Goal: Task Accomplishment & Management: Manage account settings

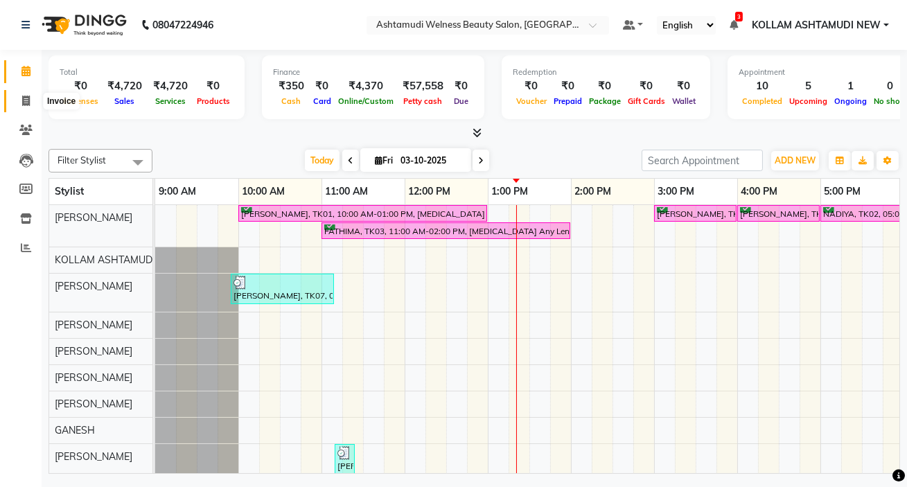
click at [25, 100] on icon at bounding box center [26, 101] width 8 height 10
select select "service"
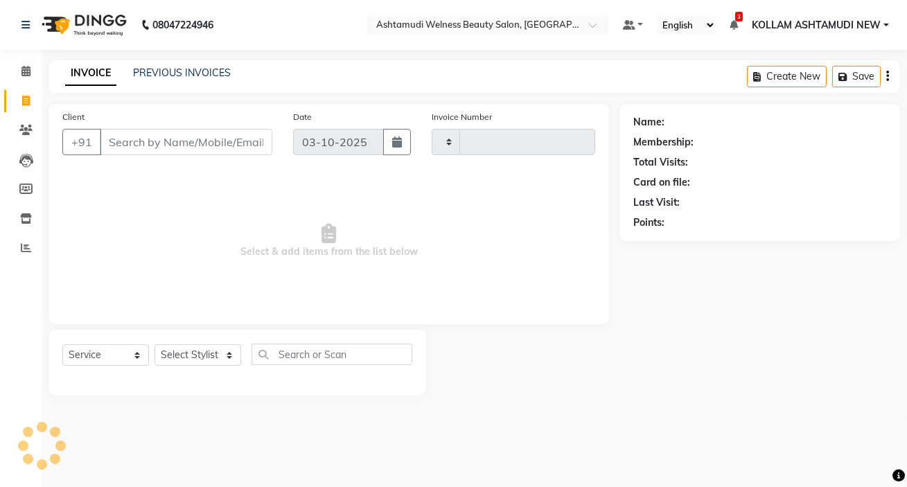
type input "8984"
select select "4529"
click at [194, 145] on input "Client" at bounding box center [186, 142] width 173 height 26
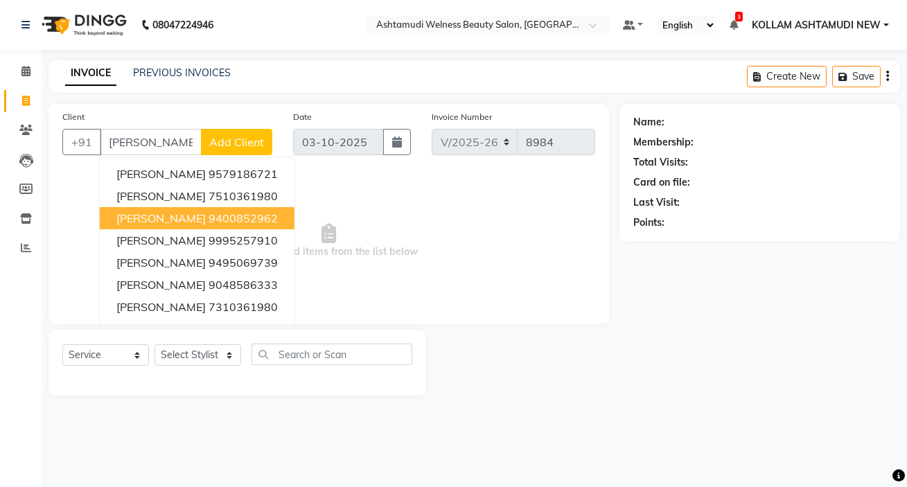
click at [319, 194] on span "Select & add items from the list below" at bounding box center [328, 241] width 533 height 139
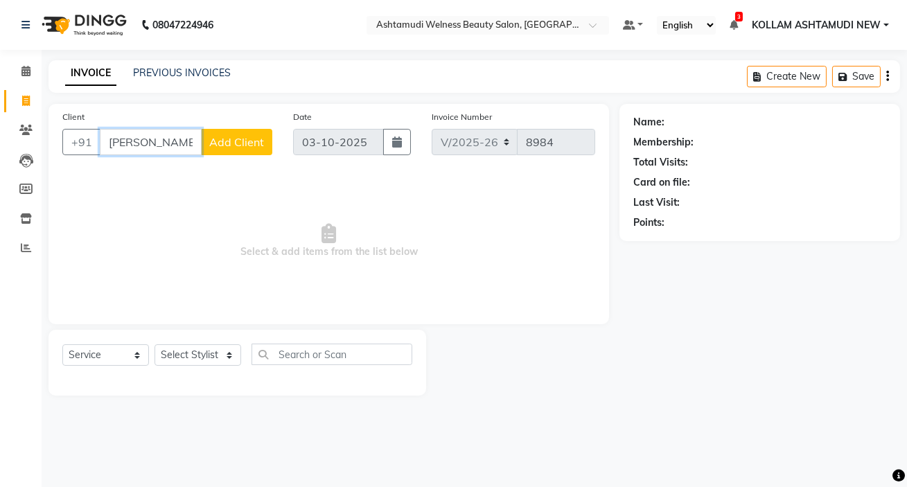
click at [182, 140] on input "POORNIMA" at bounding box center [151, 142] width 102 height 26
type input "P"
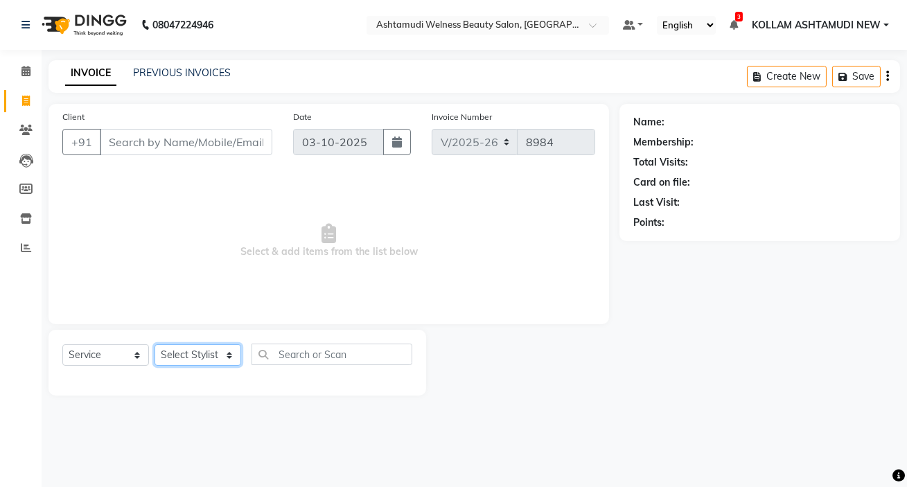
click at [196, 359] on select "Select Stylist [PERSON_NAME] Admin [PERSON_NAME] [PERSON_NAME] [PERSON_NAME] M …" at bounding box center [198, 354] width 87 height 21
select select "41349"
click at [155, 344] on select "Select Stylist [PERSON_NAME] Admin [PERSON_NAME] [PERSON_NAME] [PERSON_NAME] M …" at bounding box center [198, 354] width 87 height 21
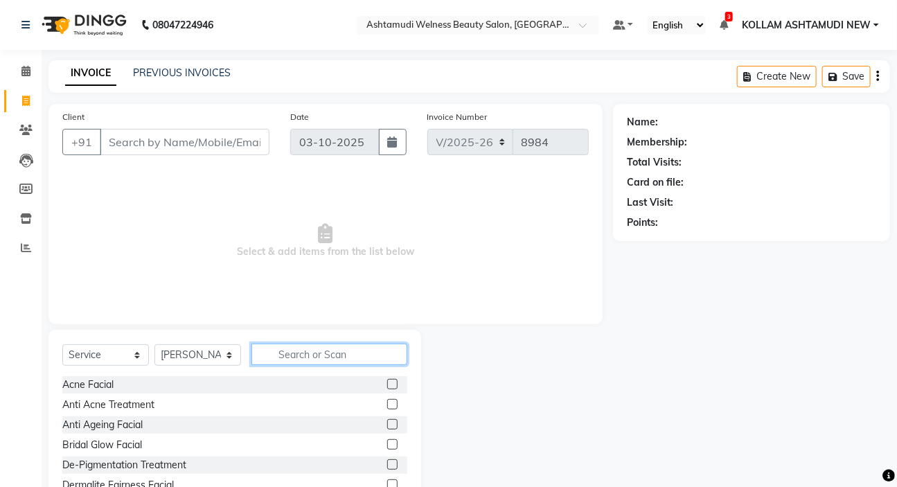
click at [351, 351] on input "text" at bounding box center [330, 354] width 156 height 21
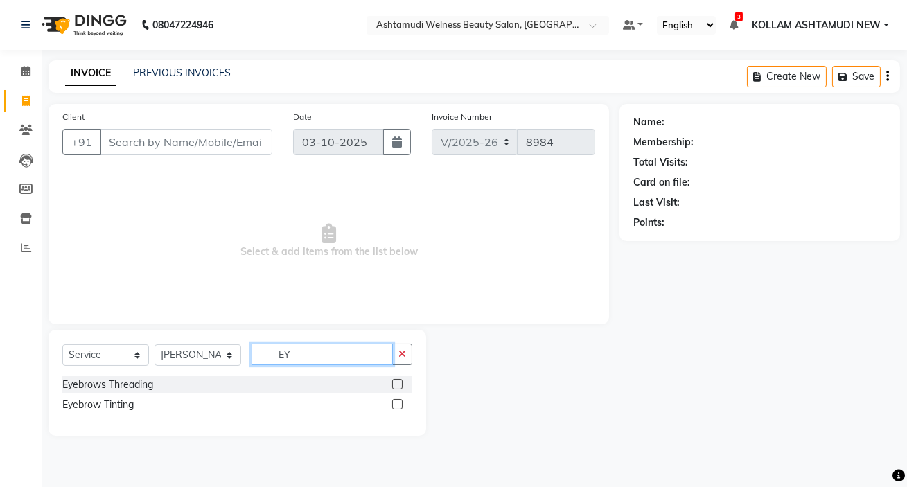
type input "EY"
click at [398, 385] on label at bounding box center [397, 384] width 10 height 10
click at [398, 385] on input "checkbox" at bounding box center [396, 384] width 9 height 9
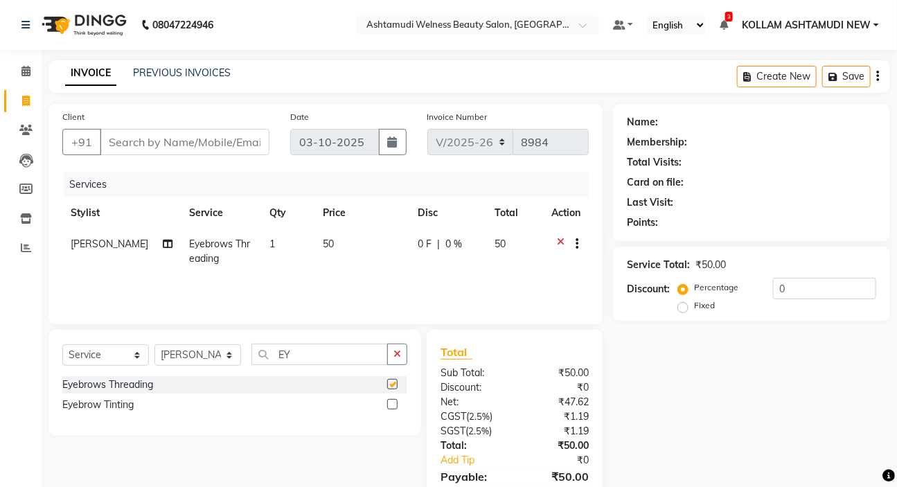
checkbox input "false"
click at [156, 138] on input "Client" at bounding box center [185, 142] width 170 height 26
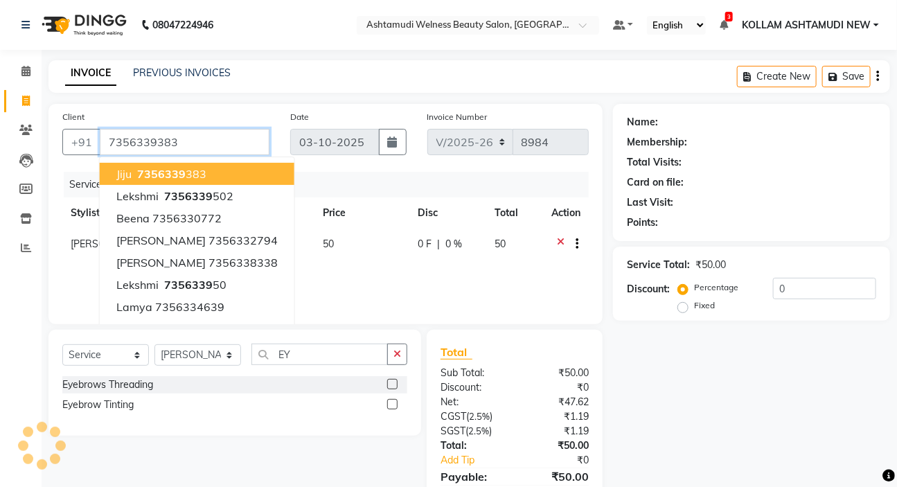
type input "7356339383"
select select "2: Object"
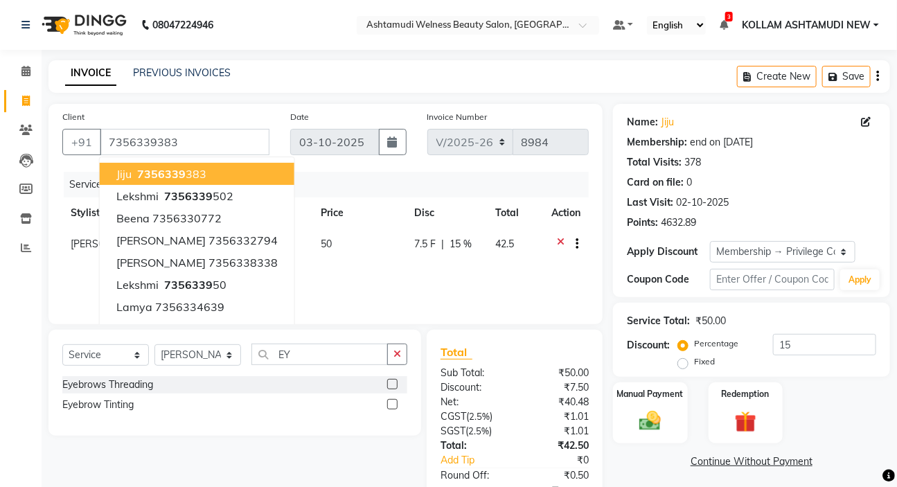
click at [428, 168] on div "Client +91 7356339383 jiju 7356339 383 lekshmi 7356339 502 beena 7356330772 aru…" at bounding box center [326, 214] width 554 height 220
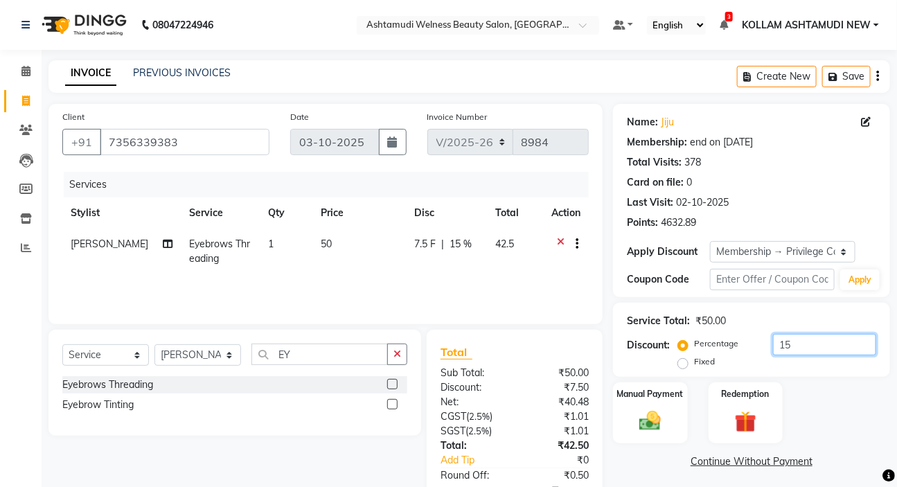
click at [832, 346] on input "15" at bounding box center [824, 344] width 103 height 21
type input "1"
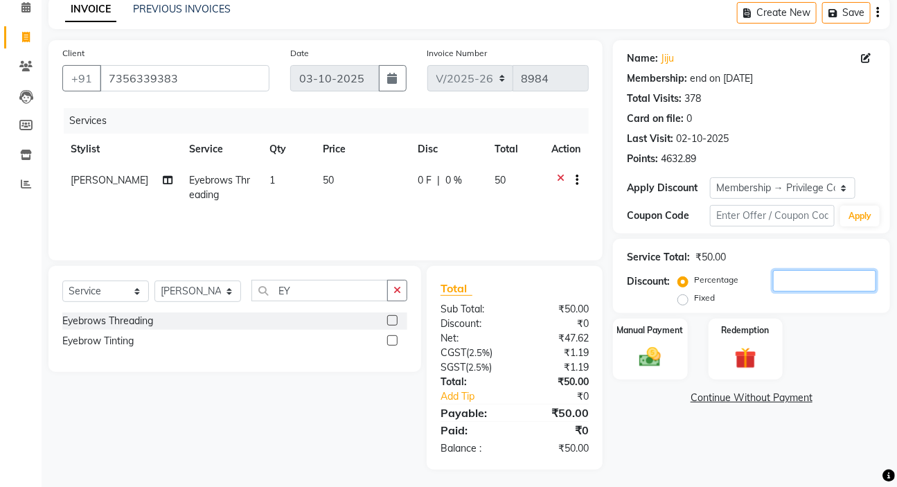
scroll to position [68, 0]
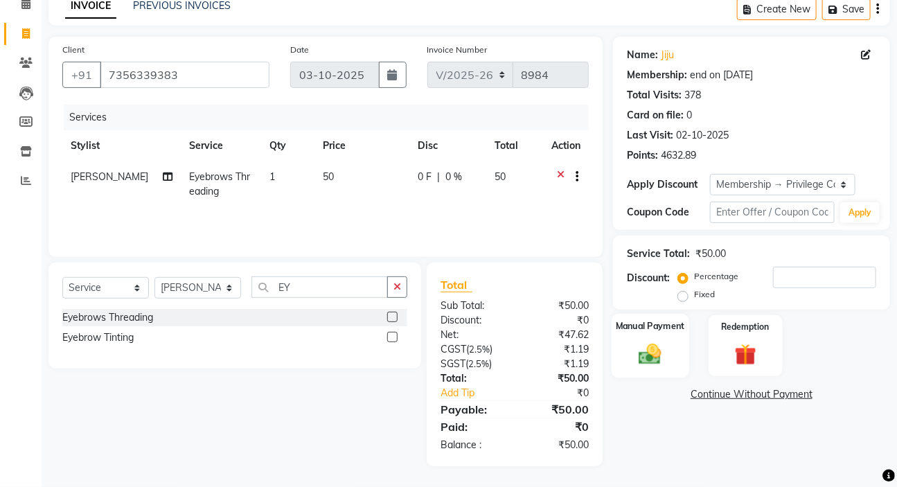
click at [649, 358] on img at bounding box center [650, 354] width 37 height 26
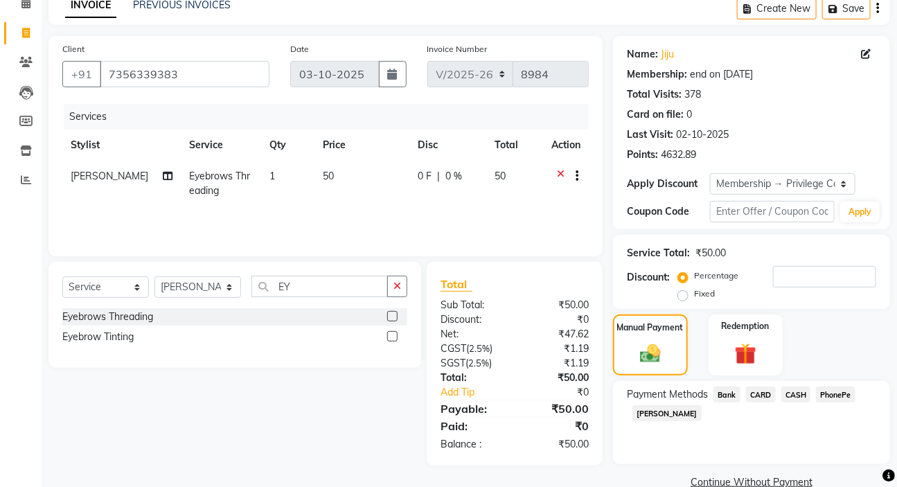
click at [833, 392] on span "PhonePe" at bounding box center [835, 395] width 39 height 16
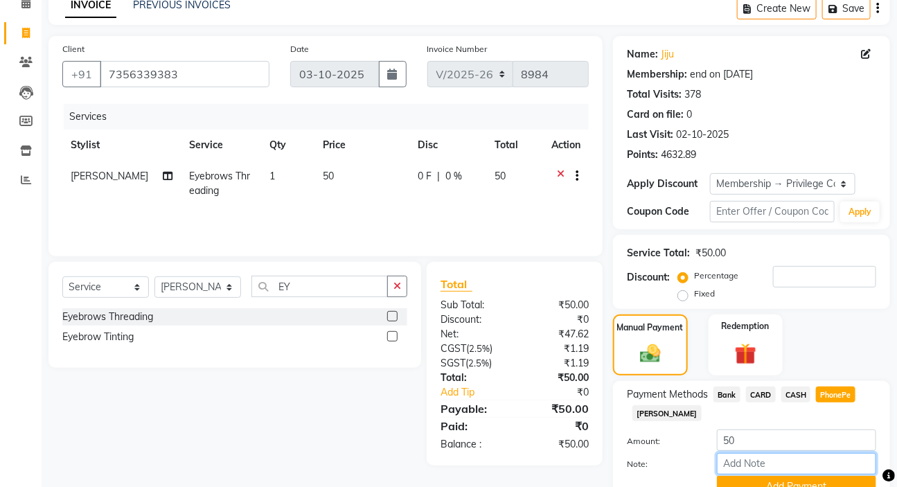
drag, startPoint x: 758, startPoint y: 464, endPoint x: 775, endPoint y: 433, distance: 35.7
click at [760, 459] on input "Note:" at bounding box center [796, 463] width 159 height 21
type input "SARIGA"
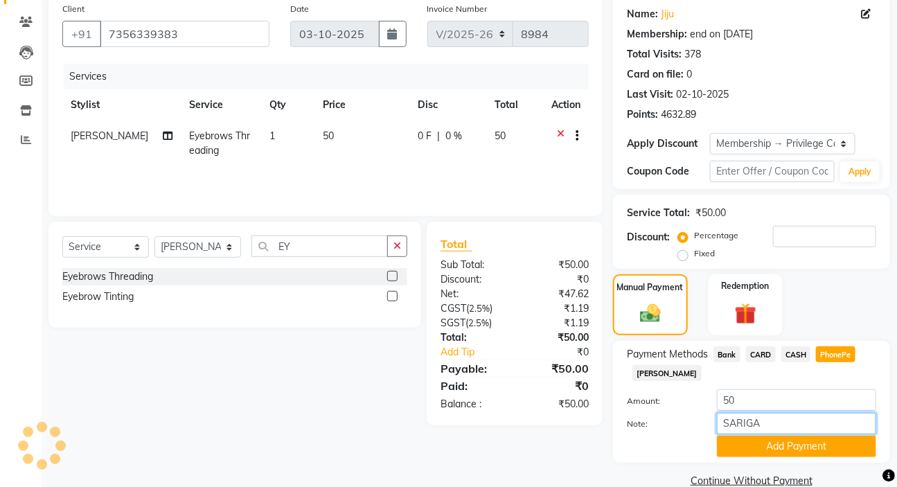
scroll to position [131, 0]
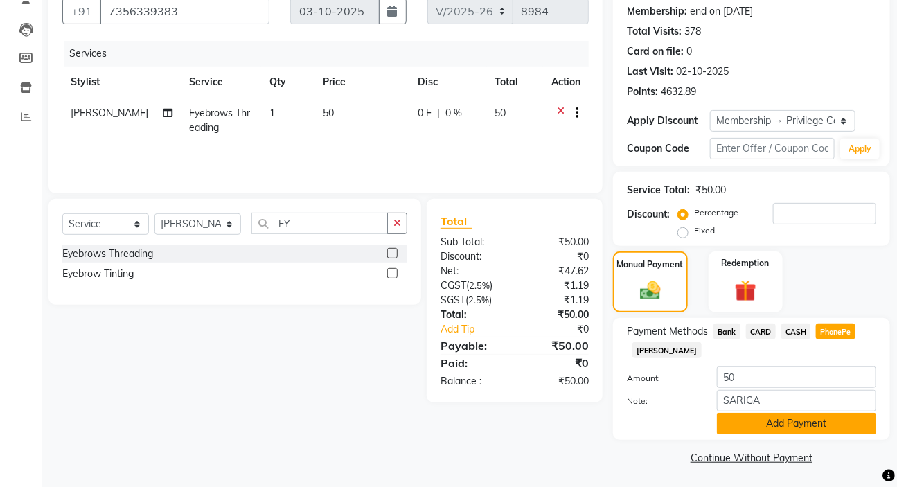
click at [788, 420] on button "Add Payment" at bounding box center [796, 423] width 159 height 21
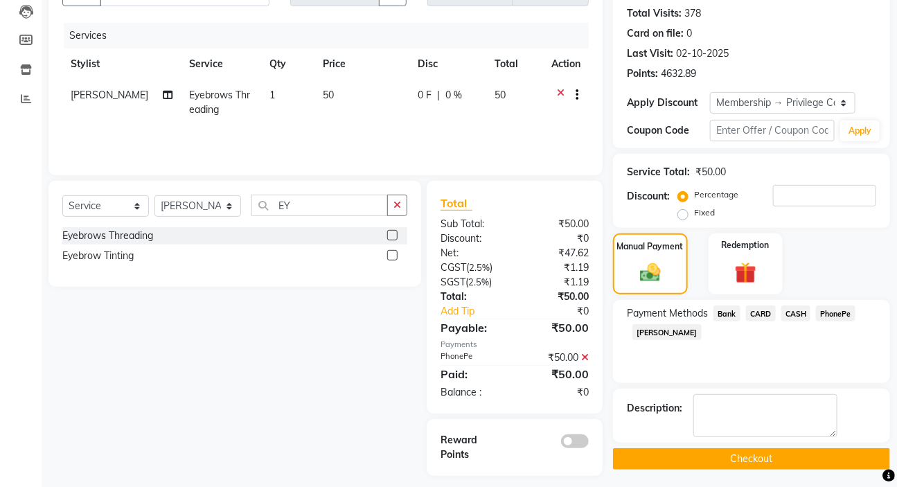
scroll to position [159, 0]
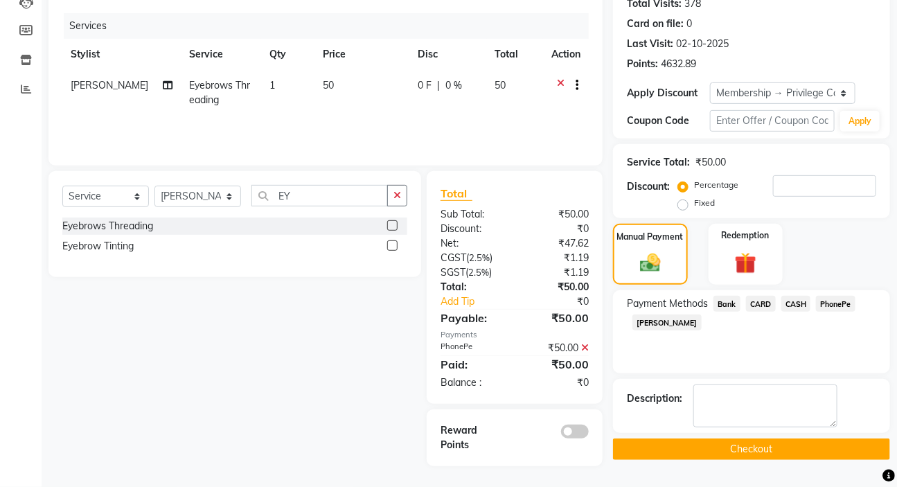
click at [759, 448] on button "Checkout" at bounding box center [751, 449] width 277 height 21
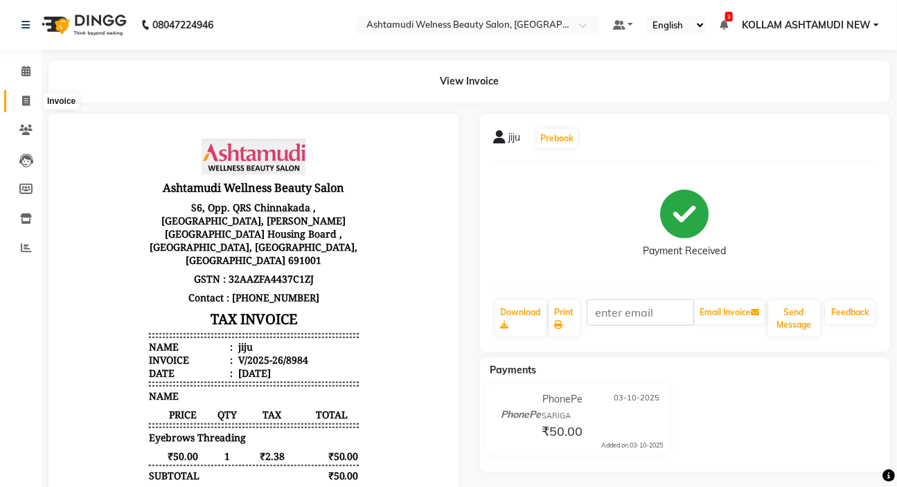
click at [27, 96] on icon at bounding box center [26, 101] width 8 height 10
select select "service"
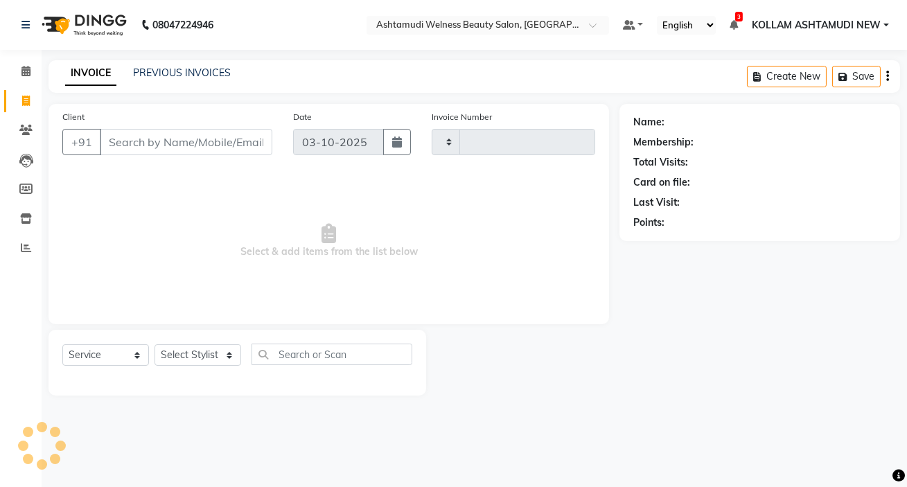
type input "8985"
select select "4529"
click at [210, 351] on select "Select Stylist" at bounding box center [198, 354] width 87 height 21
select select "25979"
click at [369, 243] on span "Select & add items from the list below" at bounding box center [328, 241] width 533 height 139
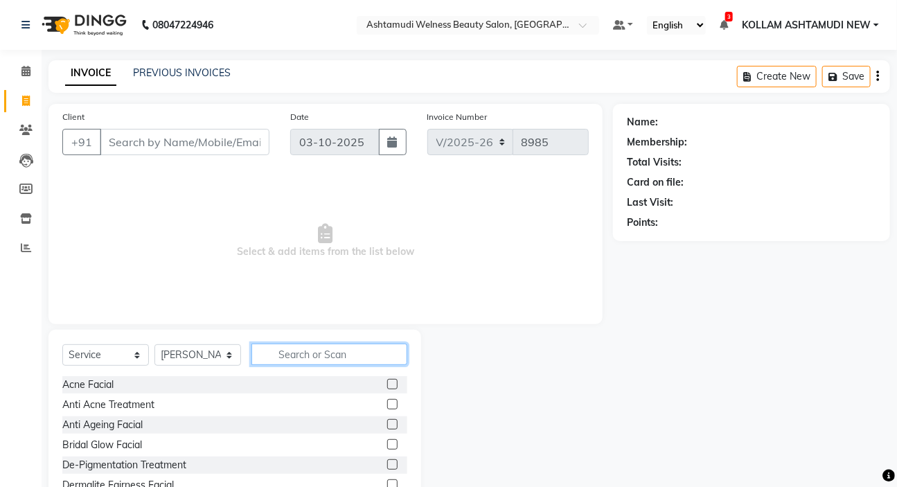
click at [340, 349] on input "text" at bounding box center [330, 354] width 156 height 21
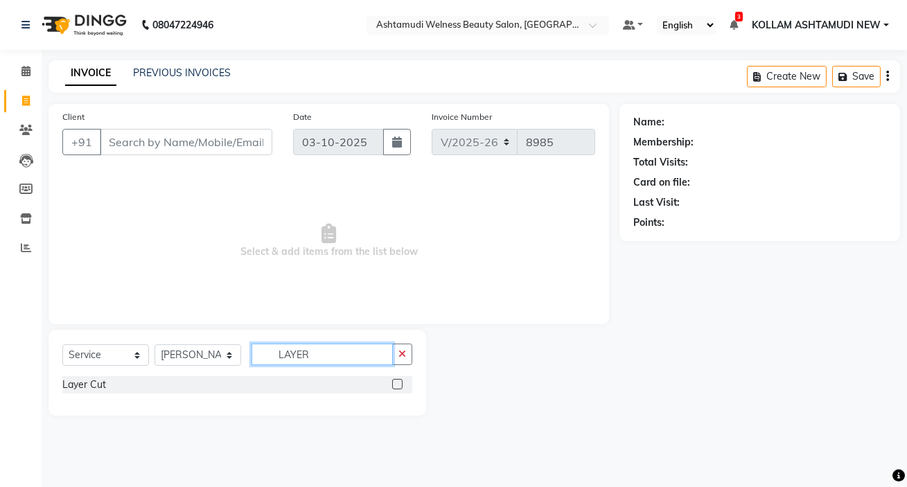
type input "LAYER"
click at [398, 380] on label at bounding box center [397, 384] width 10 height 10
click at [398, 380] on input "checkbox" at bounding box center [396, 384] width 9 height 9
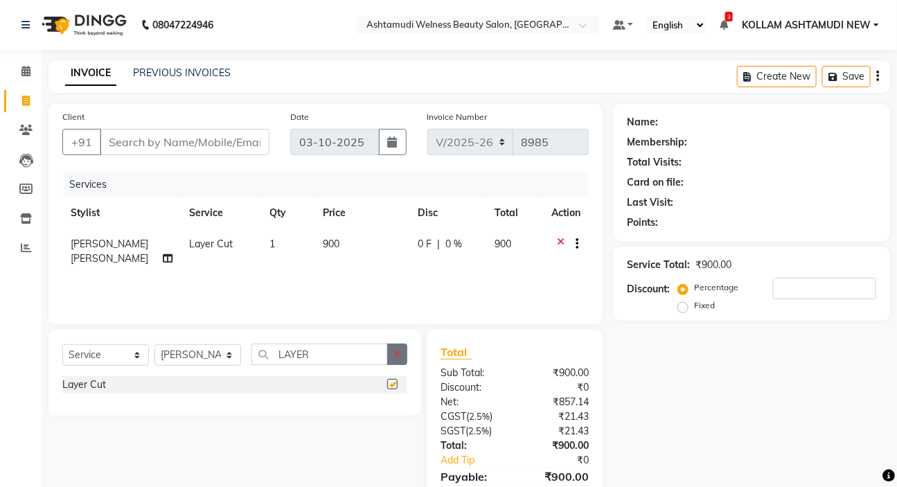
drag, startPoint x: 416, startPoint y: 348, endPoint x: 402, endPoint y: 354, distance: 15.2
click at [408, 353] on div "Select Service Product Membership Package Voucher Prepaid Gift Card Select Styl…" at bounding box center [235, 373] width 373 height 86
checkbox input "false"
click at [402, 354] on button "button" at bounding box center [397, 354] width 20 height 21
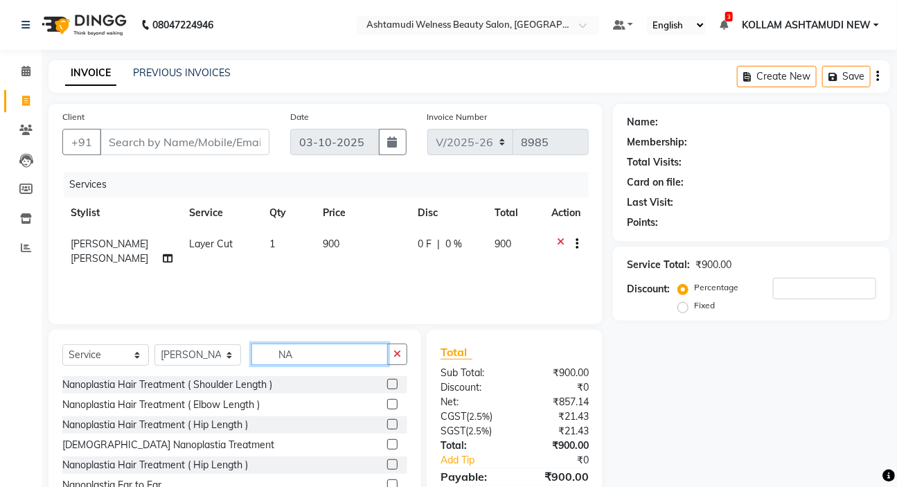
type input "N"
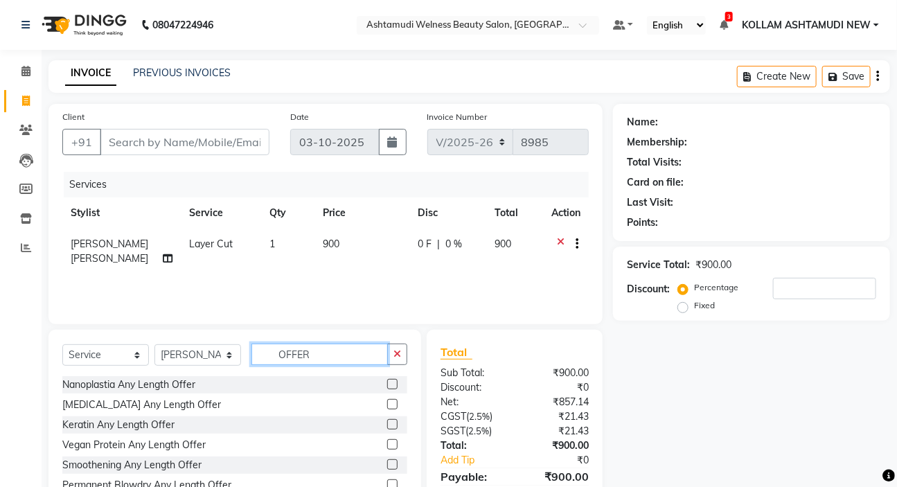
type input "OFFER"
click at [390, 385] on label at bounding box center [392, 384] width 10 height 10
click at [390, 385] on input "checkbox" at bounding box center [391, 384] width 9 height 9
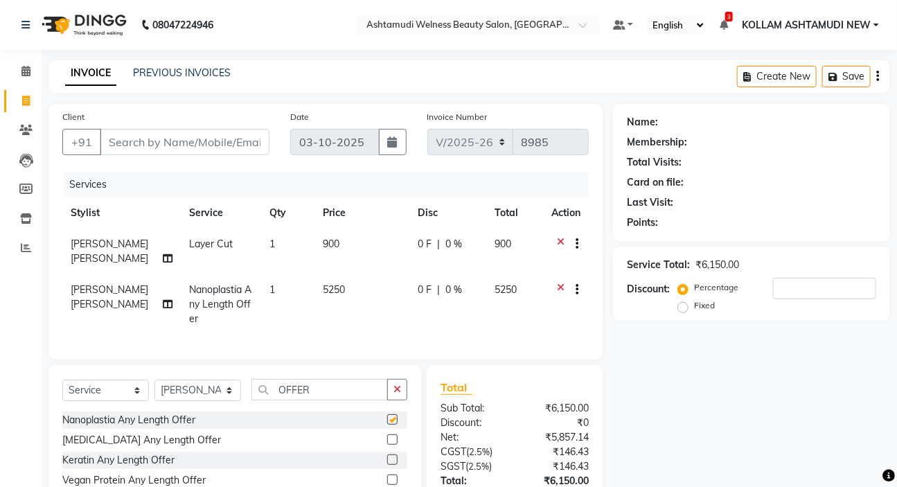
checkbox input "false"
click at [152, 144] on input "Client" at bounding box center [185, 142] width 170 height 26
type input "7"
type input "0"
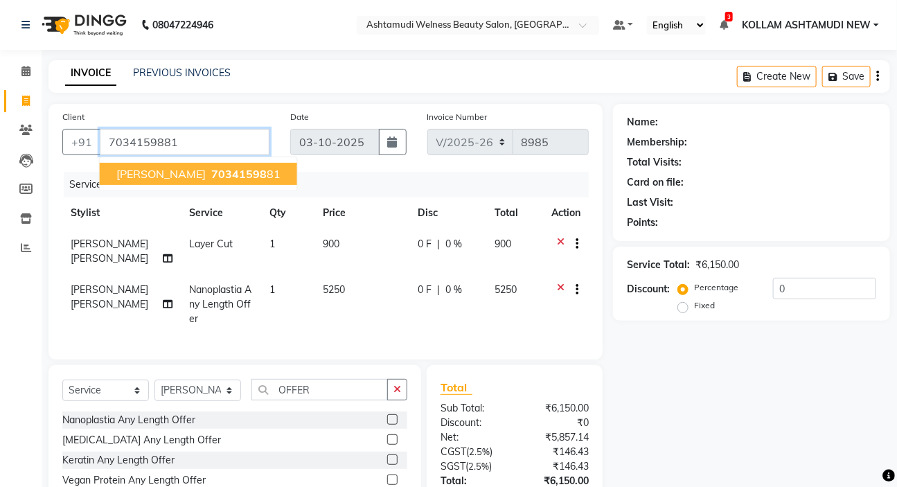
type input "7034159881"
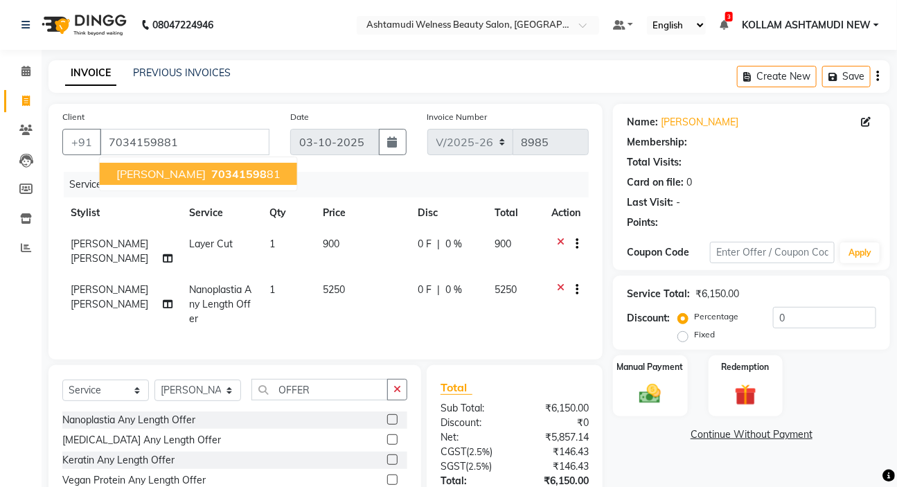
select select "1: Object"
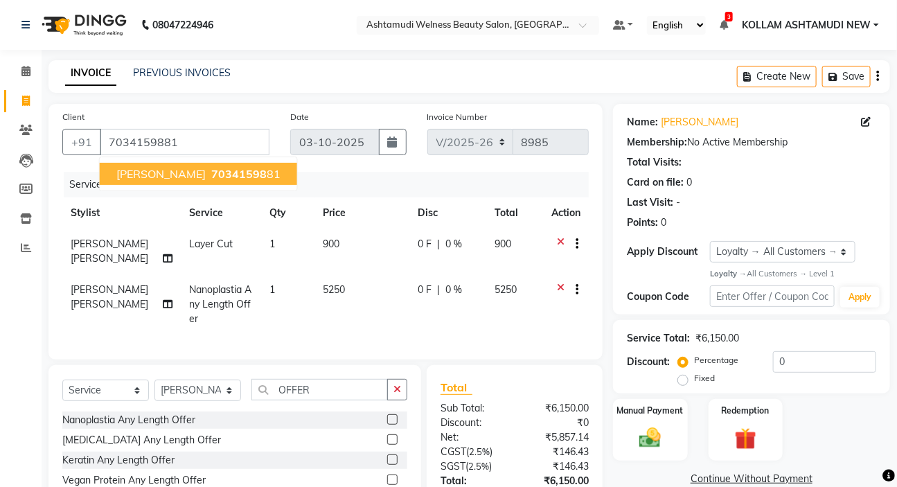
click at [703, 218] on div "Points: 0" at bounding box center [751, 223] width 249 height 15
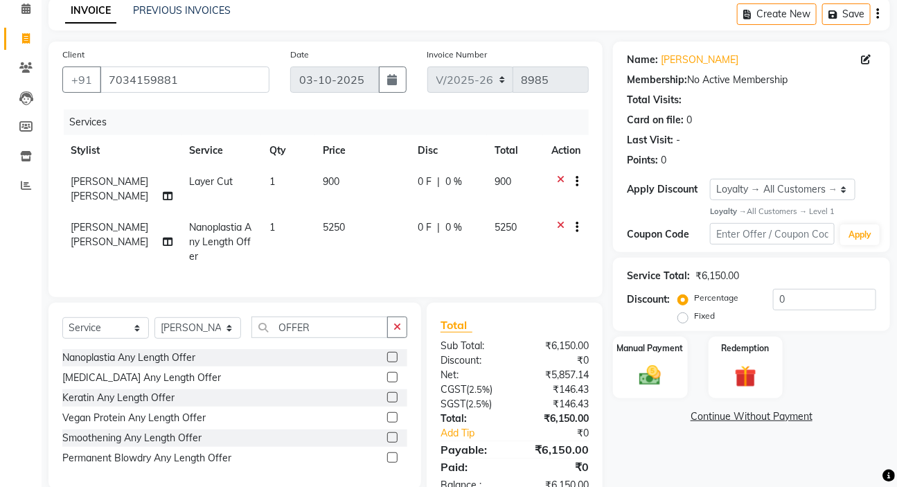
scroll to position [100, 0]
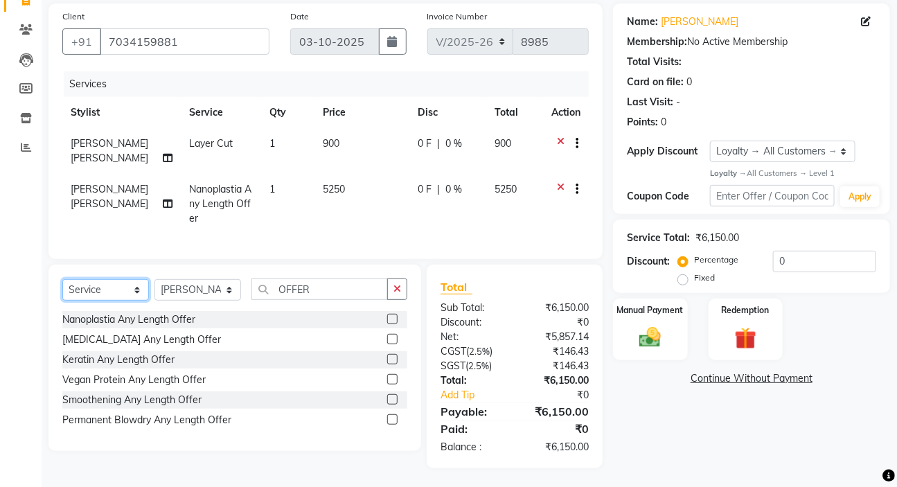
click at [91, 292] on select "Select Service Product Membership Package Voucher Prepaid Gift Card" at bounding box center [105, 289] width 87 height 21
select select "product"
click at [62, 279] on select "Select Service Product Membership Package Voucher Prepaid Gift Card" at bounding box center [105, 289] width 87 height 21
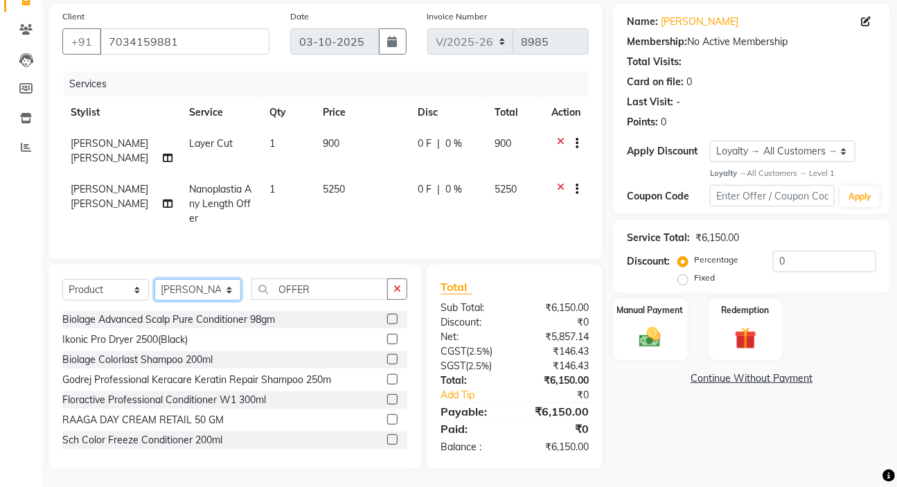
click at [204, 290] on select "Select Stylist [PERSON_NAME] Admin [PERSON_NAME] [PERSON_NAME] [PERSON_NAME] M …" at bounding box center [198, 289] width 87 height 21
click at [477, 206] on td "0 F | 0 %" at bounding box center [449, 204] width 78 height 60
select select "25979"
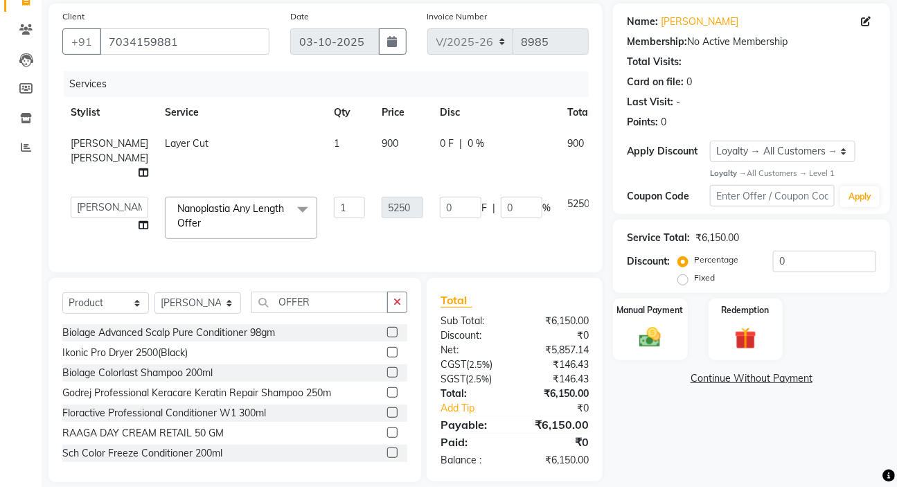
scroll to position [125, 0]
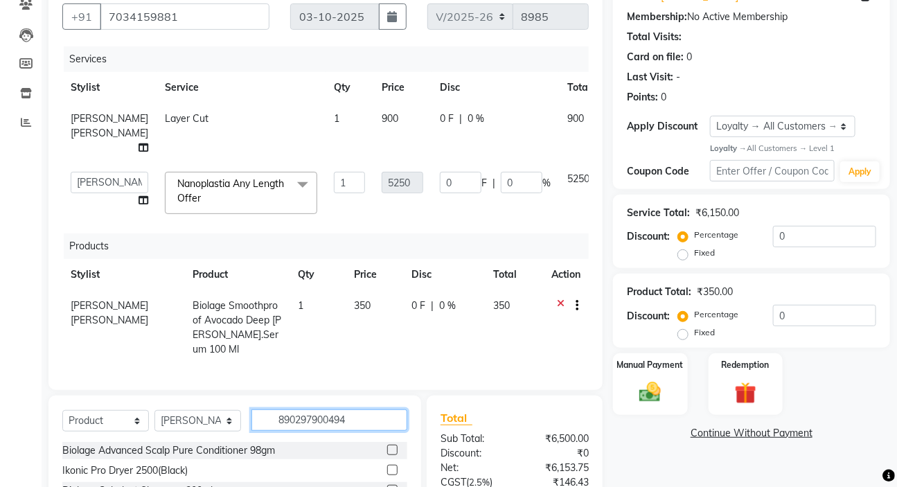
type input "8902979004947"
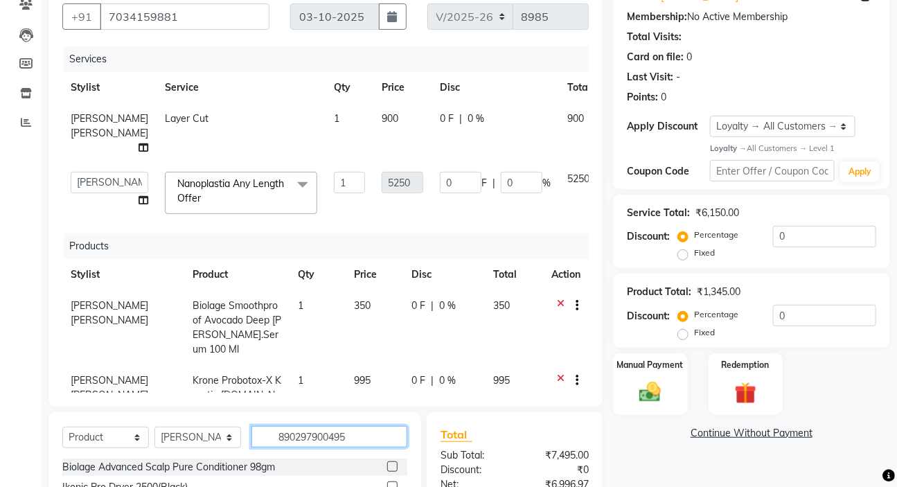
type input "8902979004954"
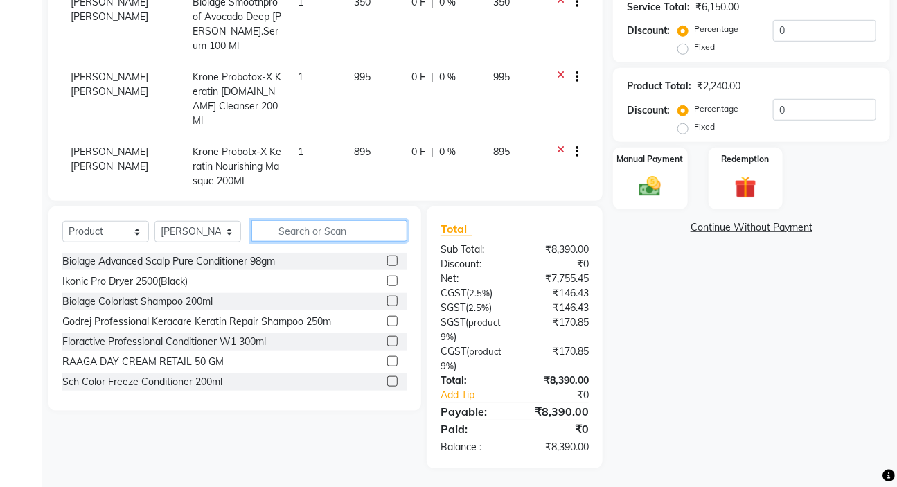
scroll to position [335, 0]
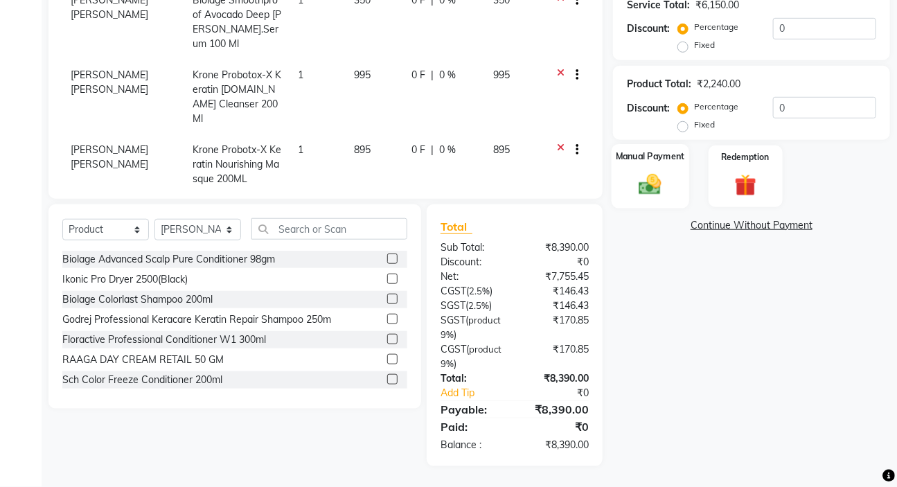
click at [644, 186] on img at bounding box center [650, 185] width 37 height 26
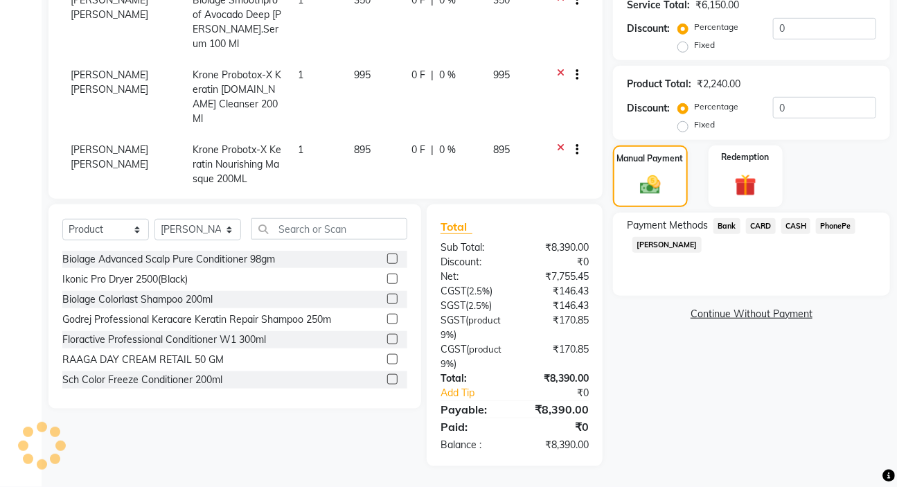
click at [838, 226] on span "PhonePe" at bounding box center [835, 226] width 39 height 16
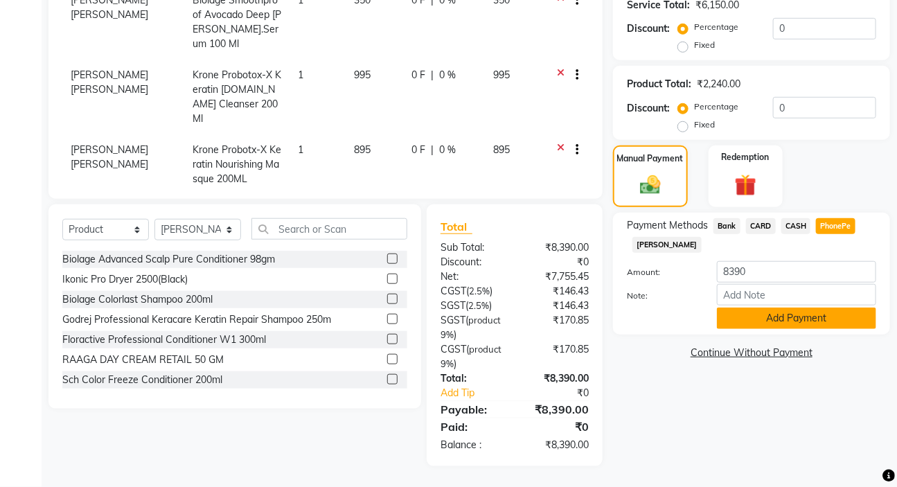
click at [834, 325] on button "Add Payment" at bounding box center [796, 318] width 159 height 21
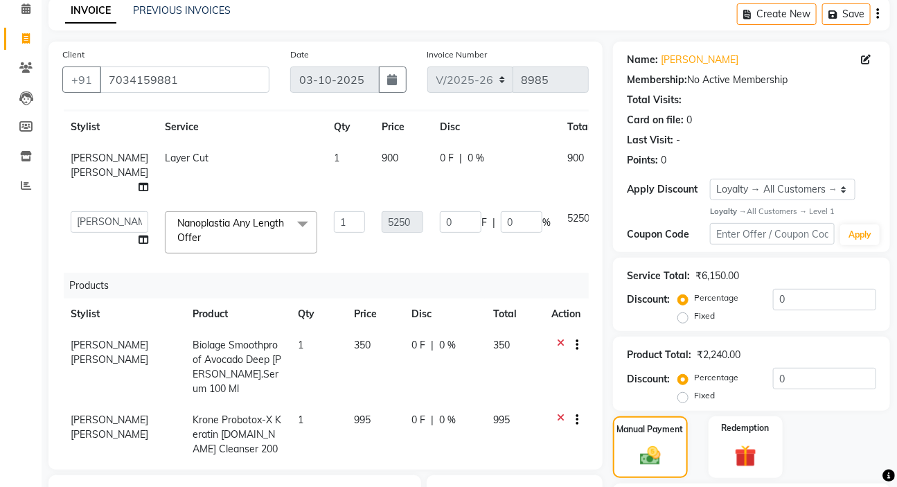
scroll to position [0, 0]
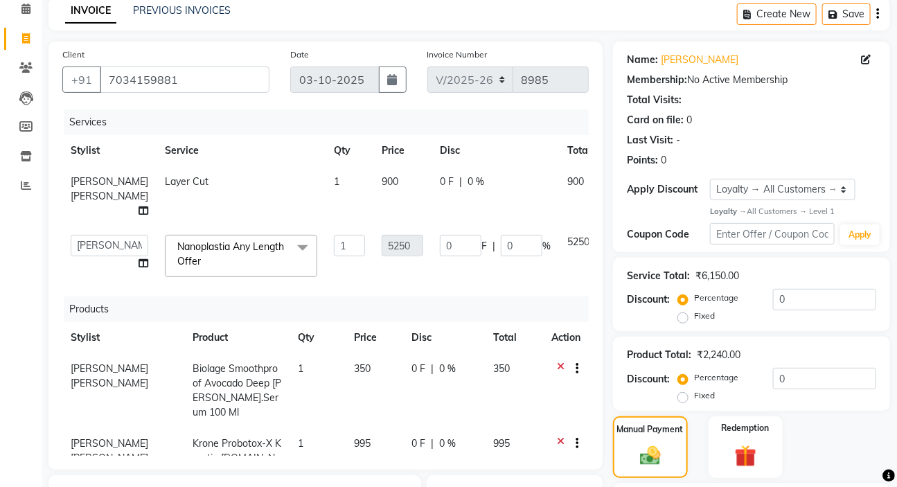
click at [560, 289] on div "Services Stylist Service Qty Price Disc Total Action REENA VIDHYA Layer Cut 1 9…" at bounding box center [325, 282] width 527 height 346
click at [559, 281] on td "5250" at bounding box center [579, 256] width 40 height 59
click at [609, 276] on div "Client +91 7034159881 Date 03-10-2025 Invoice Number V/2025 V/2025-26 8985 Serv…" at bounding box center [325, 453] width 575 height 822
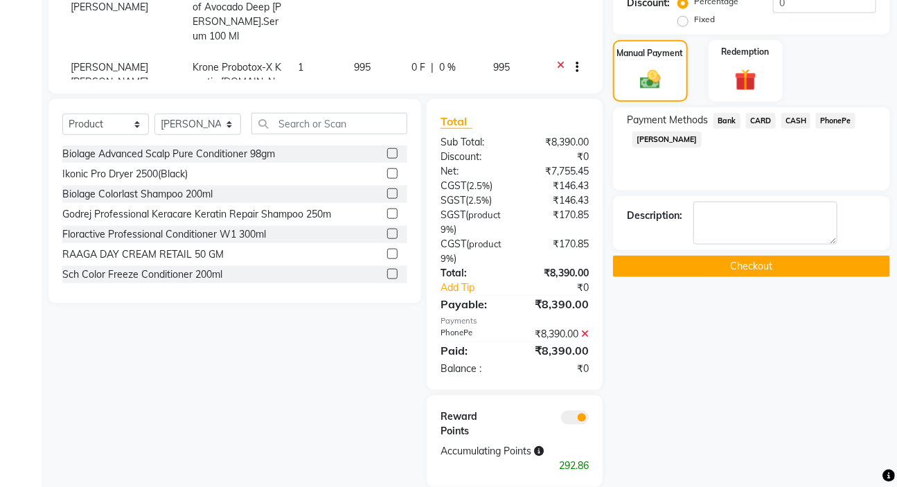
scroll to position [475, 0]
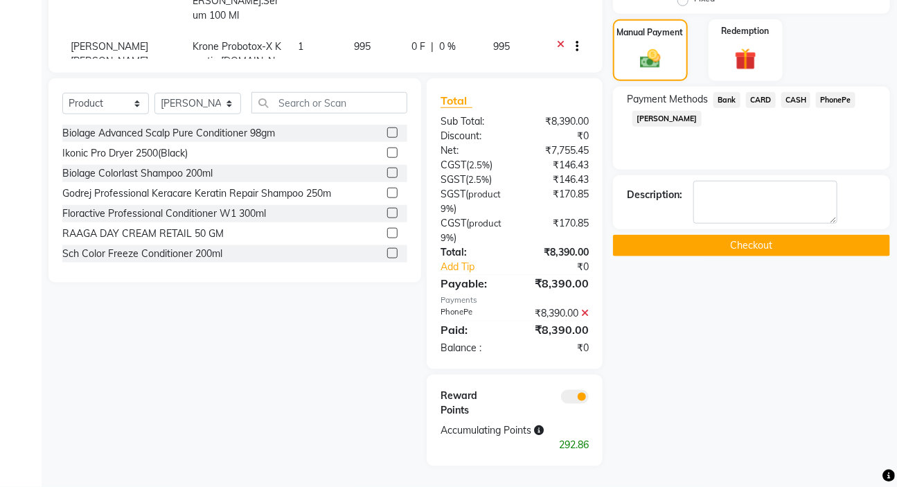
click at [722, 235] on button "Checkout" at bounding box center [751, 245] width 277 height 21
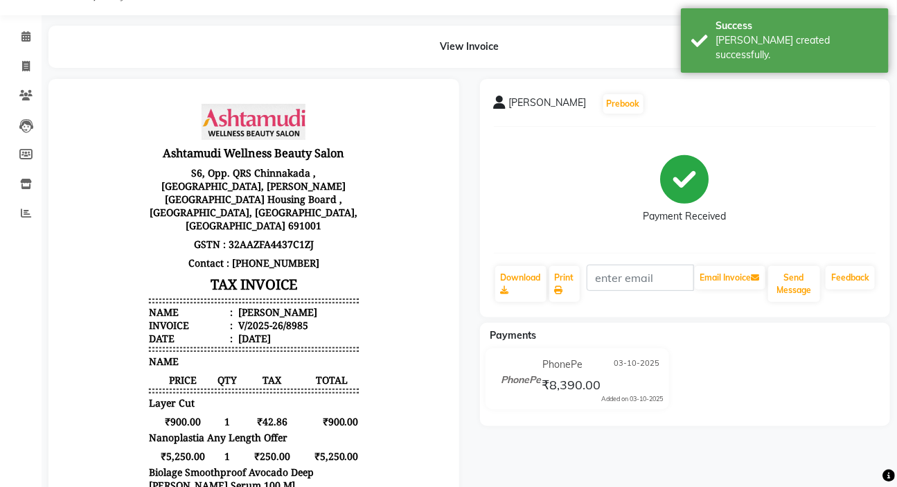
scroll to position [62, 0]
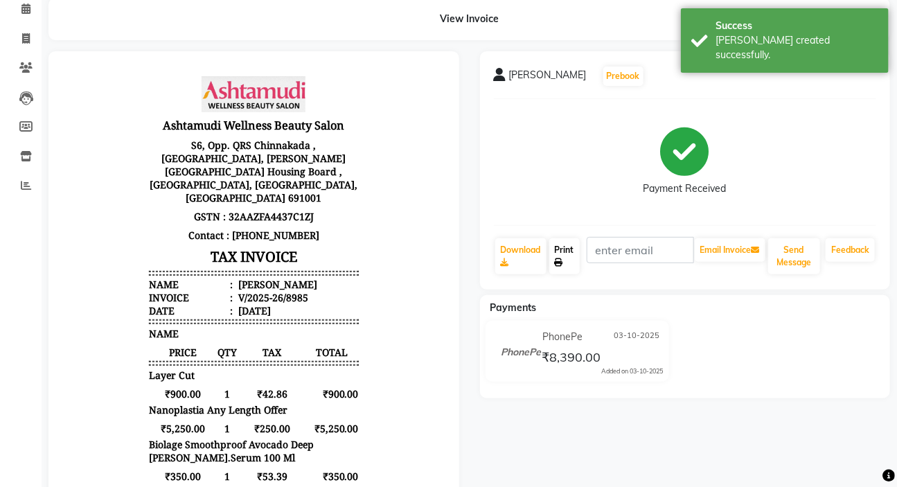
click at [564, 249] on link "Print" at bounding box center [565, 256] width 30 height 36
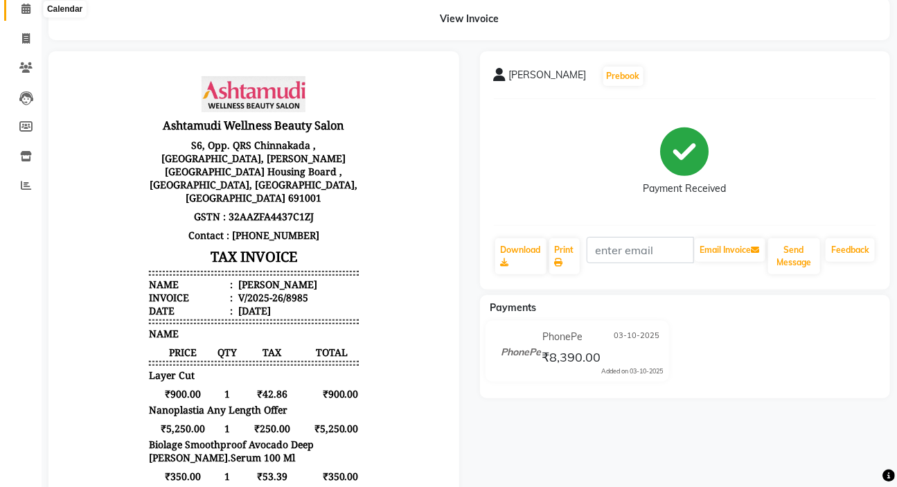
click at [24, 10] on icon at bounding box center [25, 8] width 9 height 10
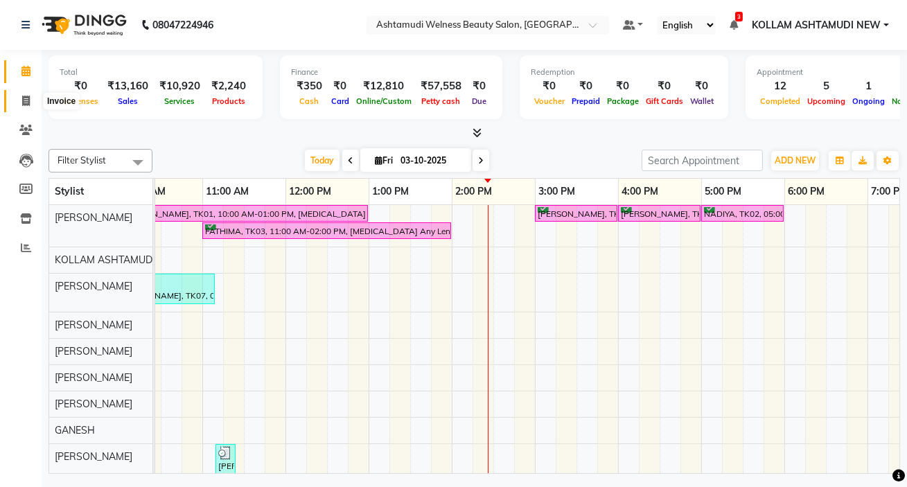
click at [24, 96] on icon at bounding box center [26, 101] width 8 height 10
select select "4529"
select select "service"
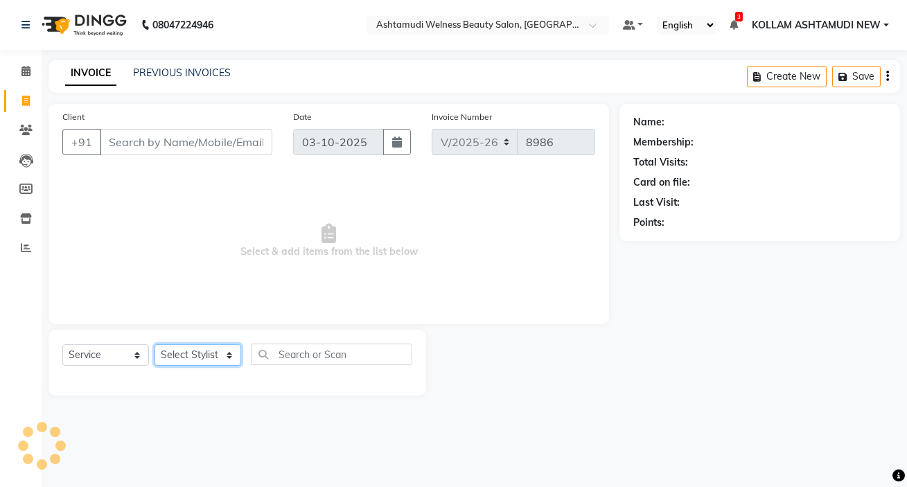
click at [187, 356] on select "Select Stylist" at bounding box center [198, 354] width 87 height 21
select select "91402"
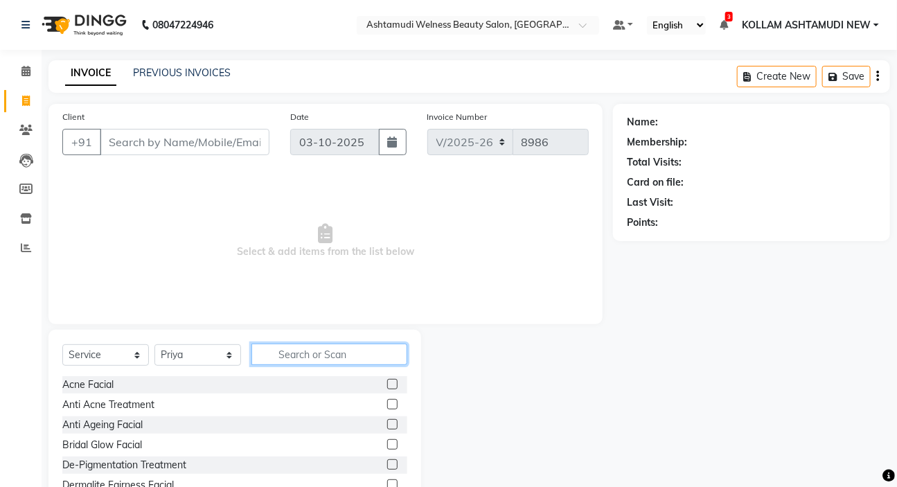
click at [348, 349] on input "text" at bounding box center [330, 354] width 156 height 21
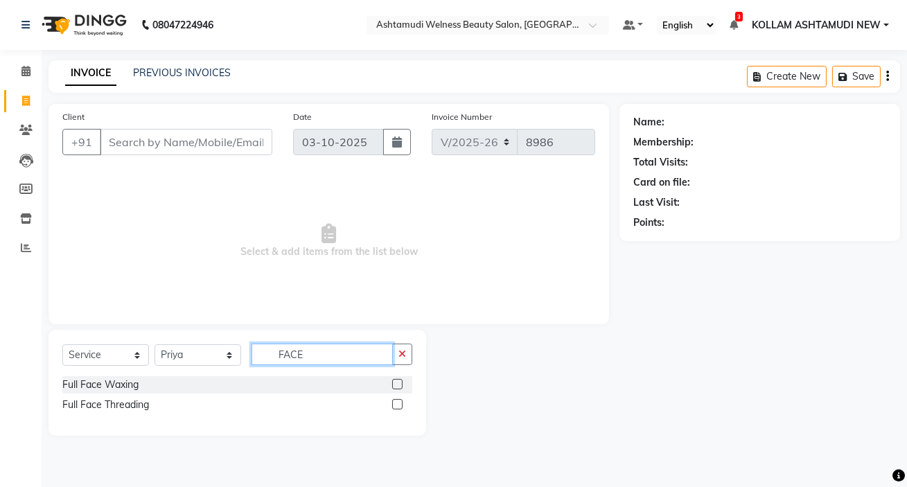
type input "FACE"
click at [396, 381] on label at bounding box center [397, 384] width 10 height 10
click at [396, 381] on input "checkbox" at bounding box center [396, 384] width 9 height 9
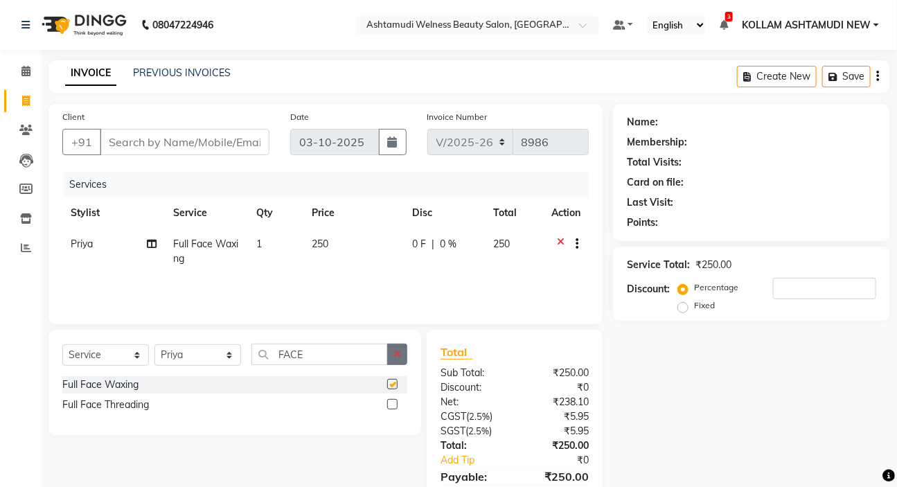
checkbox input "false"
click at [396, 363] on button "button" at bounding box center [397, 354] width 20 height 21
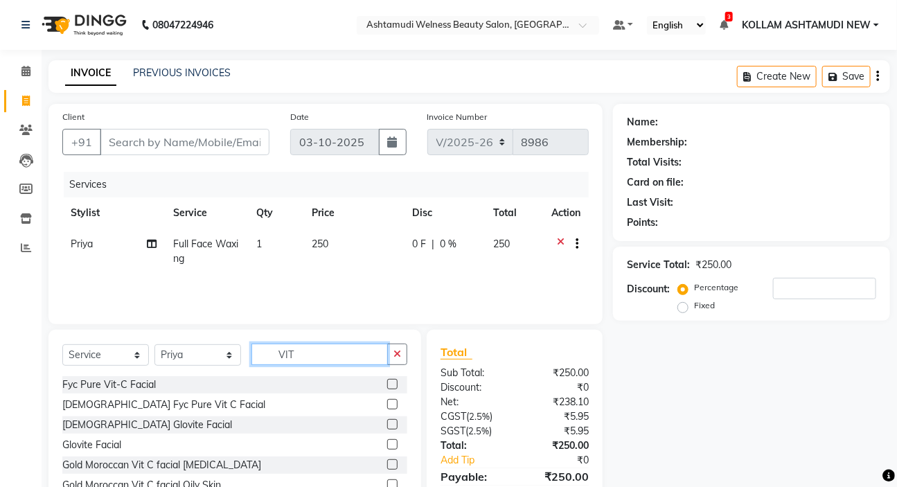
type input "VIT"
click at [387, 380] on label at bounding box center [392, 384] width 10 height 10
click at [387, 380] on input "checkbox" at bounding box center [391, 384] width 9 height 9
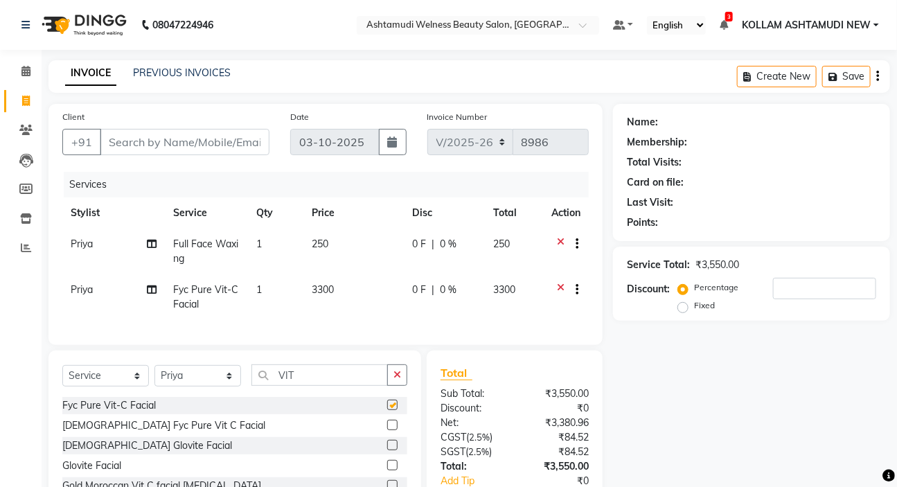
checkbox input "false"
click at [402, 386] on button "button" at bounding box center [397, 374] width 20 height 21
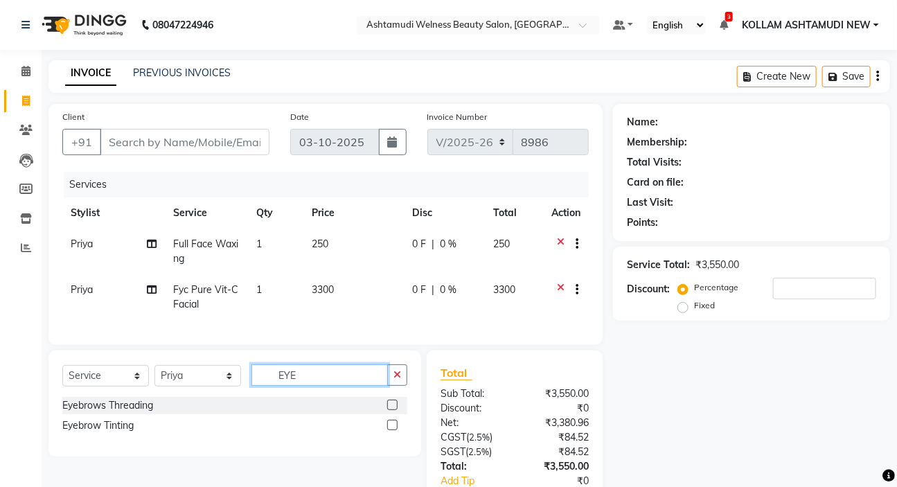
type input "EYE"
click at [395, 410] on label at bounding box center [392, 405] width 10 height 10
click at [395, 410] on input "checkbox" at bounding box center [391, 405] width 9 height 9
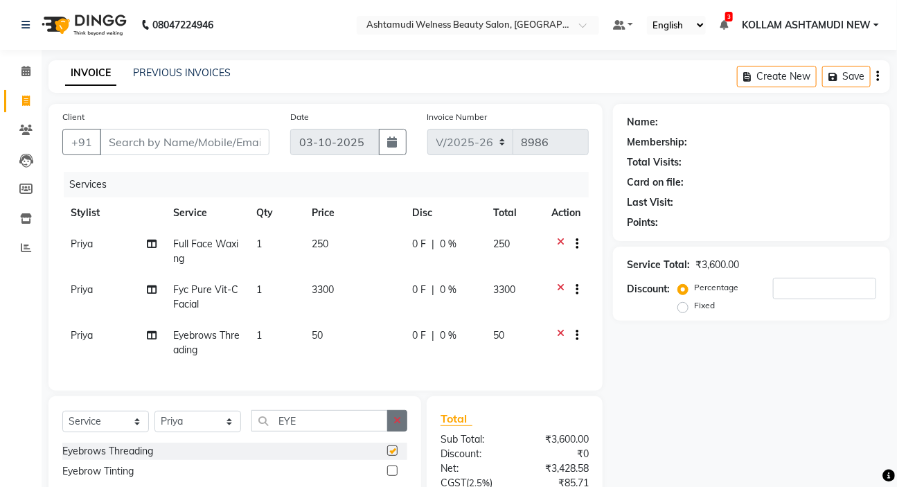
checkbox input "false"
click at [400, 425] on icon "button" at bounding box center [398, 421] width 8 height 10
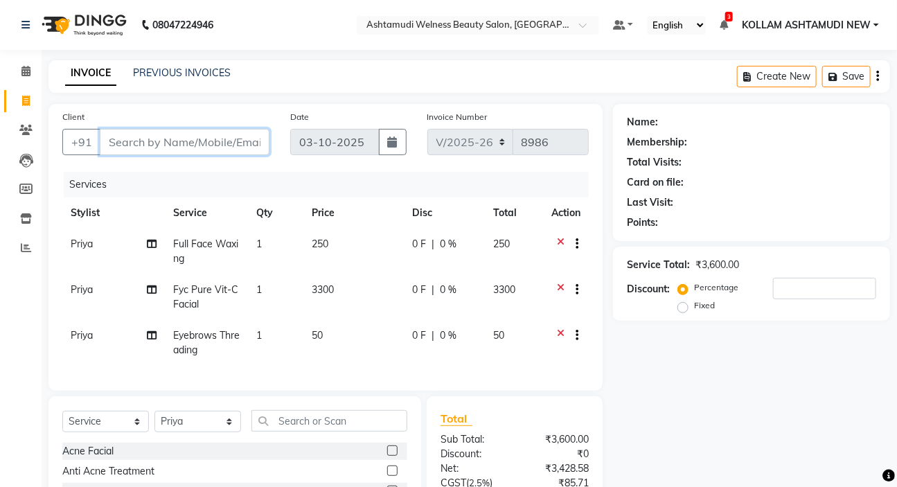
click at [146, 153] on input "Client" at bounding box center [185, 142] width 170 height 26
click at [129, 140] on input "Client" at bounding box center [185, 142] width 170 height 26
type input "9"
type input "0"
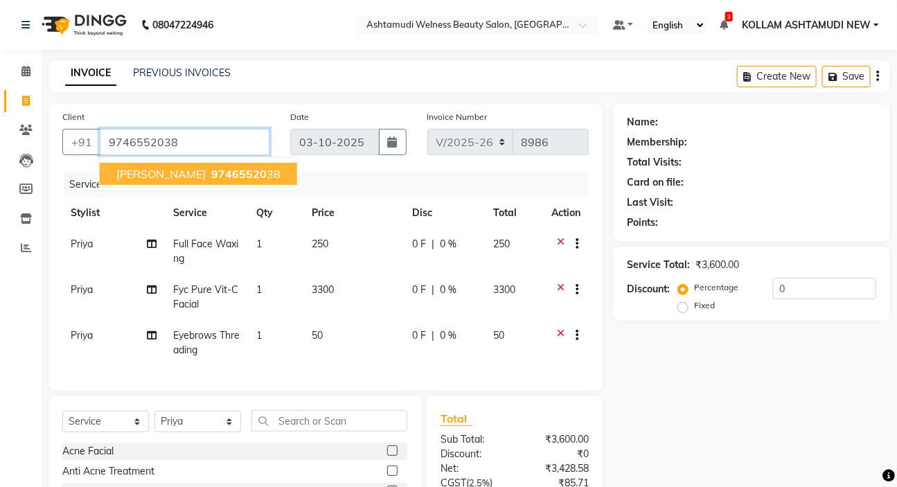
type input "9746552038"
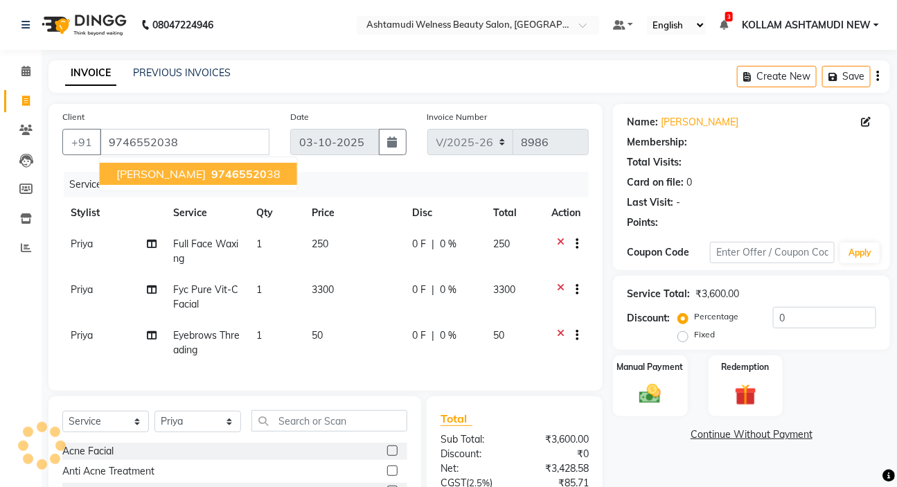
select select "1: Object"
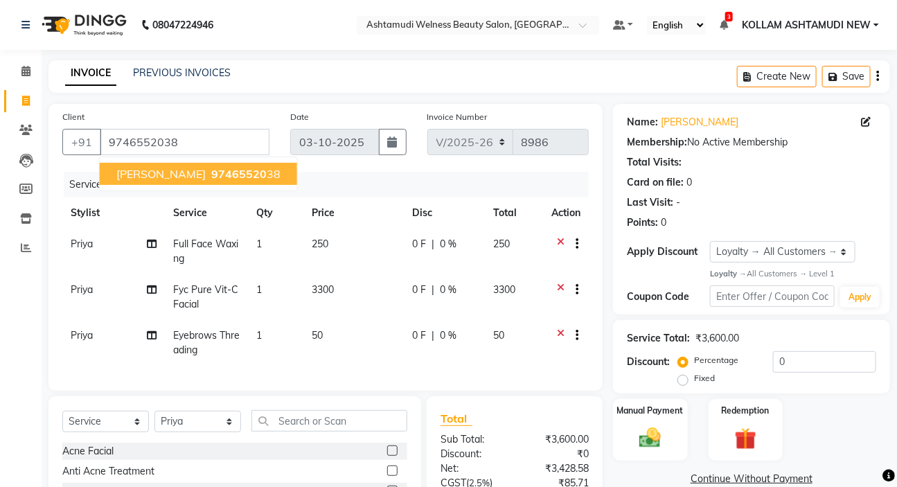
click at [694, 188] on div "Card on file: 0" at bounding box center [751, 182] width 249 height 15
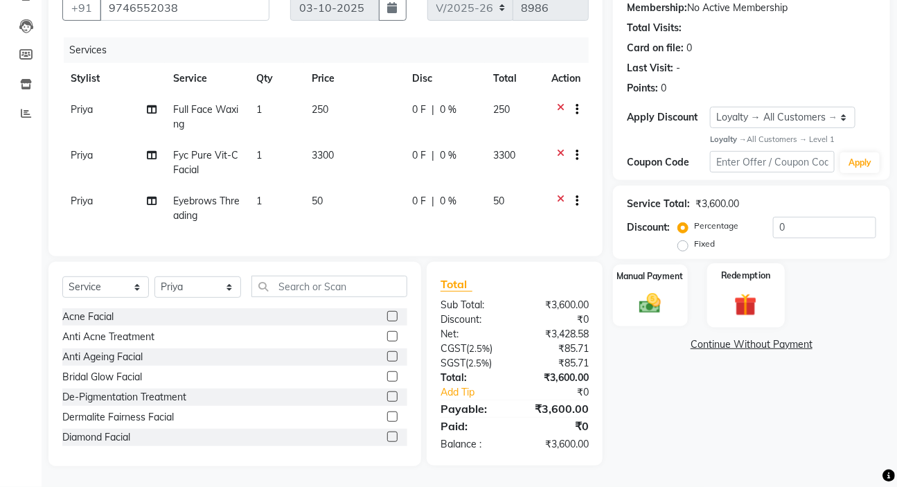
scroll to position [144, 0]
click at [685, 273] on div "Manual Payment" at bounding box center [651, 296] width 78 height 64
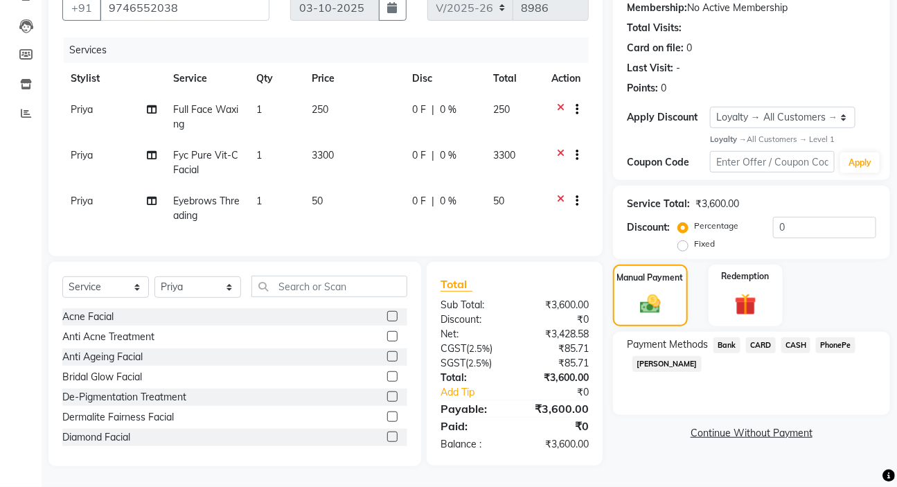
click at [850, 337] on span "PhonePe" at bounding box center [835, 345] width 39 height 16
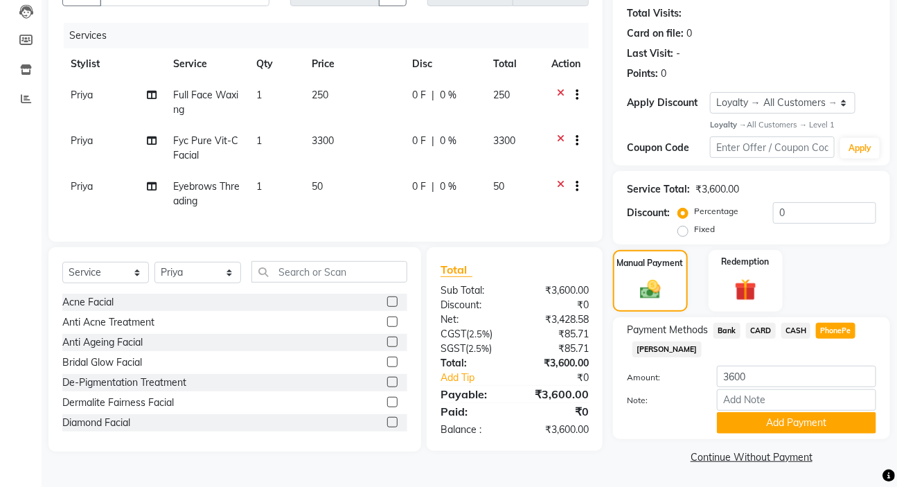
scroll to position [150, 0]
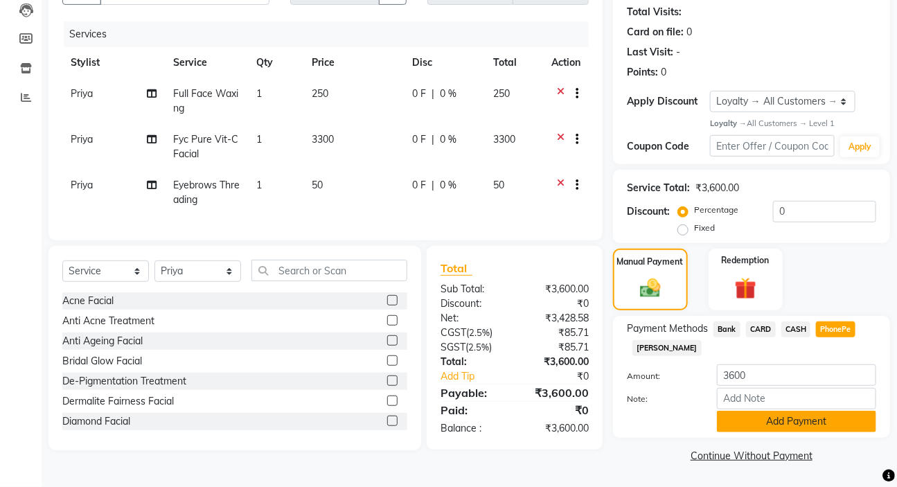
click at [829, 427] on button "Add Payment" at bounding box center [796, 421] width 159 height 21
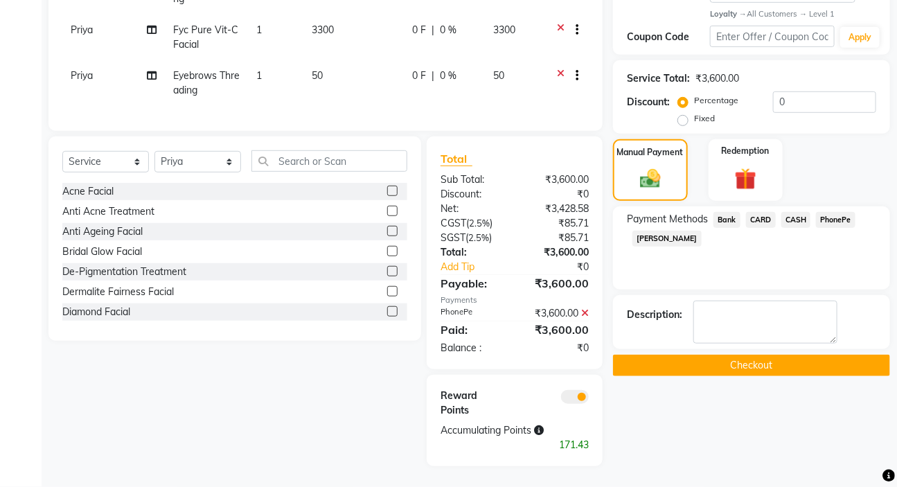
scroll to position [284, 0]
click at [723, 355] on button "Checkout" at bounding box center [751, 365] width 277 height 21
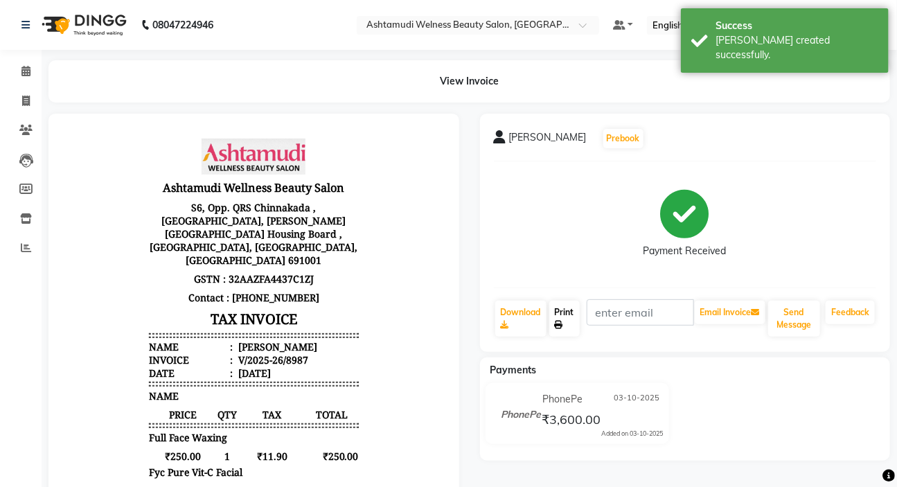
click at [556, 312] on link "Print" at bounding box center [565, 319] width 30 height 36
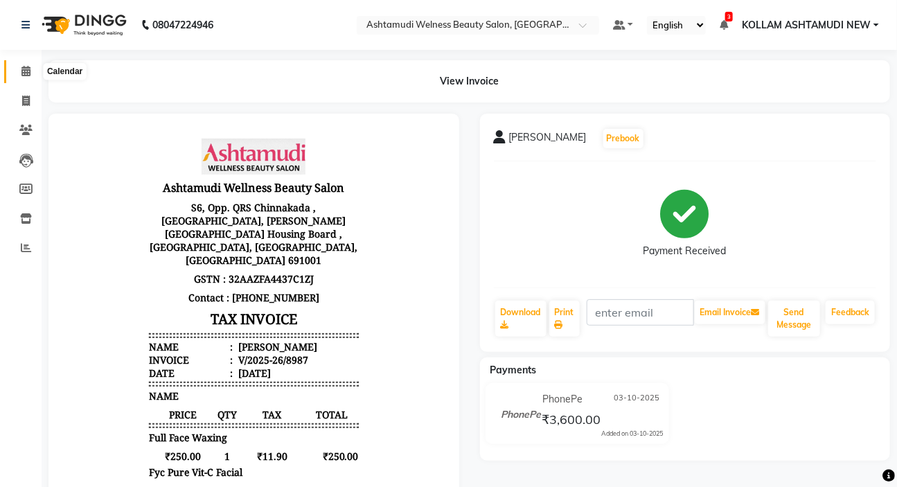
click at [22, 73] on icon at bounding box center [25, 71] width 9 height 10
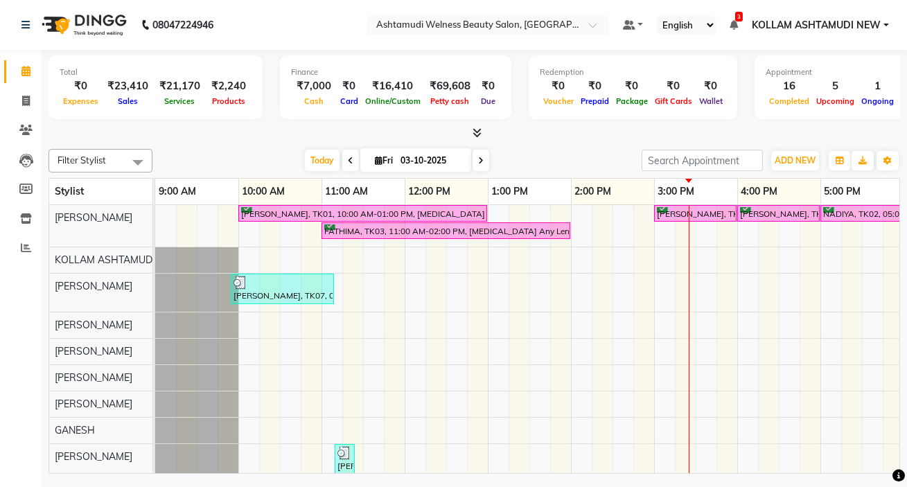
click at [22, 116] on li "Clients" at bounding box center [21, 131] width 42 height 30
click at [28, 104] on icon at bounding box center [26, 101] width 8 height 10
select select "4529"
select select "service"
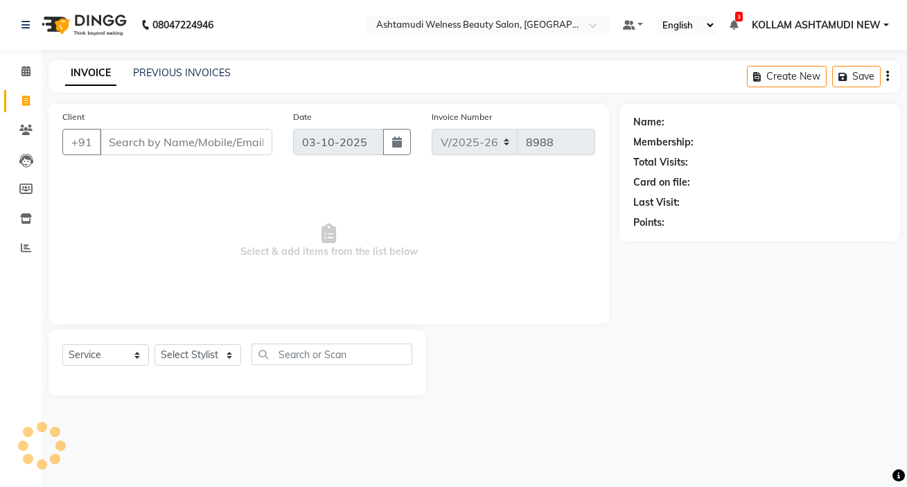
click at [178, 342] on div "Select Service Product Membership Package Voucher Prepaid Gift Card Select Styl…" at bounding box center [238, 363] width 378 height 66
click at [184, 350] on select "Select Stylist" at bounding box center [198, 354] width 87 height 21
select select "78962"
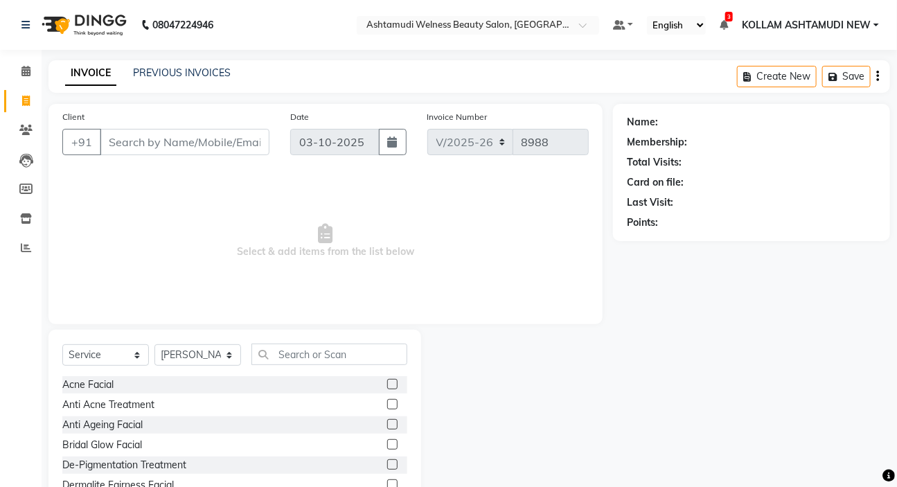
click at [270, 340] on div "Select Service Product Membership Package Voucher Prepaid Gift Card Select Styl…" at bounding box center [235, 432] width 373 height 204
click at [274, 346] on div "Select Service Product Membership Package Voucher Prepaid Gift Card Select Styl…" at bounding box center [235, 432] width 373 height 204
click at [274, 346] on input "text" at bounding box center [330, 354] width 156 height 21
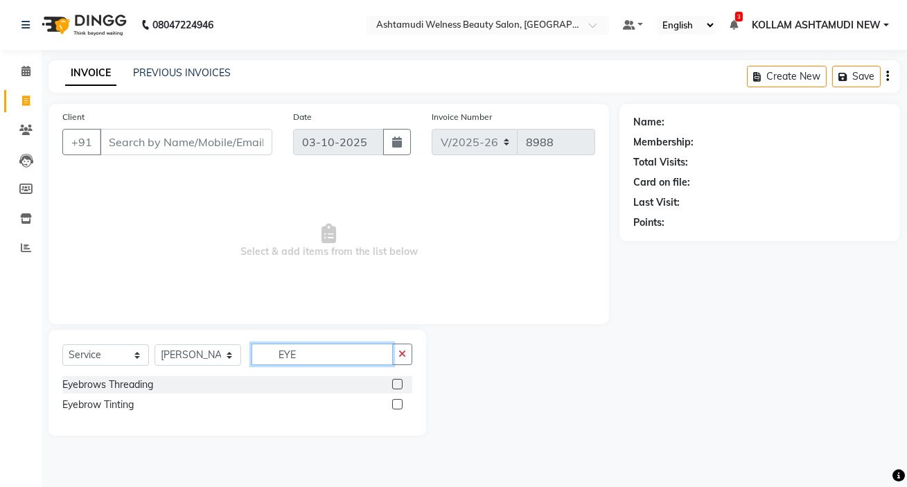
type input "EYE"
click at [399, 383] on label at bounding box center [397, 384] width 10 height 10
click at [399, 383] on input "checkbox" at bounding box center [396, 384] width 9 height 9
checkbox input "true"
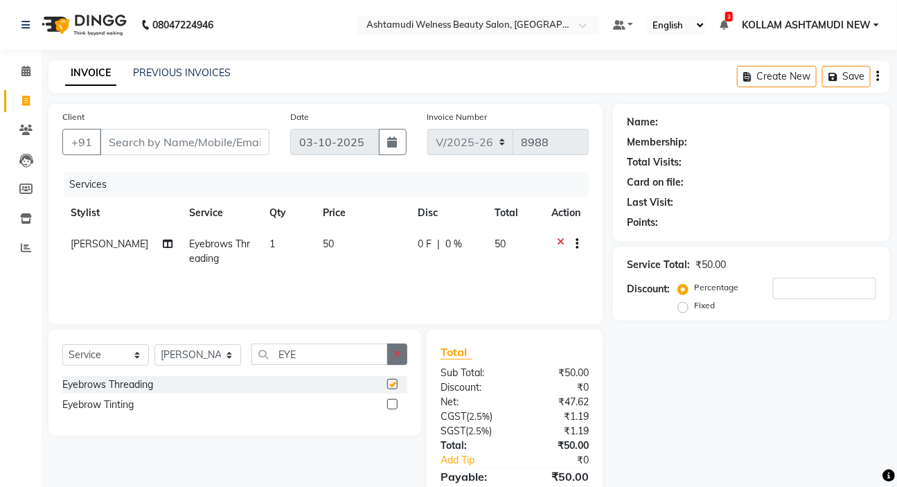
click at [402, 358] on button "button" at bounding box center [397, 354] width 20 height 21
type input "UPP"
click at [395, 403] on label at bounding box center [392, 404] width 10 height 10
click at [395, 403] on input "checkbox" at bounding box center [391, 405] width 9 height 9
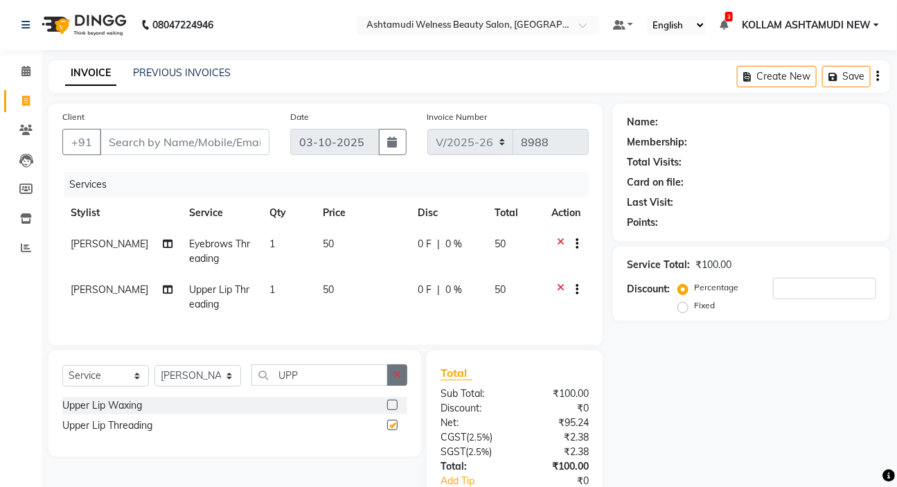
checkbox input "false"
click at [402, 384] on button "button" at bounding box center [397, 374] width 20 height 21
type input "CHIN"
click at [388, 410] on label at bounding box center [392, 405] width 10 height 10
click at [388, 410] on input "checkbox" at bounding box center [391, 405] width 9 height 9
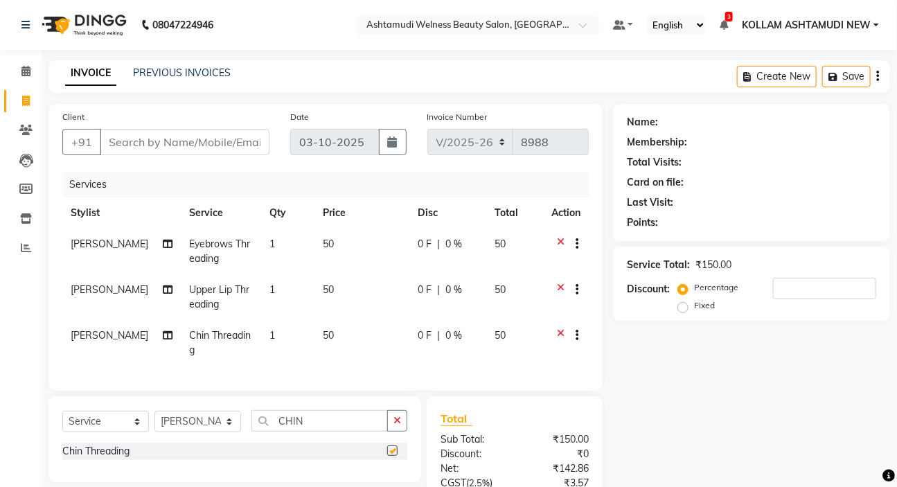
checkbox input "false"
click at [132, 150] on input "Client" at bounding box center [185, 142] width 170 height 26
click at [169, 153] on input "Client" at bounding box center [185, 142] width 170 height 26
click at [185, 141] on input "Client" at bounding box center [185, 142] width 170 height 26
type input "7"
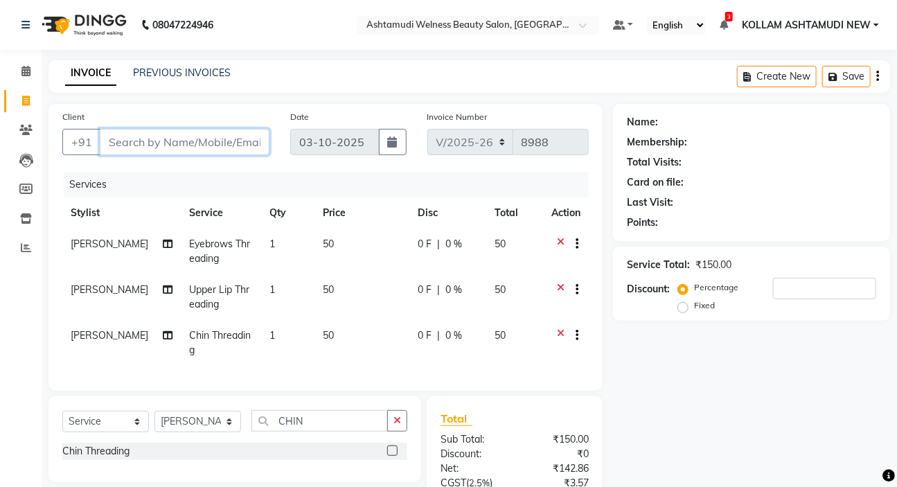
type input "0"
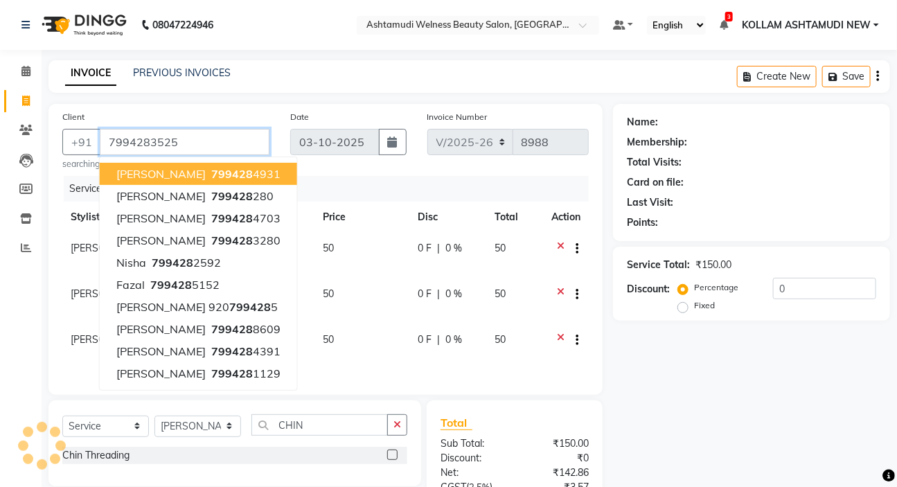
type input "7994283525"
select select "1: Object"
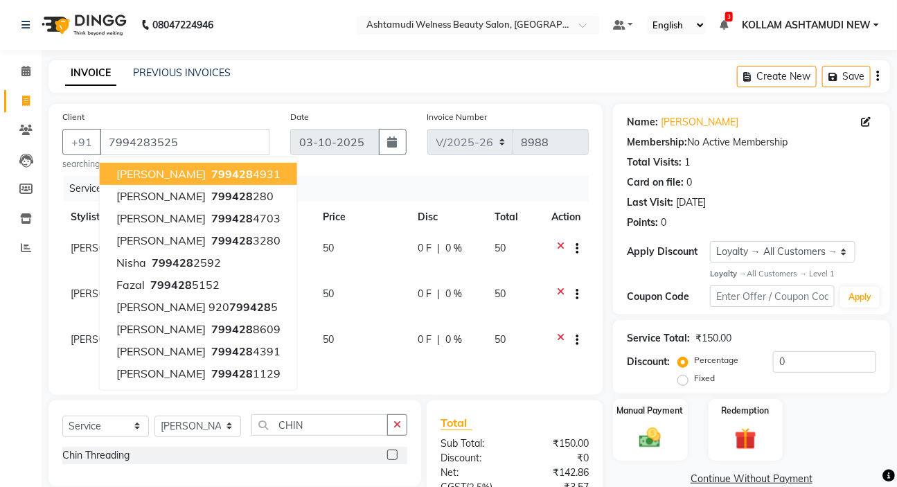
click at [841, 199] on div "Last Visit: 27-08-2025" at bounding box center [751, 202] width 249 height 15
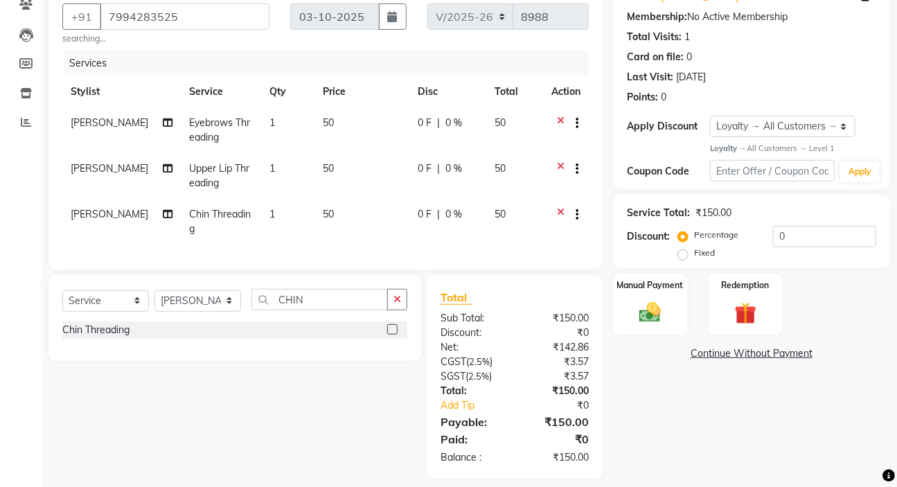
scroll to position [148, 0]
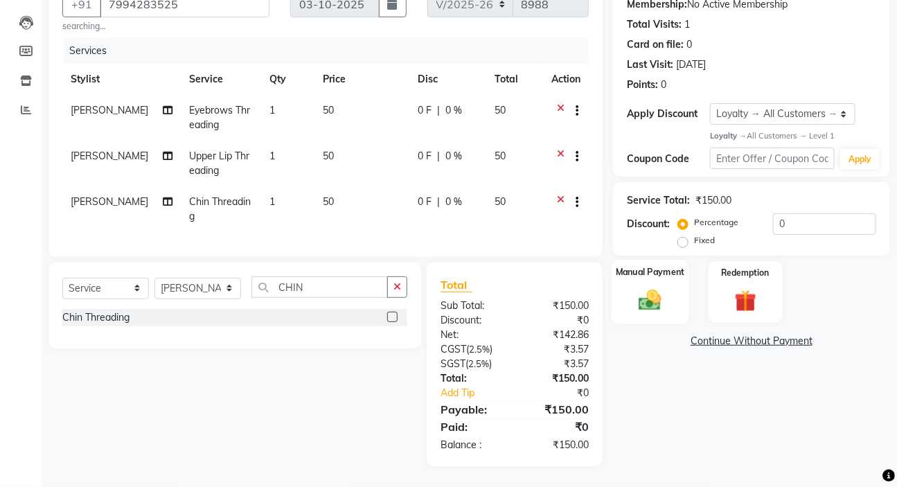
click at [675, 276] on div "Manual Payment" at bounding box center [651, 293] width 78 height 64
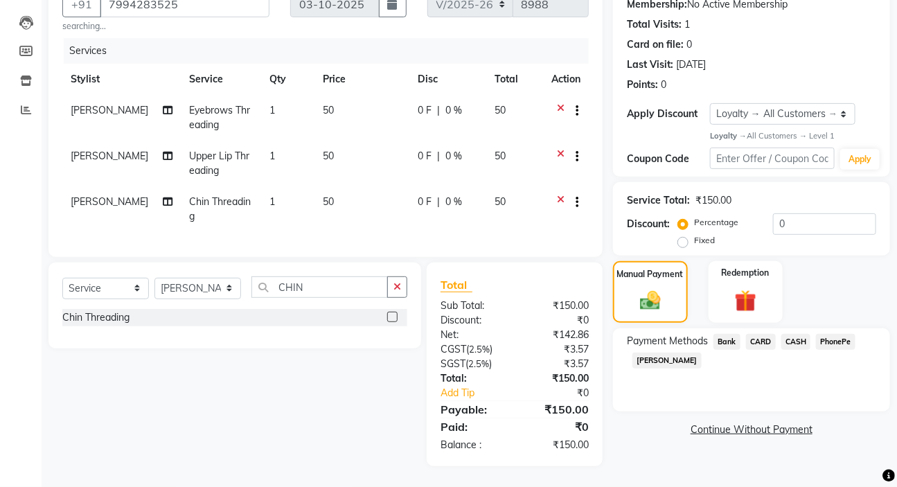
click at [800, 334] on span "CASH" at bounding box center [797, 342] width 30 height 16
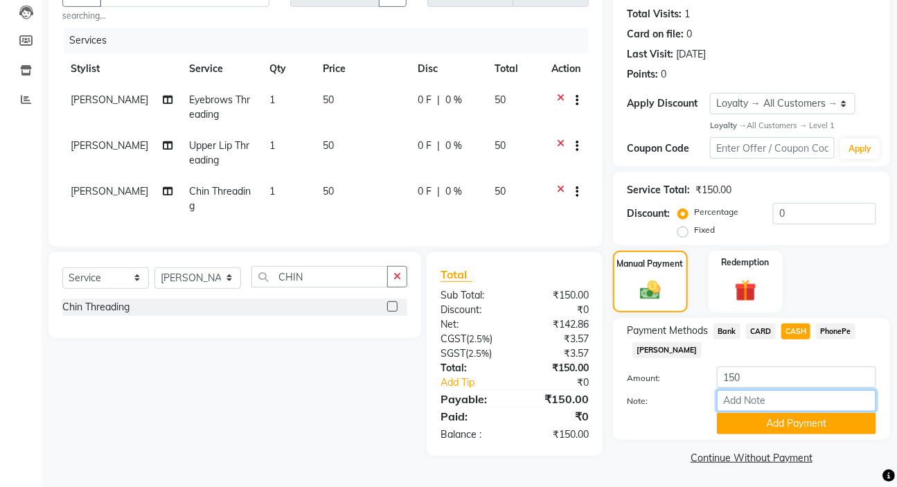
click at [776, 390] on input "Note:" at bounding box center [796, 400] width 159 height 21
click at [773, 368] on input "150" at bounding box center [796, 377] width 159 height 21
type input "100"
click at [818, 423] on button "Add Payment" at bounding box center [796, 423] width 159 height 21
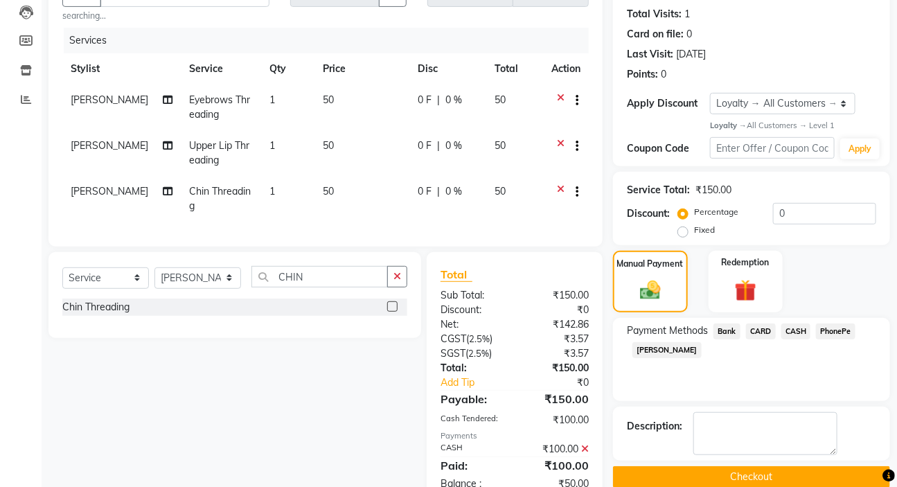
click at [847, 335] on span "PhonePe" at bounding box center [835, 332] width 39 height 16
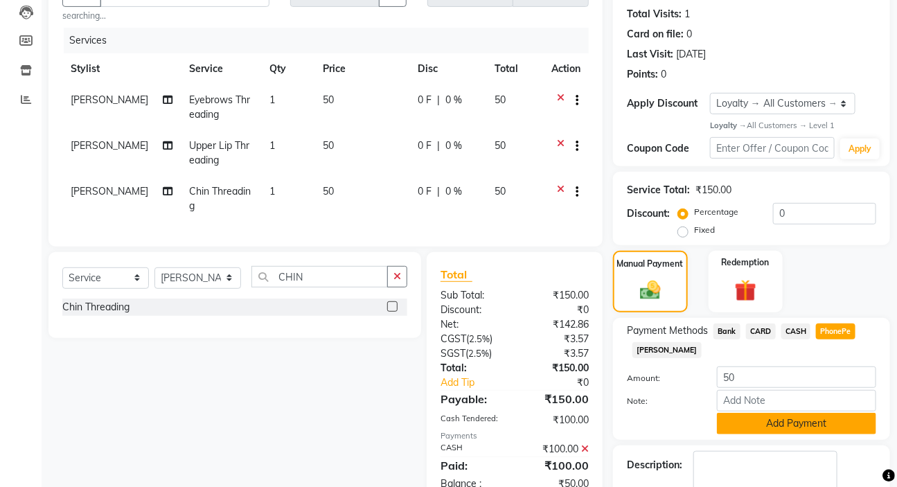
click at [766, 430] on button "Add Payment" at bounding box center [796, 423] width 159 height 21
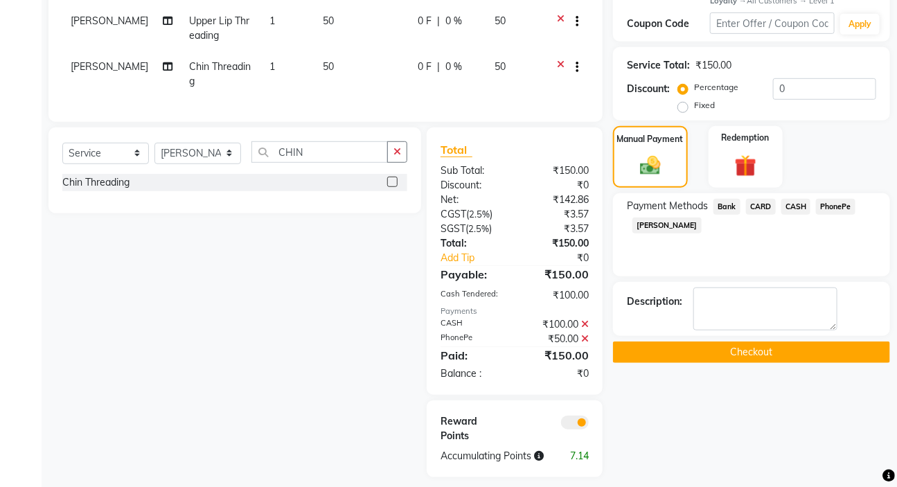
scroll to position [274, 0]
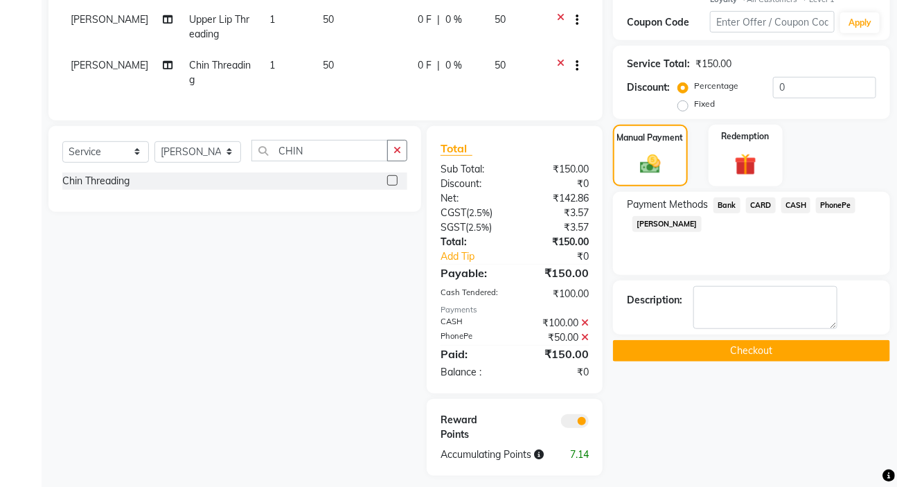
click at [755, 352] on button "Checkout" at bounding box center [751, 350] width 277 height 21
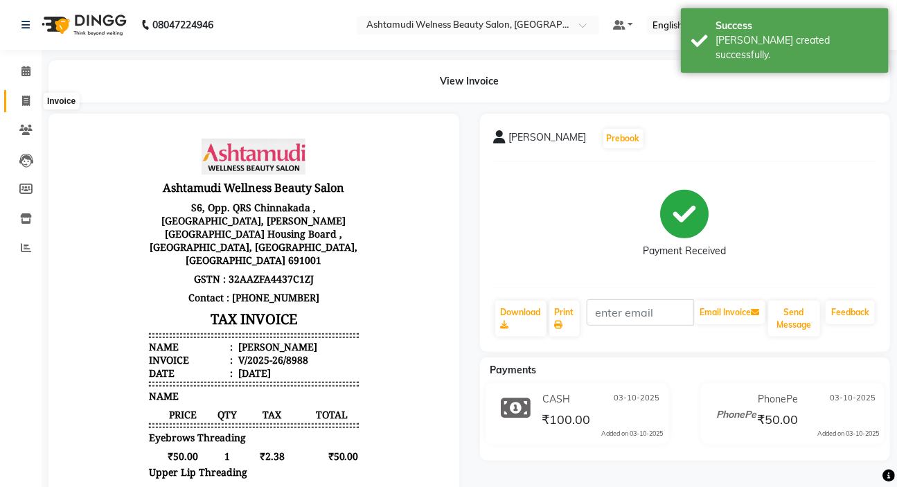
click at [22, 103] on icon at bounding box center [26, 101] width 8 height 10
select select "4529"
select select "service"
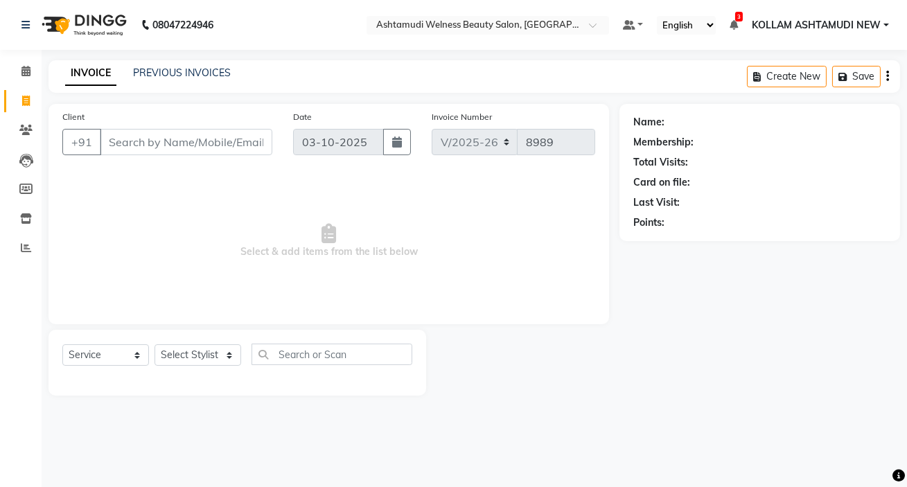
click at [22, 103] on icon at bounding box center [26, 101] width 8 height 10
select select "4529"
select select "service"
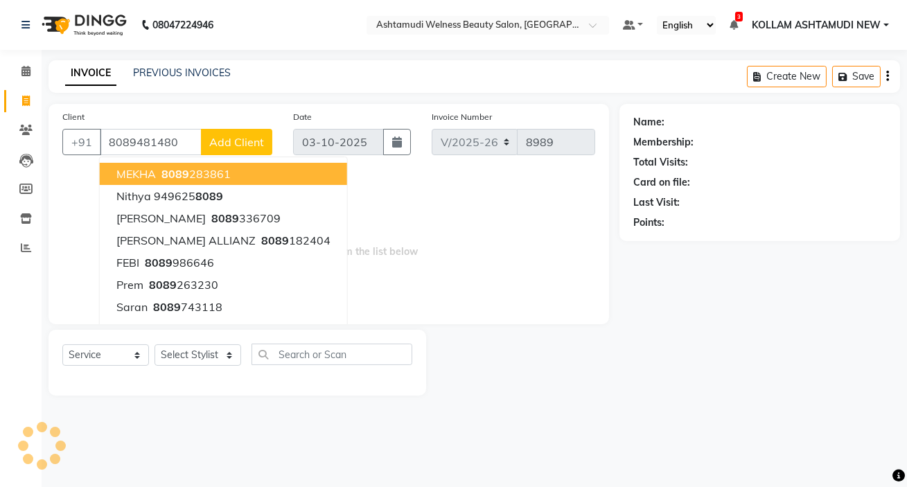
type input "8089481480"
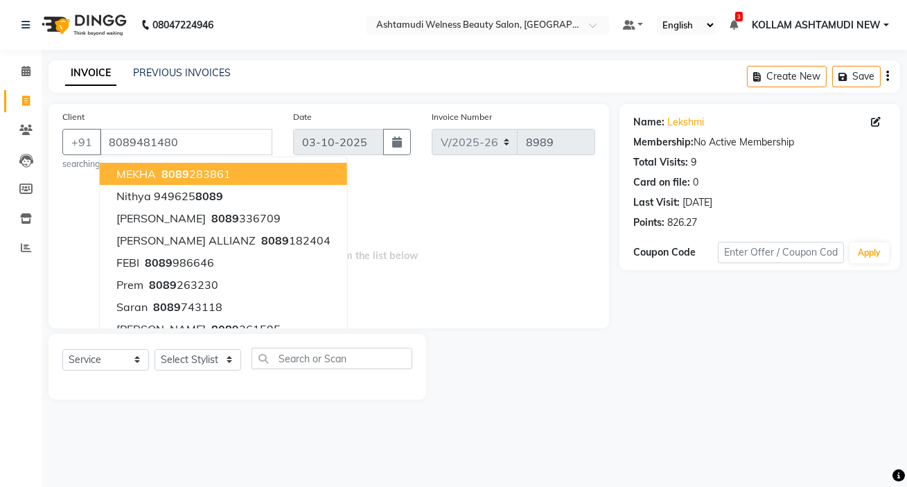
click at [509, 245] on span "Select & add items from the list below" at bounding box center [328, 245] width 533 height 139
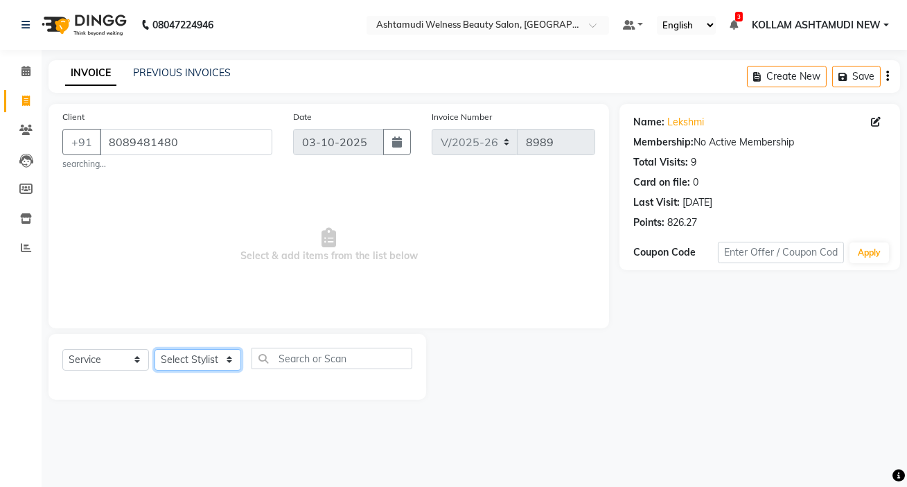
click at [197, 361] on select "Select Stylist [PERSON_NAME] Admin [PERSON_NAME] [PERSON_NAME] [PERSON_NAME] M …" at bounding box center [198, 359] width 87 height 21
select select "62404"
click at [155, 349] on select "Select Stylist [PERSON_NAME] Admin [PERSON_NAME] [PERSON_NAME] [PERSON_NAME] M …" at bounding box center [198, 359] width 87 height 21
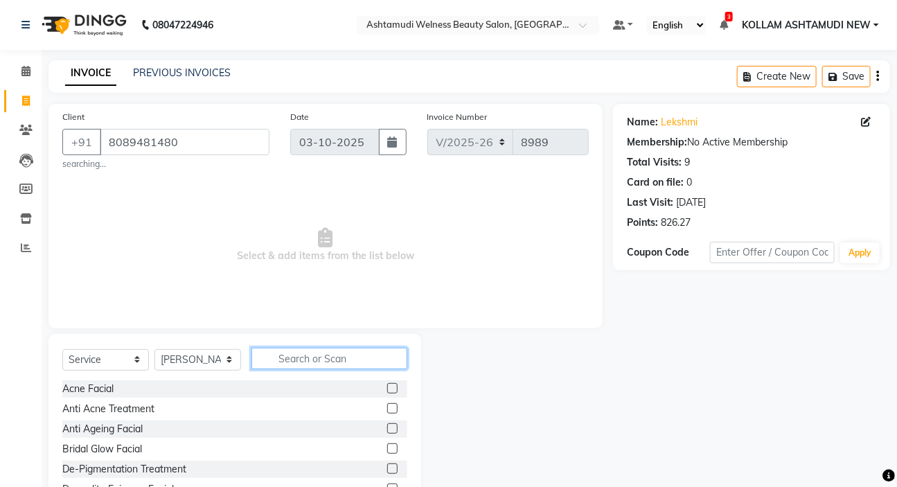
click at [337, 358] on input "text" at bounding box center [330, 358] width 156 height 21
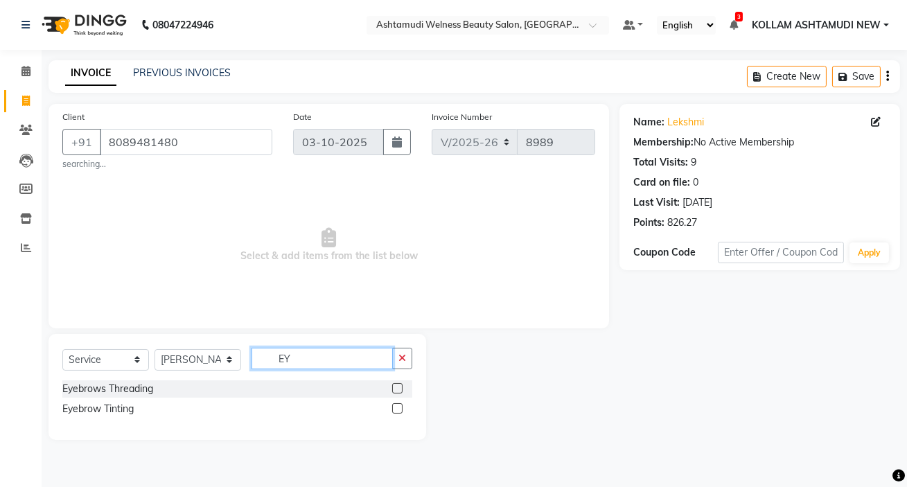
type input "EY"
click at [394, 388] on label at bounding box center [397, 388] width 10 height 10
click at [394, 388] on input "checkbox" at bounding box center [396, 389] width 9 height 9
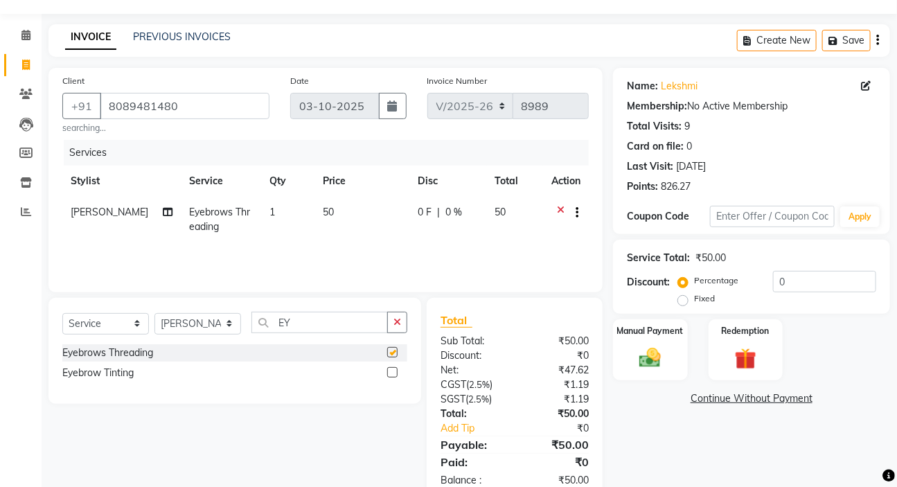
checkbox input "false"
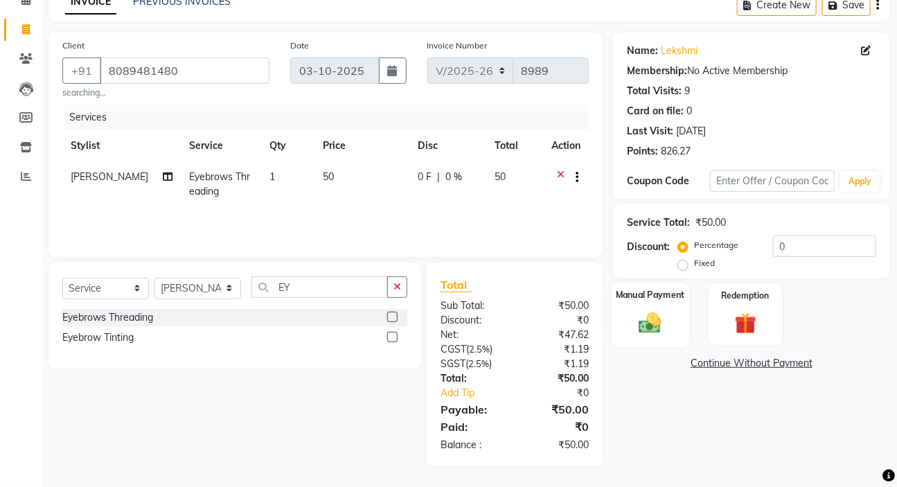
click at [652, 324] on img at bounding box center [650, 323] width 37 height 26
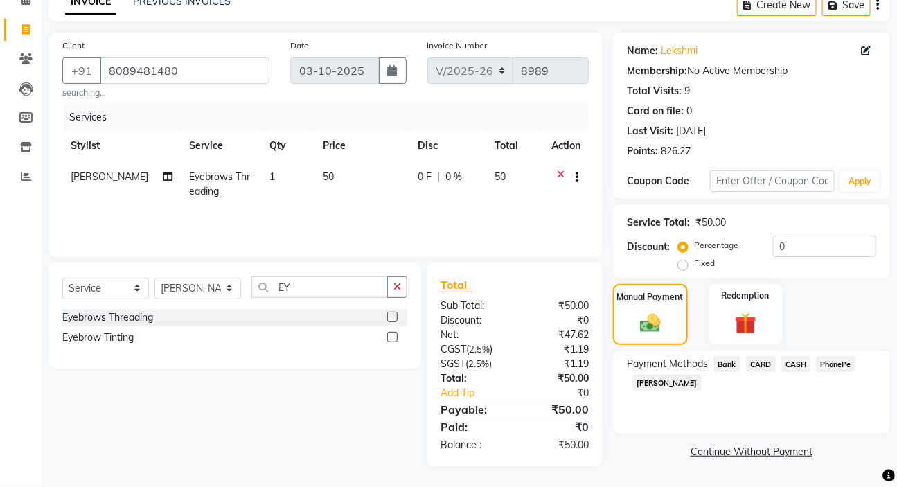
click at [838, 360] on span "PhonePe" at bounding box center [835, 364] width 39 height 16
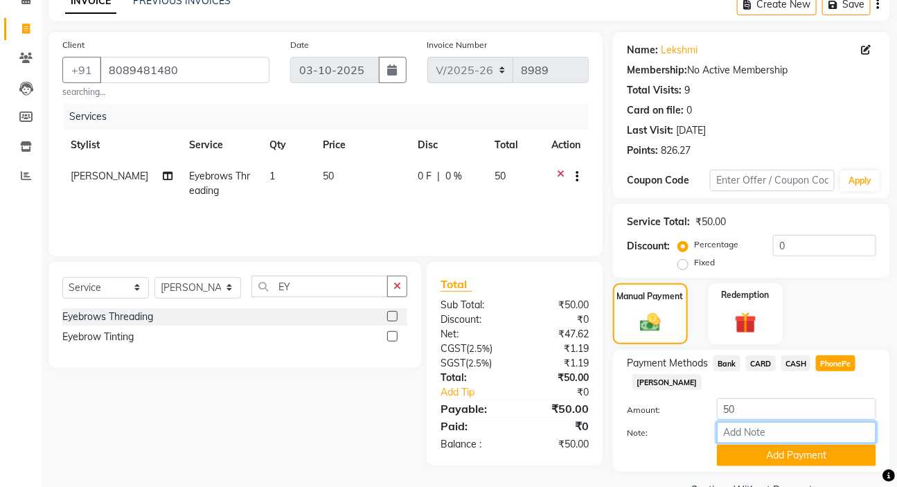
click at [761, 430] on input "Note:" at bounding box center [796, 432] width 159 height 21
type input "SARIGA"
click at [812, 455] on button "Add Payment" at bounding box center [796, 455] width 159 height 21
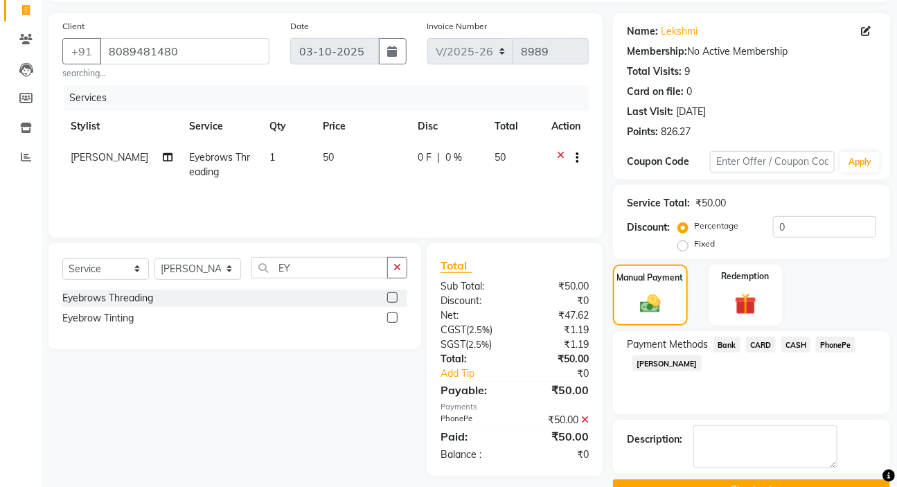
scroll to position [125, 0]
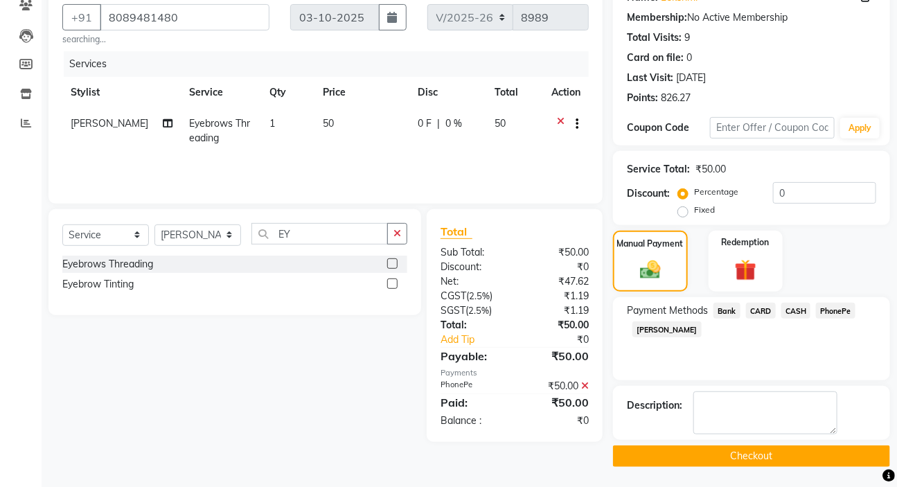
click at [749, 453] on button "Checkout" at bounding box center [751, 456] width 277 height 21
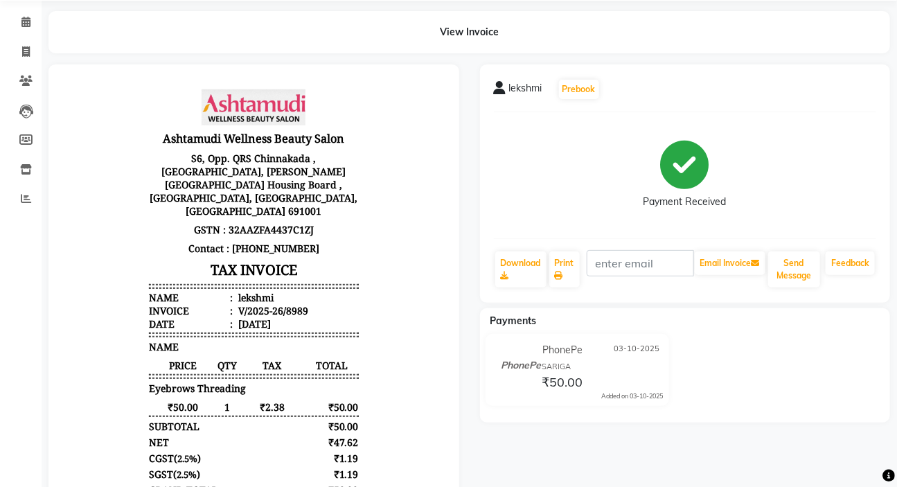
scroll to position [36, 0]
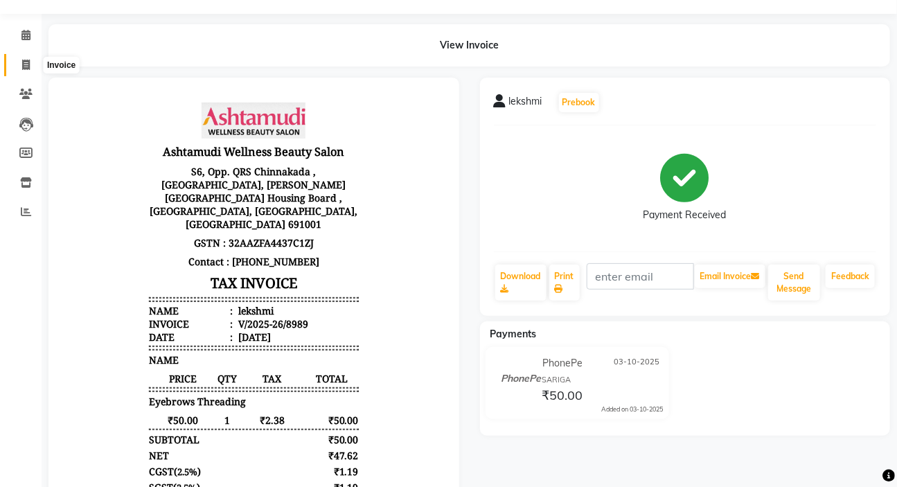
click at [21, 58] on span at bounding box center [26, 66] width 24 height 16
select select "service"
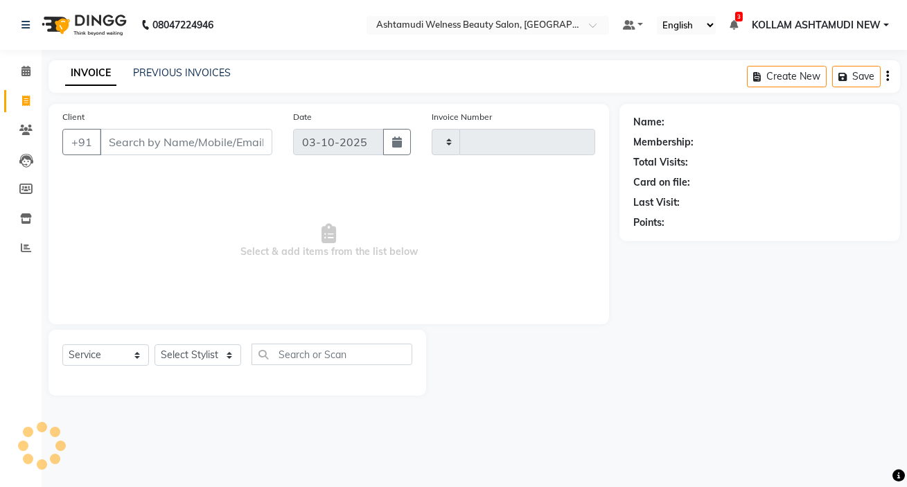
type input "8990"
select select "4529"
click at [183, 343] on div "Select Service Product Membership Package Voucher Prepaid Gift Card Select Styl…" at bounding box center [238, 363] width 378 height 66
select select "90573"
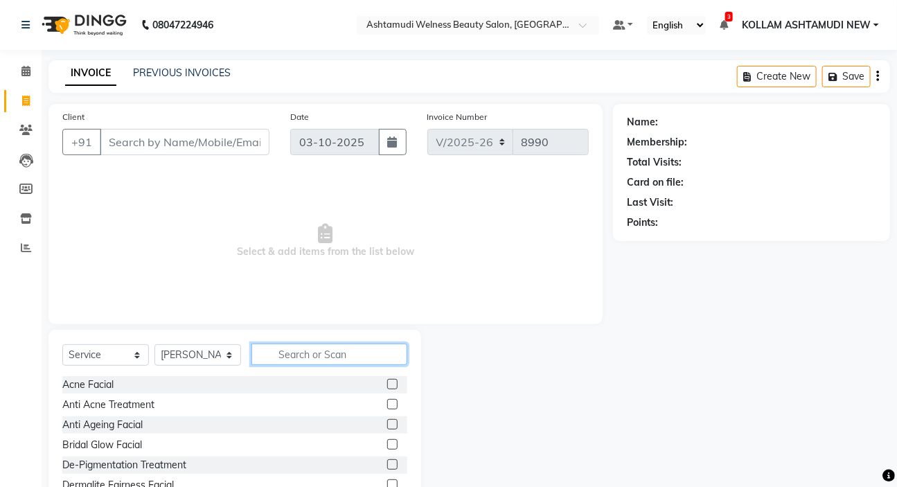
click at [292, 347] on input "text" at bounding box center [330, 354] width 156 height 21
click at [319, 353] on input "text" at bounding box center [320, 354] width 137 height 21
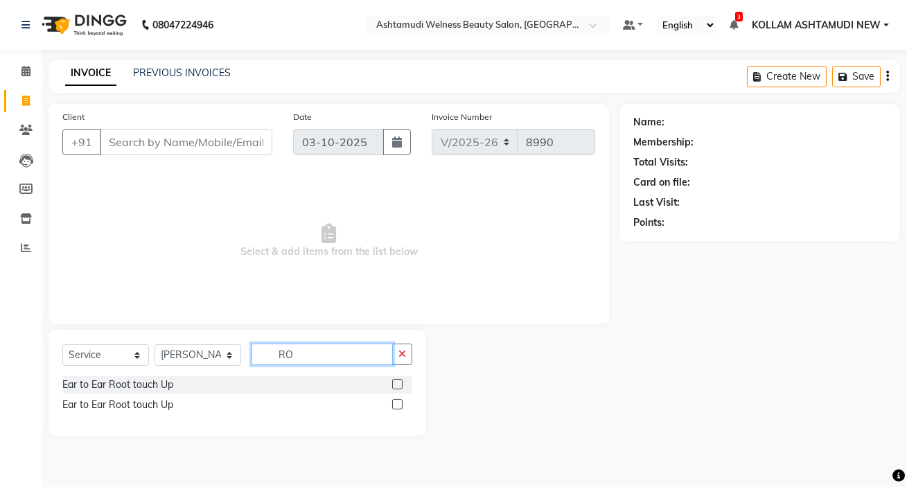
type input "R"
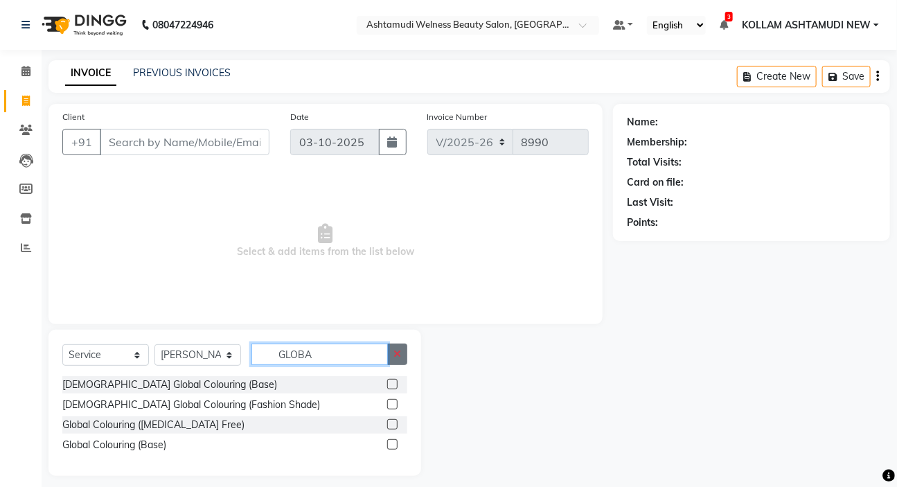
type input "GLOBA"
click at [400, 356] on icon "button" at bounding box center [398, 354] width 8 height 10
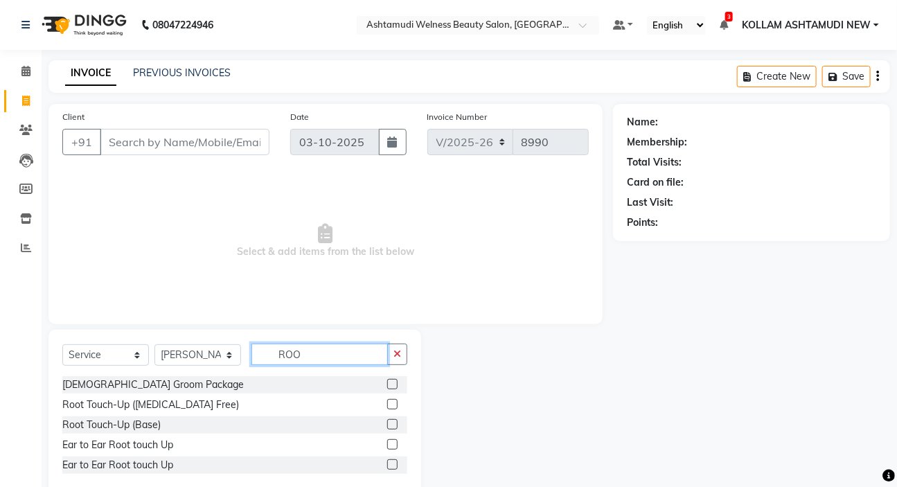
type input "ROO"
click at [392, 421] on label at bounding box center [392, 424] width 10 height 10
click at [392, 421] on input "checkbox" at bounding box center [391, 425] width 9 height 9
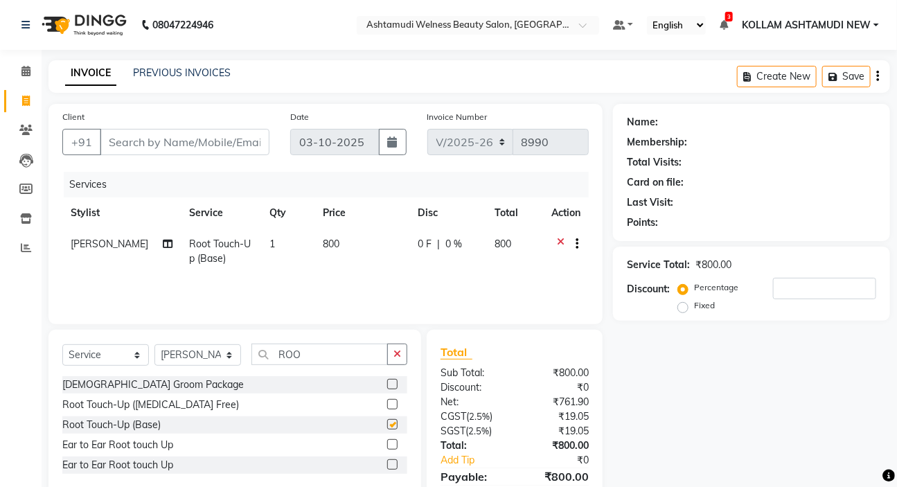
checkbox input "false"
click at [401, 353] on icon "button" at bounding box center [398, 354] width 8 height 10
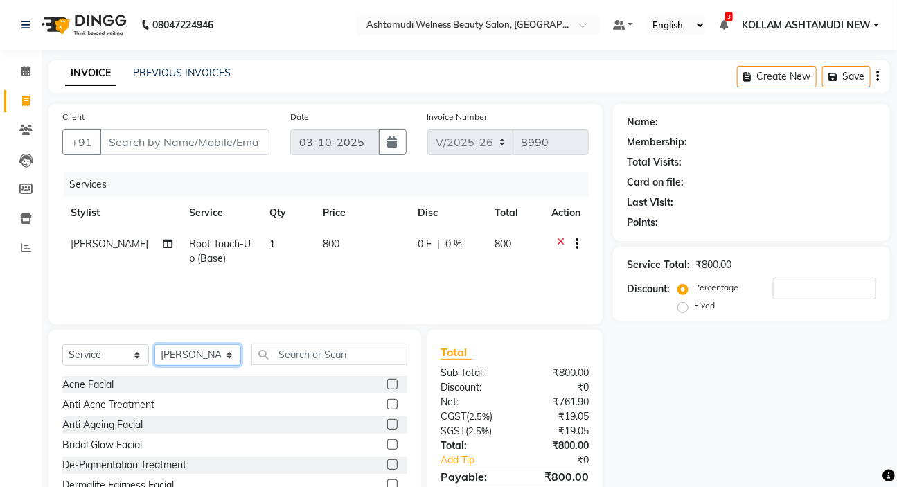
click at [203, 350] on select "Select Stylist [PERSON_NAME] Admin [PERSON_NAME] [PERSON_NAME] [PERSON_NAME] M …" at bounding box center [198, 354] width 87 height 21
select select "91234"
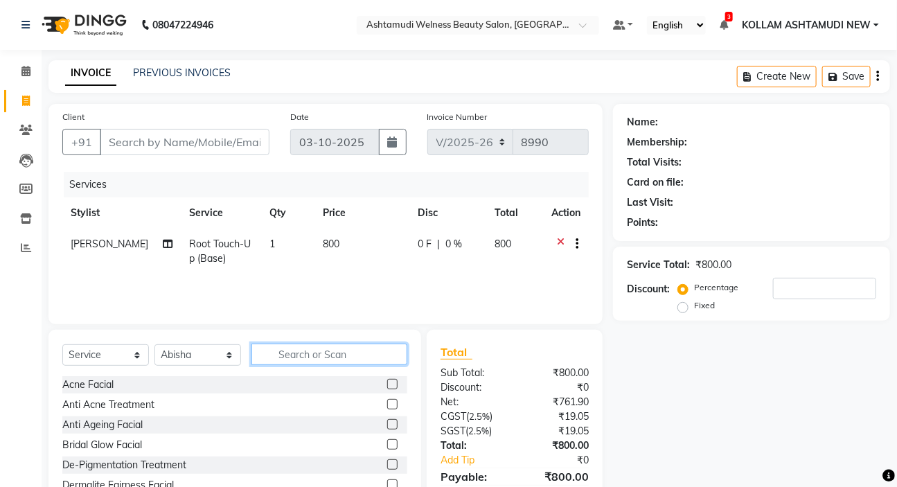
click at [341, 349] on input "text" at bounding box center [330, 354] width 156 height 21
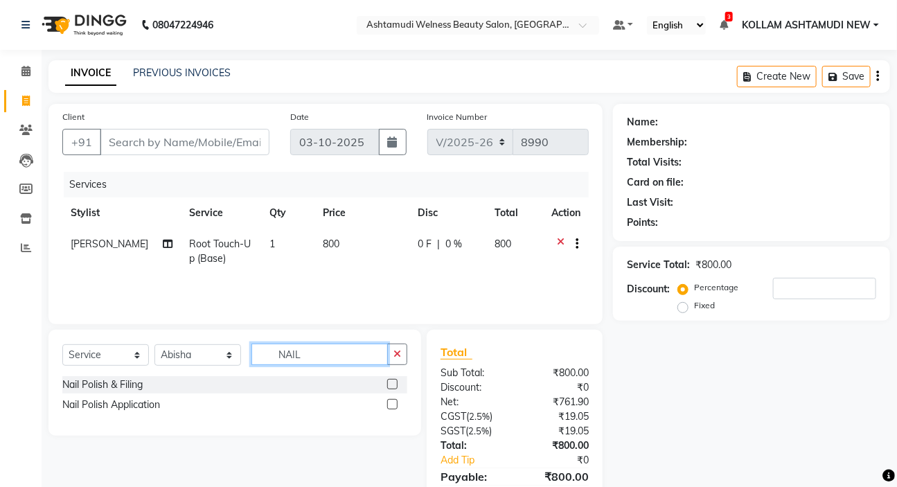
type input "NAIL"
click at [392, 382] on label at bounding box center [392, 384] width 10 height 10
click at [392, 382] on input "checkbox" at bounding box center [391, 384] width 9 height 9
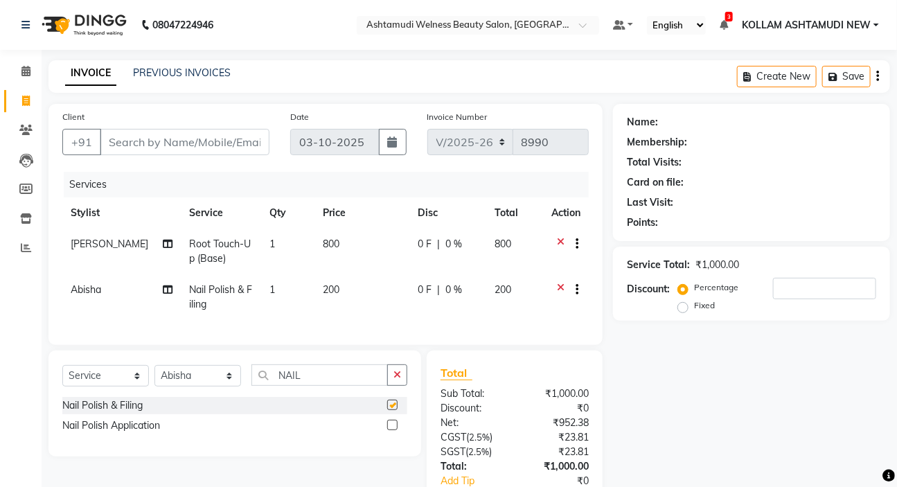
checkbox input "false"
click at [383, 386] on input "NAIL" at bounding box center [320, 374] width 137 height 21
click at [392, 430] on label at bounding box center [392, 425] width 10 height 10
click at [392, 430] on input "checkbox" at bounding box center [391, 425] width 9 height 9
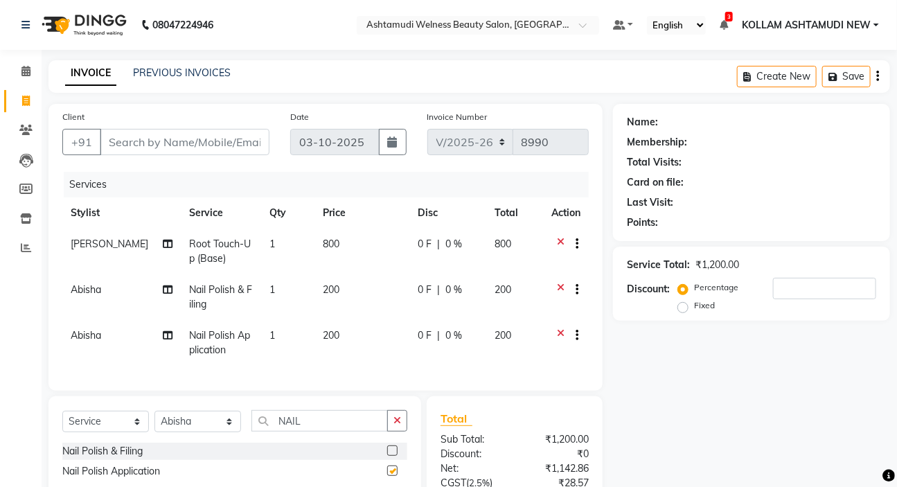
checkbox input "false"
click at [197, 127] on div "Client +91" at bounding box center [166, 137] width 228 height 57
click at [195, 146] on input "Client" at bounding box center [185, 142] width 170 height 26
click at [195, 148] on input "Client" at bounding box center [185, 142] width 170 height 26
type input "9"
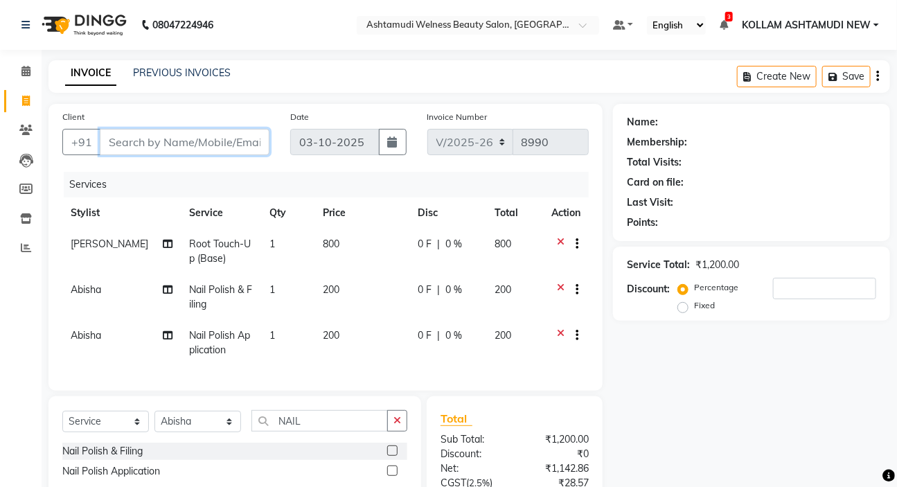
type input "0"
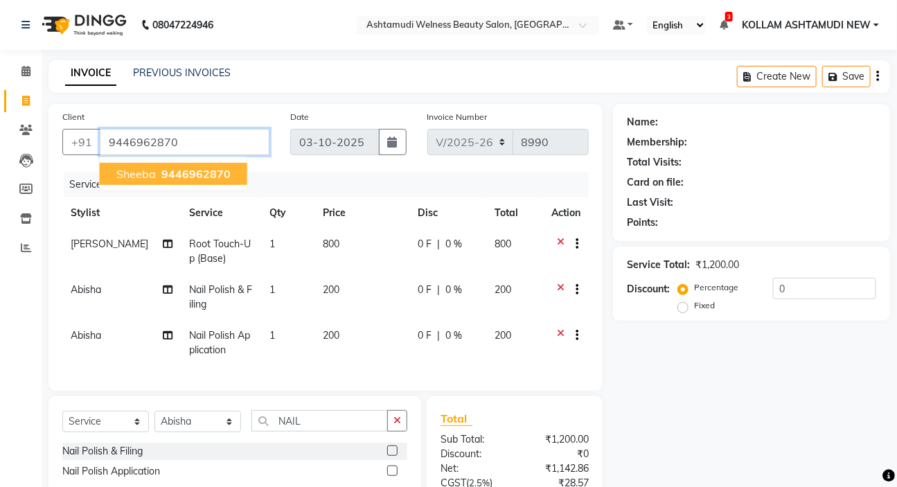
type input "9446962870"
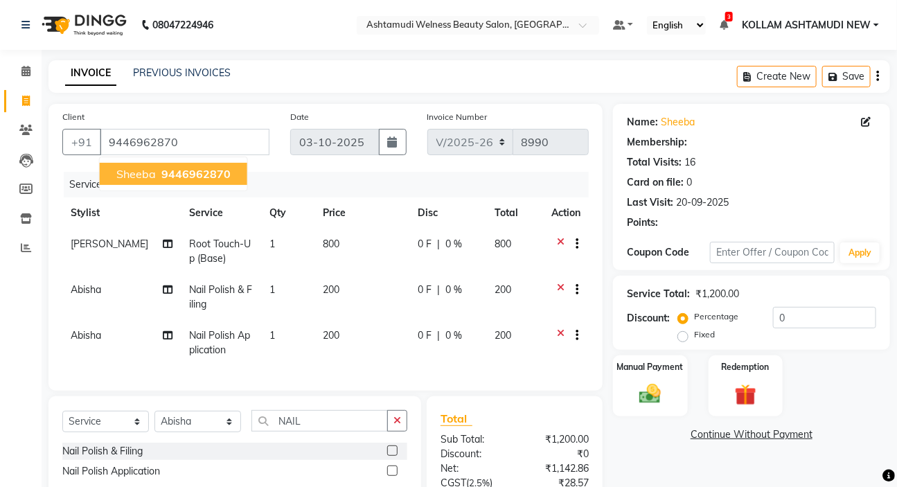
select select "2: Object"
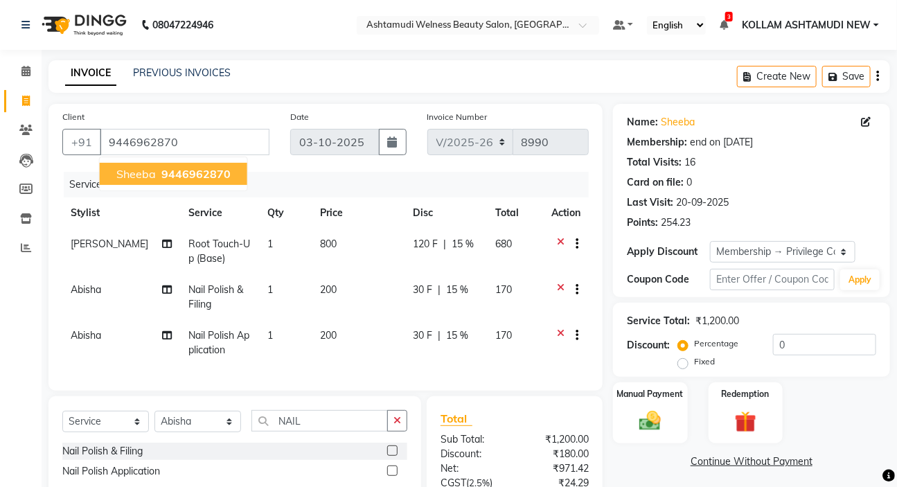
type input "15"
click at [747, 159] on div "Total Visits: 16" at bounding box center [751, 162] width 249 height 15
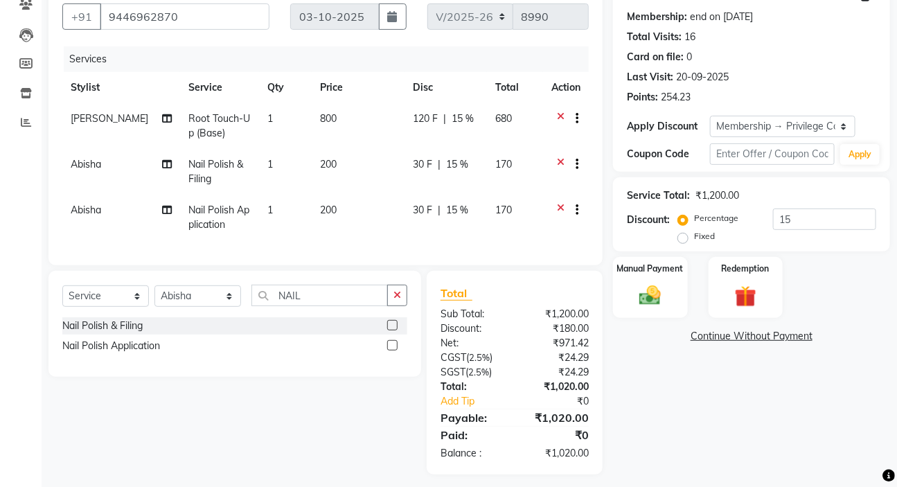
scroll to position [144, 0]
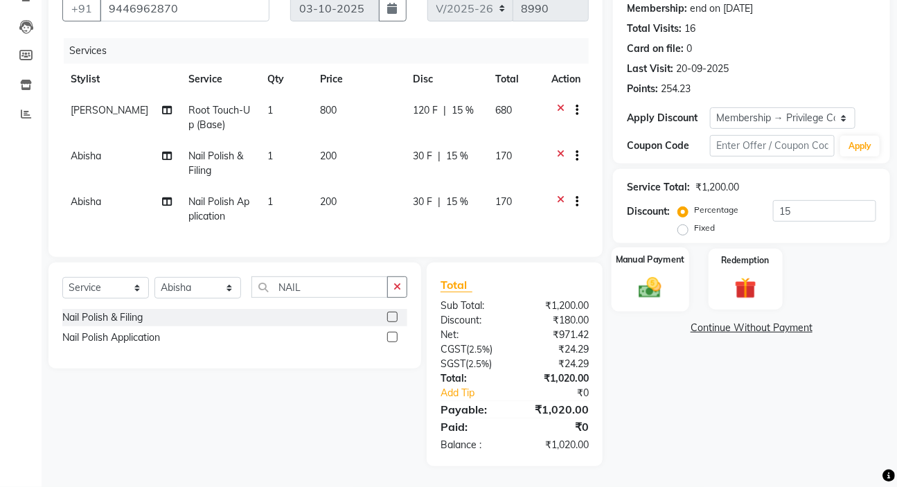
click at [666, 274] on img at bounding box center [650, 287] width 37 height 26
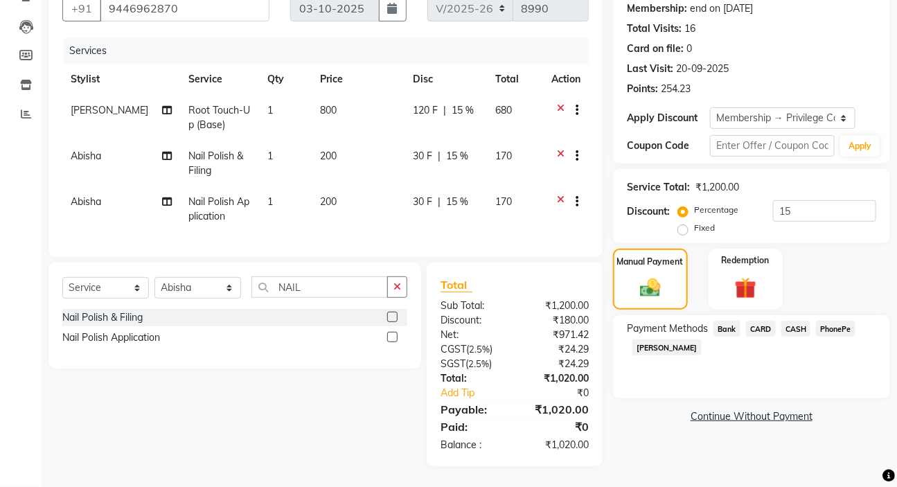
click at [833, 322] on span "PhonePe" at bounding box center [835, 329] width 39 height 16
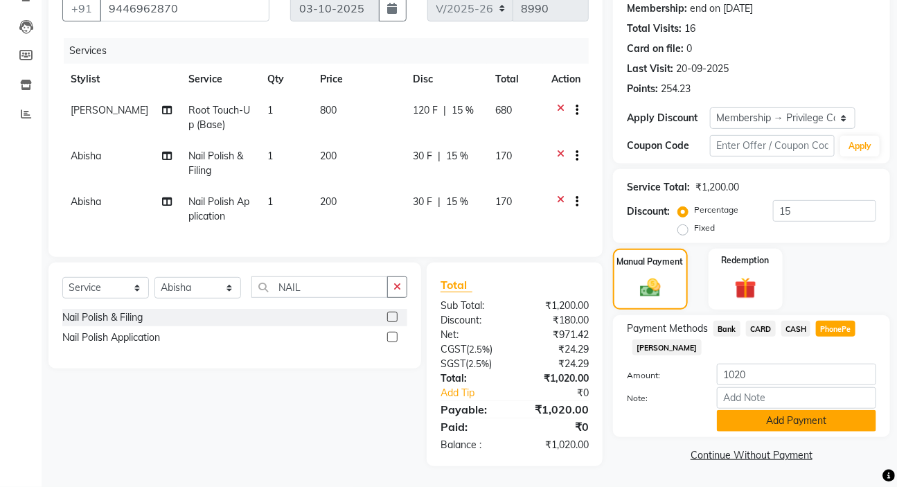
click at [809, 410] on button "Add Payment" at bounding box center [796, 420] width 159 height 21
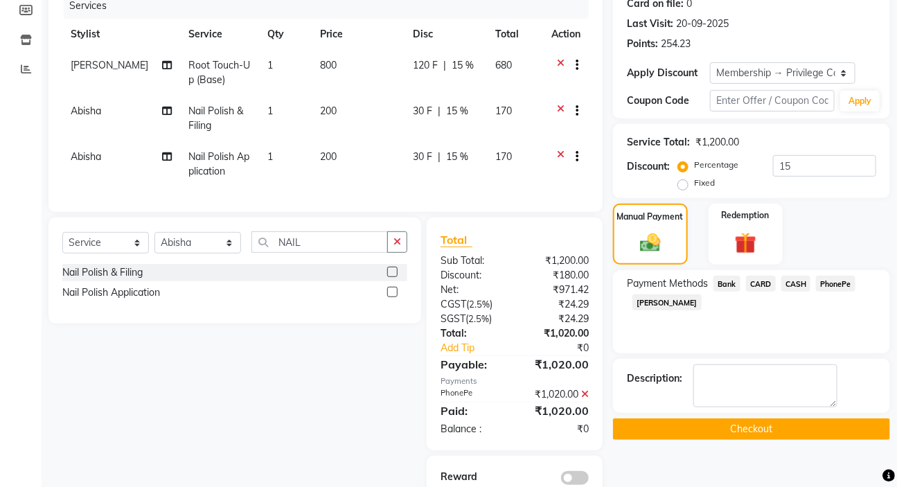
scroll to position [207, 0]
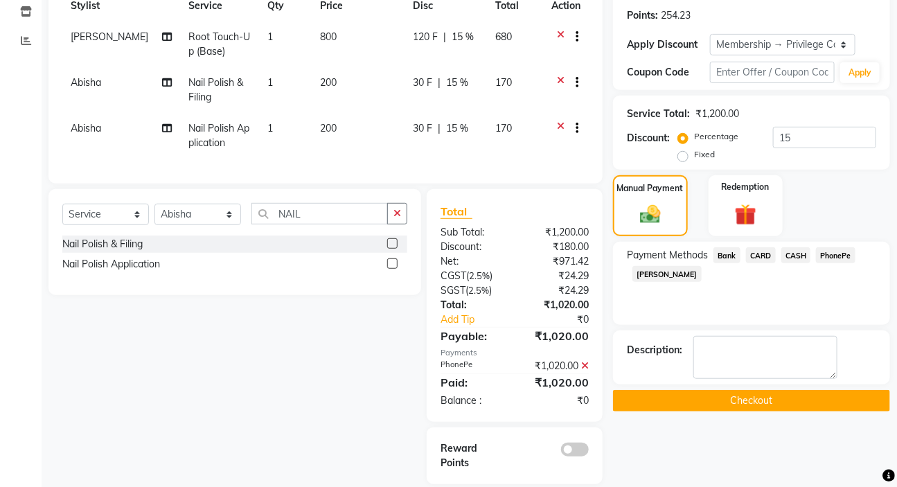
click at [799, 405] on button "Checkout" at bounding box center [751, 400] width 277 height 21
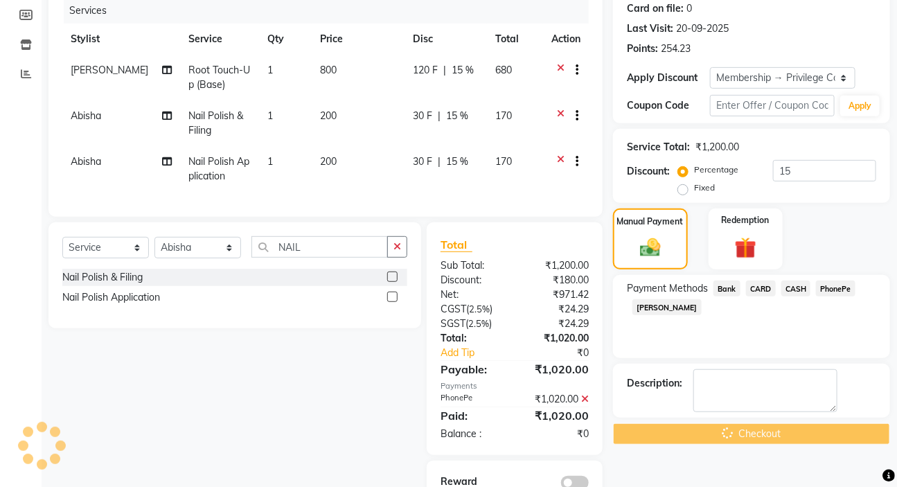
scroll to position [173, 0]
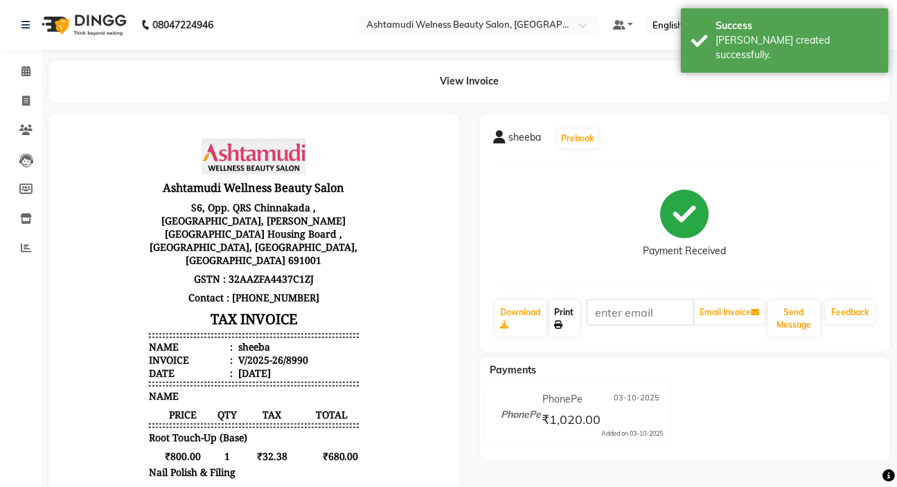
click at [555, 315] on link "Print" at bounding box center [565, 319] width 30 height 36
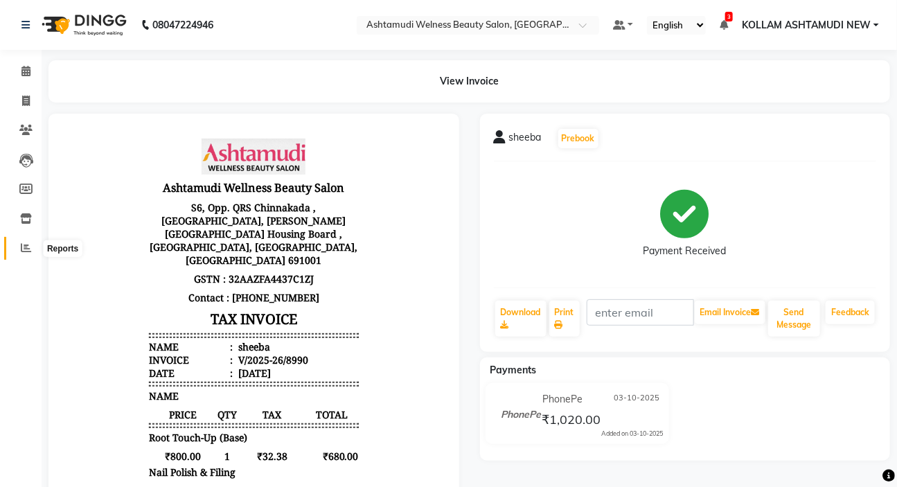
click at [30, 247] on icon at bounding box center [26, 248] width 10 height 10
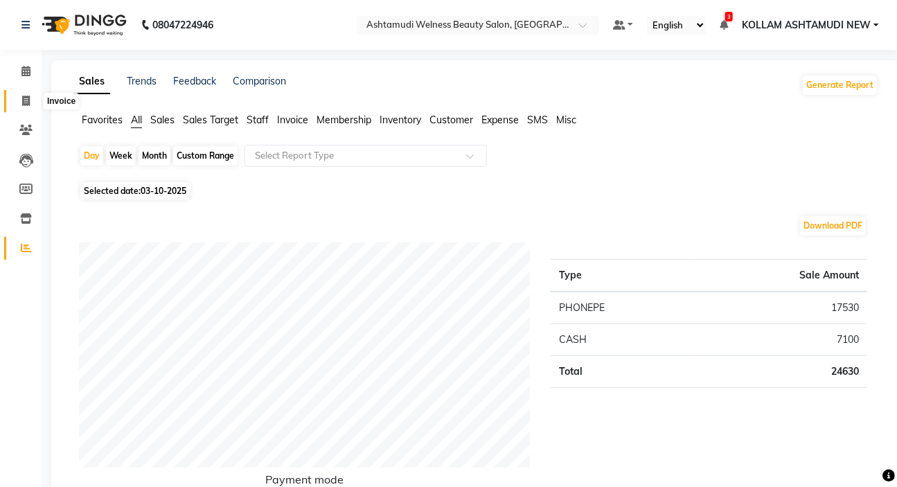
click at [32, 97] on span at bounding box center [26, 102] width 24 height 16
select select "4529"
select select "service"
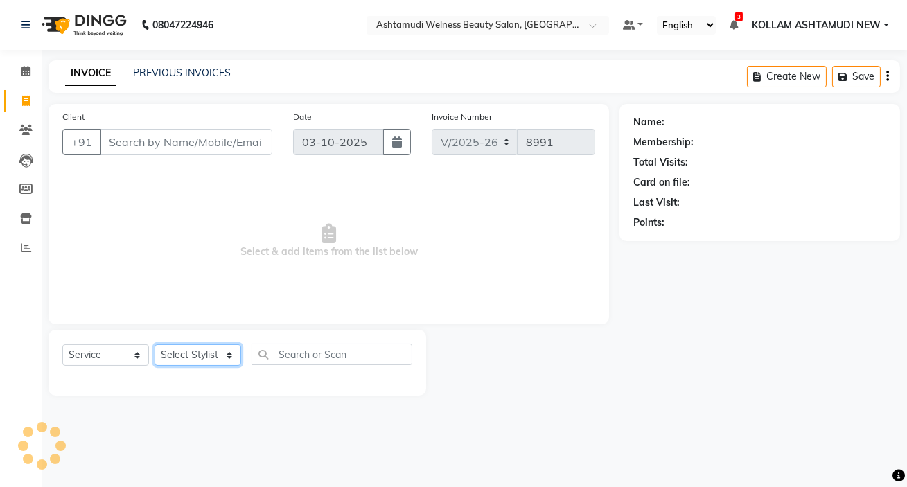
click at [216, 356] on select "Select Stylist" at bounding box center [198, 354] width 87 height 21
select select "30859"
click at [212, 353] on select "Select Stylist [PERSON_NAME] Admin [PERSON_NAME] [PERSON_NAME] [PERSON_NAME] M …" at bounding box center [198, 354] width 87 height 21
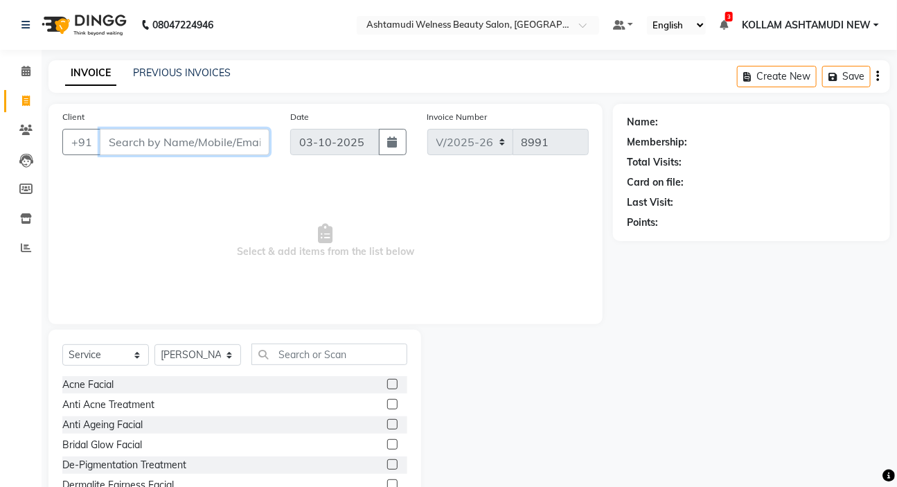
click at [167, 144] on input "Client" at bounding box center [185, 142] width 170 height 26
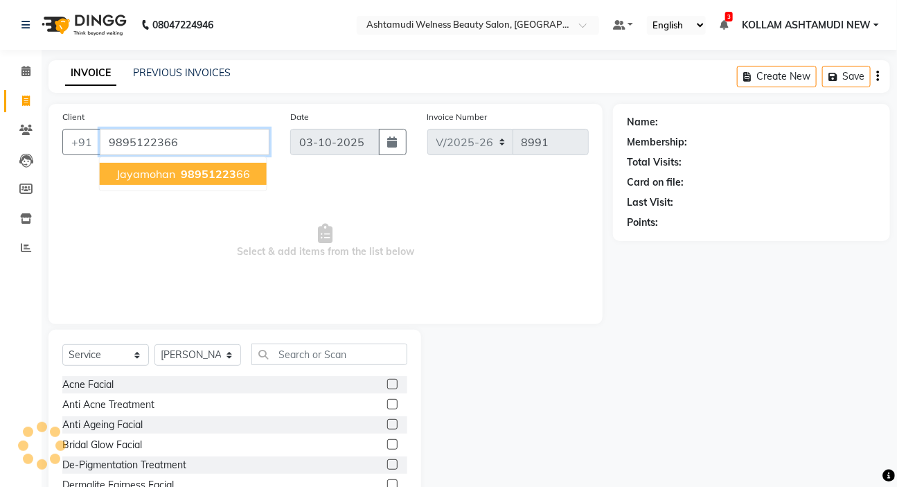
type input "9895122366"
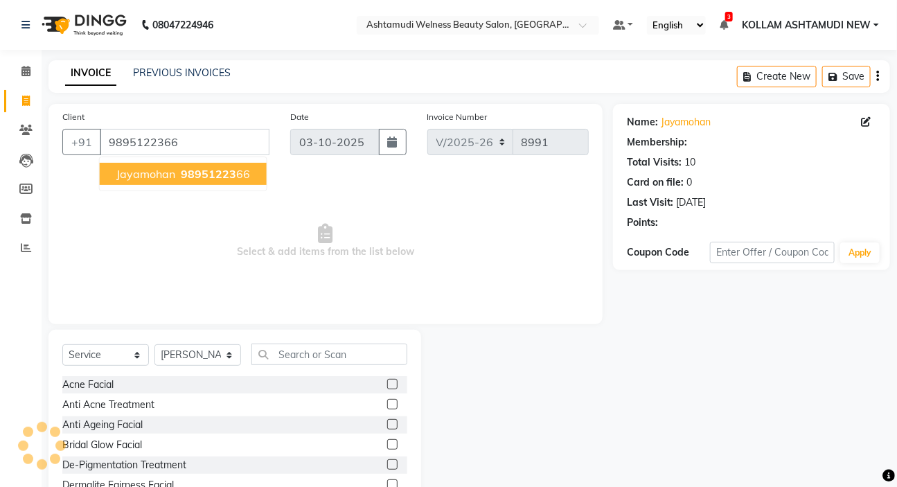
select select "2: Object"
click at [193, 168] on span "98951223" at bounding box center [208, 174] width 55 height 14
select select "2: Object"
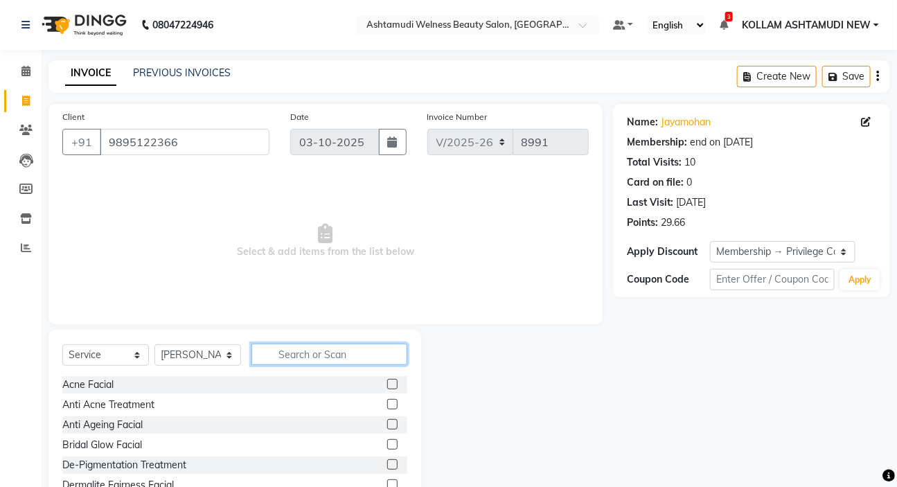
click at [293, 360] on input "text" at bounding box center [330, 354] width 156 height 21
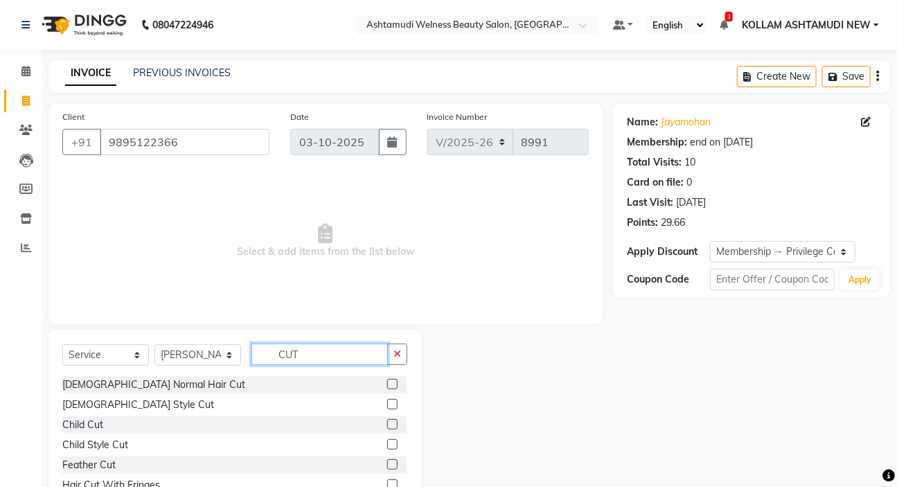
type input "CUT"
click at [387, 385] on label at bounding box center [392, 384] width 10 height 10
click at [387, 385] on input "checkbox" at bounding box center [391, 384] width 9 height 9
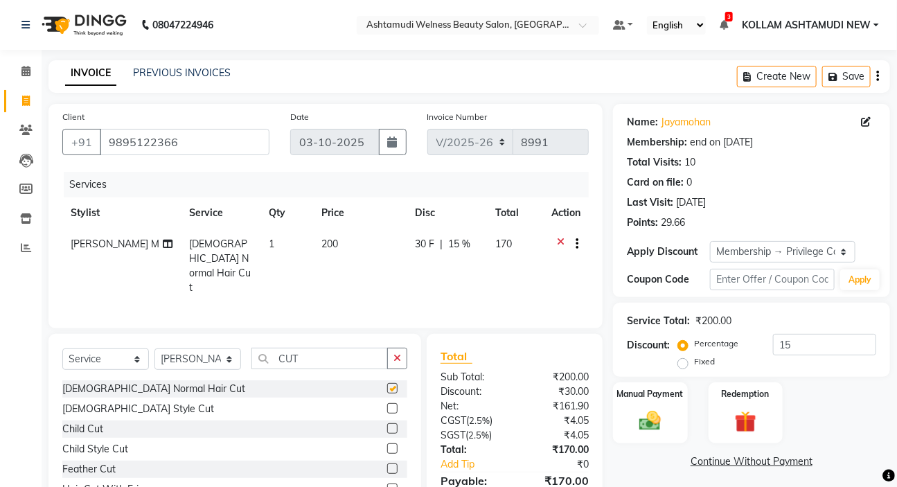
checkbox input "false"
click at [392, 353] on button "button" at bounding box center [397, 358] width 20 height 21
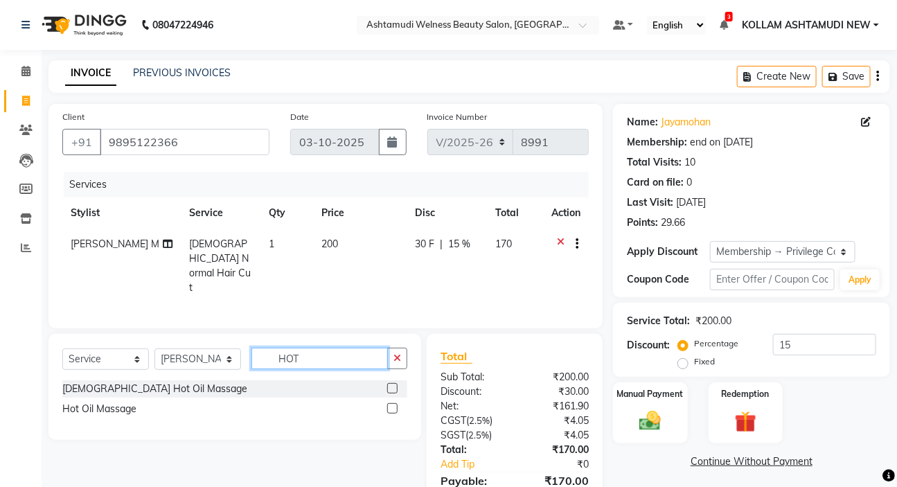
type input "HOT"
click at [389, 383] on label at bounding box center [392, 388] width 10 height 10
click at [389, 385] on input "checkbox" at bounding box center [391, 389] width 9 height 9
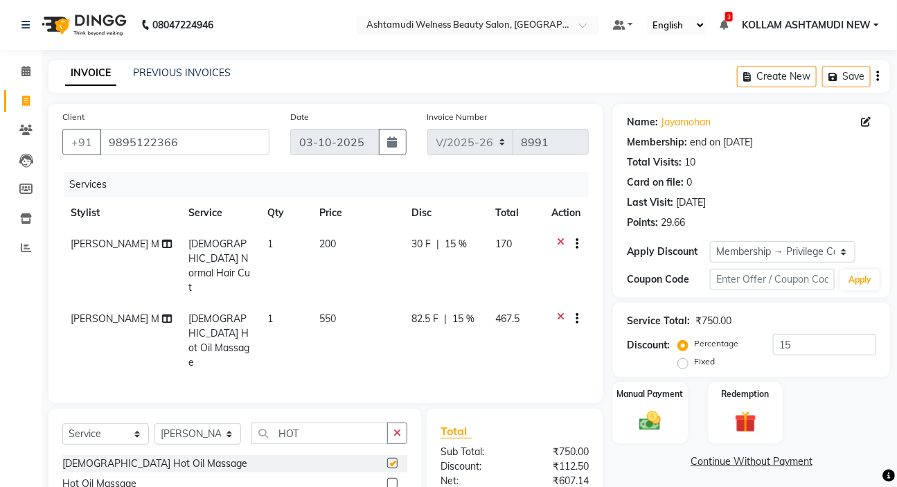
checkbox input "false"
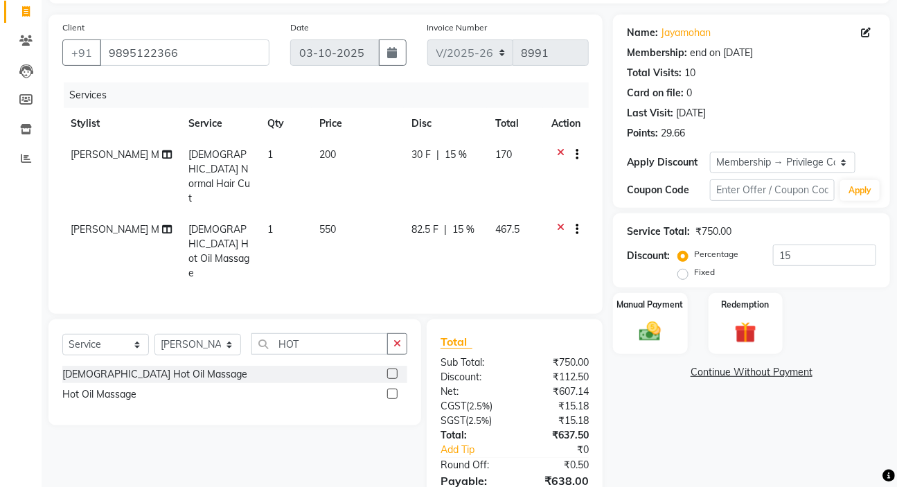
scroll to position [112, 0]
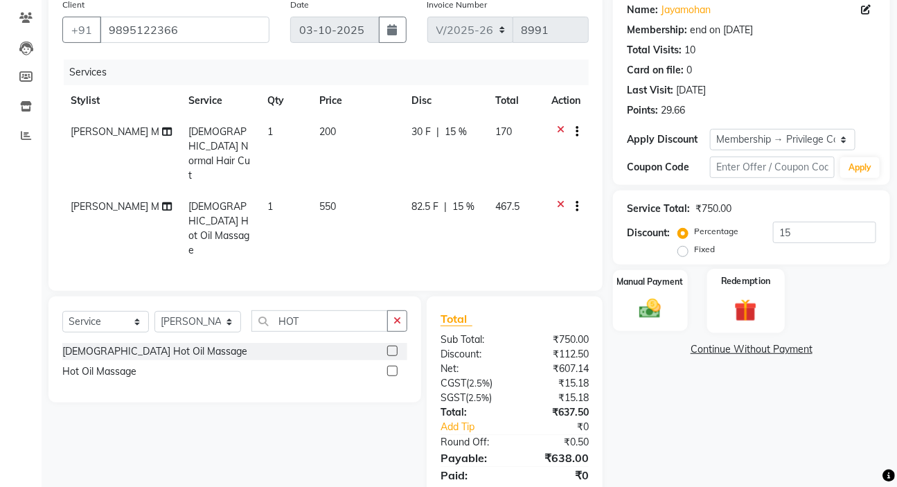
drag, startPoint x: 673, startPoint y: 285, endPoint x: 712, endPoint y: 325, distance: 55.4
click at [674, 287] on div "Manual Payment" at bounding box center [650, 301] width 75 height 62
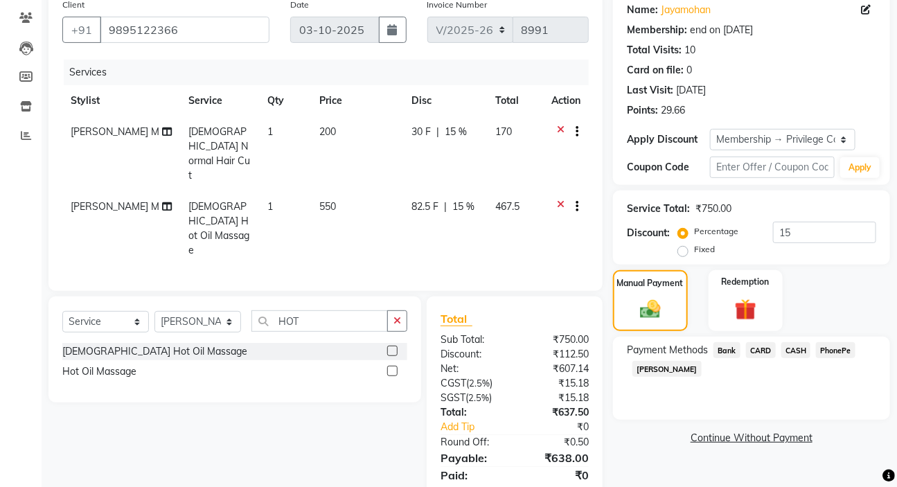
click at [833, 353] on span "PhonePe" at bounding box center [835, 350] width 39 height 16
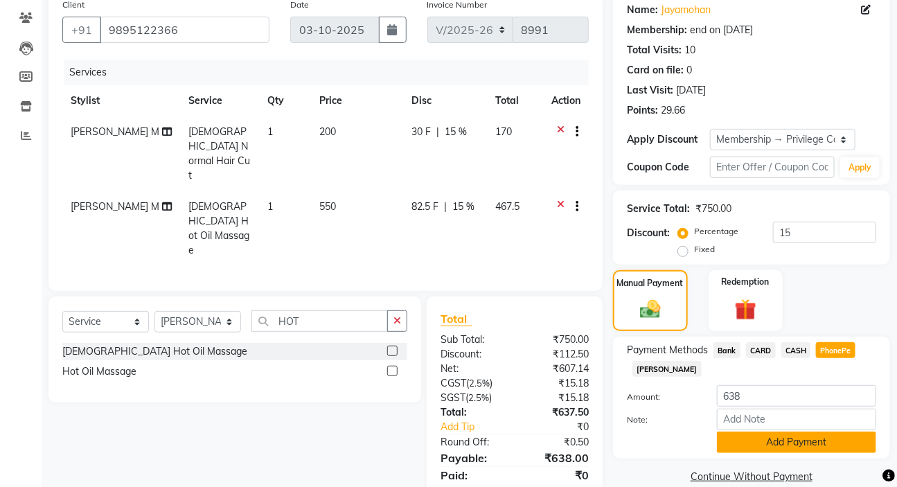
click at [835, 443] on button "Add Payment" at bounding box center [796, 442] width 159 height 21
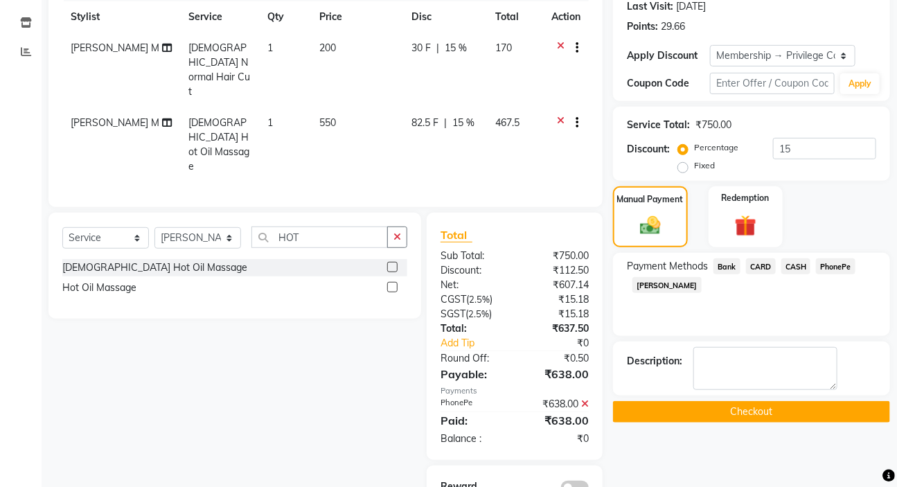
scroll to position [204, 0]
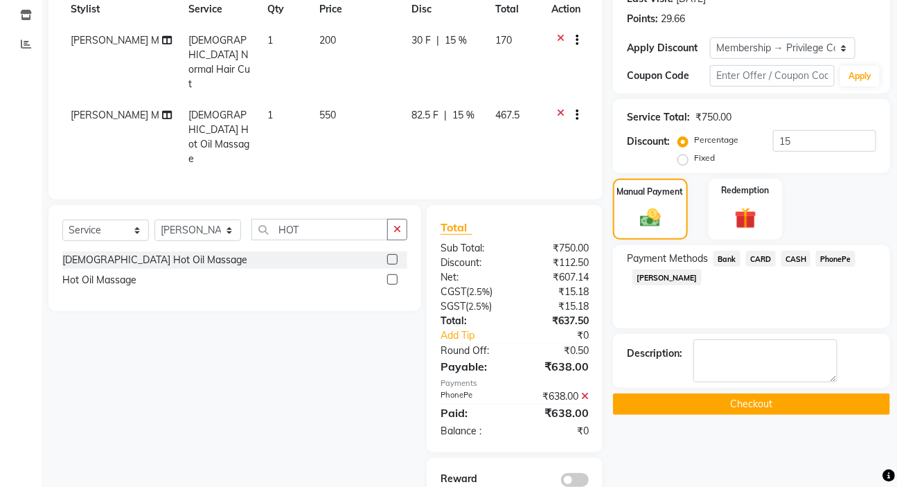
click at [790, 407] on button "Checkout" at bounding box center [751, 404] width 277 height 21
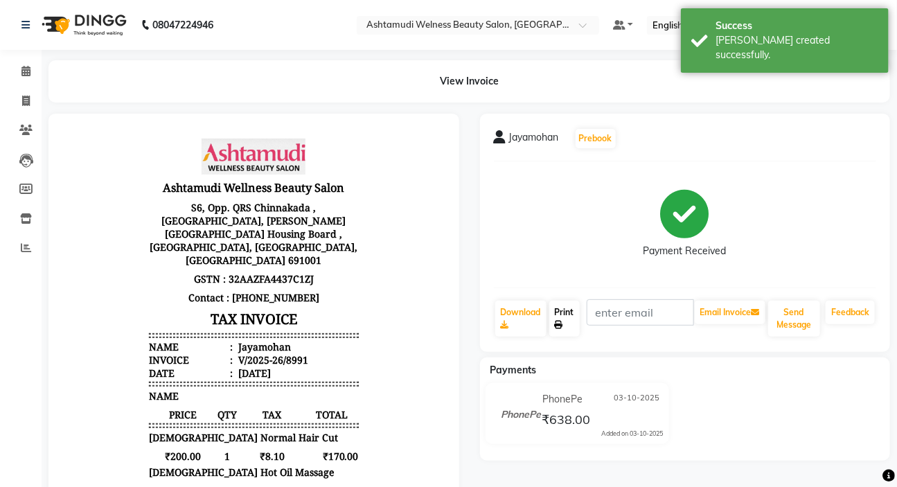
click at [570, 324] on link "Print" at bounding box center [565, 319] width 30 height 36
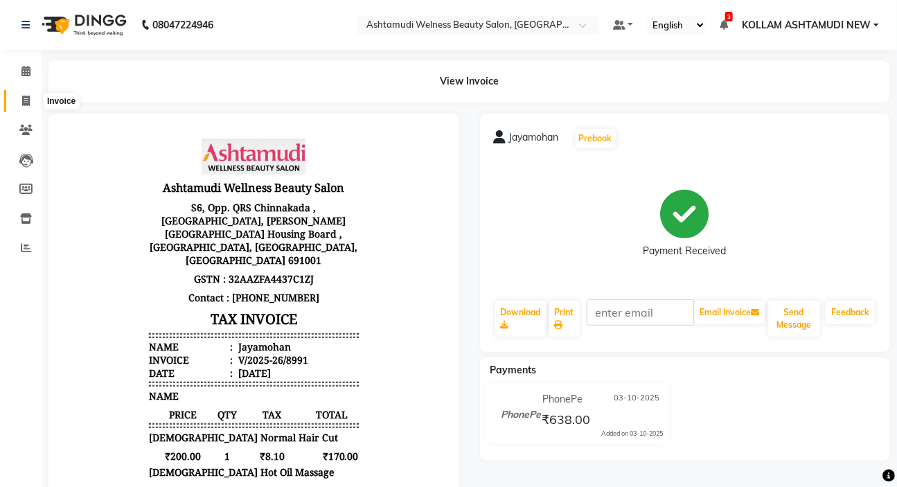
click at [23, 97] on icon at bounding box center [26, 101] width 8 height 10
select select "4529"
select select "service"
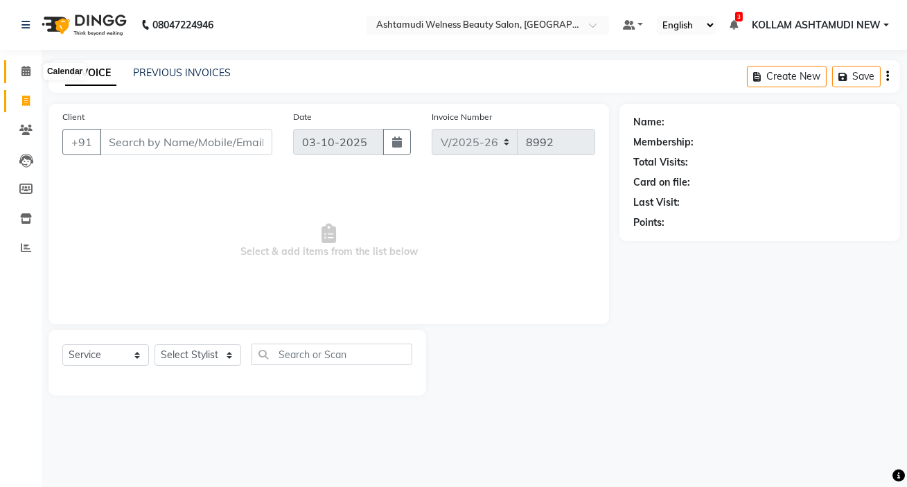
click at [21, 69] on icon at bounding box center [25, 71] width 9 height 10
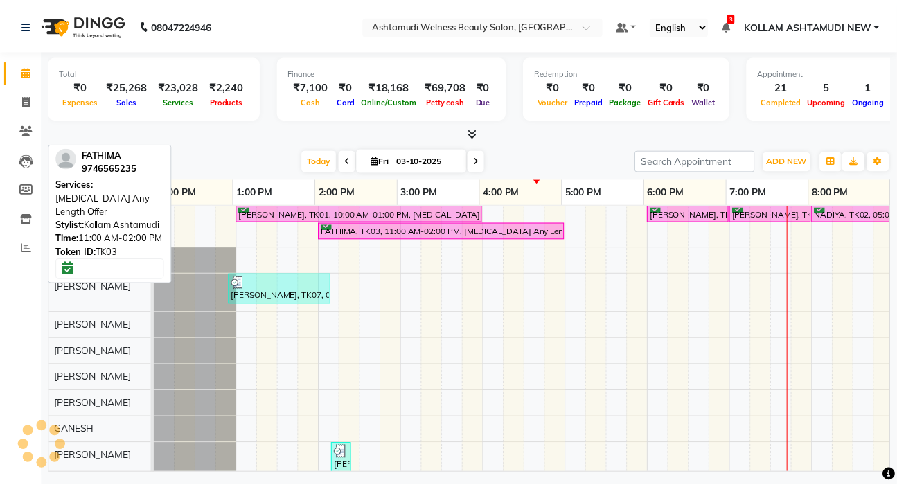
scroll to position [0, 253]
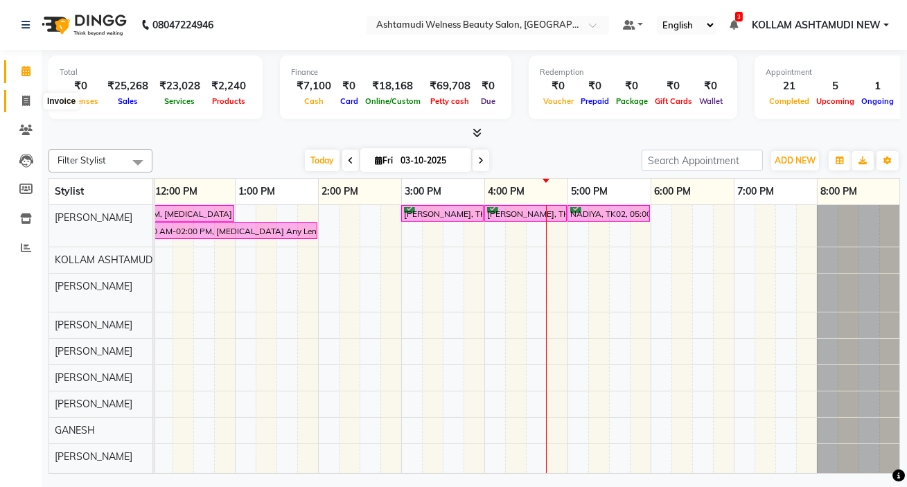
click at [28, 103] on icon at bounding box center [26, 101] width 8 height 10
select select "service"
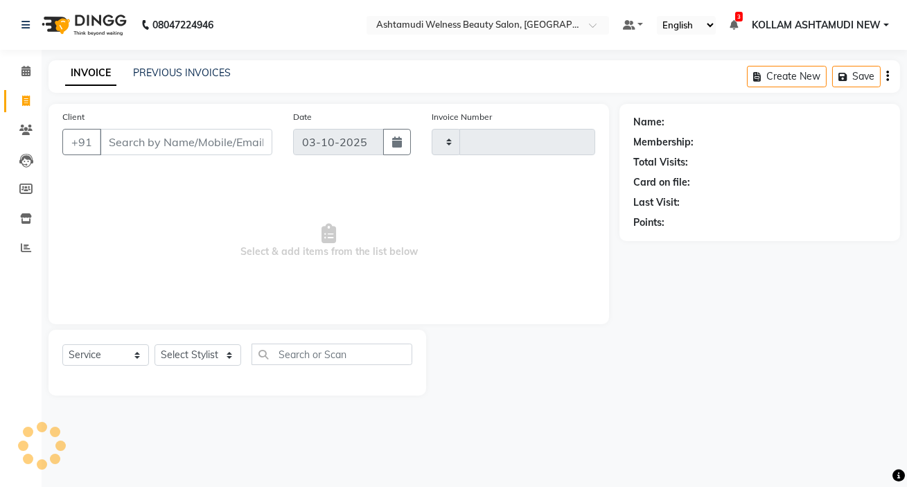
type input "8992"
select select "4529"
drag, startPoint x: 187, startPoint y: 139, endPoint x: 174, endPoint y: 139, distance: 13.2
click at [187, 139] on input "Client" at bounding box center [186, 142] width 173 height 26
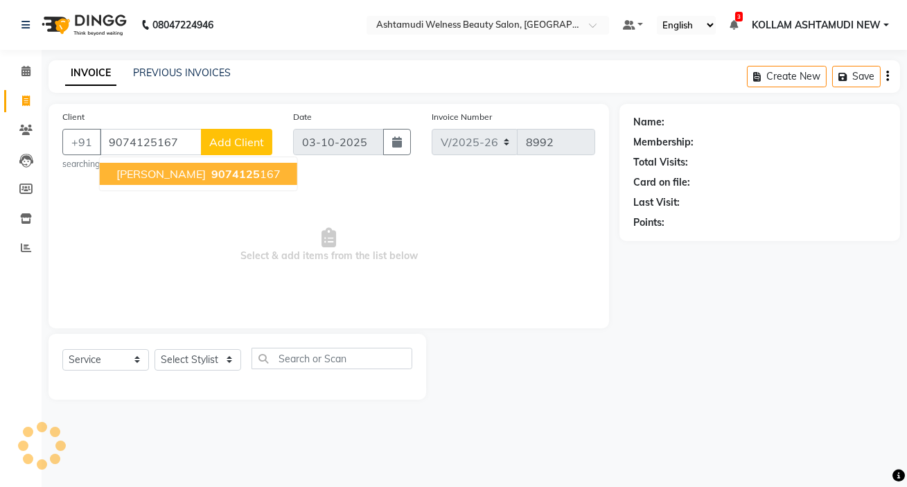
type input "9074125167"
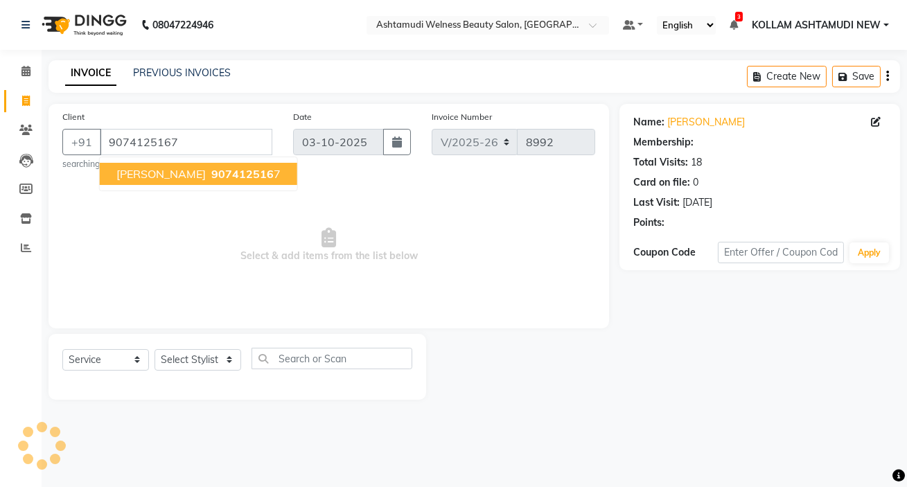
select select "1: Object"
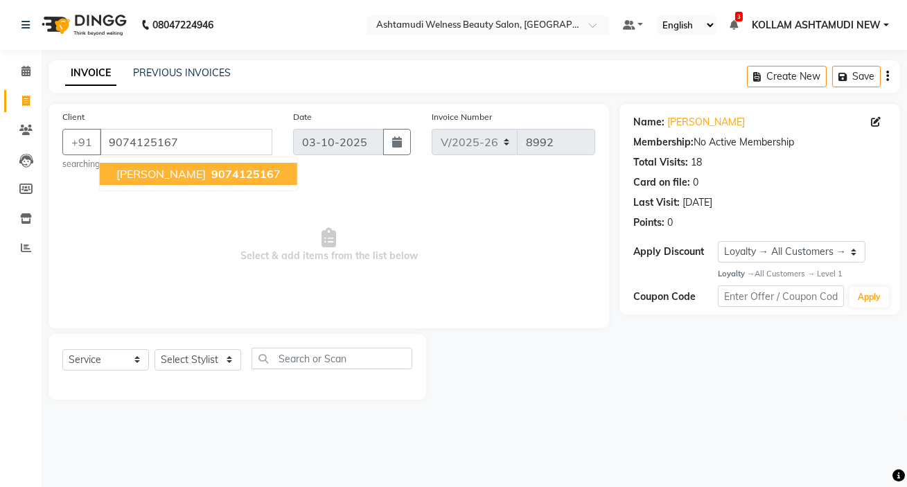
click at [229, 179] on button "Shanthi 907412516 7" at bounding box center [198, 174] width 197 height 22
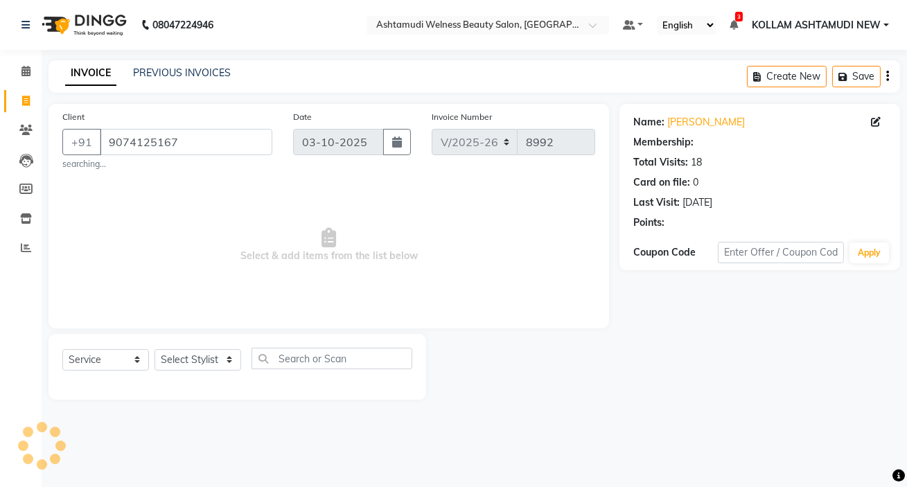
select select "1: Object"
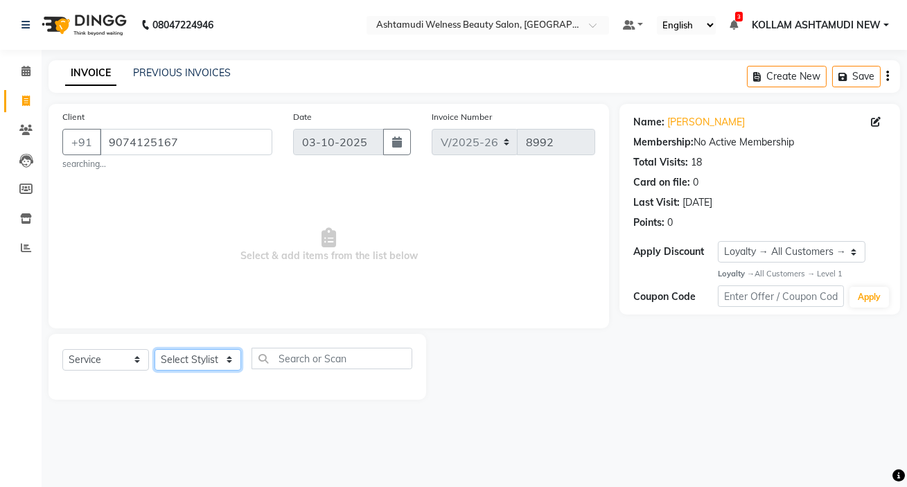
click at [194, 360] on select "Select Stylist [PERSON_NAME] Admin [PERSON_NAME] [PERSON_NAME] [PERSON_NAME] M …" at bounding box center [198, 359] width 87 height 21
select select "91234"
drag, startPoint x: 442, startPoint y: 294, endPoint x: 428, endPoint y: 308, distance: 19.6
click at [442, 294] on span "Select & add items from the list below" at bounding box center [325, 245] width 527 height 139
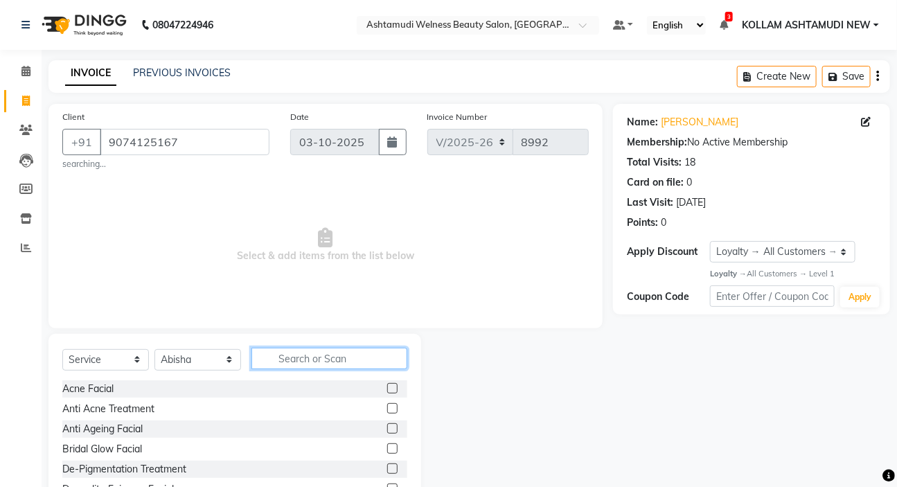
click at [306, 351] on input "text" at bounding box center [330, 358] width 156 height 21
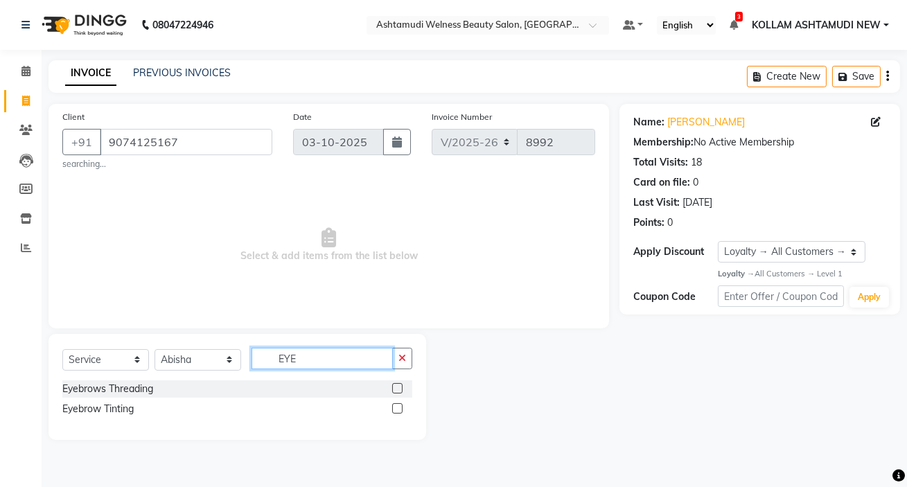
type input "EYE"
click at [399, 387] on label at bounding box center [397, 388] width 10 height 10
click at [399, 387] on input "checkbox" at bounding box center [396, 389] width 9 height 9
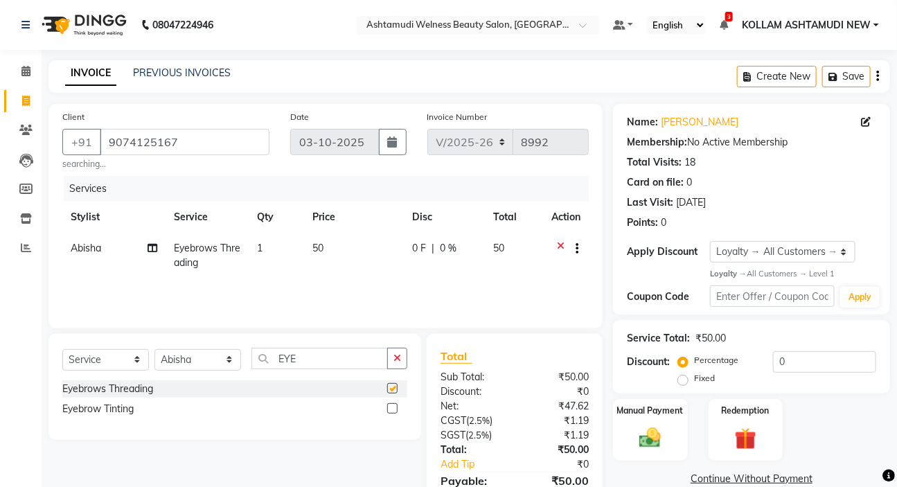
checkbox input "false"
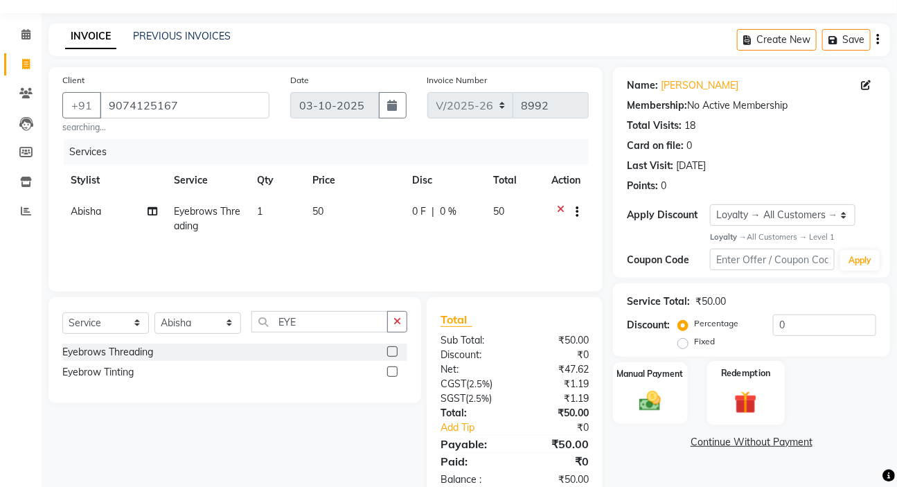
scroll to position [72, 0]
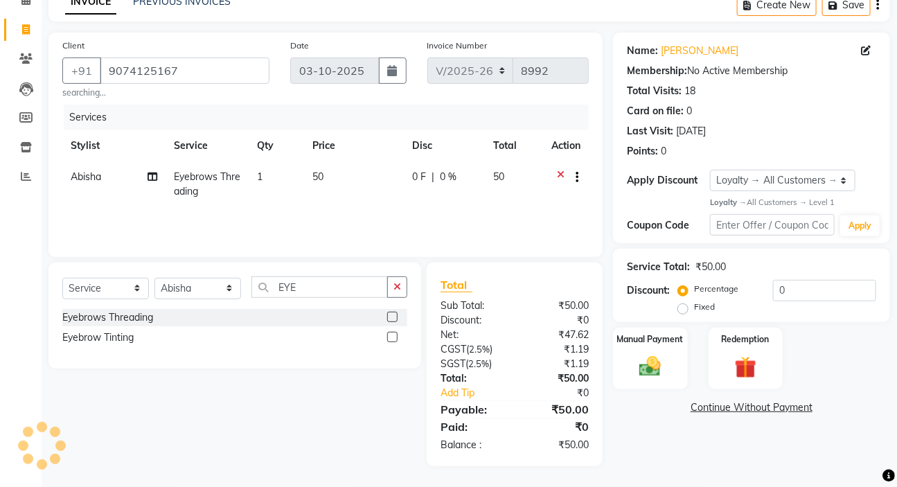
click at [689, 370] on div "Manual Payment Redemption" at bounding box center [752, 359] width 298 height 62
click at [671, 353] on div "Manual Payment" at bounding box center [651, 359] width 78 height 64
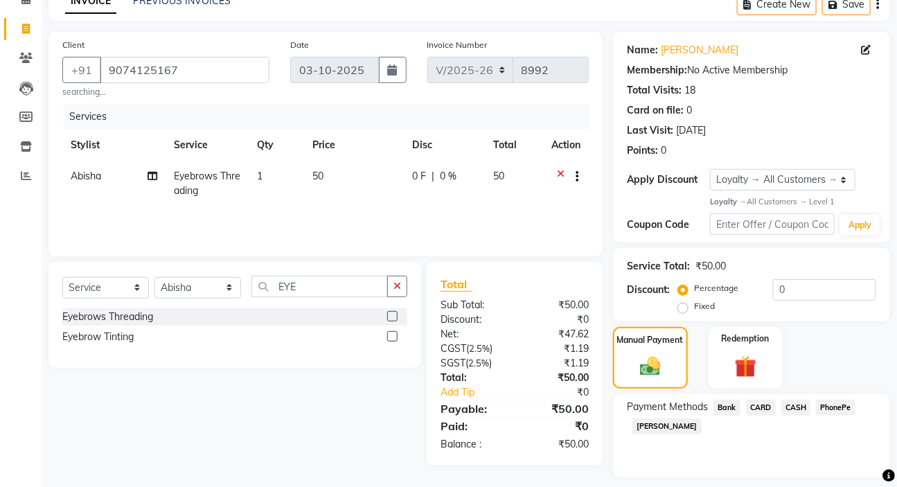
click at [794, 405] on span "CASH" at bounding box center [797, 408] width 30 height 16
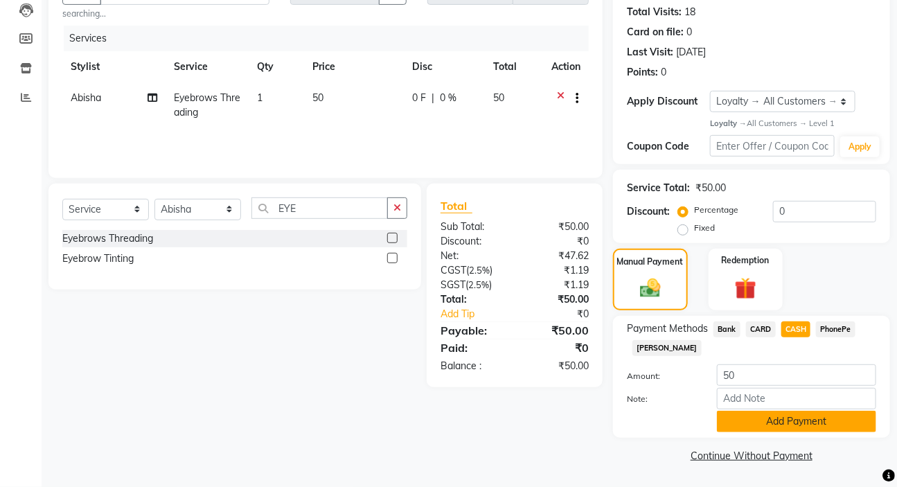
click at [786, 423] on button "Add Payment" at bounding box center [796, 421] width 159 height 21
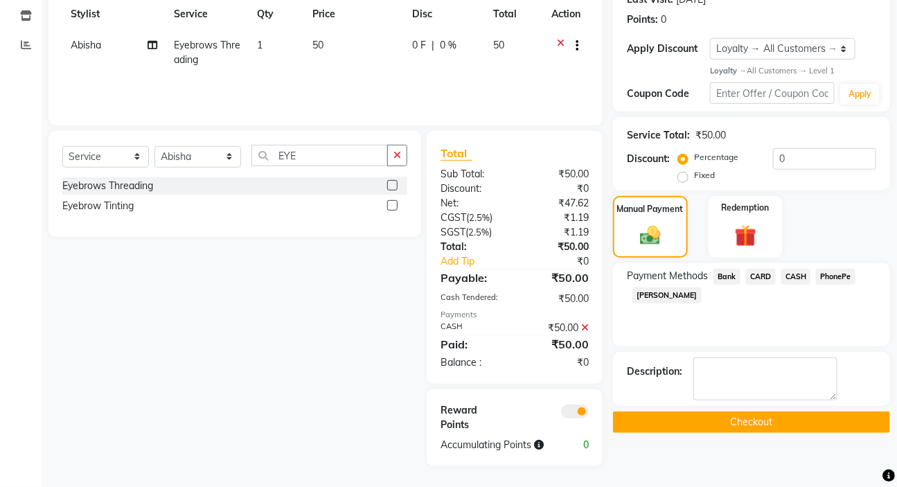
scroll to position [213, 0]
click at [786, 422] on button "Checkout" at bounding box center [751, 422] width 277 height 21
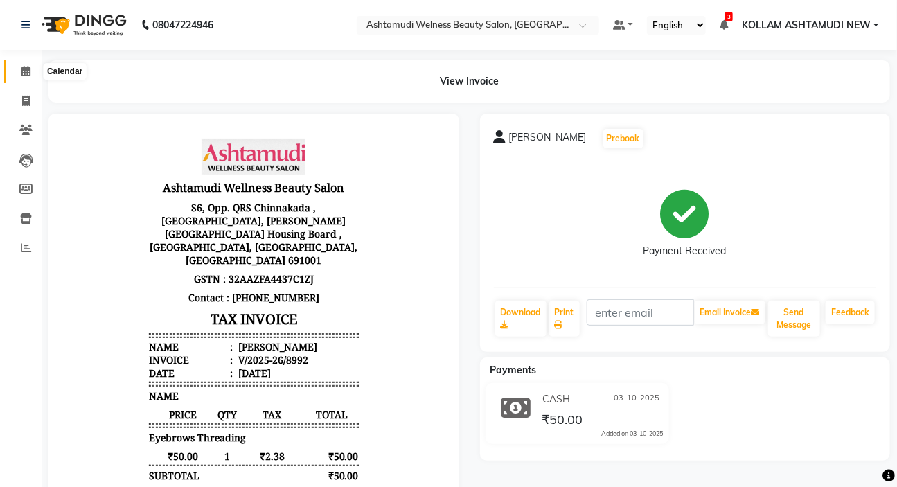
click at [26, 74] on icon at bounding box center [25, 71] width 9 height 10
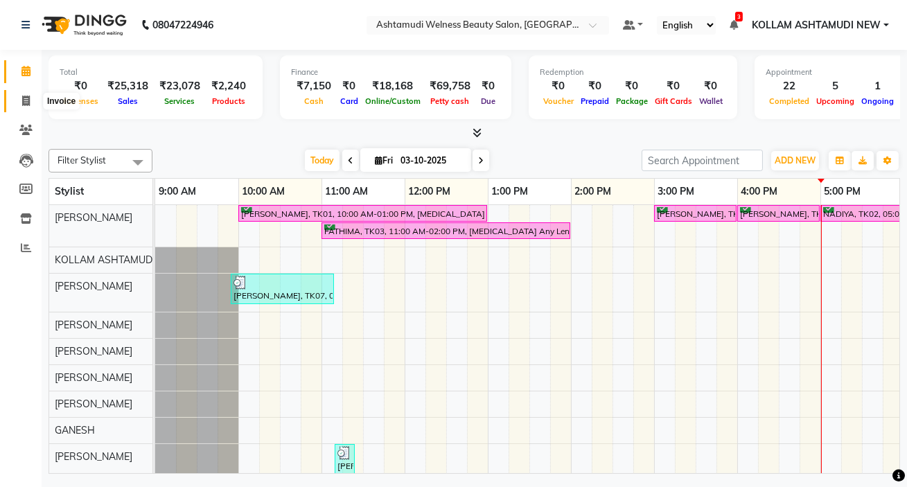
click at [24, 99] on icon at bounding box center [26, 101] width 8 height 10
select select "service"
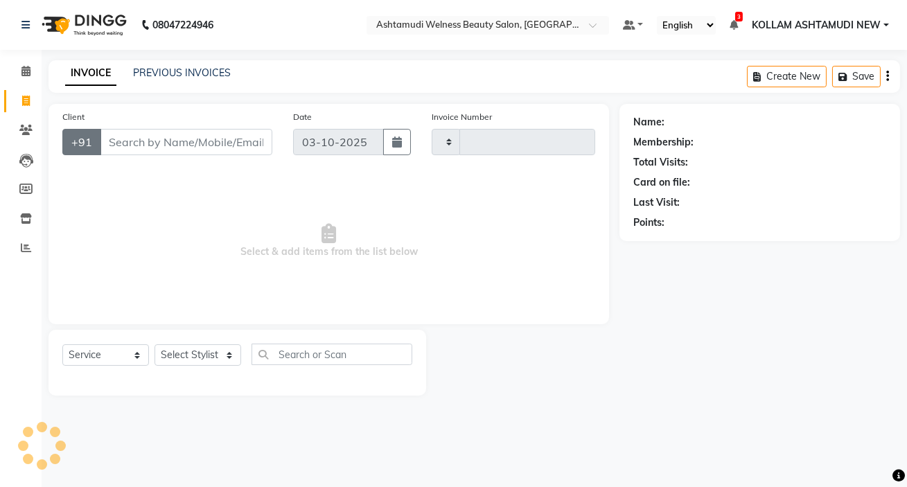
type input "8993"
select select "4529"
click at [153, 144] on input "Client" at bounding box center [186, 142] width 173 height 26
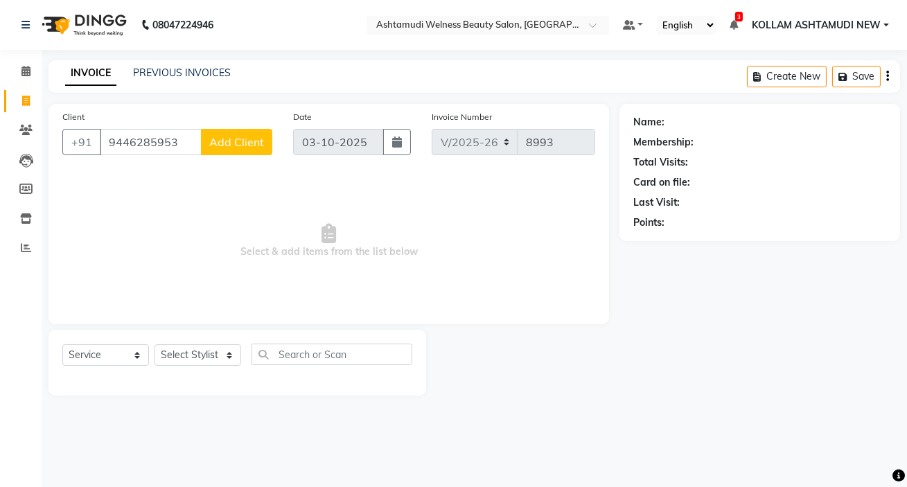
type input "9446285953"
click at [234, 144] on span "Add Client" at bounding box center [236, 142] width 55 height 14
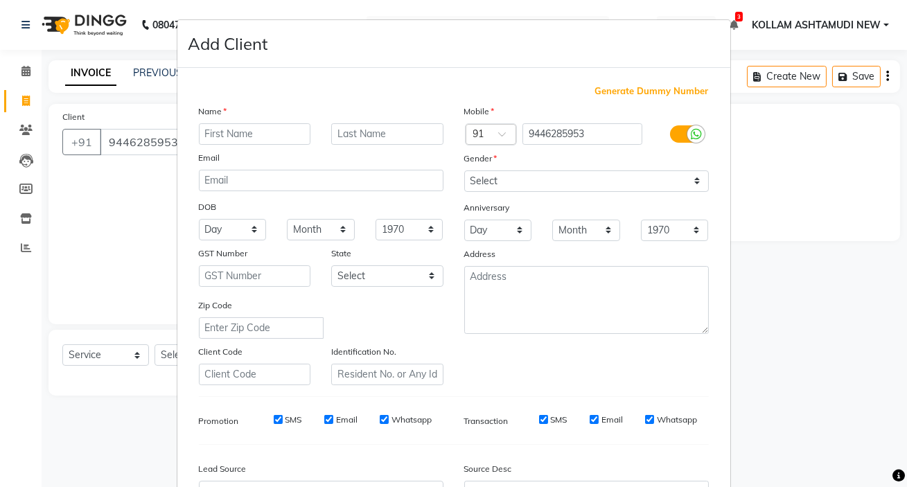
click at [267, 142] on input "text" at bounding box center [255, 133] width 112 height 21
type input "AKHIL"
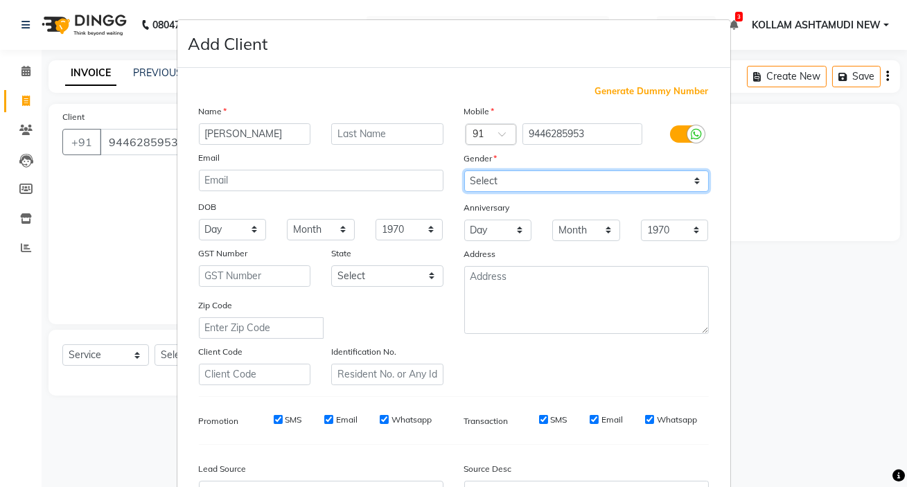
click at [479, 177] on select "Select [DEMOGRAPHIC_DATA] [DEMOGRAPHIC_DATA] Other Prefer Not To Say" at bounding box center [586, 180] width 245 height 21
select select "male"
click at [464, 170] on select "Select [DEMOGRAPHIC_DATA] [DEMOGRAPHIC_DATA] Other Prefer Not To Say" at bounding box center [586, 180] width 245 height 21
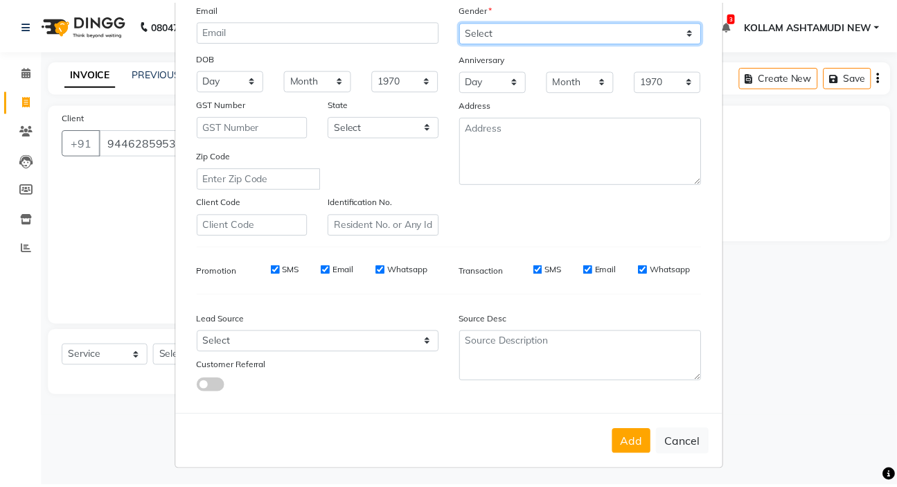
scroll to position [157, 0]
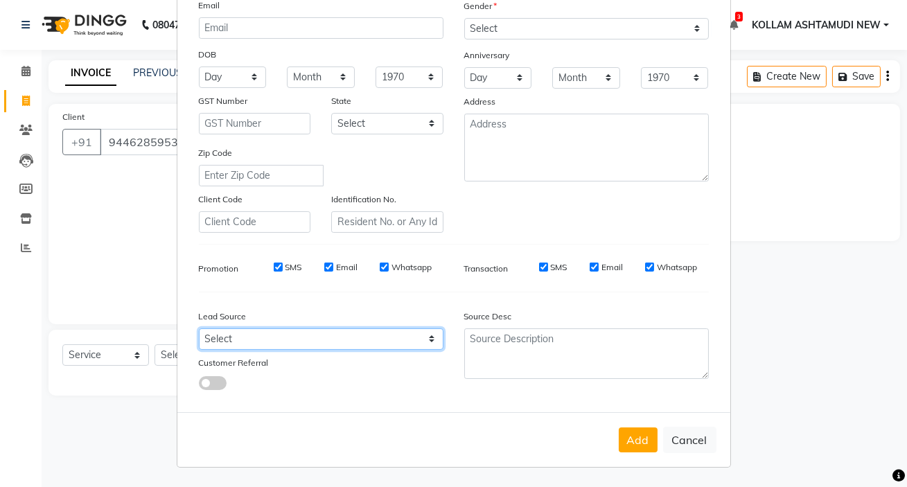
click at [227, 343] on select "Select Walk-in Referral Internet Friend Word of Mouth Advertisement Facebook Ju…" at bounding box center [321, 338] width 245 height 21
select select "40576"
click at [199, 328] on select "Select Walk-in Referral Internet Friend Word of Mouth Advertisement Facebook Ju…" at bounding box center [321, 338] width 245 height 21
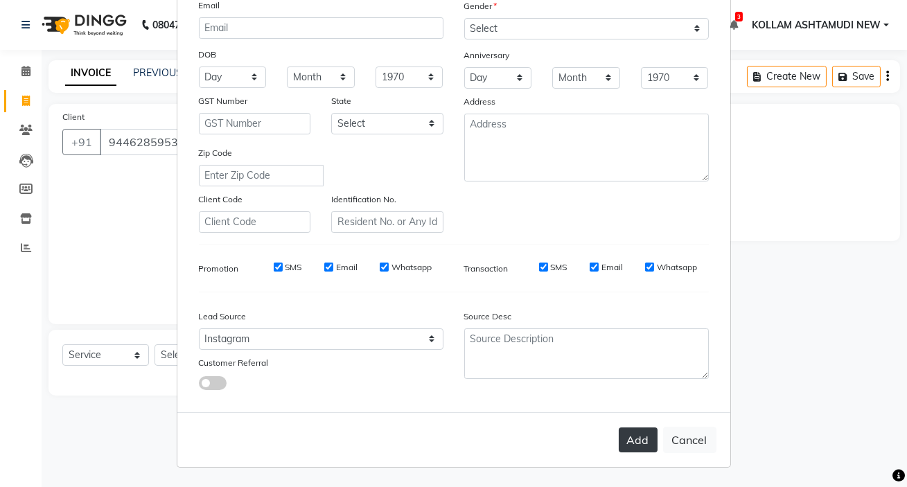
click at [627, 443] on button "Add" at bounding box center [638, 440] width 39 height 25
select select
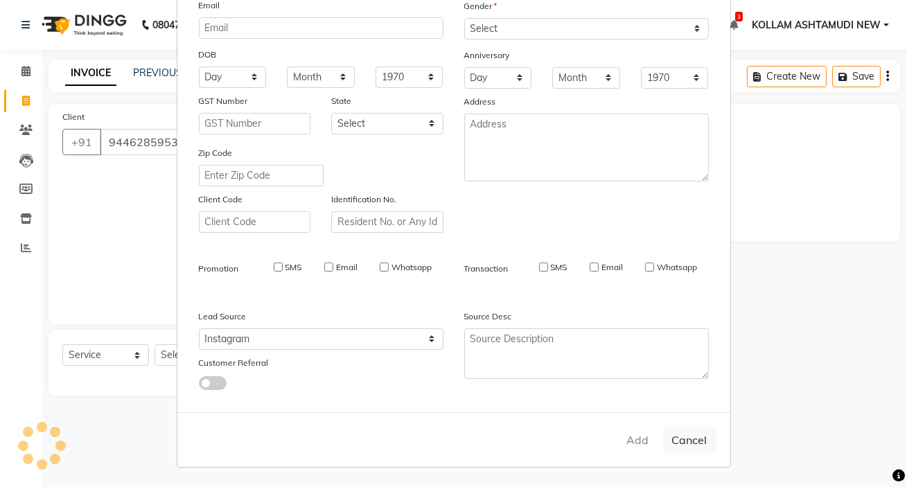
select select
checkbox input "false"
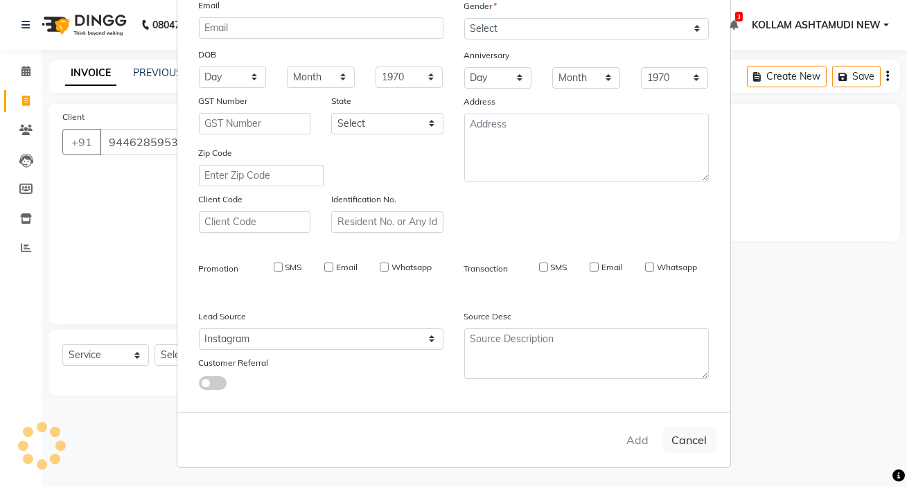
checkbox input "false"
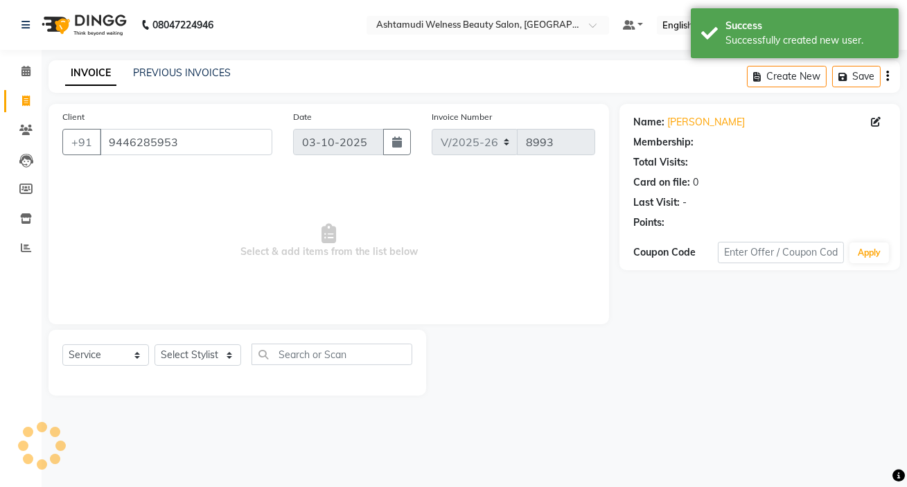
select select "1: Object"
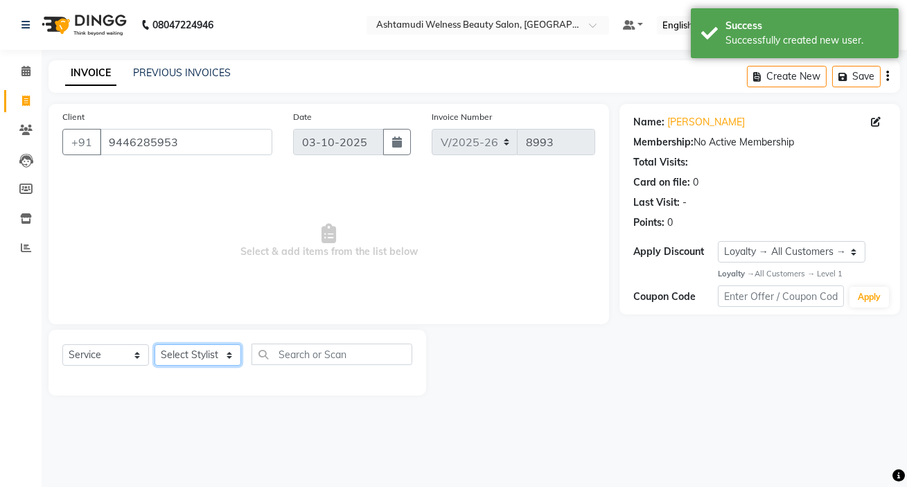
click at [195, 353] on select "Select Stylist [PERSON_NAME] Admin [PERSON_NAME] [PERSON_NAME] [PERSON_NAME] M …" at bounding box center [198, 354] width 87 height 21
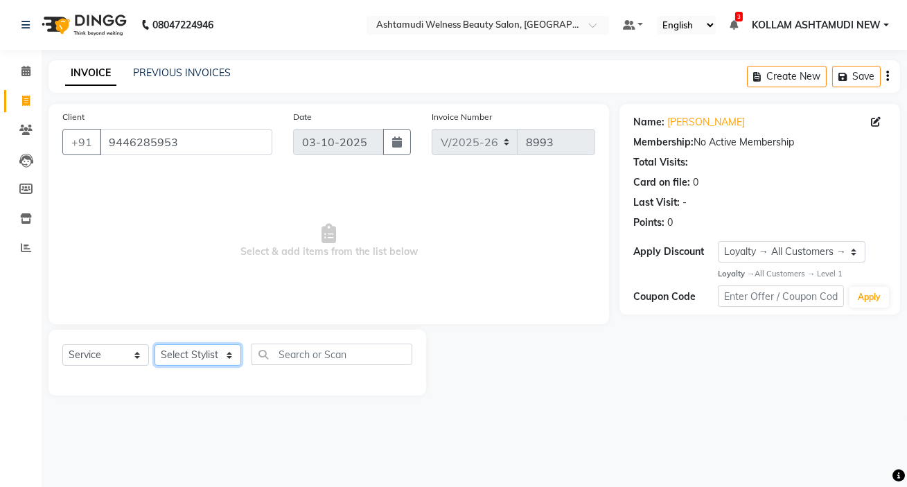
select select "69782"
click at [155, 344] on select "Select Stylist [PERSON_NAME] Admin [PERSON_NAME] [PERSON_NAME] [PERSON_NAME] M …" at bounding box center [198, 354] width 87 height 21
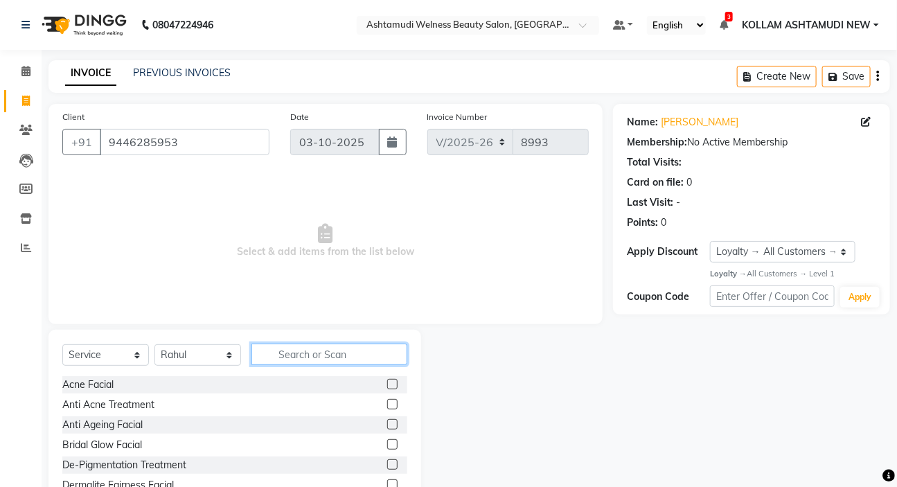
drag, startPoint x: 321, startPoint y: 353, endPoint x: 306, endPoint y: 337, distance: 22.1
click at [320, 353] on input "text" at bounding box center [330, 354] width 156 height 21
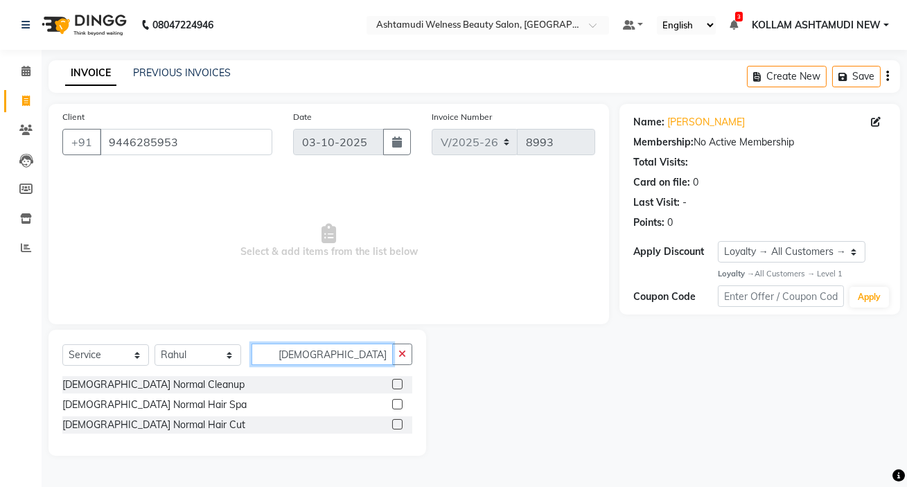
type input "GENTS NORMA"
click at [395, 425] on label at bounding box center [397, 424] width 10 height 10
click at [395, 425] on input "checkbox" at bounding box center [396, 425] width 9 height 9
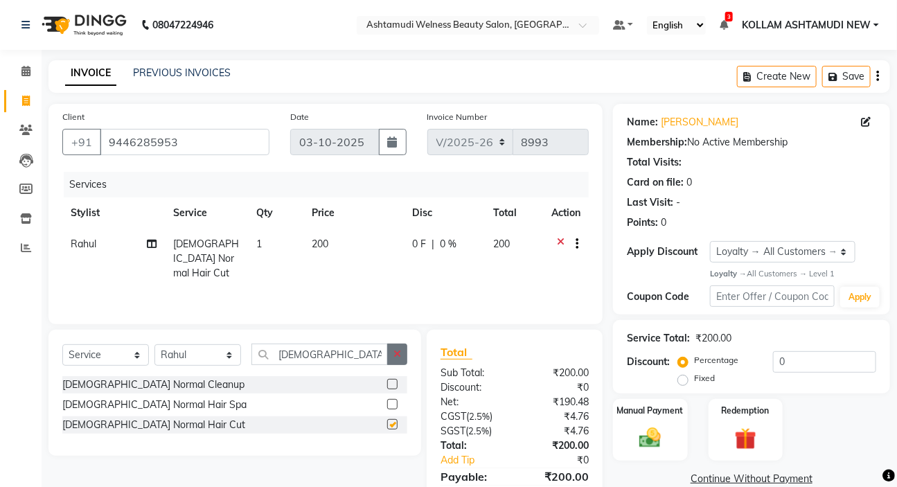
checkbox input "false"
click at [396, 355] on icon "button" at bounding box center [398, 354] width 8 height 10
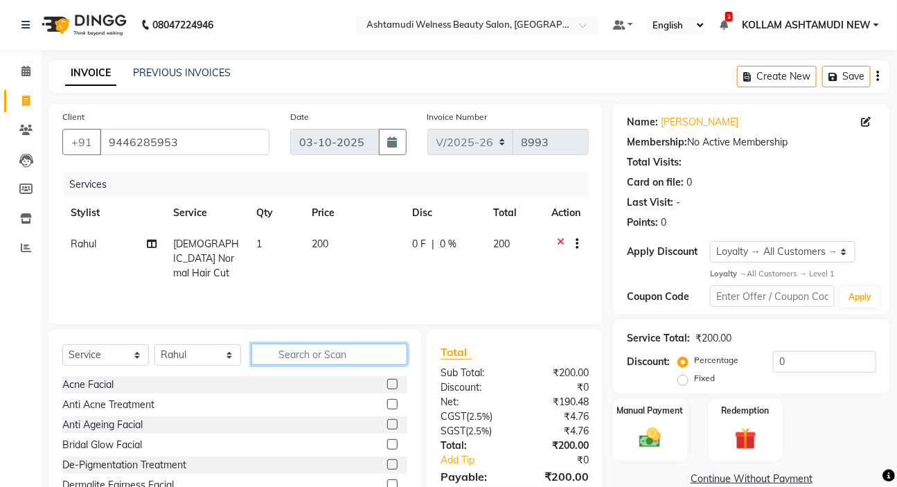
click at [339, 358] on input "text" at bounding box center [330, 354] width 156 height 21
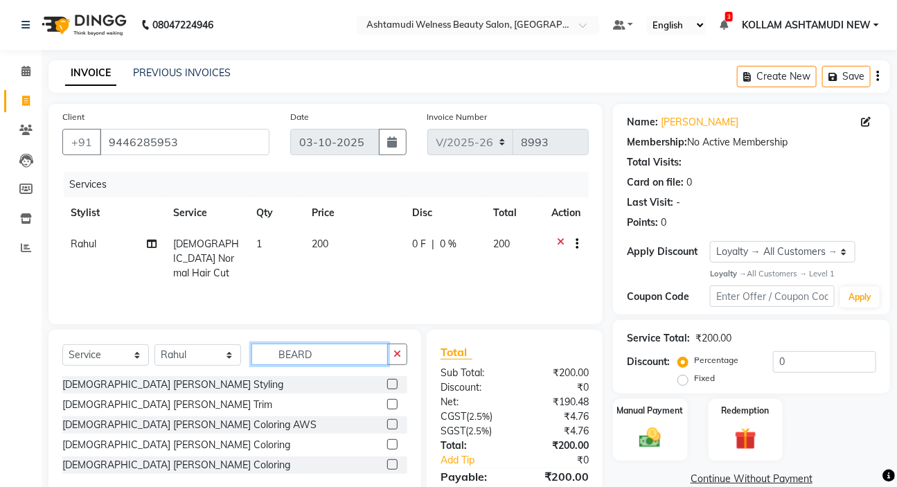
type input "BEARD"
click at [394, 402] on label at bounding box center [392, 404] width 10 height 10
click at [394, 402] on input "checkbox" at bounding box center [391, 405] width 9 height 9
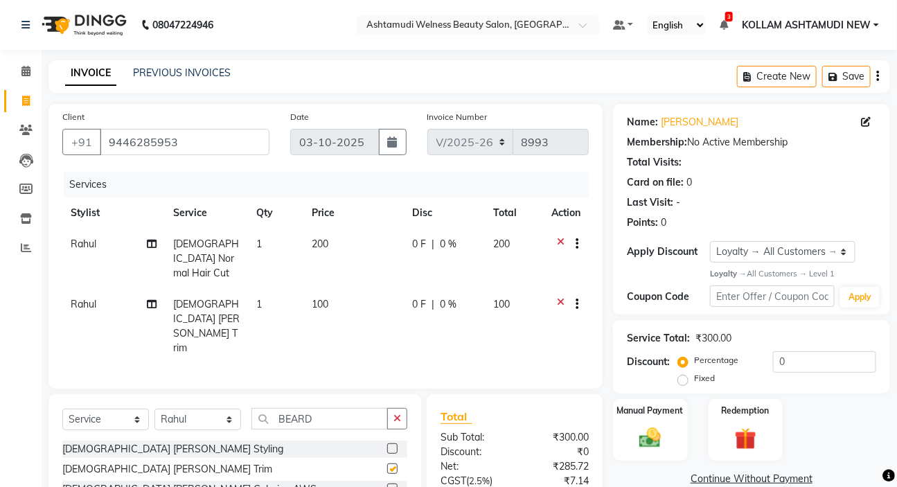
scroll to position [98, 0]
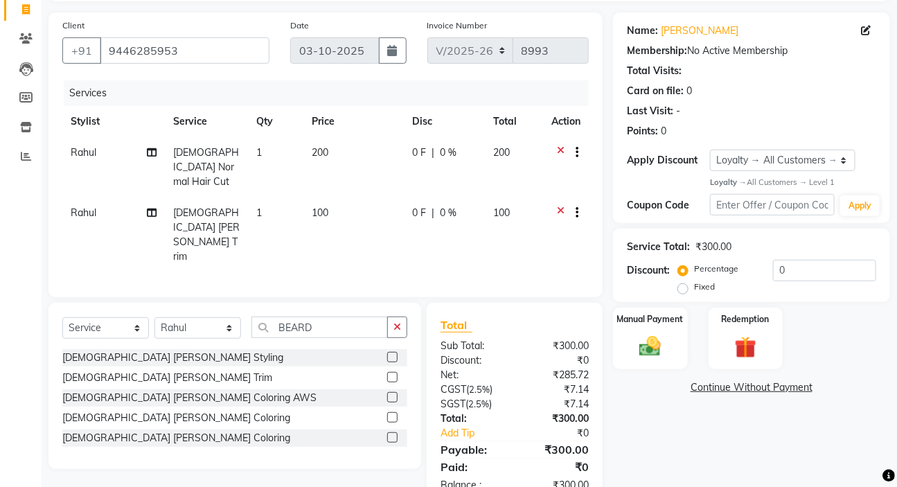
checkbox input "false"
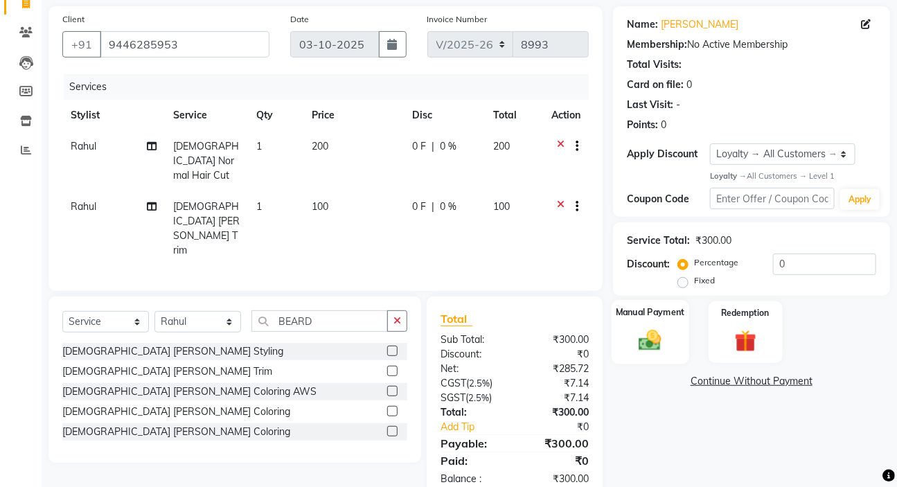
click at [648, 340] on img at bounding box center [650, 341] width 37 height 26
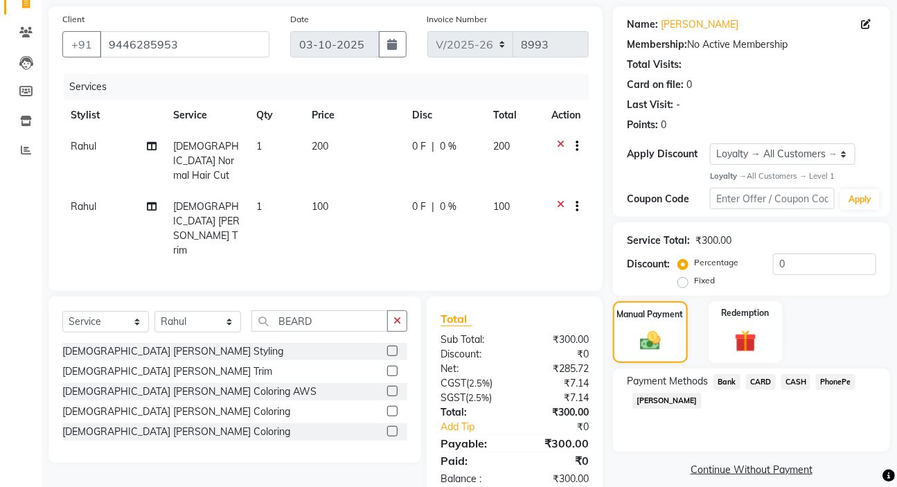
click at [793, 381] on span "CASH" at bounding box center [797, 382] width 30 height 16
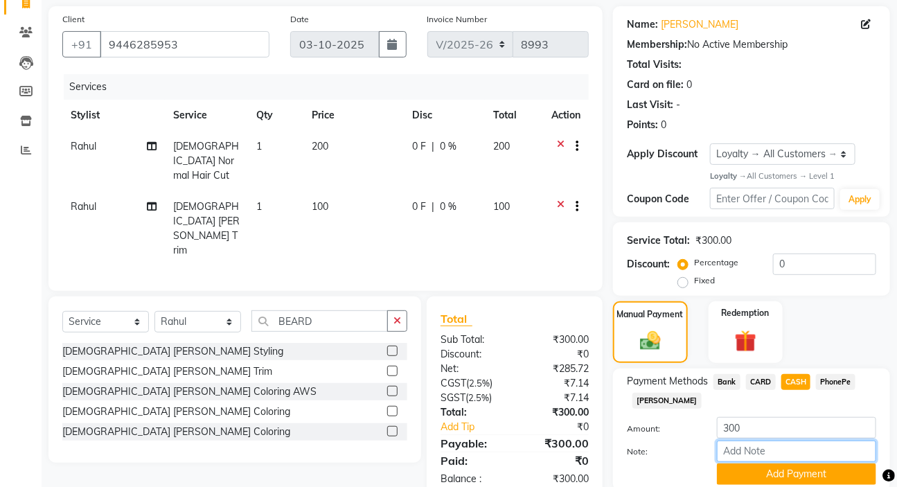
drag, startPoint x: 754, startPoint y: 450, endPoint x: 753, endPoint y: 439, distance: 11.1
click at [753, 447] on input "Note:" at bounding box center [796, 451] width 159 height 21
type input "SARIGA"
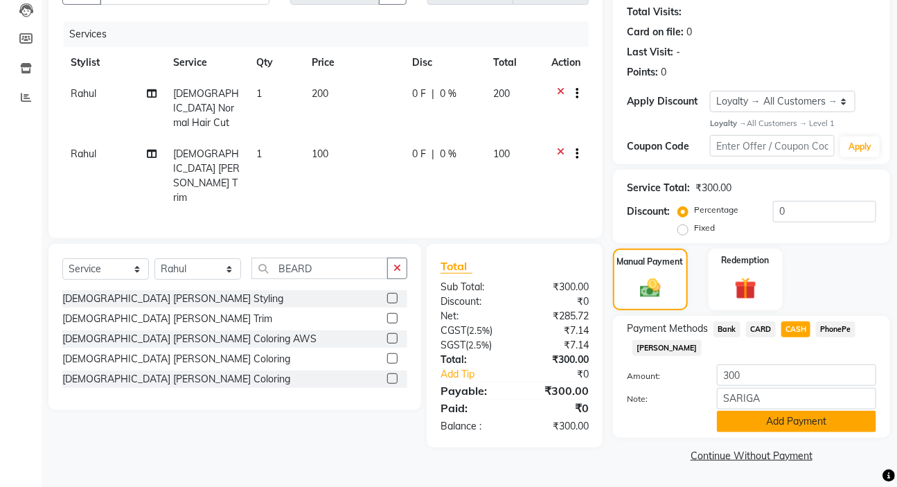
click at [789, 428] on button "Add Payment" at bounding box center [796, 421] width 159 height 21
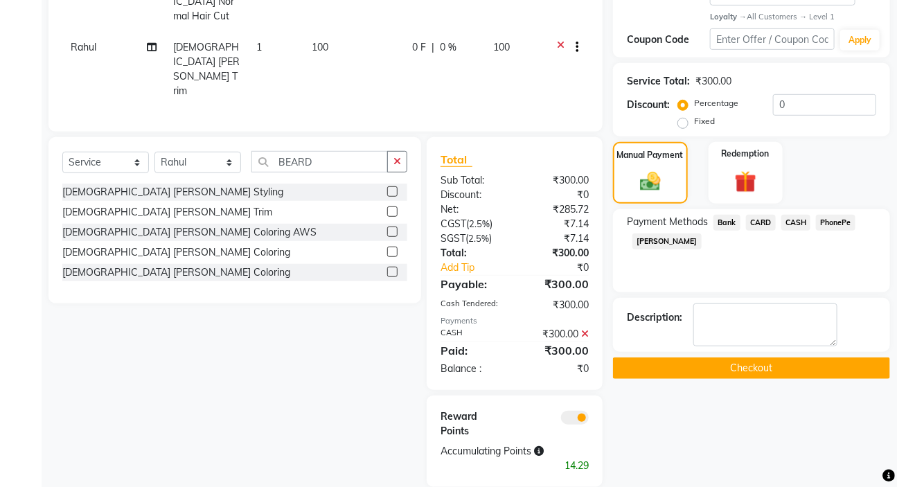
scroll to position [258, 0]
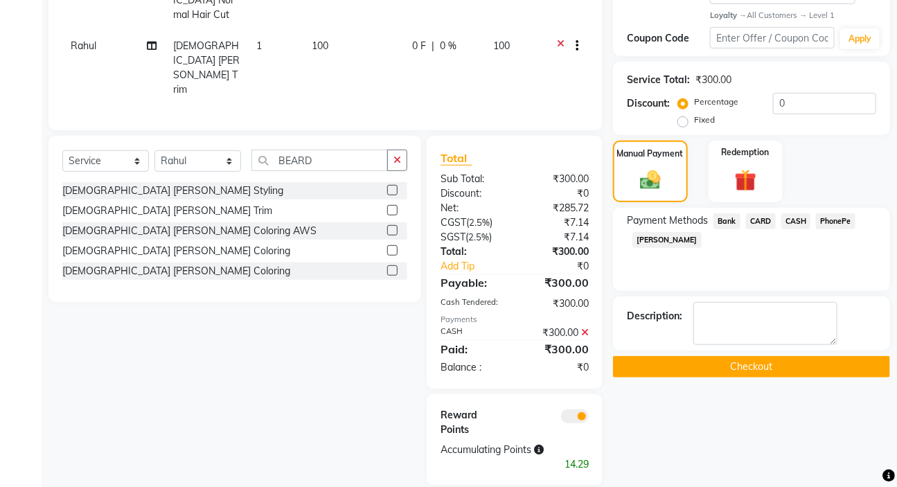
drag, startPoint x: 755, startPoint y: 367, endPoint x: 745, endPoint y: 374, distance: 12.5
click at [755, 367] on button "Checkout" at bounding box center [751, 366] width 277 height 21
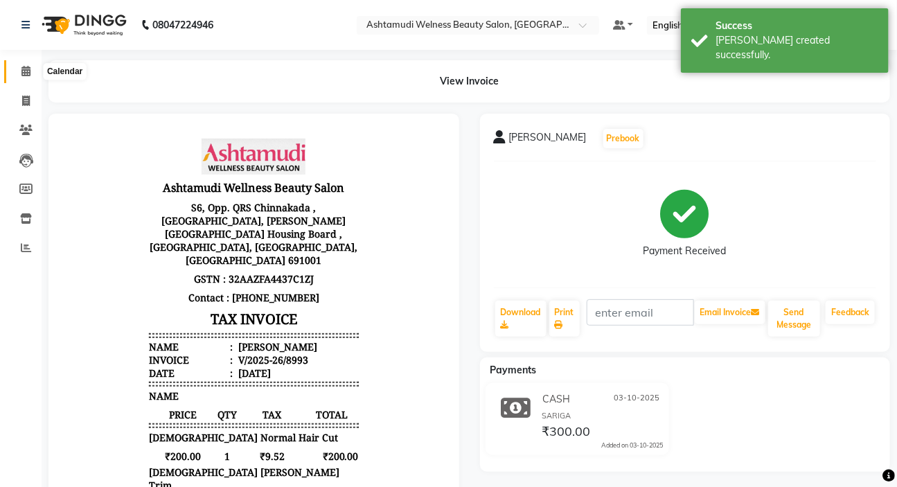
click at [26, 71] on icon at bounding box center [25, 71] width 9 height 10
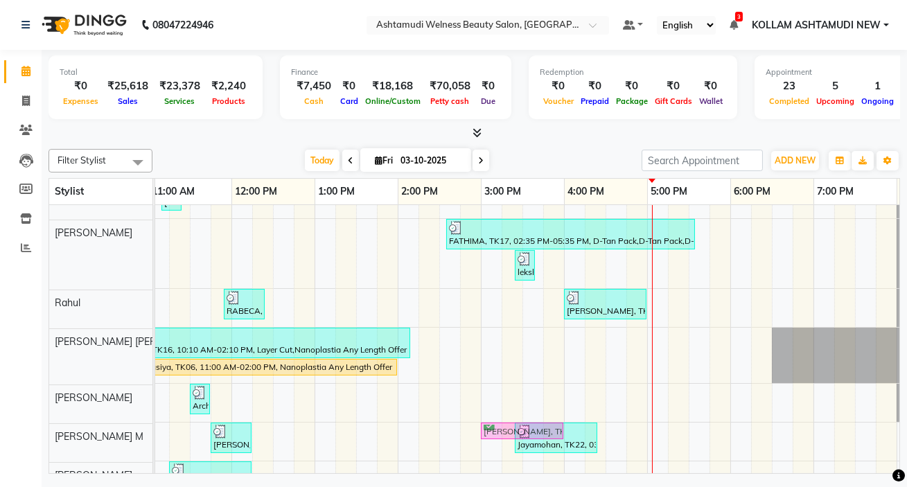
scroll to position [278, 0]
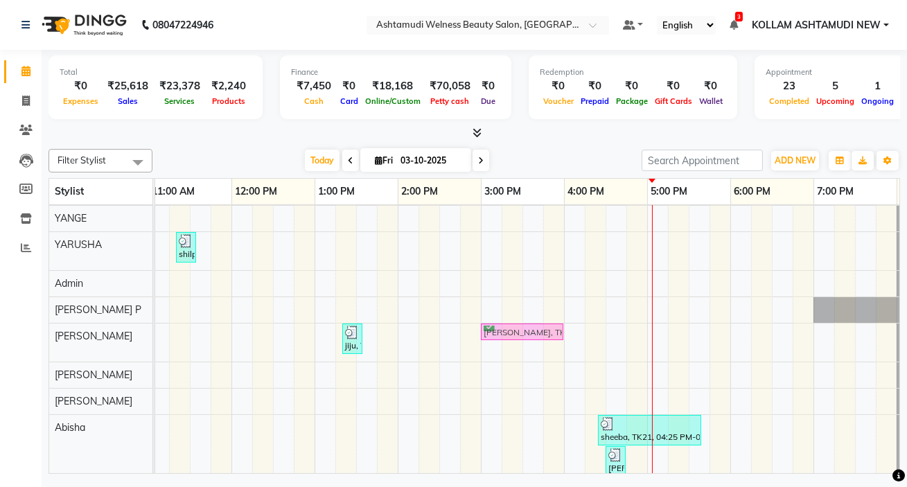
drag, startPoint x: 512, startPoint y: 213, endPoint x: 518, endPoint y: 353, distance: 139.4
click at [518, 353] on div "alfiya, TK01, 10:00 AM-01:00 PM, Botox Any Length Offer NIMITHA, TK04, 03:00 PM…" at bounding box center [481, 167] width 998 height 1208
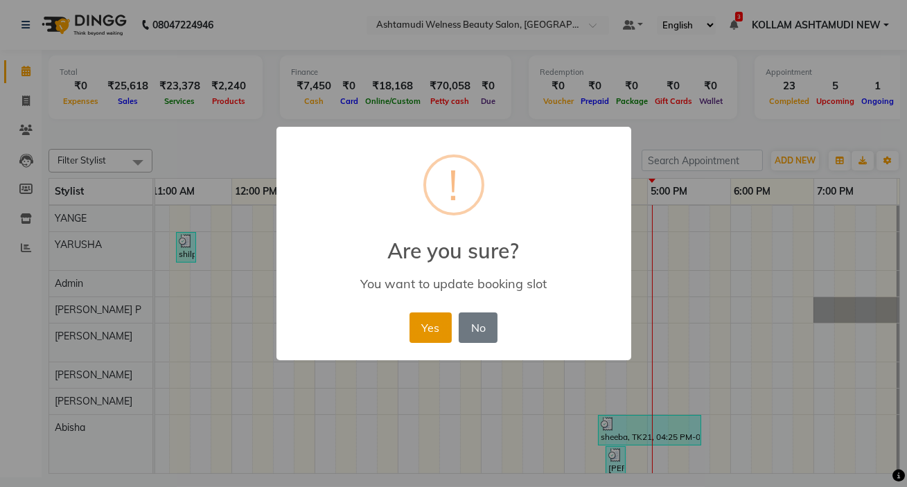
click at [420, 329] on button "Yes" at bounding box center [431, 328] width 42 height 30
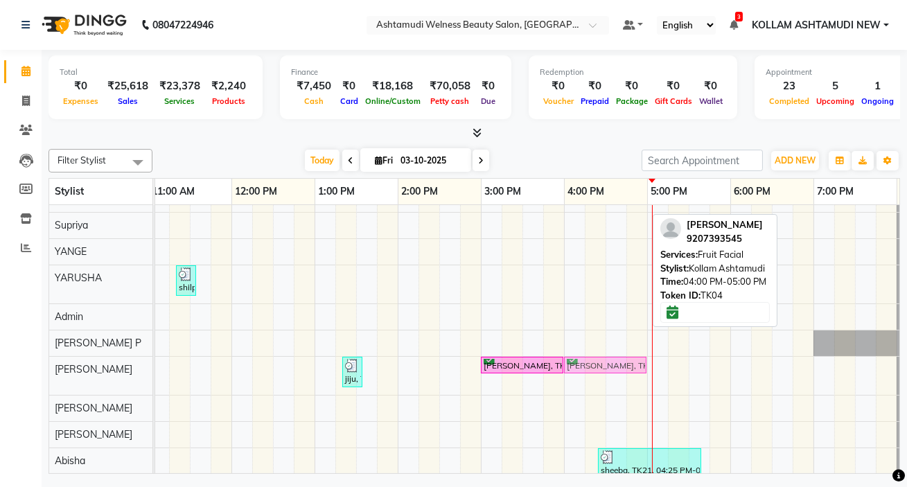
drag, startPoint x: 592, startPoint y: 211, endPoint x: 586, endPoint y: 385, distance: 174.1
click at [586, 385] on div "alfiya, TK01, 10:00 AM-01:00 PM, Botox Any Length Offer NIMITHA, TK04, 04:00 PM…" at bounding box center [481, 200] width 998 height 1208
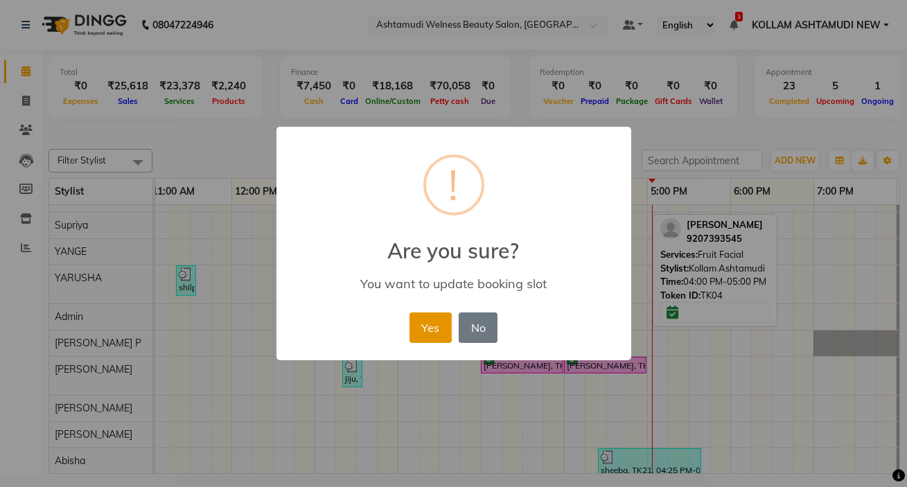
click at [425, 328] on button "Yes" at bounding box center [431, 328] width 42 height 30
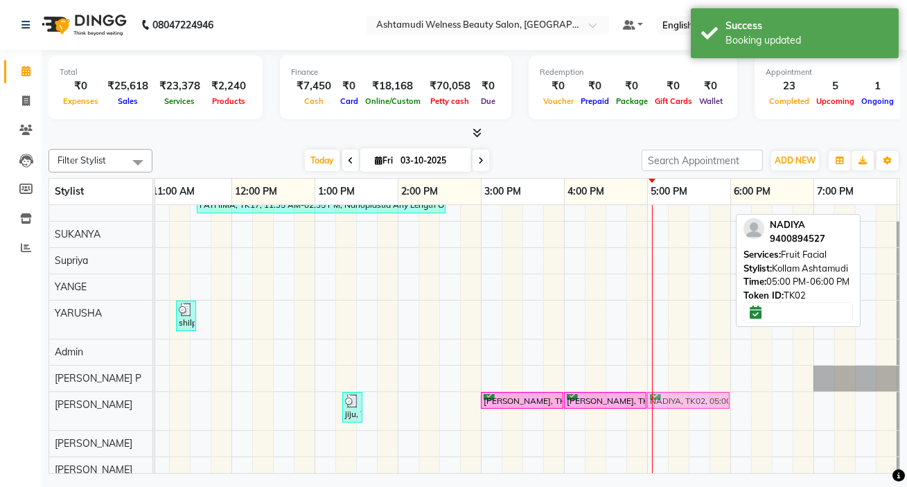
drag, startPoint x: 660, startPoint y: 210, endPoint x: 653, endPoint y: 407, distance: 197.6
click at [653, 407] on div "alfiya, TK01, 10:00 AM-01:00 PM, Botox Any Length Offer NADIYA, TK02, 05:00 PM-…" at bounding box center [481, 235] width 998 height 1208
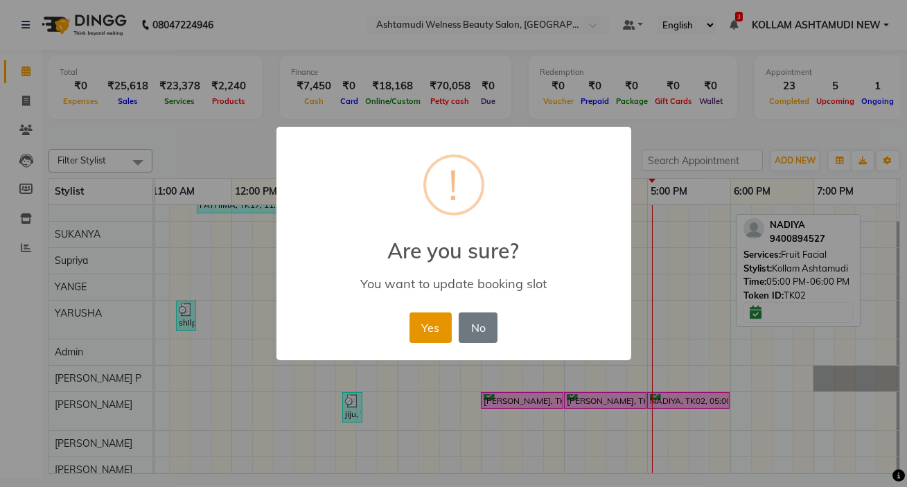
click at [432, 328] on button "Yes" at bounding box center [431, 328] width 42 height 30
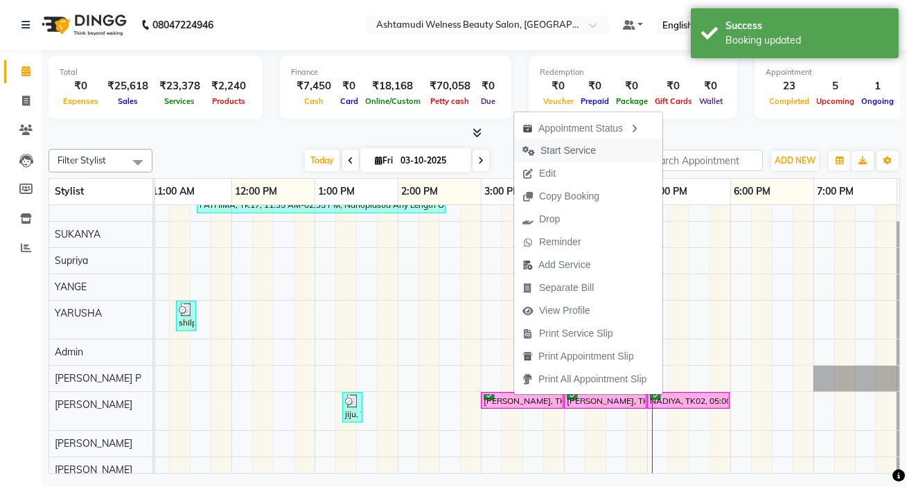
click at [571, 150] on span "Start Service" at bounding box center [567, 150] width 55 height 15
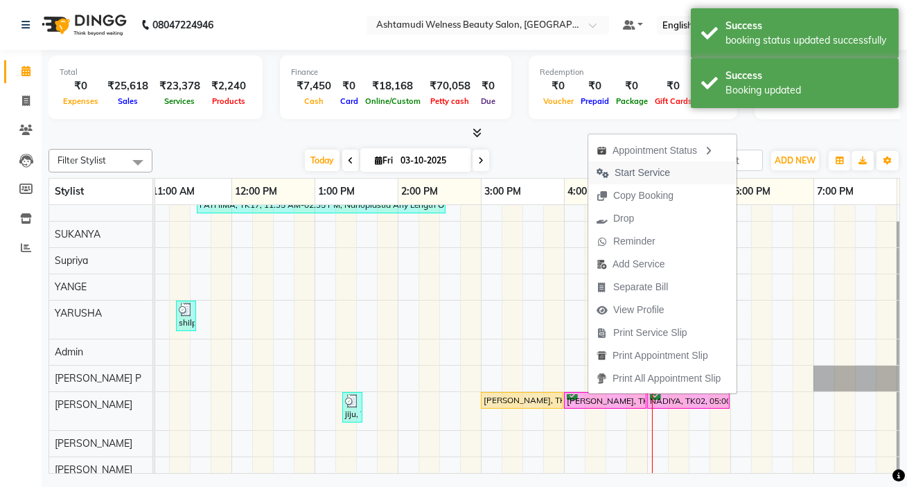
click at [624, 173] on span "Start Service" at bounding box center [642, 173] width 55 height 15
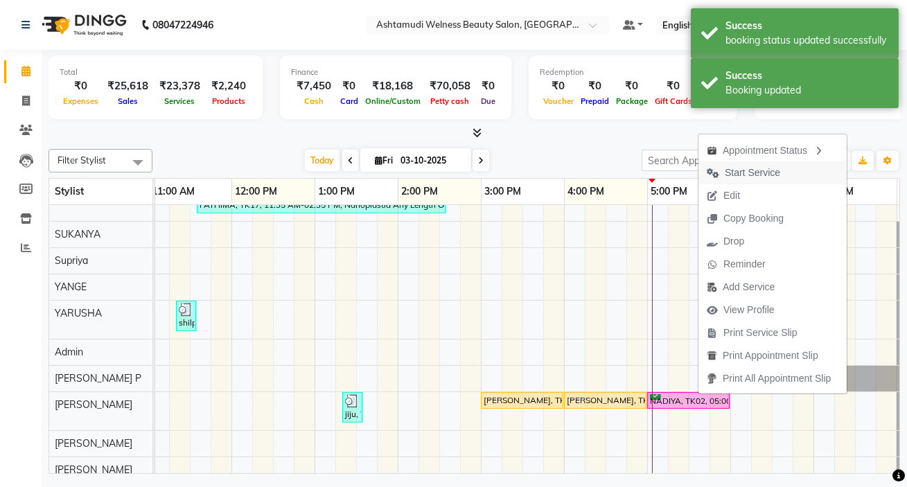
click at [725, 173] on span "Start Service" at bounding box center [752, 173] width 55 height 15
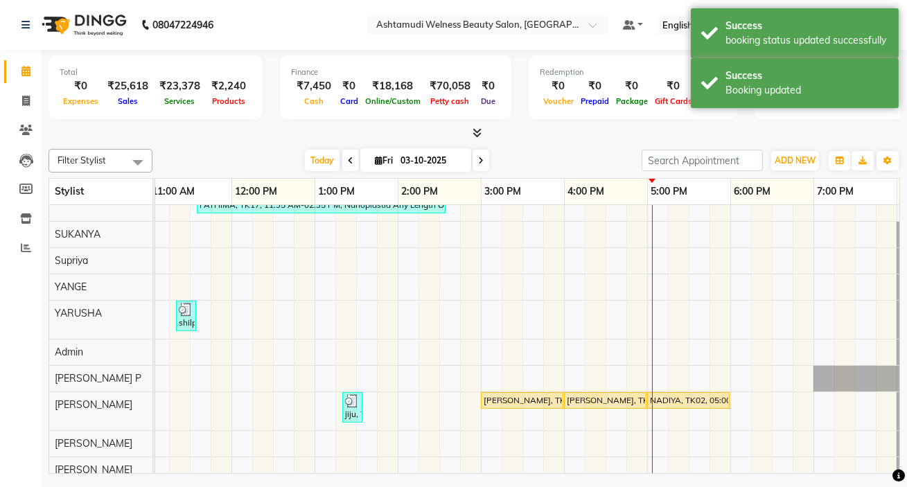
click at [540, 146] on div "Filter Stylist Select All KOLLAM ASHTAMUDI KOLLAM ASHTAMUDI NEW ADITHYA TAMANG …" at bounding box center [475, 308] width 852 height 331
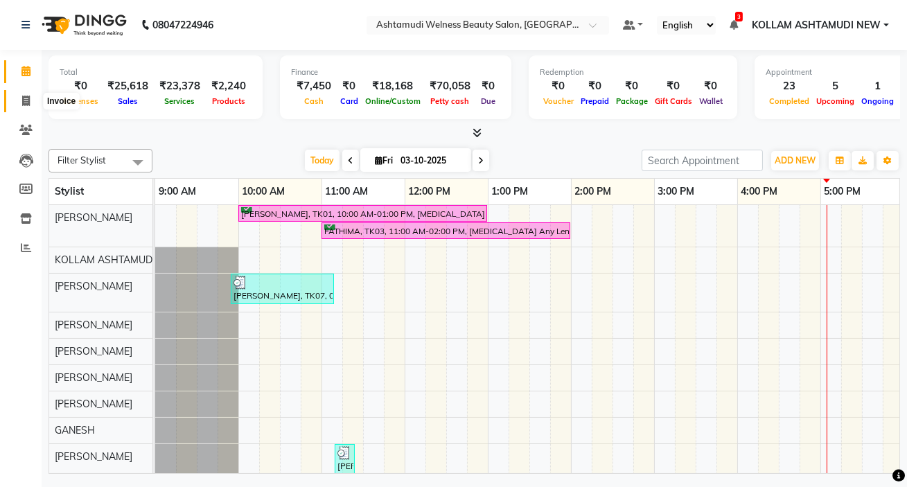
click at [28, 96] on icon at bounding box center [26, 101] width 8 height 10
select select "4529"
select select "service"
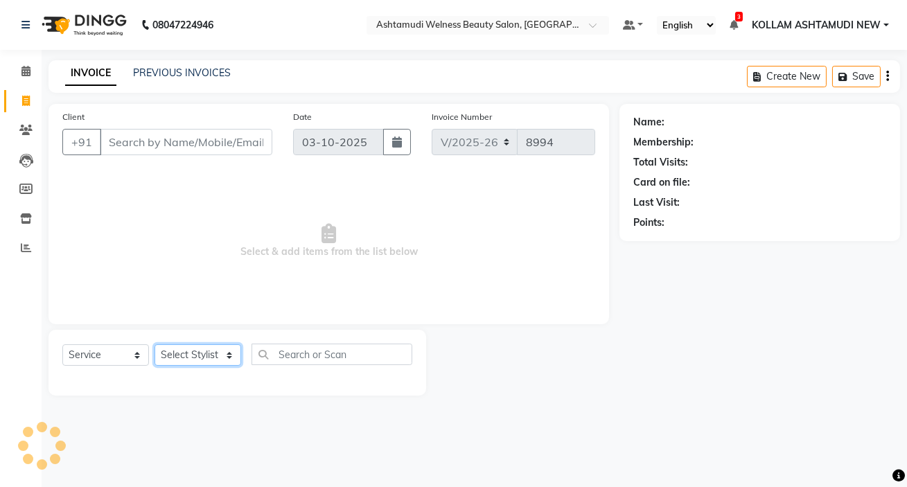
click at [204, 350] on select "Select Stylist [PERSON_NAME] Admin [PERSON_NAME] [PERSON_NAME] [PERSON_NAME] M …" at bounding box center [198, 354] width 87 height 21
select select "25980"
click at [155, 344] on select "Select Stylist [PERSON_NAME] Admin [PERSON_NAME] [PERSON_NAME] [PERSON_NAME] M …" at bounding box center [198, 354] width 87 height 21
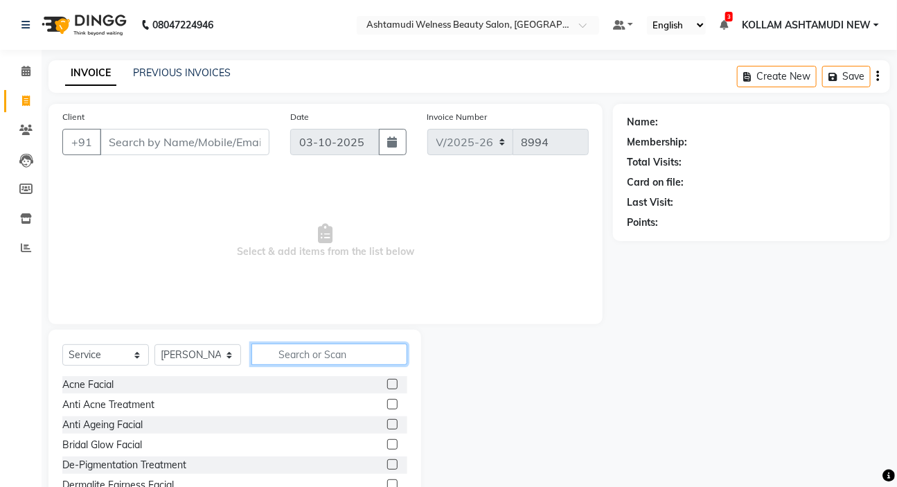
click at [295, 353] on input "text" at bounding box center [330, 354] width 156 height 21
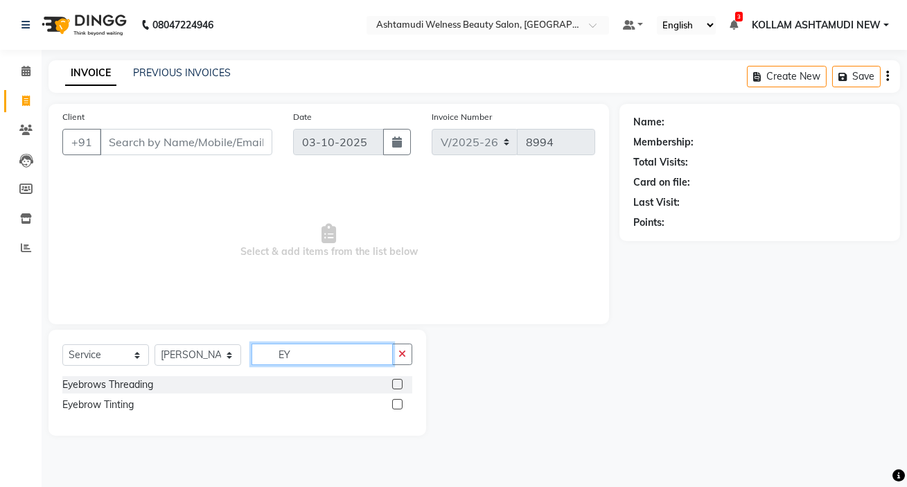
type input "EY"
drag, startPoint x: 398, startPoint y: 385, endPoint x: 186, endPoint y: 383, distance: 212.1
click at [388, 385] on div "Eyebrows Threading" at bounding box center [237, 384] width 350 height 17
click at [184, 358] on select "Select Stylist [PERSON_NAME] Admin [PERSON_NAME] [PERSON_NAME] [PERSON_NAME] M …" at bounding box center [198, 354] width 87 height 21
select select "49944"
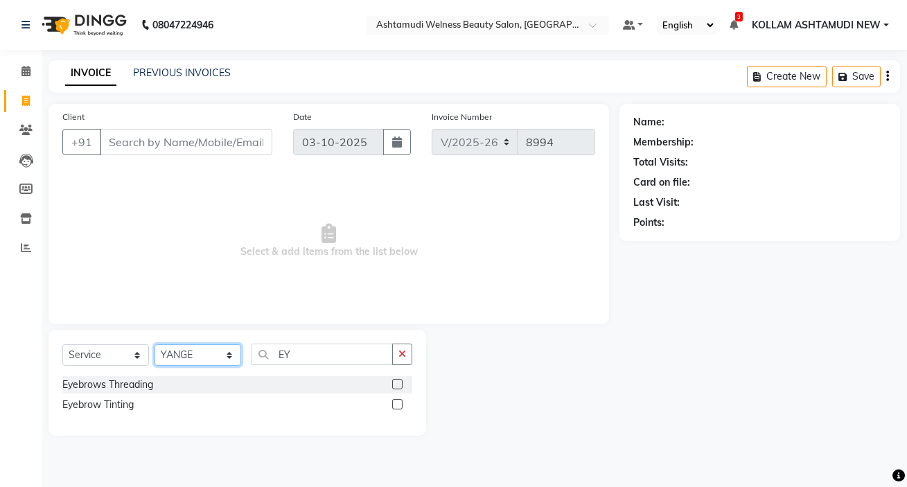
click at [155, 344] on select "Select Stylist [PERSON_NAME] Admin [PERSON_NAME] [PERSON_NAME] [PERSON_NAME] M …" at bounding box center [198, 354] width 87 height 21
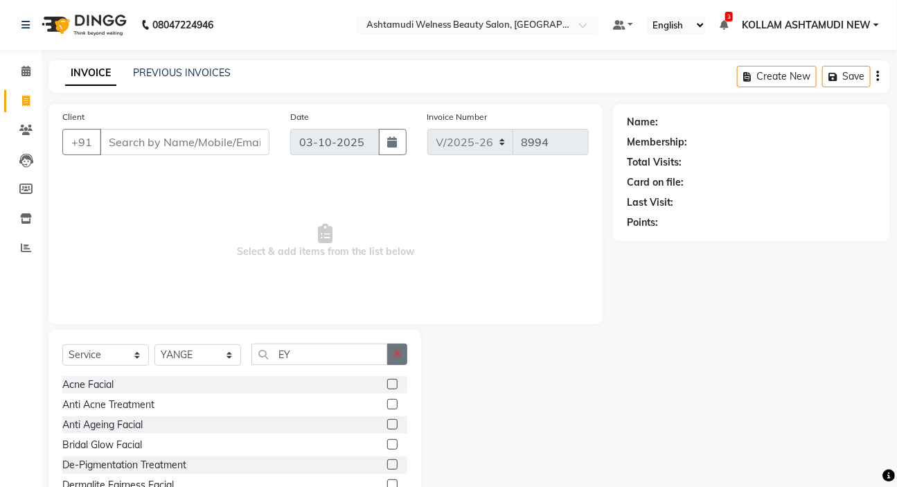
click at [398, 357] on icon "button" at bounding box center [398, 354] width 8 height 10
click at [360, 355] on input "text" at bounding box center [330, 354] width 156 height 21
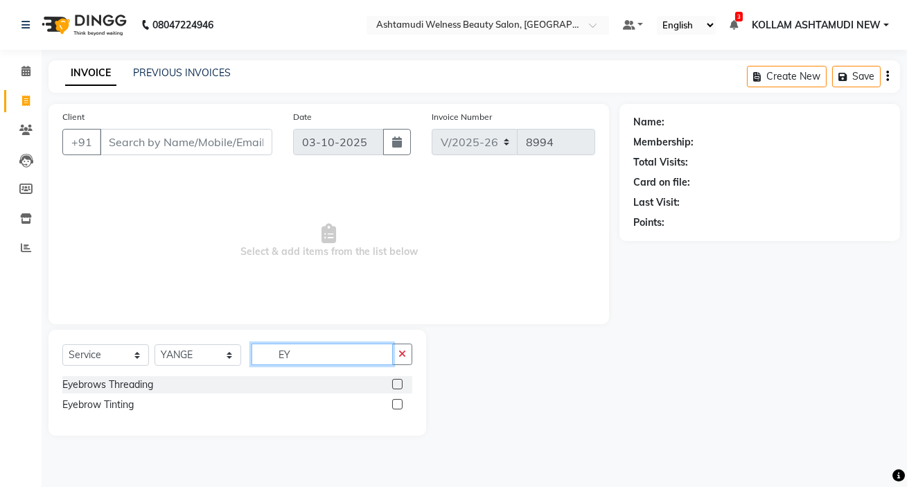
type input "EY"
click at [396, 383] on label at bounding box center [397, 384] width 10 height 10
click at [396, 383] on input "checkbox" at bounding box center [396, 384] width 9 height 9
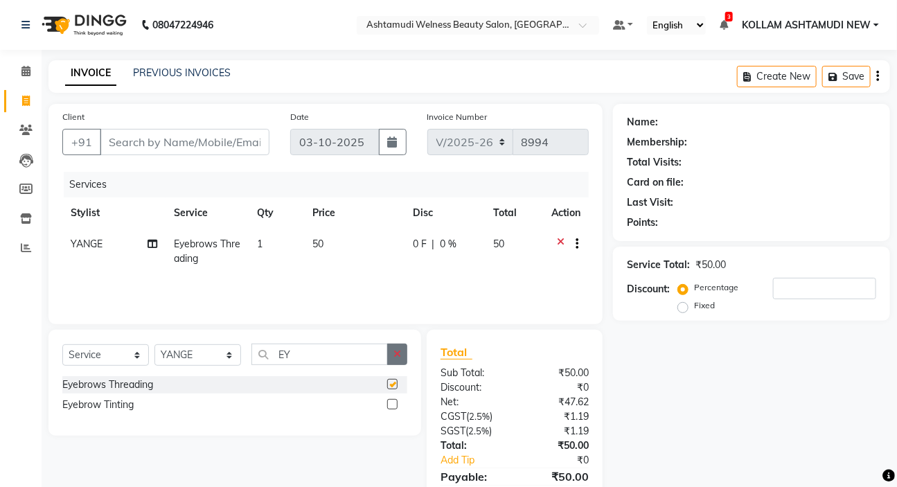
checkbox input "false"
click at [402, 353] on button "button" at bounding box center [397, 354] width 20 height 21
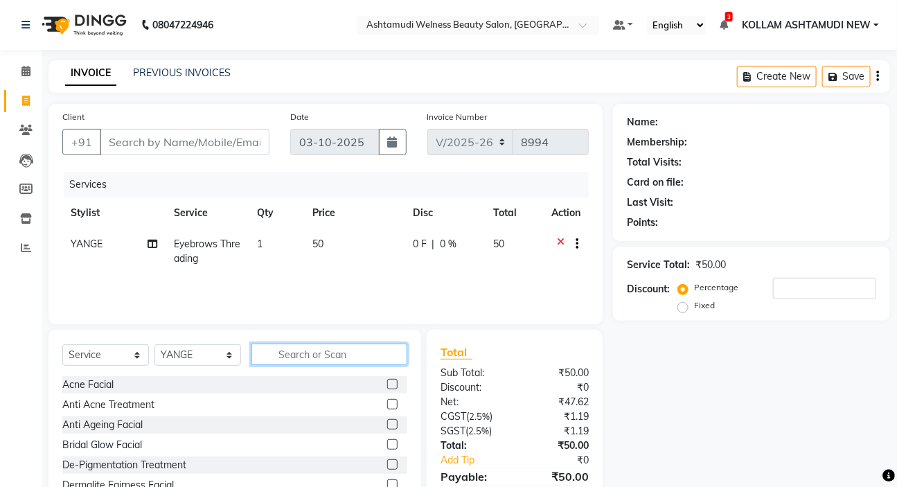
click at [357, 349] on input "text" at bounding box center [330, 354] width 156 height 21
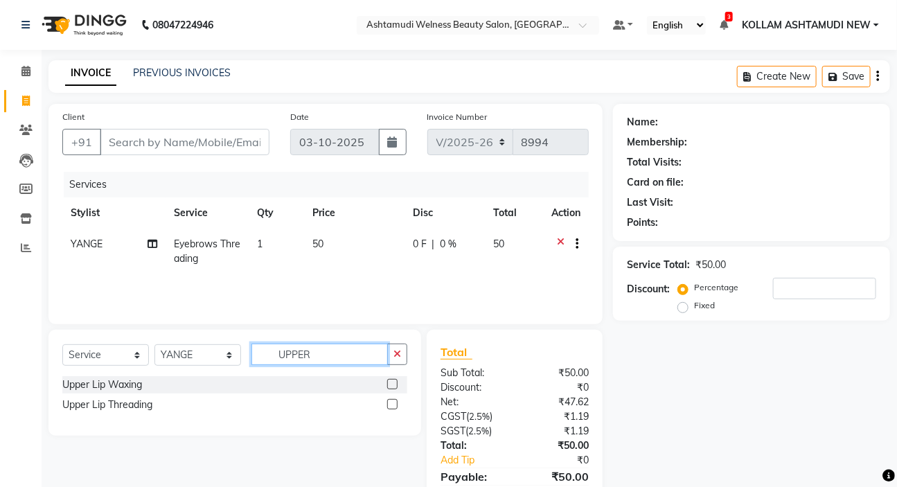
type input "UPPER"
drag, startPoint x: 392, startPoint y: 405, endPoint x: 262, endPoint y: 271, distance: 186.2
click at [389, 402] on label at bounding box center [392, 404] width 10 height 10
click at [389, 402] on input "checkbox" at bounding box center [391, 405] width 9 height 9
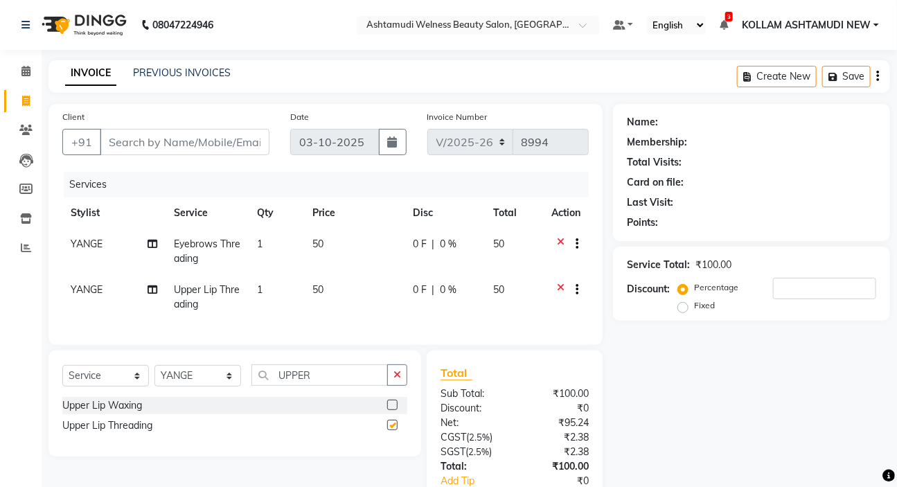
checkbox input "false"
click at [401, 380] on icon "button" at bounding box center [398, 375] width 8 height 10
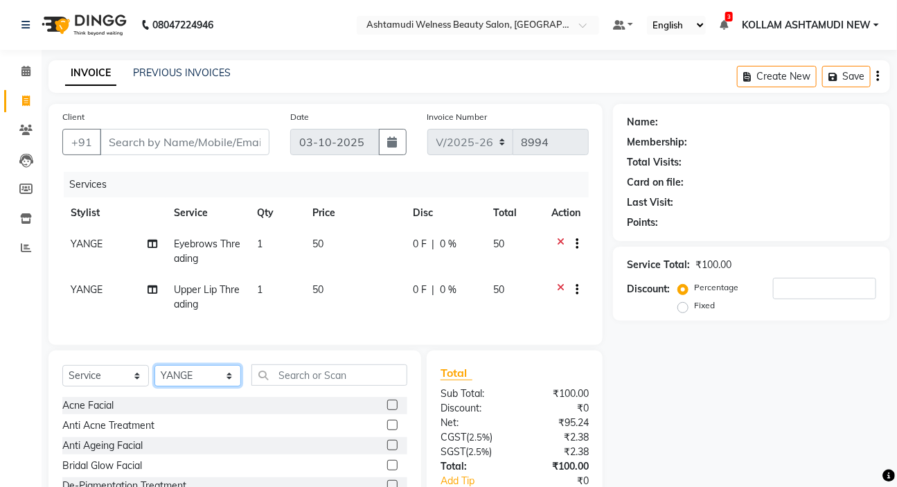
click at [209, 381] on select "Select Stylist [PERSON_NAME] Admin [PERSON_NAME] [PERSON_NAME] [PERSON_NAME] M …" at bounding box center [198, 375] width 87 height 21
select select "25980"
click at [155, 375] on select "Select Stylist [PERSON_NAME] Admin [PERSON_NAME] [PERSON_NAME] [PERSON_NAME] M …" at bounding box center [198, 375] width 87 height 21
click at [298, 386] on input "text" at bounding box center [330, 374] width 156 height 21
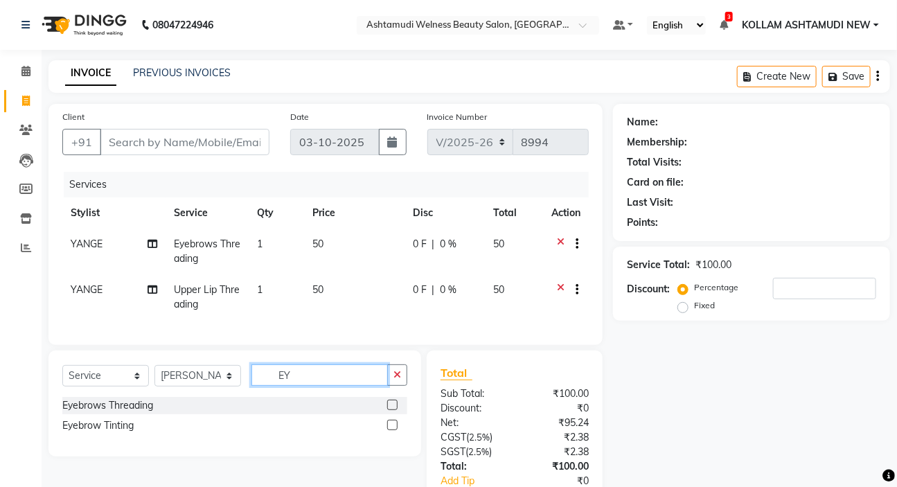
type input "EY"
click at [395, 410] on label at bounding box center [392, 405] width 10 height 10
click at [395, 410] on input "checkbox" at bounding box center [391, 405] width 9 height 9
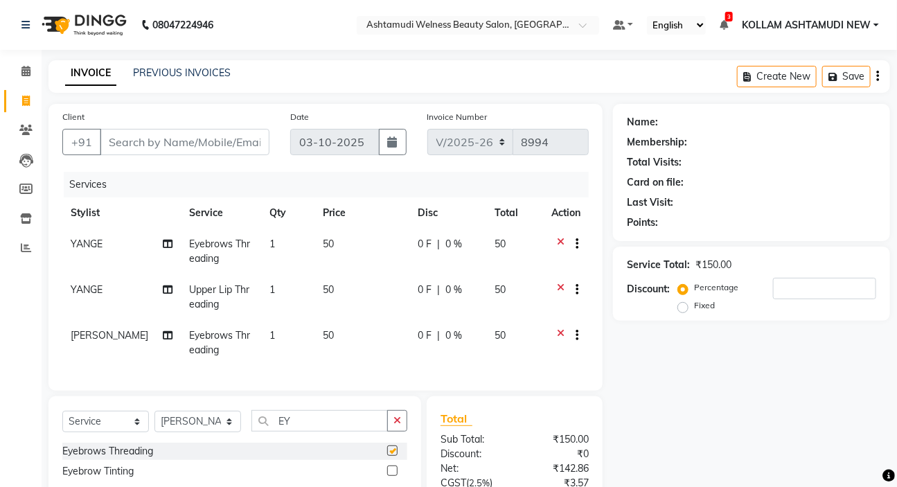
scroll to position [20, 0]
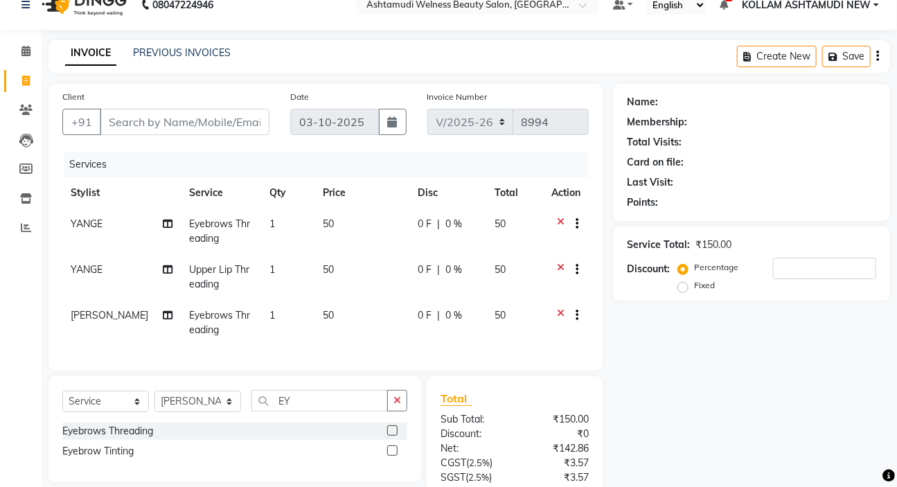
checkbox input "false"
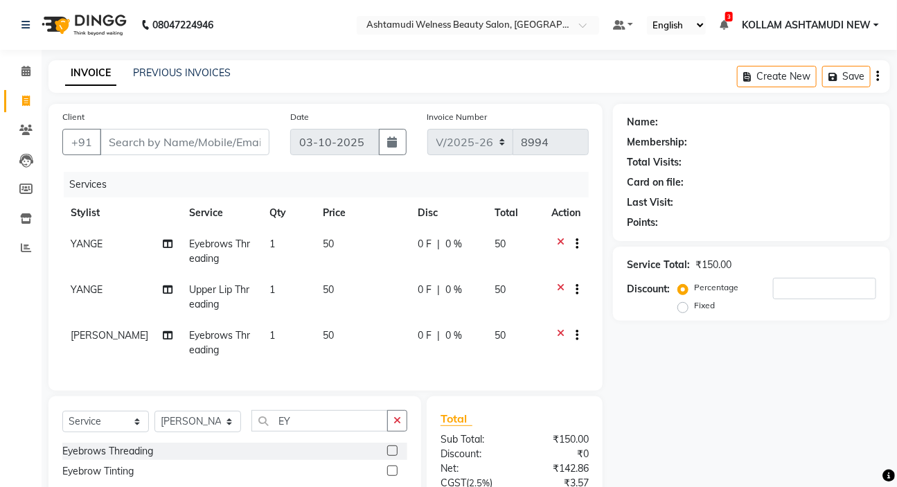
scroll to position [0, 0]
click at [179, 139] on input "Client" at bounding box center [185, 142] width 170 height 26
type input "9"
type input "0"
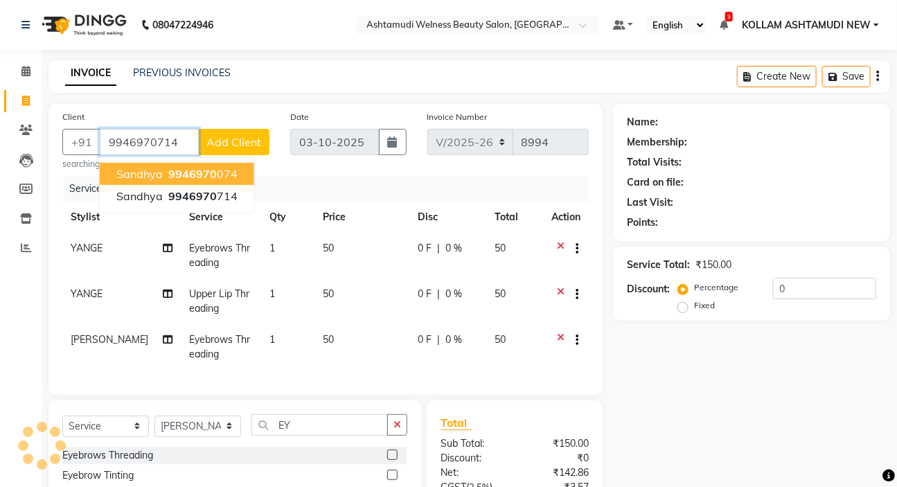
type input "9946970714"
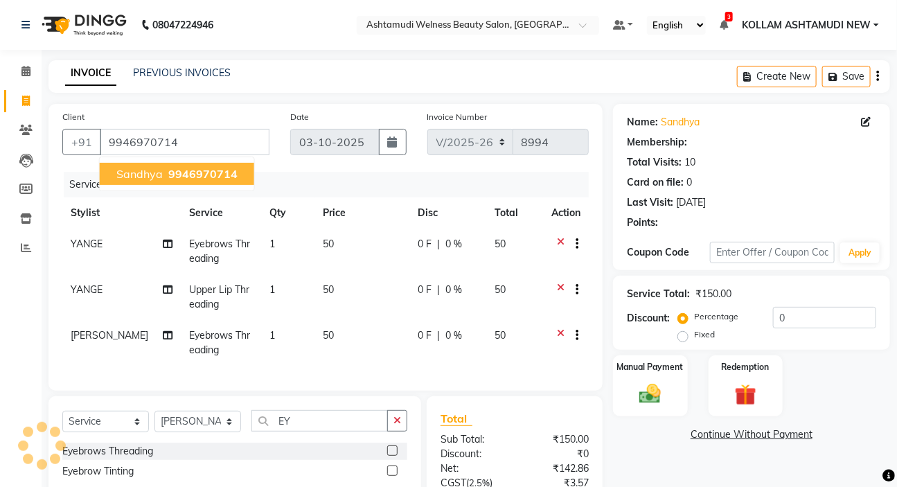
select select "1: Object"
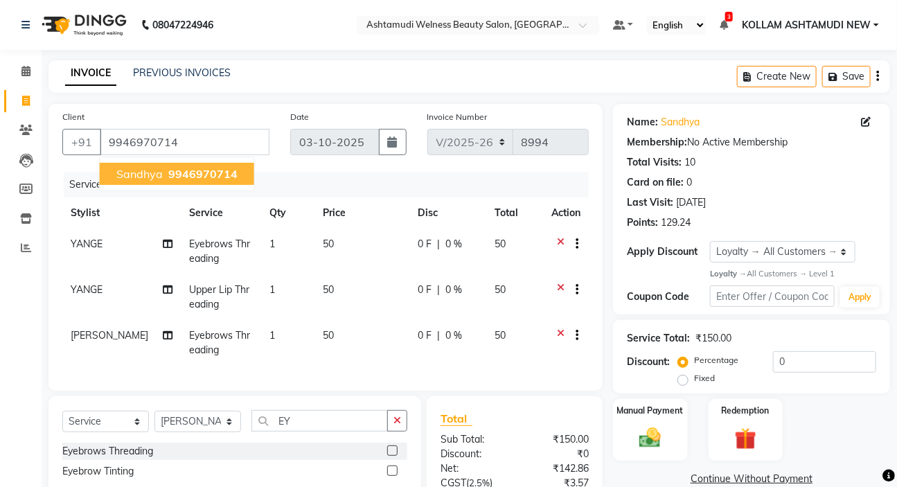
click at [190, 167] on span "9946970714" at bounding box center [202, 174] width 69 height 14
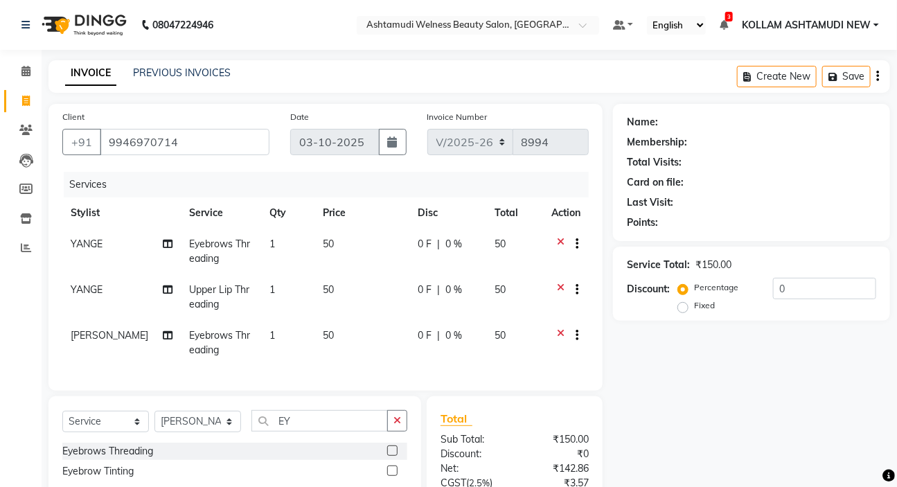
select select "1: Object"
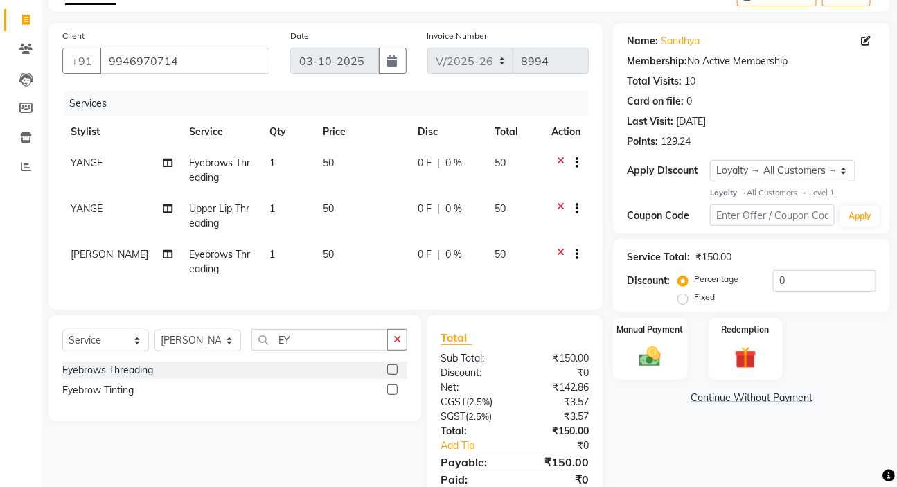
scroll to position [144, 0]
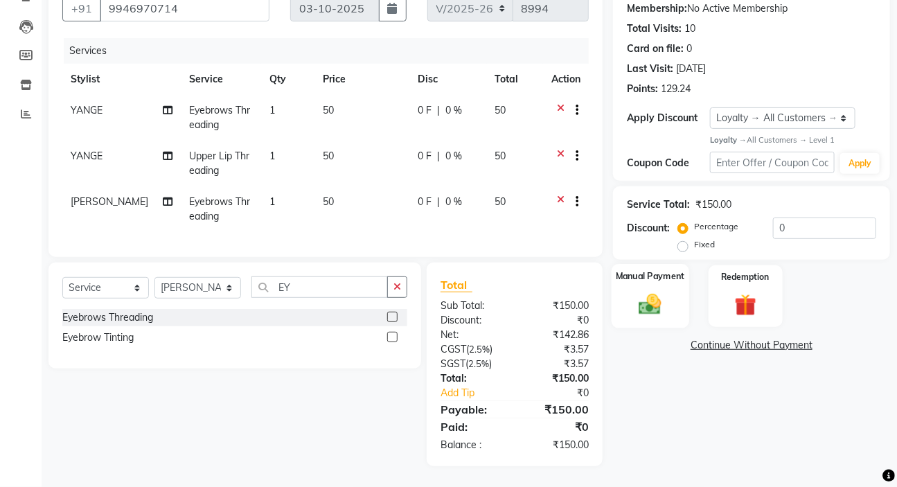
click at [653, 292] on img at bounding box center [650, 305] width 37 height 26
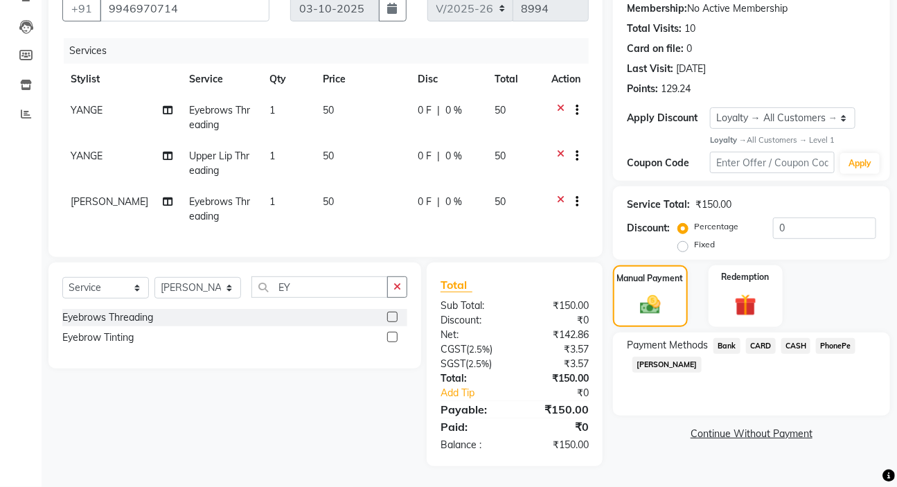
click at [827, 338] on span "PhonePe" at bounding box center [835, 346] width 39 height 16
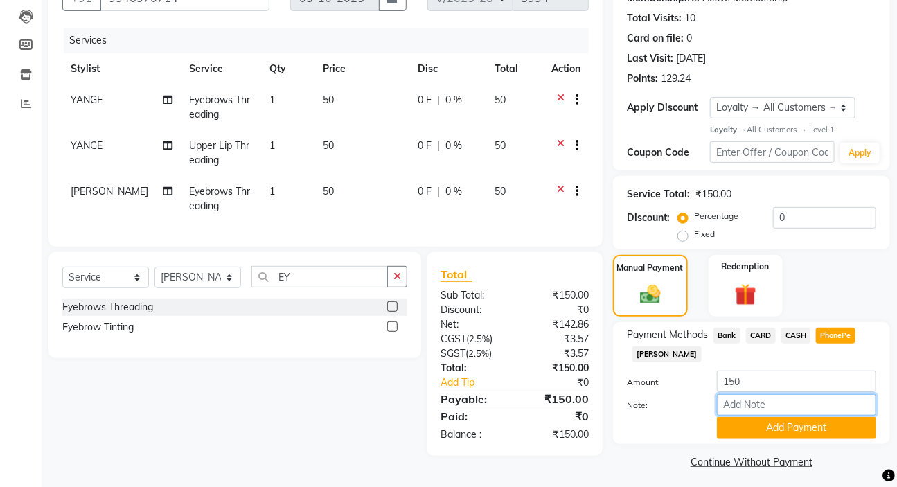
click at [768, 403] on input "Note:" at bounding box center [796, 404] width 159 height 21
type input "SARIGA"
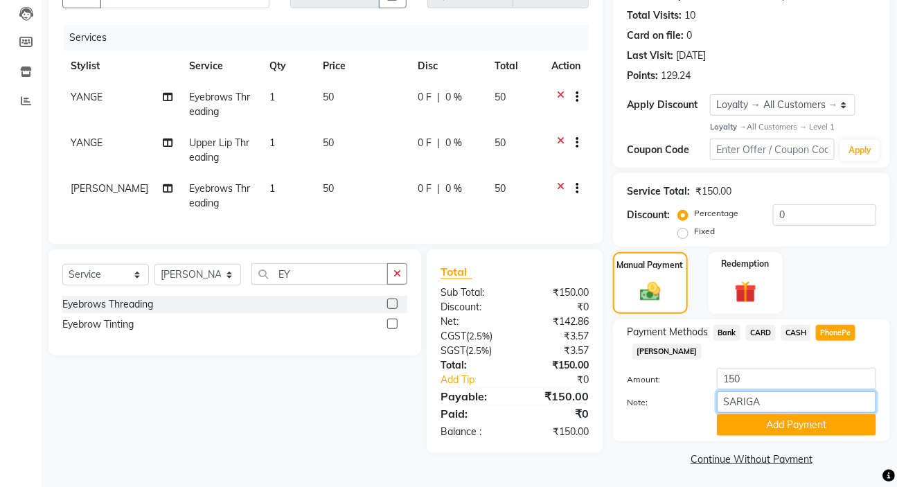
scroll to position [150, 0]
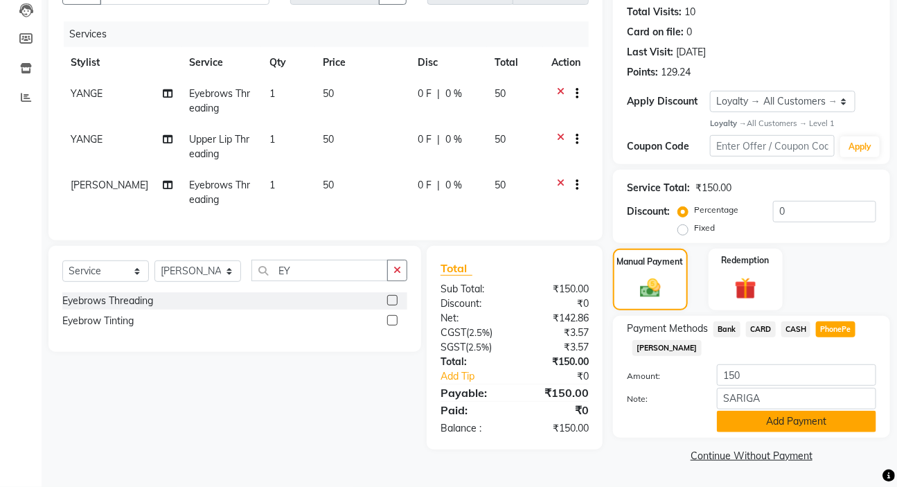
click at [787, 423] on button "Add Payment" at bounding box center [796, 421] width 159 height 21
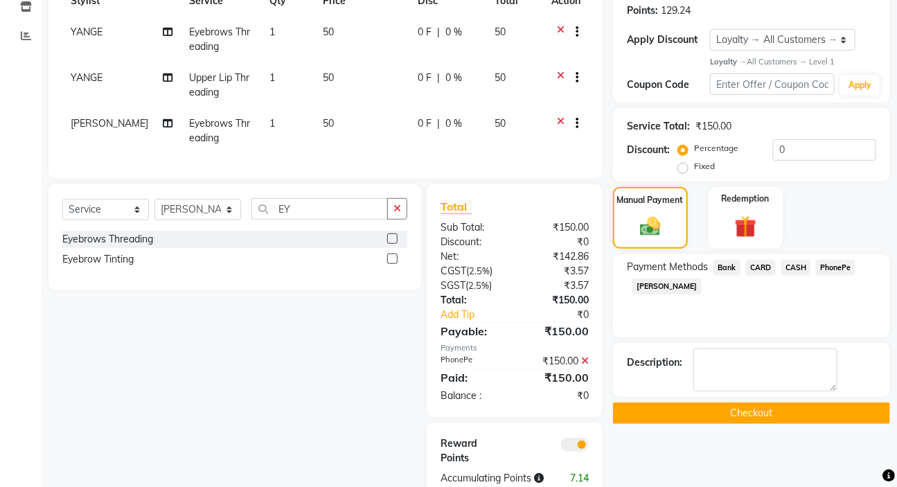
scroll to position [270, 0]
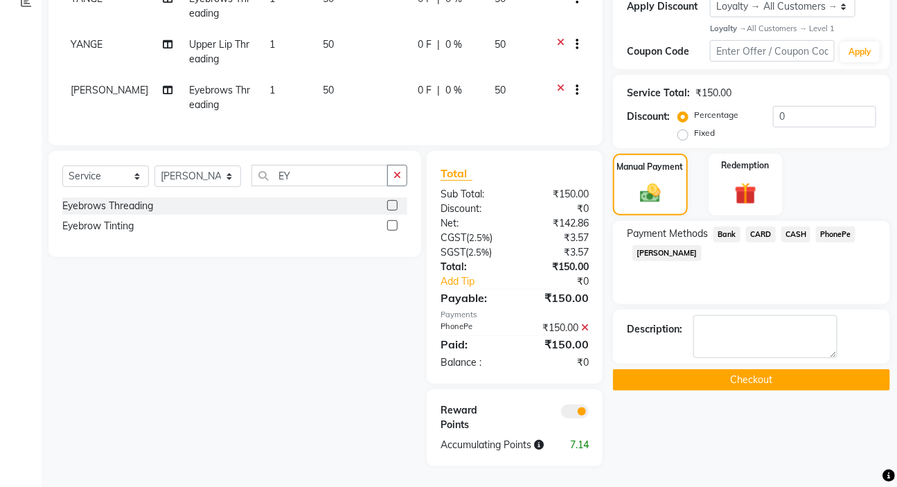
click at [749, 369] on button "Checkout" at bounding box center [751, 379] width 277 height 21
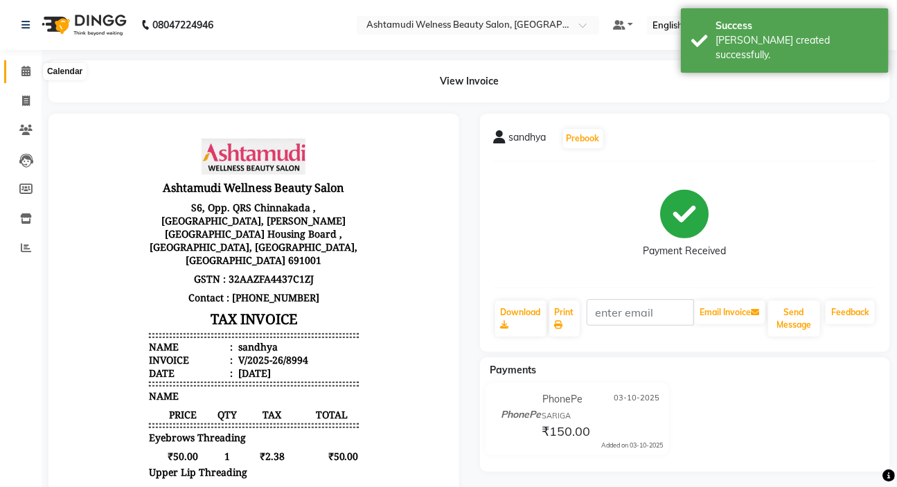
click at [28, 69] on icon at bounding box center [25, 71] width 9 height 10
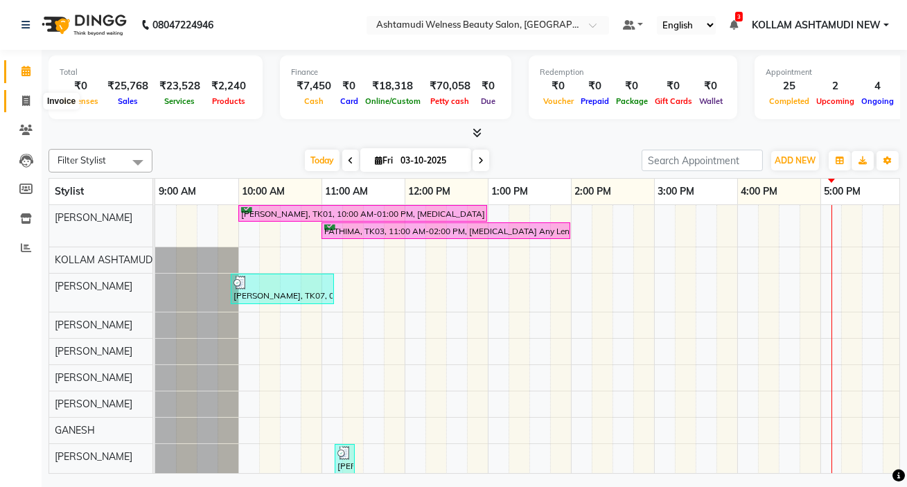
click at [26, 100] on icon at bounding box center [26, 101] width 8 height 10
select select "service"
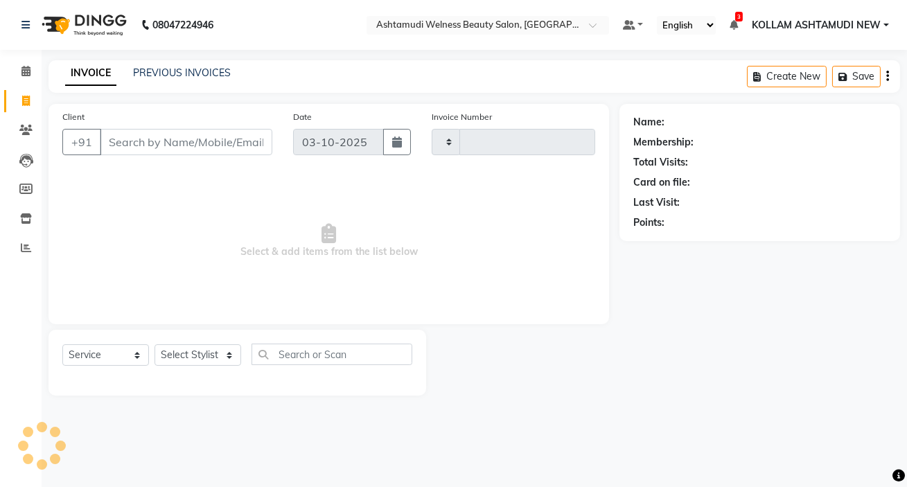
type input "8995"
select select "4529"
click at [199, 143] on input "Client" at bounding box center [186, 142] width 173 height 26
type input "+"
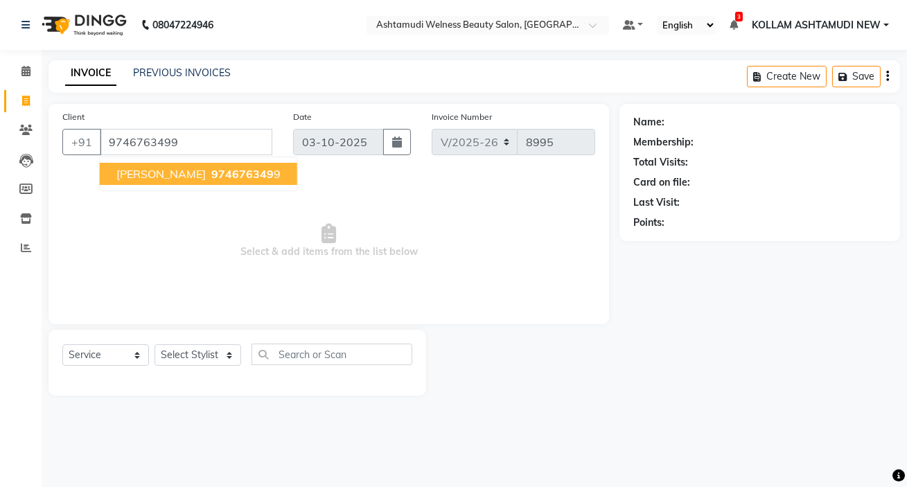
type input "9746763499"
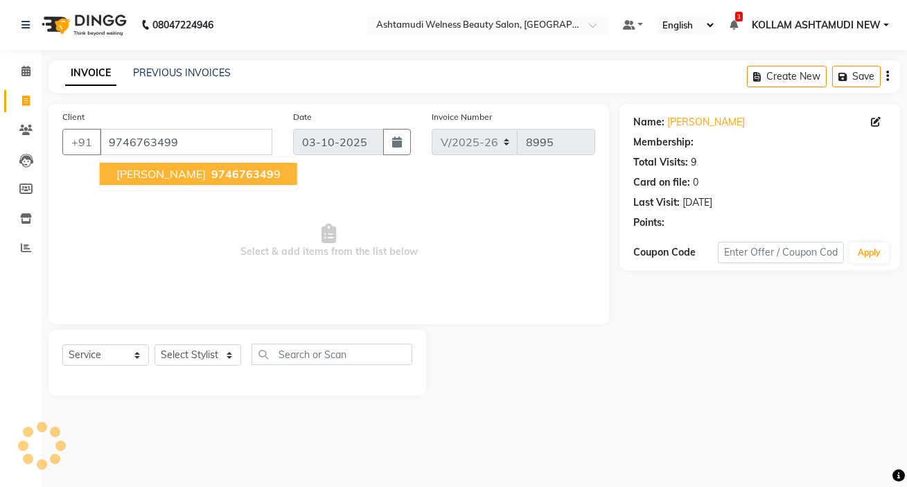
select select "1: Object"
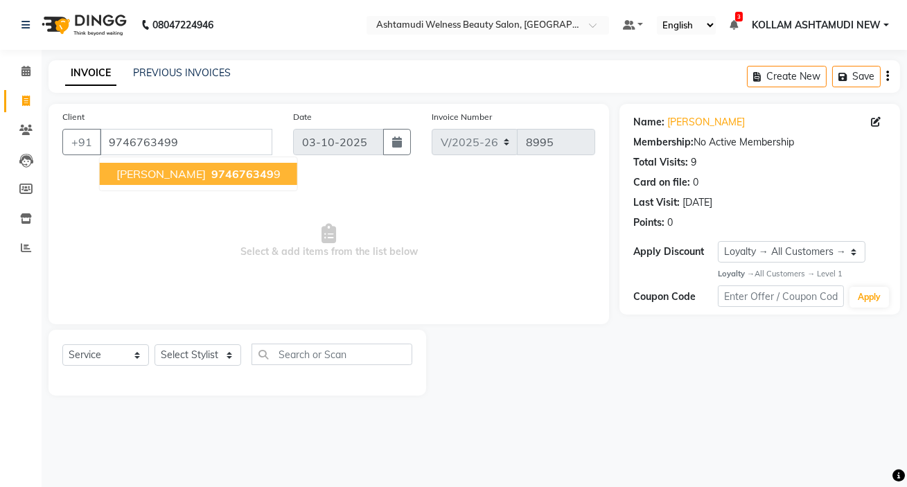
click at [159, 173] on span "Parvathy" at bounding box center [160, 174] width 89 height 14
select select "1: Object"
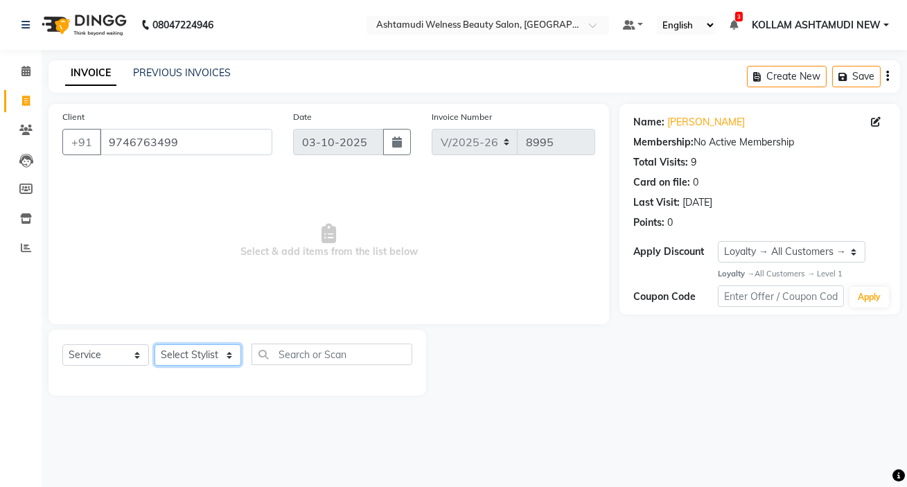
click at [201, 360] on select "Select Stylist [PERSON_NAME] Admin [PERSON_NAME] [PERSON_NAME] [PERSON_NAME] M …" at bounding box center [198, 354] width 87 height 21
select select "62404"
click at [155, 344] on select "Select Stylist [PERSON_NAME] Admin [PERSON_NAME] [PERSON_NAME] [PERSON_NAME] M …" at bounding box center [198, 354] width 87 height 21
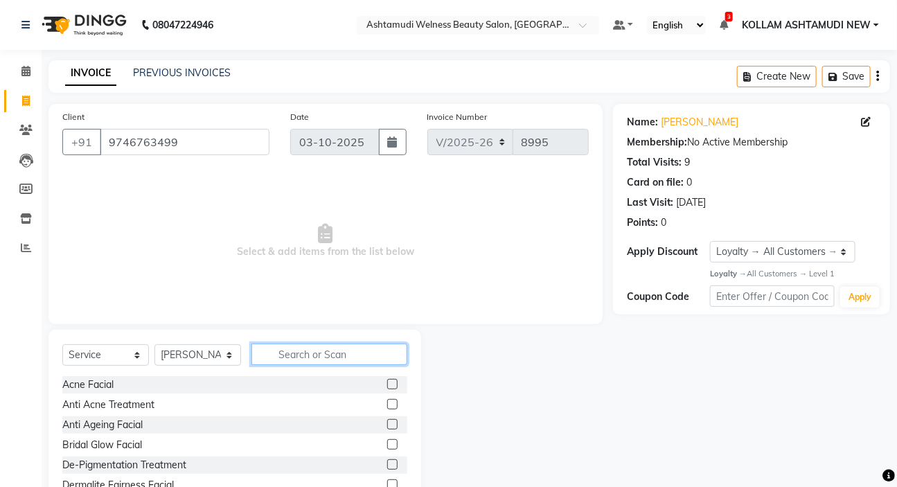
click at [318, 355] on input "text" at bounding box center [330, 354] width 156 height 21
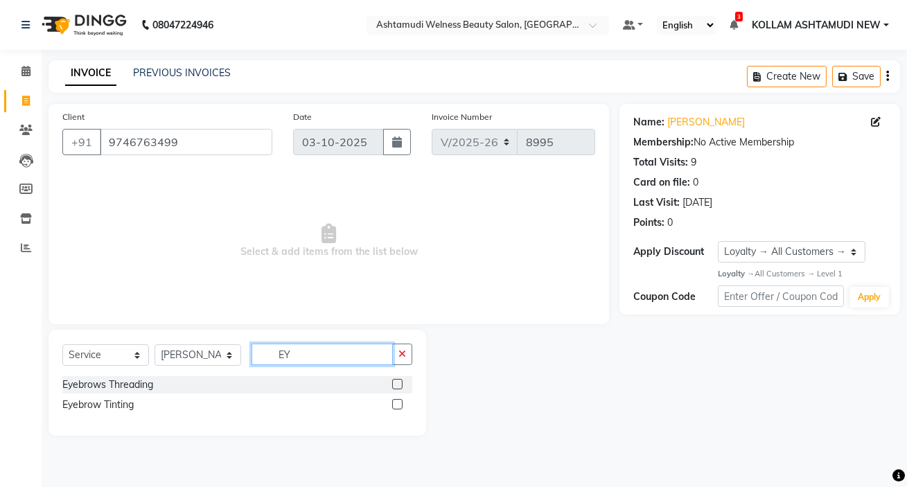
type input "EY"
click at [394, 384] on label at bounding box center [397, 384] width 10 height 10
click at [394, 384] on input "checkbox" at bounding box center [396, 384] width 9 height 9
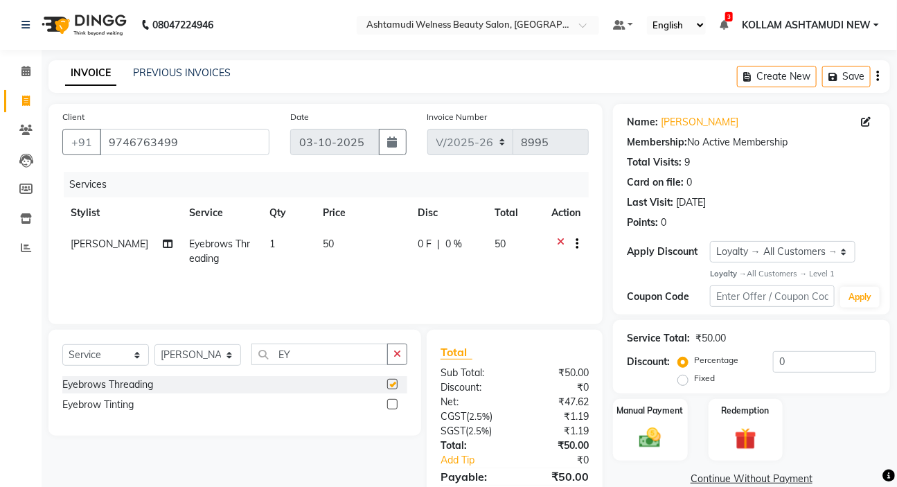
checkbox input "false"
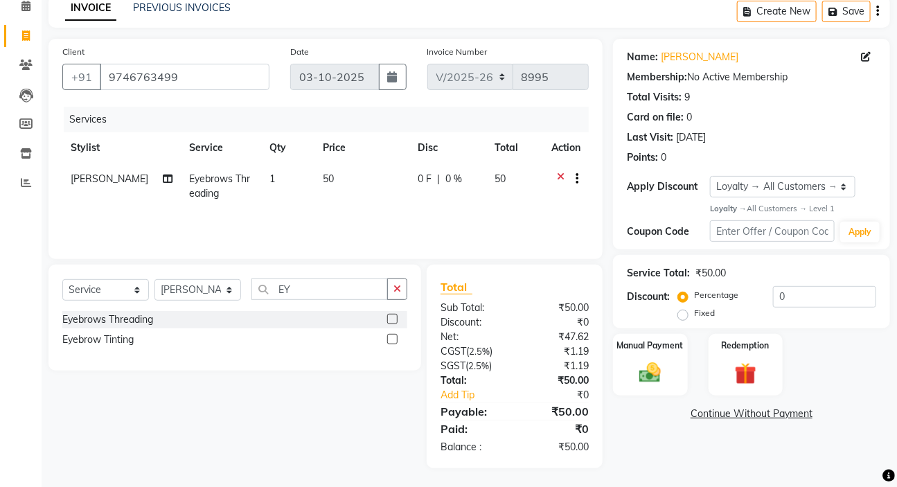
scroll to position [68, 0]
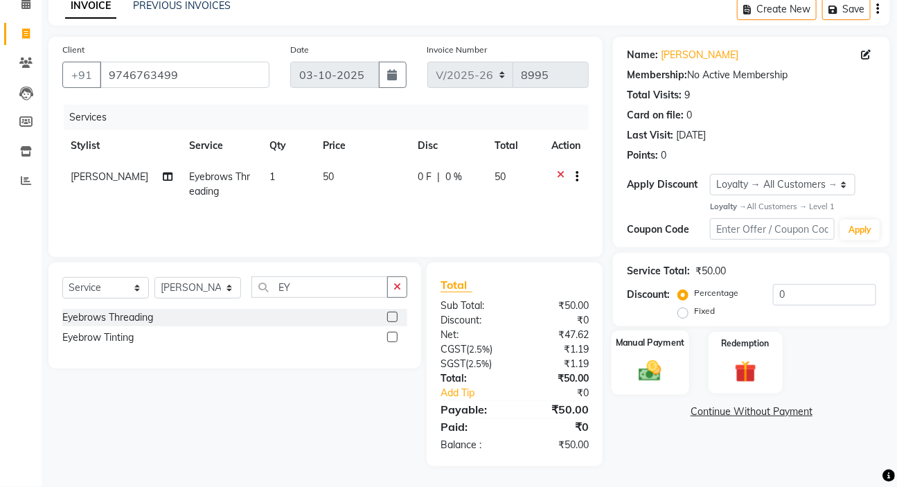
click at [658, 372] on img at bounding box center [650, 371] width 37 height 26
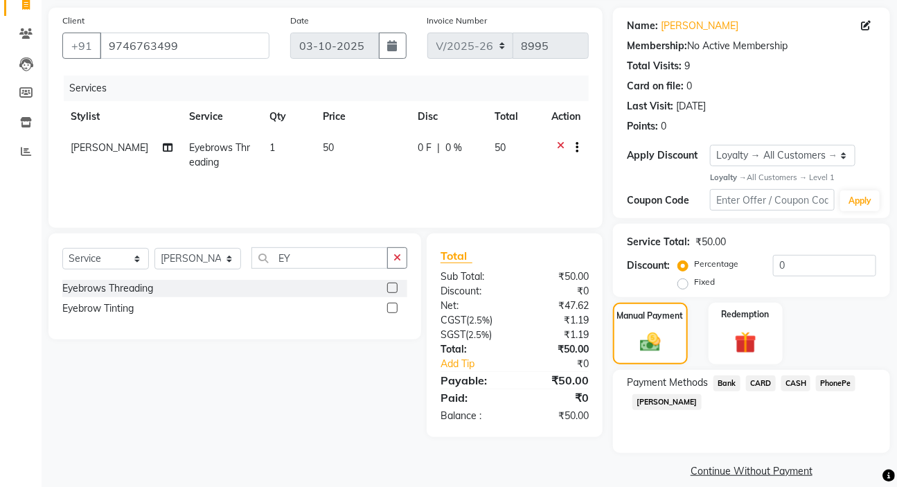
scroll to position [111, 0]
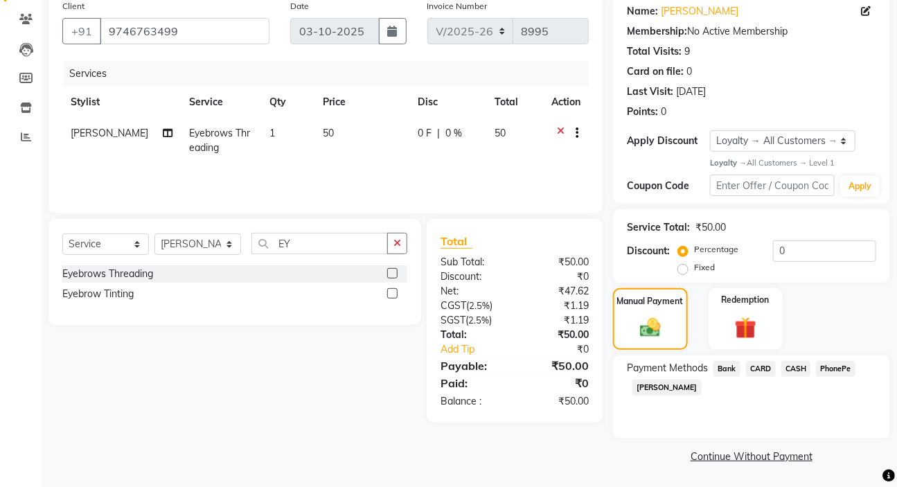
click at [796, 369] on span "CASH" at bounding box center [797, 369] width 30 height 16
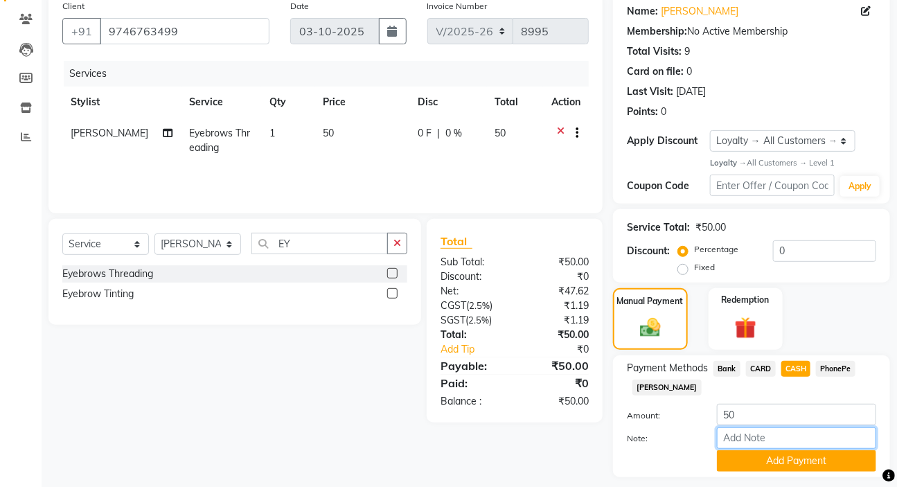
click at [769, 437] on input "Note:" at bounding box center [796, 438] width 159 height 21
type input "SARIGA"
click at [843, 365] on span "PhonePe" at bounding box center [835, 369] width 39 height 16
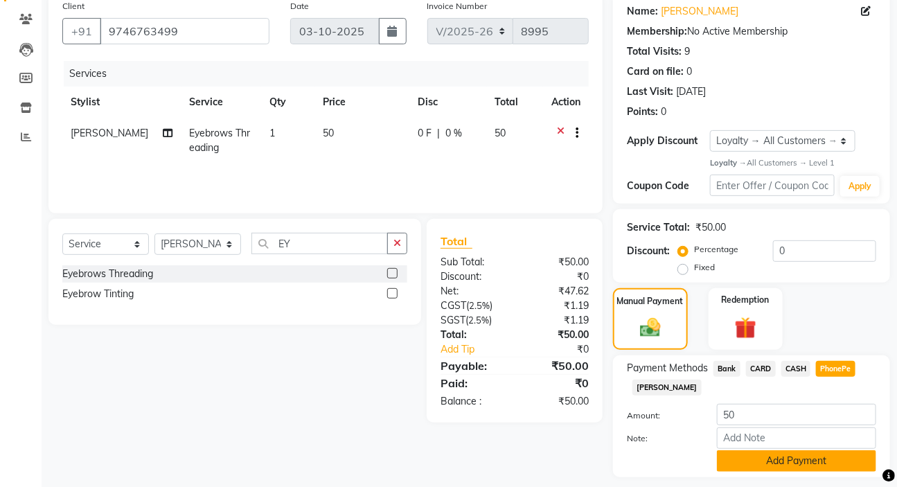
click at [792, 462] on button "Add Payment" at bounding box center [796, 460] width 159 height 21
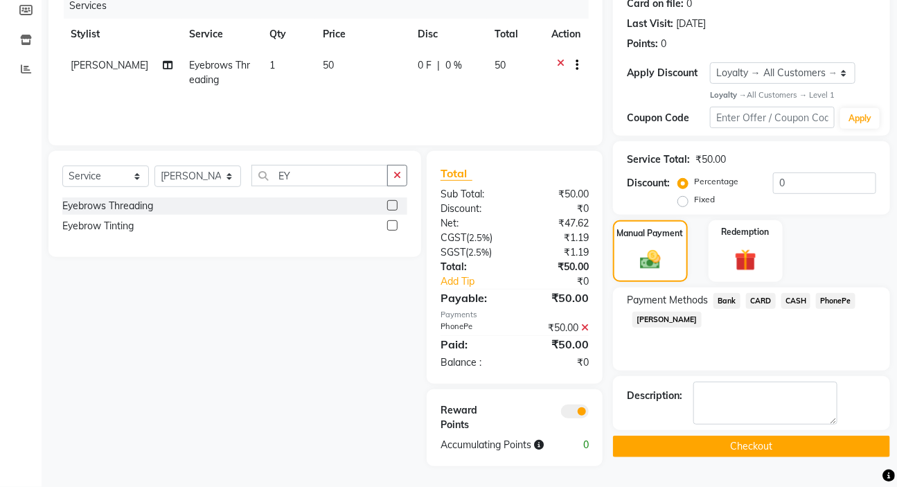
scroll to position [194, 0]
click at [747, 436] on button "Checkout" at bounding box center [751, 446] width 277 height 21
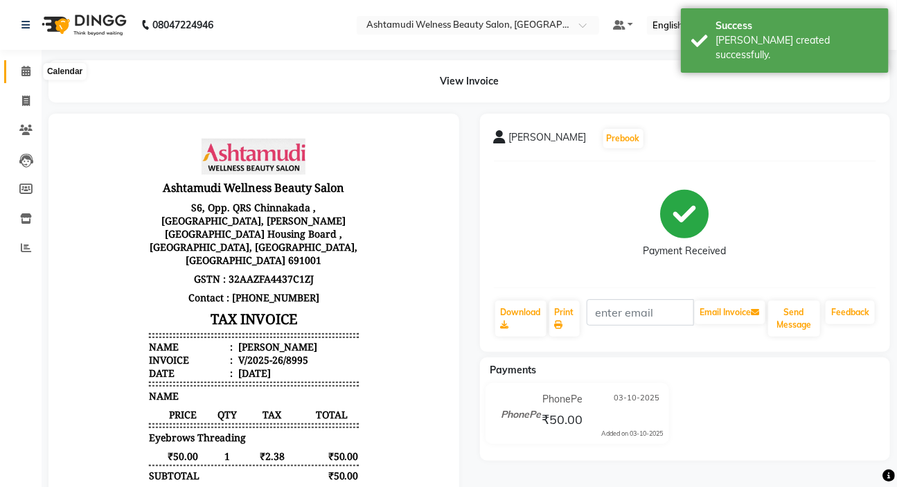
drag, startPoint x: 21, startPoint y: 70, endPoint x: 39, endPoint y: 100, distance: 35.1
click at [22, 71] on icon at bounding box center [25, 71] width 9 height 10
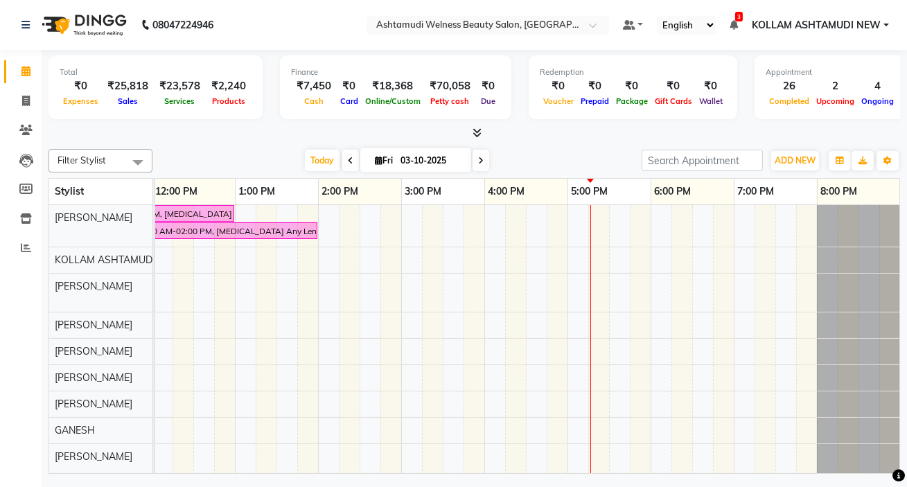
click at [375, 161] on icon at bounding box center [379, 160] width 8 height 9
select select "10"
select select "2025"
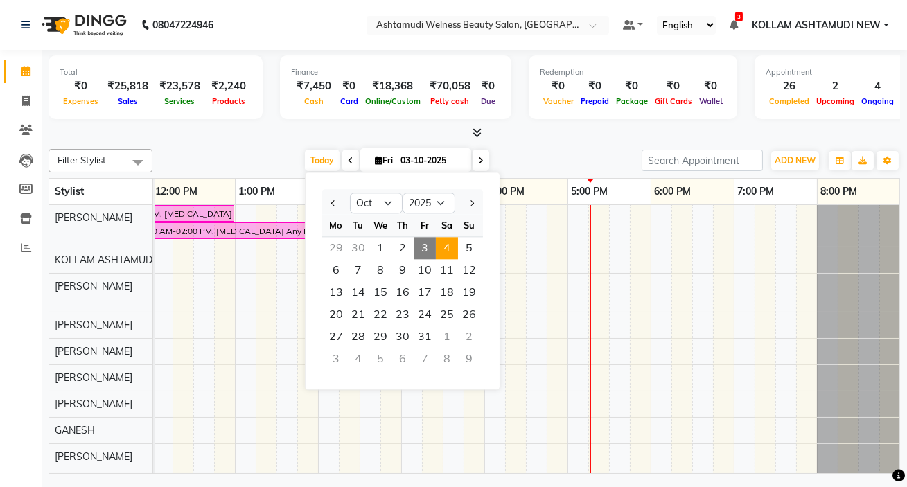
click at [446, 249] on span "4" at bounding box center [447, 248] width 22 height 22
type input "04-10-2025"
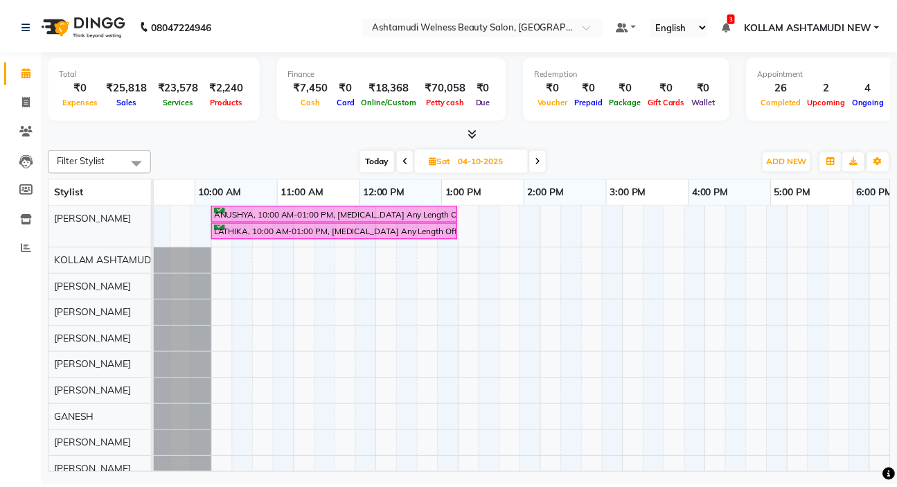
scroll to position [0, 17]
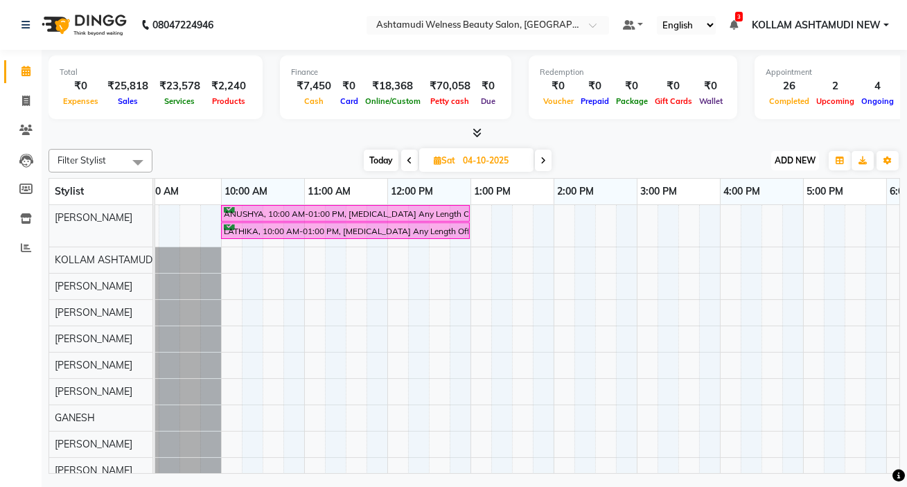
click at [789, 158] on span "ADD NEW" at bounding box center [795, 160] width 41 height 10
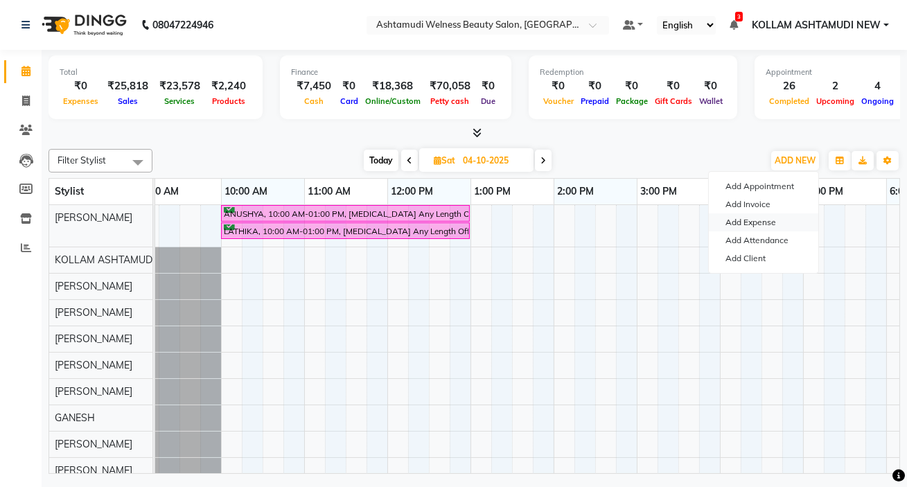
click at [751, 216] on link "Add Expense" at bounding box center [763, 222] width 109 height 18
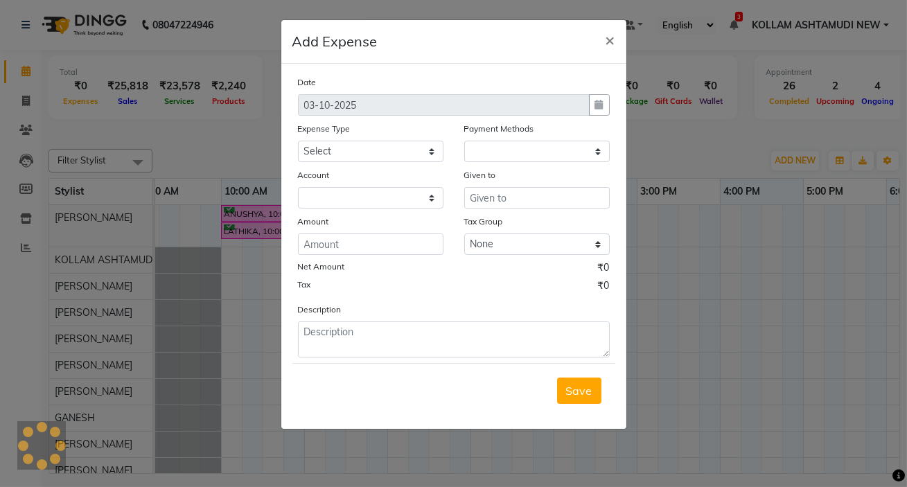
select select "1"
select select "3351"
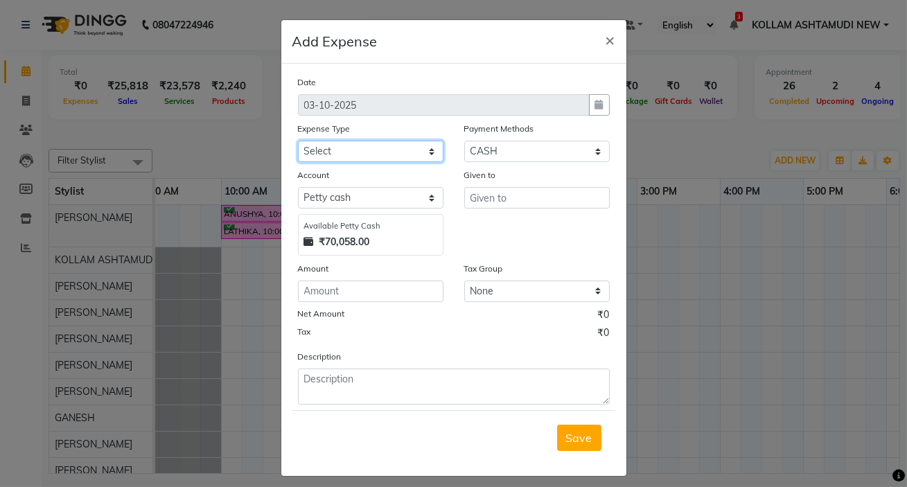
click at [356, 145] on select "Select ACCOMODATION EXPENSES ADVERTISEMENT SALES PROMOTIONAL EXPENSES Bonus BRI…" at bounding box center [371, 151] width 146 height 21
select select "15000"
click at [298, 141] on select "Select ACCOMODATION EXPENSES ADVERTISEMENT SALES PROMOTIONAL EXPENSES Bonus BRI…" at bounding box center [371, 151] width 146 height 21
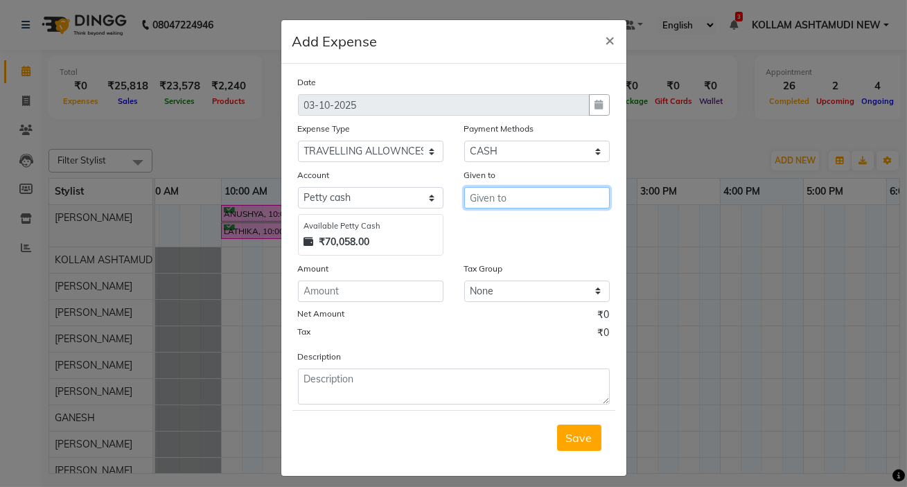
click at [509, 196] on input "text" at bounding box center [537, 197] width 146 height 21
type input "DIGITAL MARKETING"
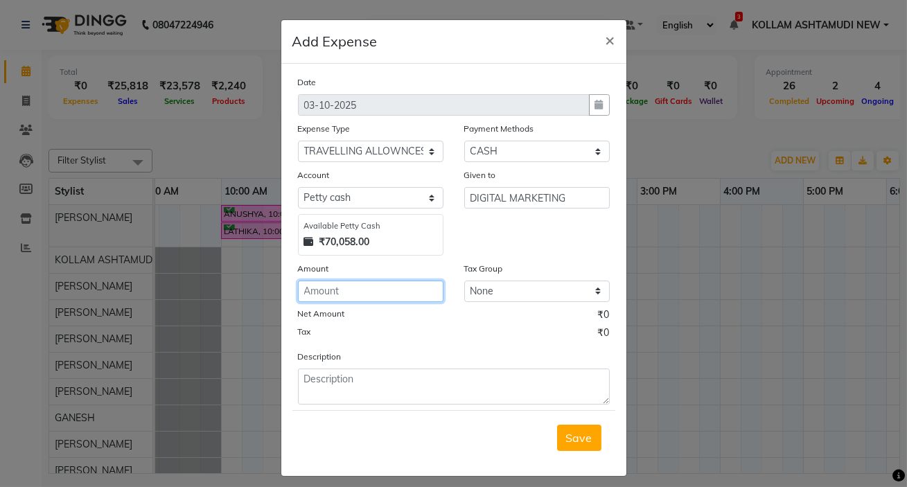
click at [362, 297] on input "number" at bounding box center [371, 291] width 146 height 21
type input "150"
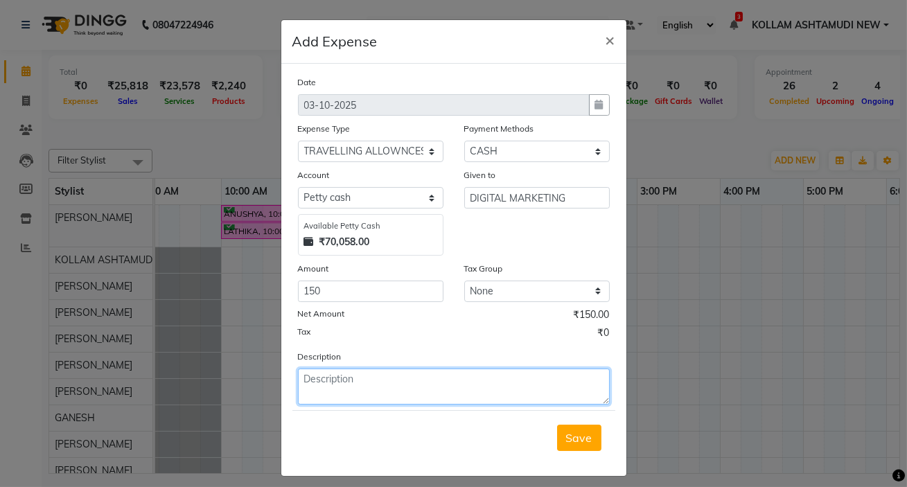
click at [370, 383] on textarea at bounding box center [454, 387] width 312 height 36
type textarea "TA"
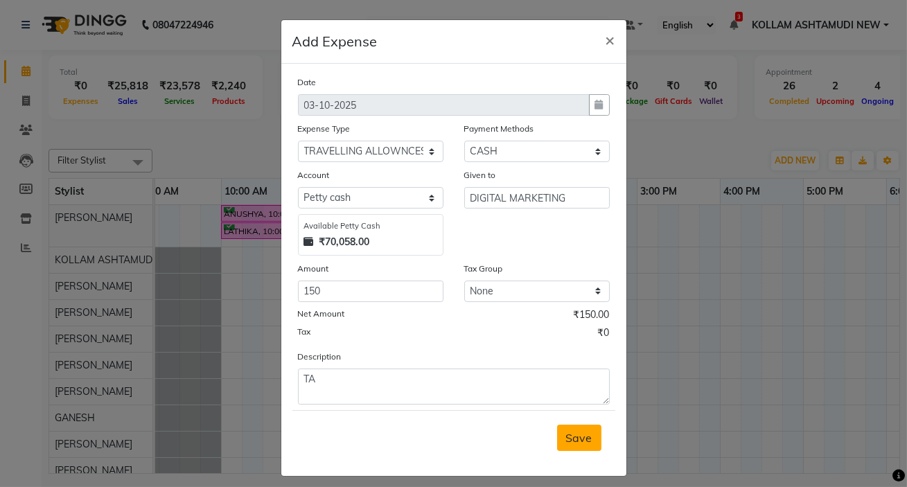
click at [568, 439] on span "Save" at bounding box center [579, 438] width 26 height 14
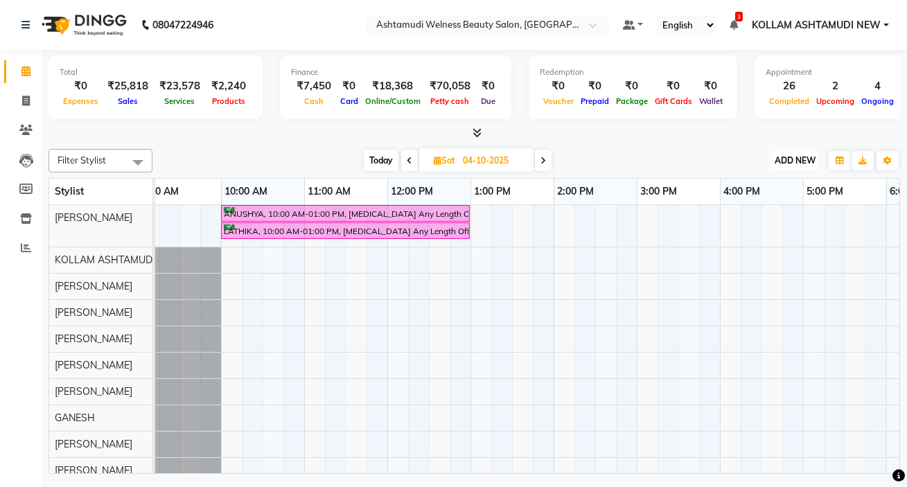
click at [787, 163] on span "ADD NEW" at bounding box center [795, 160] width 41 height 10
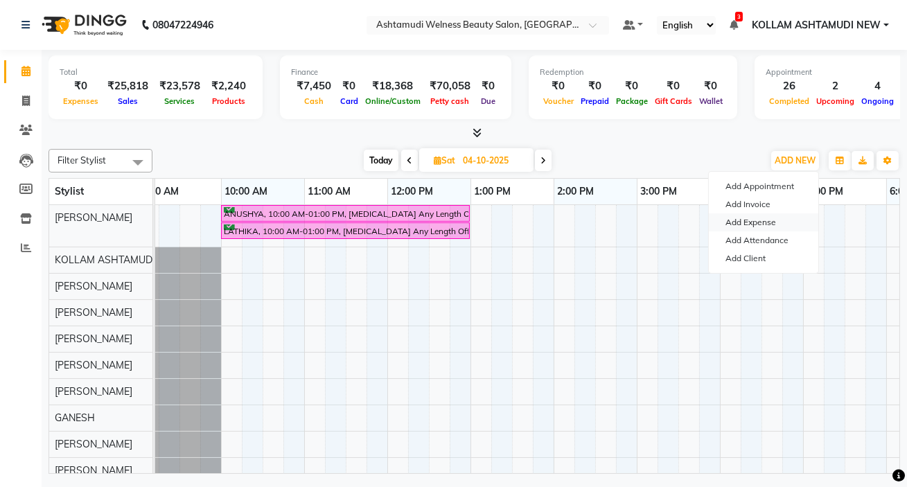
click at [757, 221] on link "Add Expense" at bounding box center [763, 222] width 109 height 18
select select "1"
select select "3351"
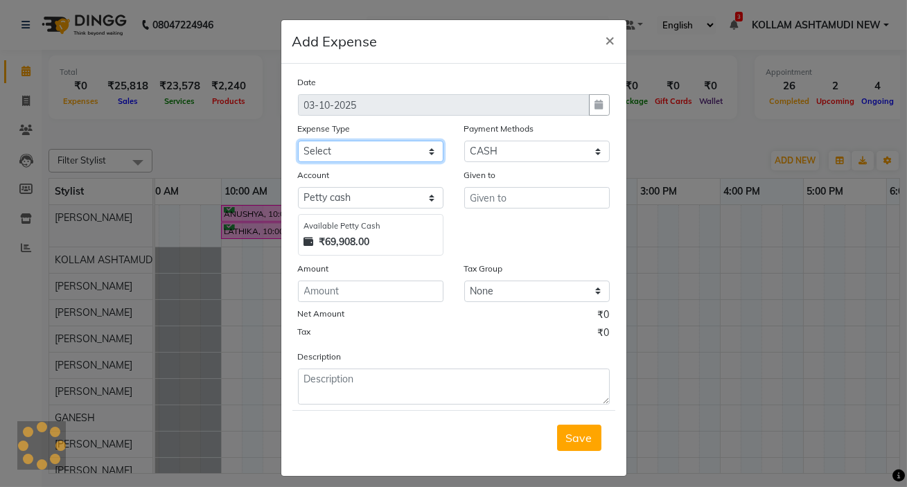
click at [341, 157] on select "Select ACCOMODATION EXPENSES ADVERTISEMENT SALES PROMOTIONAL EXPENSES Bonus BRI…" at bounding box center [371, 151] width 146 height 21
select select "6180"
click at [298, 141] on select "Select ACCOMODATION EXPENSES ADVERTISEMENT SALES PROMOTIONAL EXPENSES Bonus BRI…" at bounding box center [371, 151] width 146 height 21
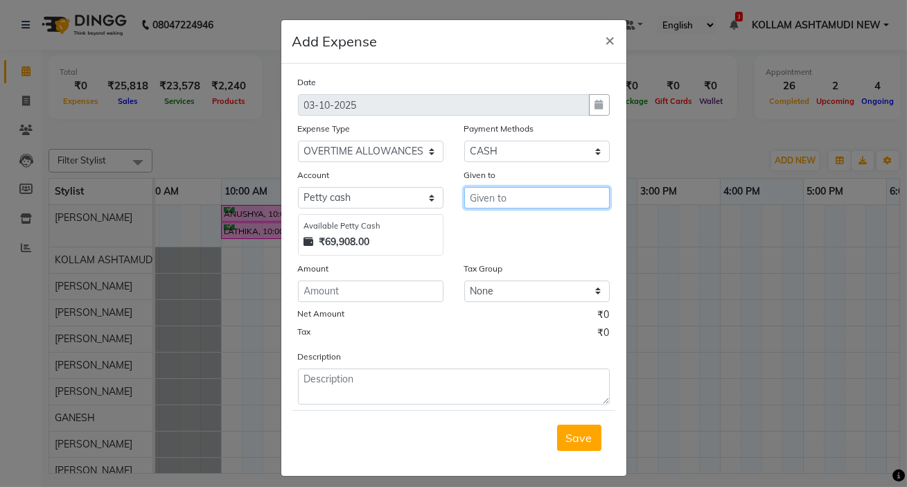
click at [507, 201] on input "text" at bounding box center [537, 197] width 146 height 21
drag, startPoint x: 526, startPoint y: 202, endPoint x: 527, endPoint y: 173, distance: 29.8
click at [527, 196] on input "text" at bounding box center [537, 197] width 146 height 21
type input "DHWANI"
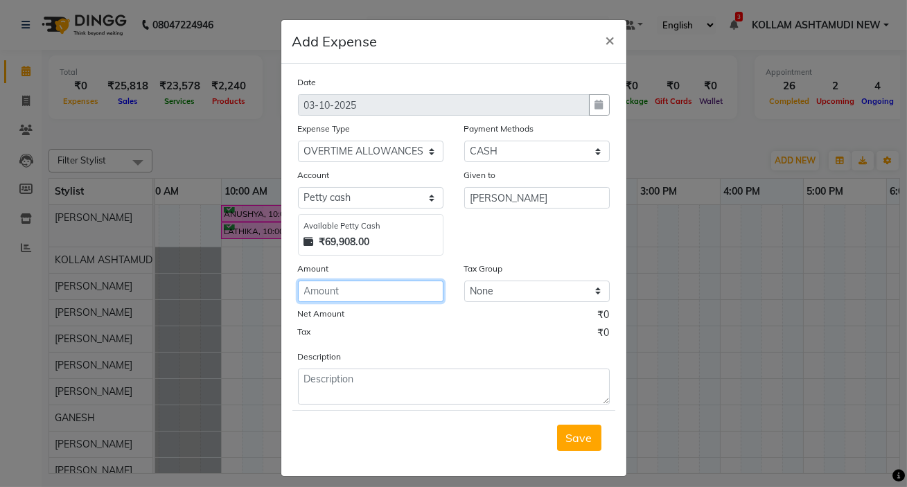
click at [341, 296] on input "number" at bounding box center [371, 291] width 146 height 21
type input "150"
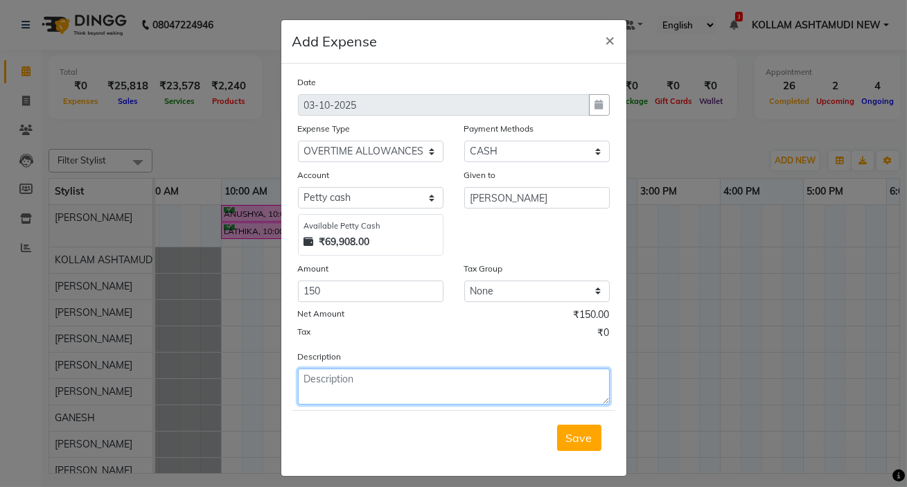
click at [381, 389] on textarea at bounding box center [454, 387] width 312 height 36
type textarea "OT"
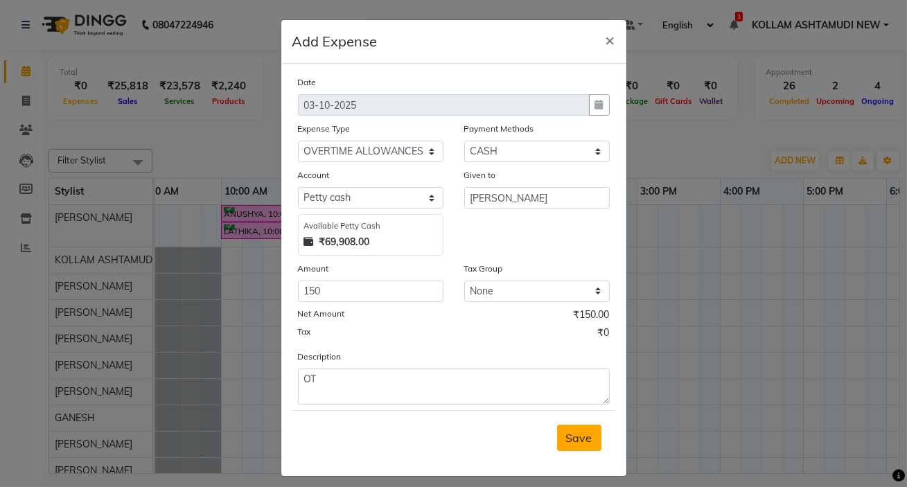
click at [568, 443] on span "Save" at bounding box center [579, 438] width 26 height 14
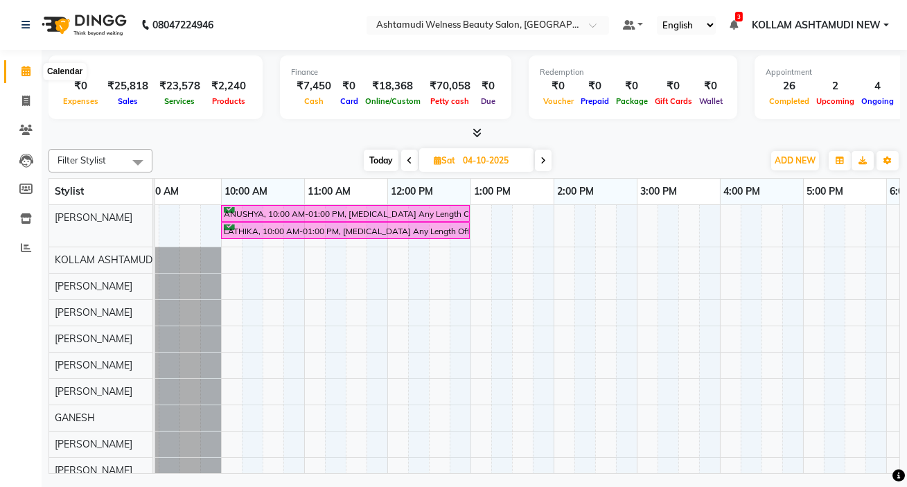
click at [26, 70] on icon at bounding box center [25, 71] width 9 height 10
click at [22, 100] on icon at bounding box center [26, 101] width 8 height 10
select select "service"
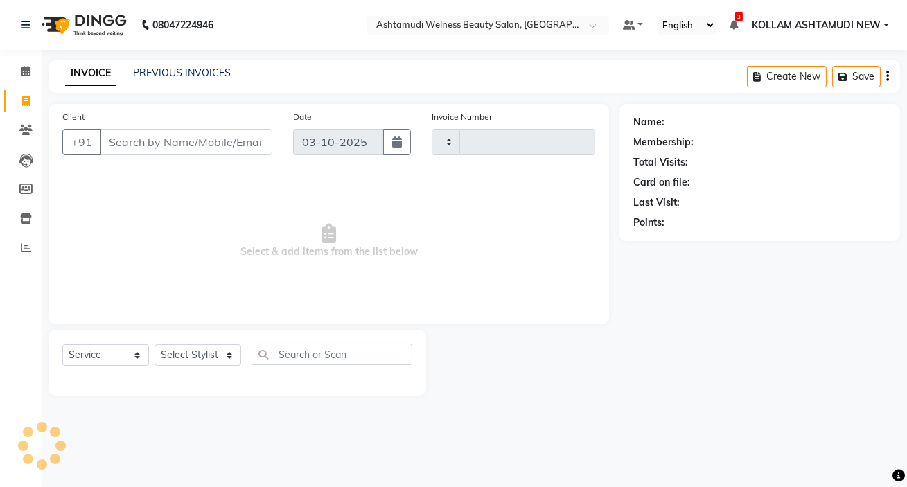
type input "8996"
select select "4529"
click at [182, 143] on input "Client" at bounding box center [186, 142] width 173 height 26
click at [198, 355] on select "Select Stylist [PERSON_NAME] Admin [PERSON_NAME] [PERSON_NAME] [PERSON_NAME] M …" at bounding box center [198, 354] width 87 height 21
select select "30859"
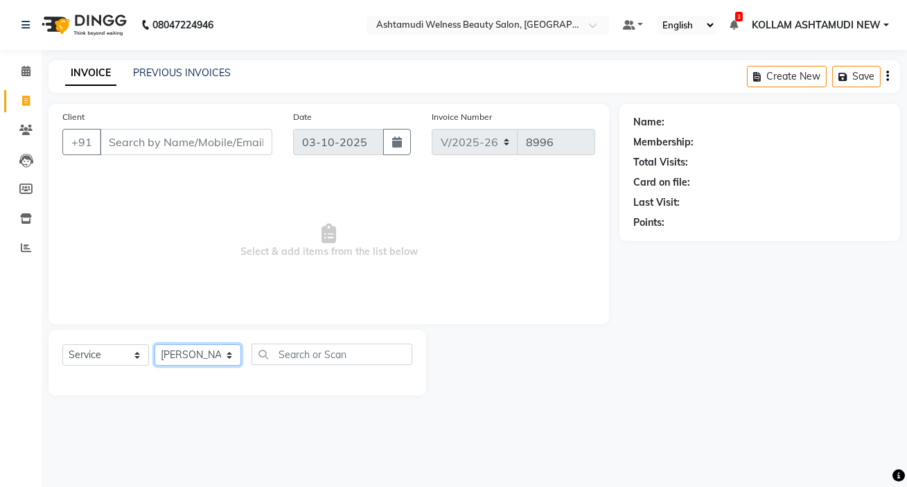
click at [155, 344] on select "Select Stylist [PERSON_NAME] Admin [PERSON_NAME] [PERSON_NAME] [PERSON_NAME] M …" at bounding box center [198, 354] width 87 height 21
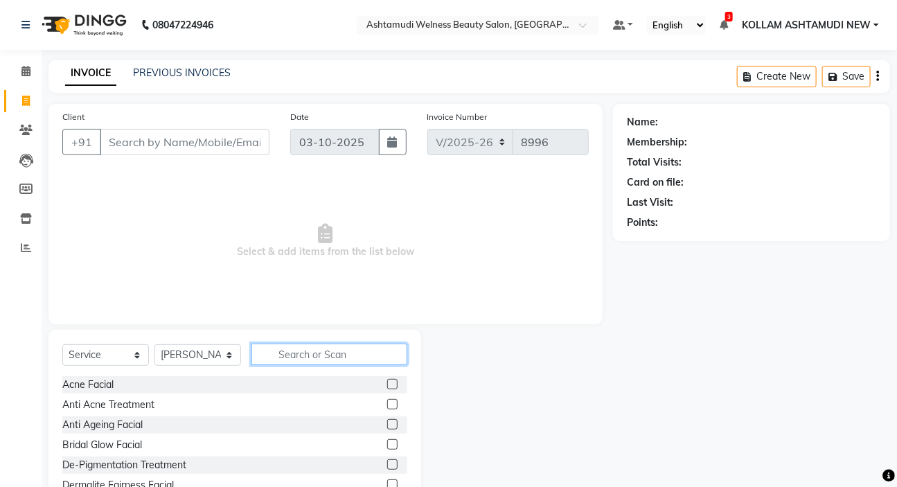
click at [338, 353] on input "text" at bounding box center [330, 354] width 156 height 21
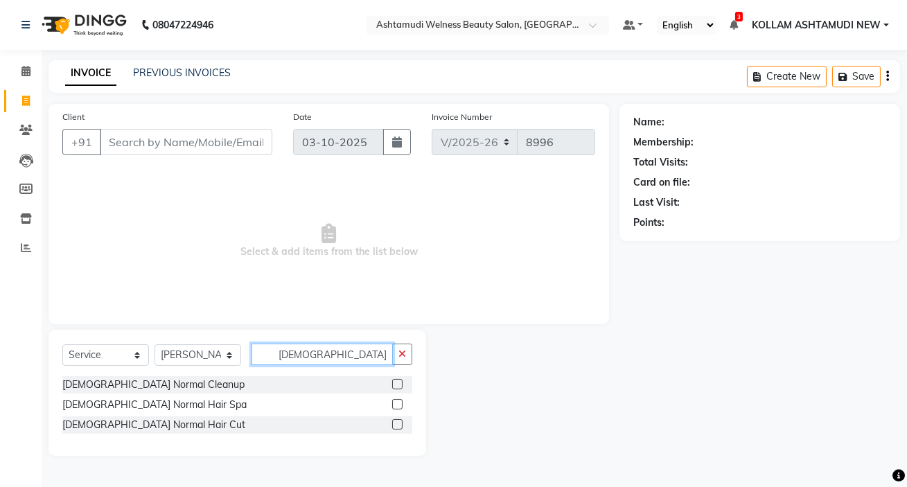
type input "GENTS NORM"
click at [398, 423] on label at bounding box center [397, 424] width 10 height 10
click at [398, 423] on input "checkbox" at bounding box center [396, 425] width 9 height 9
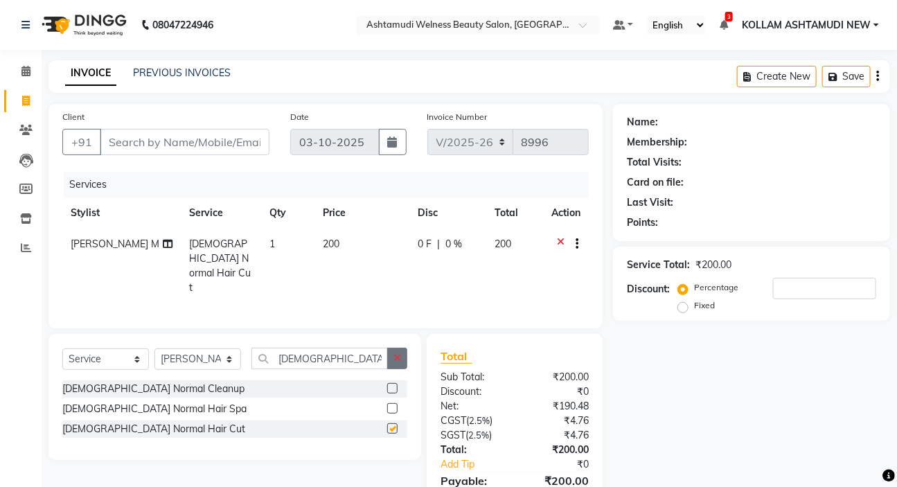
checkbox input "false"
click at [398, 355] on icon "button" at bounding box center [398, 358] width 8 height 10
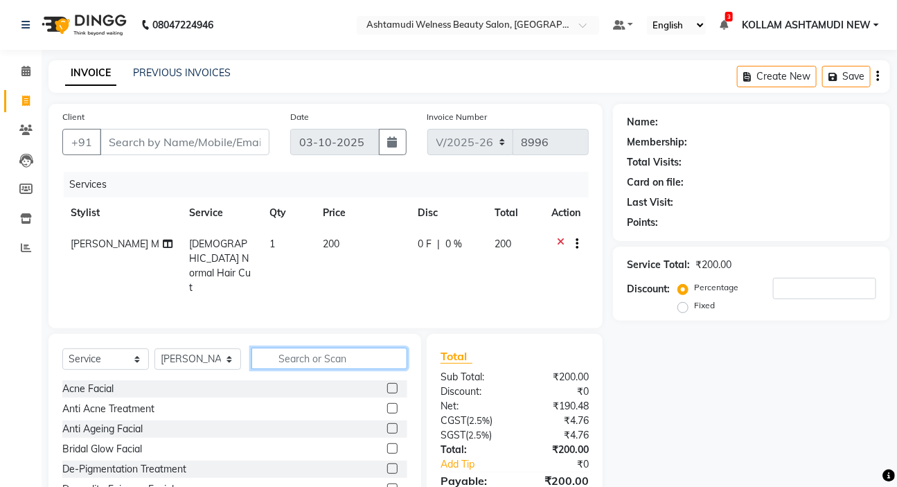
drag, startPoint x: 337, startPoint y: 351, endPoint x: 346, endPoint y: 351, distance: 9.7
click at [338, 351] on input "text" at bounding box center [330, 358] width 156 height 21
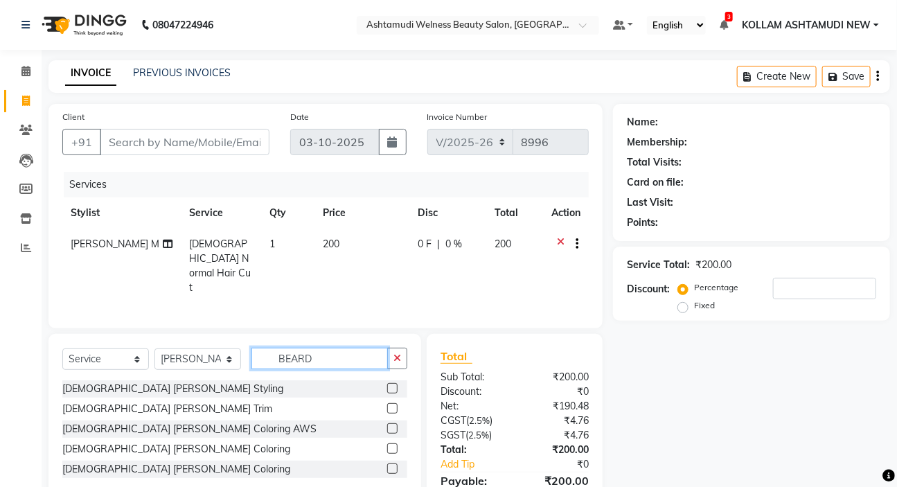
type input "BEARD"
drag, startPoint x: 392, startPoint y: 381, endPoint x: 387, endPoint y: 370, distance: 12.1
click at [393, 383] on label at bounding box center [392, 388] width 10 height 10
click at [393, 385] on input "checkbox" at bounding box center [391, 389] width 9 height 9
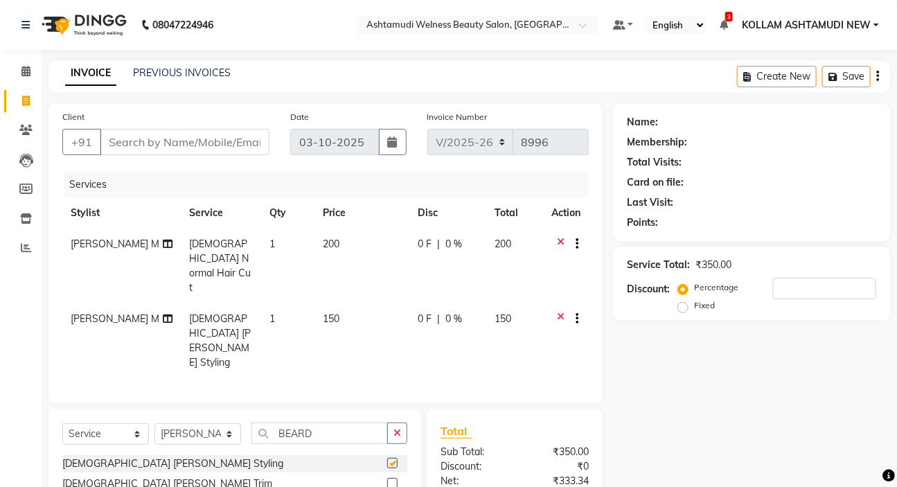
checkbox input "false"
click at [158, 141] on input "Client" at bounding box center [185, 142] width 170 height 26
type input "6"
type input "0"
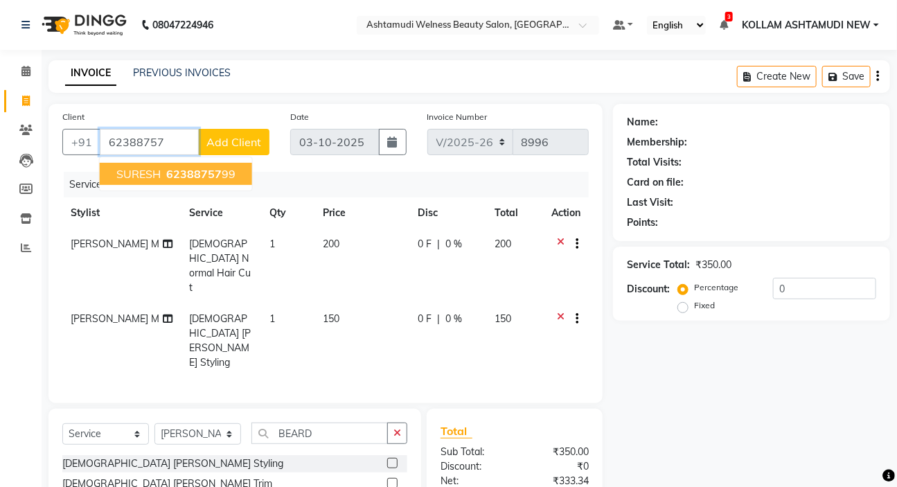
click at [159, 174] on span "SURESH" at bounding box center [138, 174] width 44 height 14
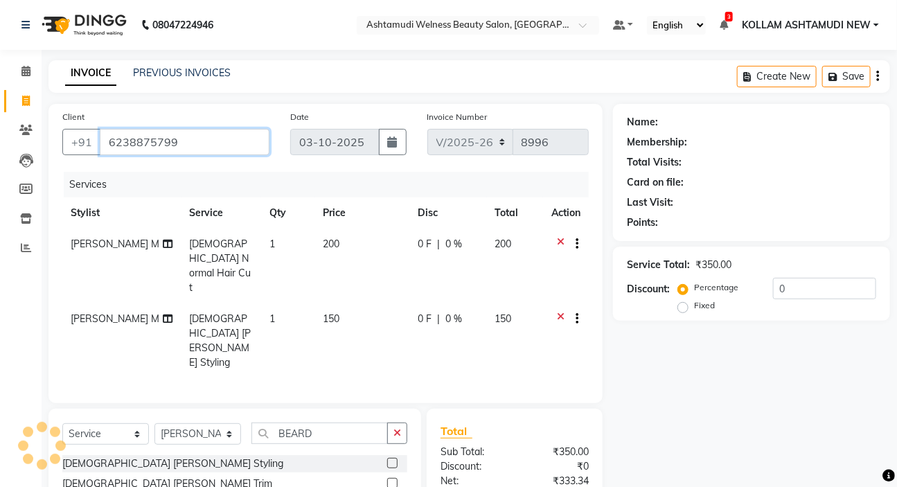
type input "6238875799"
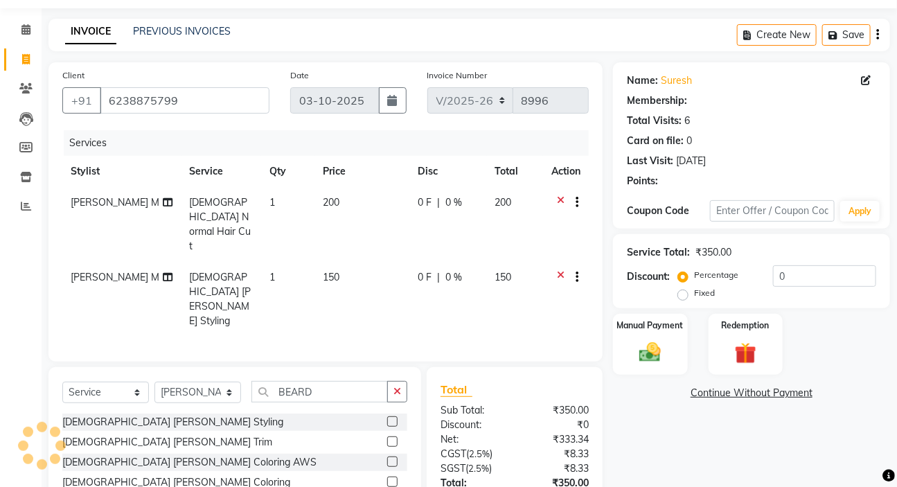
select select "1: Object"
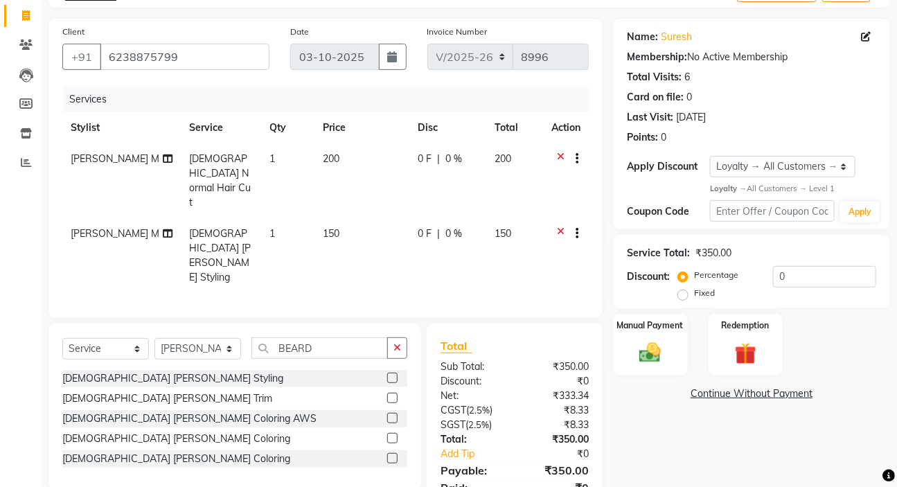
scroll to position [98, 0]
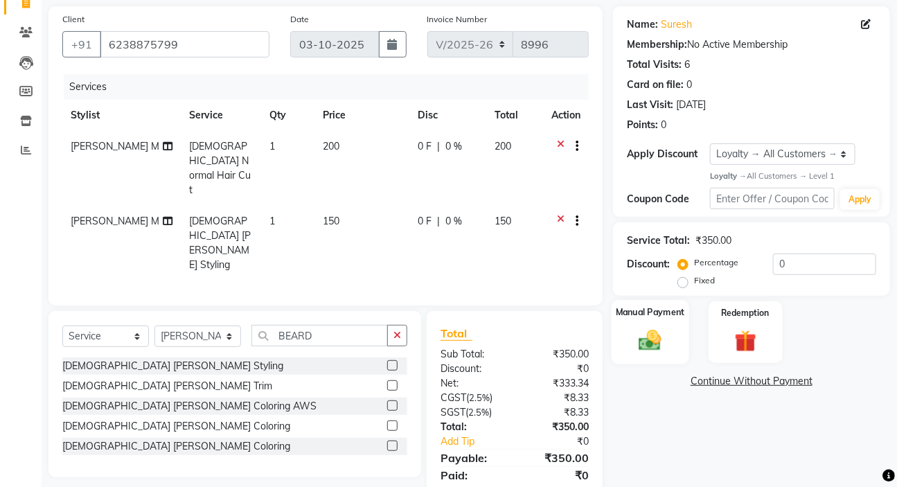
click at [653, 340] on img at bounding box center [650, 341] width 37 height 26
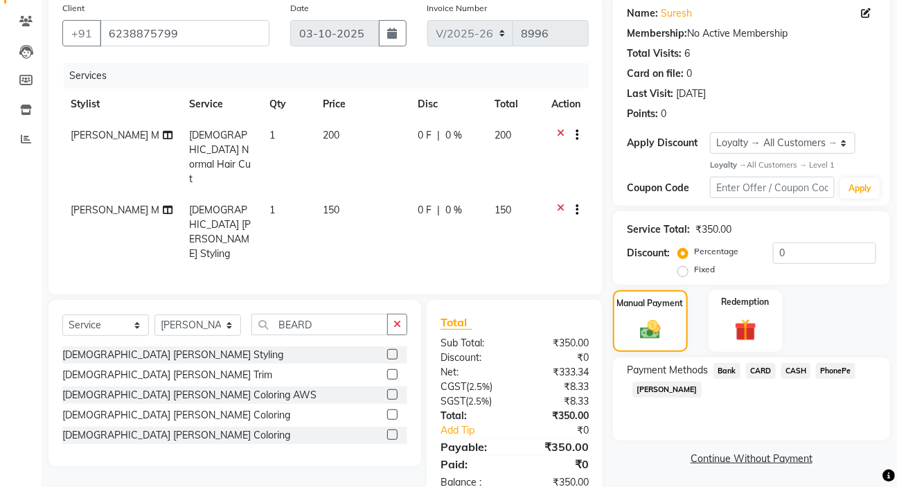
scroll to position [111, 0]
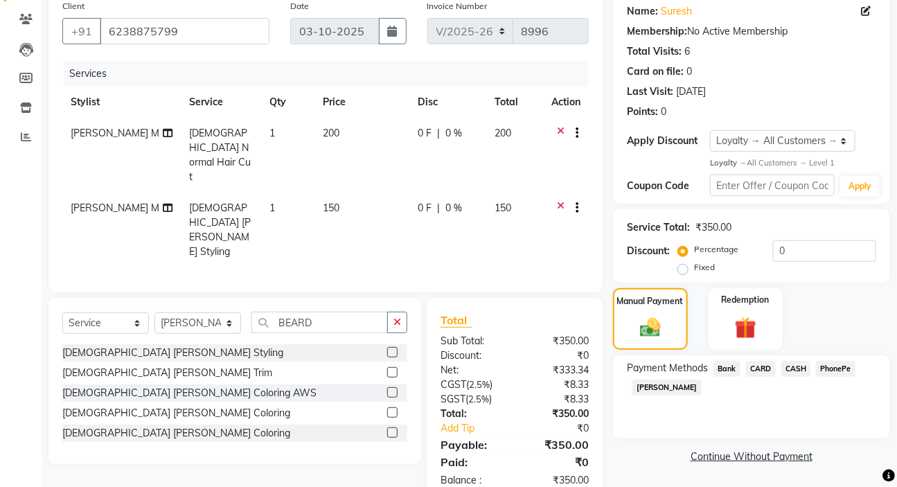
click at [833, 367] on span "PhonePe" at bounding box center [835, 369] width 39 height 16
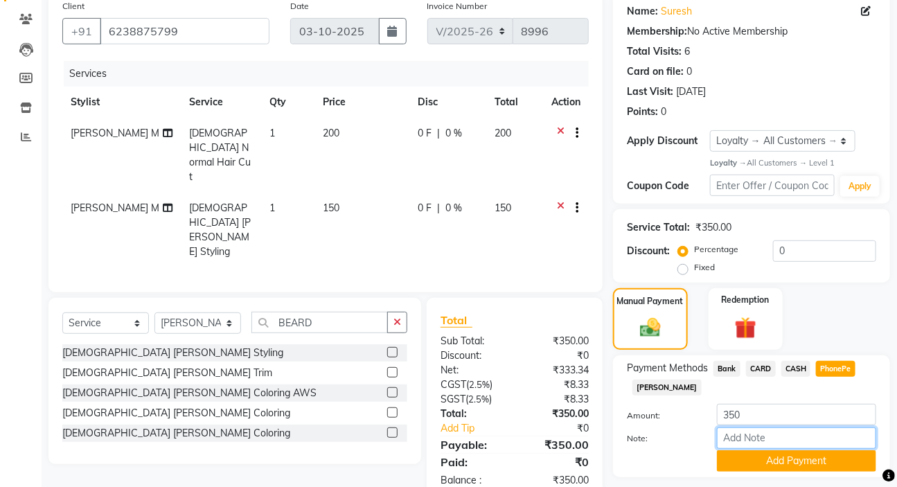
drag, startPoint x: 740, startPoint y: 439, endPoint x: 759, endPoint y: 419, distance: 28.0
click at [740, 439] on input "Note:" at bounding box center [796, 438] width 159 height 21
type input "SARIGA"
click at [784, 462] on button "Add Payment" at bounding box center [796, 460] width 159 height 21
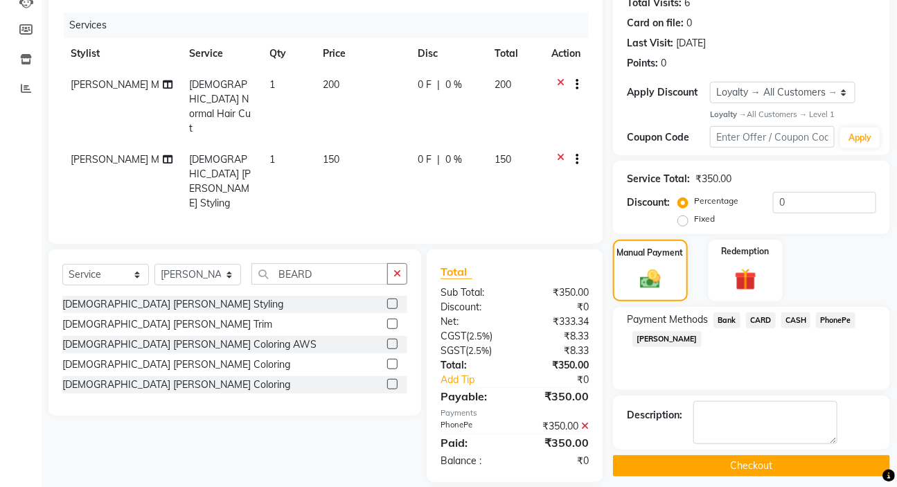
scroll to position [237, 0]
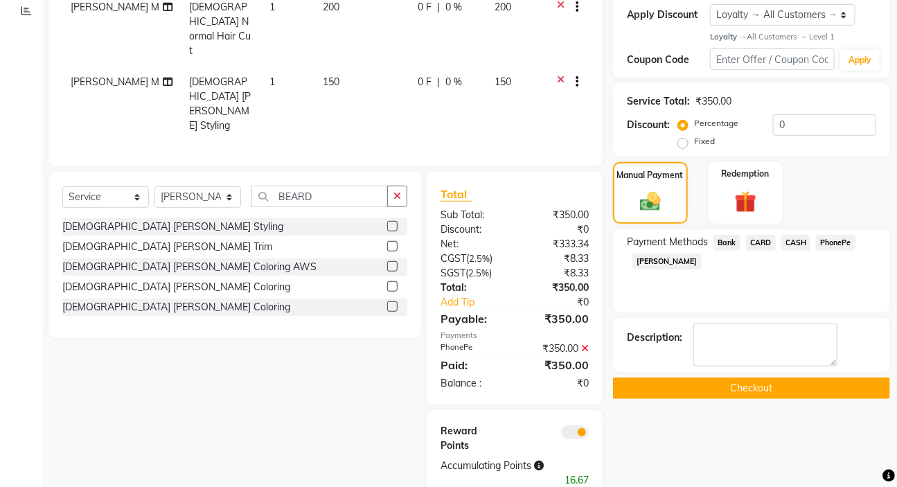
click at [755, 386] on button "Checkout" at bounding box center [751, 388] width 277 height 21
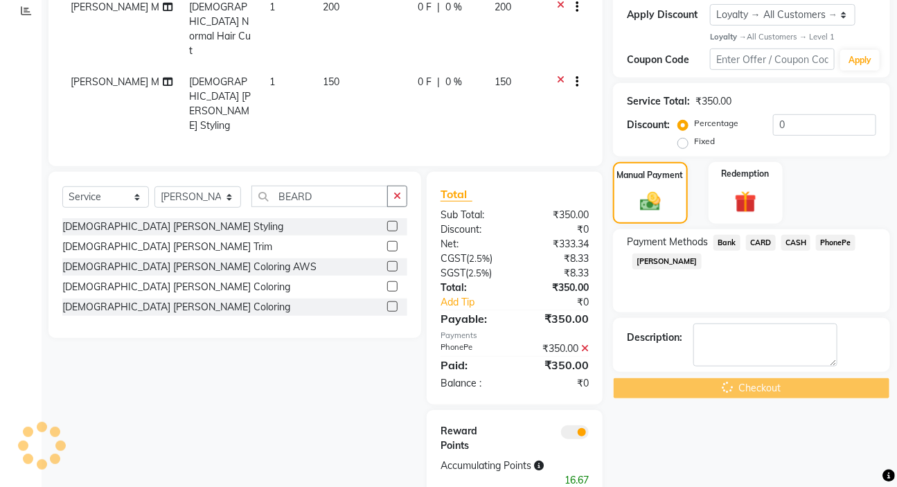
scroll to position [238, 0]
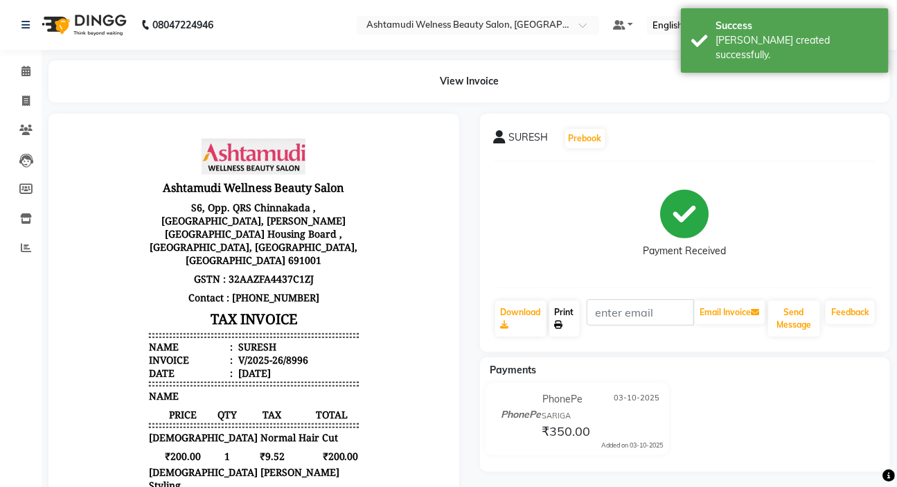
click at [561, 321] on icon at bounding box center [559, 325] width 8 height 8
click at [21, 66] on icon at bounding box center [25, 71] width 9 height 10
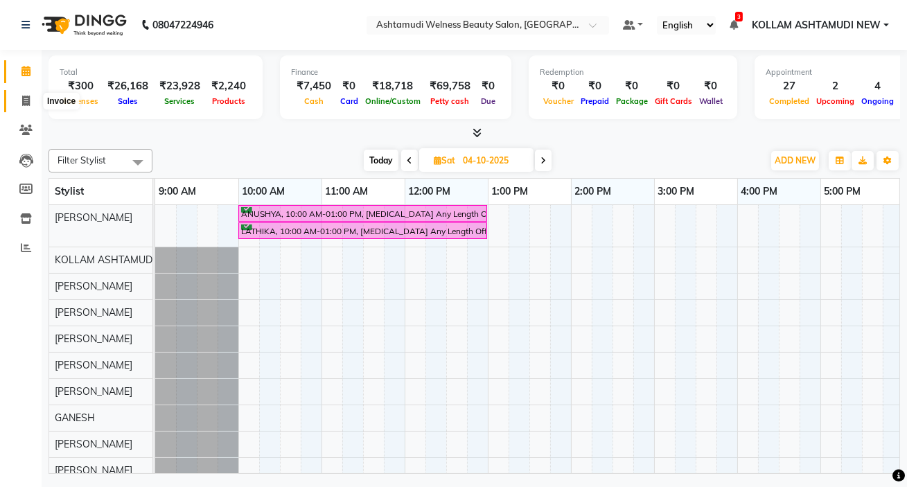
click at [22, 98] on icon at bounding box center [26, 101] width 8 height 10
select select "service"
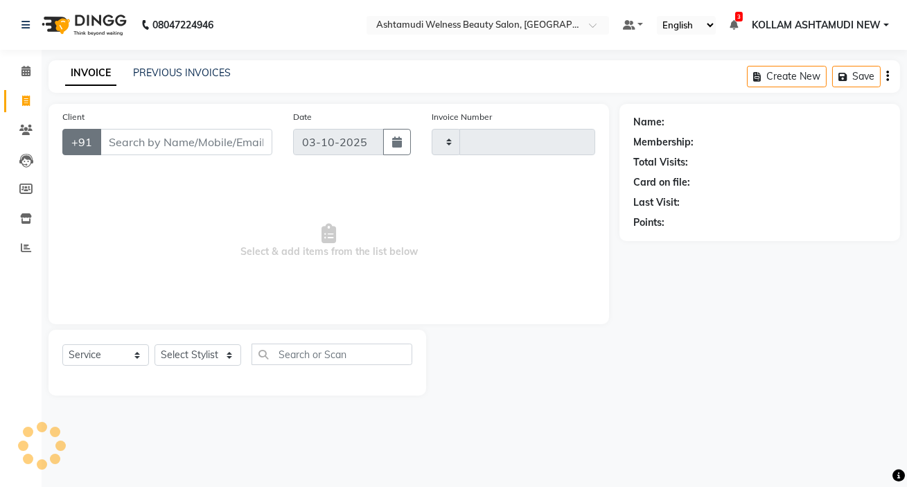
type input "8997"
select select "4529"
click at [132, 143] on input "Client" at bounding box center [186, 142] width 173 height 26
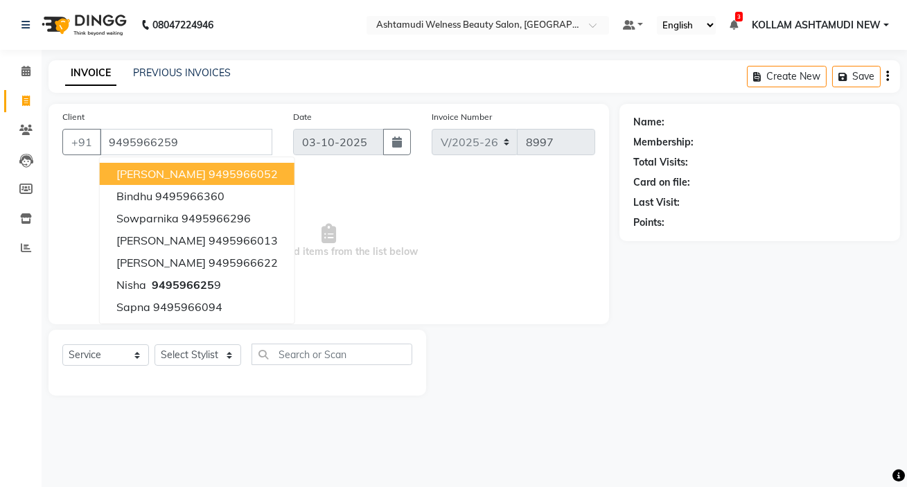
type input "9495966259"
select select "1: Object"
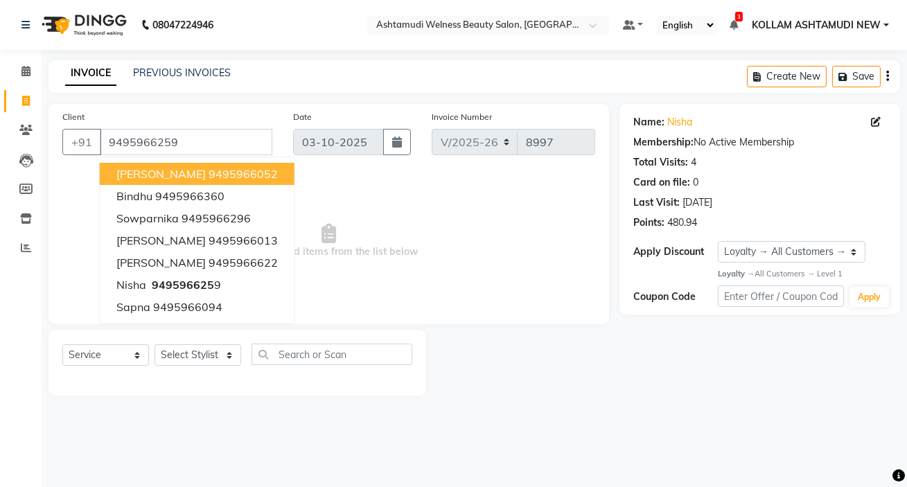
click at [540, 217] on span "Select & add items from the list below" at bounding box center [328, 241] width 533 height 139
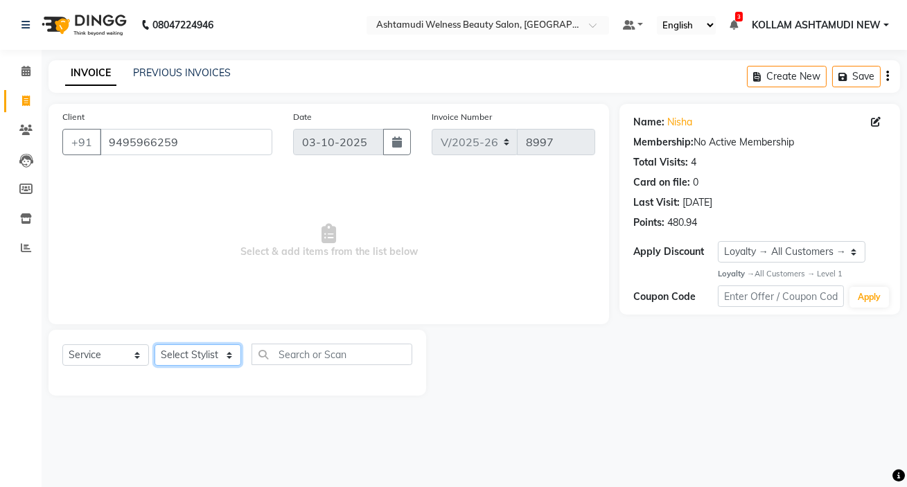
click at [178, 354] on select "Select Stylist [PERSON_NAME] Admin [PERSON_NAME] [PERSON_NAME] [PERSON_NAME] M …" at bounding box center [198, 354] width 87 height 21
select select "92164"
click at [155, 344] on select "Select Stylist [PERSON_NAME] Admin [PERSON_NAME] [PERSON_NAME] [PERSON_NAME] M …" at bounding box center [198, 354] width 87 height 21
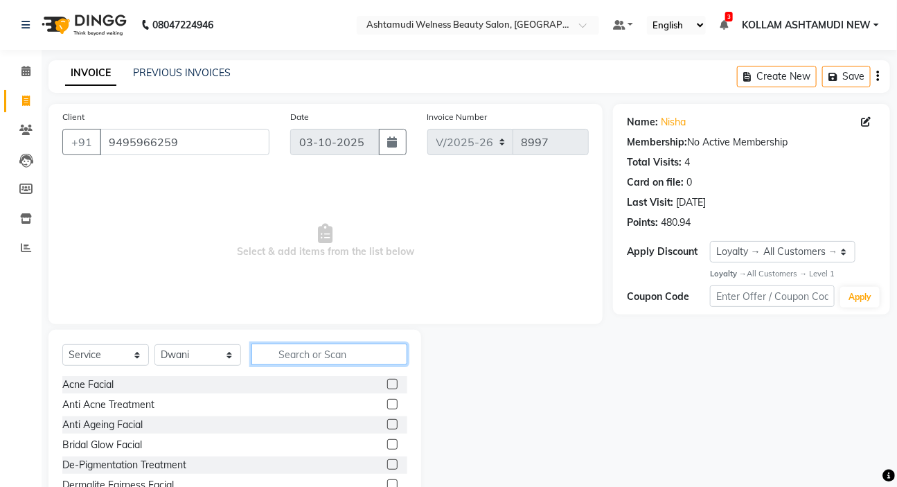
click at [318, 349] on input "text" at bounding box center [330, 354] width 156 height 21
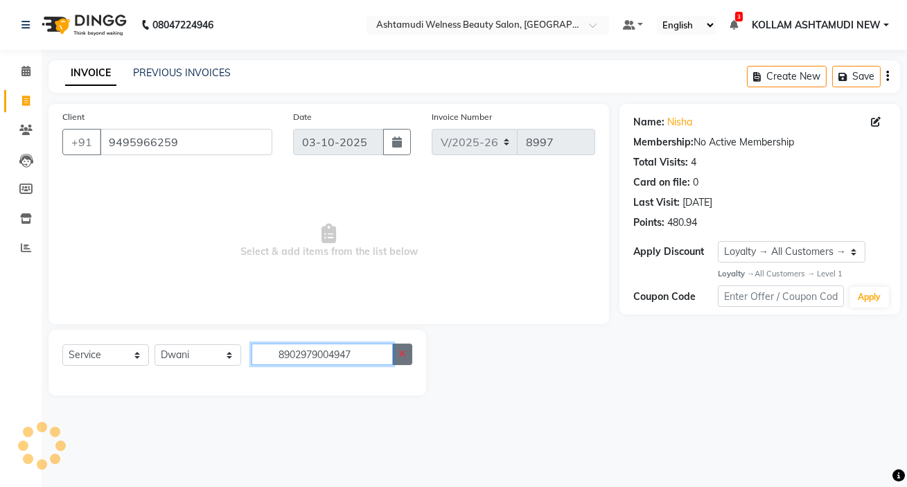
type input "8902979004947"
click at [402, 355] on icon "button" at bounding box center [402, 354] width 8 height 10
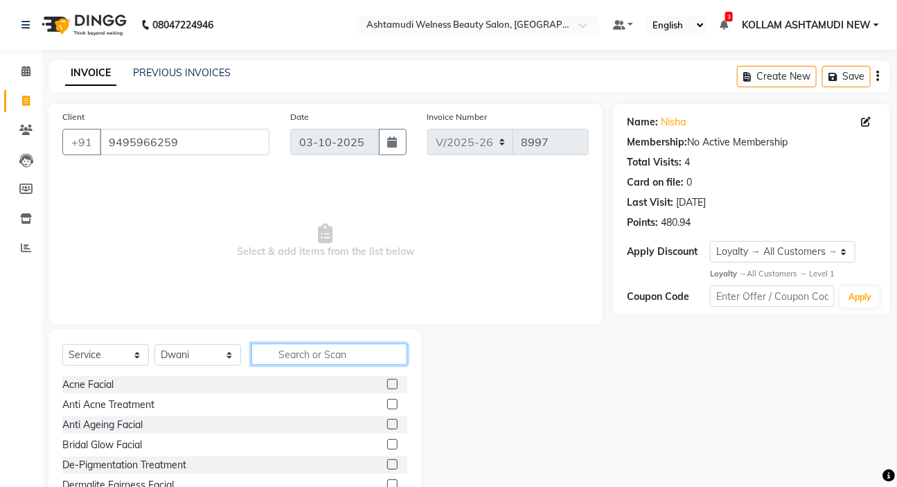
click at [323, 352] on input "text" at bounding box center [330, 354] width 156 height 21
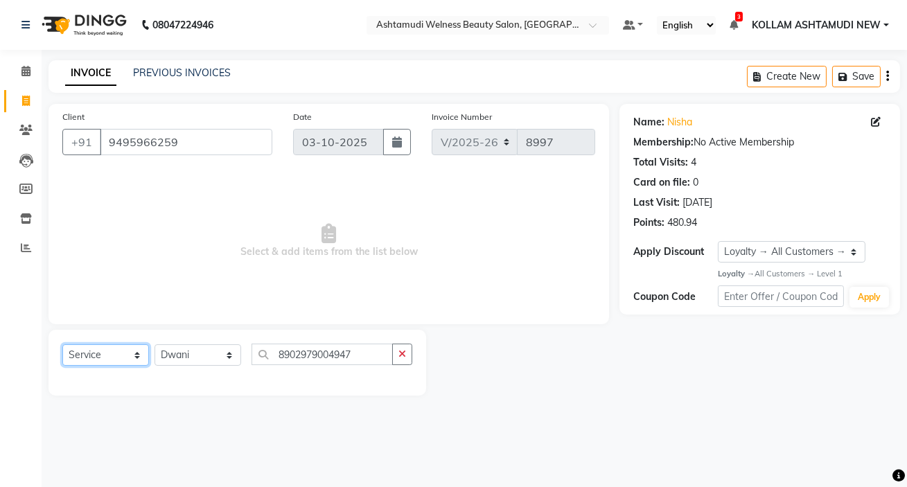
click at [104, 354] on select "Select Service Product Membership Package Voucher Prepaid Gift Card" at bounding box center [105, 354] width 87 height 21
click at [62, 344] on select "Select Service Product Membership Package Voucher Prepaid Gift Card" at bounding box center [105, 354] width 87 height 21
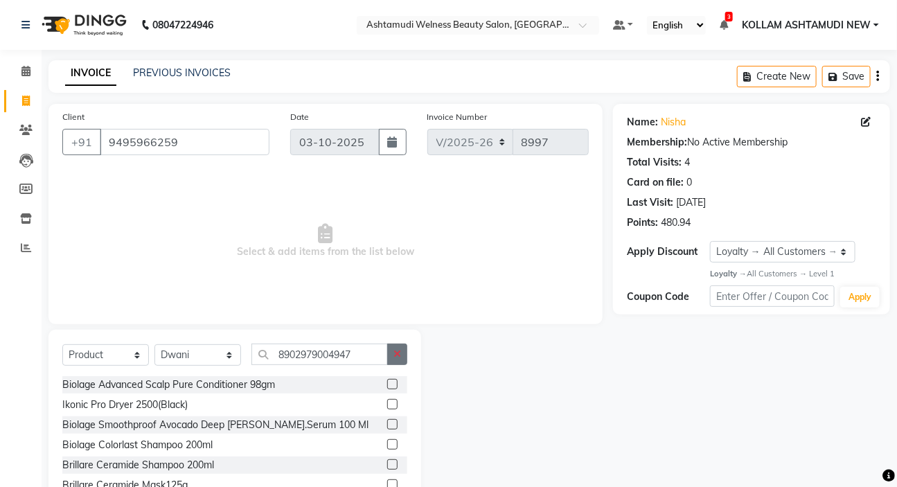
click at [398, 347] on button "button" at bounding box center [397, 354] width 20 height 21
click at [337, 351] on input "text" at bounding box center [330, 354] width 156 height 21
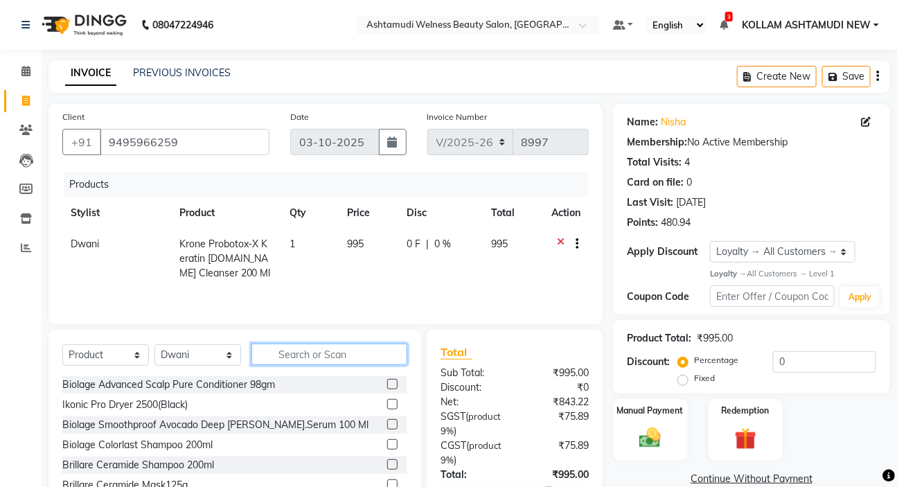
scroll to position [83, 0]
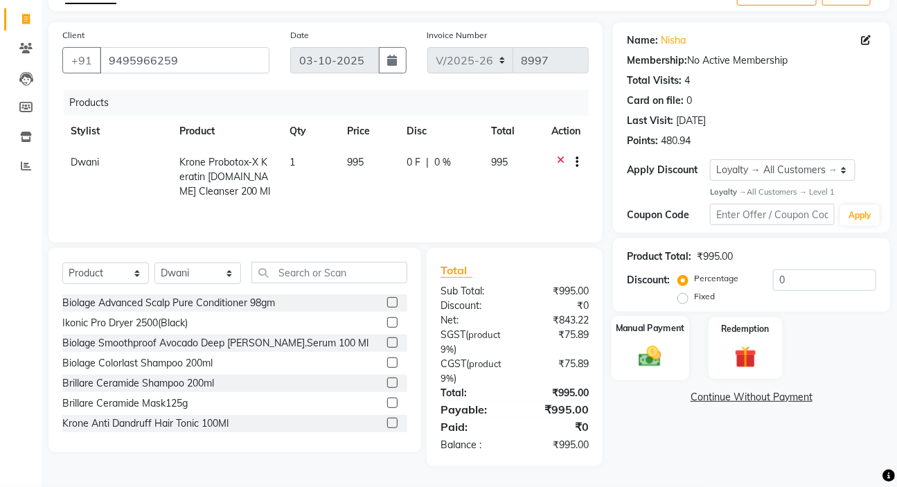
click at [651, 361] on img at bounding box center [650, 357] width 37 height 26
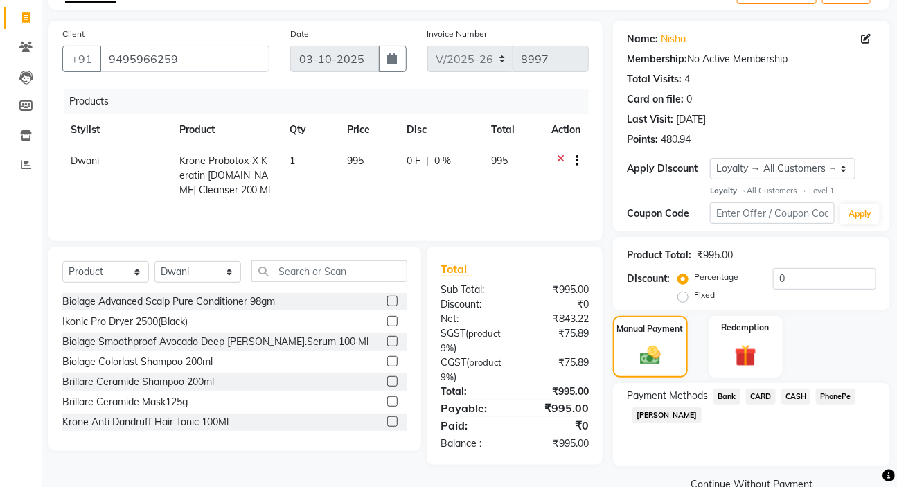
click at [829, 398] on span "PhonePe" at bounding box center [835, 397] width 39 height 16
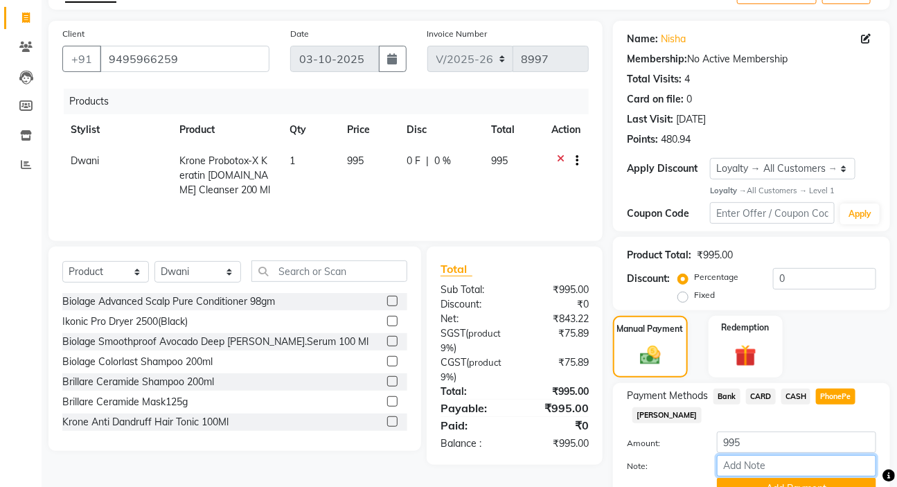
click at [728, 464] on input "Note:" at bounding box center [796, 465] width 159 height 21
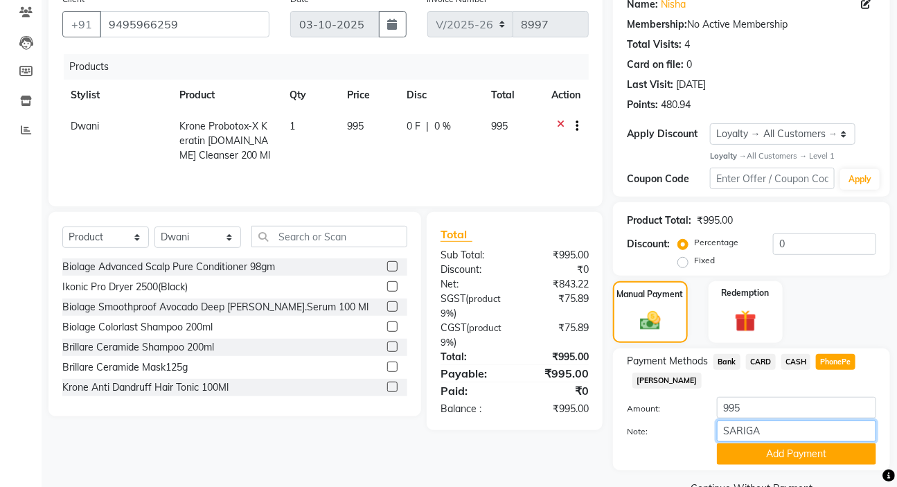
scroll to position [150, 0]
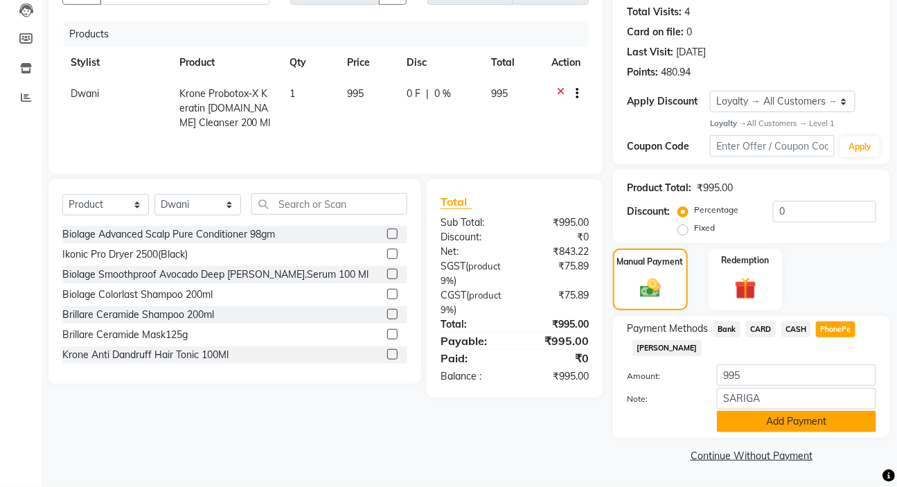
click at [786, 423] on button "Add Payment" at bounding box center [796, 421] width 159 height 21
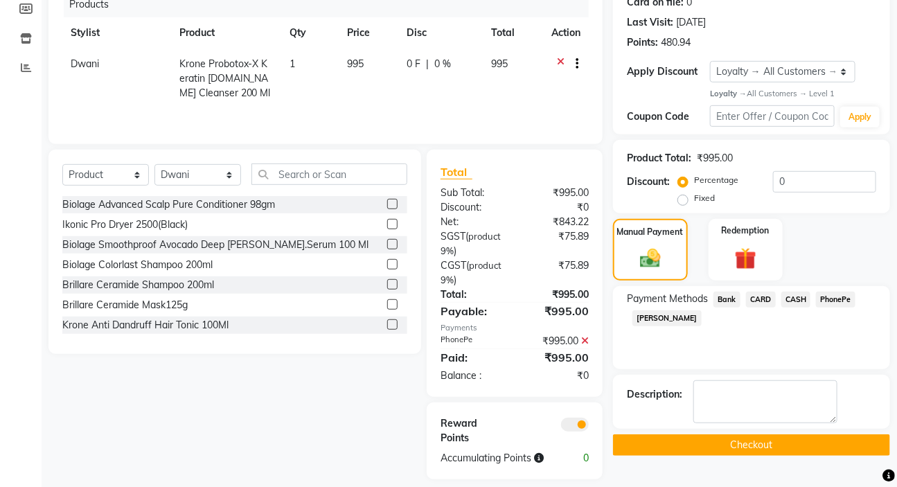
scroll to position [209, 0]
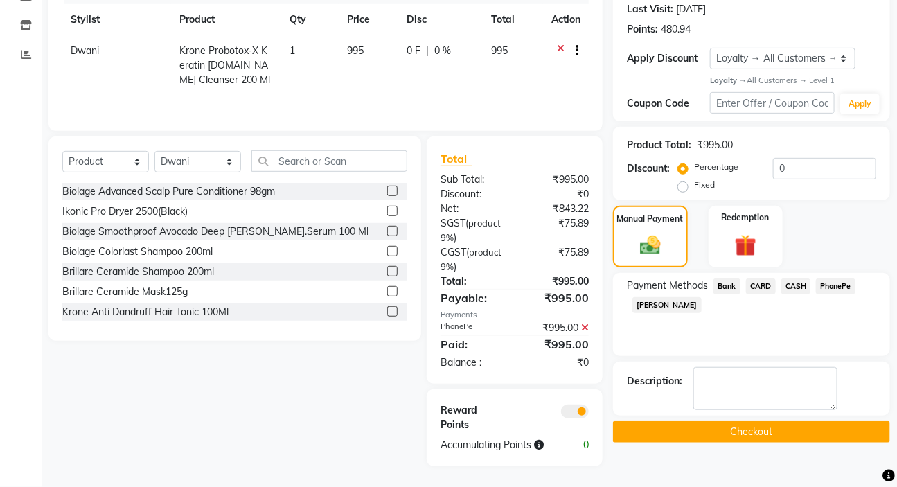
click at [745, 421] on button "Checkout" at bounding box center [751, 431] width 277 height 21
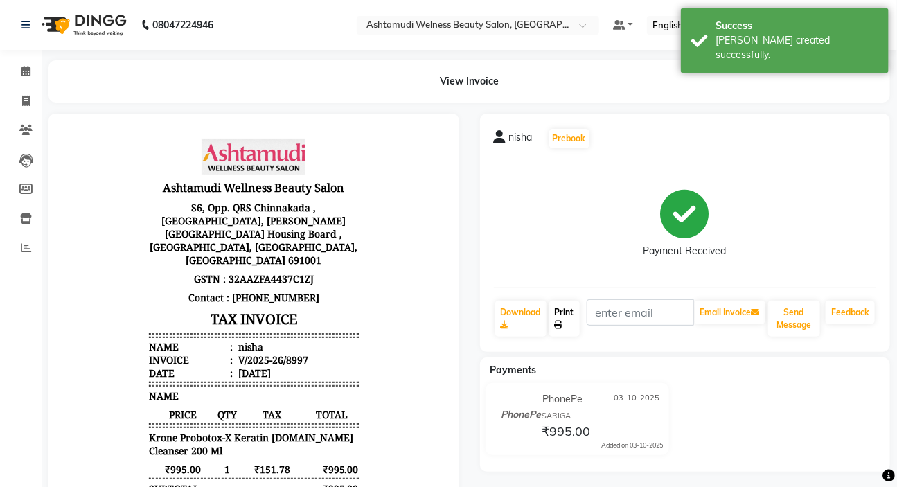
click at [563, 312] on link "Print" at bounding box center [565, 319] width 30 height 36
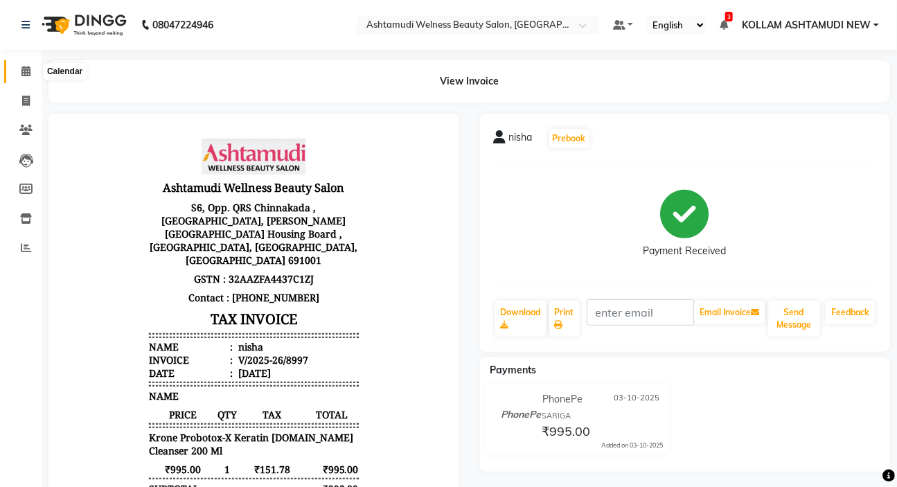
click at [28, 73] on icon at bounding box center [25, 71] width 9 height 10
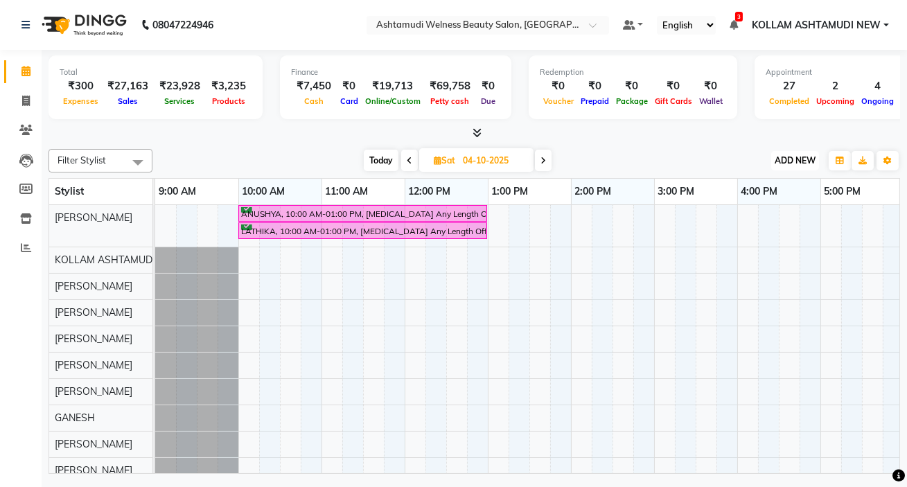
click at [793, 159] on span "ADD NEW" at bounding box center [795, 160] width 41 height 10
click at [743, 222] on link "Add Expense" at bounding box center [763, 222] width 109 height 18
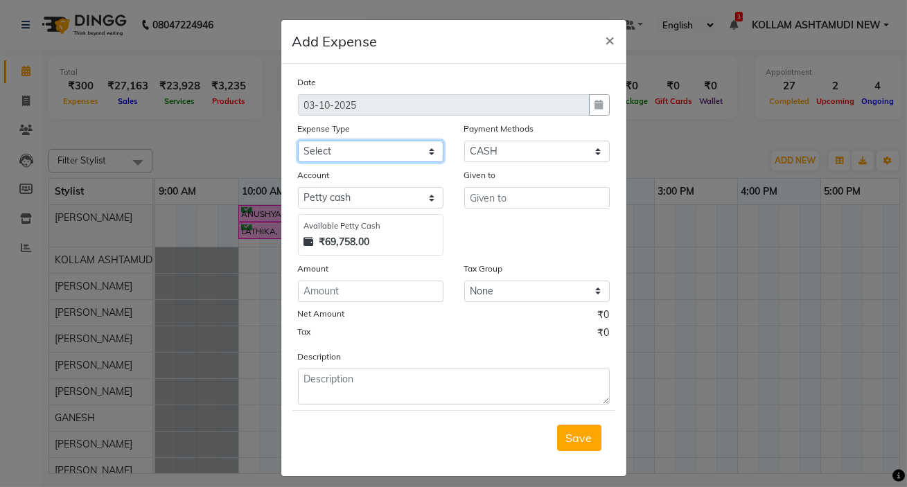
click at [321, 158] on select "Select ACCOMODATION EXPENSES ADVERTISEMENT SALES PROMOTIONAL EXPENSES Bonus BRI…" at bounding box center [371, 151] width 146 height 21
click at [298, 141] on select "Select ACCOMODATION EXPENSES ADVERTISEMENT SALES PROMOTIONAL EXPENSES Bonus BRI…" at bounding box center [371, 151] width 146 height 21
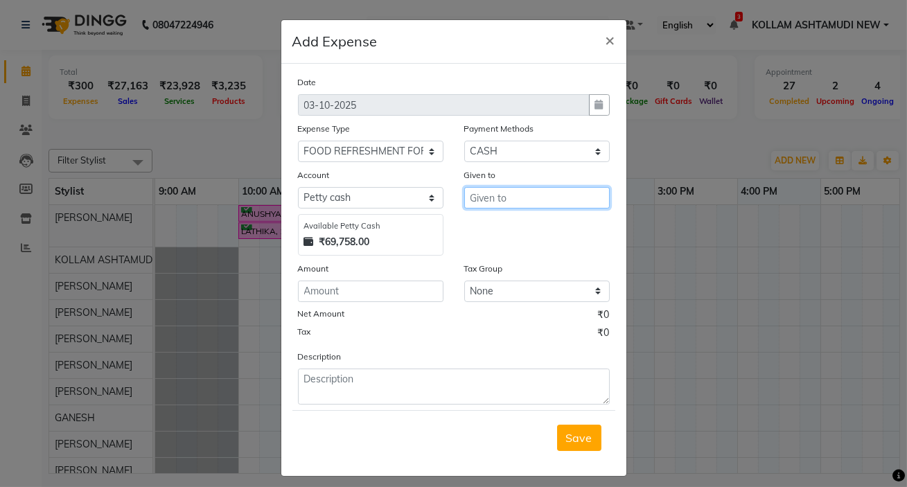
click at [509, 204] on input "text" at bounding box center [537, 197] width 146 height 21
click at [523, 228] on span "SUSHEELA" at bounding box center [511, 228] width 59 height 14
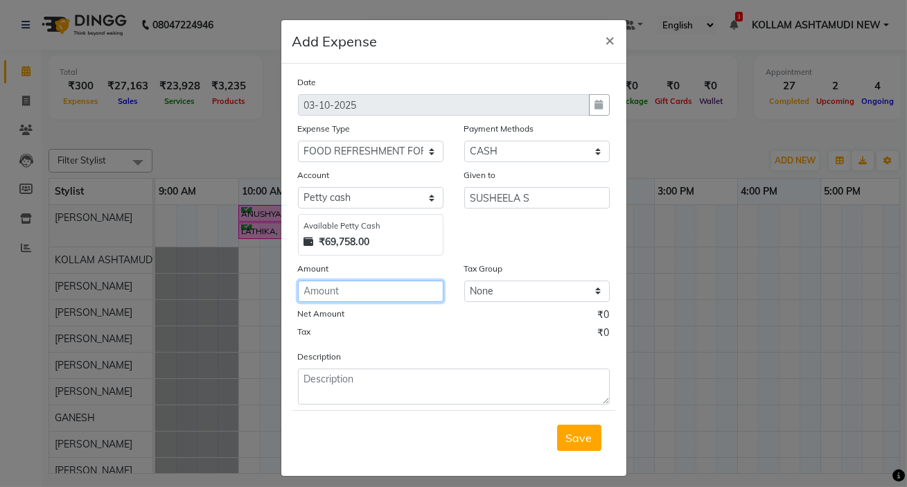
click at [357, 295] on input "number" at bounding box center [371, 291] width 146 height 21
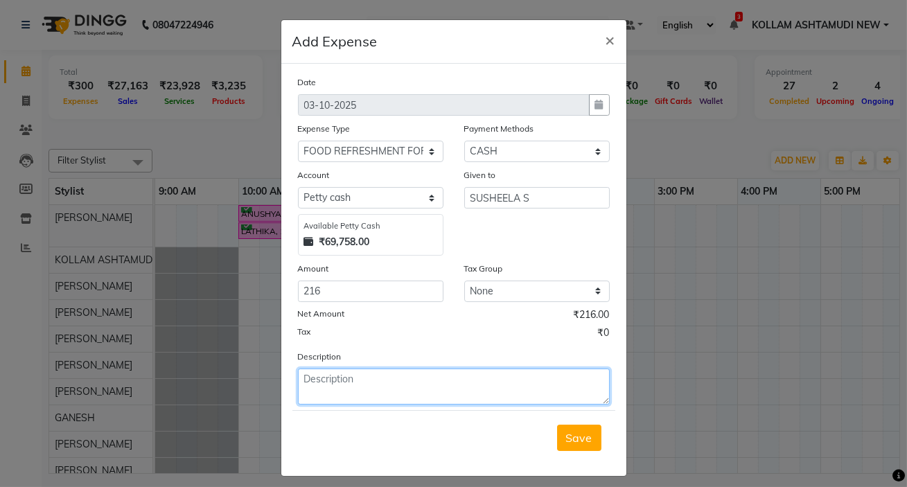
drag, startPoint x: 357, startPoint y: 392, endPoint x: 372, endPoint y: 395, distance: 15.6
click at [360, 392] on textarea at bounding box center [454, 387] width 312 height 36
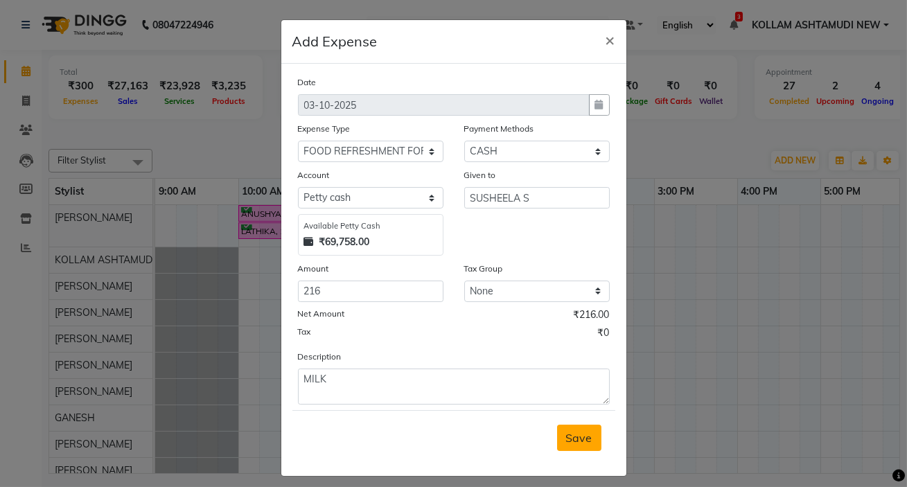
click at [578, 445] on span "Save" at bounding box center [579, 438] width 26 height 14
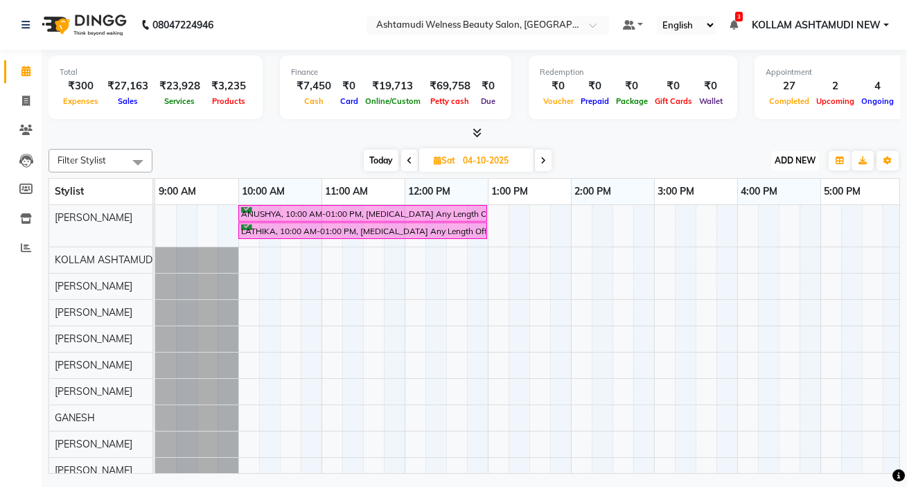
click at [784, 159] on span "ADD NEW" at bounding box center [795, 160] width 41 height 10
click at [767, 219] on link "Add Expense" at bounding box center [763, 222] width 109 height 18
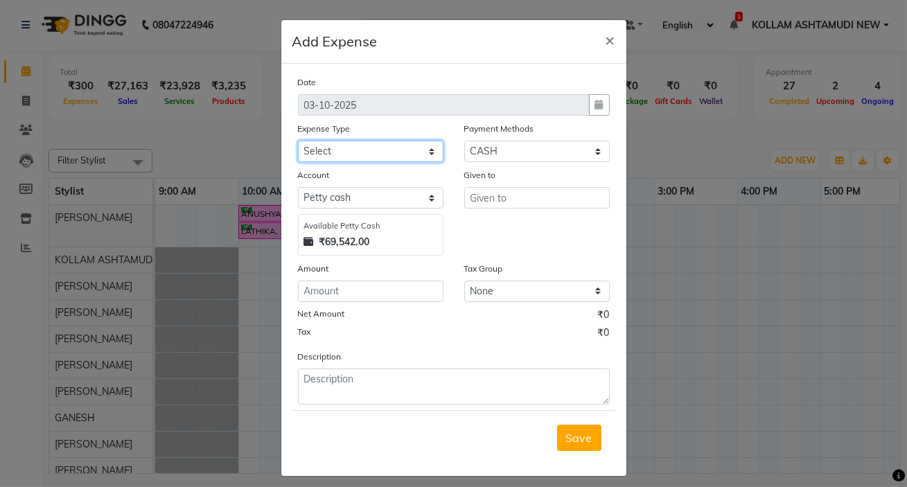
click at [349, 155] on select "Select ACCOMODATION EXPENSES ADVERTISEMENT SALES PROMOTIONAL EXPENSES Bonus BRI…" at bounding box center [371, 151] width 146 height 21
click at [298, 141] on select "Select ACCOMODATION EXPENSES ADVERTISEMENT SALES PROMOTIONAL EXPENSES Bonus BRI…" at bounding box center [371, 151] width 146 height 21
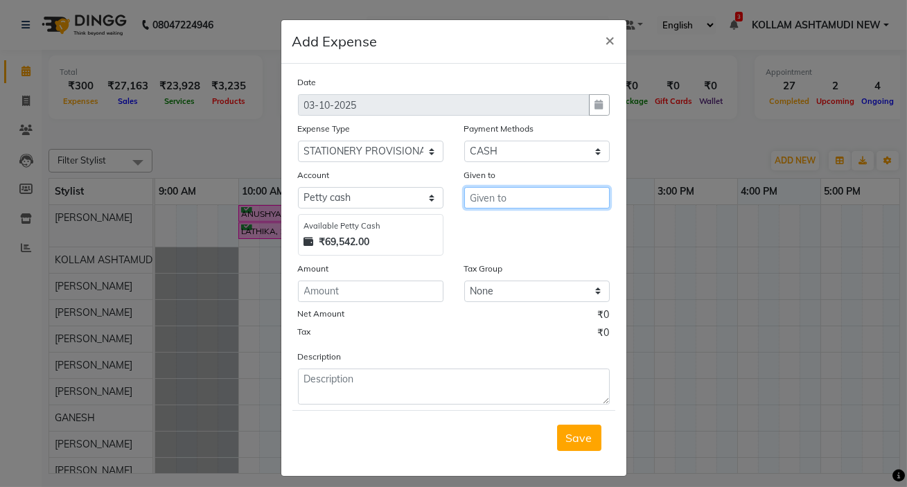
click at [518, 200] on input "text" at bounding box center [537, 197] width 146 height 21
drag, startPoint x: 525, startPoint y: 222, endPoint x: 420, endPoint y: 249, distance: 108.2
click at [525, 222] on ngb-highlight "SUSHE ELA S" at bounding box center [516, 228] width 68 height 14
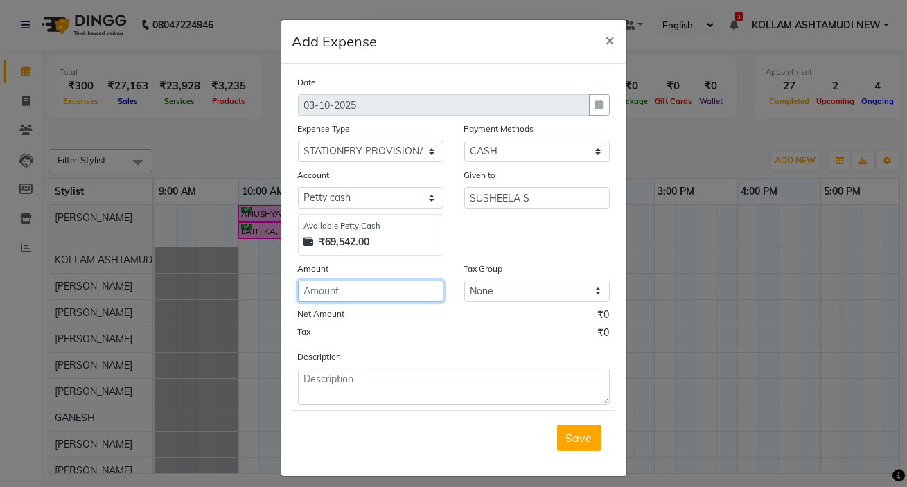
click at [352, 288] on input "number" at bounding box center [371, 291] width 146 height 21
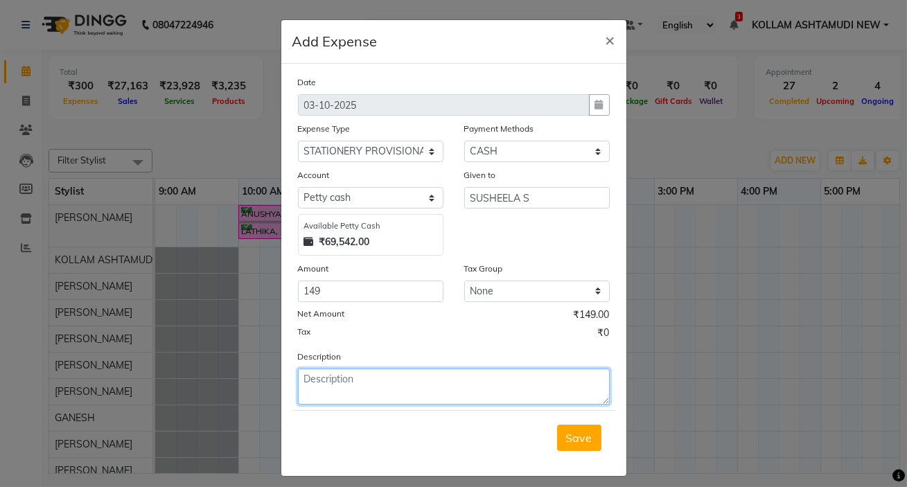
click at [364, 386] on textarea at bounding box center [454, 387] width 312 height 36
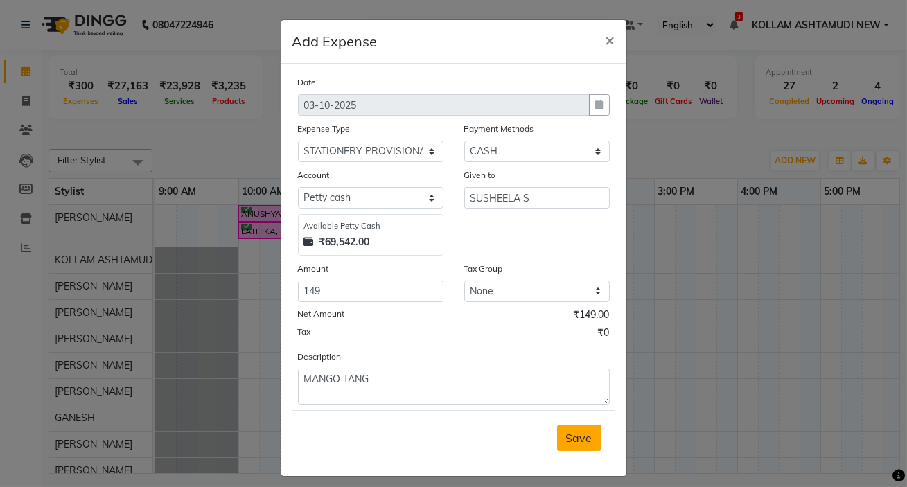
click at [570, 439] on span "Save" at bounding box center [579, 438] width 26 height 14
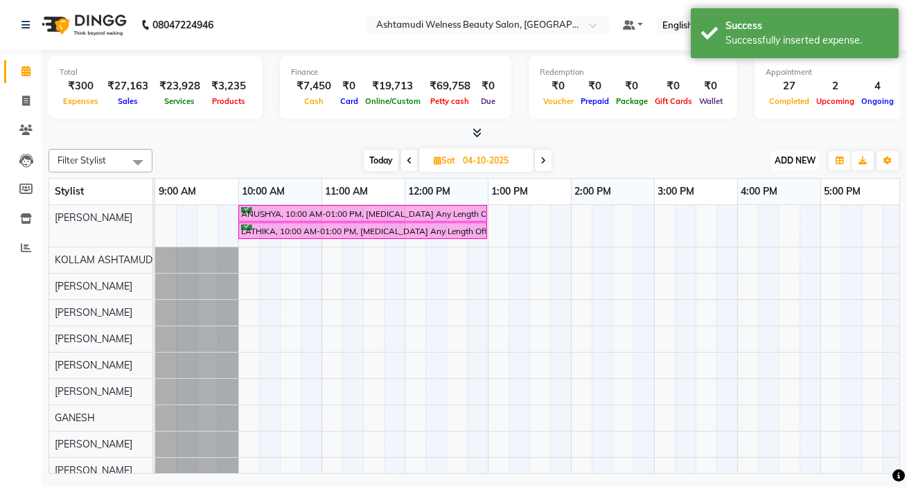
click at [789, 163] on span "ADD NEW" at bounding box center [795, 160] width 41 height 10
click at [755, 215] on link "Add Expense" at bounding box center [763, 222] width 109 height 18
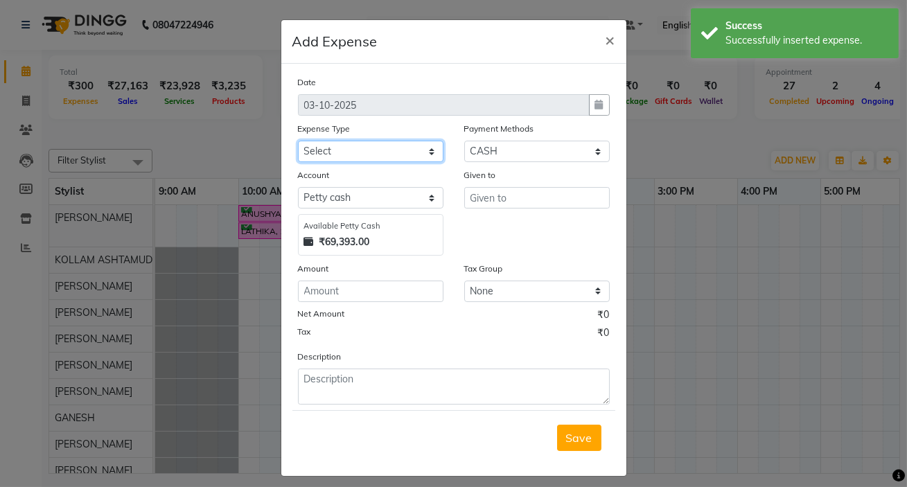
drag, startPoint x: 355, startPoint y: 154, endPoint x: 354, endPoint y: 162, distance: 8.3
click at [355, 154] on select "Select ACCOMODATION EXPENSES ADVERTISEMENT SALES PROMOTIONAL EXPENSES Bonus BRI…" at bounding box center [371, 151] width 146 height 21
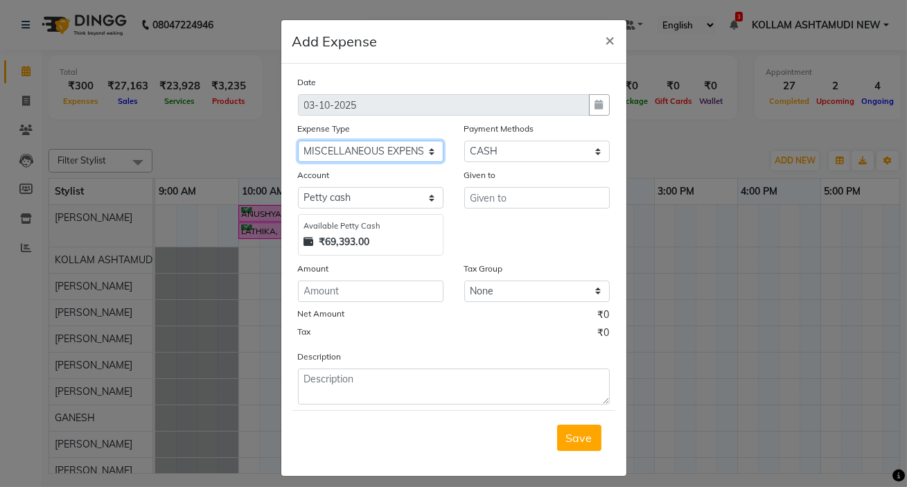
click at [298, 141] on select "Select ACCOMODATION EXPENSES ADVERTISEMENT SALES PROMOTIONAL EXPENSES Bonus BRI…" at bounding box center [371, 151] width 146 height 21
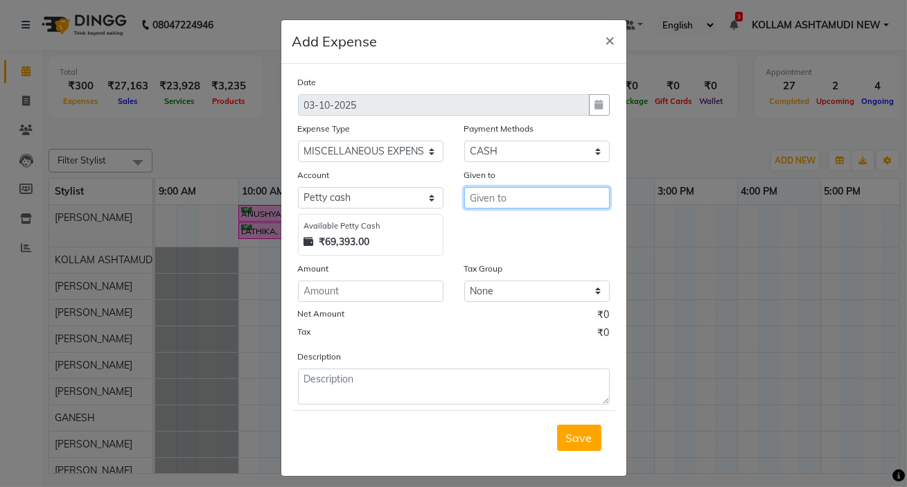
click at [485, 192] on input "text" at bounding box center [537, 197] width 146 height 21
click at [530, 227] on button "[PERSON_NAME]" at bounding box center [528, 228] width 127 height 22
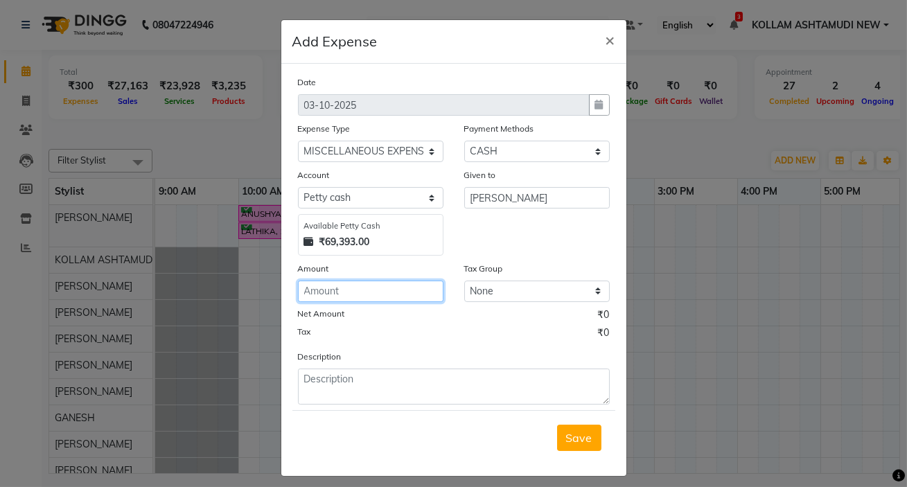
click at [353, 293] on input "number" at bounding box center [371, 291] width 146 height 21
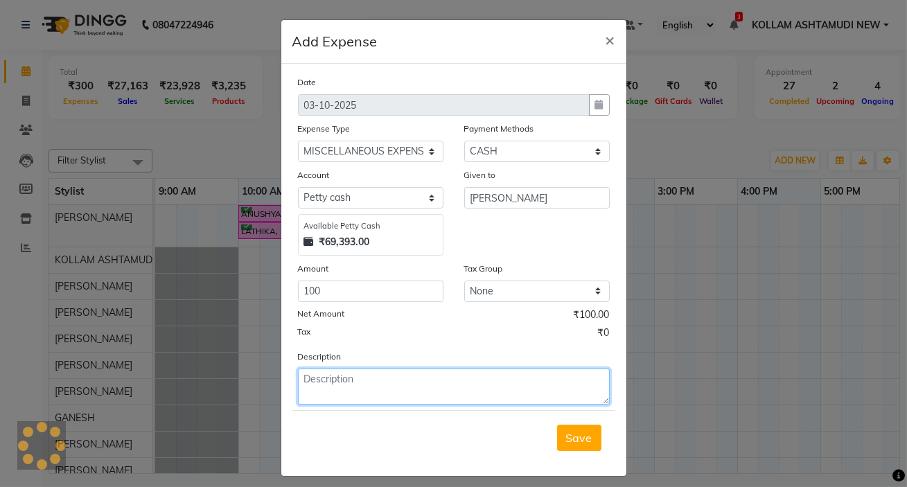
click at [366, 380] on textarea at bounding box center [454, 387] width 312 height 36
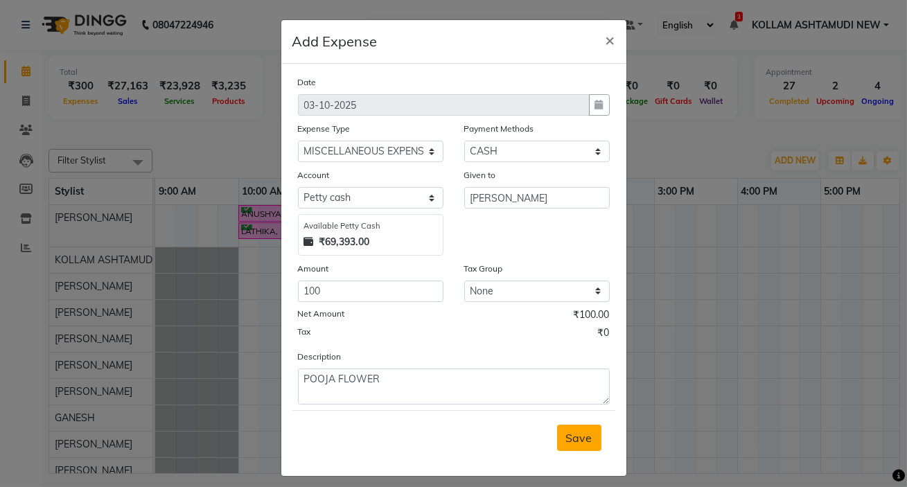
click at [581, 439] on span "Save" at bounding box center [579, 438] width 26 height 14
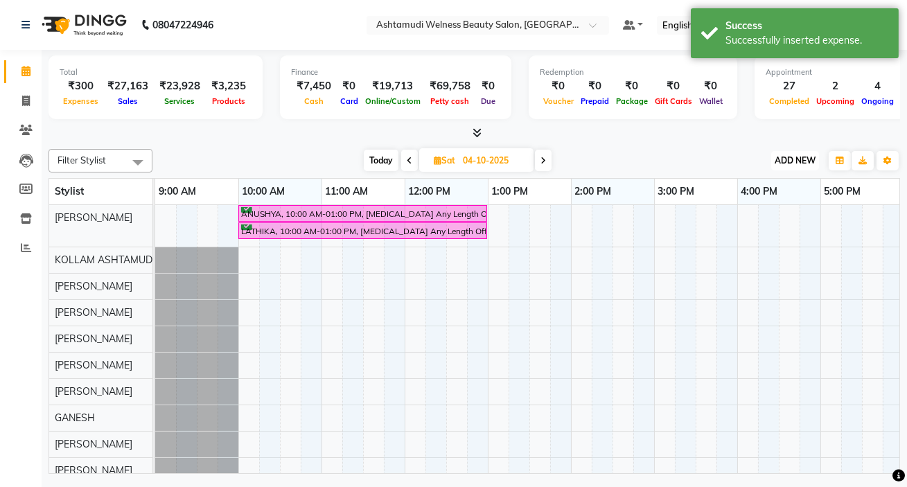
click at [793, 153] on button "ADD NEW Toggle Dropdown" at bounding box center [795, 160] width 48 height 19
click at [750, 223] on link "Add Expense" at bounding box center [763, 222] width 109 height 18
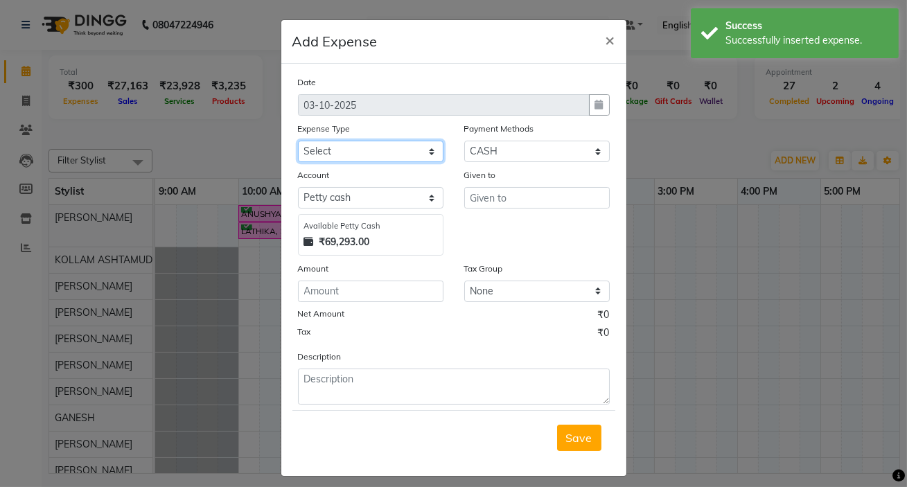
drag, startPoint x: 318, startPoint y: 148, endPoint x: 318, endPoint y: 161, distance: 13.2
click at [318, 148] on select "Select ACCOMODATION EXPENSES ADVERTISEMENT SALES PROMOTIONAL EXPENSES Bonus BRI…" at bounding box center [371, 151] width 146 height 21
click at [298, 141] on select "Select ACCOMODATION EXPENSES ADVERTISEMENT SALES PROMOTIONAL EXPENSES Bonus BRI…" at bounding box center [371, 151] width 146 height 21
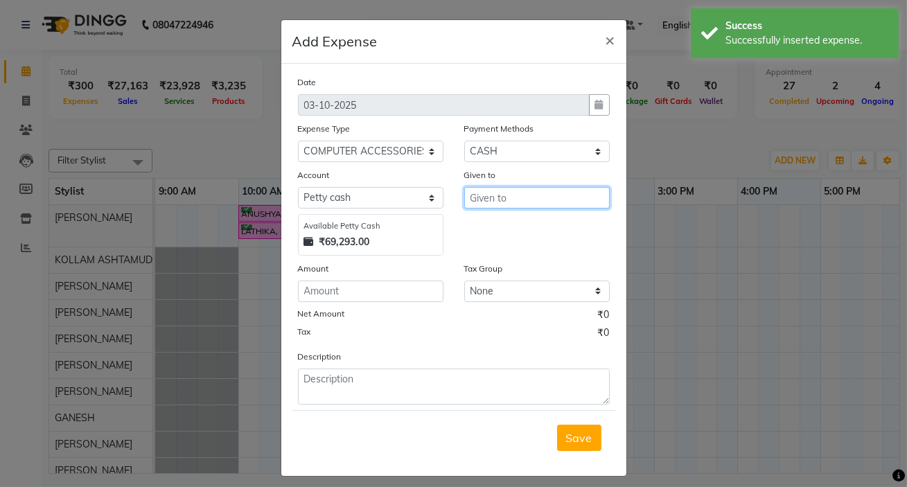
click at [549, 198] on input "text" at bounding box center [537, 197] width 146 height 21
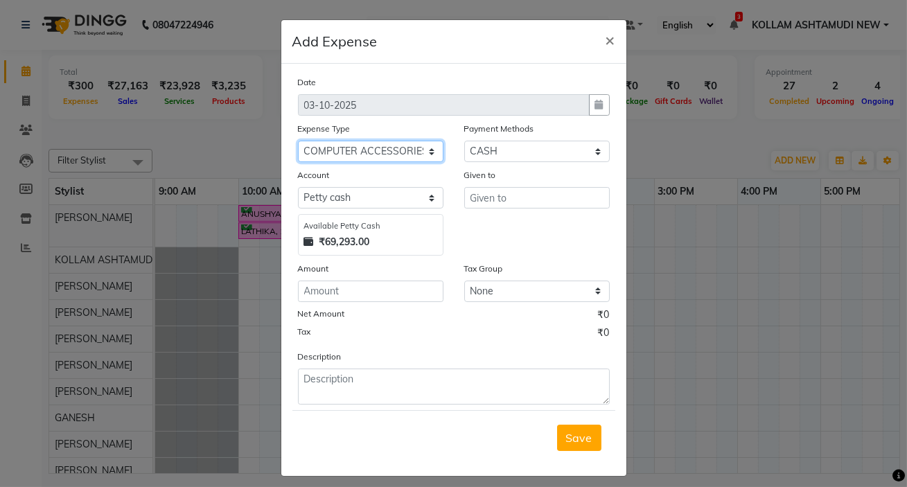
click at [346, 152] on select "Select ACCOMODATION EXPENSES ADVERTISEMENT SALES PROMOTIONAL EXPENSES Bonus BRI…" at bounding box center [371, 151] width 146 height 21
click at [298, 141] on select "Select ACCOMODATION EXPENSES ADVERTISEMENT SALES PROMOTIONAL EXPENSES Bonus BRI…" at bounding box center [371, 151] width 146 height 21
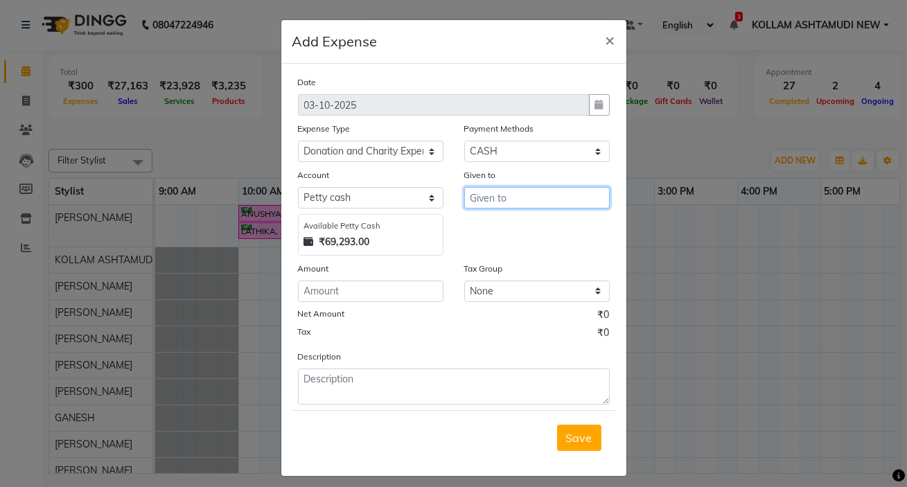
click at [505, 197] on input "text" at bounding box center [537, 197] width 146 height 21
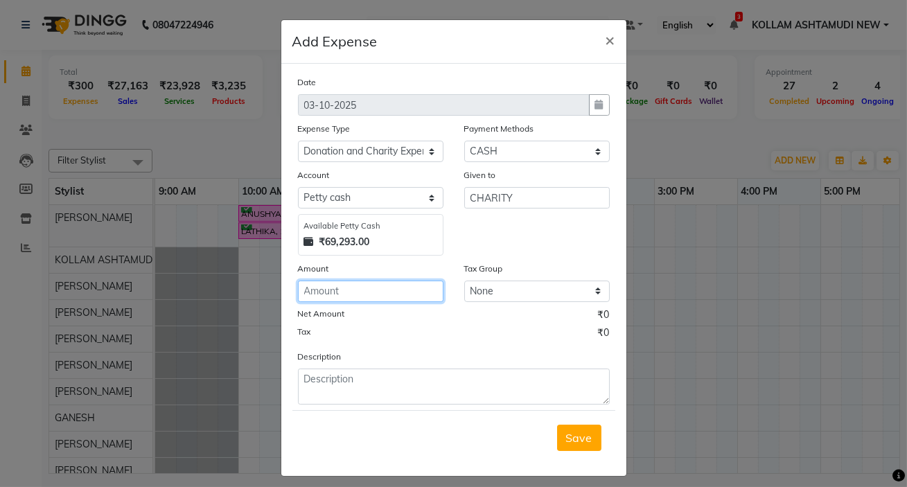
click at [340, 295] on input "number" at bounding box center [371, 291] width 146 height 21
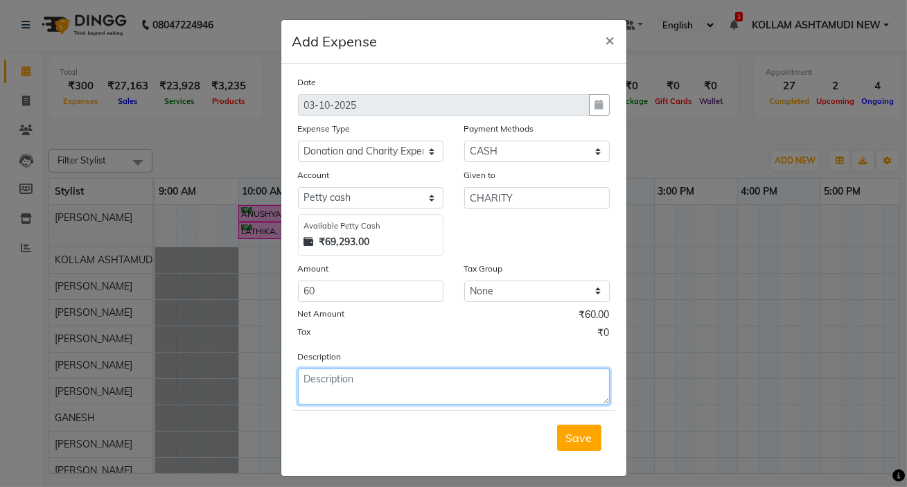
click at [364, 378] on textarea at bounding box center [454, 387] width 312 height 36
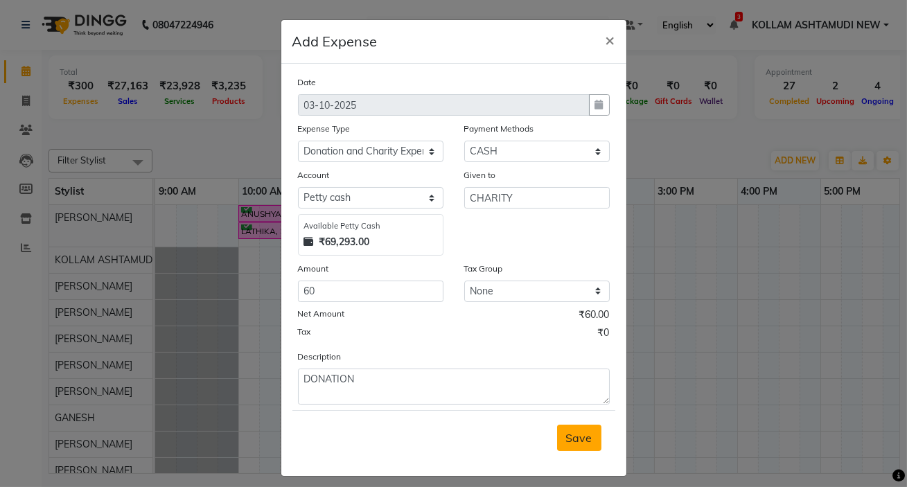
click at [569, 439] on span "Save" at bounding box center [579, 438] width 26 height 14
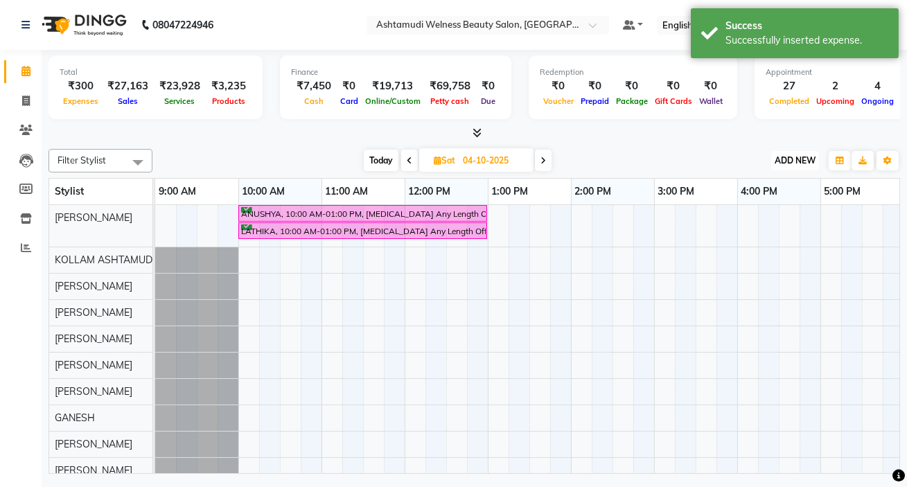
click at [788, 162] on span "ADD NEW" at bounding box center [795, 160] width 41 height 10
click at [749, 219] on link "Add Expense" at bounding box center [763, 222] width 109 height 18
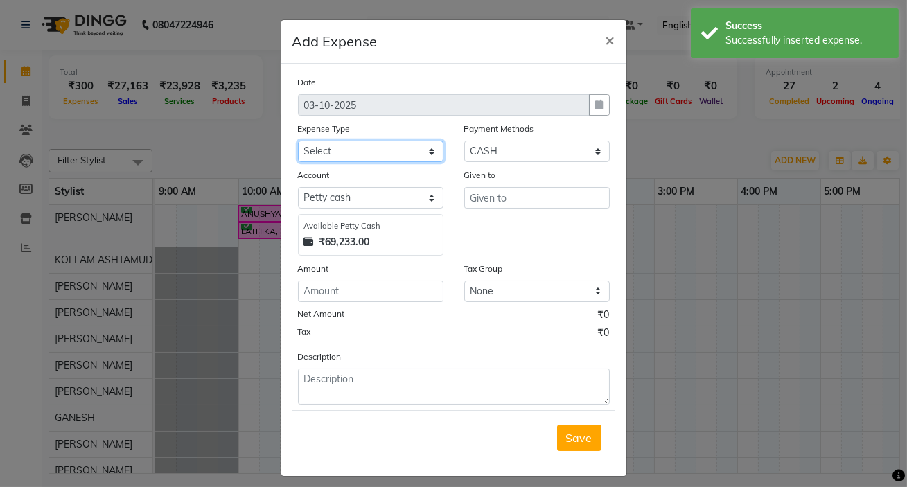
click at [353, 151] on select "Select ACCOMODATION EXPENSES ADVERTISEMENT SALES PROMOTIONAL EXPENSES Bonus BRI…" at bounding box center [371, 151] width 146 height 21
click at [298, 141] on select "Select ACCOMODATION EXPENSES ADVERTISEMENT SALES PROMOTIONAL EXPENSES Bonus BRI…" at bounding box center [371, 151] width 146 height 21
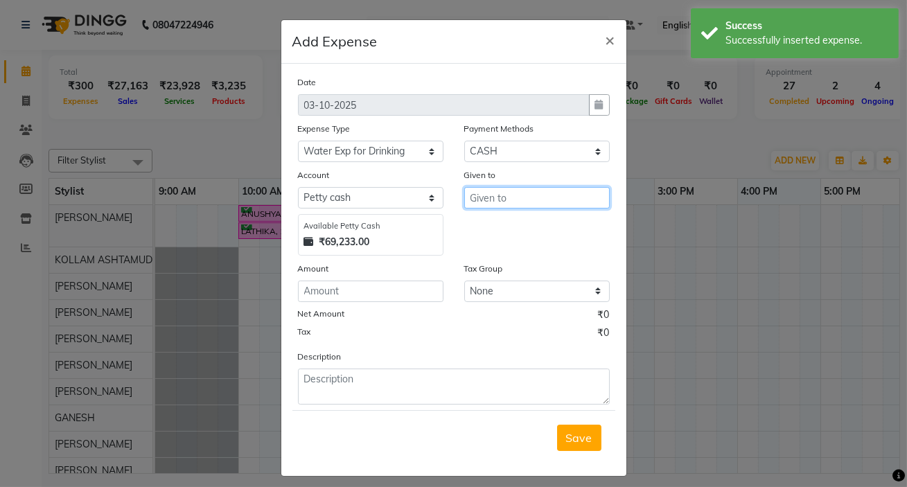
click at [535, 195] on input "text" at bounding box center [537, 197] width 146 height 21
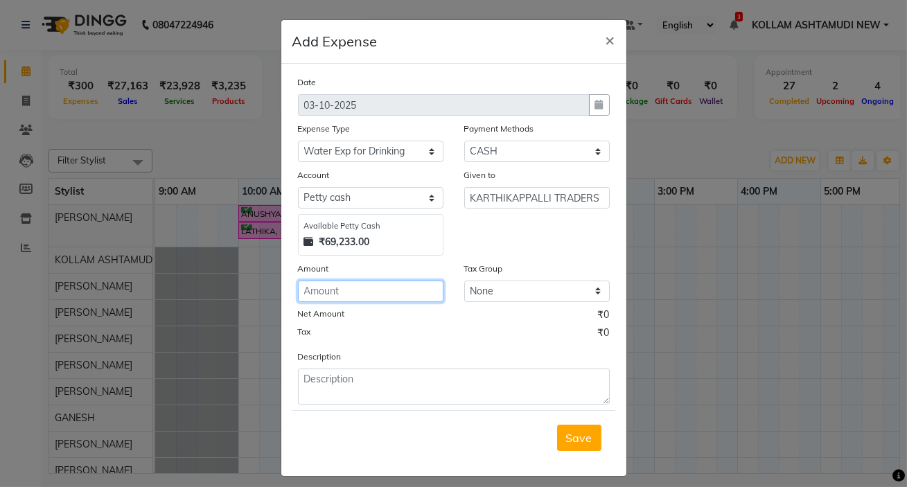
click at [370, 288] on input "number" at bounding box center [371, 291] width 146 height 21
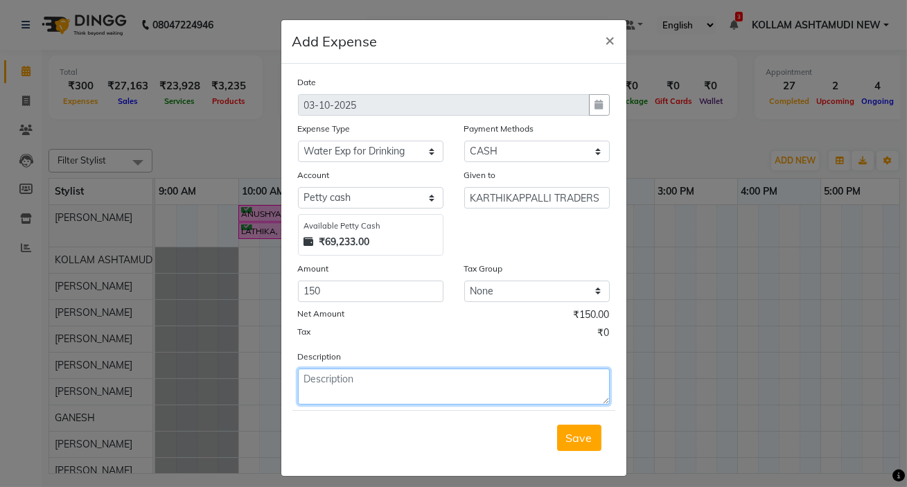
click at [358, 383] on textarea at bounding box center [454, 387] width 312 height 36
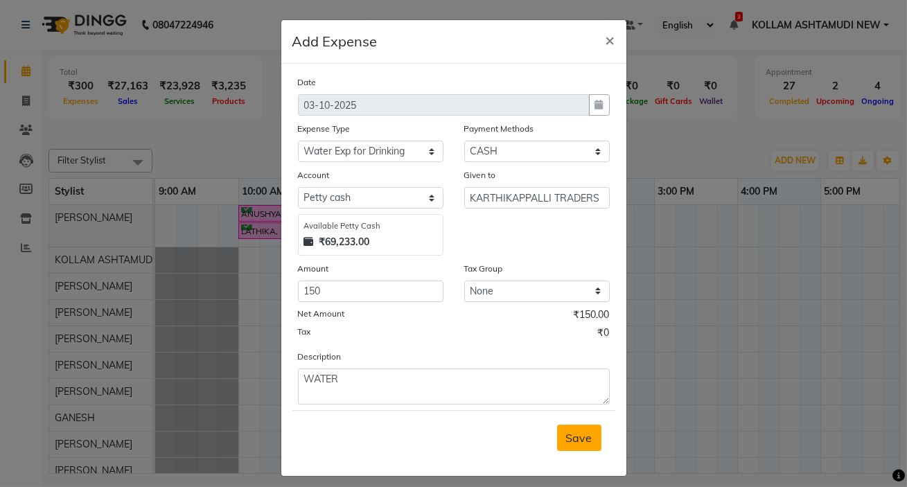
click at [570, 437] on span "Save" at bounding box center [579, 438] width 26 height 14
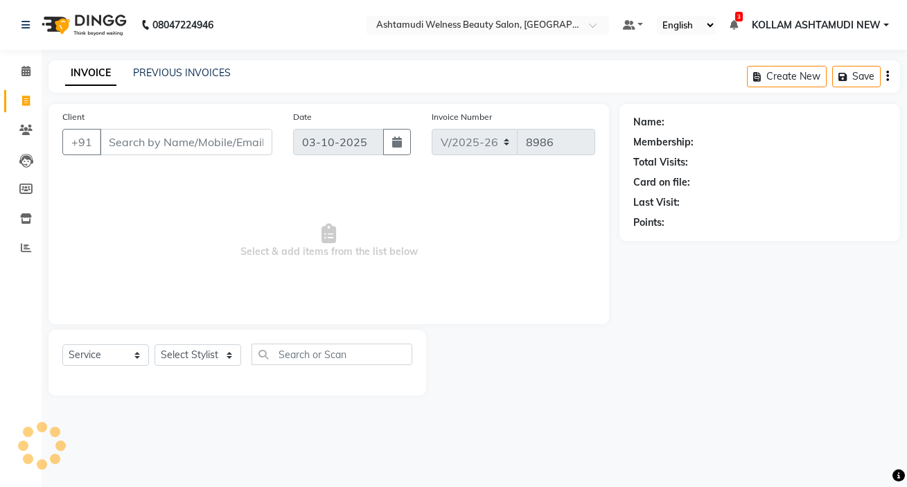
select select "4529"
select select "service"
click at [188, 351] on select "Select Stylist [PERSON_NAME] Admin [PERSON_NAME] [PERSON_NAME] [PERSON_NAME] M …" at bounding box center [198, 354] width 87 height 21
select select "28655"
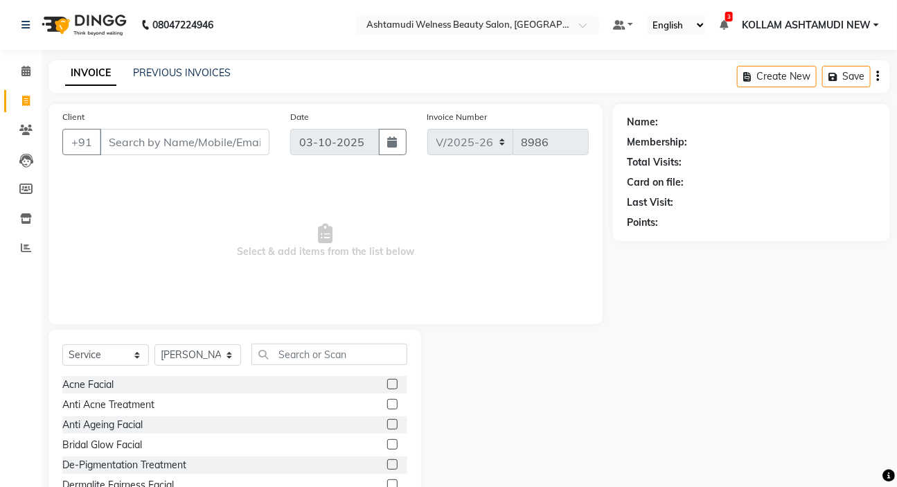
click at [219, 382] on div "Acne Facial" at bounding box center [234, 384] width 345 height 17
click at [313, 356] on input "text" at bounding box center [330, 354] width 156 height 21
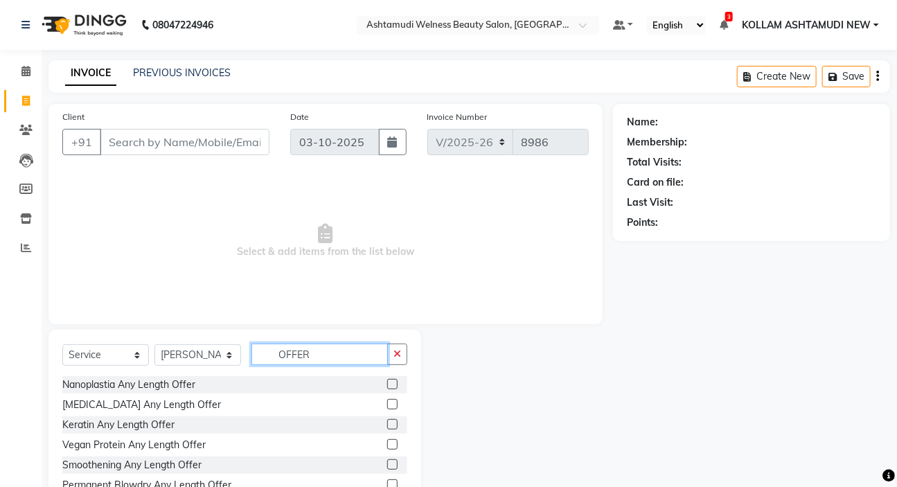
type input "OFFER"
click at [392, 385] on label at bounding box center [392, 384] width 10 height 10
click at [392, 385] on input "checkbox" at bounding box center [391, 384] width 9 height 9
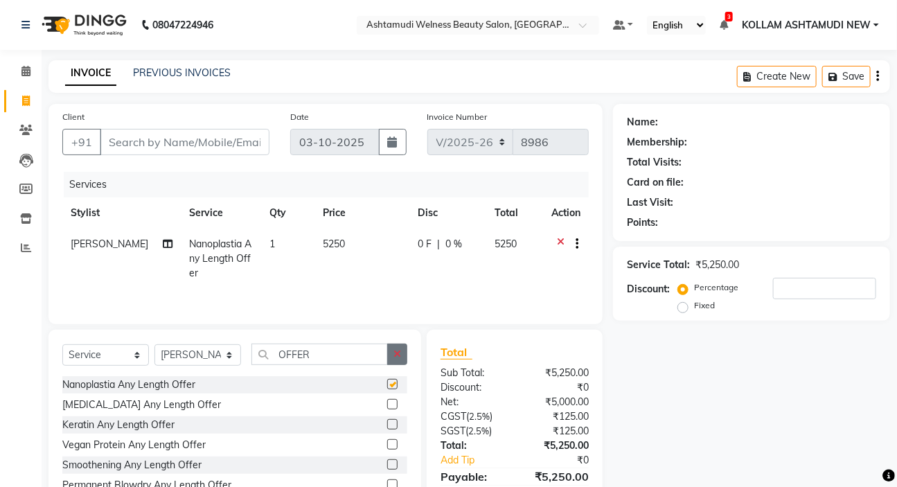
checkbox input "false"
click at [397, 355] on icon "button" at bounding box center [398, 354] width 8 height 10
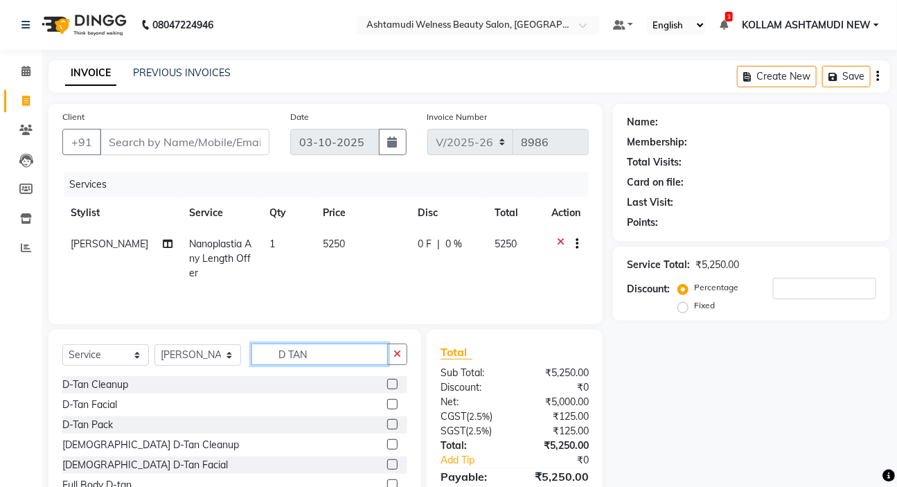
type input "D TAN"
click at [394, 424] on label at bounding box center [392, 424] width 10 height 10
click at [394, 424] on input "checkbox" at bounding box center [391, 425] width 9 height 9
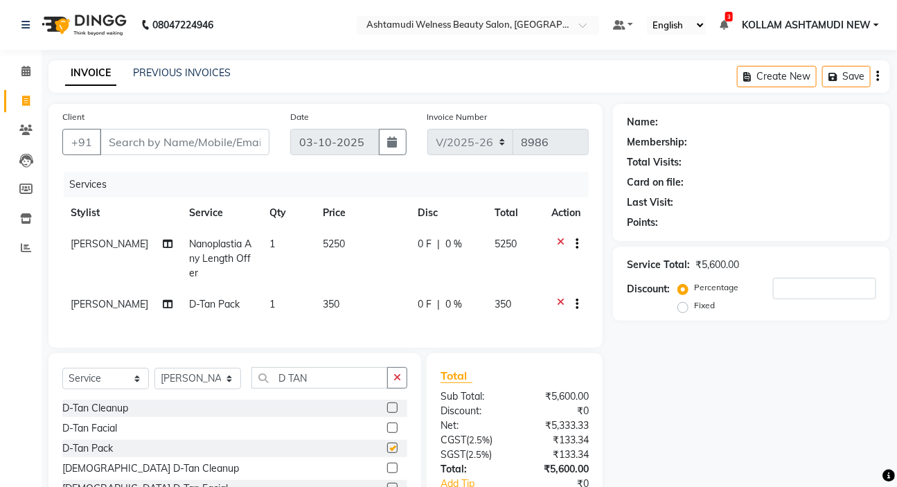
checkbox input "false"
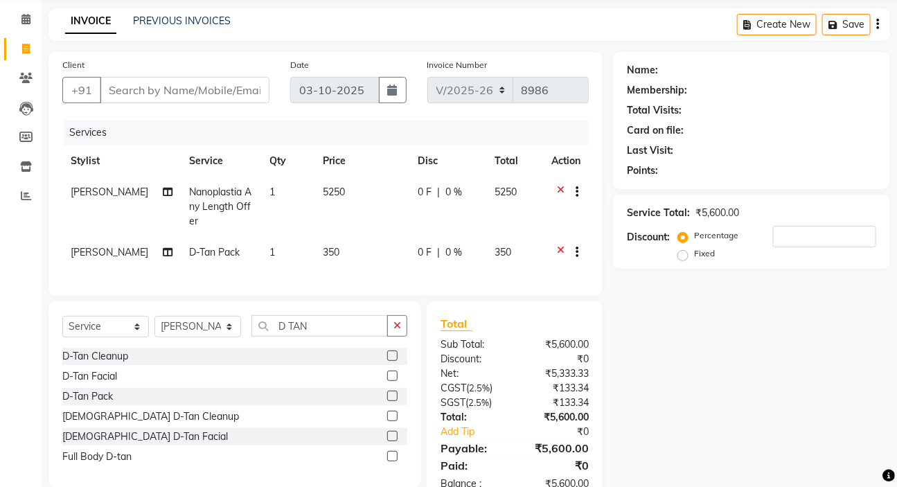
scroll to position [100, 0]
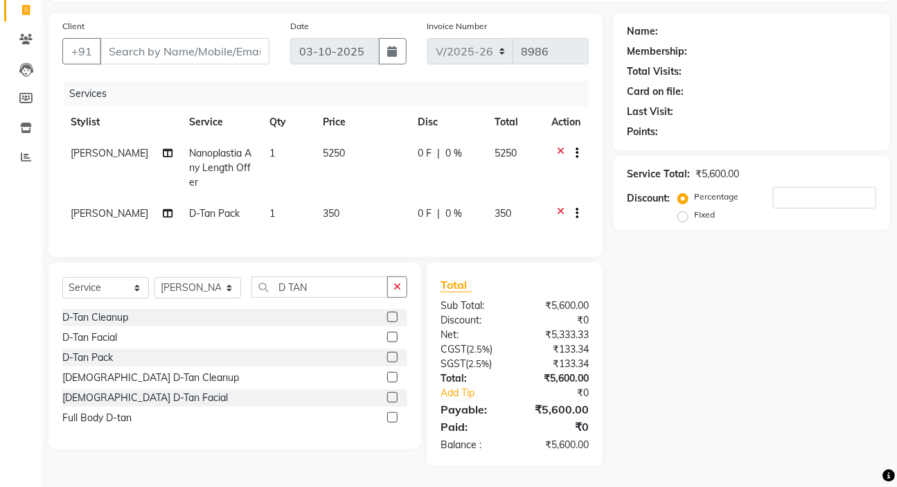
click at [560, 206] on icon at bounding box center [561, 214] width 8 height 17
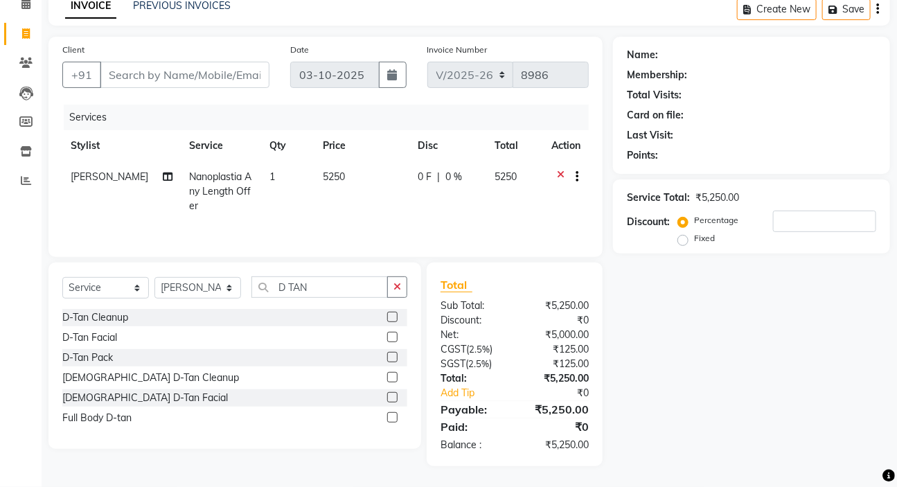
scroll to position [68, 0]
click at [213, 290] on select "Select Stylist [PERSON_NAME] Admin [PERSON_NAME] [PERSON_NAME] [PERSON_NAME] M …" at bounding box center [198, 287] width 87 height 21
select select "62404"
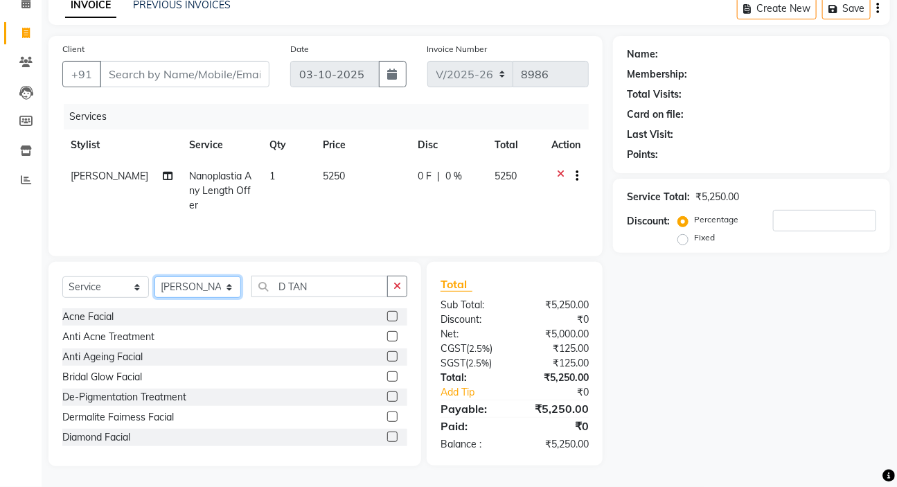
click at [195, 287] on select "Select Stylist [PERSON_NAME] Admin [PERSON_NAME] [PERSON_NAME] [PERSON_NAME] M …" at bounding box center [198, 286] width 87 height 21
click at [357, 289] on input "D TAN" at bounding box center [320, 286] width 137 height 21
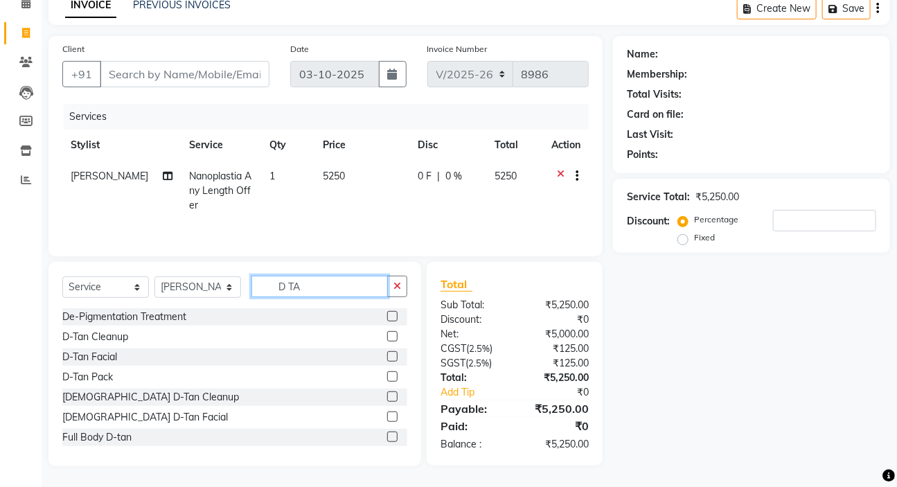
type input "D TAN"
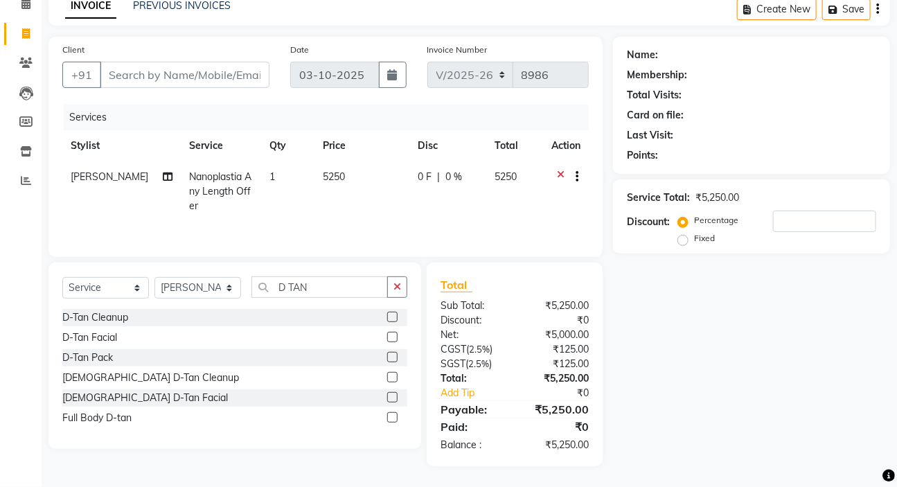
click at [392, 355] on label at bounding box center [392, 357] width 10 height 10
click at [392, 355] on input "checkbox" at bounding box center [391, 357] width 9 height 9
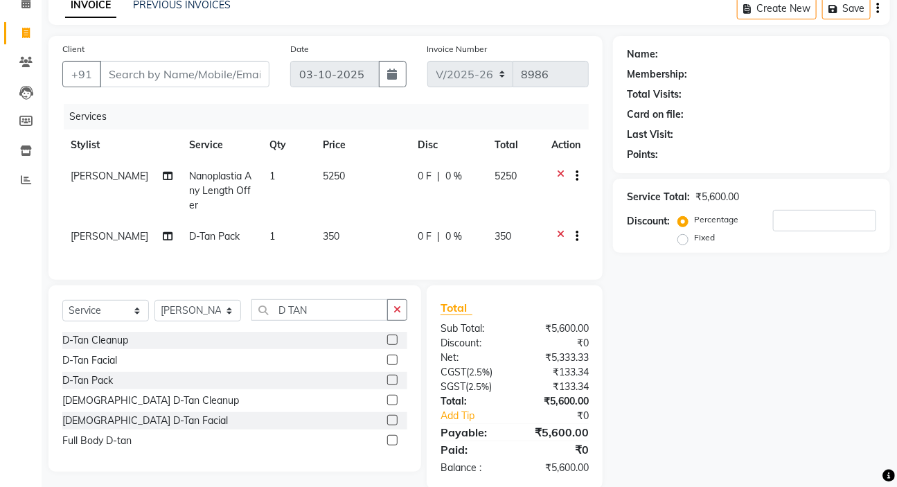
click at [392, 385] on label at bounding box center [392, 380] width 10 height 10
click at [392, 385] on input "checkbox" at bounding box center [391, 380] width 9 height 9
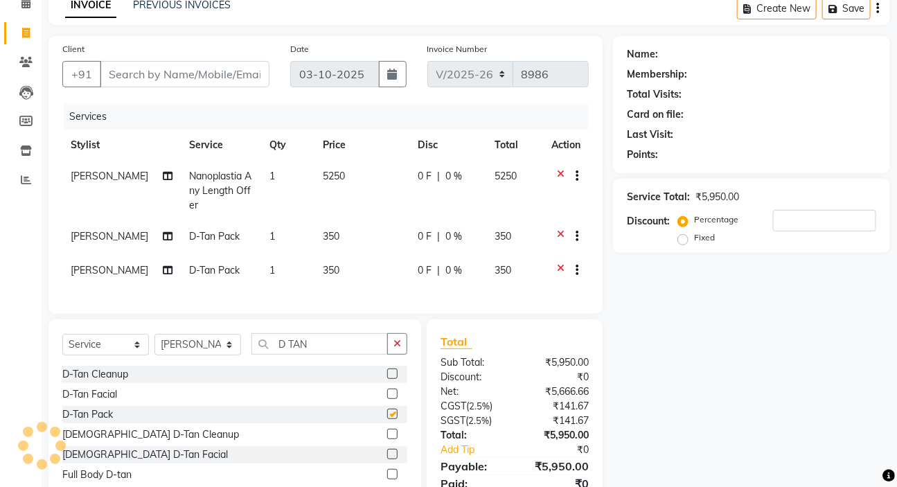
click at [392, 383] on div at bounding box center [391, 376] width 9 height 15
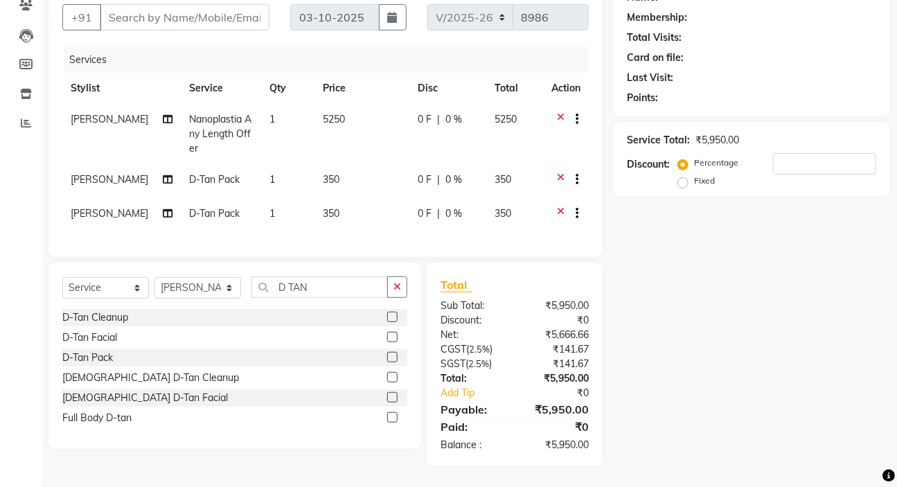
scroll to position [134, 0]
click at [394, 355] on label at bounding box center [392, 357] width 10 height 10
click at [394, 355] on input "checkbox" at bounding box center [391, 357] width 9 height 9
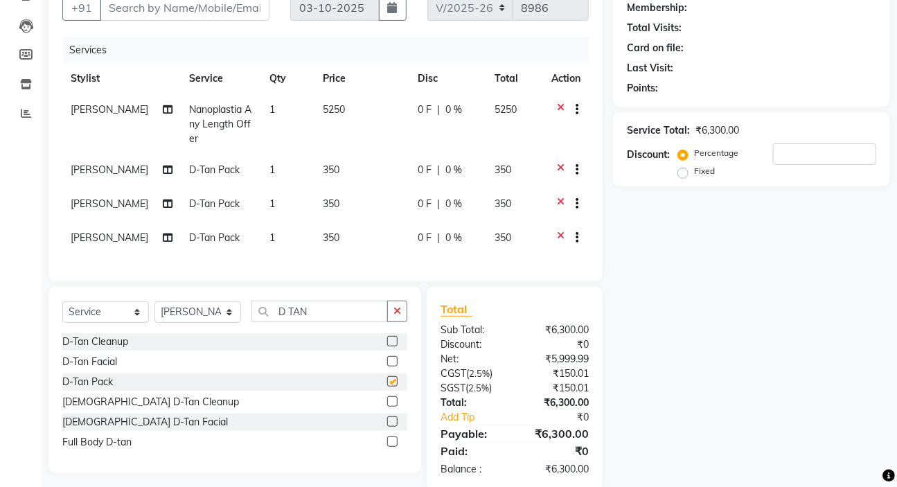
checkbox input "false"
click at [195, 322] on select "Select Stylist [PERSON_NAME] Admin [PERSON_NAME] [PERSON_NAME] [PERSON_NAME] M …" at bounding box center [198, 311] width 87 height 21
select select "86193"
click at [195, 322] on select "Select Stylist [PERSON_NAME] Admin [PERSON_NAME] [PERSON_NAME] [PERSON_NAME] M …" at bounding box center [198, 311] width 87 height 21
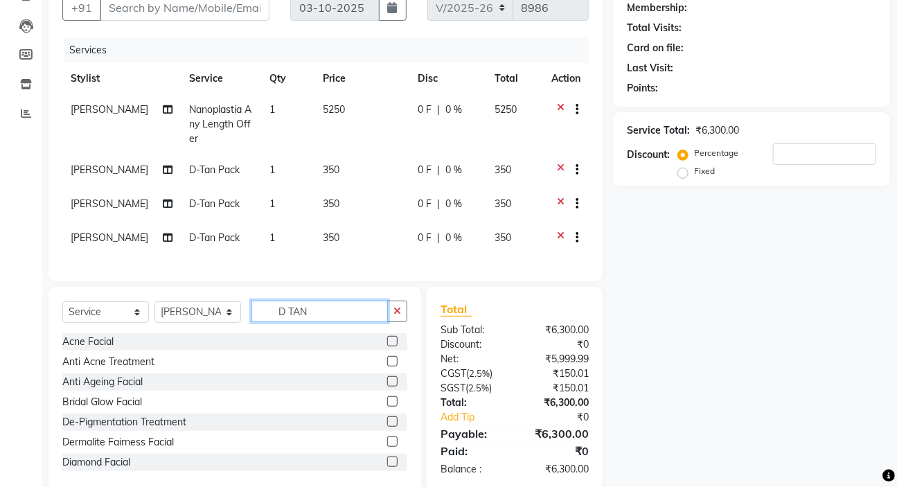
click at [357, 322] on input "D TAN" at bounding box center [320, 311] width 137 height 21
type input "D TAN"
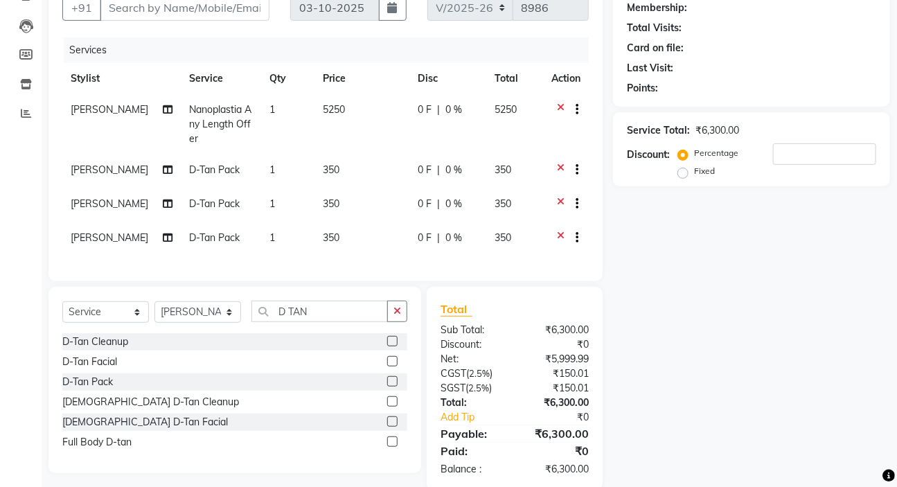
click at [396, 387] on label at bounding box center [392, 381] width 10 height 10
click at [396, 387] on input "checkbox" at bounding box center [391, 382] width 9 height 9
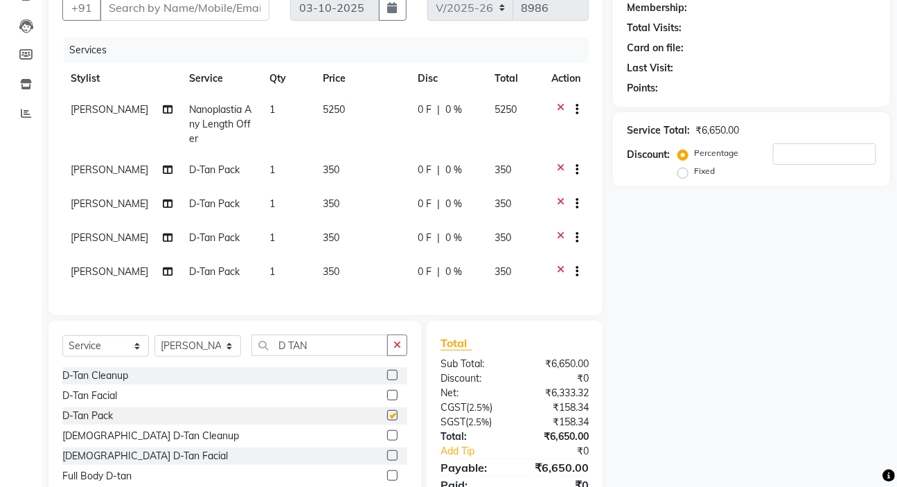
checkbox input "false"
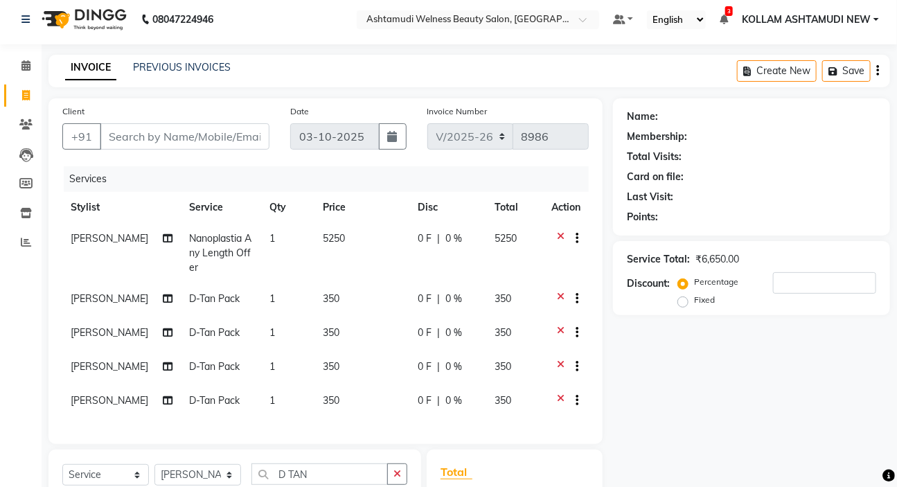
scroll to position [0, 0]
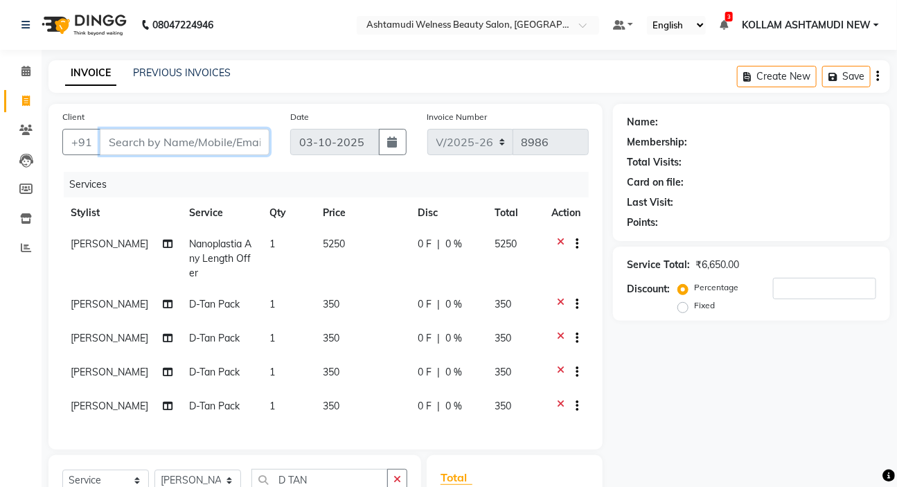
click at [164, 144] on input "Client" at bounding box center [185, 142] width 170 height 26
type input "9"
type input "0"
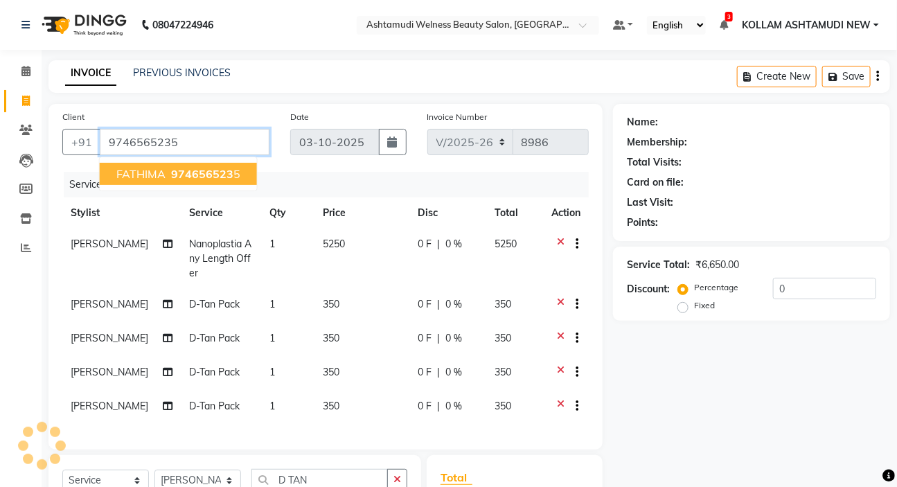
type input "9746565235"
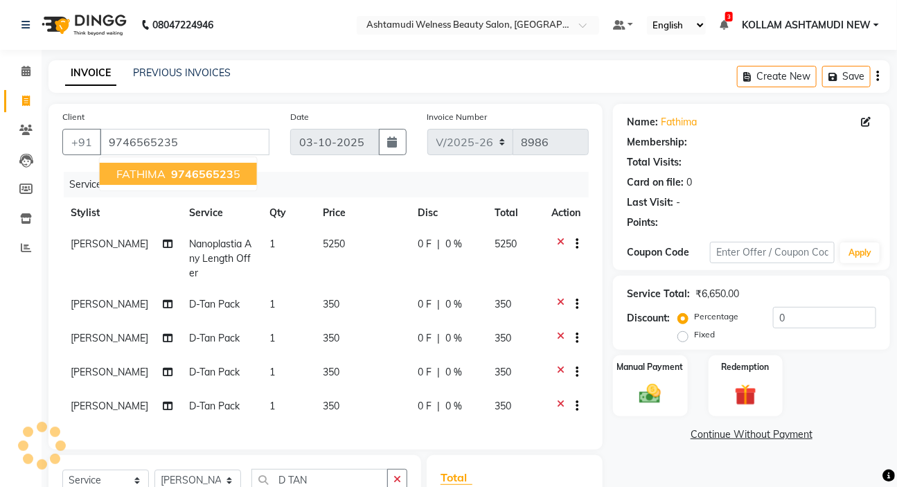
select select "1: Object"
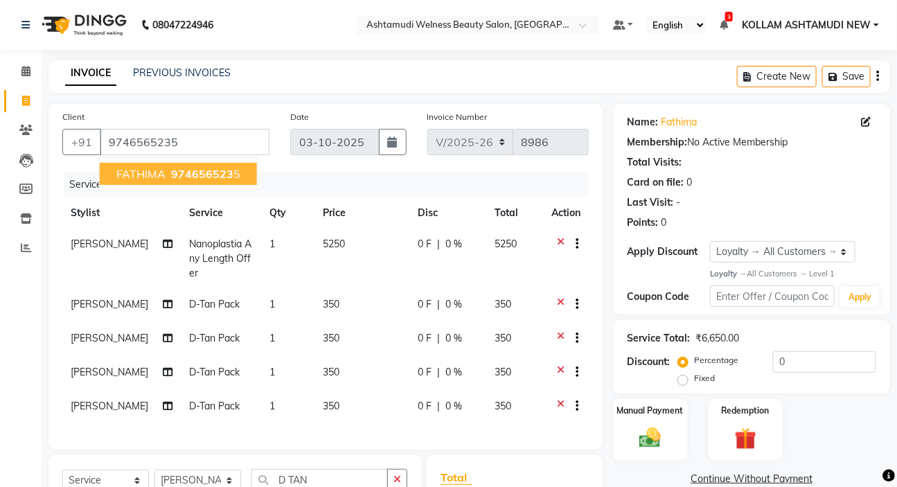
click at [737, 222] on div "Points: 0" at bounding box center [751, 223] width 249 height 15
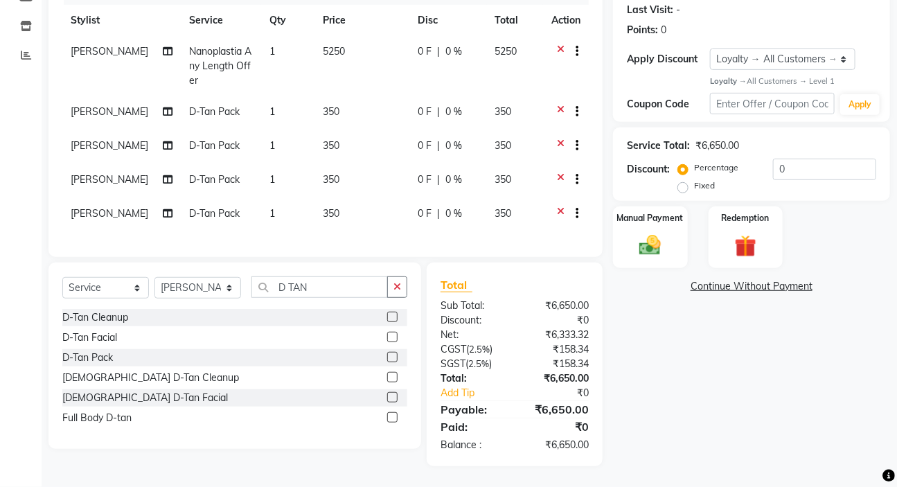
scroll to position [202, 0]
click at [676, 226] on div "Manual Payment" at bounding box center [651, 238] width 78 height 64
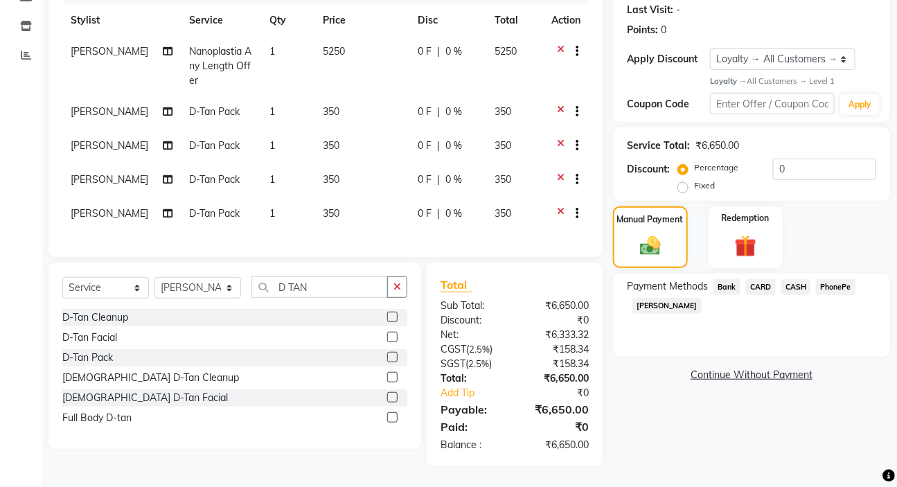
click at [803, 279] on span "CASH" at bounding box center [797, 287] width 30 height 16
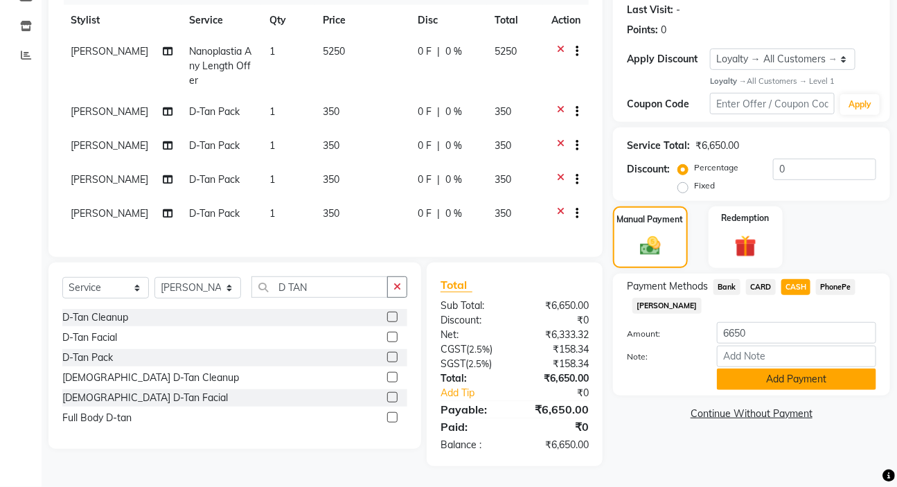
click at [838, 370] on button "Add Payment" at bounding box center [796, 379] width 159 height 21
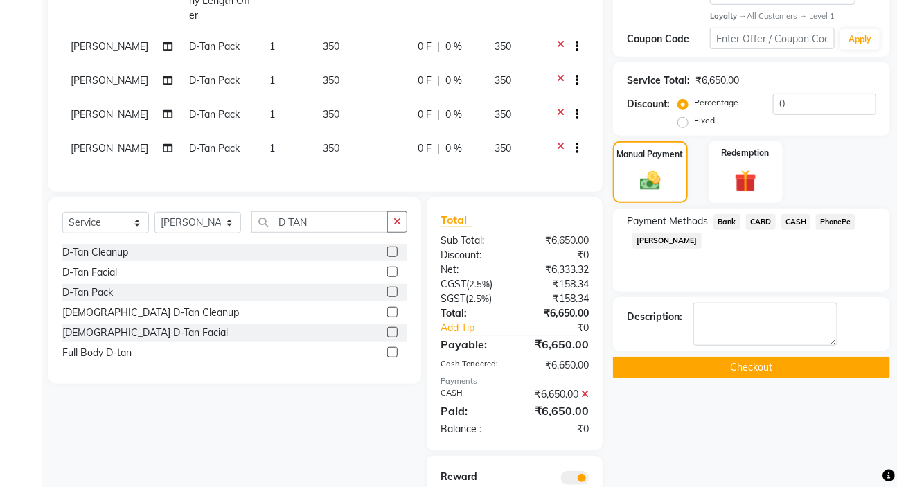
scroll to position [174, 0]
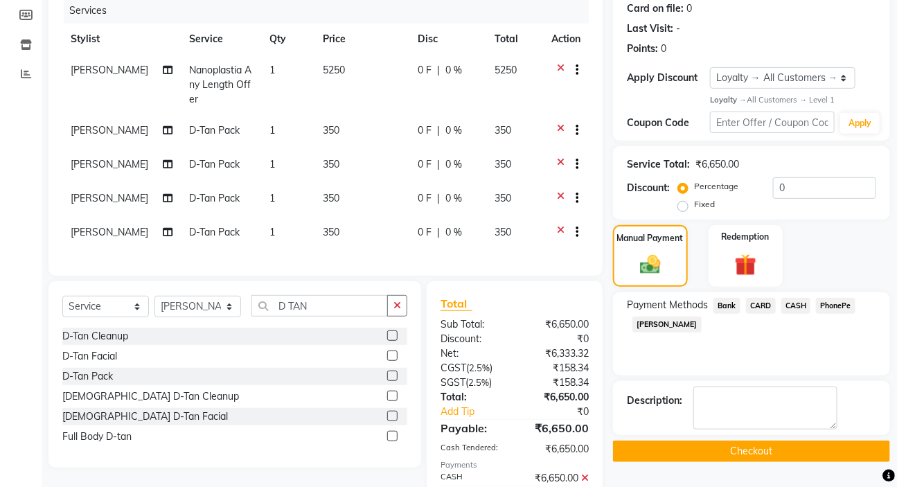
click at [762, 452] on button "Checkout" at bounding box center [751, 451] width 277 height 21
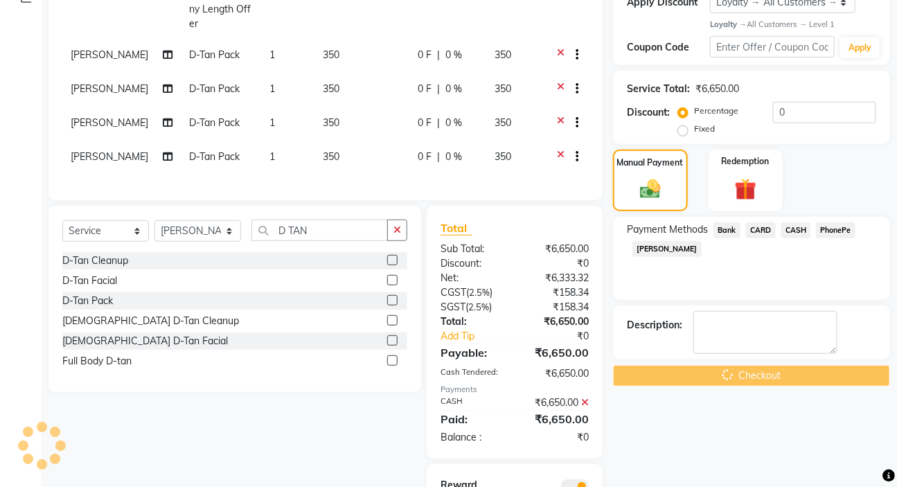
scroll to position [363, 0]
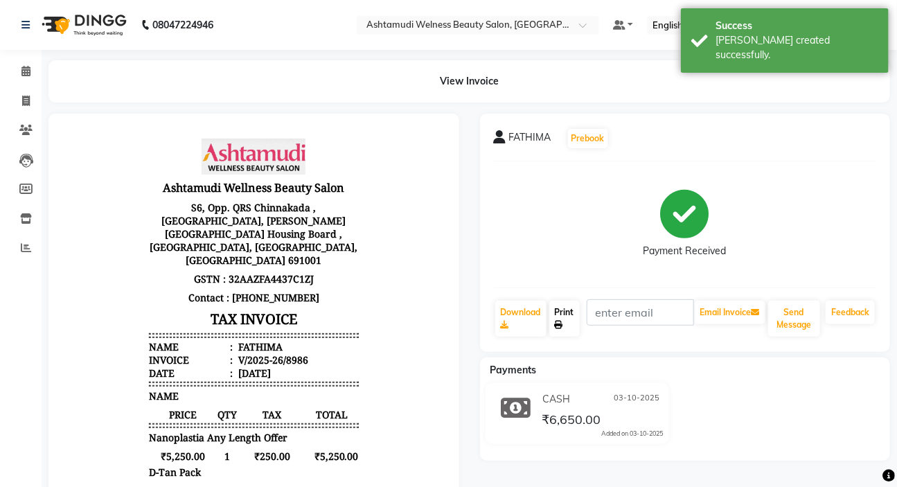
click at [571, 316] on link "Print" at bounding box center [565, 319] width 30 height 36
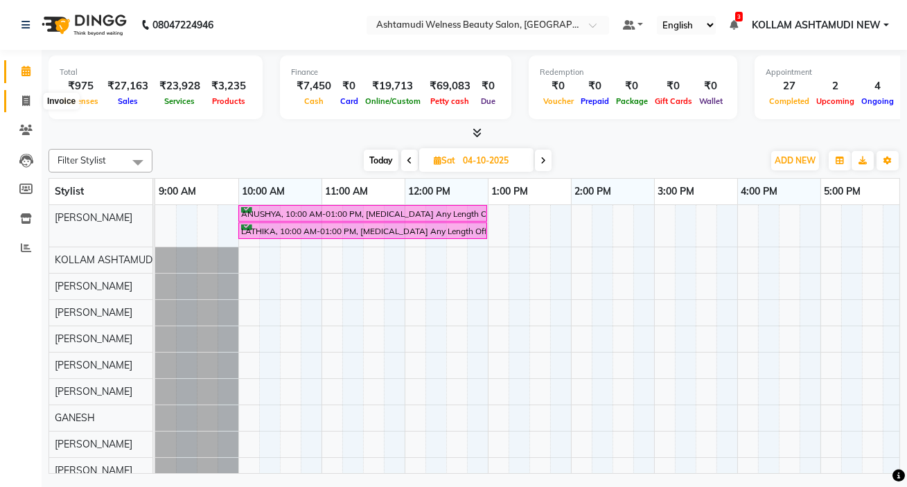
click at [15, 101] on span at bounding box center [26, 102] width 24 height 16
select select "4529"
select select "service"
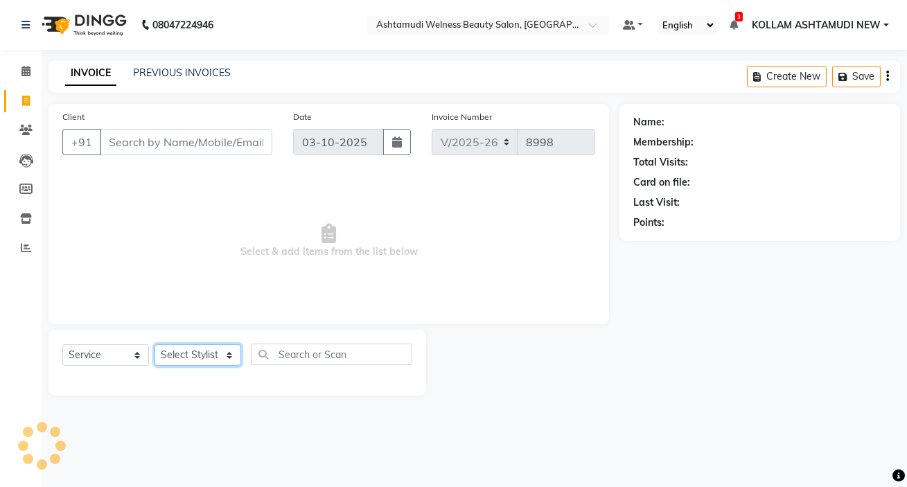
click at [185, 358] on select "Select Stylist [PERSON_NAME] Admin [PERSON_NAME] [PERSON_NAME] [PERSON_NAME] M …" at bounding box center [198, 354] width 87 height 21
select select "49944"
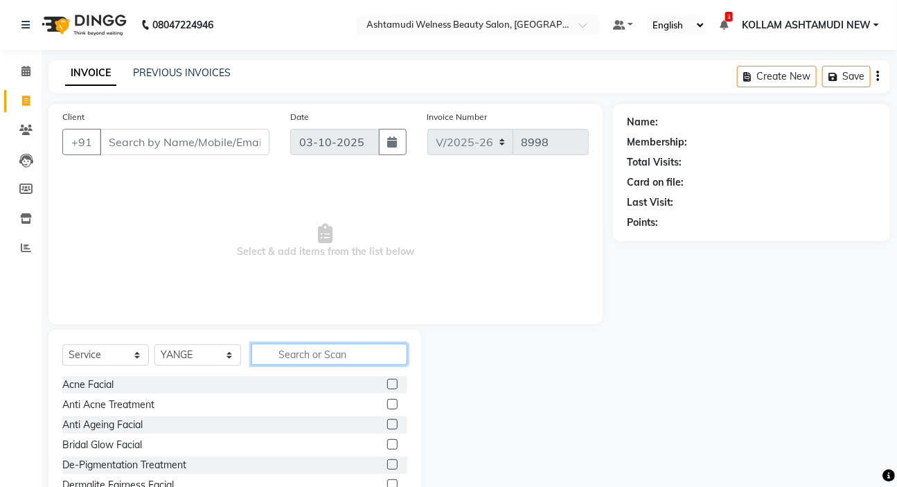
click at [340, 358] on input "text" at bounding box center [330, 354] width 156 height 21
type input "D TAN"
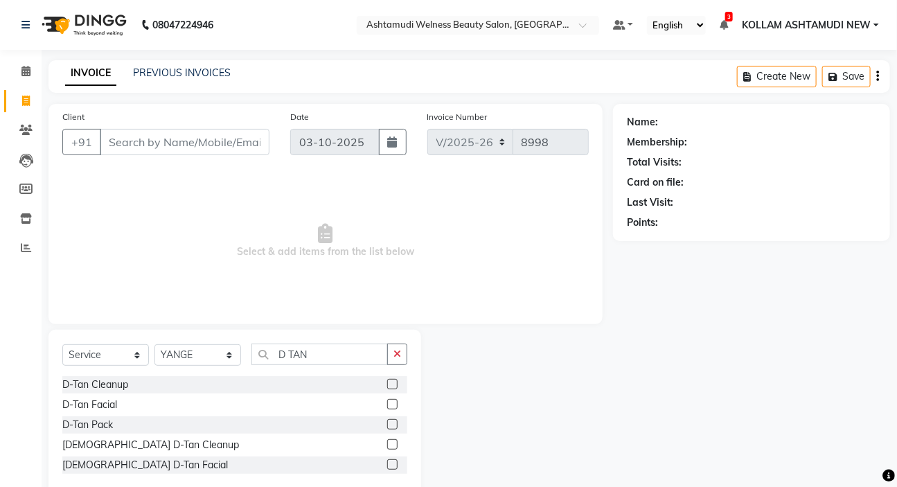
click at [388, 383] on label at bounding box center [392, 384] width 10 height 10
click at [388, 383] on input "checkbox" at bounding box center [391, 384] width 9 height 9
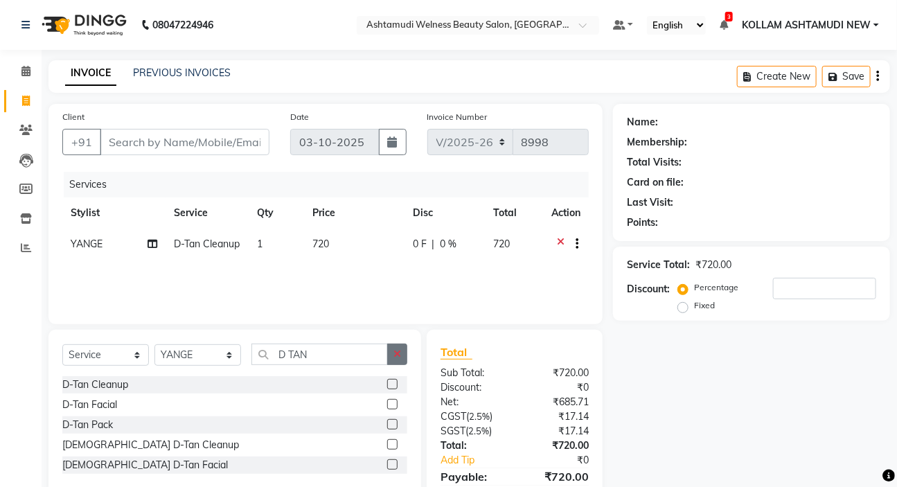
checkbox input "false"
click at [405, 360] on button "button" at bounding box center [397, 354] width 20 height 21
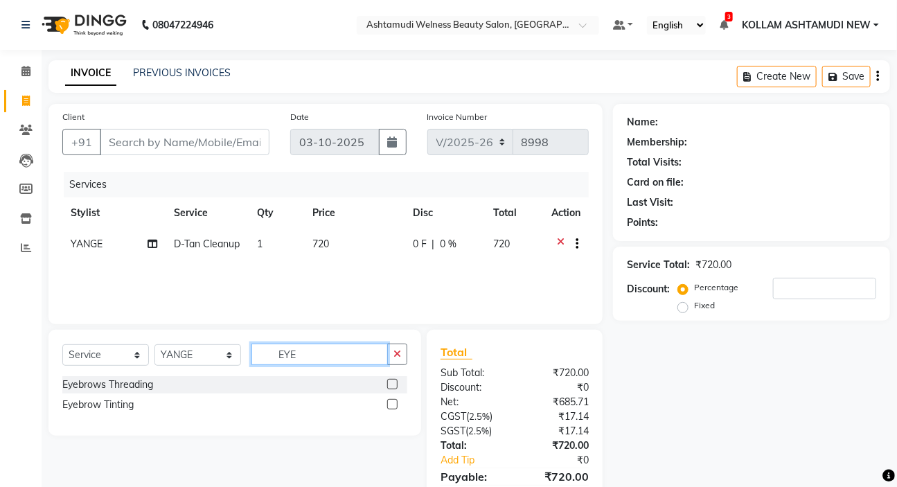
type input "EYE"
click at [394, 388] on label at bounding box center [392, 384] width 10 height 10
click at [394, 388] on input "checkbox" at bounding box center [391, 384] width 9 height 9
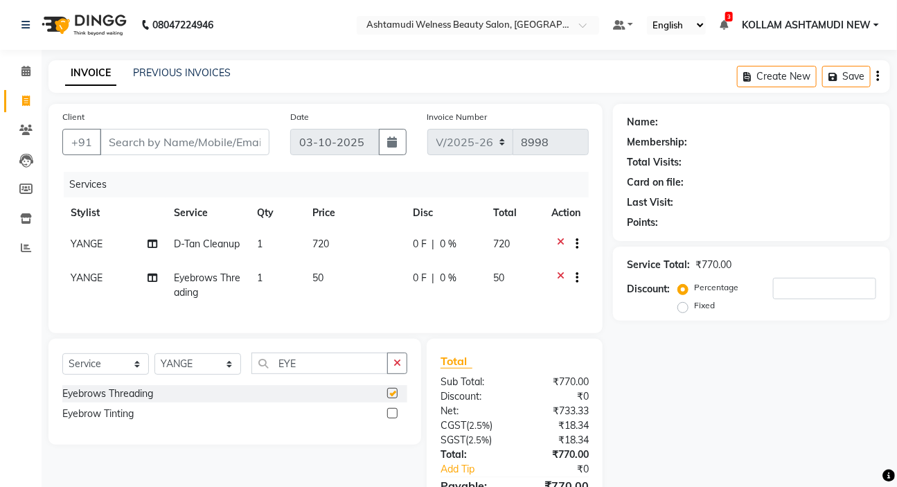
checkbox input "false"
click at [146, 139] on input "Client" at bounding box center [185, 142] width 170 height 26
click at [181, 145] on input "Client" at bounding box center [185, 142] width 170 height 26
type input "8"
type input "0"
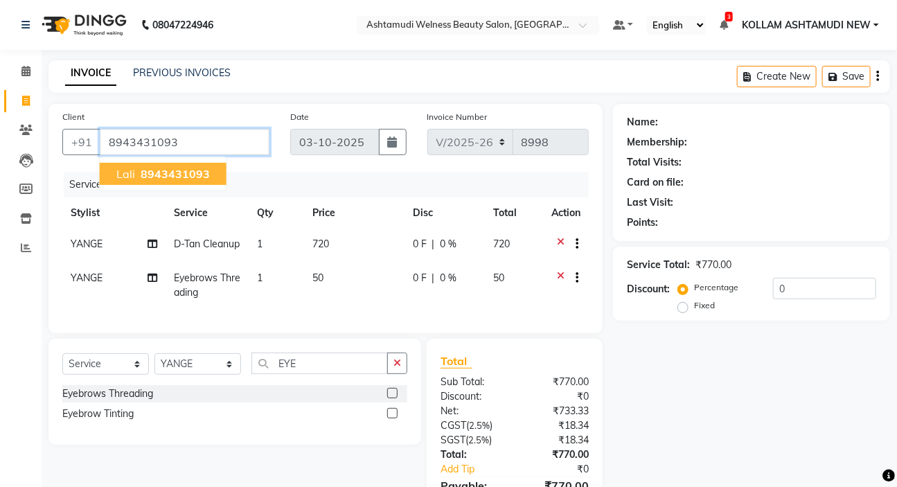
type input "8943431093"
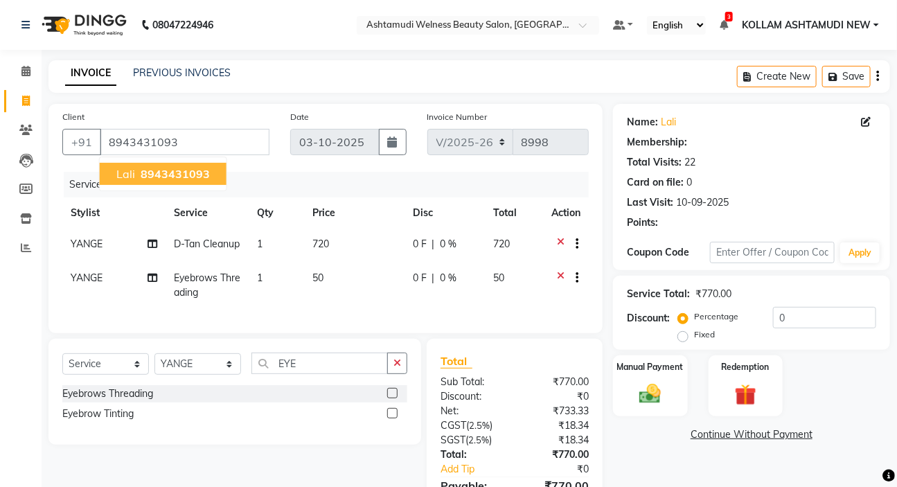
type input "15"
select select "2: Object"
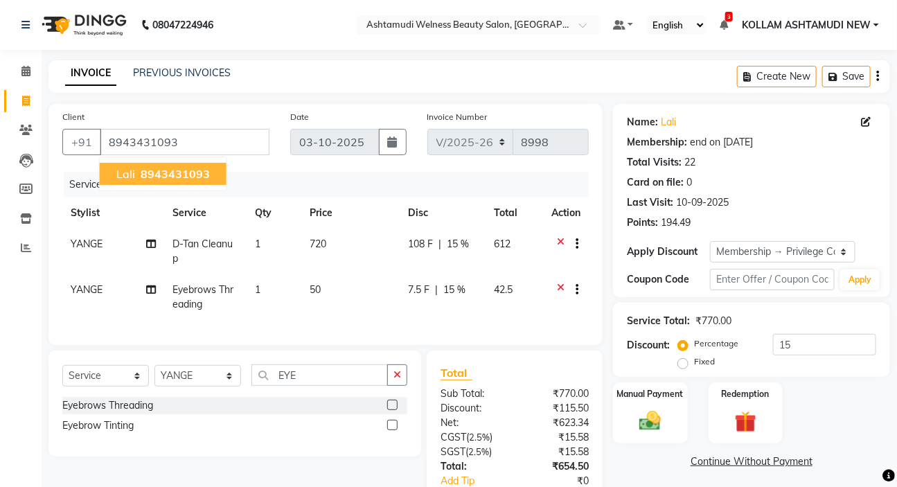
click at [200, 178] on span "8943431093" at bounding box center [175, 174] width 69 height 14
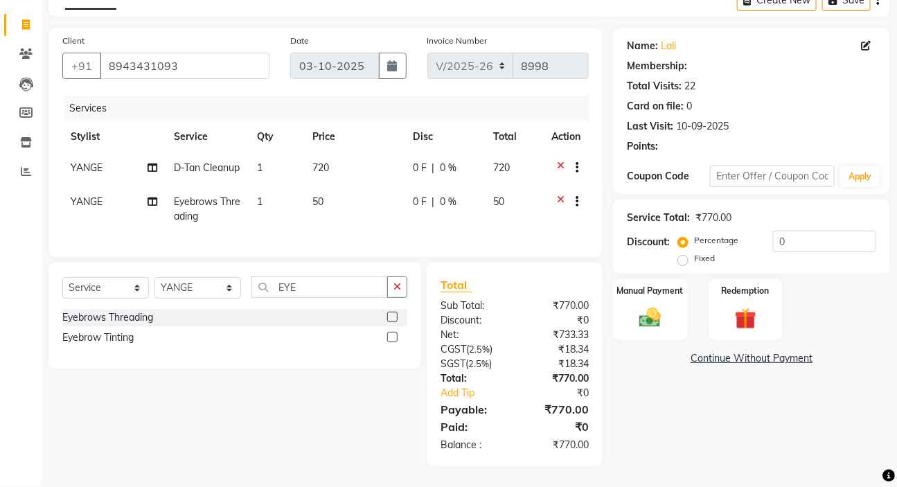
scroll to position [98, 0]
type input "15"
select select "2: Object"
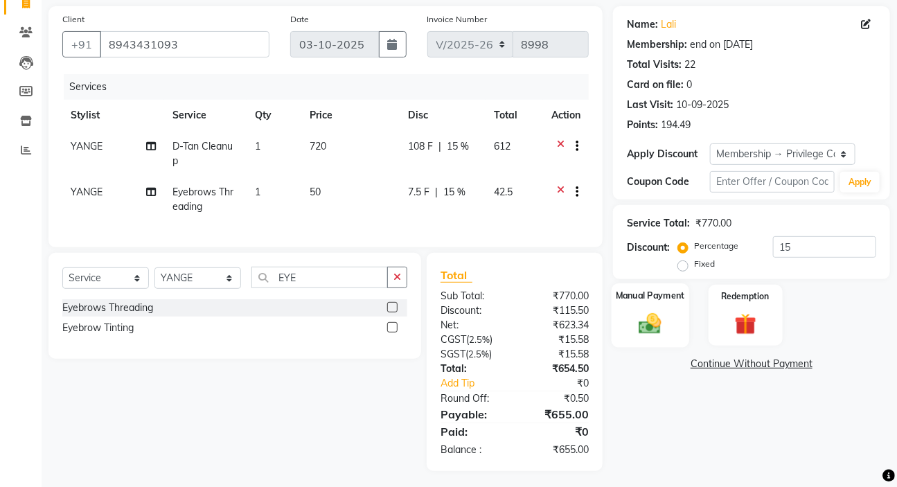
click at [681, 311] on div "Manual Payment" at bounding box center [651, 315] width 78 height 64
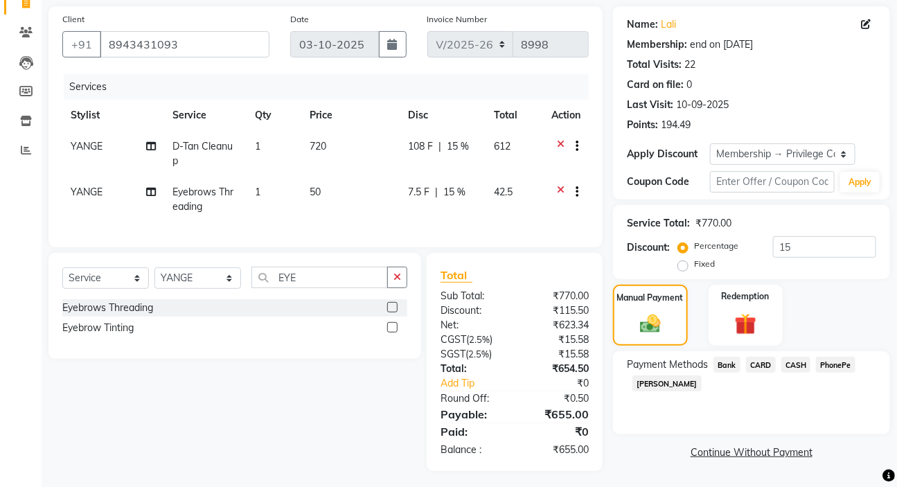
click at [854, 365] on span "PhonePe" at bounding box center [835, 365] width 39 height 16
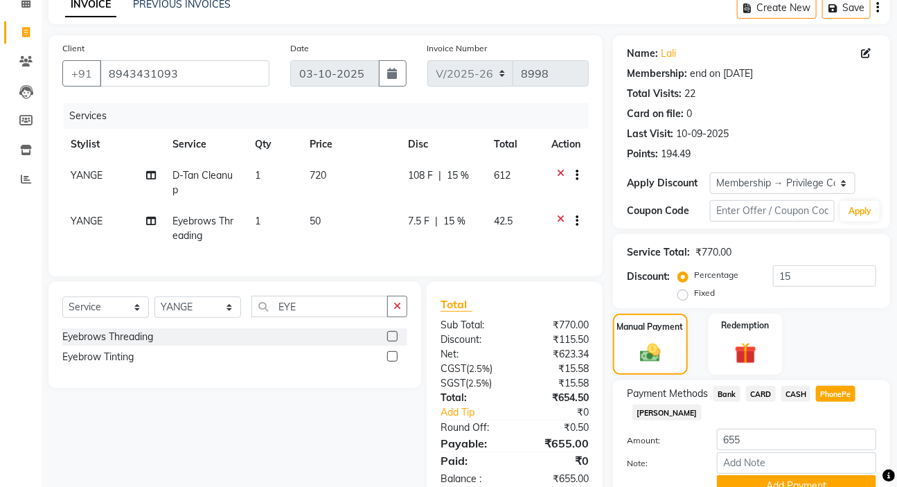
scroll to position [133, 0]
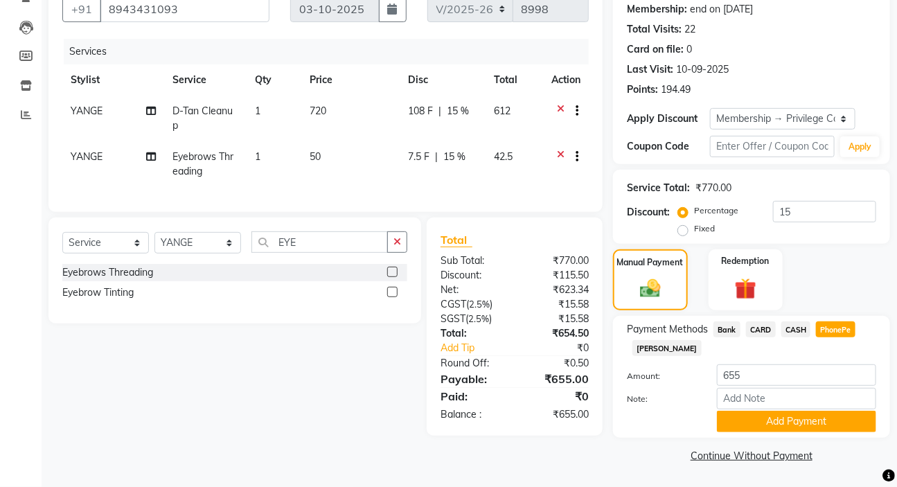
click at [850, 436] on div "Payment Methods Bank CARD CASH PhonePe [PERSON_NAME]: 655 Note: Add Payment" at bounding box center [751, 377] width 277 height 122
click at [851, 423] on button "Add Payment" at bounding box center [796, 421] width 159 height 21
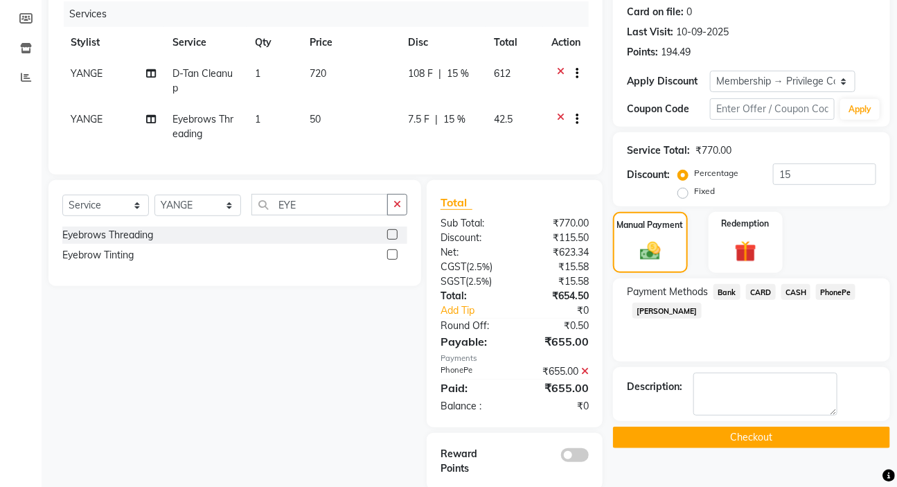
scroll to position [204, 0]
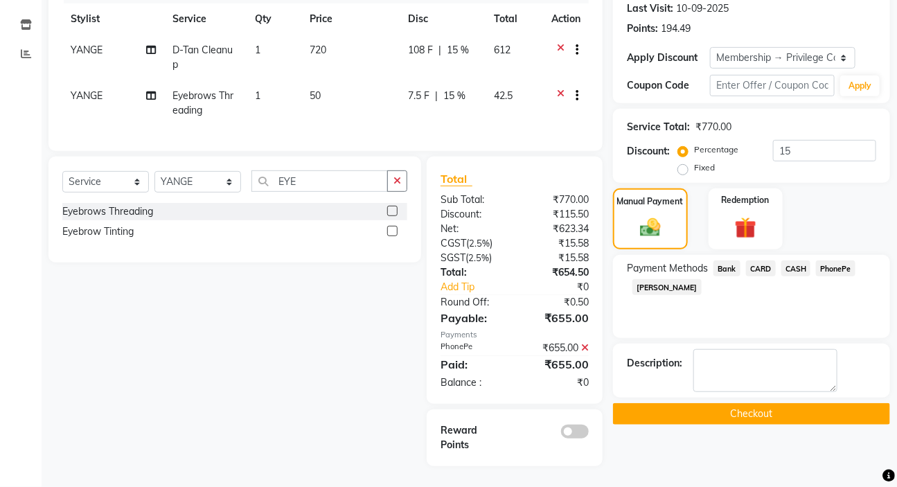
click at [803, 403] on button "Checkout" at bounding box center [751, 413] width 277 height 21
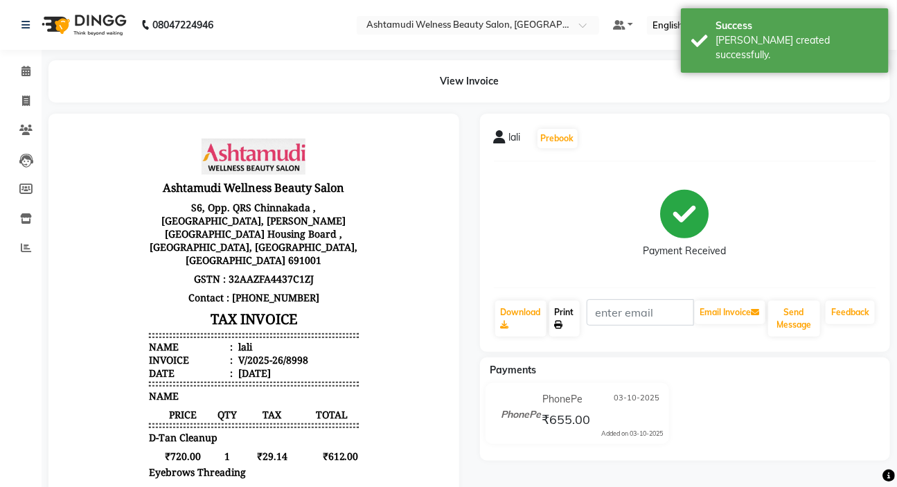
drag, startPoint x: 552, startPoint y: 318, endPoint x: 633, endPoint y: 355, distance: 89.0
click at [552, 318] on link "Print" at bounding box center [565, 319] width 30 height 36
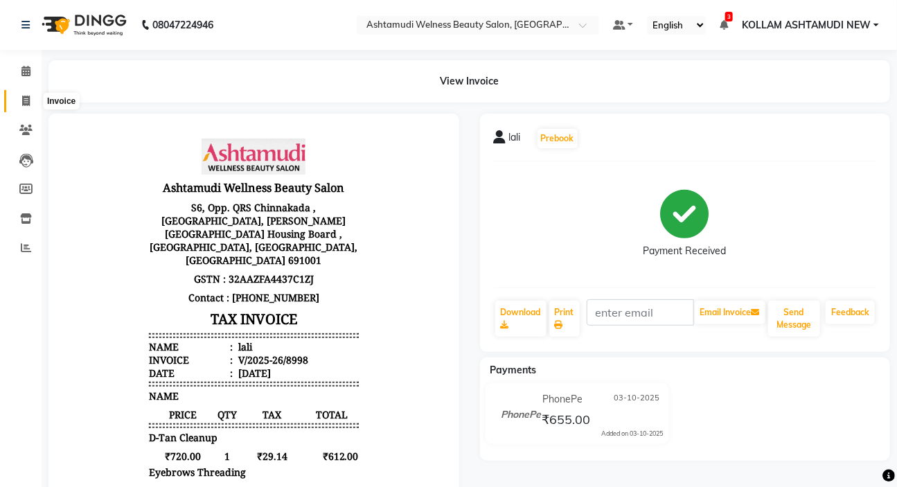
click at [27, 98] on icon at bounding box center [26, 101] width 8 height 10
select select "service"
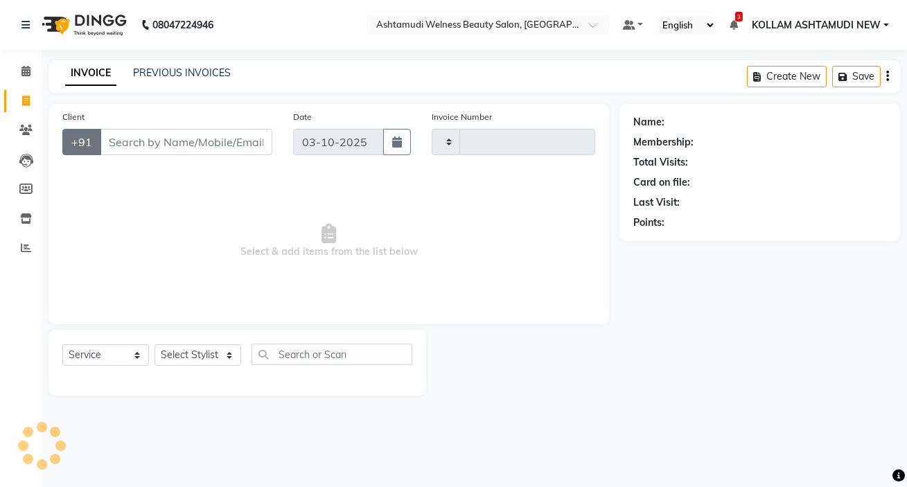
type input "8999"
select select "4529"
click at [134, 139] on input "Client" at bounding box center [186, 142] width 173 height 26
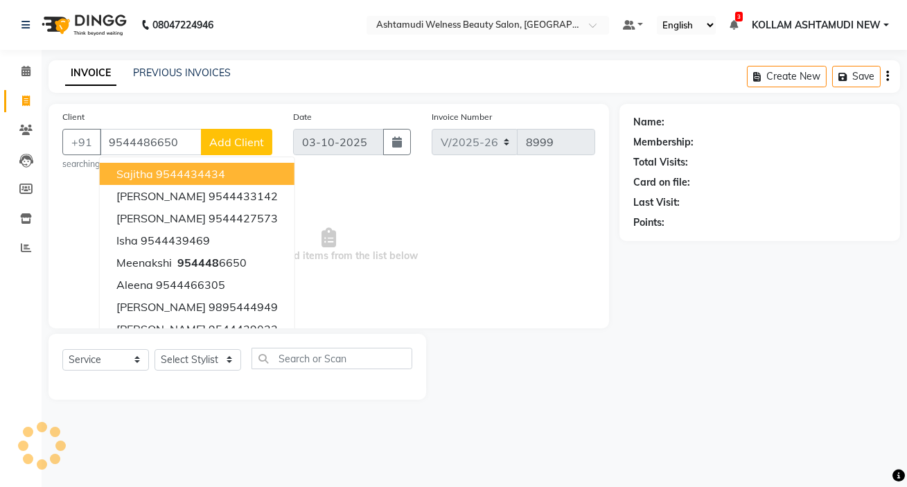
type input "9544486650"
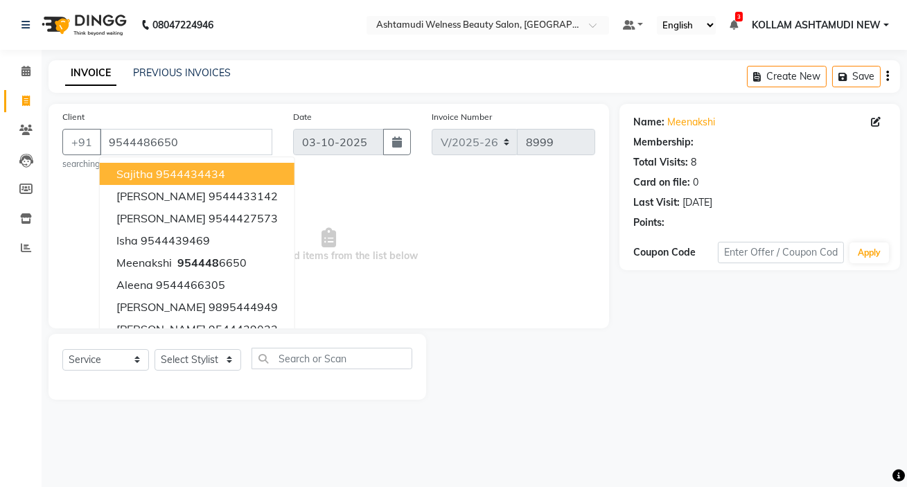
select select "1: Object"
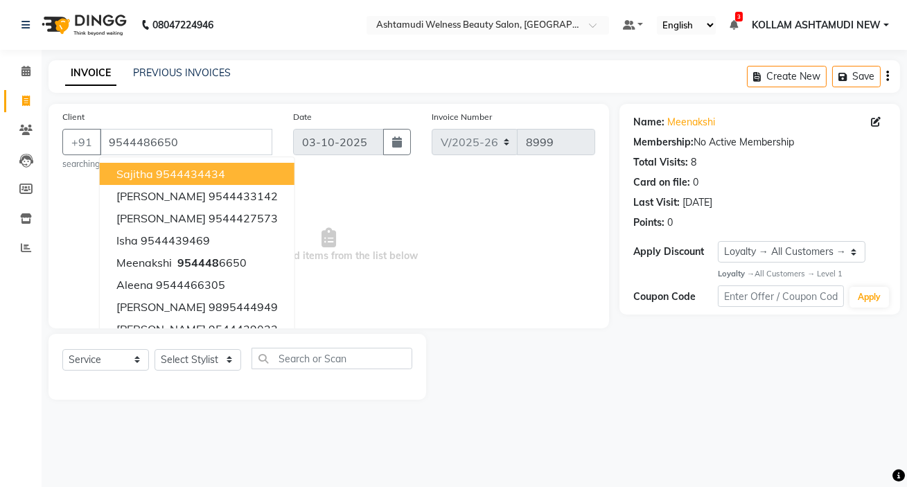
click at [459, 187] on span "Select & add items from the list below" at bounding box center [328, 245] width 533 height 139
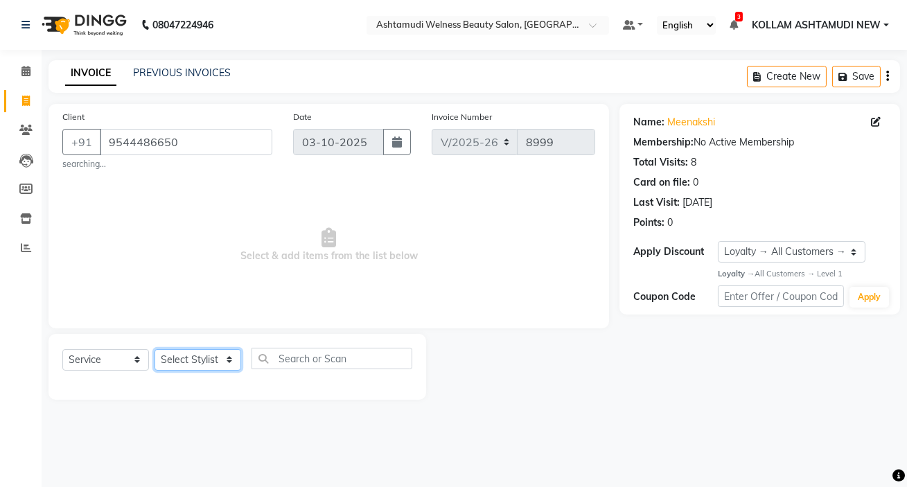
click at [188, 357] on select "Select Stylist [PERSON_NAME] Admin [PERSON_NAME] [PERSON_NAME] [PERSON_NAME] M …" at bounding box center [198, 359] width 87 height 21
select select "91234"
click at [155, 349] on select "Select Stylist [PERSON_NAME] Admin [PERSON_NAME] [PERSON_NAME] [PERSON_NAME] M …" at bounding box center [198, 359] width 87 height 21
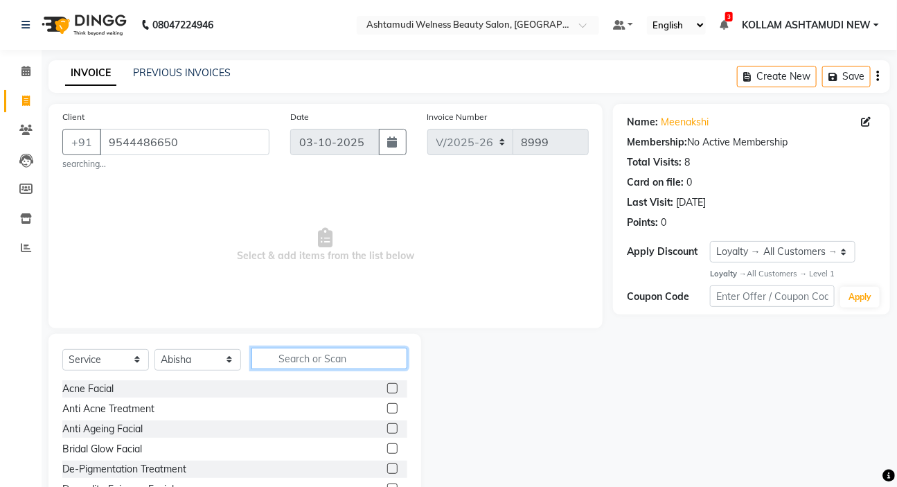
click at [342, 357] on input "text" at bounding box center [330, 358] width 156 height 21
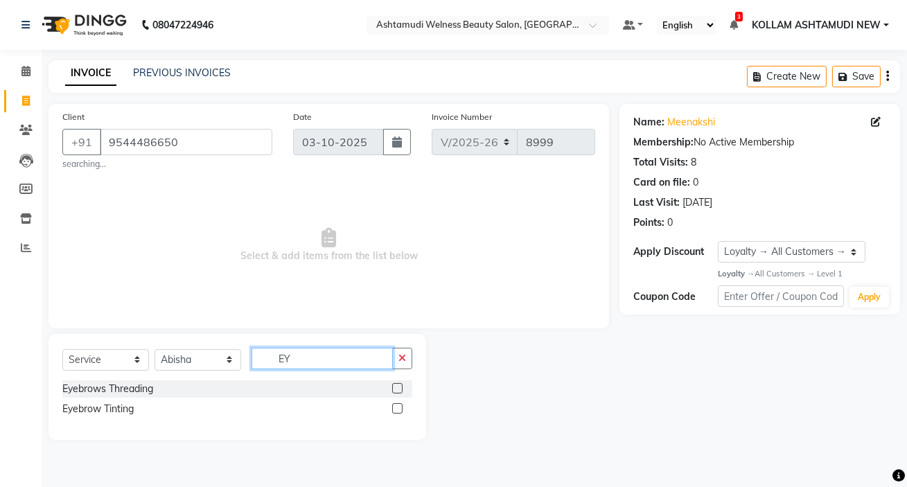
type input "EY"
click at [395, 388] on label at bounding box center [397, 388] width 10 height 10
click at [395, 388] on input "checkbox" at bounding box center [396, 389] width 9 height 9
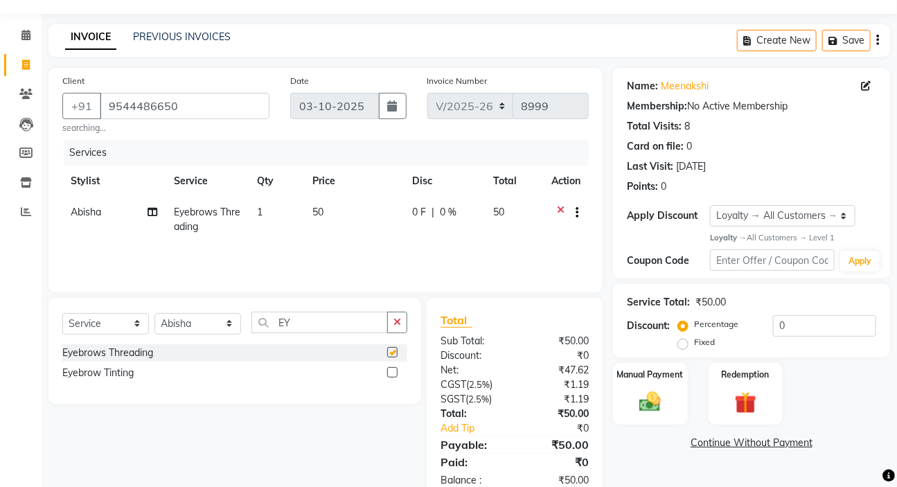
checkbox input "false"
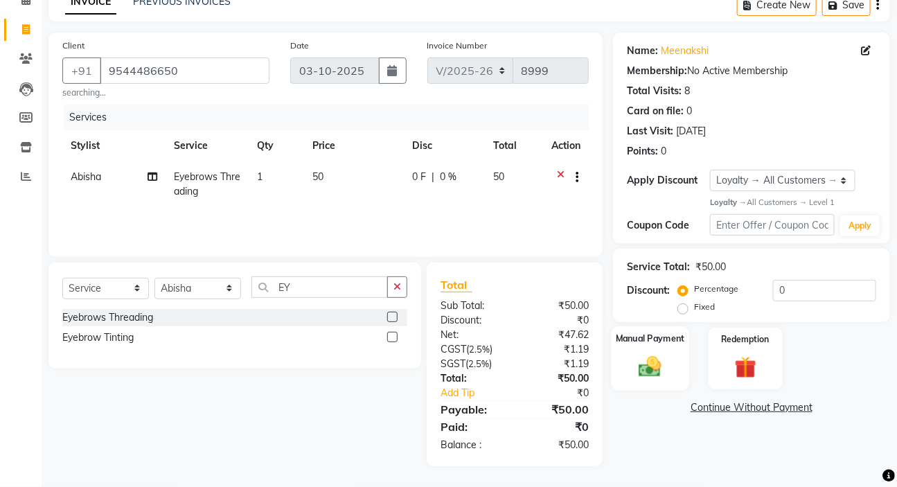
click at [637, 371] on img at bounding box center [650, 367] width 37 height 26
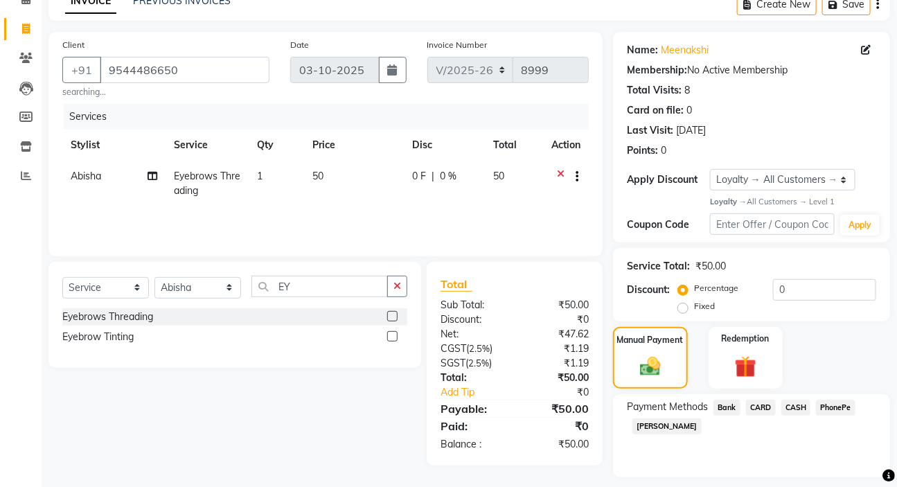
click at [797, 403] on span "CASH" at bounding box center [797, 408] width 30 height 16
click at [771, 469] on input "Note:" at bounding box center [796, 476] width 159 height 21
type input "SARIGA"
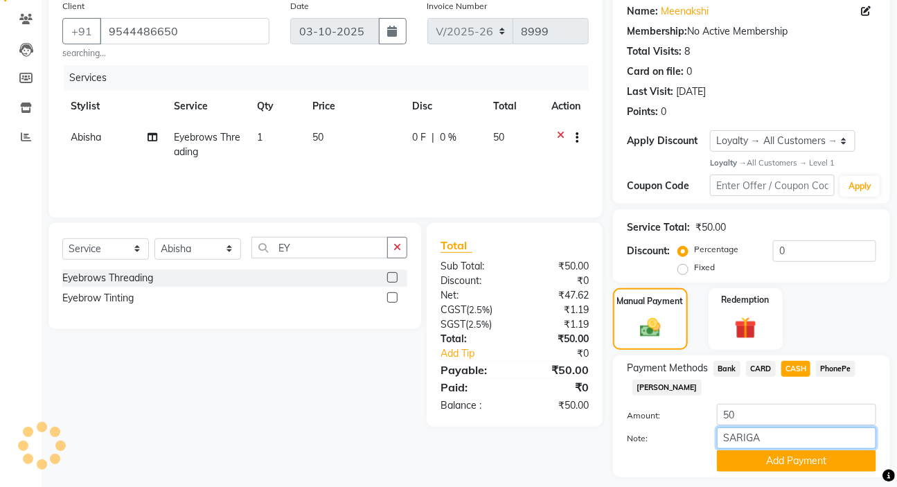
scroll to position [150, 0]
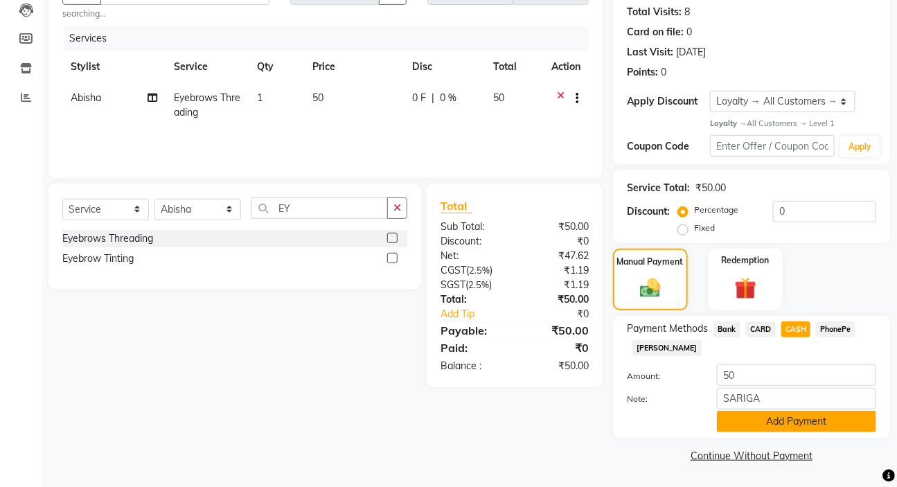
click at [791, 424] on button "Add Payment" at bounding box center [796, 421] width 159 height 21
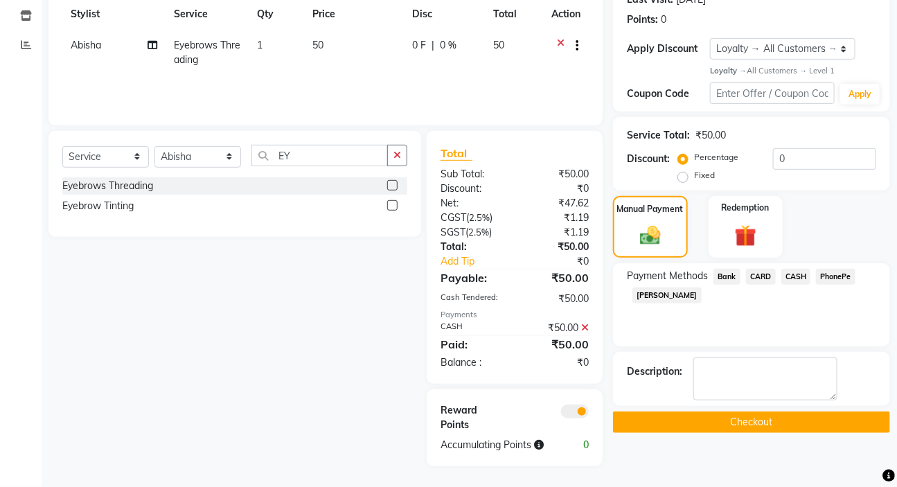
scroll to position [218, 0]
click at [758, 412] on button "Checkout" at bounding box center [751, 422] width 277 height 21
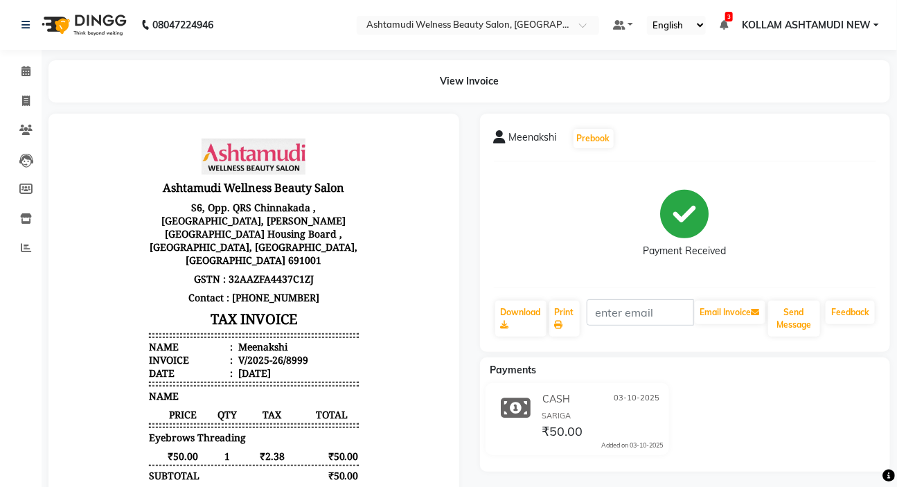
click at [757, 386] on div "CASH [DATE] SARIGA ₹50.00 Added on [DATE]" at bounding box center [686, 422] width 432 height 78
click at [30, 69] on icon at bounding box center [25, 71] width 9 height 10
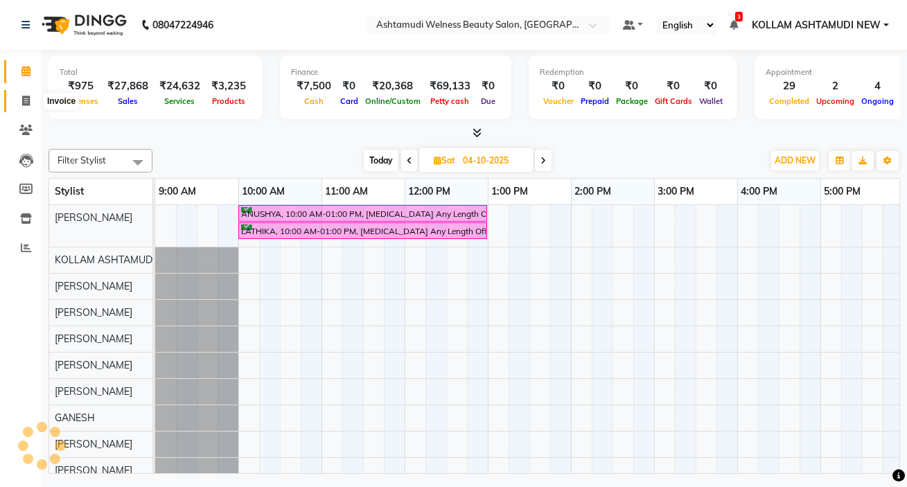
click at [23, 99] on icon at bounding box center [26, 101] width 8 height 10
select select "service"
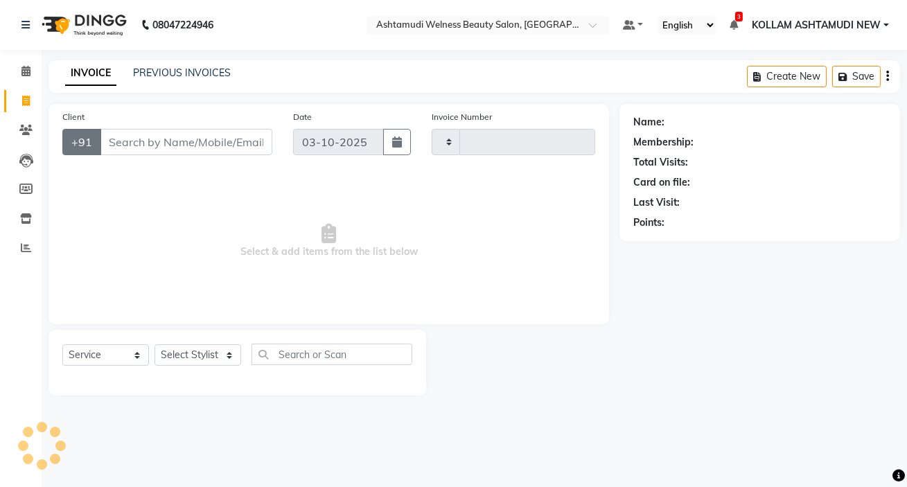
type input "9000"
select select "4529"
click at [169, 142] on input "Client" at bounding box center [186, 142] width 173 height 26
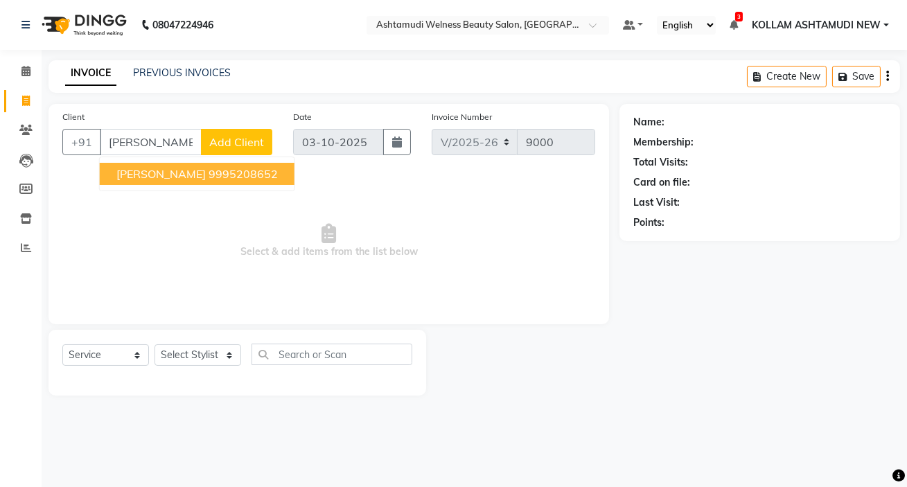
click at [179, 168] on button "[PERSON_NAME] Mam 9995208652" at bounding box center [197, 174] width 195 height 22
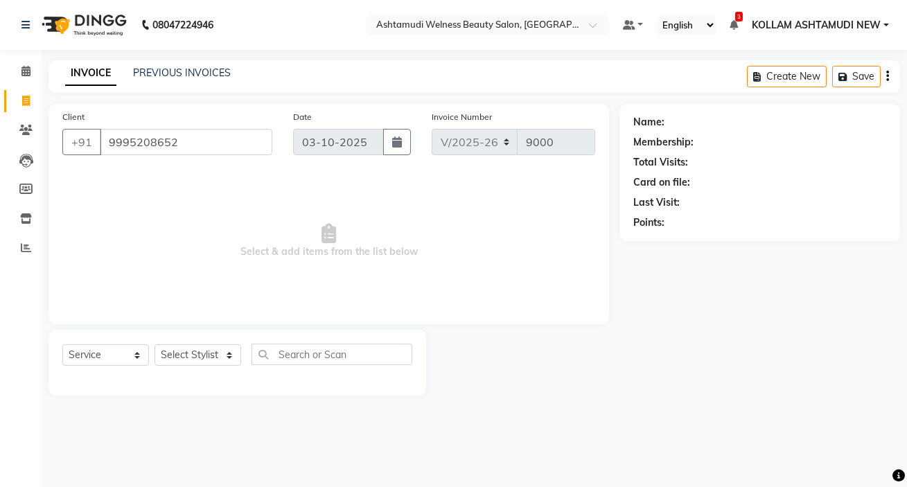
type input "9995208652"
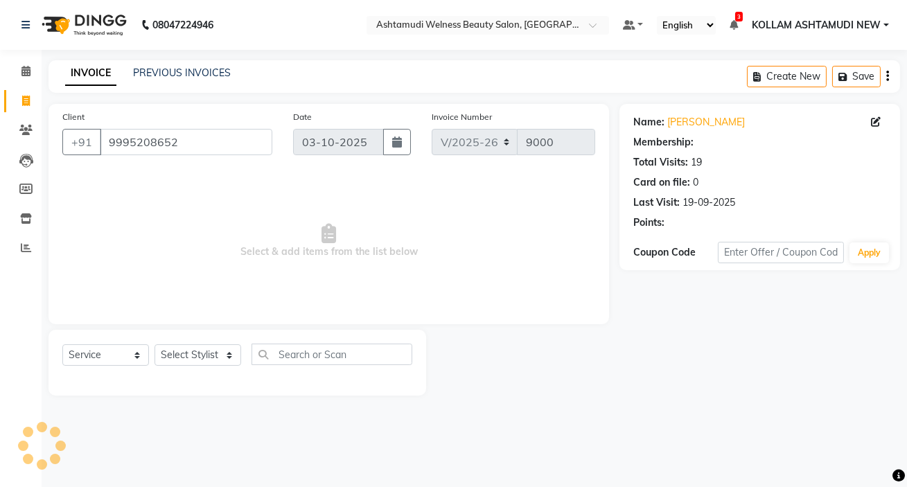
select select "1: Object"
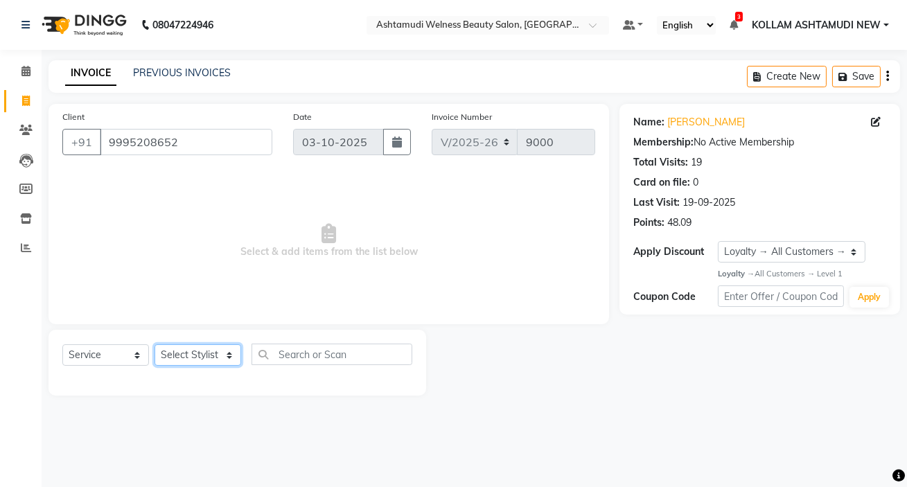
click at [205, 358] on select "Select Stylist [PERSON_NAME] Admin [PERSON_NAME] [PERSON_NAME] [PERSON_NAME] M …" at bounding box center [198, 354] width 87 height 21
select select "69782"
click at [155, 344] on select "Select Stylist [PERSON_NAME] Admin [PERSON_NAME] [PERSON_NAME] [PERSON_NAME] M …" at bounding box center [198, 354] width 87 height 21
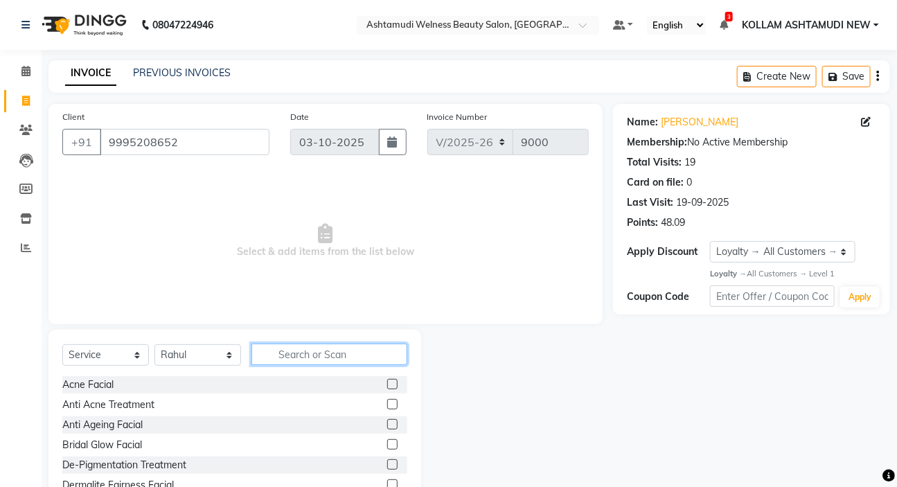
drag, startPoint x: 304, startPoint y: 352, endPoint x: 291, endPoint y: 353, distance: 12.5
click at [304, 351] on input "text" at bounding box center [330, 354] width 156 height 21
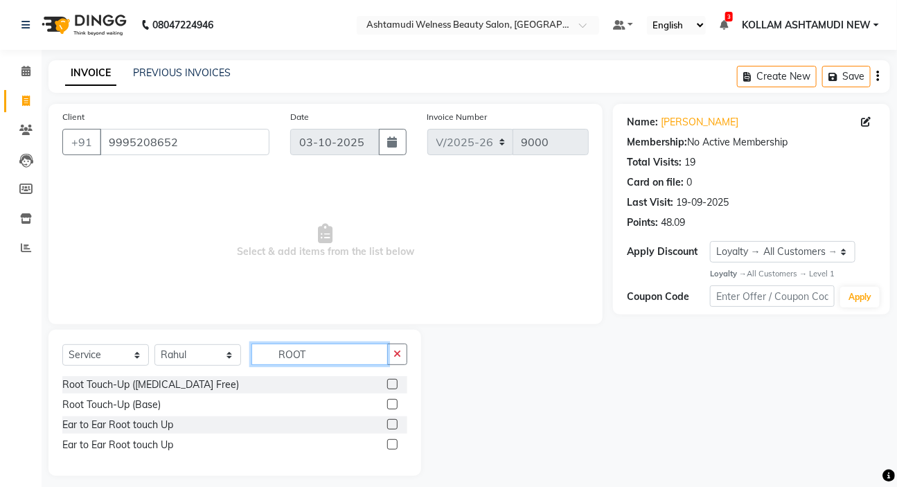
type input "ROOT"
click at [390, 406] on label at bounding box center [392, 404] width 10 height 10
click at [390, 406] on input "checkbox" at bounding box center [391, 405] width 9 height 9
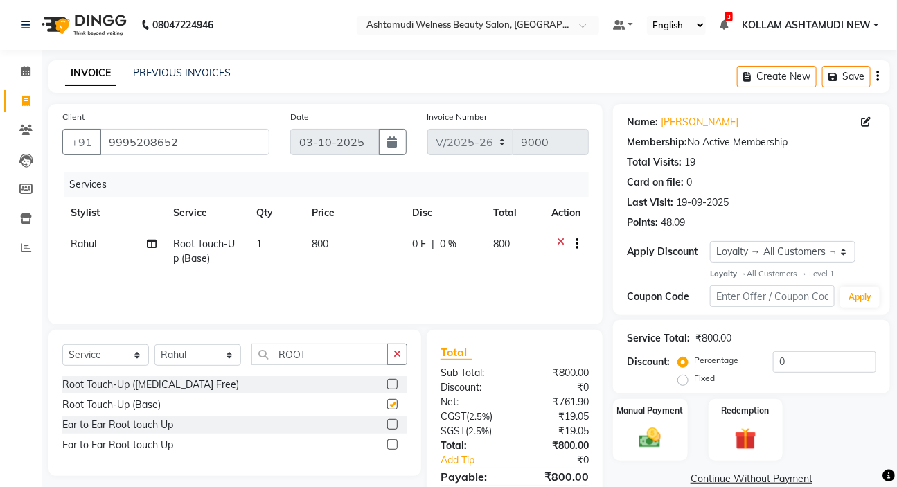
checkbox input "false"
click at [807, 369] on input "0" at bounding box center [824, 361] width 103 height 21
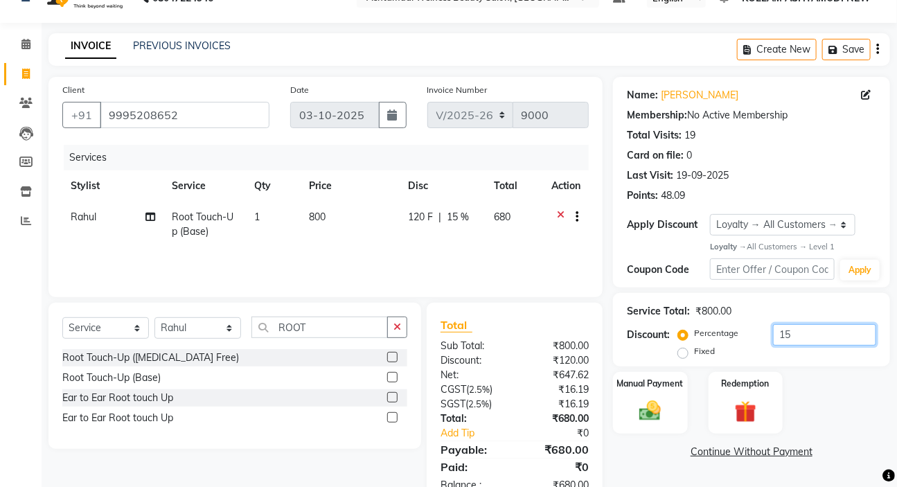
scroll to position [5, 0]
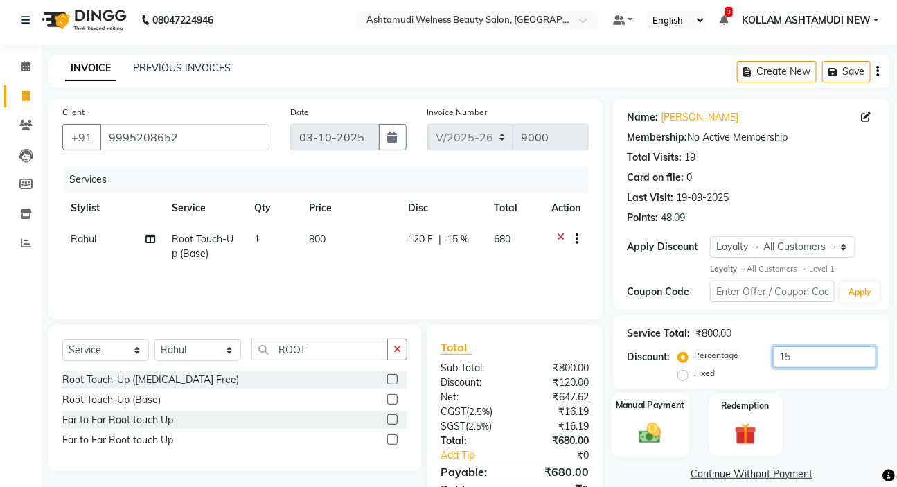
type input "15"
click at [651, 430] on img at bounding box center [650, 434] width 37 height 26
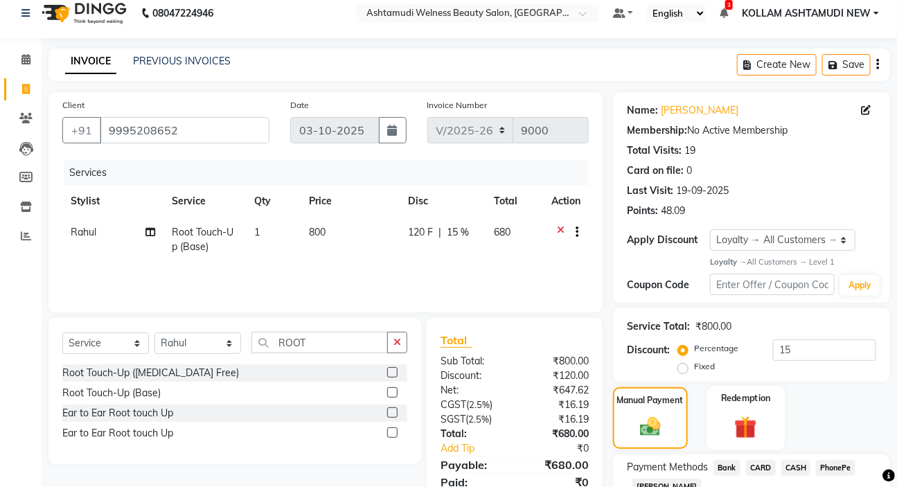
scroll to position [111, 0]
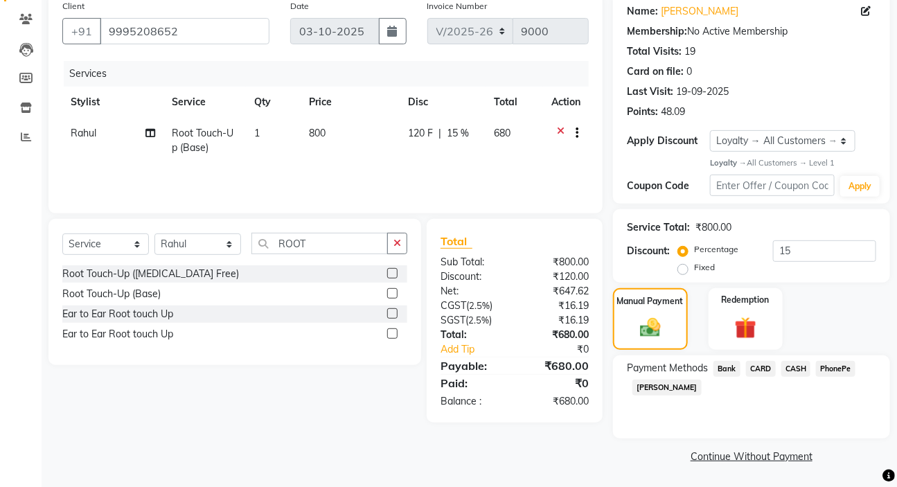
click at [838, 367] on span "PhonePe" at bounding box center [835, 369] width 39 height 16
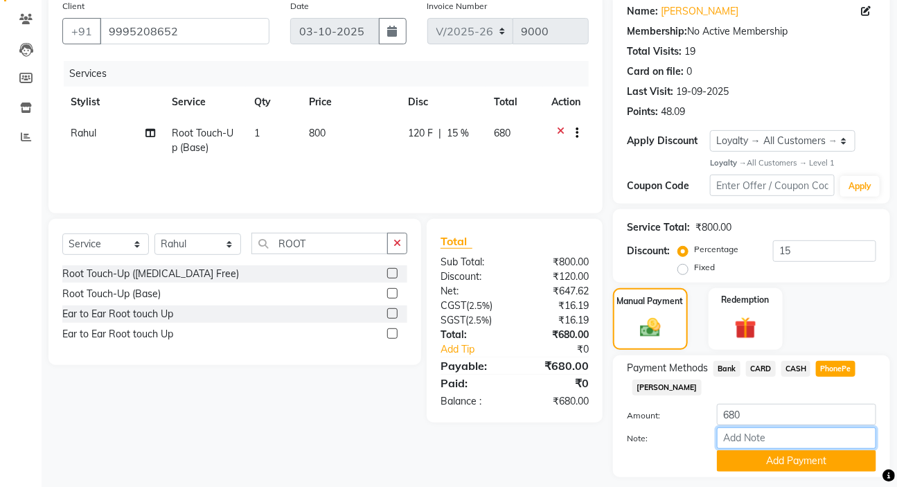
click at [755, 434] on input "Note:" at bounding box center [796, 438] width 159 height 21
type input "SARIGA"
click at [788, 462] on button "Add Payment" at bounding box center [796, 460] width 159 height 21
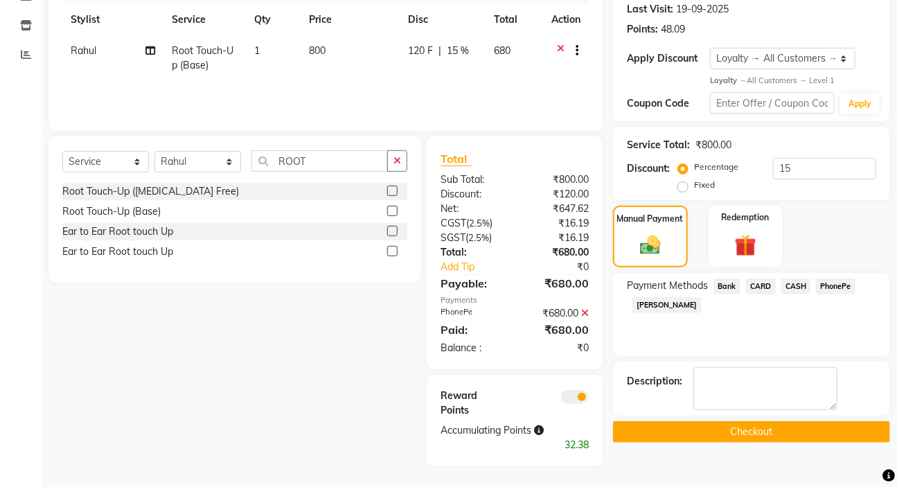
scroll to position [208, 0]
click at [748, 421] on button "Checkout" at bounding box center [751, 431] width 277 height 21
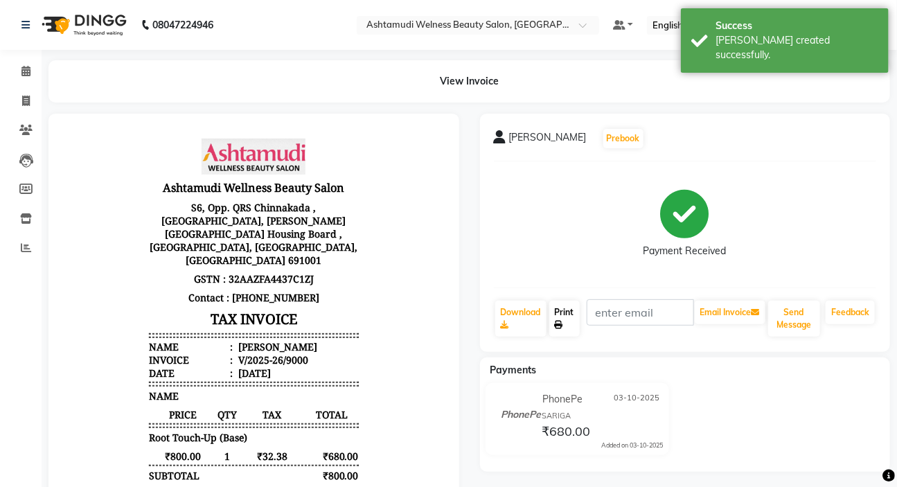
drag, startPoint x: 565, startPoint y: 307, endPoint x: 569, endPoint y: 322, distance: 15.6
click at [564, 307] on link "Print" at bounding box center [565, 319] width 30 height 36
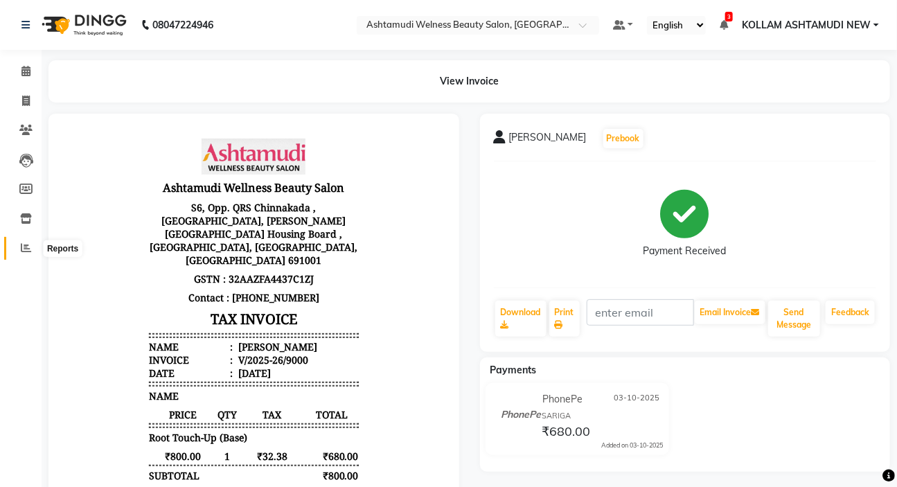
click at [29, 245] on icon at bounding box center [26, 248] width 10 height 10
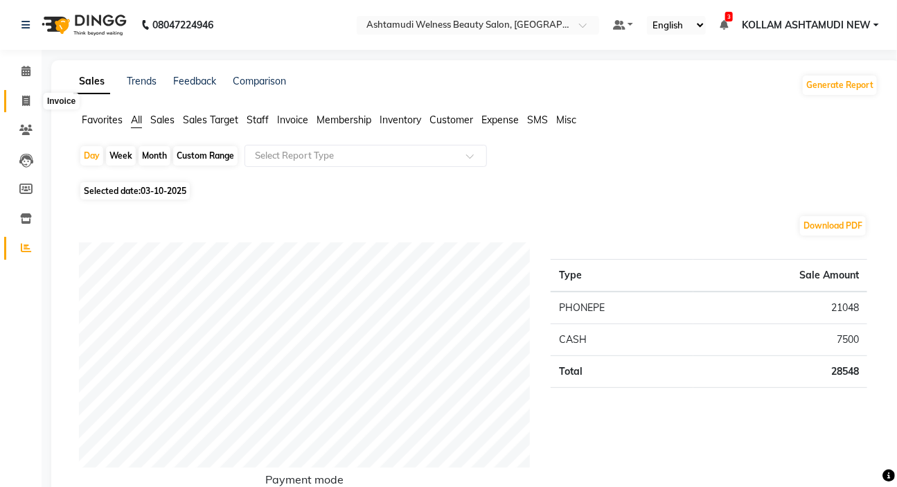
click at [28, 98] on icon at bounding box center [26, 101] width 8 height 10
select select "4529"
select select "service"
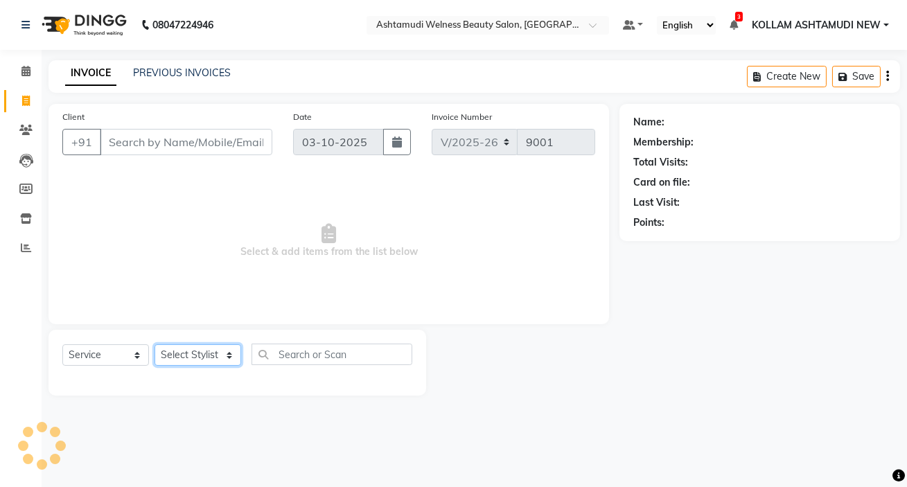
click at [187, 355] on select "Select Stylist" at bounding box center [198, 354] width 87 height 21
select select "30859"
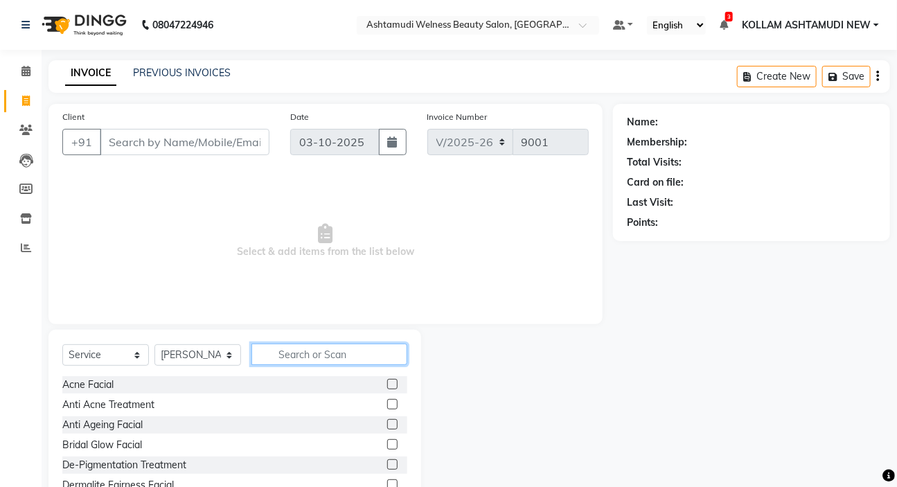
click at [325, 362] on input "text" at bounding box center [330, 354] width 156 height 21
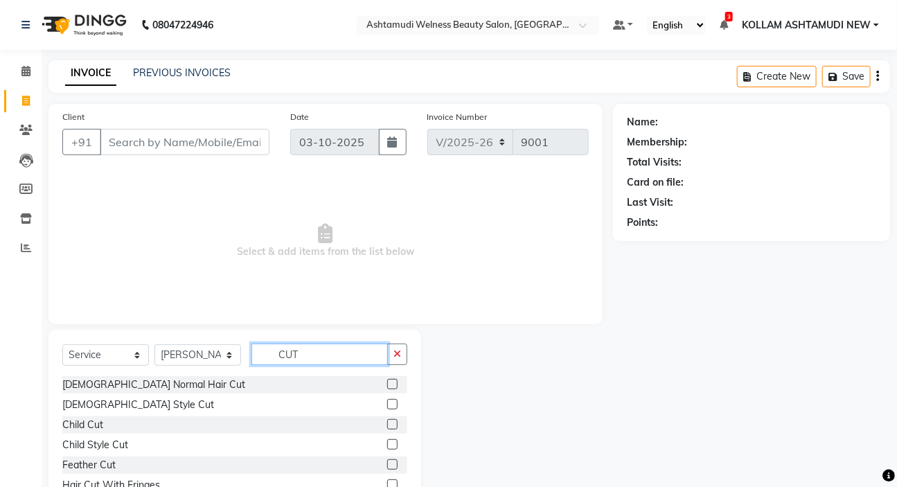
type input "CUT"
click at [387, 385] on label at bounding box center [392, 384] width 10 height 10
click at [387, 385] on input "checkbox" at bounding box center [391, 384] width 9 height 9
checkbox input "true"
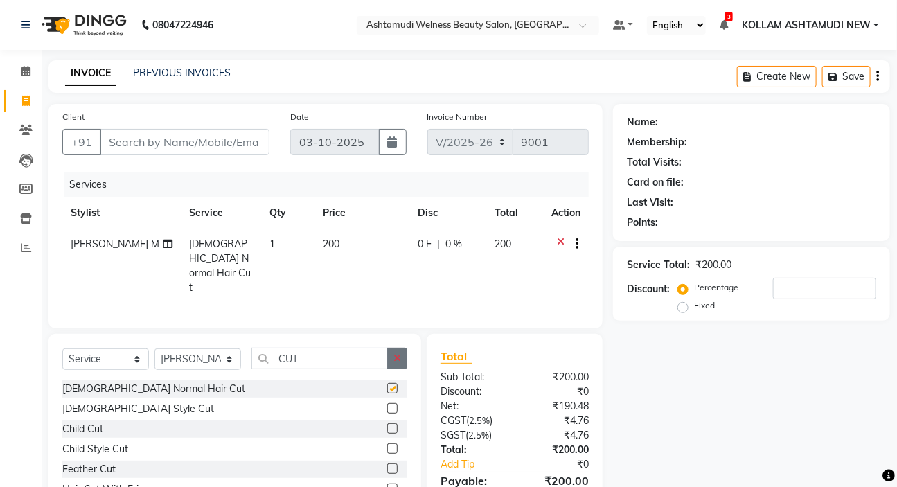
click at [398, 356] on icon "button" at bounding box center [398, 358] width 8 height 10
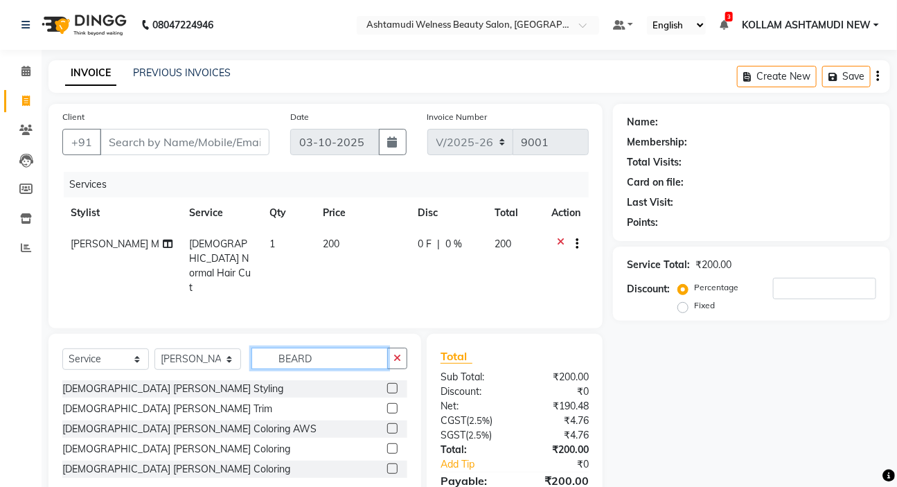
type input "BEARD"
click at [391, 383] on label at bounding box center [392, 388] width 10 height 10
click at [391, 385] on input "checkbox" at bounding box center [391, 389] width 9 height 9
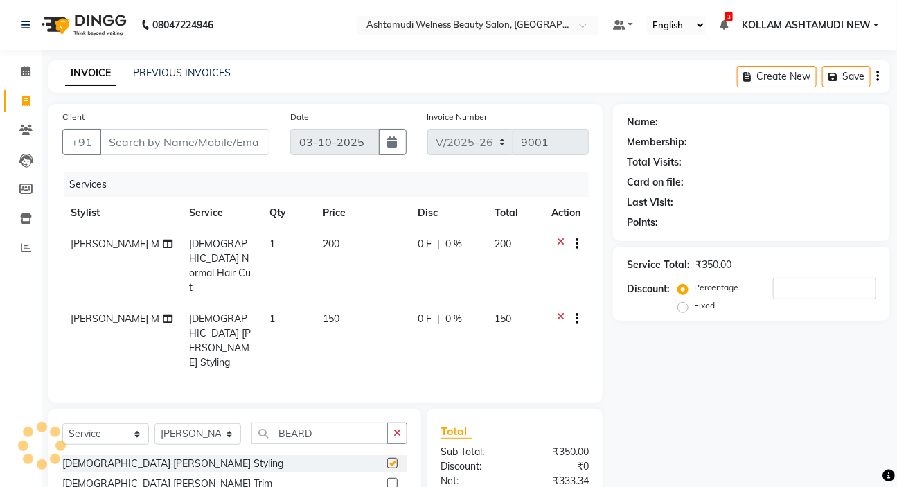
checkbox input "false"
click at [209, 152] on input "Client" at bounding box center [185, 142] width 170 height 26
type input "8"
type input "0"
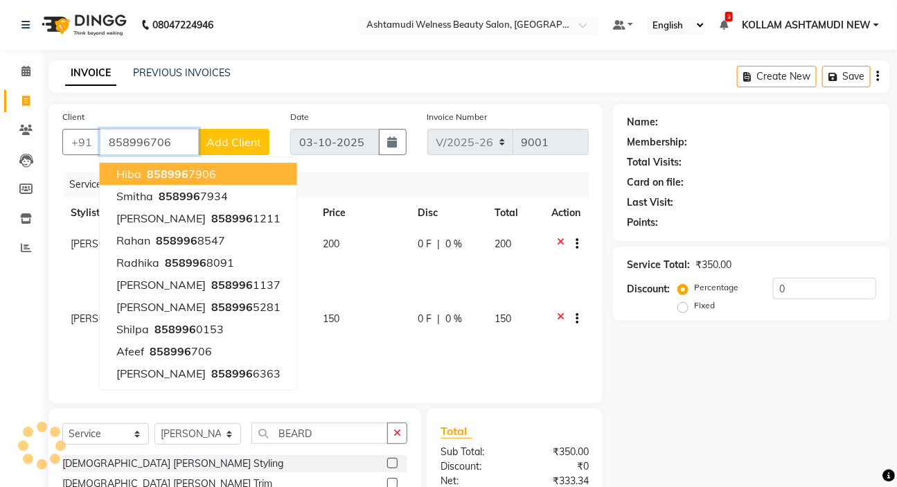
type input "858996706"
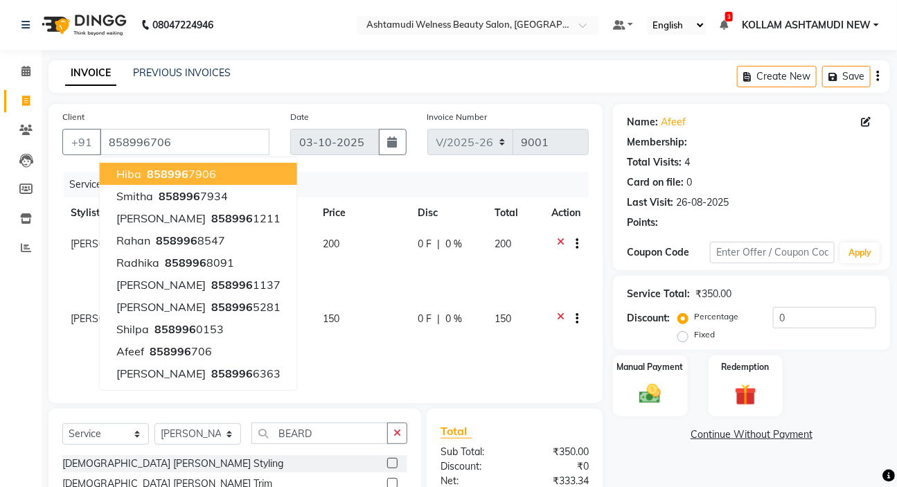
select select "1: Object"
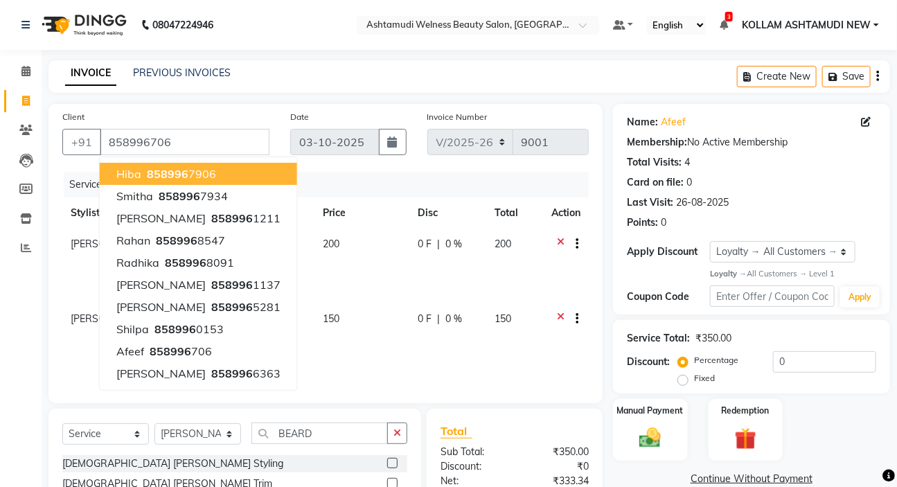
drag, startPoint x: 698, startPoint y: 181, endPoint x: 669, endPoint y: 159, distance: 36.2
click at [696, 180] on div "Card on file: 0" at bounding box center [751, 182] width 249 height 15
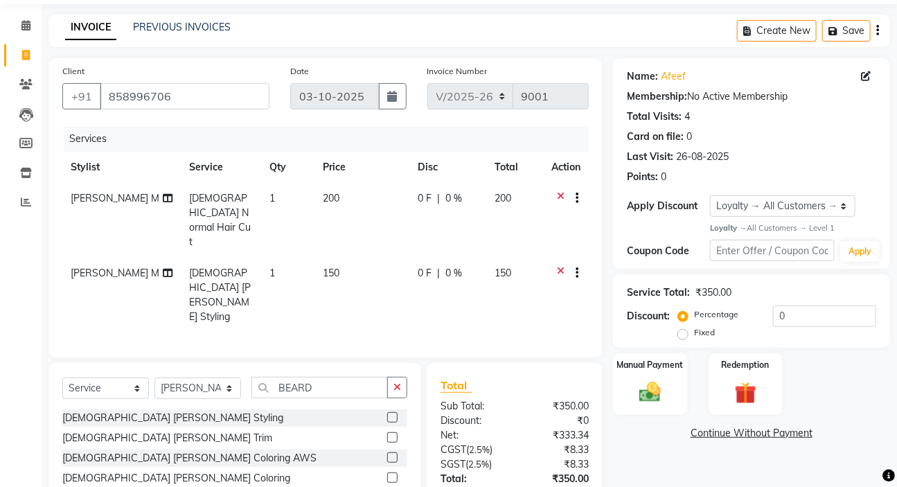
scroll to position [98, 0]
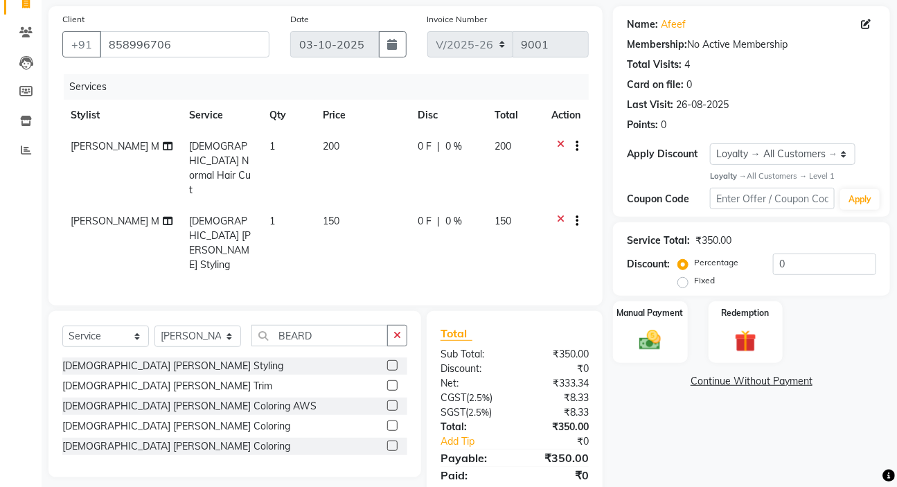
click at [692, 312] on div "Manual Payment Redemption" at bounding box center [752, 332] width 298 height 62
click at [685, 310] on div "Manual Payment" at bounding box center [651, 333] width 78 height 64
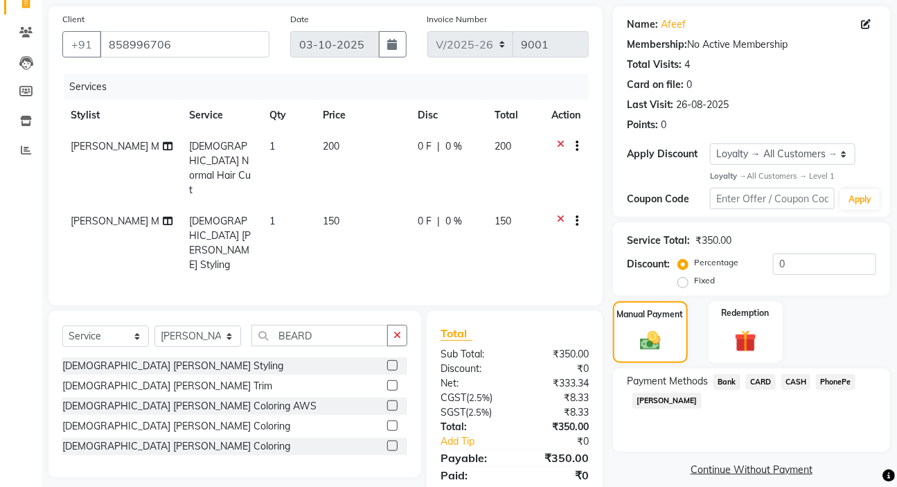
click at [842, 383] on span "PhonePe" at bounding box center [835, 382] width 39 height 16
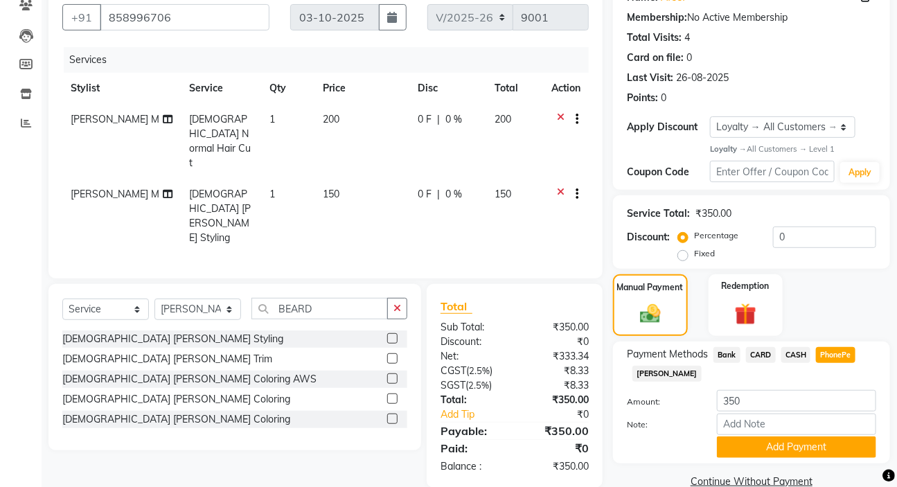
scroll to position [150, 0]
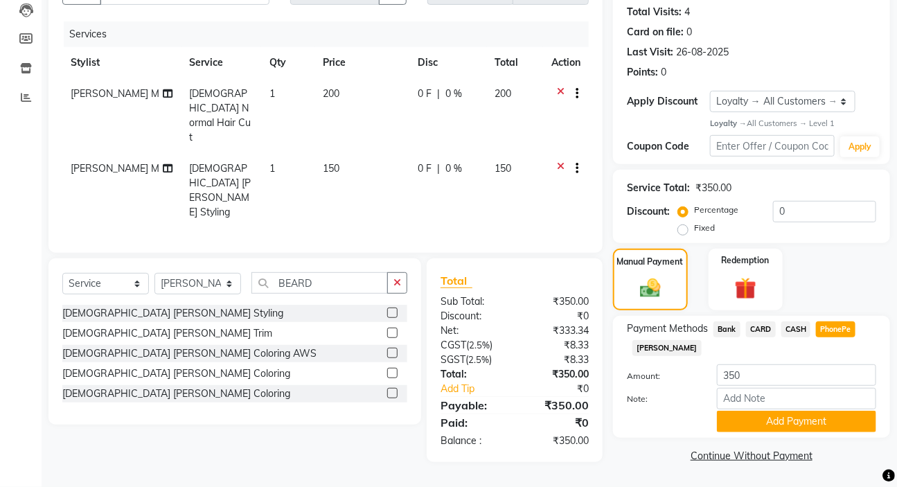
click at [812, 435] on div "Payment Methods Bank CARD CASH PhonePe [PERSON_NAME]: 350 Note: Add Payment" at bounding box center [751, 377] width 277 height 122
click at [812, 423] on button "Add Payment" at bounding box center [796, 421] width 159 height 21
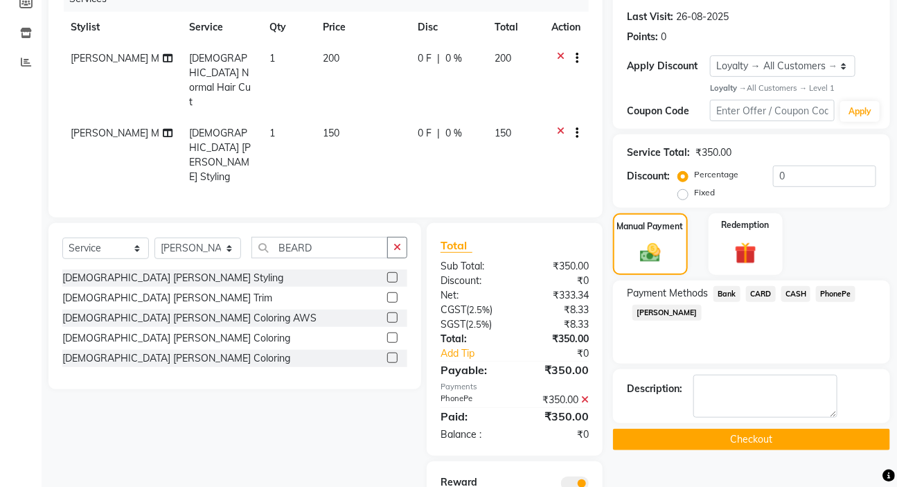
scroll to position [238, 0]
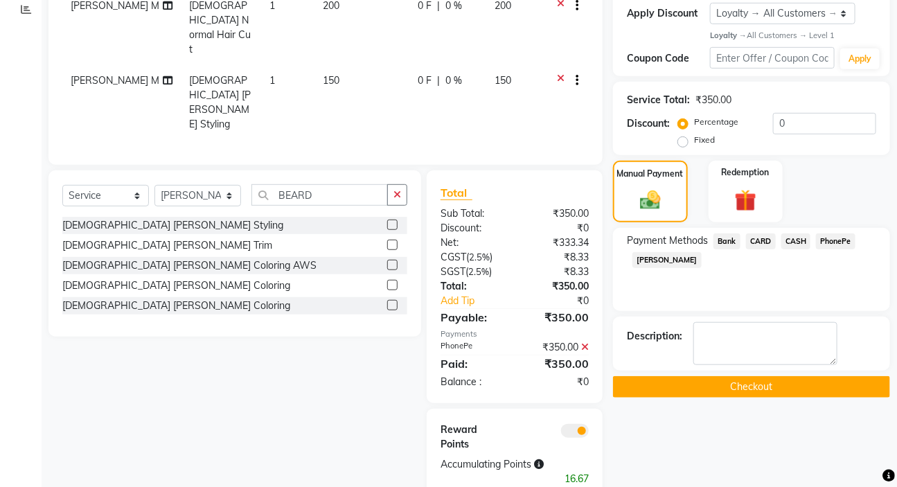
click at [707, 379] on button "Checkout" at bounding box center [751, 386] width 277 height 21
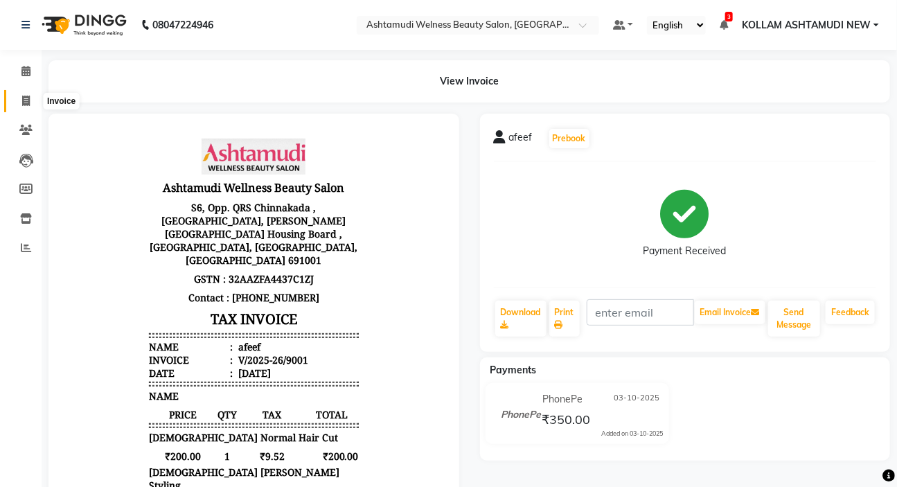
click at [22, 105] on icon at bounding box center [26, 101] width 8 height 10
select select "4529"
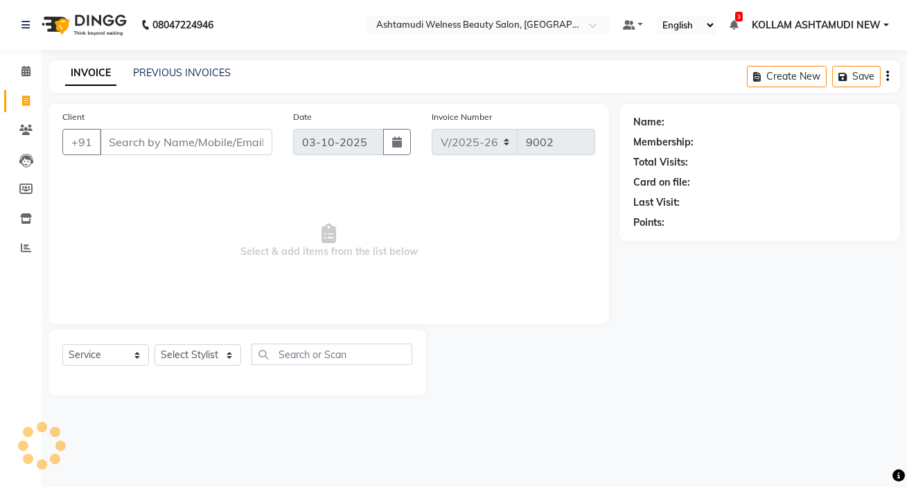
click at [217, 342] on div "Select Service Product Membership Package Voucher Prepaid Gift Card Select Styl…" at bounding box center [238, 363] width 378 height 66
click at [83, 364] on select "Select Service Product Membership Package Voucher Prepaid Gift Card" at bounding box center [105, 354] width 87 height 21
click at [62, 344] on select "Select Service Product Membership Package Voucher Prepaid Gift Card" at bounding box center [105, 354] width 87 height 21
click at [82, 358] on select "Select Service Product Membership Package Voucher Prepaid Gift Card" at bounding box center [105, 354] width 87 height 21
select select "package"
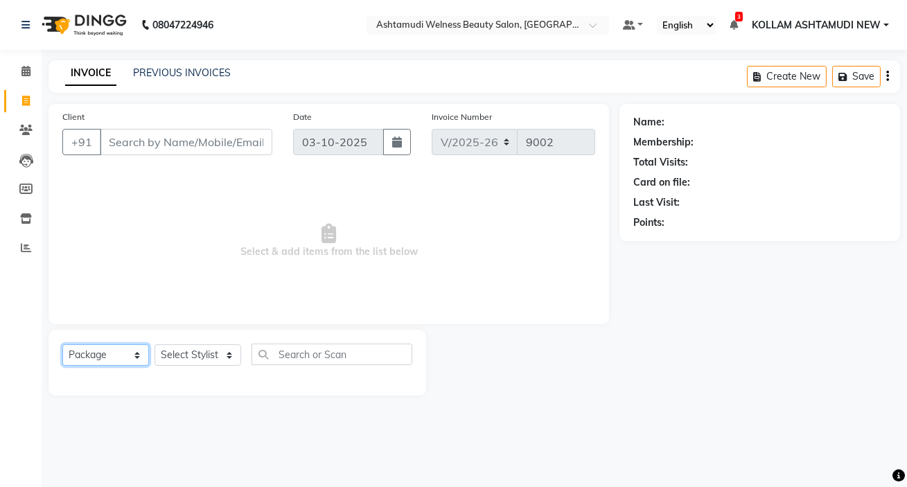
click at [62, 344] on select "Select Service Product Membership Package Voucher Prepaid Gift Card" at bounding box center [105, 354] width 87 height 21
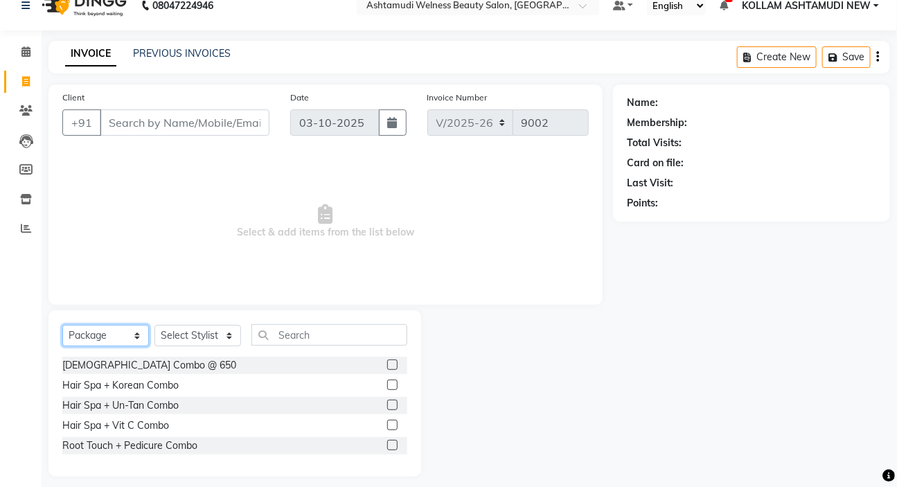
scroll to position [30, 0]
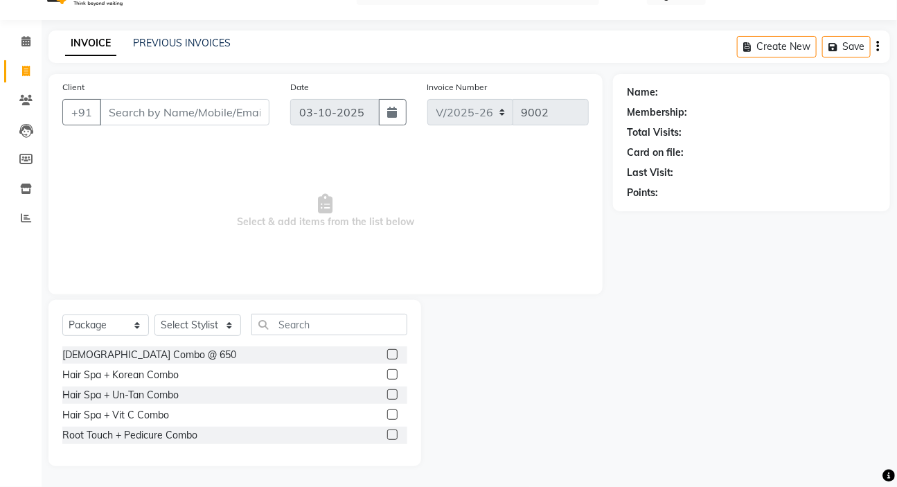
click at [390, 389] on label at bounding box center [392, 394] width 10 height 10
click at [390, 391] on input "checkbox" at bounding box center [391, 395] width 9 height 9
checkbox input "false"
click at [187, 327] on select "Select Stylist [PERSON_NAME] Admin [PERSON_NAME] [PERSON_NAME] [PERSON_NAME] M …" at bounding box center [198, 325] width 87 height 21
select select "49945"
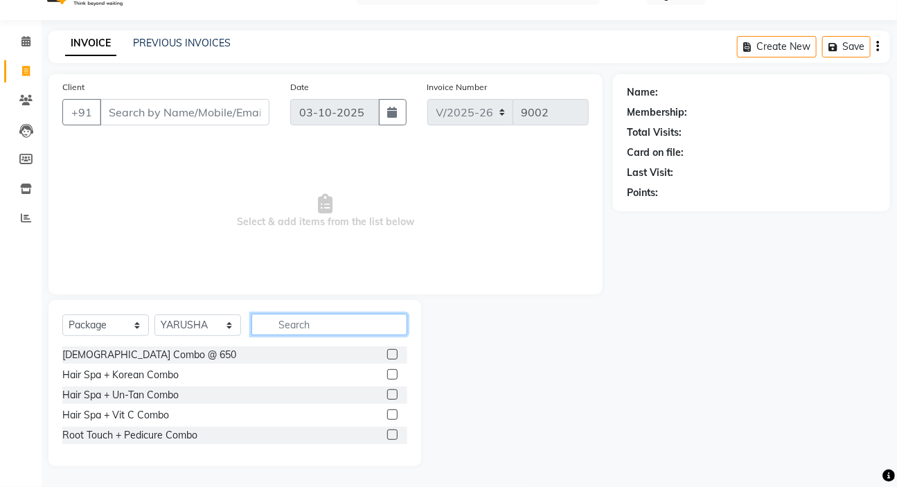
click at [390, 315] on input "text" at bounding box center [330, 324] width 156 height 21
click at [393, 395] on label at bounding box center [392, 394] width 10 height 10
click at [393, 395] on input "checkbox" at bounding box center [391, 395] width 9 height 9
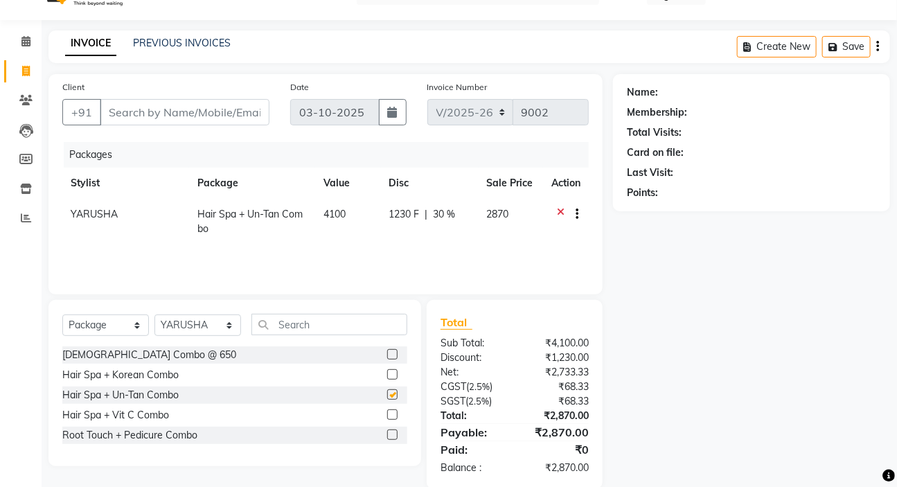
checkbox input "false"
click at [394, 376] on label at bounding box center [392, 374] width 10 height 10
click at [394, 376] on input "checkbox" at bounding box center [391, 375] width 9 height 9
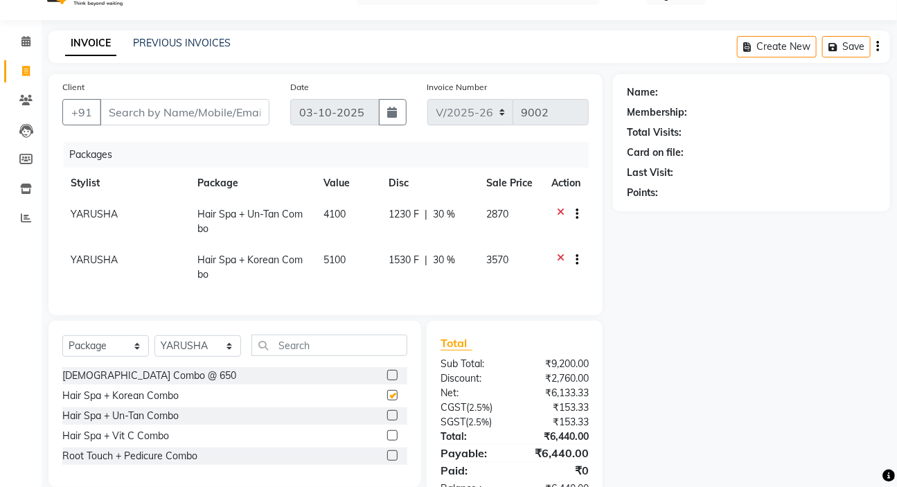
checkbox input "false"
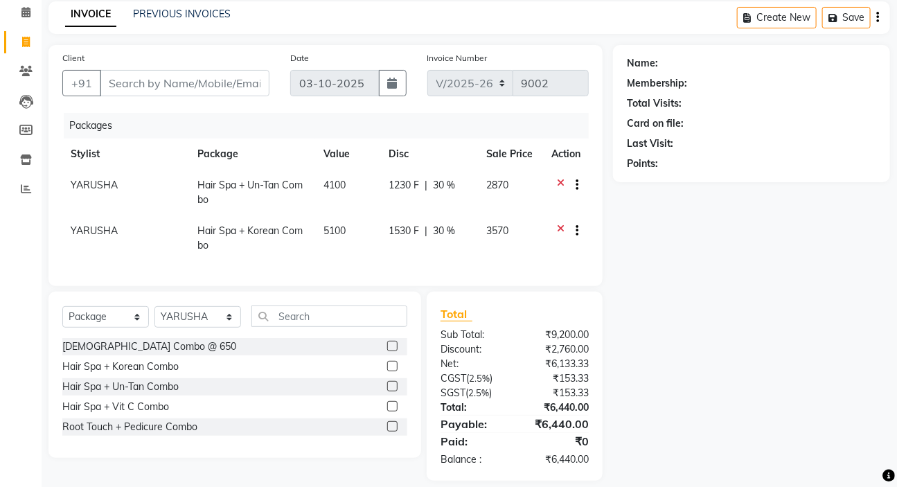
scroll to position [83, 0]
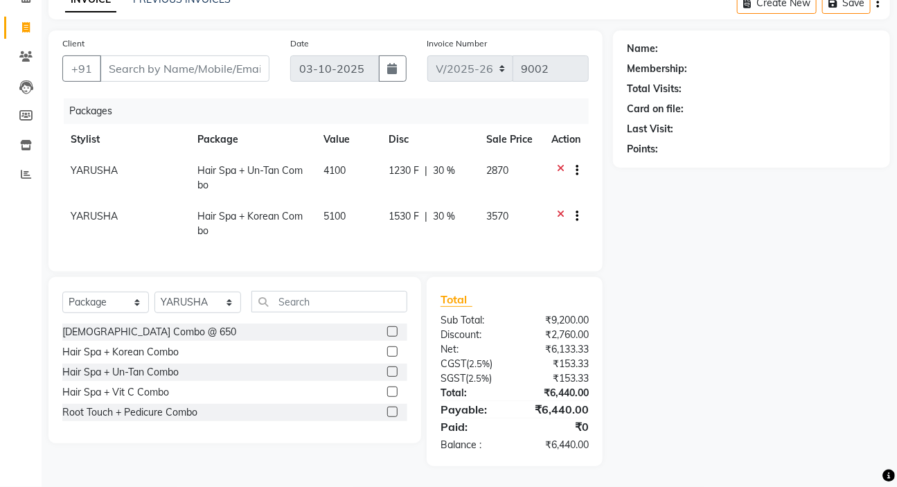
click at [394, 394] on label at bounding box center [392, 392] width 10 height 10
click at [394, 394] on input "checkbox" at bounding box center [391, 392] width 9 height 9
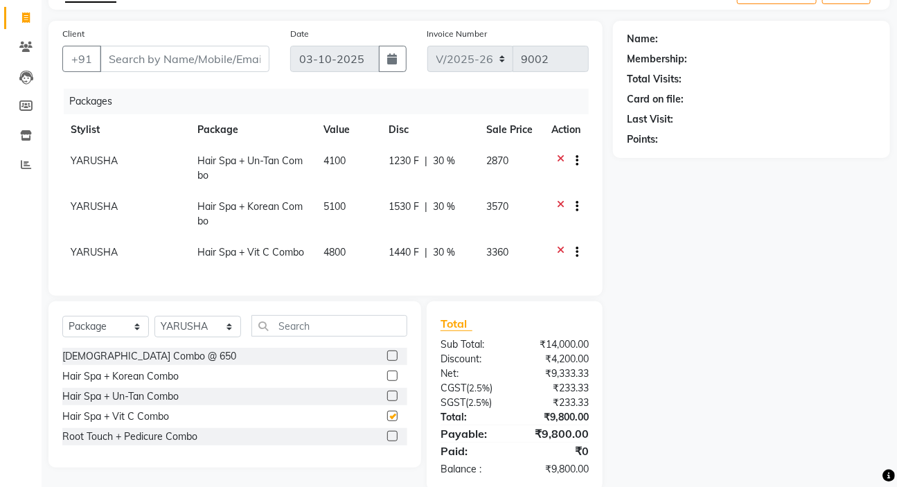
checkbox input "false"
click at [392, 401] on label at bounding box center [392, 396] width 10 height 10
click at [392, 401] on input "checkbox" at bounding box center [391, 396] width 9 height 9
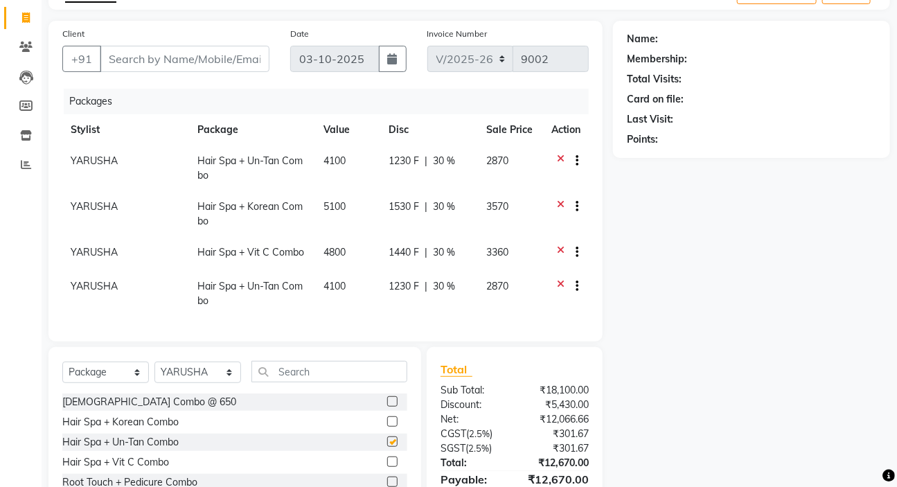
checkbox input "false"
click at [559, 249] on icon at bounding box center [561, 253] width 8 height 17
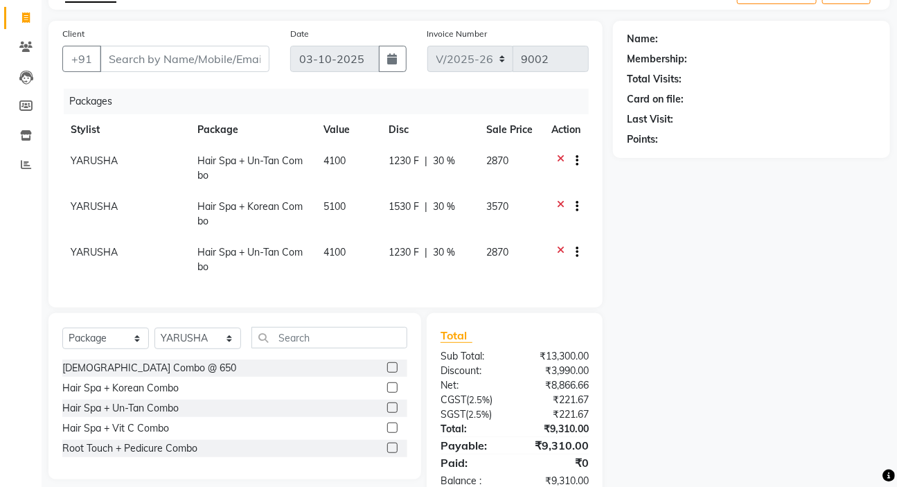
click at [565, 201] on div at bounding box center [572, 208] width 14 height 17
click at [557, 204] on icon at bounding box center [561, 208] width 8 height 17
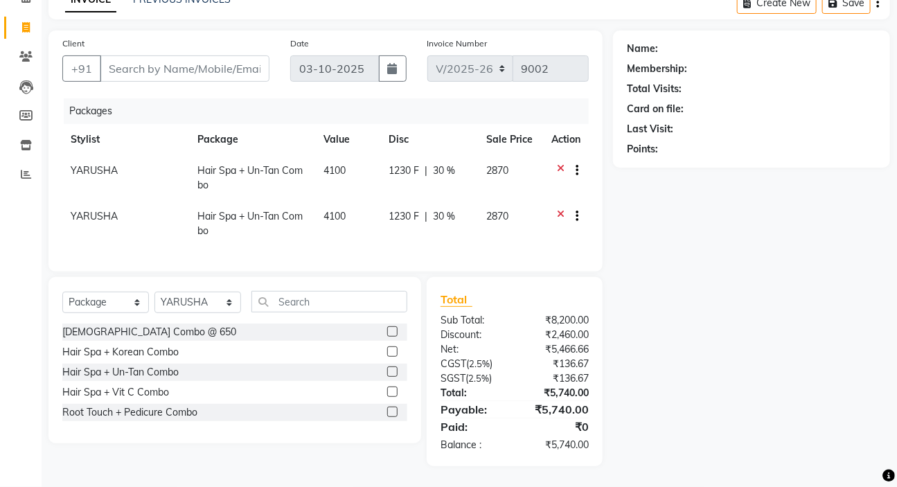
click at [562, 164] on icon at bounding box center [561, 172] width 8 height 17
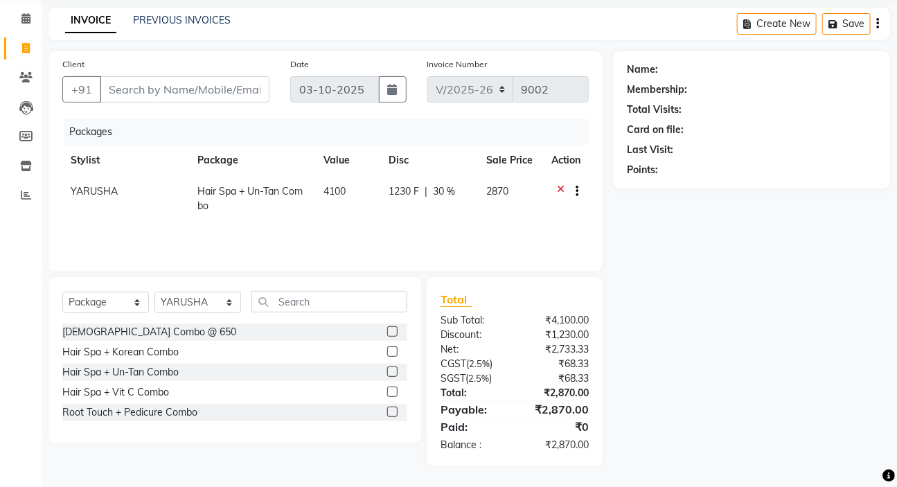
scroll to position [53, 0]
click at [204, 84] on input "Client" at bounding box center [185, 89] width 170 height 26
type input "D"
click at [328, 304] on input "text" at bounding box center [330, 301] width 156 height 21
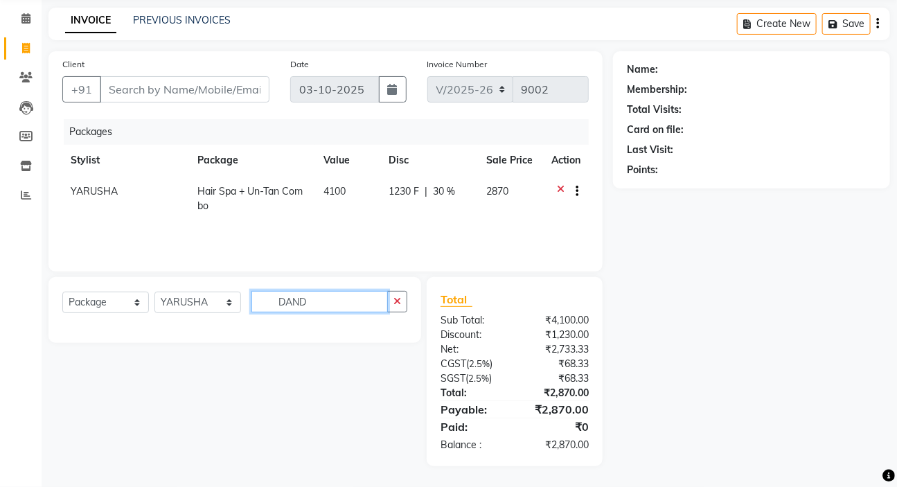
type input "DAND"
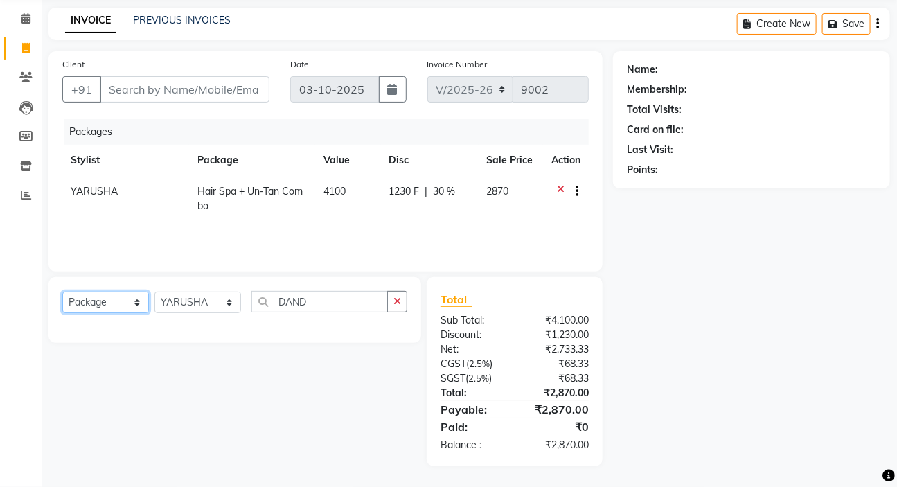
click at [119, 300] on select "Select Service Product Membership Package Voucher Prepaid Gift Card" at bounding box center [105, 302] width 87 height 21
click at [62, 292] on select "Select Service Product Membership Package Voucher Prepaid Gift Card" at bounding box center [105, 302] width 87 height 21
click at [118, 291] on div "Select Service Product Membership Package Voucher Prepaid Gift Card Select Styl…" at bounding box center [234, 307] width 345 height 33
click at [118, 299] on select "Select Service Product Membership Package Voucher Prepaid Gift Card" at bounding box center [105, 302] width 87 height 21
select select "service"
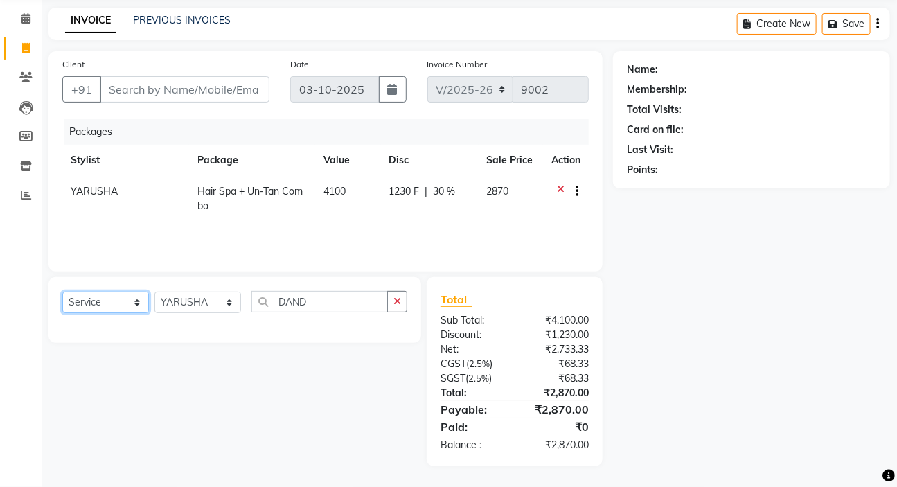
click at [62, 292] on select "Select Service Product Membership Package Voucher Prepaid Gift Card" at bounding box center [105, 302] width 87 height 21
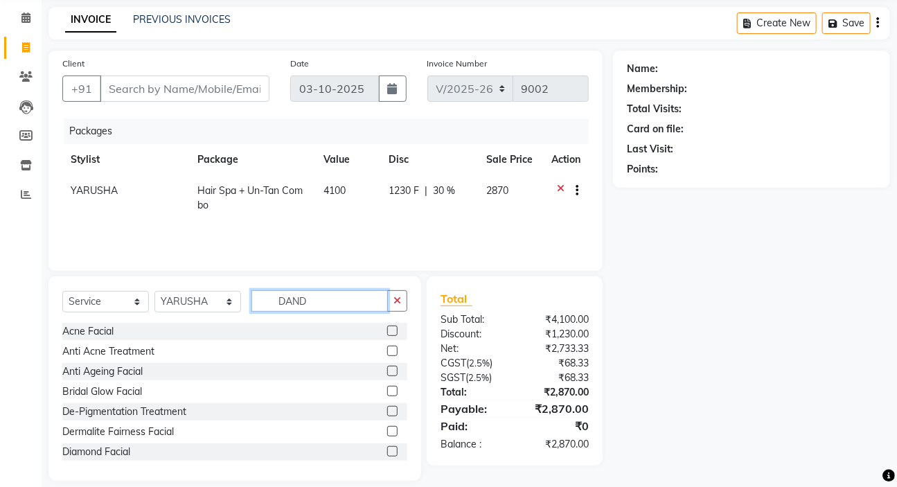
click at [346, 304] on input "DAND" at bounding box center [320, 300] width 137 height 21
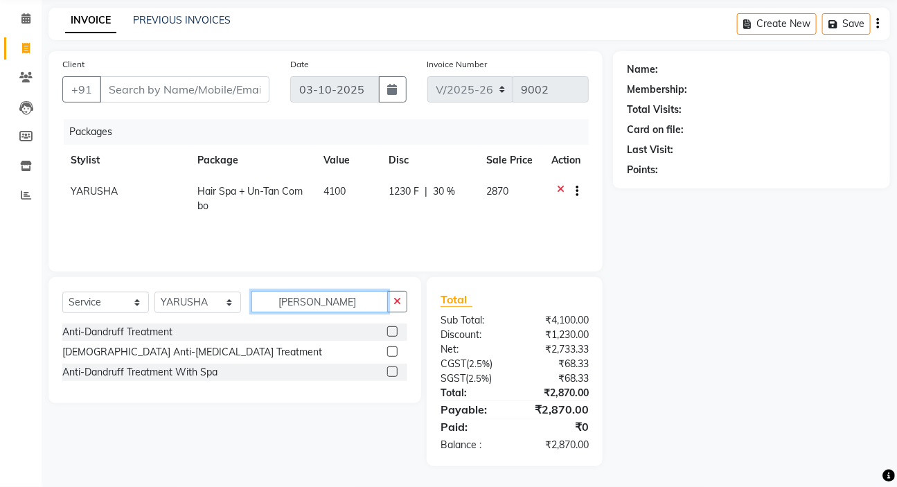
type input "DAND"
click at [393, 328] on label at bounding box center [392, 331] width 10 height 10
click at [393, 328] on input "checkbox" at bounding box center [391, 332] width 9 height 9
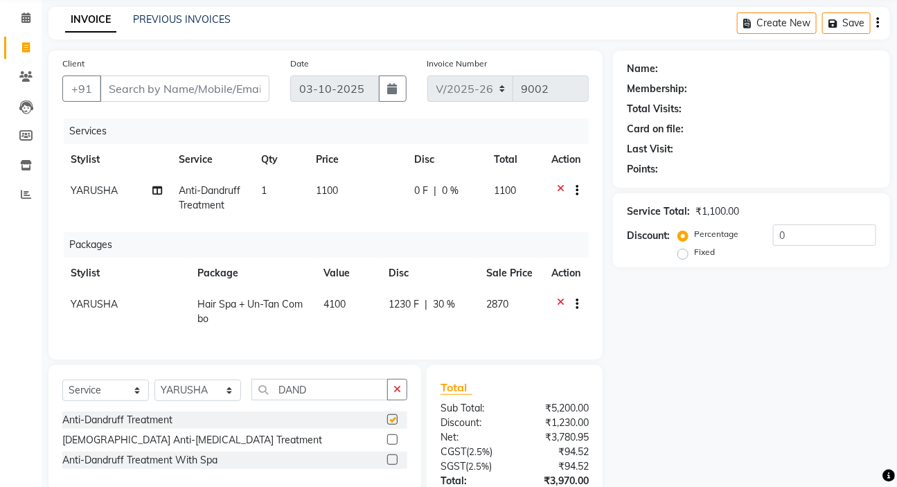
checkbox input "false"
click at [557, 303] on icon at bounding box center [561, 305] width 8 height 17
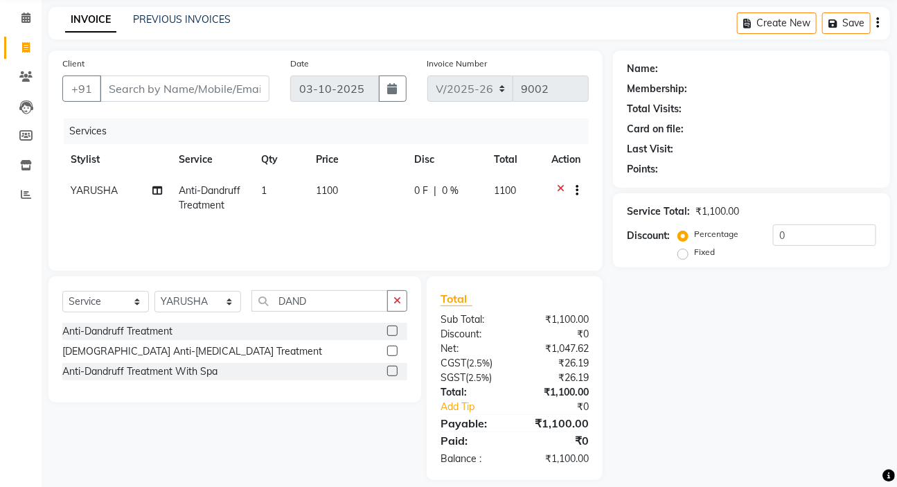
scroll to position [68, 0]
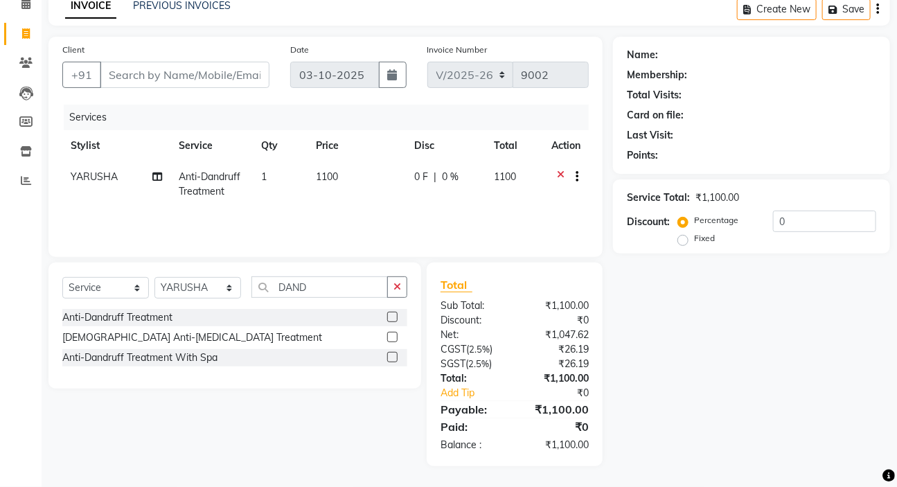
click at [560, 184] on icon at bounding box center [561, 178] width 8 height 17
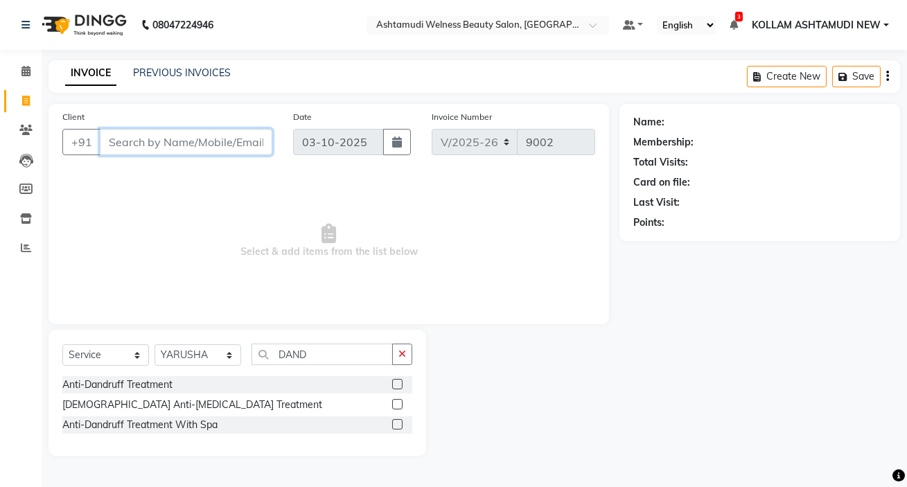
click at [197, 148] on input "Client" at bounding box center [186, 142] width 173 height 26
click at [96, 357] on select "Select Service Product Membership Package Voucher Prepaid Gift Card" at bounding box center [105, 354] width 87 height 21
select select "package"
click at [62, 344] on select "Select Service Product Membership Package Voucher Prepaid Gift Card" at bounding box center [105, 354] width 87 height 21
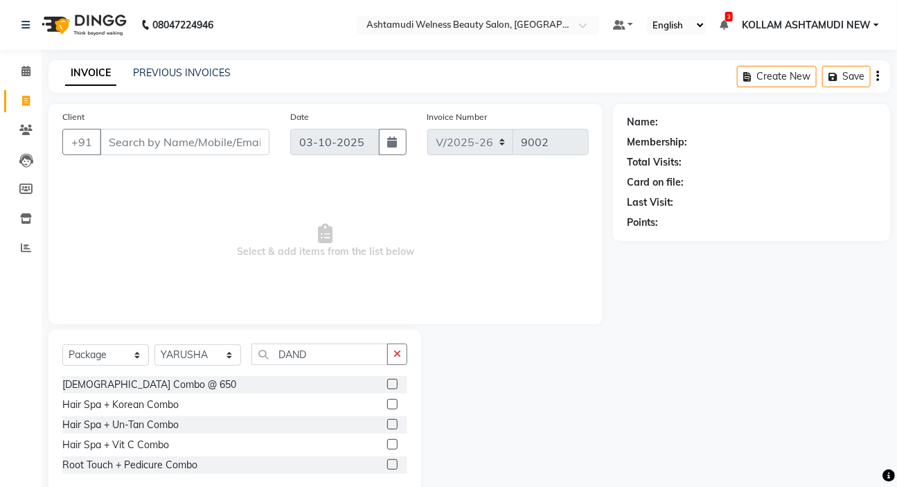
click at [390, 427] on label at bounding box center [392, 424] width 10 height 10
click at [390, 427] on input "checkbox" at bounding box center [391, 425] width 9 height 9
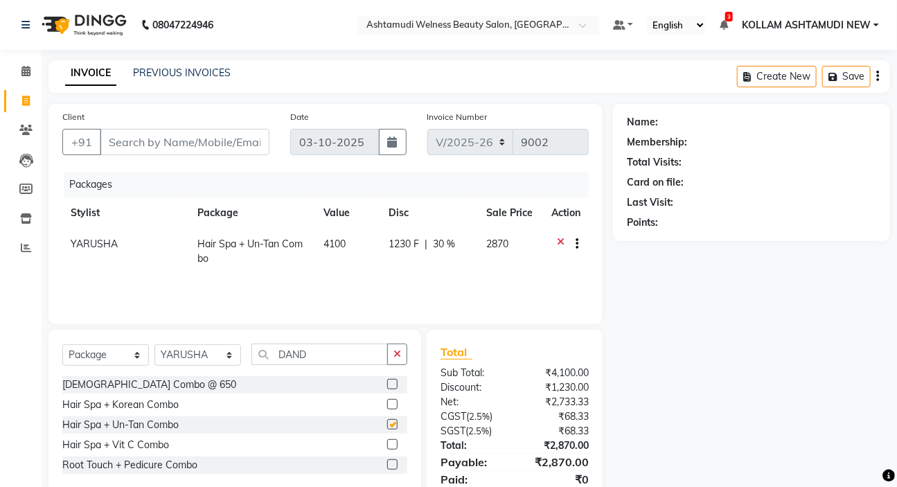
checkbox input "false"
click at [193, 361] on select "Select Stylist [PERSON_NAME] Admin [PERSON_NAME] [PERSON_NAME] [PERSON_NAME] M …" at bounding box center [198, 354] width 87 height 21
click at [91, 351] on select "Select Service Product Membership Package Voucher Prepaid Gift Card" at bounding box center [105, 354] width 87 height 21
select select "service"
click at [62, 344] on select "Select Service Product Membership Package Voucher Prepaid Gift Card" at bounding box center [105, 354] width 87 height 21
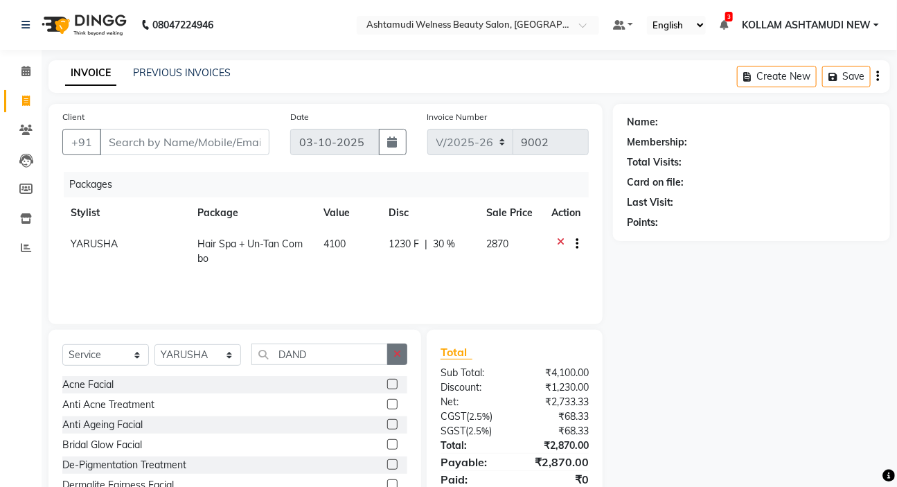
click at [396, 351] on icon "button" at bounding box center [398, 354] width 8 height 10
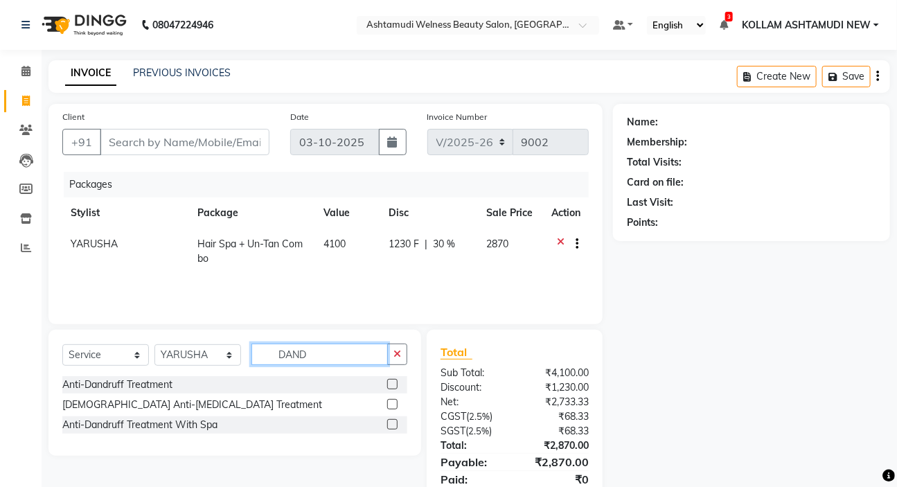
type input "DAND"
click at [394, 380] on label at bounding box center [392, 384] width 10 height 10
click at [394, 380] on input "checkbox" at bounding box center [391, 384] width 9 height 9
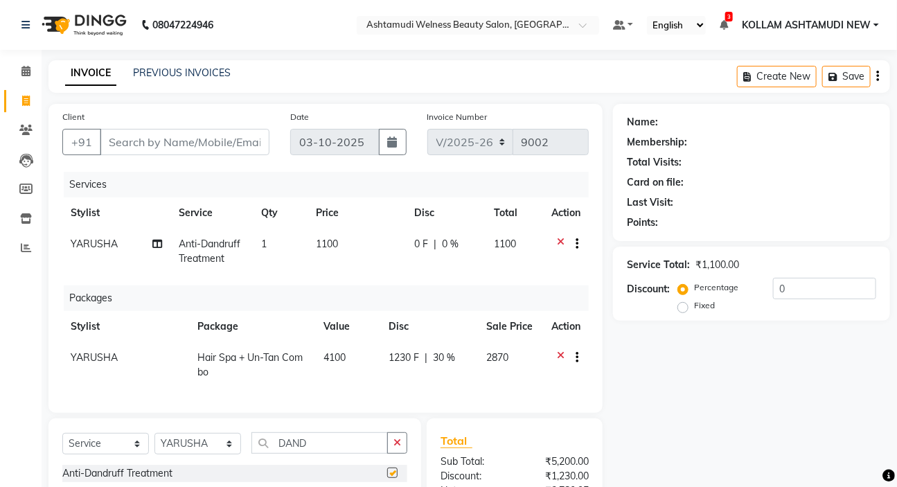
checkbox input "false"
click at [437, 261] on td "0 F | 0 %" at bounding box center [446, 252] width 80 height 46
select select "49945"
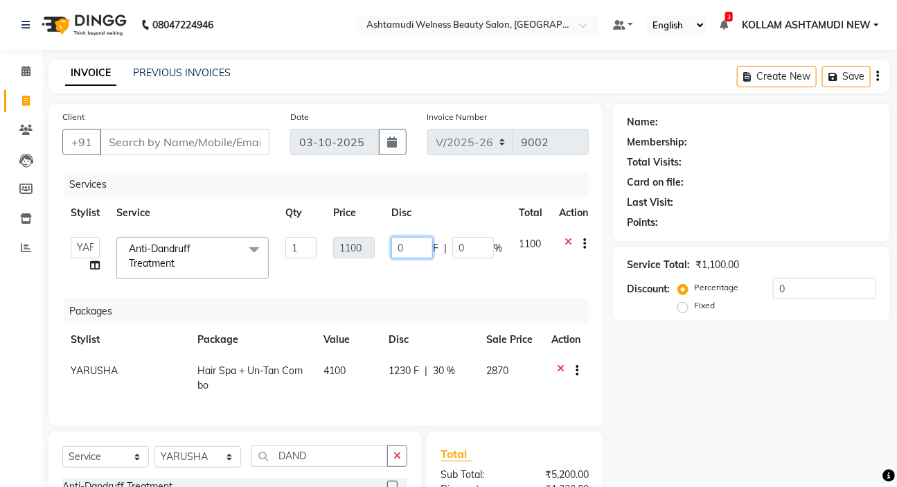
click at [407, 249] on input "0" at bounding box center [413, 247] width 42 height 21
type input "300"
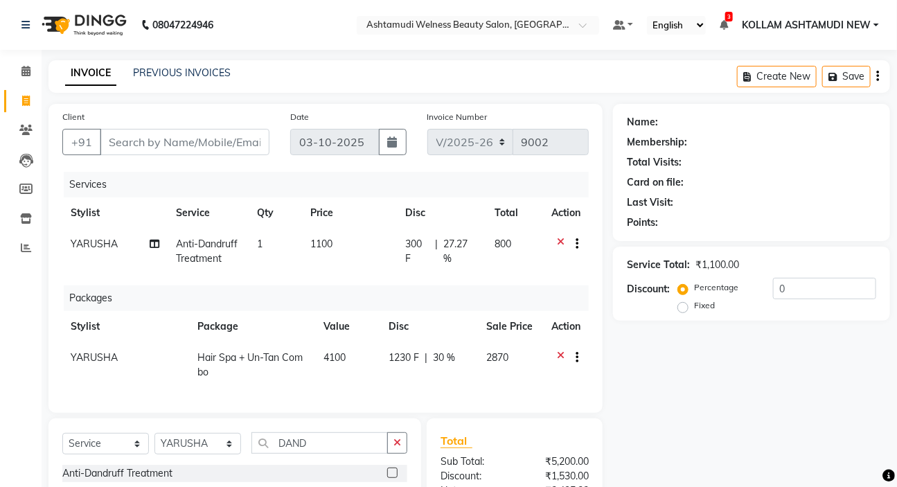
click at [471, 195] on div "Services" at bounding box center [332, 185] width 536 height 26
click at [136, 151] on input "Client" at bounding box center [185, 142] width 170 height 26
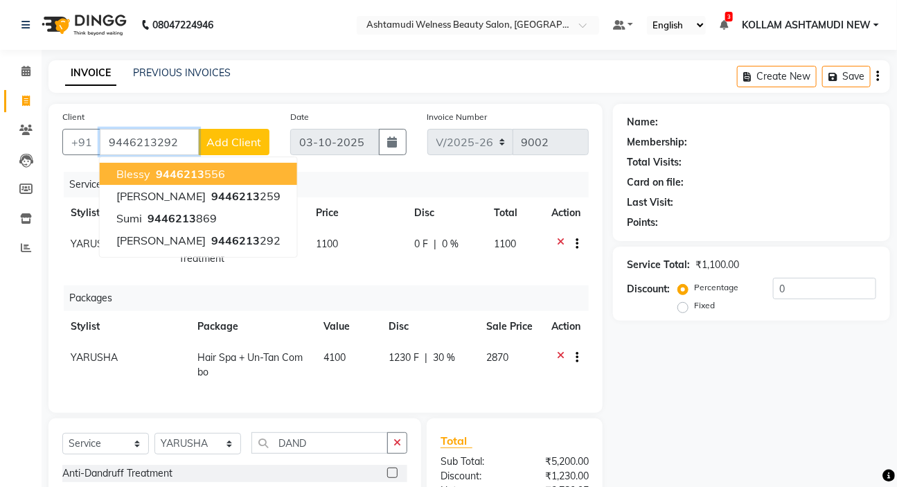
type input "9446213292"
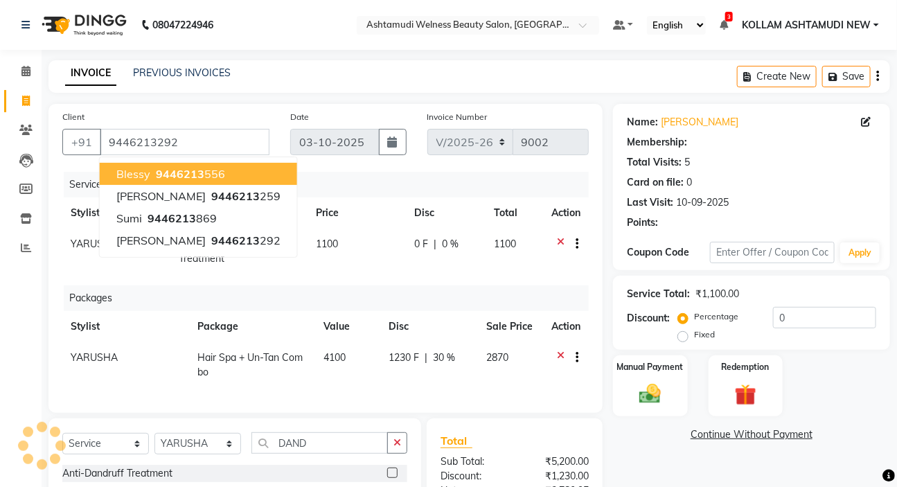
select select "2: Object"
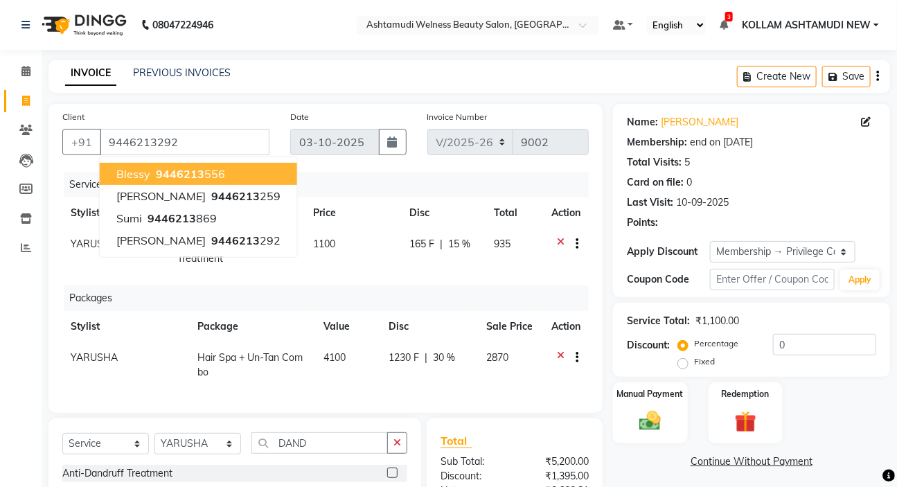
type input "15"
drag, startPoint x: 733, startPoint y: 150, endPoint x: 726, endPoint y: 215, distance: 65.6
click at [733, 150] on div "Name: [PERSON_NAME] Membership: end on [DATE] Total Visits: 5 Card on file: 0 L…" at bounding box center [751, 169] width 249 height 121
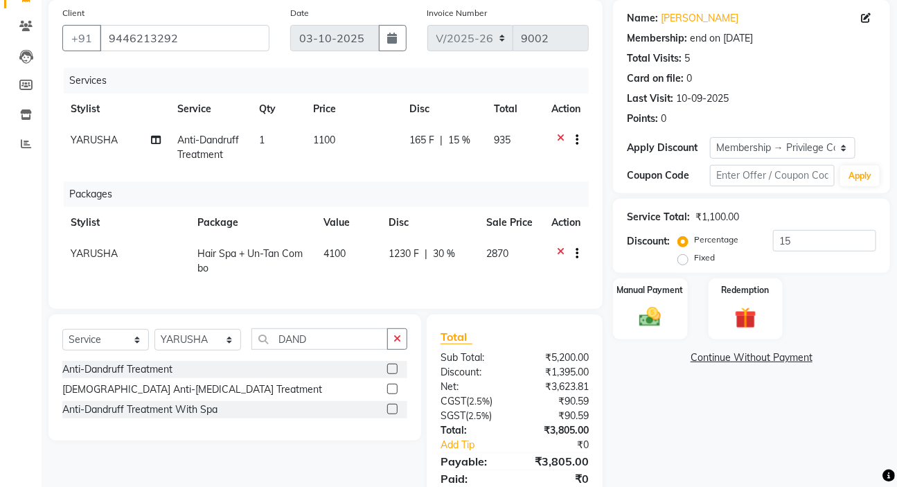
scroll to position [103, 0]
click at [464, 255] on div "1230 F | 30 %" at bounding box center [429, 254] width 81 height 15
select select "49945"
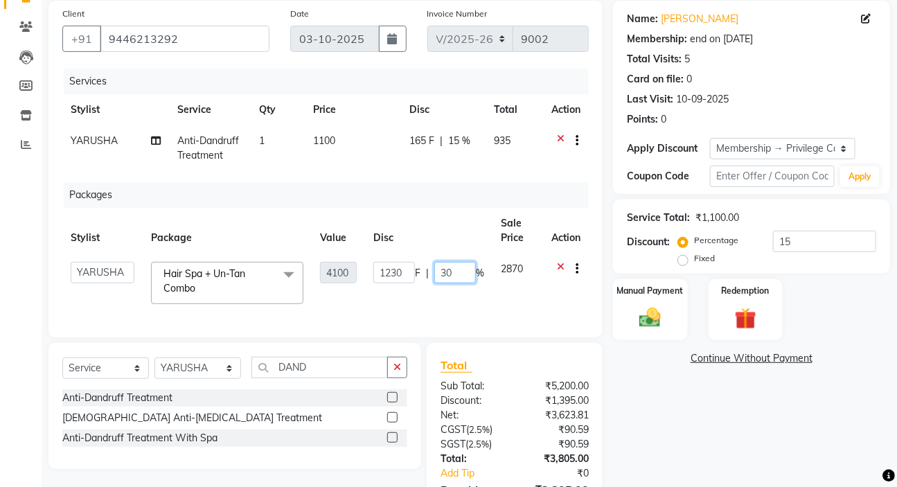
click at [458, 265] on input "30" at bounding box center [455, 272] width 42 height 21
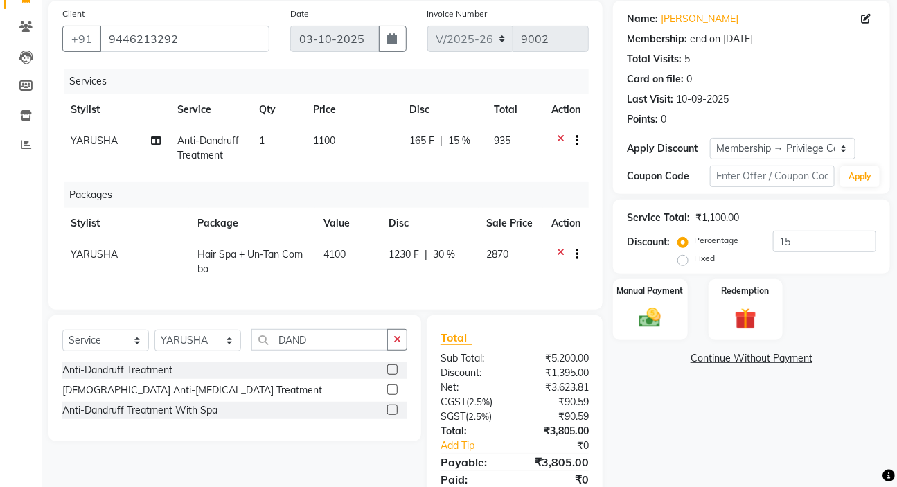
click at [472, 175] on div "Services Stylist Service Qty Price Disc Total Action YARUSHA Anti-[MEDICAL_DATA…" at bounding box center [325, 182] width 527 height 227
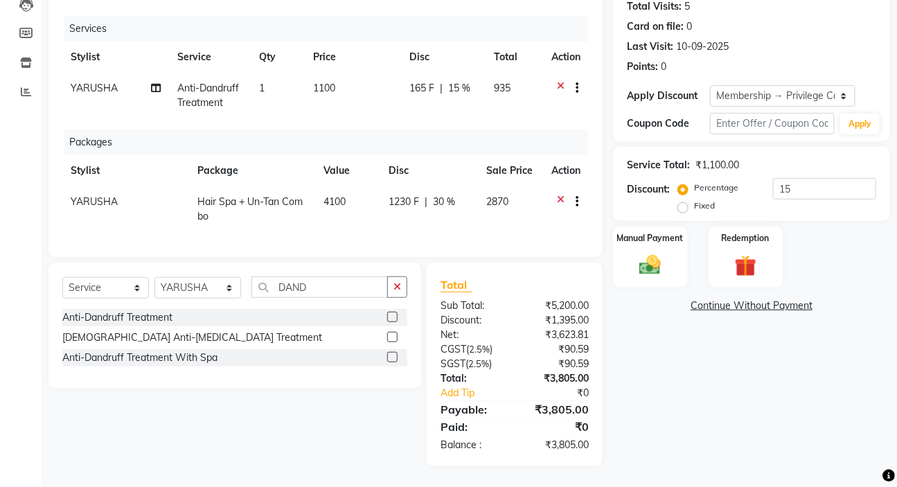
click at [413, 82] on span "165 F" at bounding box center [422, 88] width 25 height 15
select select "49945"
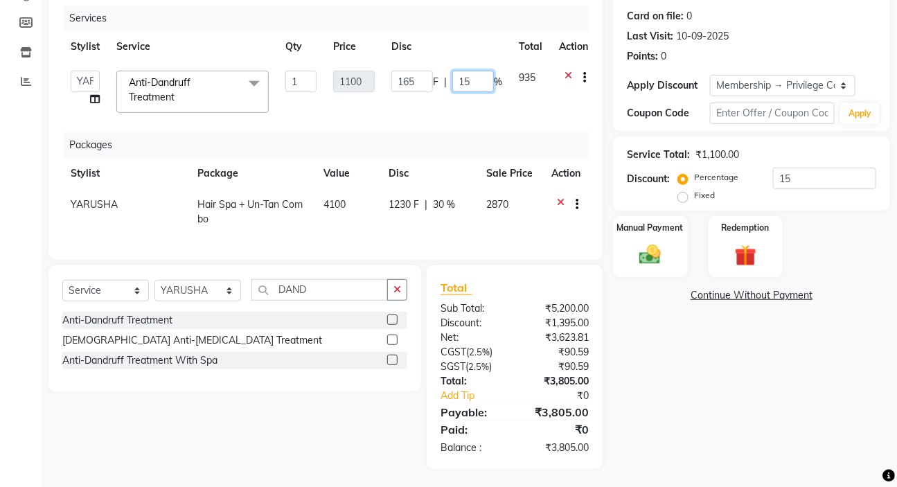
click at [475, 80] on input "15" at bounding box center [473, 81] width 42 height 21
type input "1"
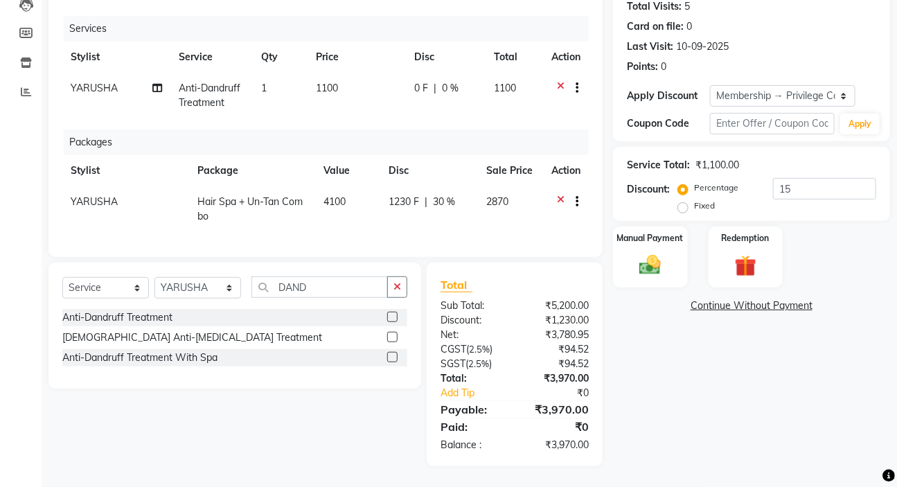
click at [406, 94] on td "0 F | 0 %" at bounding box center [446, 96] width 80 height 46
select select "49945"
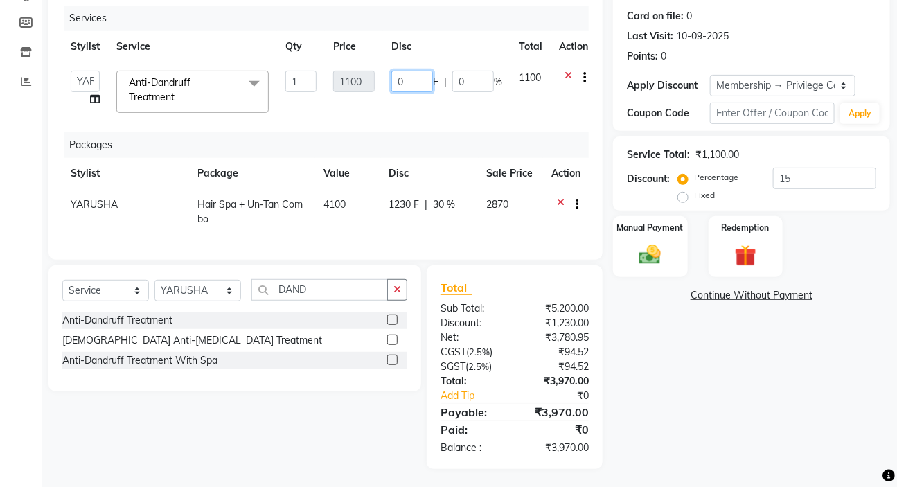
click at [408, 82] on input "0" at bounding box center [413, 81] width 42 height 21
type input "0300"
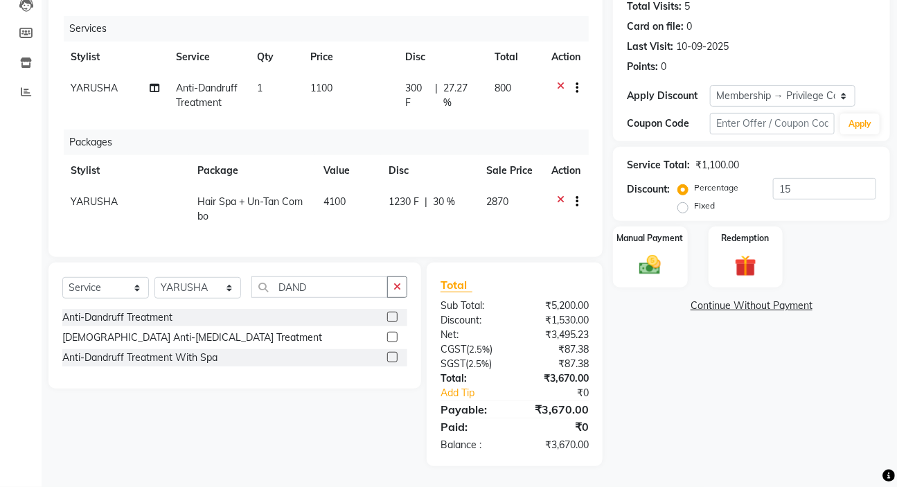
click at [403, 130] on div "Services Stylist Service Qty Price Disc Total Action YARUSHA Anti-[MEDICAL_DATA…" at bounding box center [325, 129] width 527 height 227
click at [445, 195] on span "30 %" at bounding box center [445, 202] width 22 height 15
select select "49945"
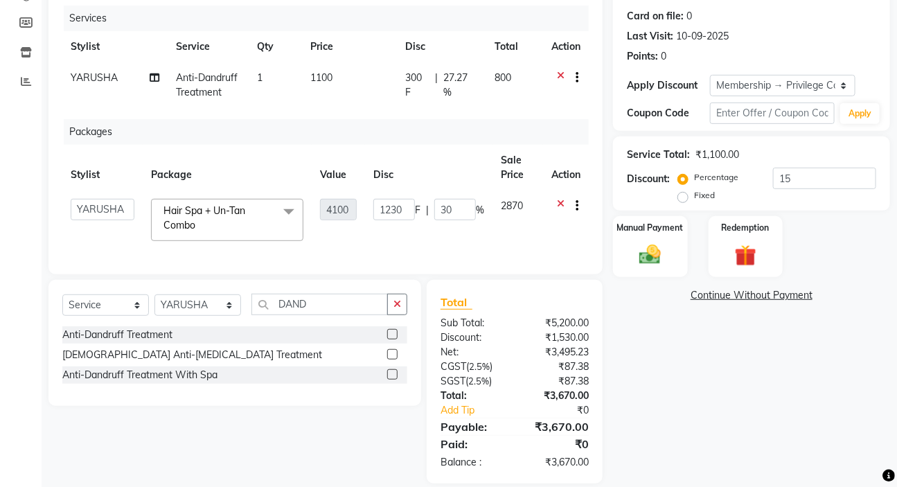
click at [467, 257] on div "Services Stylist Service Qty Price Disc Total Action YARUSHA Anti-[MEDICAL_DATA…" at bounding box center [325, 133] width 527 height 255
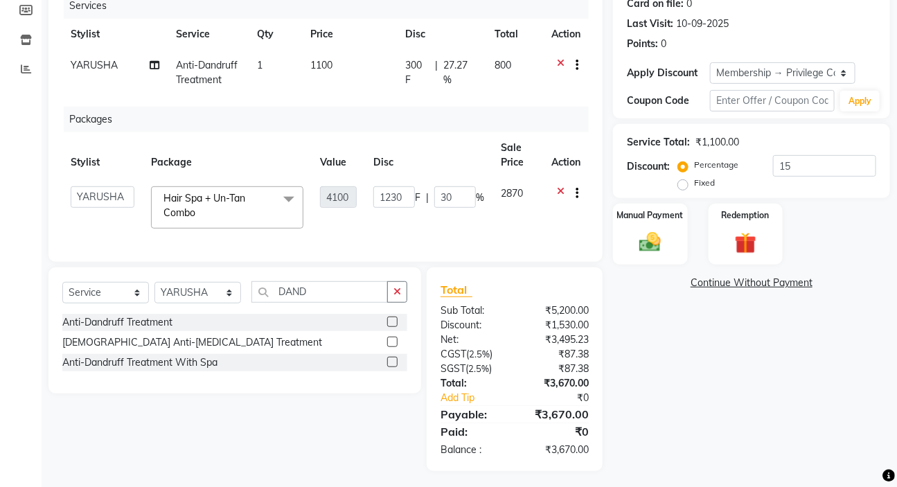
scroll to position [193, 0]
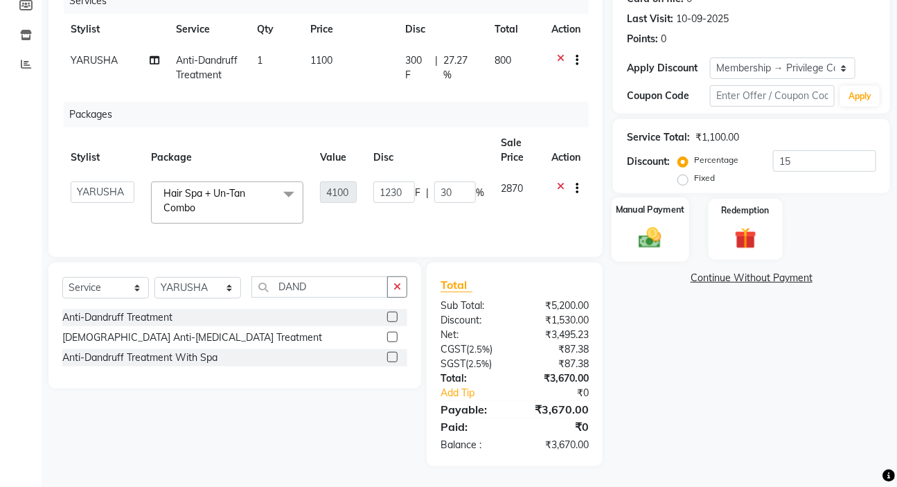
click at [643, 225] on img at bounding box center [650, 238] width 37 height 26
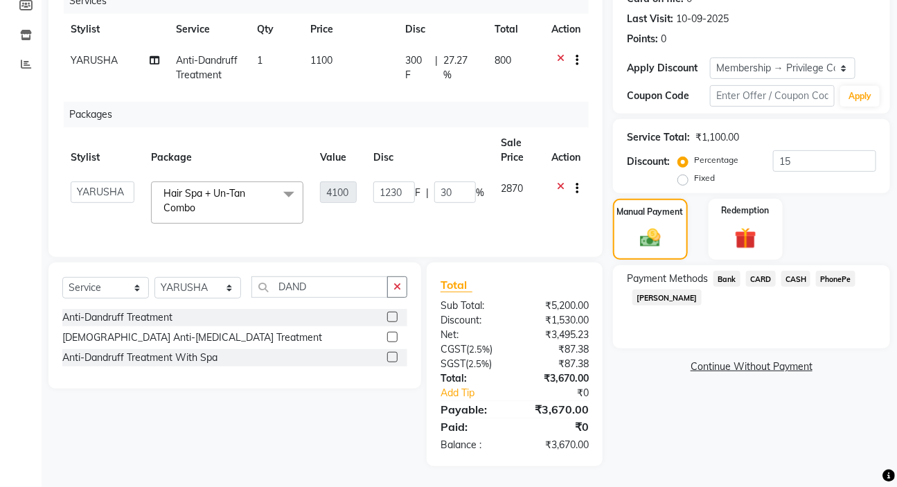
drag, startPoint x: 843, startPoint y: 270, endPoint x: 825, endPoint y: 297, distance: 31.9
click at [841, 271] on span "PhonePe" at bounding box center [835, 279] width 39 height 16
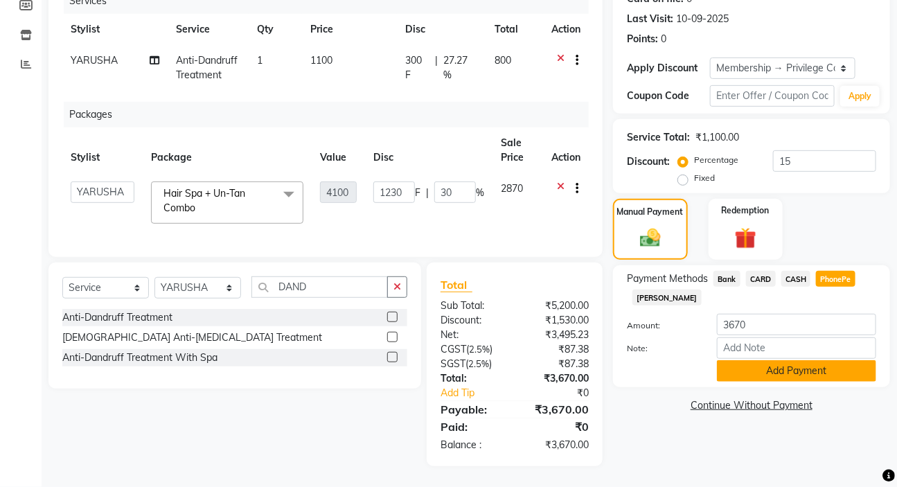
click at [796, 360] on button "Add Payment" at bounding box center [796, 370] width 159 height 21
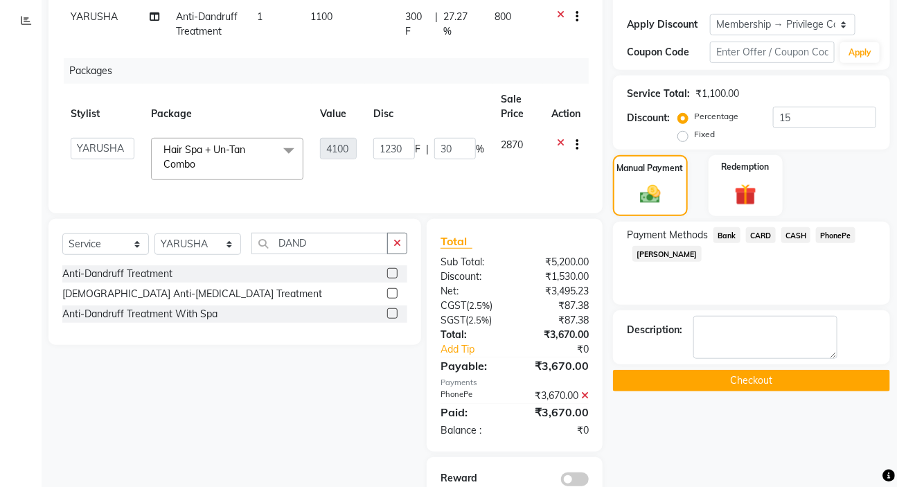
scroll to position [256, 0]
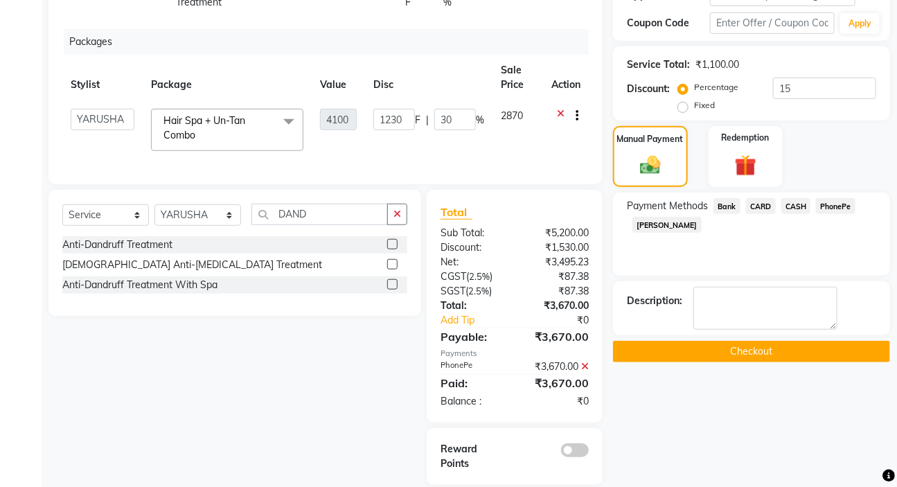
click at [744, 348] on button "Checkout" at bounding box center [751, 351] width 277 height 21
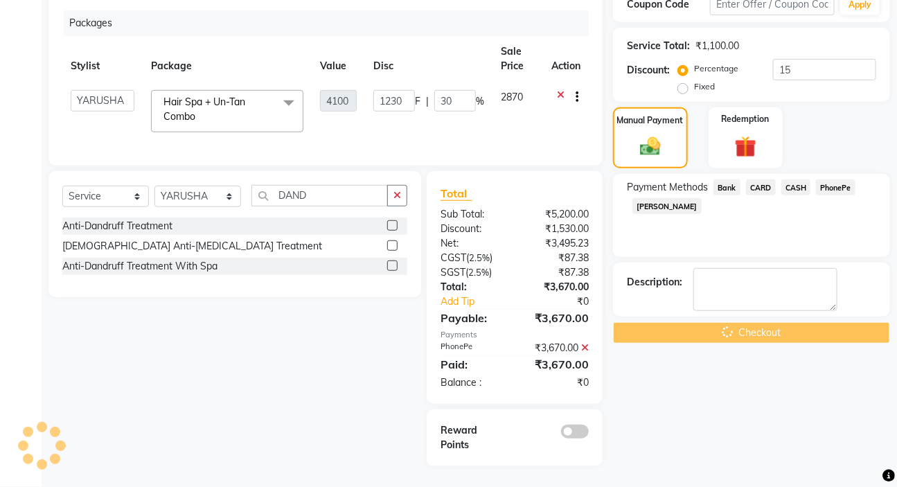
scroll to position [284, 0]
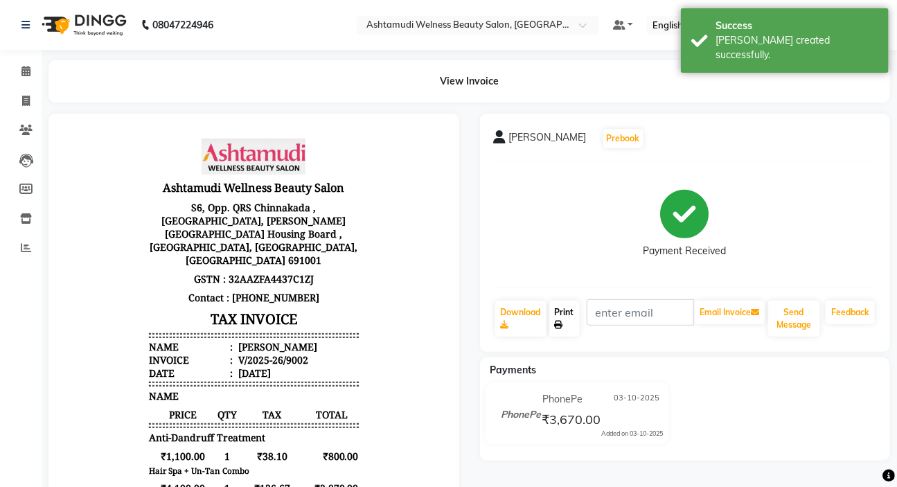
click at [566, 318] on link "Print" at bounding box center [565, 319] width 30 height 36
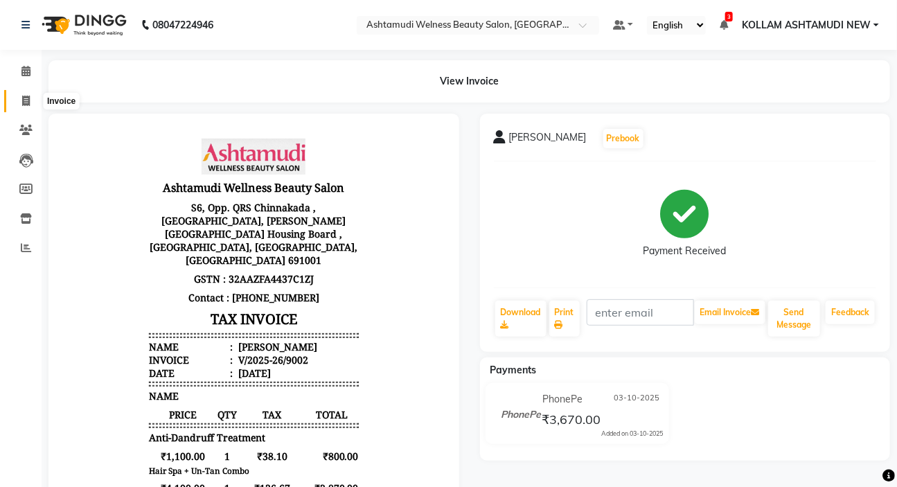
click at [28, 104] on icon at bounding box center [26, 101] width 8 height 10
select select "service"
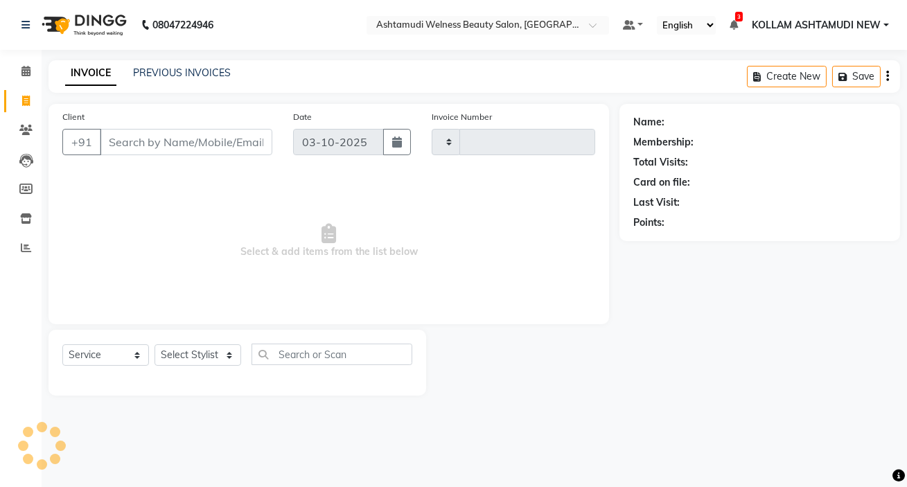
type input "9003"
select select "4529"
drag, startPoint x: 185, startPoint y: 337, endPoint x: 186, endPoint y: 356, distance: 18.8
click at [186, 340] on div "Select Service Product Membership Package Voucher Prepaid Gift Card Select Styl…" at bounding box center [238, 363] width 378 height 66
drag, startPoint x: 187, startPoint y: 360, endPoint x: 187, endPoint y: 352, distance: 7.6
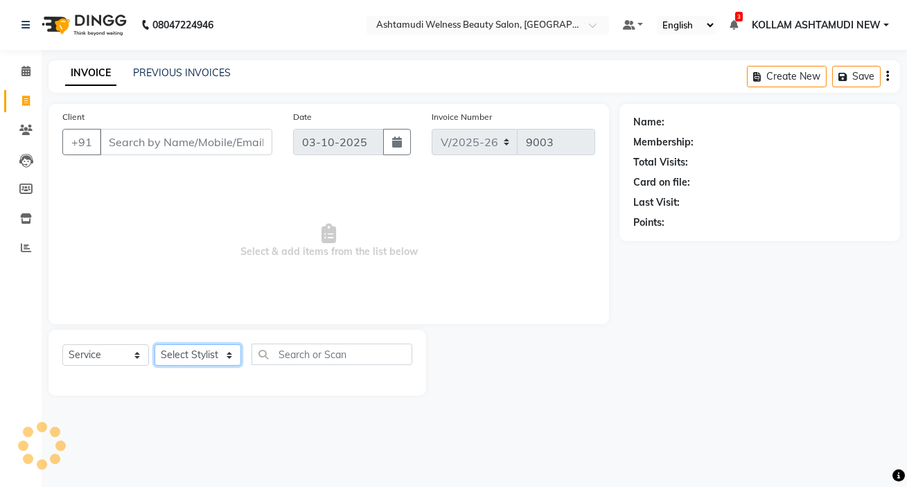
click at [187, 355] on select "Select Stylist" at bounding box center [198, 354] width 87 height 21
select select "25980"
click at [220, 376] on div at bounding box center [237, 376] width 350 height 0
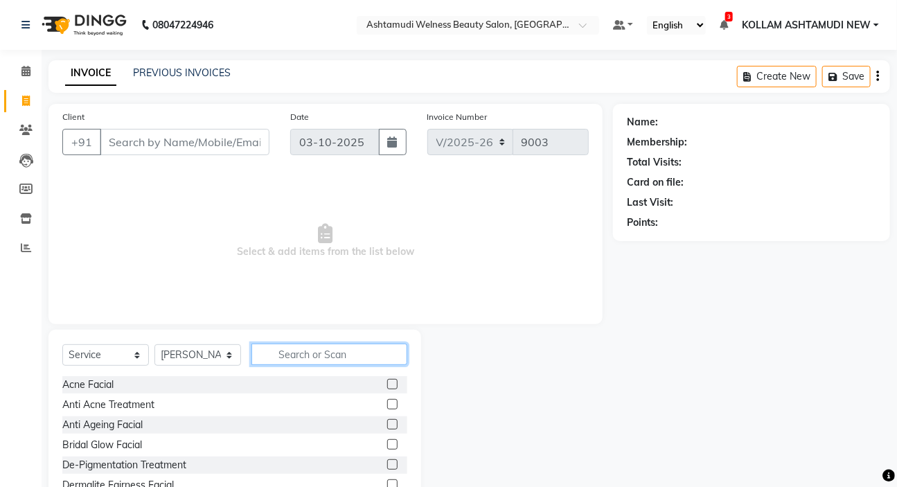
click at [290, 355] on input "text" at bounding box center [330, 354] width 156 height 21
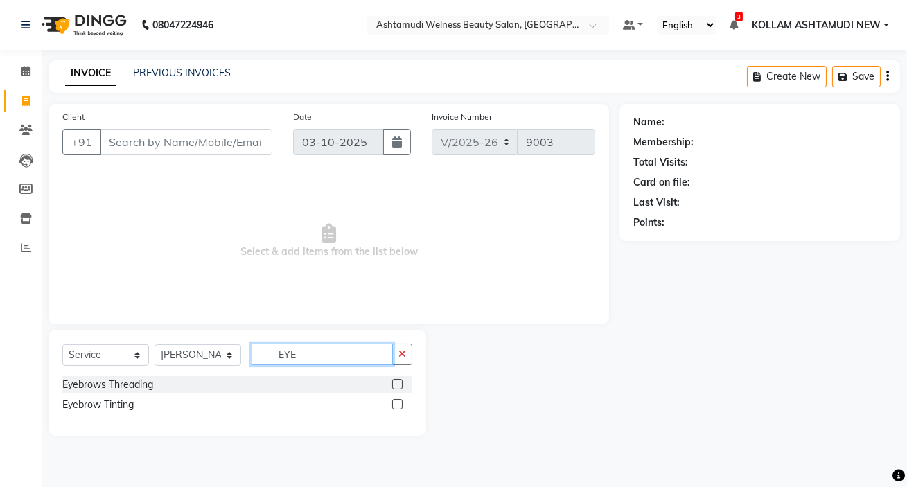
type input "EYE"
click at [396, 388] on label at bounding box center [397, 384] width 10 height 10
click at [396, 388] on input "checkbox" at bounding box center [396, 384] width 9 height 9
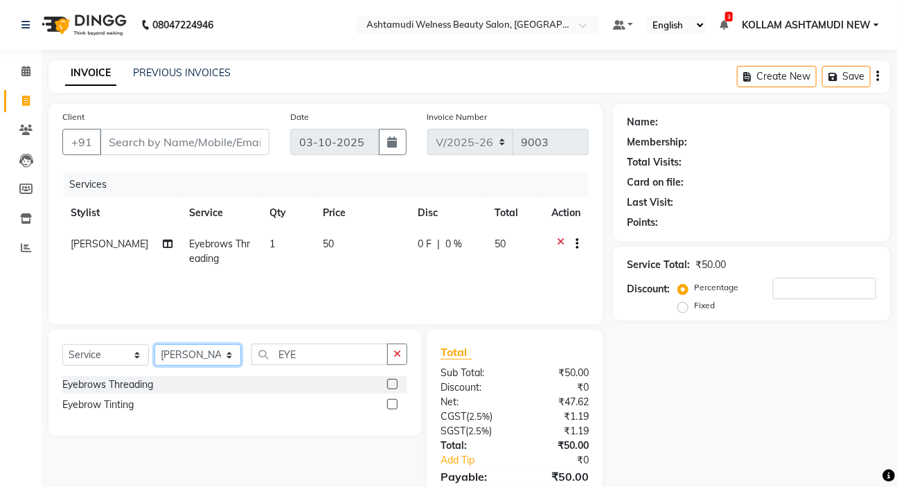
checkbox input "false"
drag, startPoint x: 205, startPoint y: 358, endPoint x: 193, endPoint y: 358, distance: 12.5
click at [205, 358] on select "Select Stylist [PERSON_NAME] Admin [PERSON_NAME] [PERSON_NAME] [PERSON_NAME] M …" at bounding box center [198, 354] width 87 height 21
select select "91234"
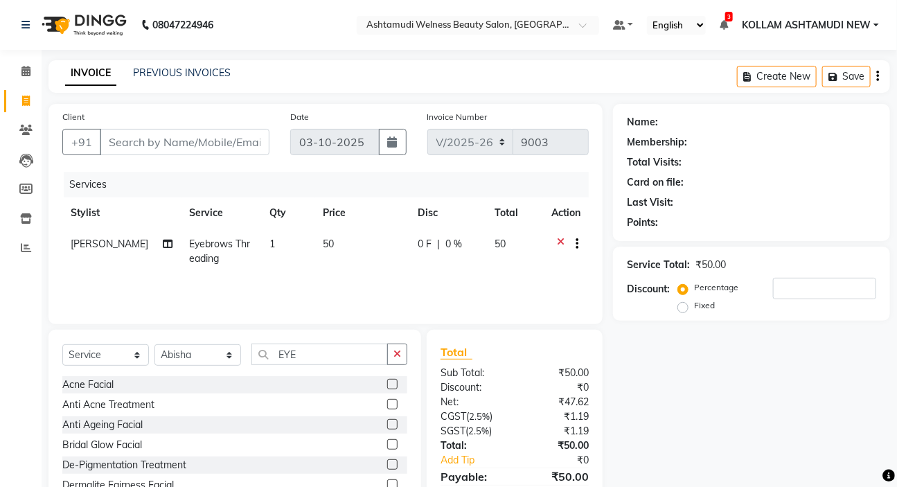
click at [395, 387] on div at bounding box center [397, 384] width 20 height 17
click at [311, 361] on input "EYE" at bounding box center [320, 354] width 137 height 21
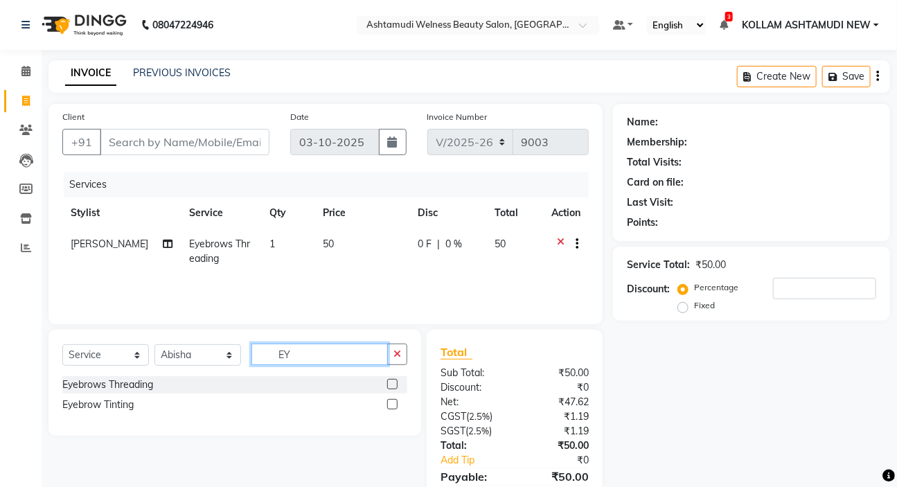
type input "EY"
click at [391, 383] on label at bounding box center [392, 384] width 10 height 10
click at [391, 383] on input "checkbox" at bounding box center [391, 384] width 9 height 9
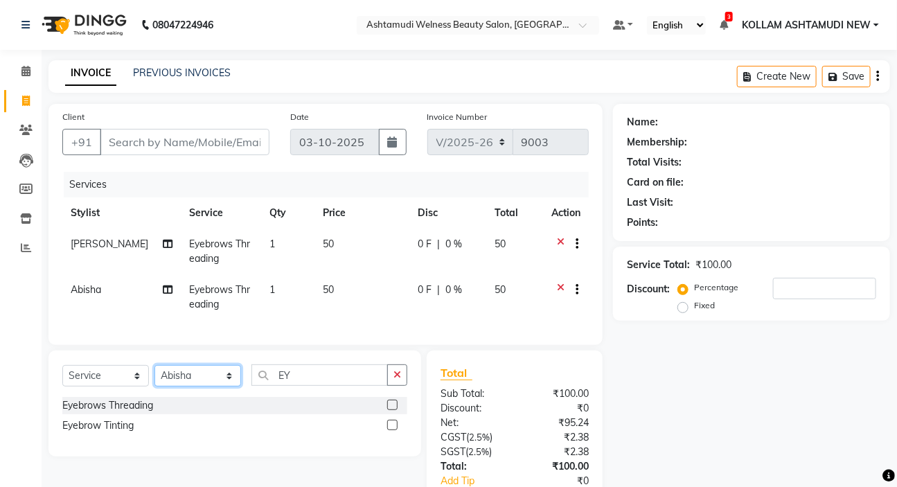
click at [219, 383] on select "Select Stylist [PERSON_NAME] Admin [PERSON_NAME] [PERSON_NAME] [PERSON_NAME] M …" at bounding box center [198, 375] width 87 height 21
click at [199, 375] on select "Select Stylist [PERSON_NAME] Admin [PERSON_NAME] [PERSON_NAME] [PERSON_NAME] M …" at bounding box center [198, 375] width 87 height 21
click at [190, 387] on select "Select Stylist [PERSON_NAME] Admin [PERSON_NAME] [PERSON_NAME] [PERSON_NAME] M …" at bounding box center [198, 375] width 87 height 21
click at [389, 410] on label at bounding box center [392, 405] width 10 height 10
click at [389, 410] on input "checkbox" at bounding box center [391, 405] width 9 height 9
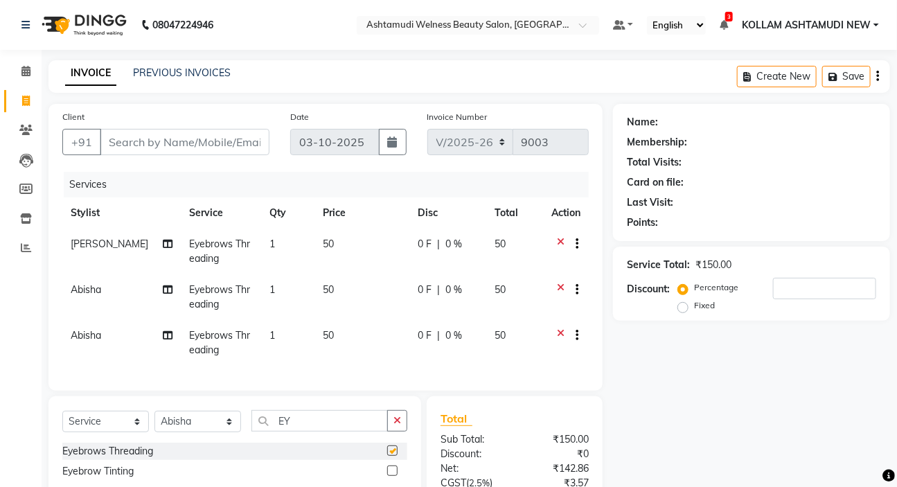
checkbox input "false"
click at [211, 139] on input "Client" at bounding box center [185, 142] width 170 height 26
type input "J"
type input "0"
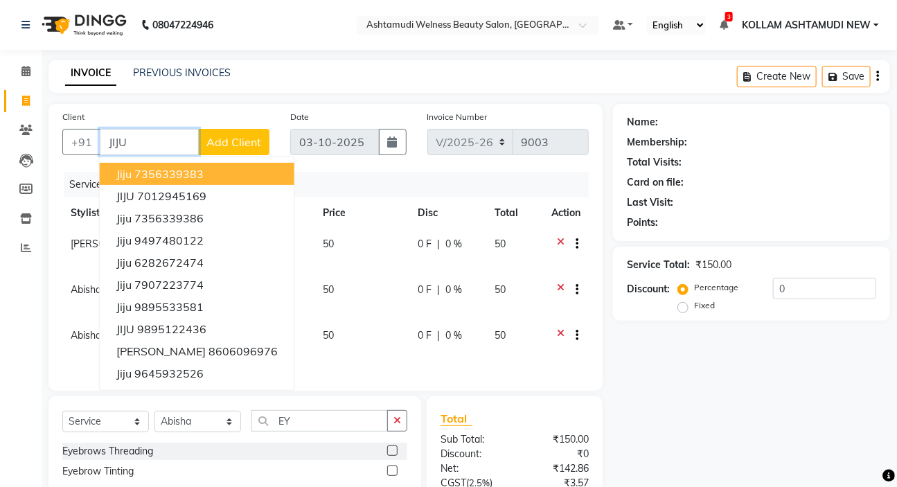
click at [205, 174] on button "jiju 7356339383" at bounding box center [197, 174] width 195 height 22
type input "7356339383"
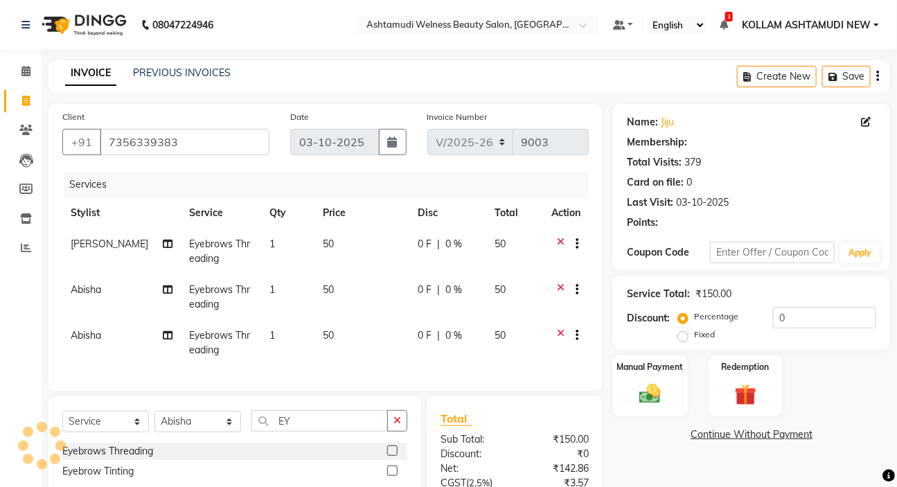
select select "2: Object"
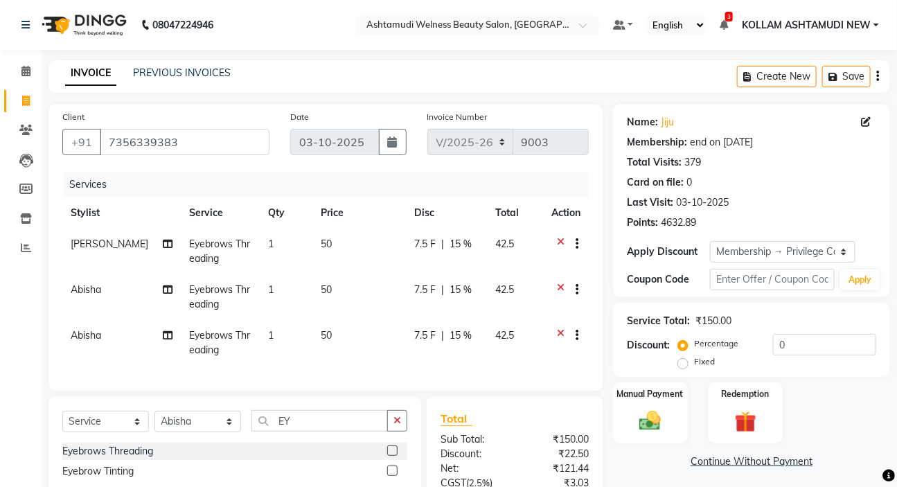
type input "15"
click at [464, 247] on span "15 %" at bounding box center [461, 244] width 22 height 15
select select "25980"
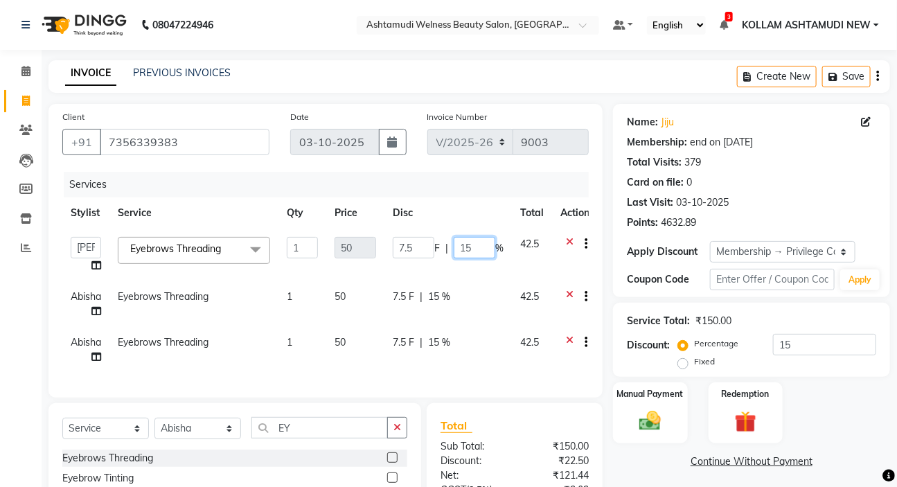
click at [484, 246] on input "15" at bounding box center [475, 247] width 42 height 21
type input "1"
type input "00"
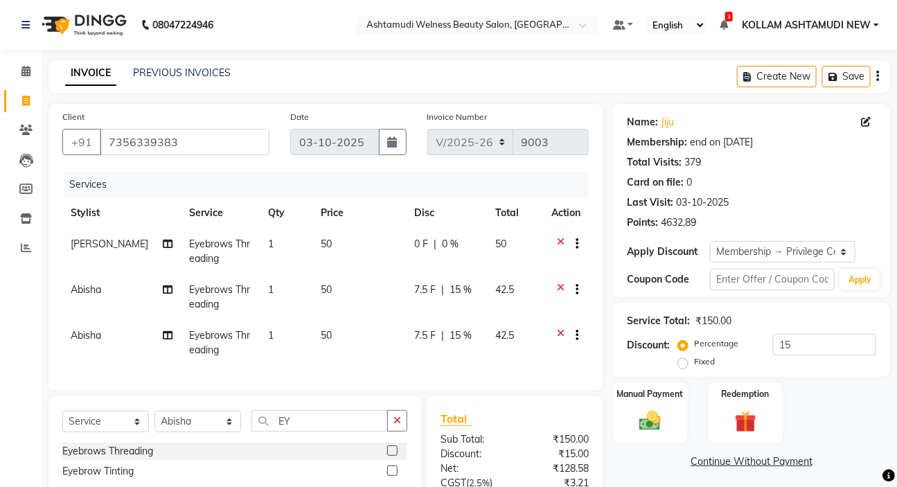
click at [454, 297] on div "7.5 F | 15 %" at bounding box center [446, 290] width 64 height 15
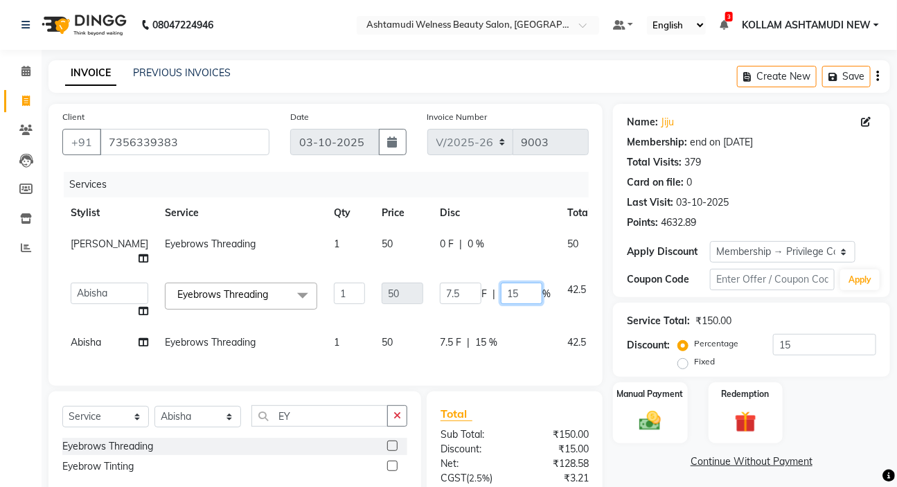
click at [501, 297] on input "15" at bounding box center [522, 293] width 42 height 21
type input "1"
type input "00"
click at [457, 343] on div "7.5 F | 15 %" at bounding box center [495, 342] width 111 height 15
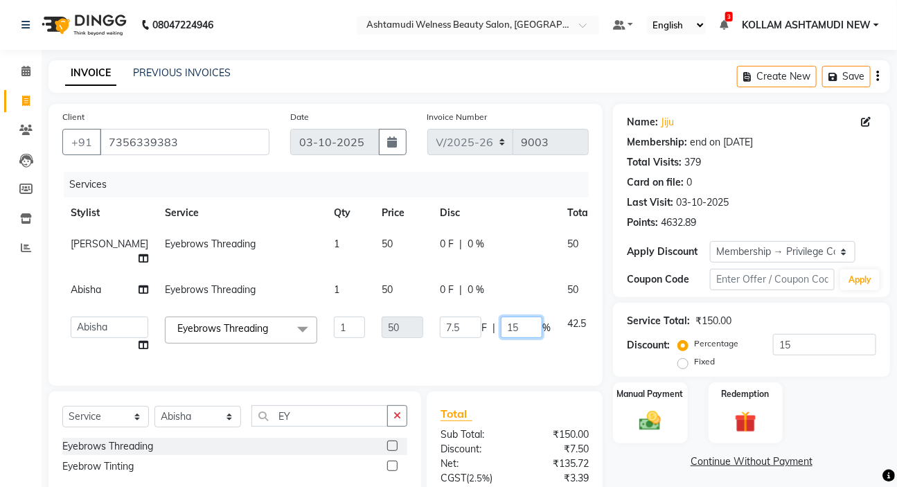
click at [501, 337] on input "15" at bounding box center [522, 327] width 42 height 21
type input "1"
type input "0"
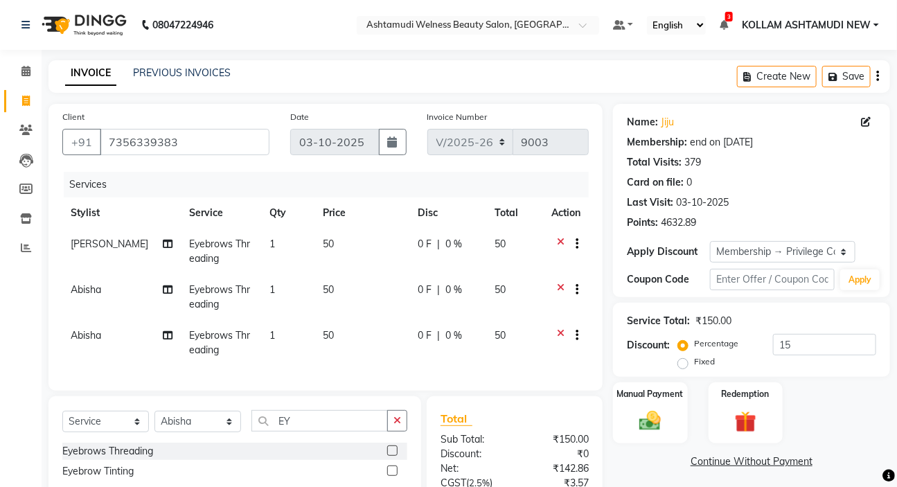
click at [506, 185] on div "Services" at bounding box center [332, 185] width 536 height 26
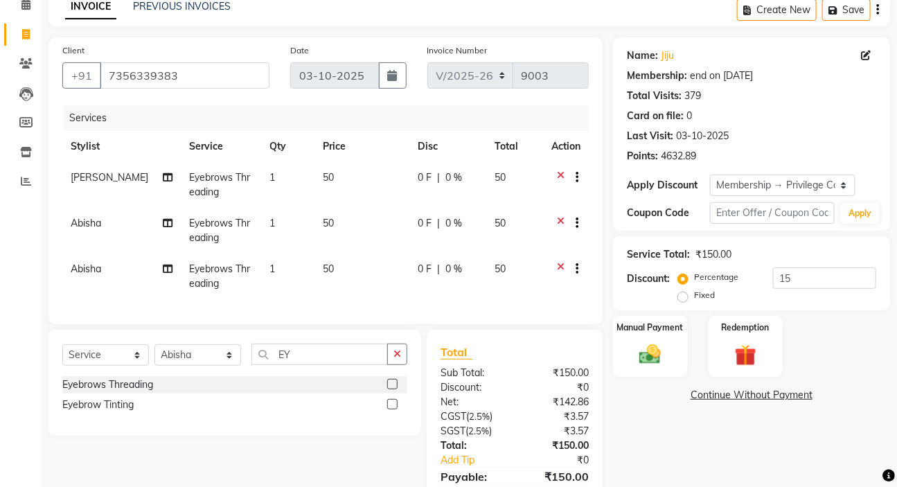
scroll to position [144, 0]
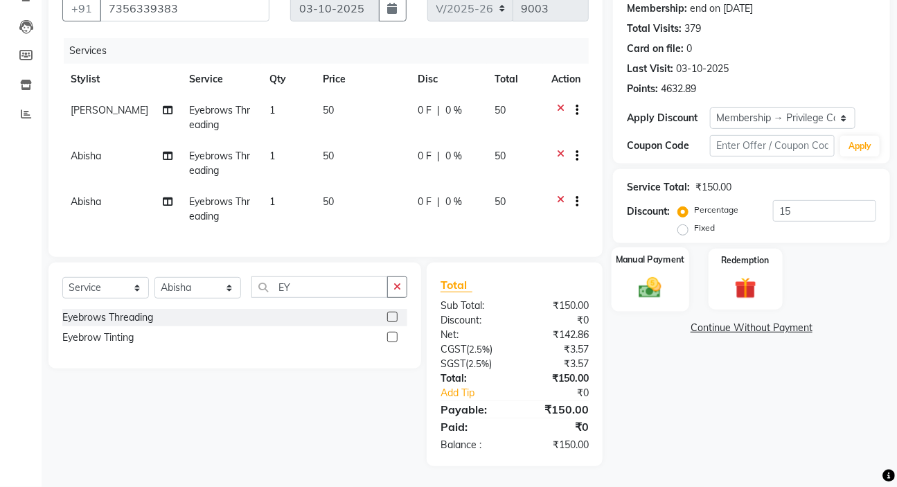
click at [655, 274] on img at bounding box center [650, 287] width 37 height 26
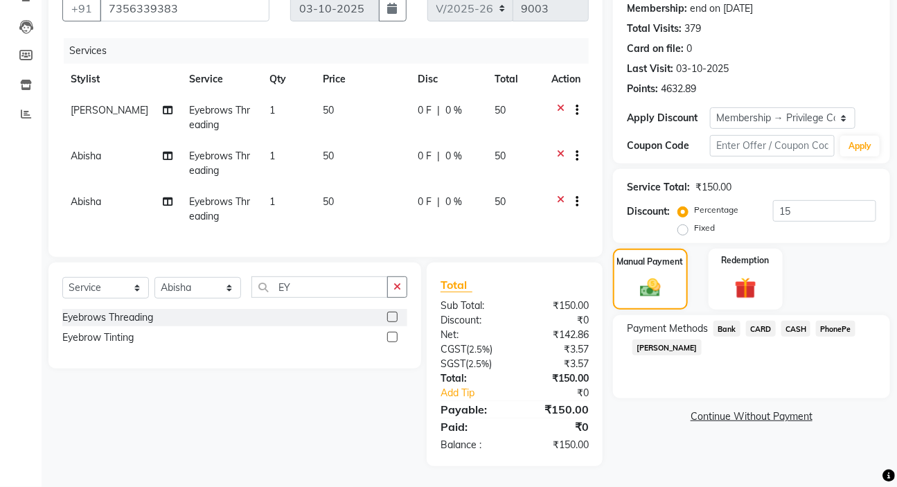
click at [800, 321] on span "CASH" at bounding box center [797, 329] width 30 height 16
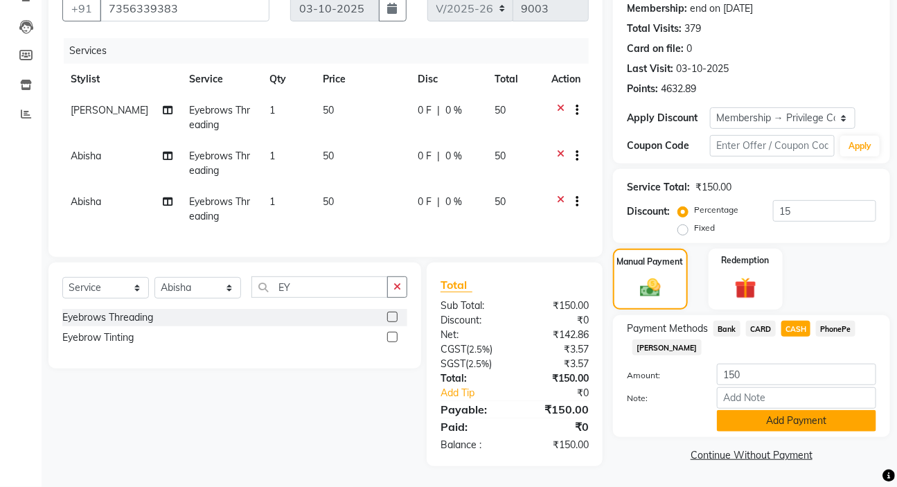
click at [769, 410] on button "Add Payment" at bounding box center [796, 420] width 159 height 21
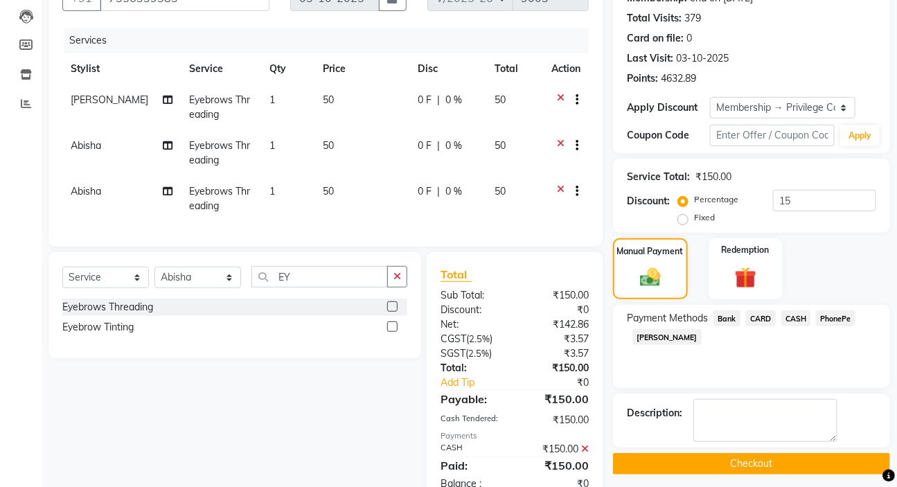
click at [726, 471] on button "Checkout" at bounding box center [751, 463] width 277 height 21
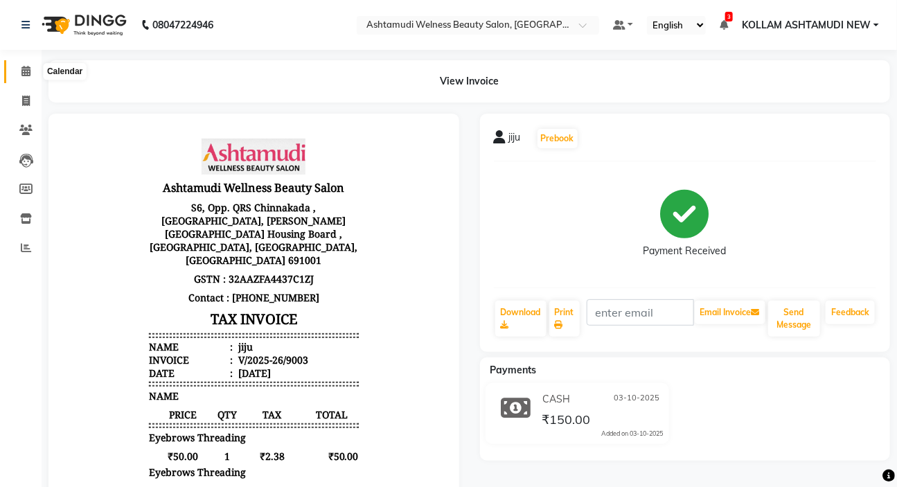
click at [32, 69] on span at bounding box center [26, 72] width 24 height 16
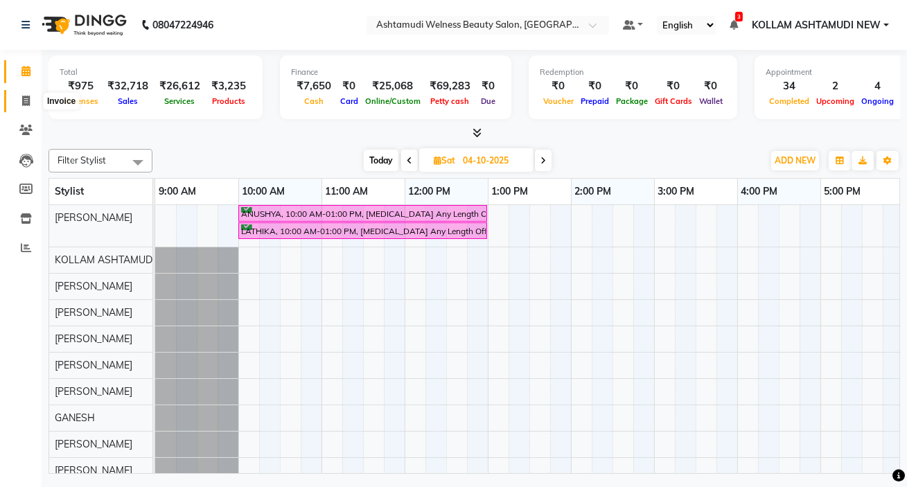
click at [28, 98] on icon at bounding box center [26, 101] width 8 height 10
select select "service"
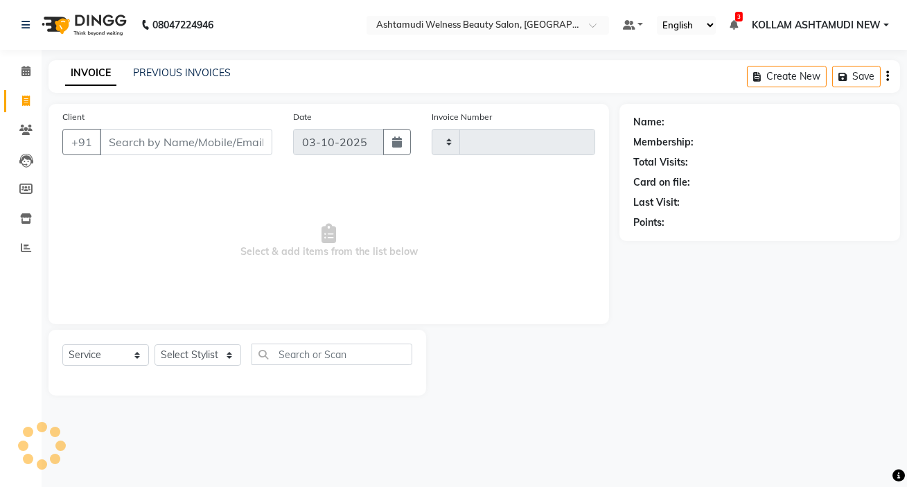
type input "9004"
select select "4529"
click at [172, 353] on select "Select Stylist" at bounding box center [198, 354] width 87 height 21
select select "25963"
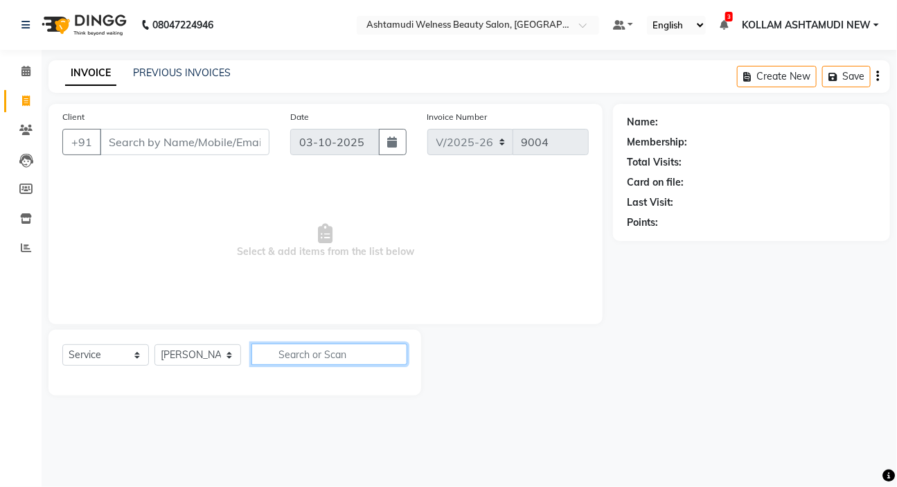
click at [304, 344] on input "text" at bounding box center [330, 354] width 156 height 21
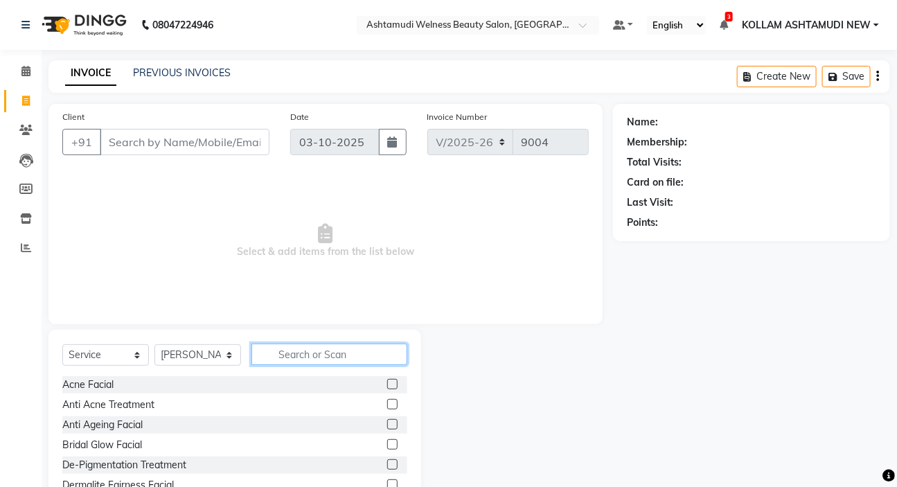
click at [308, 358] on input "text" at bounding box center [330, 354] width 156 height 21
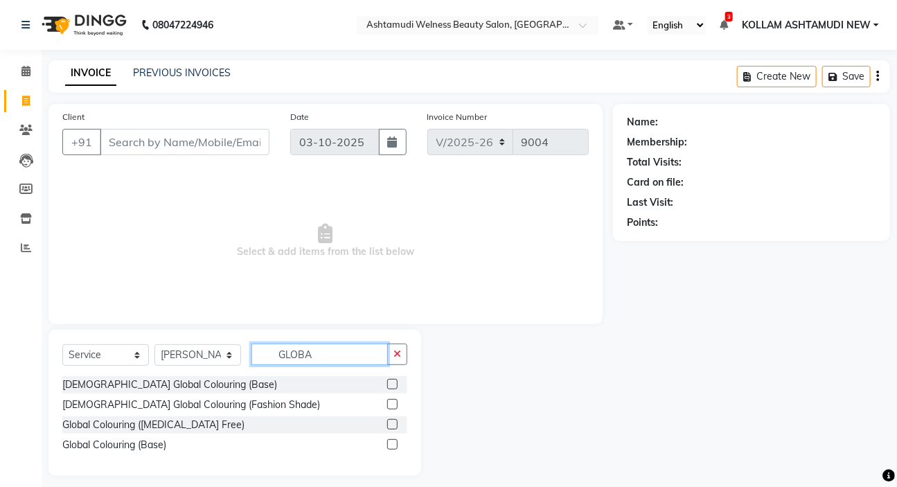
type input "GLOBA"
click at [391, 383] on label at bounding box center [392, 384] width 10 height 10
click at [391, 383] on input "checkbox" at bounding box center [391, 384] width 9 height 9
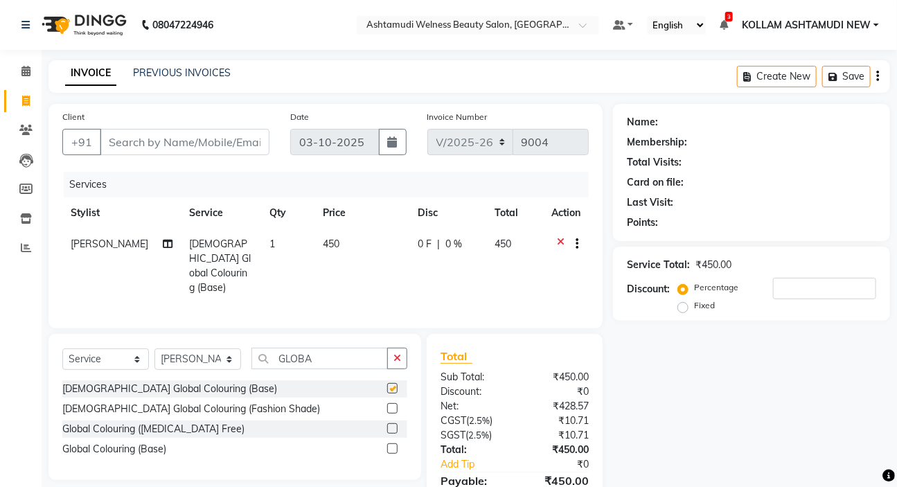
checkbox input "false"
click at [558, 238] on icon at bounding box center [561, 245] width 8 height 17
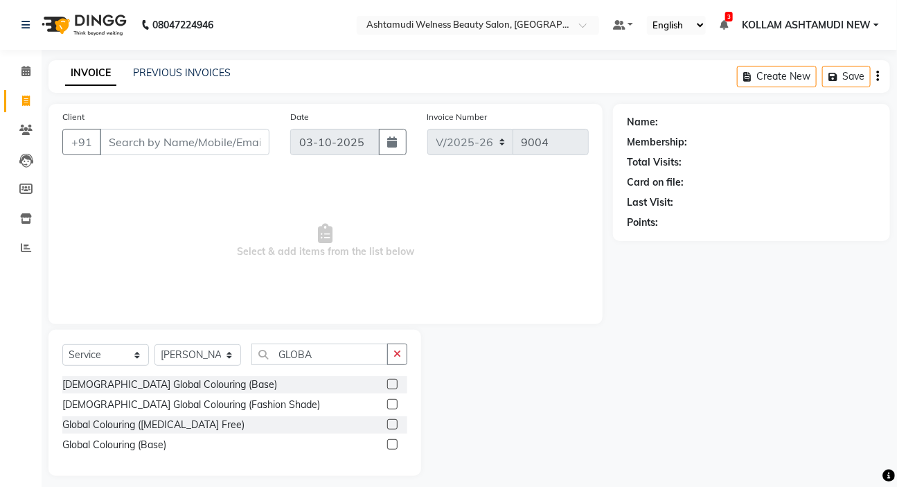
click at [394, 421] on label at bounding box center [392, 424] width 10 height 10
click at [394, 421] on input "checkbox" at bounding box center [391, 425] width 9 height 9
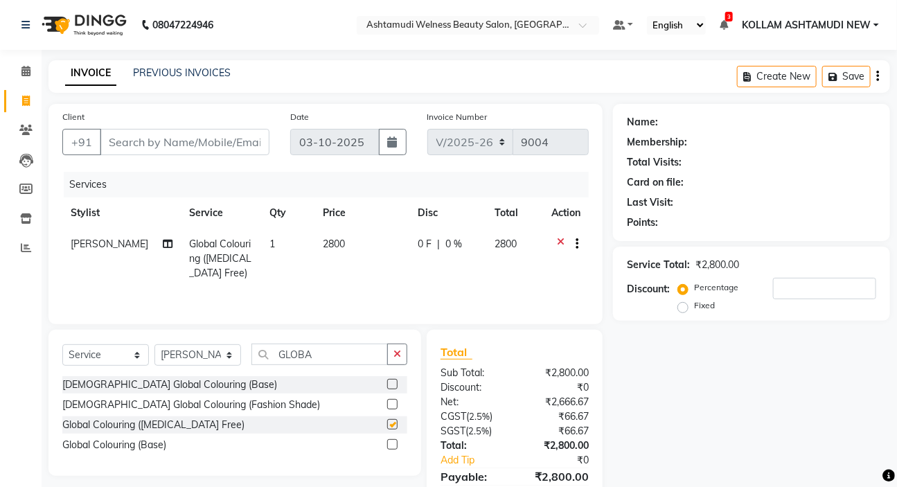
checkbox input "false"
click at [401, 356] on icon "button" at bounding box center [398, 354] width 8 height 10
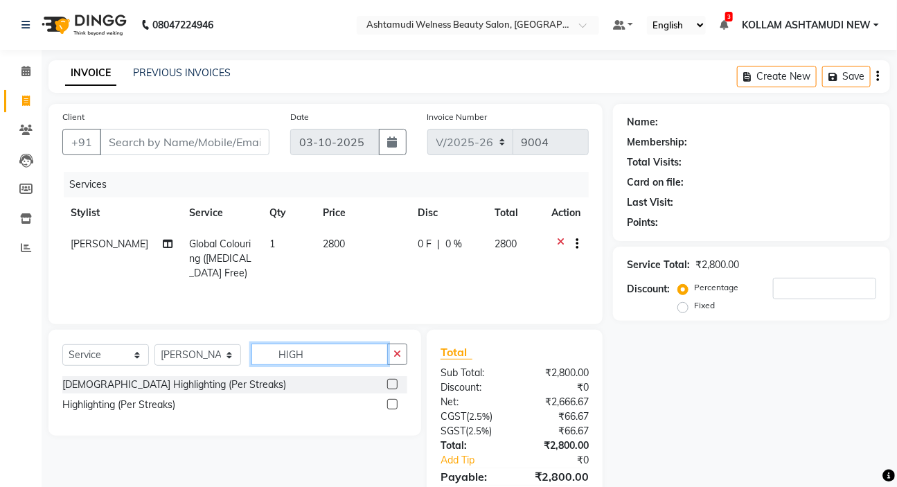
type input "HIGH"
click at [396, 405] on label at bounding box center [392, 404] width 10 height 10
click at [396, 405] on input "checkbox" at bounding box center [391, 405] width 9 height 9
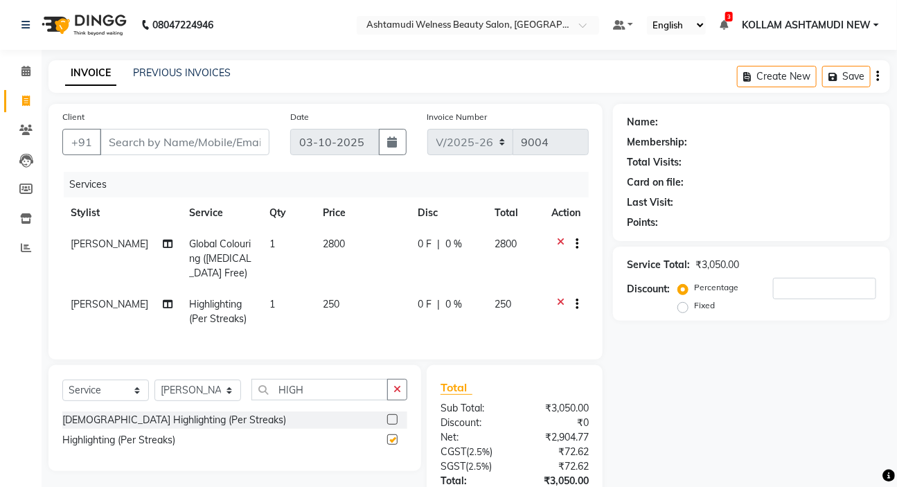
checkbox input "false"
click at [261, 301] on td "1" at bounding box center [287, 312] width 53 height 46
select select "25963"
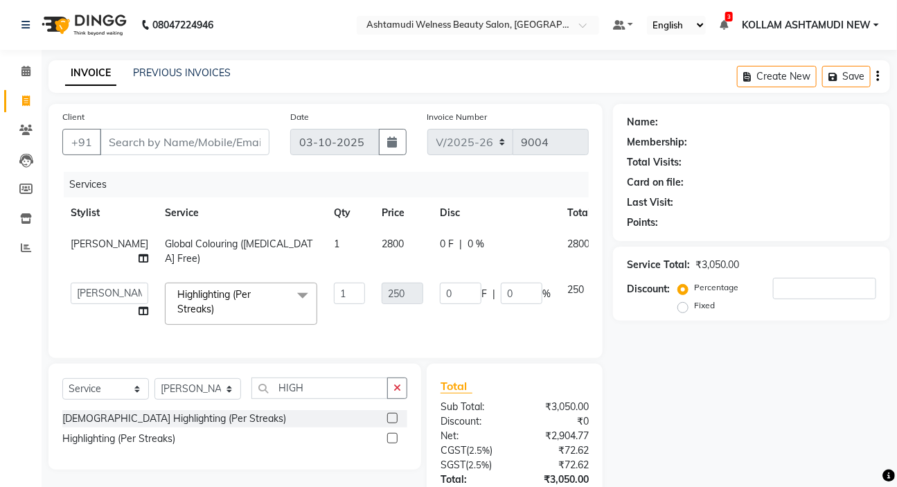
click at [289, 304] on span at bounding box center [303, 296] width 28 height 26
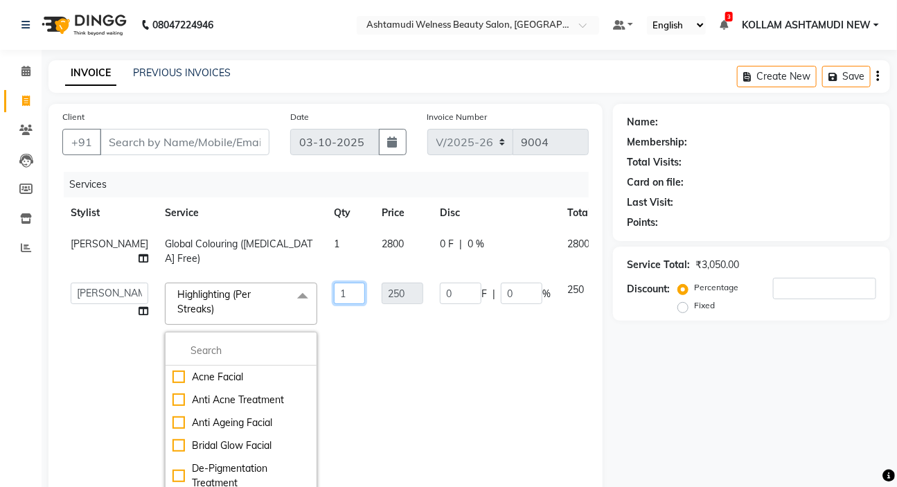
click at [334, 304] on input "1" at bounding box center [349, 293] width 31 height 21
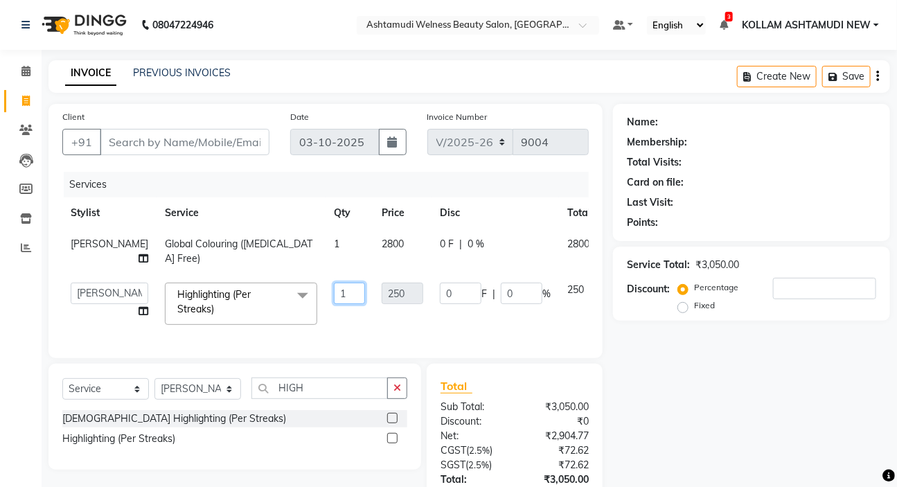
type input "16"
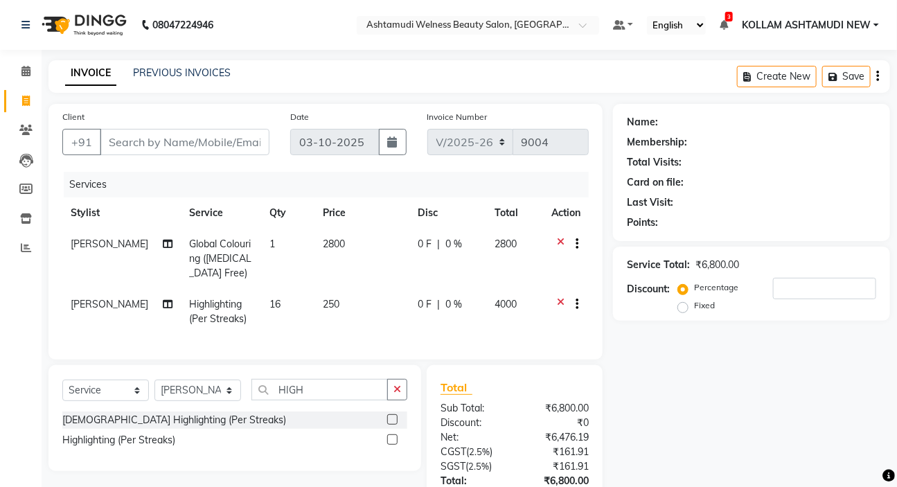
click at [507, 192] on div "Services" at bounding box center [332, 185] width 536 height 26
click at [215, 139] on input "Client" at bounding box center [185, 142] width 170 height 26
type input "7"
type input "0"
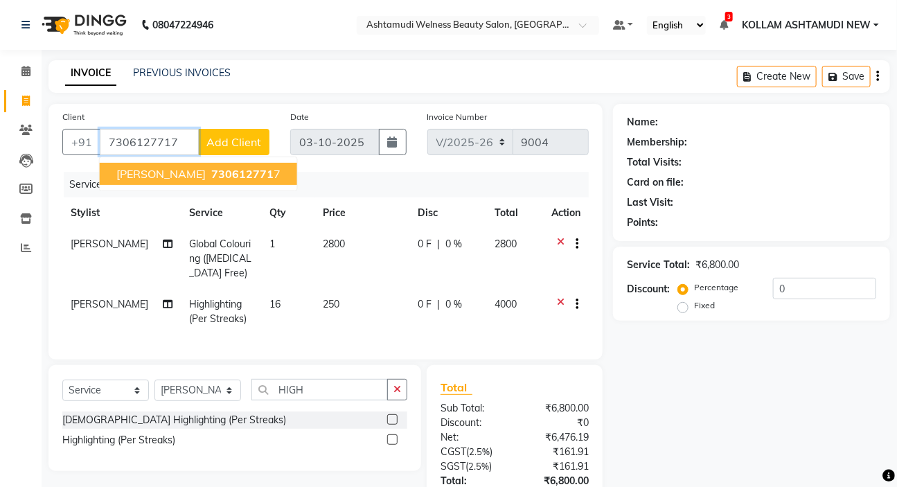
type input "7306127717"
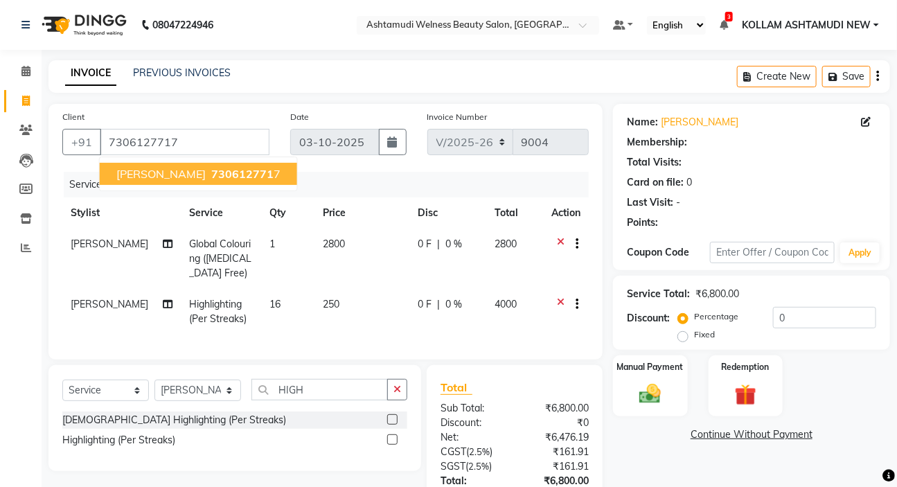
select select "1: Object"
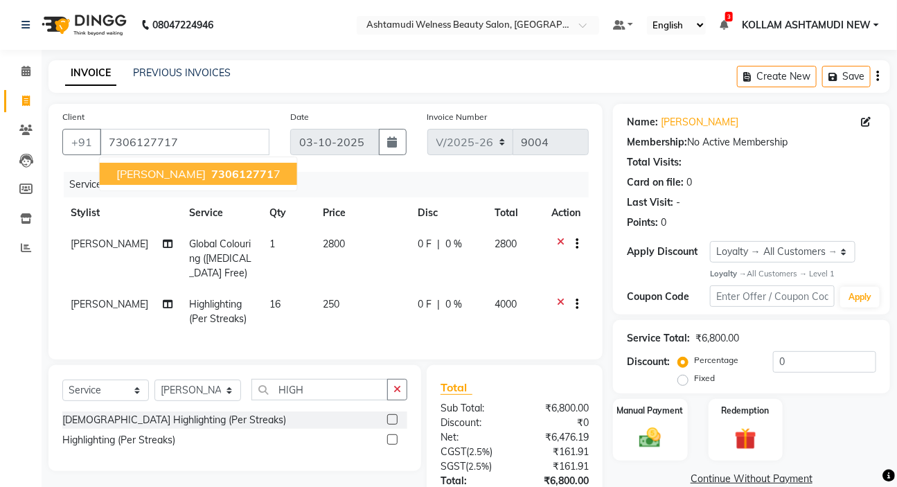
click at [763, 166] on div "Total Visits:" at bounding box center [751, 162] width 249 height 15
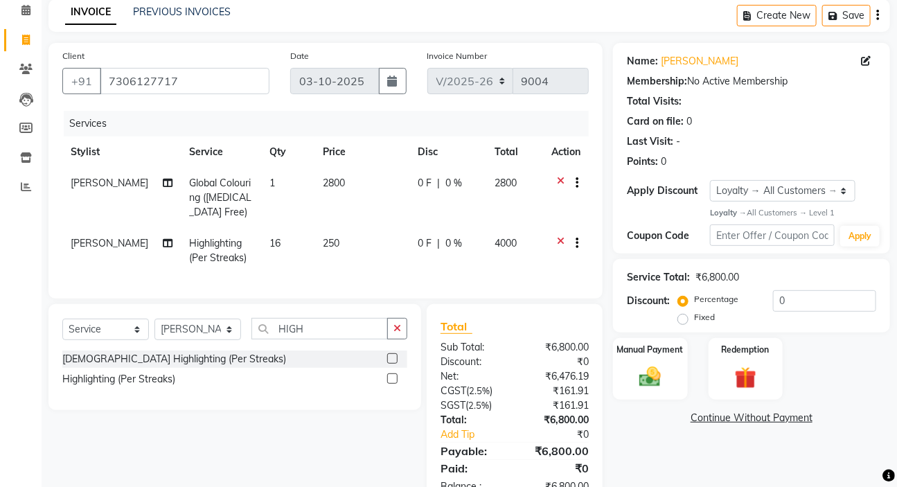
scroll to position [112, 0]
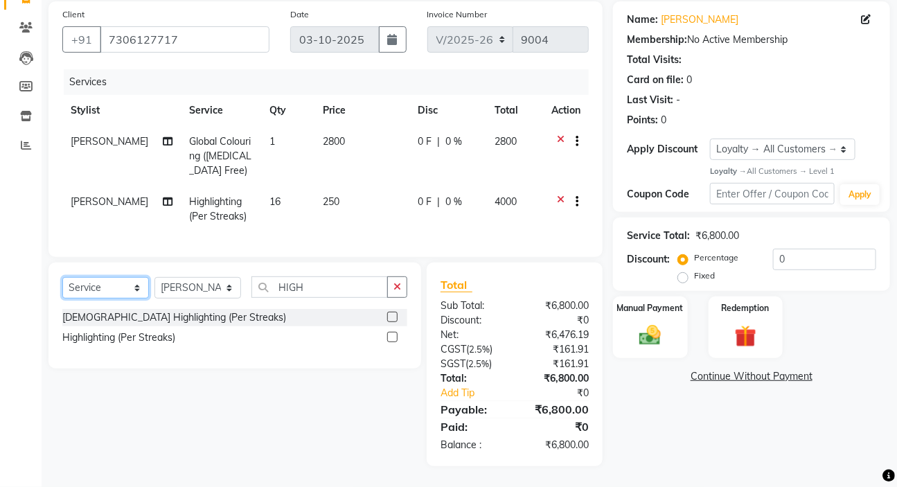
click at [96, 281] on select "Select Service Product Membership Package Voucher Prepaid Gift Card" at bounding box center [105, 287] width 87 height 21
select select "membership"
click at [62, 277] on select "Select Service Product Membership Package Voucher Prepaid Gift Card" at bounding box center [105, 287] width 87 height 21
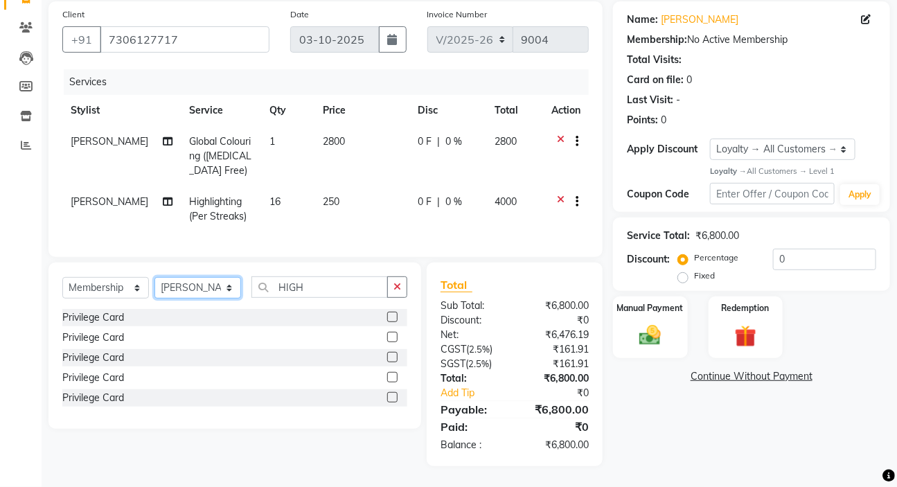
click at [203, 286] on select "Select Stylist [PERSON_NAME] Admin [PERSON_NAME] [PERSON_NAME] [PERSON_NAME] M …" at bounding box center [198, 287] width 87 height 21
select select "92164"
drag, startPoint x: 195, startPoint y: 287, endPoint x: 204, endPoint y: 285, distance: 9.8
click at [195, 287] on select "Select Stylist [PERSON_NAME] Admin [PERSON_NAME] [PERSON_NAME] [PERSON_NAME] M …" at bounding box center [198, 287] width 87 height 21
click at [395, 315] on label at bounding box center [392, 317] width 10 height 10
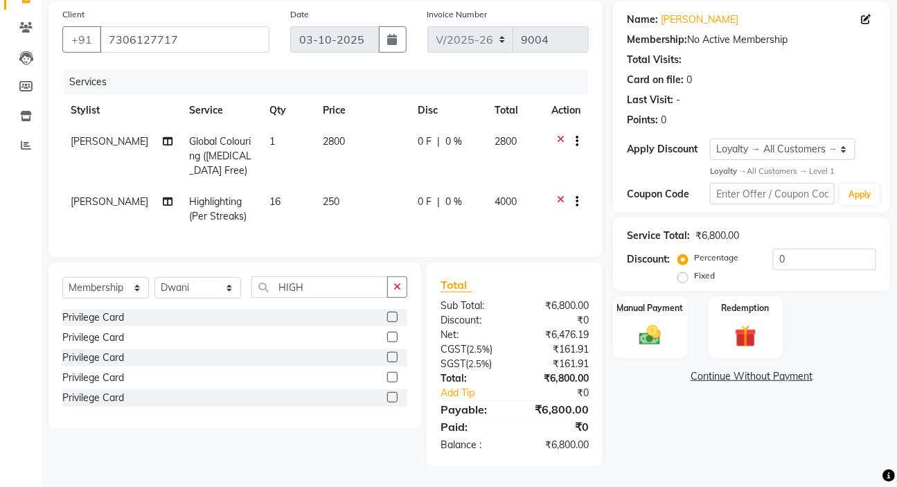
click at [395, 315] on input "checkbox" at bounding box center [391, 317] width 9 height 9
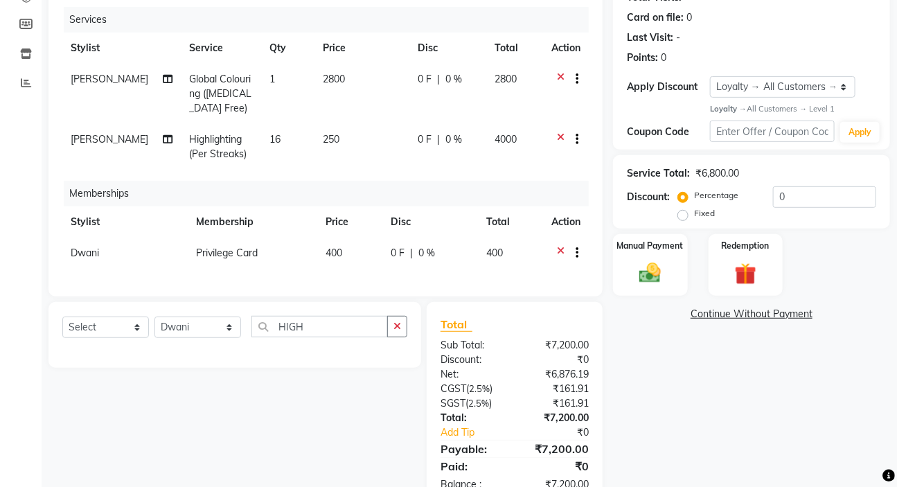
scroll to position [215, 0]
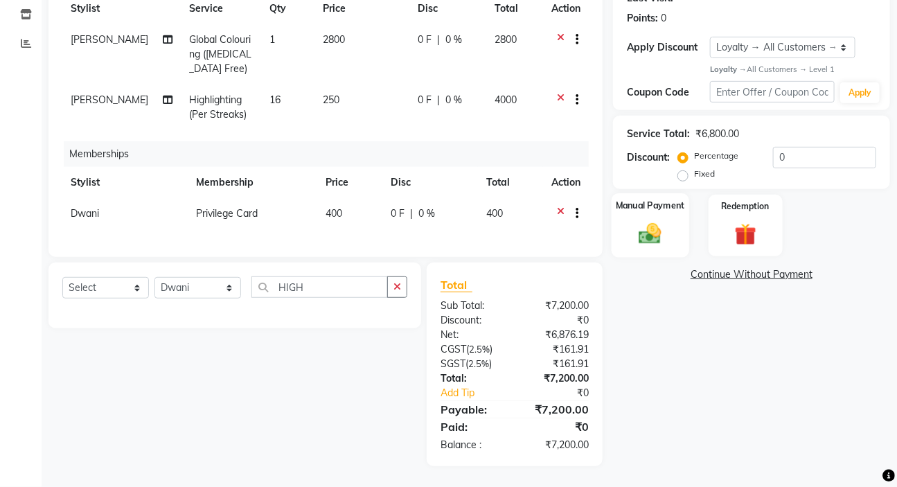
click at [678, 218] on div "Manual Payment" at bounding box center [651, 226] width 78 height 64
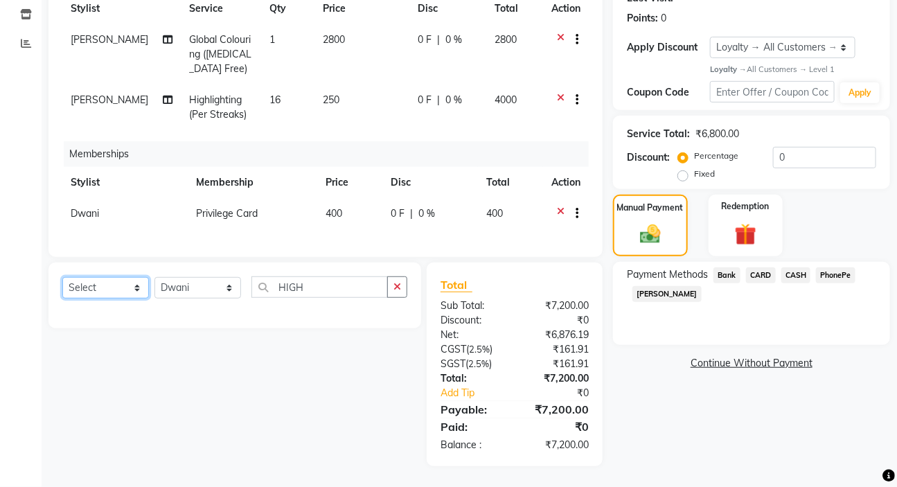
click at [89, 292] on select "Select Service Product Package Voucher Prepaid Gift Card" at bounding box center [105, 287] width 87 height 21
select select "product"
click at [62, 277] on select "Select Service Product Package Voucher Prepaid Gift Card" at bounding box center [105, 287] width 87 height 21
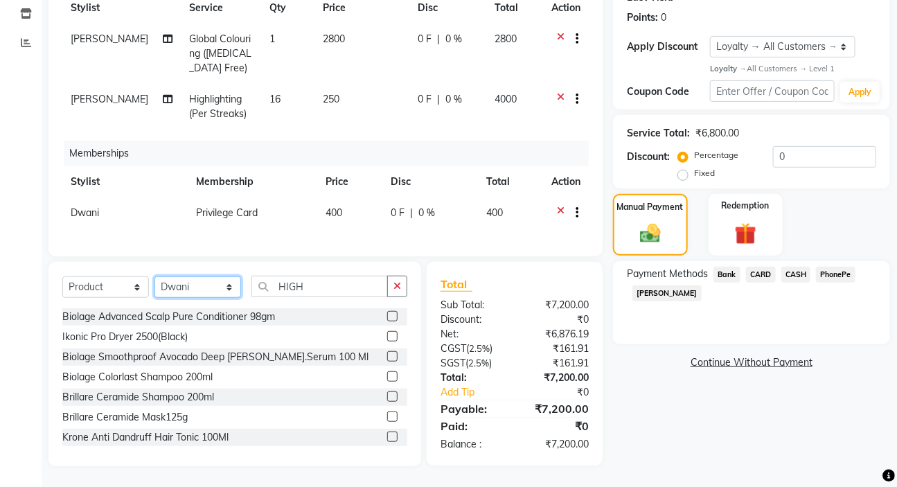
click at [191, 288] on select "Select Stylist [PERSON_NAME] Admin [PERSON_NAME] [PERSON_NAME] [PERSON_NAME] M …" at bounding box center [198, 286] width 87 height 21
select select "25963"
click at [376, 260] on div "Client [PHONE_NUMBER] Date [DATE] Invoice Number V/2025 V/[PHONE_NUMBER] Servic…" at bounding box center [325, 183] width 575 height 568
click at [399, 290] on icon "button" at bounding box center [398, 286] width 8 height 10
type input "8901526406982"
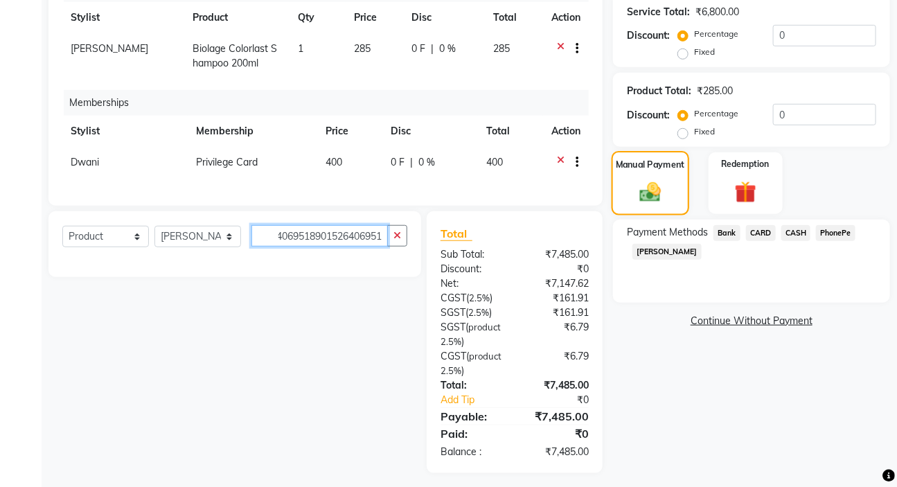
scroll to position [335, 0]
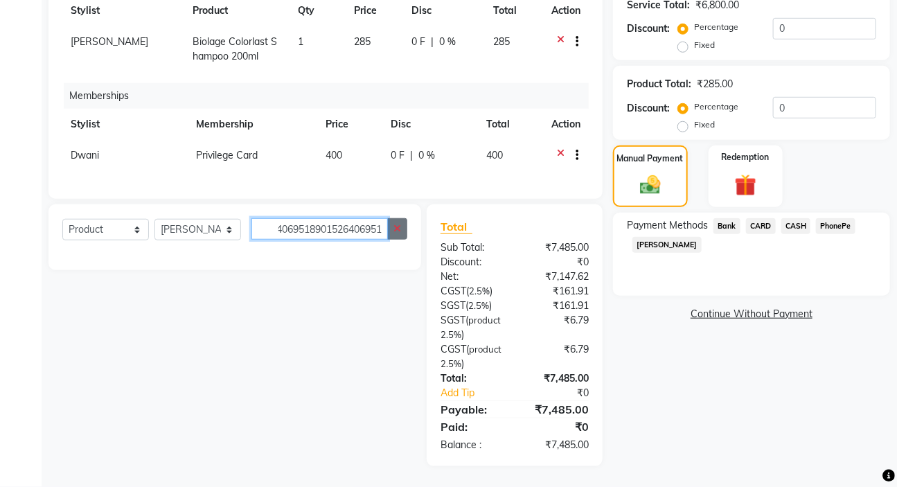
type input "8901526406951890152640695189015264069518901526406951"
click at [402, 229] on button "button" at bounding box center [397, 228] width 20 height 21
type input "8901526406951"
click at [395, 229] on icon "button" at bounding box center [398, 229] width 8 height 10
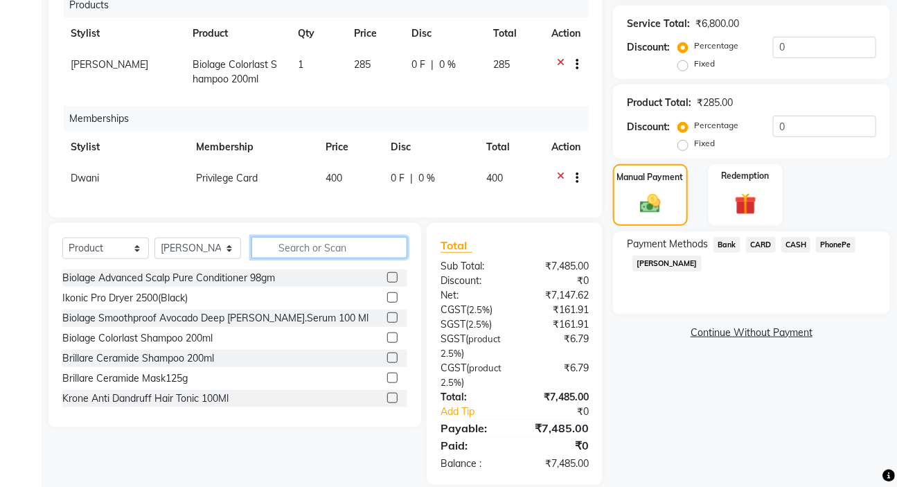
scroll to position [52, 0]
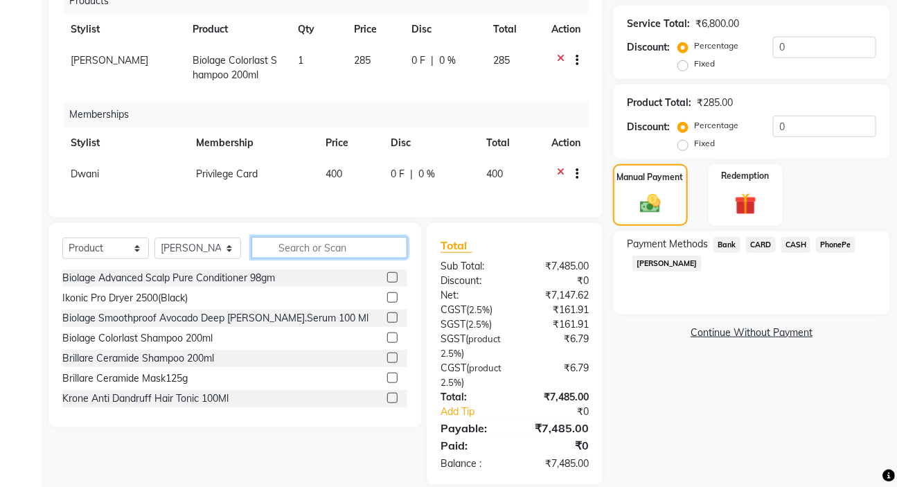
click at [372, 245] on input "text" at bounding box center [330, 247] width 156 height 21
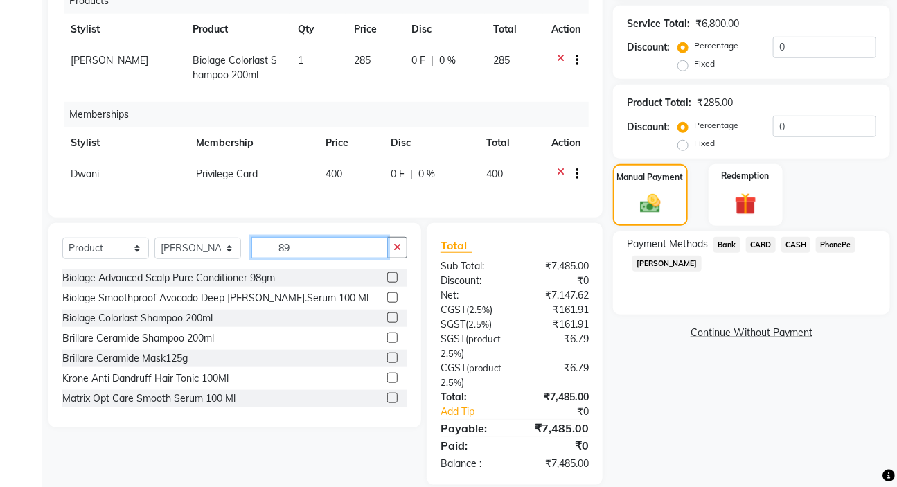
type input "8"
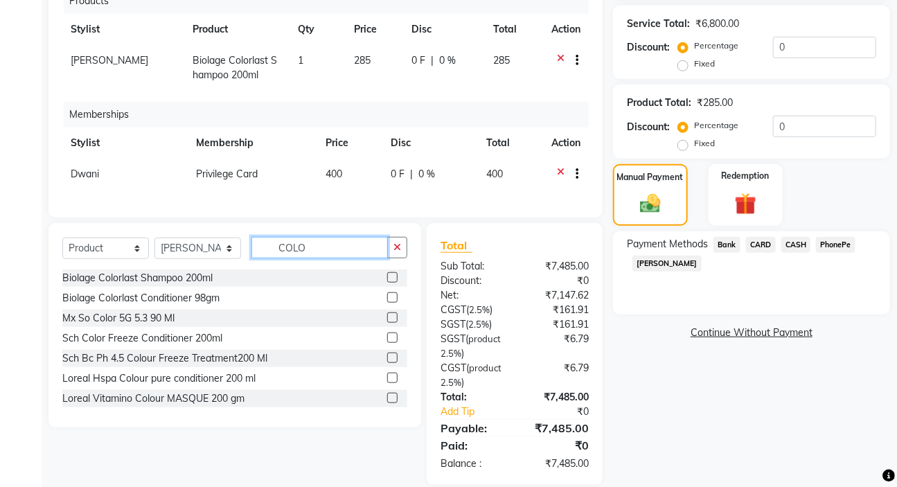
type input "COLO"
click at [387, 297] on label at bounding box center [392, 297] width 10 height 10
click at [387, 297] on input "checkbox" at bounding box center [391, 298] width 9 height 9
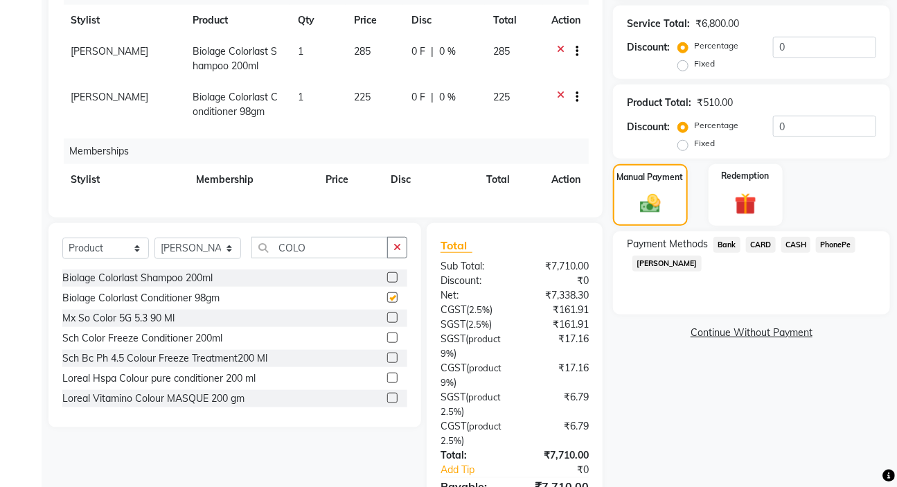
checkbox input "false"
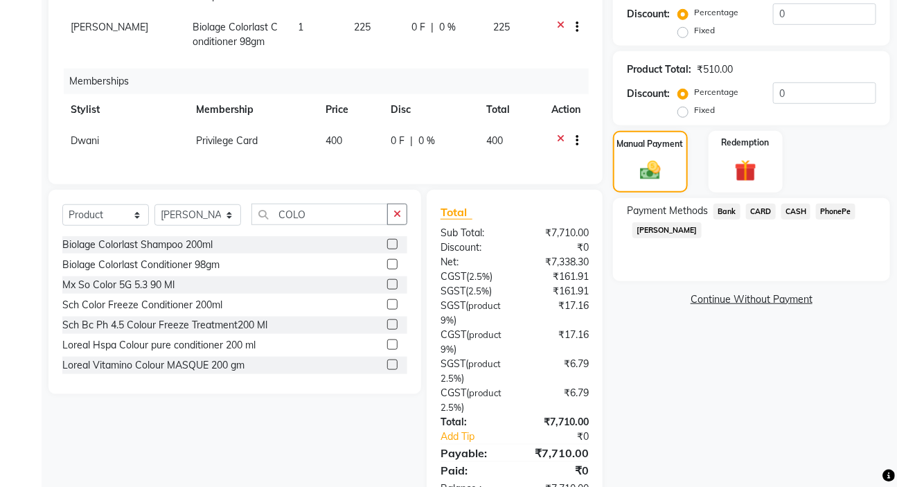
scroll to position [394, 0]
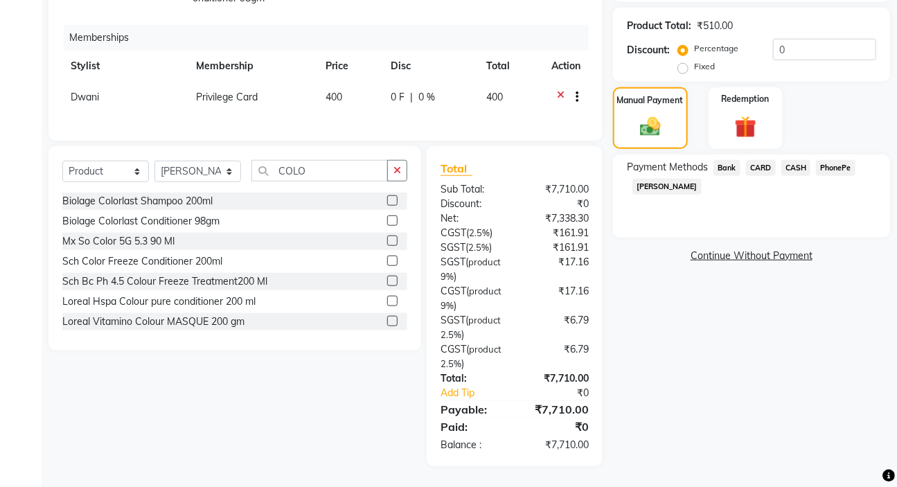
click at [829, 161] on span "PhonePe" at bounding box center [835, 168] width 39 height 16
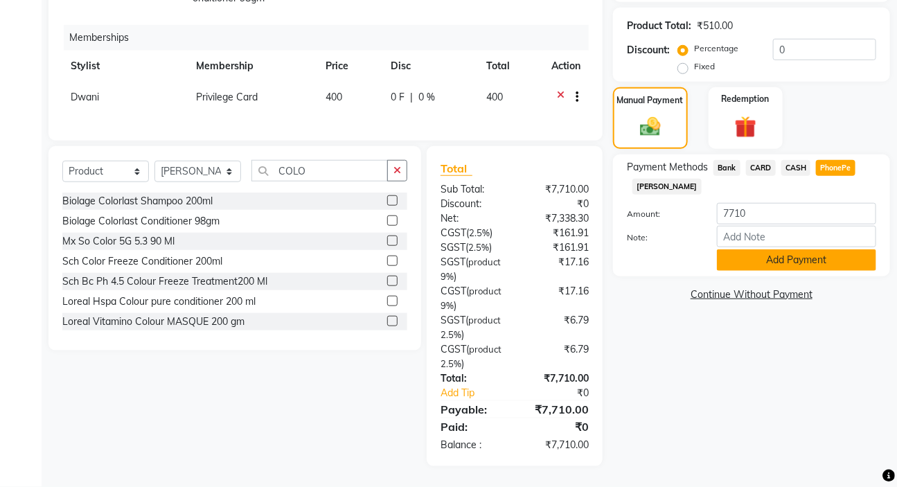
click at [798, 256] on button "Add Payment" at bounding box center [796, 259] width 159 height 21
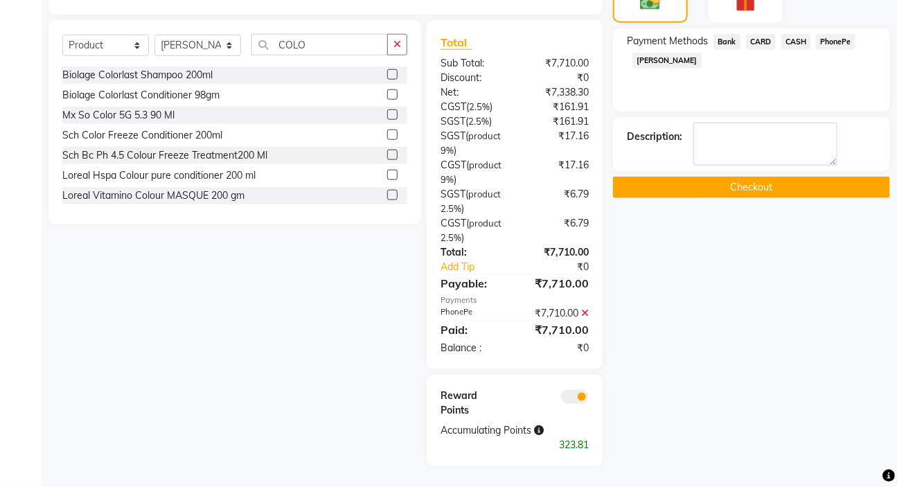
scroll to position [534, 0]
click at [790, 177] on button "Checkout" at bounding box center [751, 187] width 277 height 21
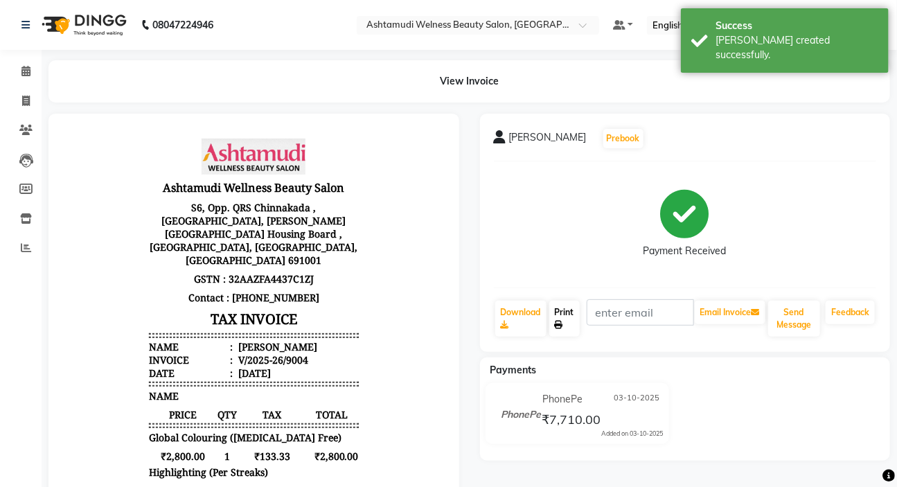
click at [574, 324] on link "Print" at bounding box center [565, 319] width 30 height 36
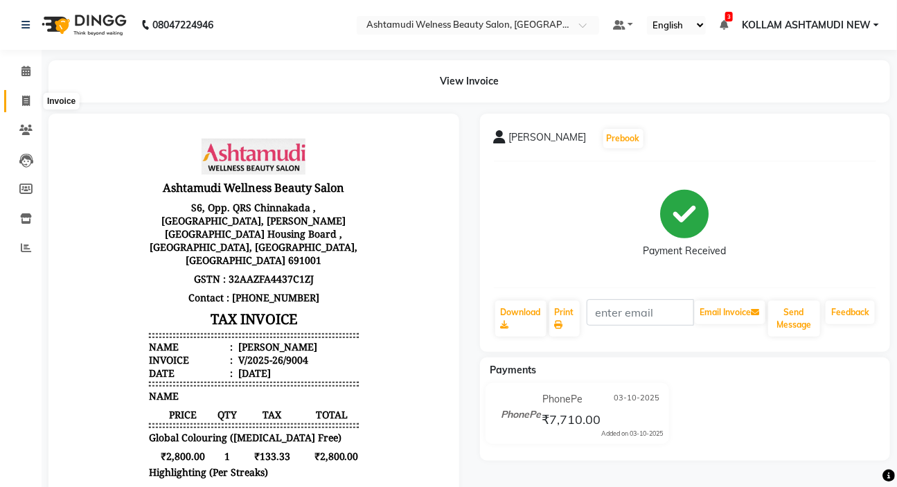
click at [33, 103] on span at bounding box center [26, 102] width 24 height 16
select select "4529"
select select "service"
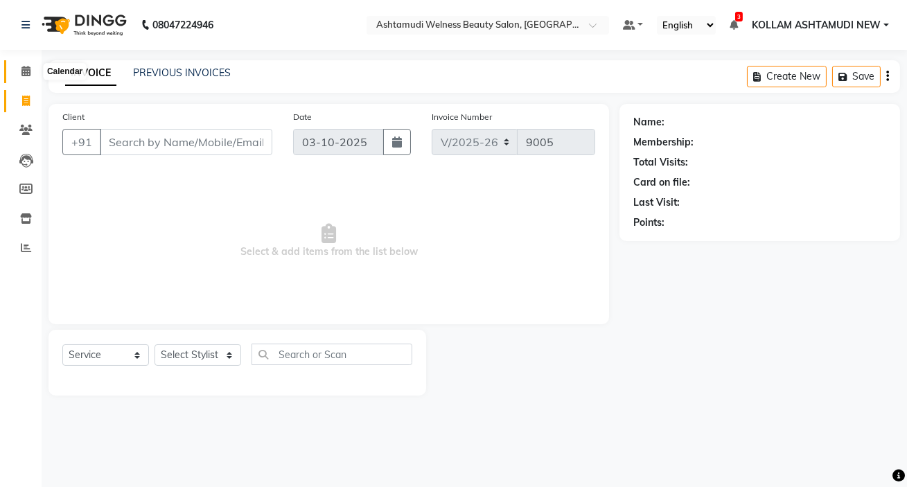
click at [26, 71] on icon at bounding box center [25, 71] width 9 height 10
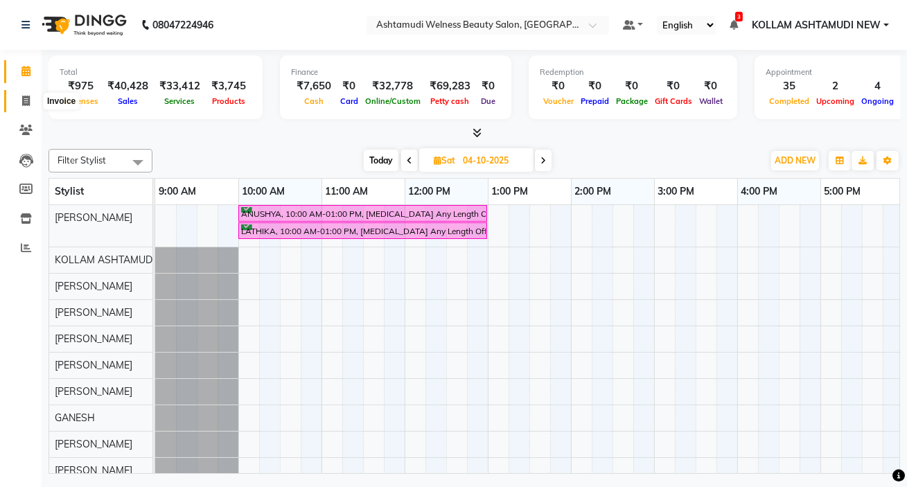
click at [24, 105] on icon at bounding box center [26, 101] width 8 height 10
select select "4529"
select select "service"
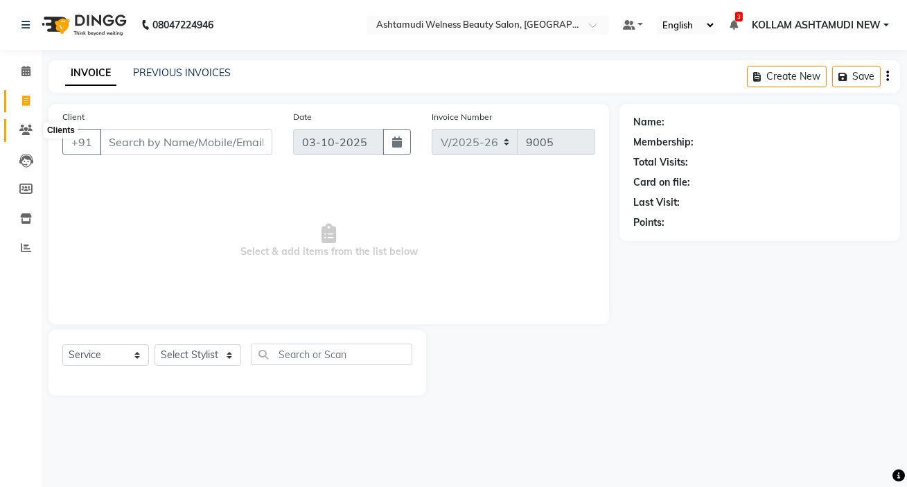
click at [26, 137] on span at bounding box center [26, 131] width 24 height 16
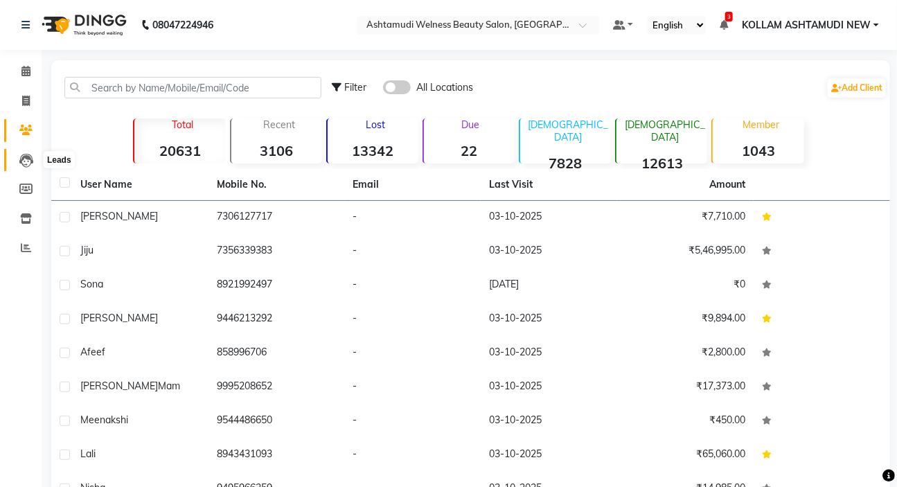
click at [22, 157] on icon at bounding box center [26, 161] width 14 height 14
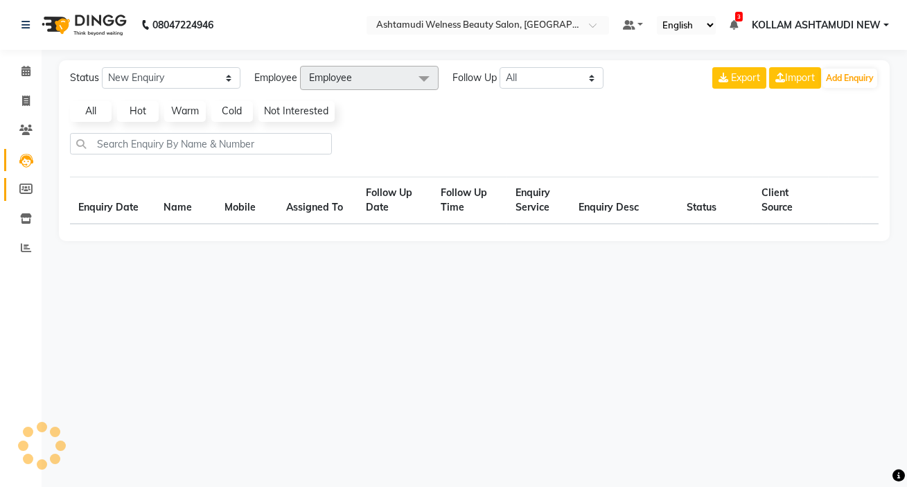
select select "10"
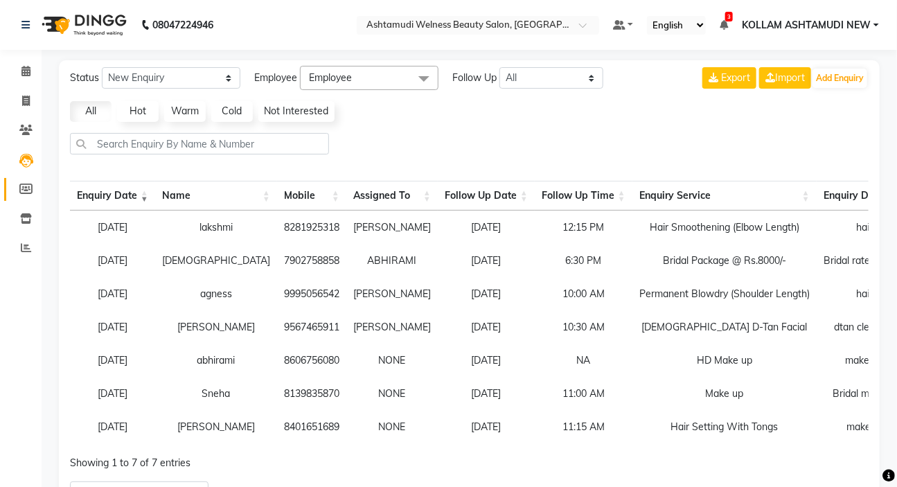
click at [35, 200] on link "Members" at bounding box center [20, 189] width 33 height 23
select select
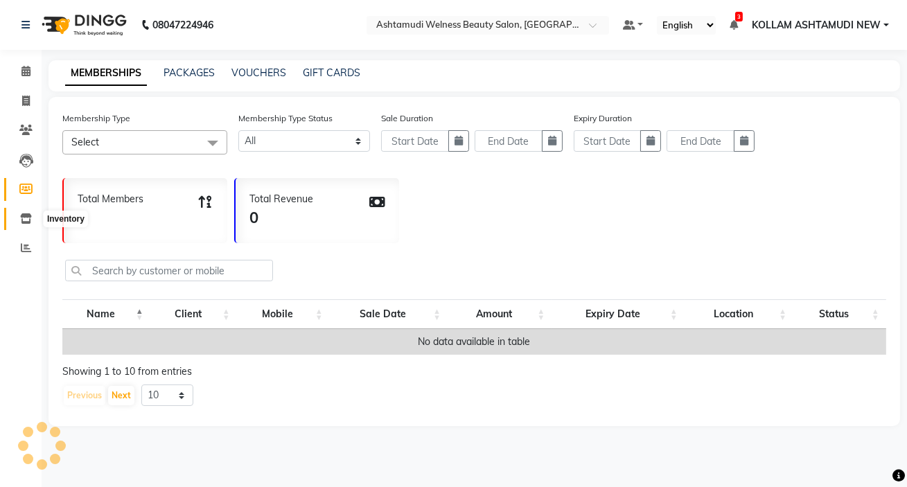
click at [29, 220] on icon at bounding box center [26, 218] width 12 height 10
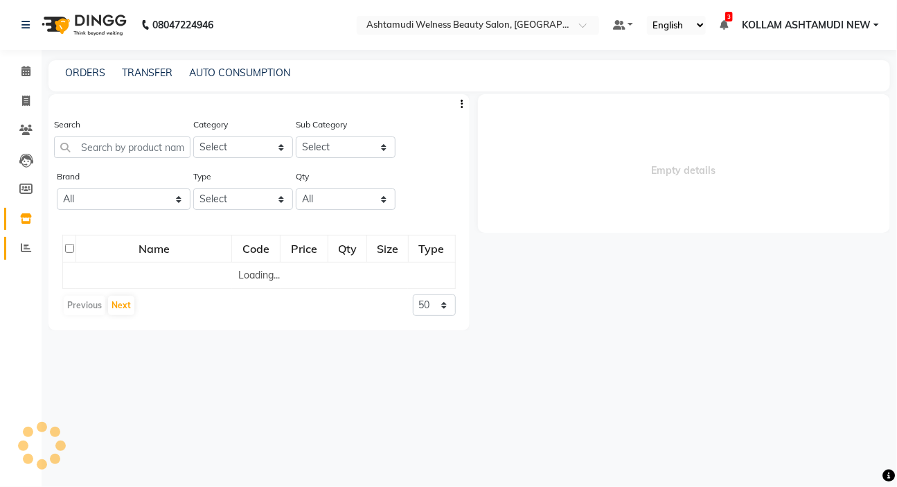
select select
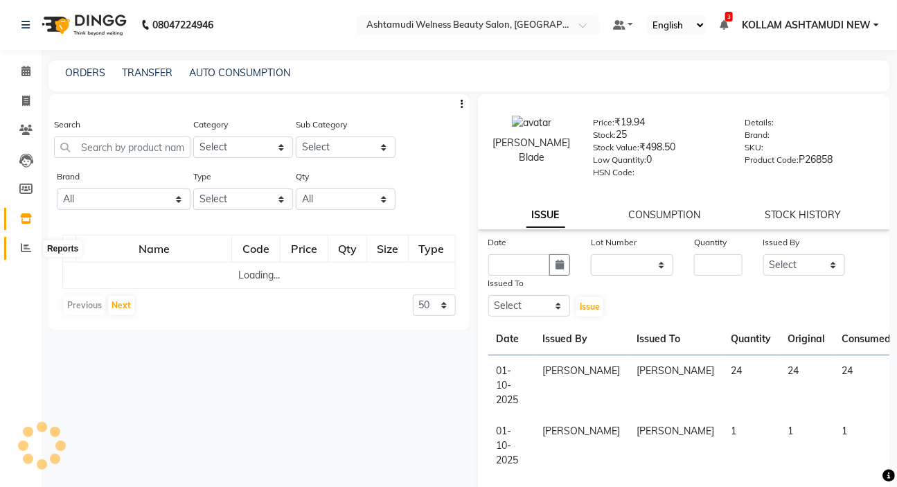
click at [24, 247] on icon at bounding box center [26, 248] width 10 height 10
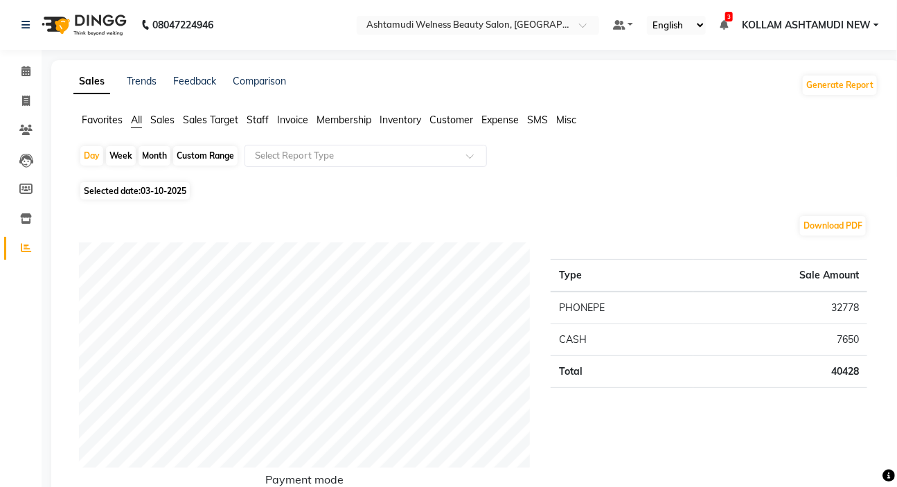
click at [506, 116] on span "Expense" at bounding box center [500, 120] width 37 height 12
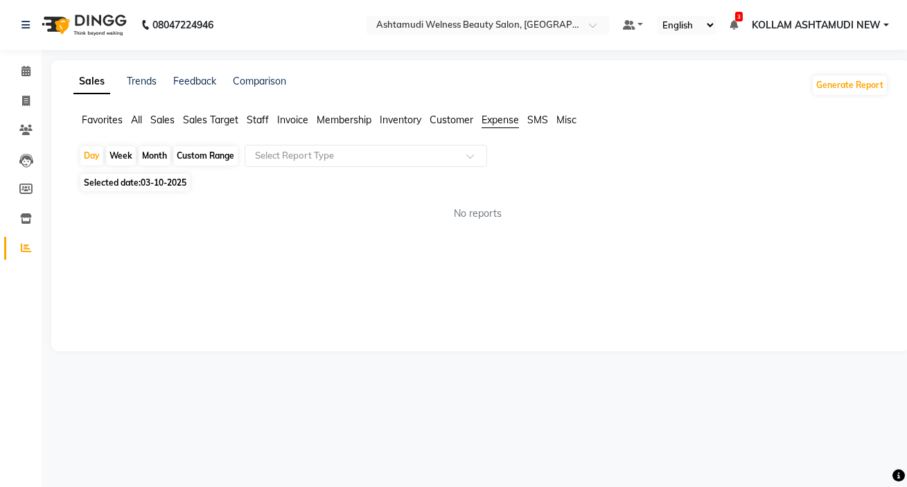
click at [121, 157] on div "Week" at bounding box center [121, 155] width 30 height 19
select select "10"
select select "2025"
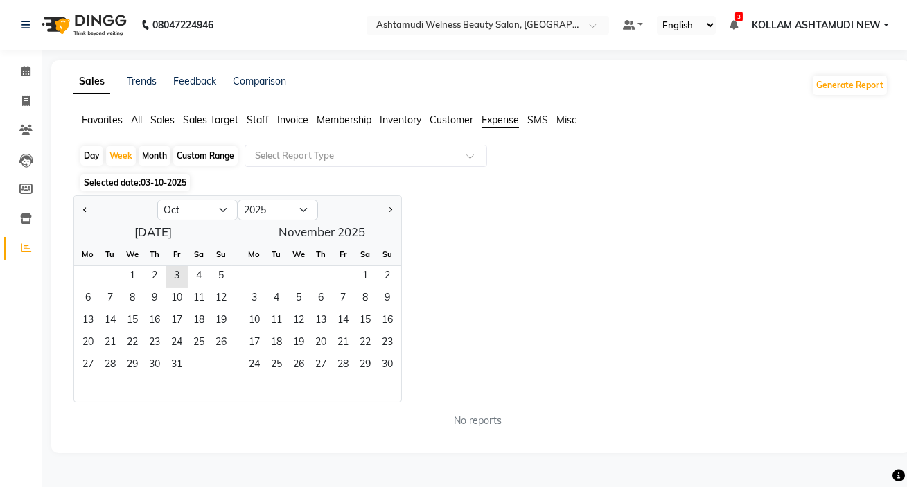
click at [97, 157] on div "Day" at bounding box center [91, 155] width 23 height 19
select select "10"
select select "2025"
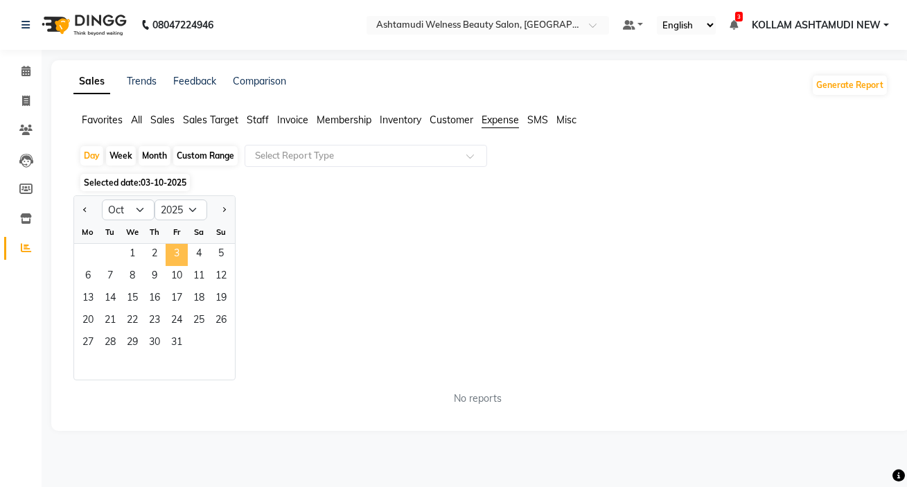
click at [187, 249] on span "3" at bounding box center [177, 255] width 22 height 22
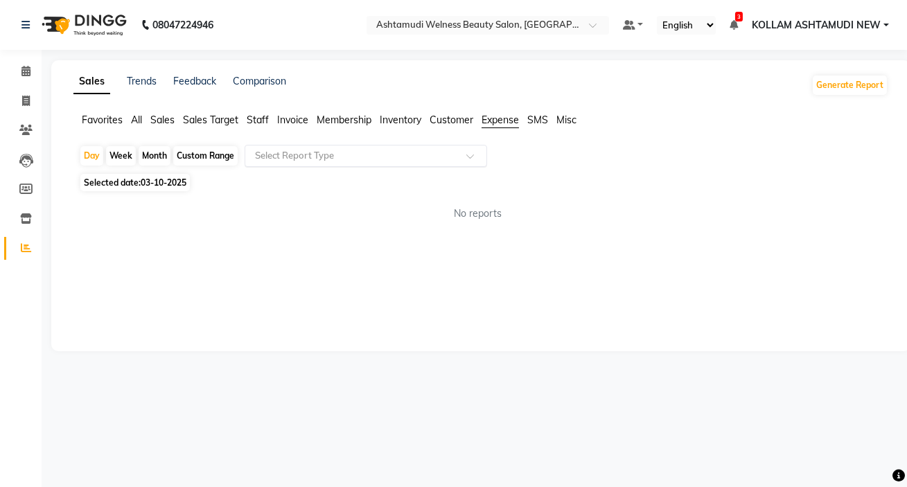
click at [297, 158] on input "text" at bounding box center [352, 156] width 200 height 14
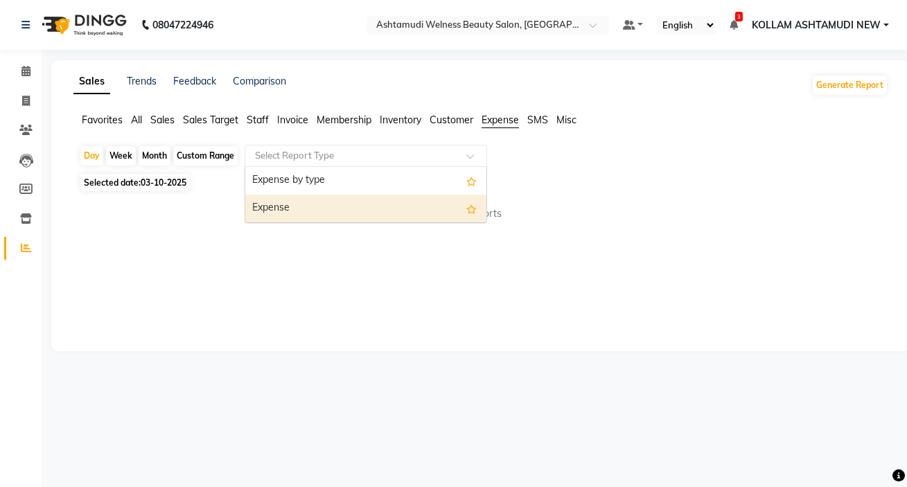
click at [308, 210] on div "Expense" at bounding box center [365, 209] width 241 height 28
select select "full_report"
select select "csv"
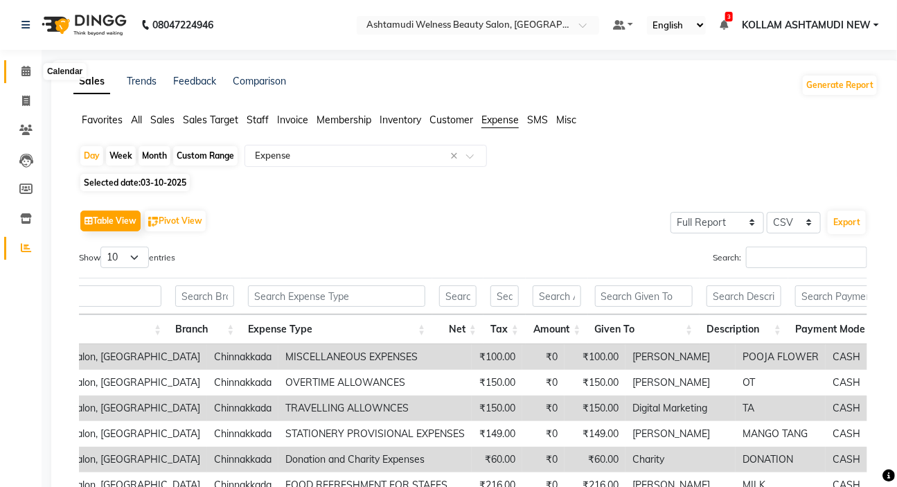
click at [26, 69] on icon at bounding box center [25, 71] width 9 height 10
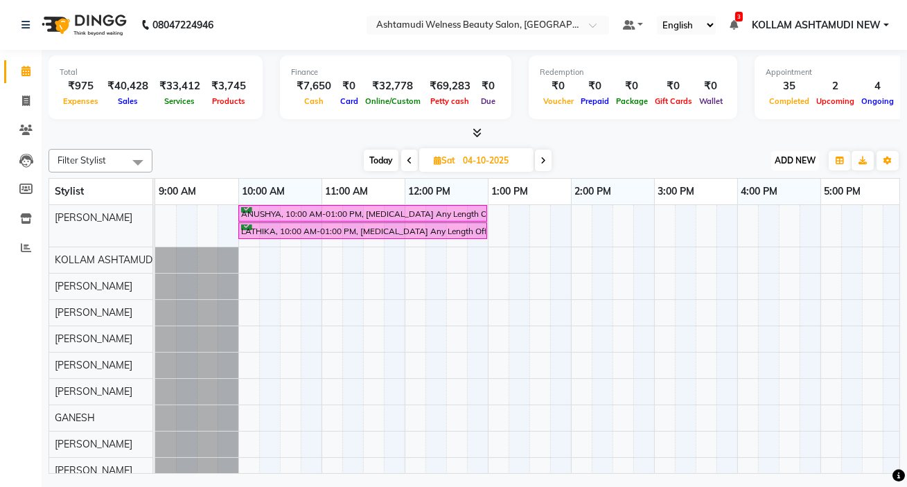
click at [803, 159] on span "ADD NEW" at bounding box center [795, 160] width 41 height 10
click at [793, 220] on link "Add Expense" at bounding box center [763, 222] width 109 height 18
select select "1"
select select "3351"
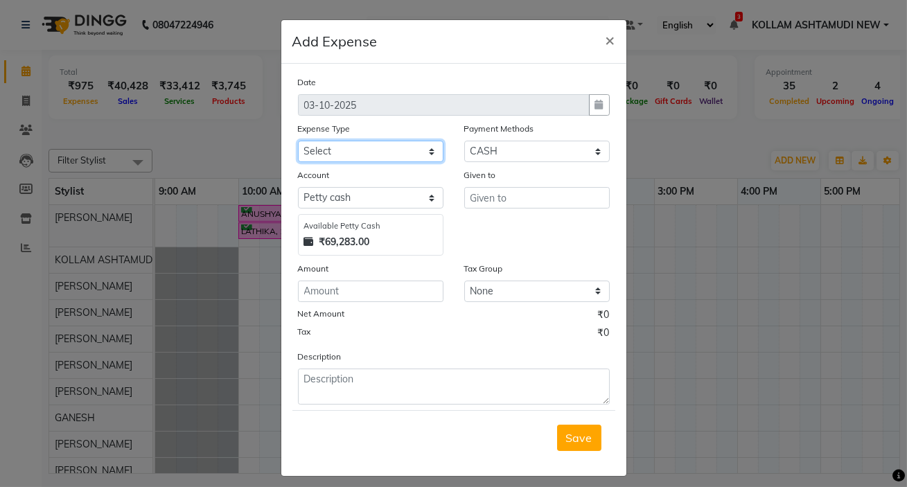
click at [362, 156] on select "Select ACCOMODATION EXPENSES ADVERTISEMENT SALES PROMOTIONAL EXPENSES Bonus BRI…" at bounding box center [371, 151] width 146 height 21
select select "6233"
click at [184, 136] on ngb-modal-window "Add Expense × Date [DATE] Expense Type Select ACCOMODATION EXPENSES ADVERTISEME…" at bounding box center [453, 243] width 907 height 487
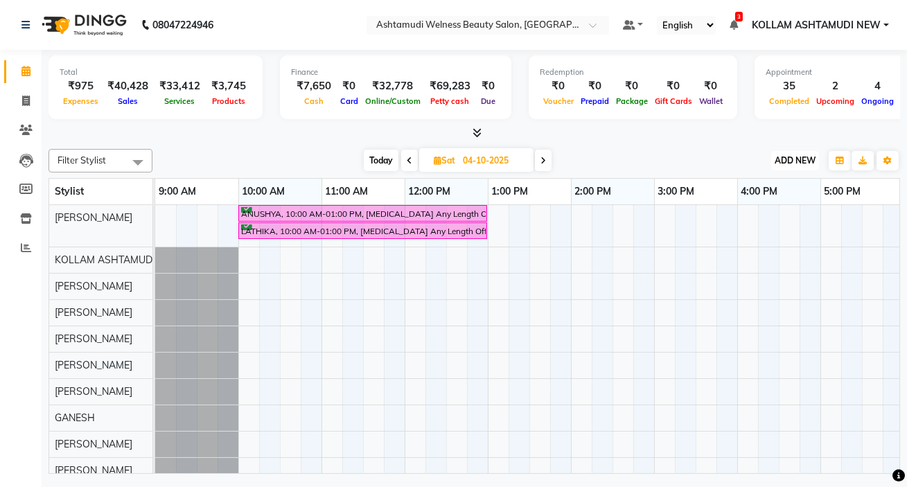
click at [807, 166] on button "ADD NEW Toggle Dropdown" at bounding box center [795, 160] width 48 height 19
click at [779, 226] on link "Add Expense" at bounding box center [763, 222] width 109 height 18
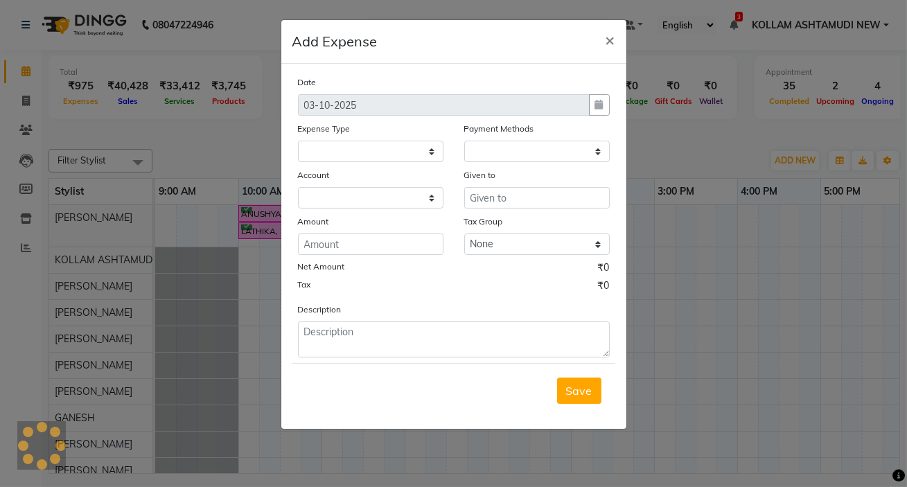
select select
select select "1"
select select "3351"
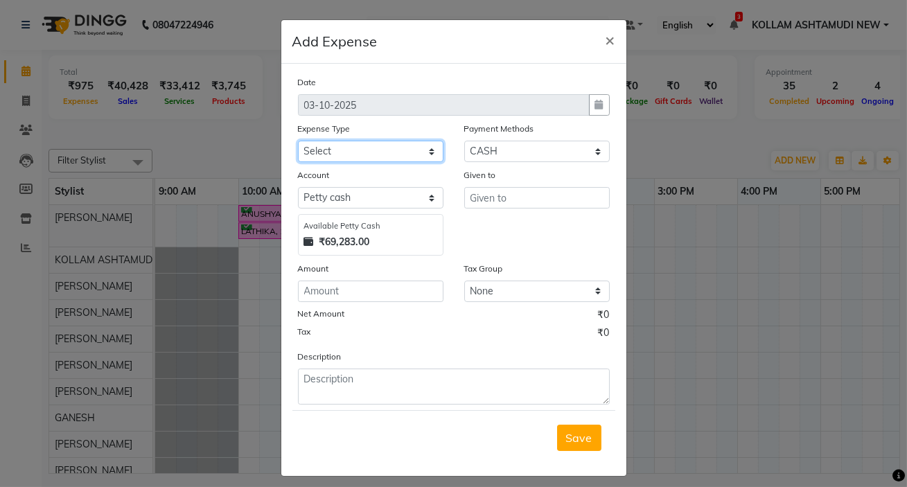
click at [378, 152] on select "Select ACCOMODATION EXPENSES ADVERTISEMENT SALES PROMOTIONAL EXPENSES Bonus BRI…" at bounding box center [371, 151] width 146 height 21
select select "6233"
click at [298, 141] on select "Select ACCOMODATION EXPENSES ADVERTISEMENT SALES PROMOTIONAL EXPENSES Bonus BRI…" at bounding box center [371, 151] width 146 height 21
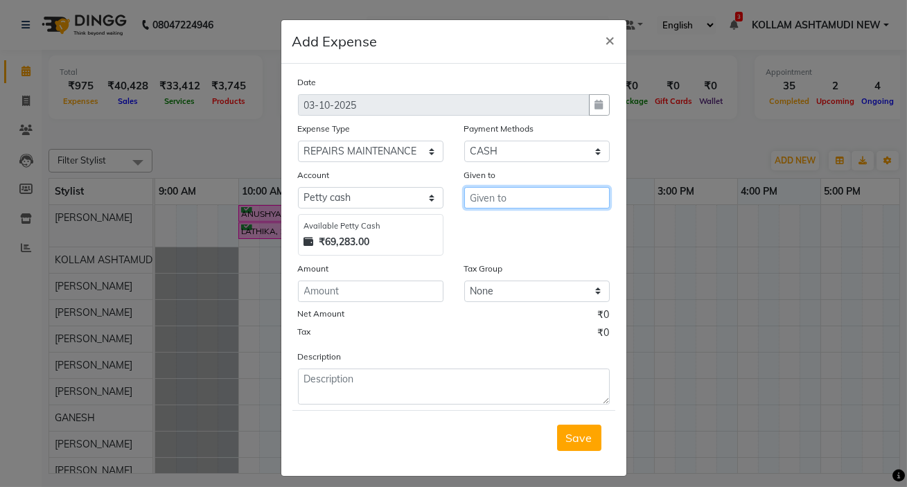
click at [520, 203] on input "text" at bounding box center [537, 197] width 146 height 21
type input "AC MAINTANANCE"
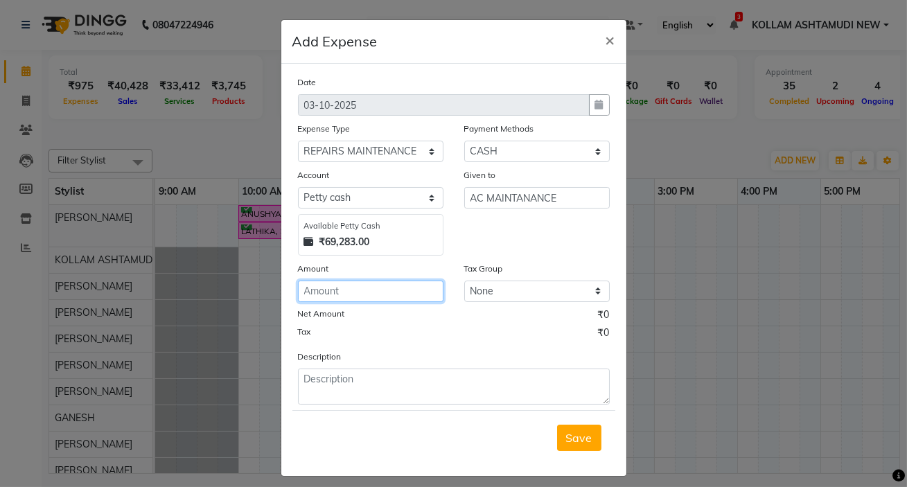
click at [389, 295] on input "number" at bounding box center [371, 291] width 146 height 21
type input "2500"
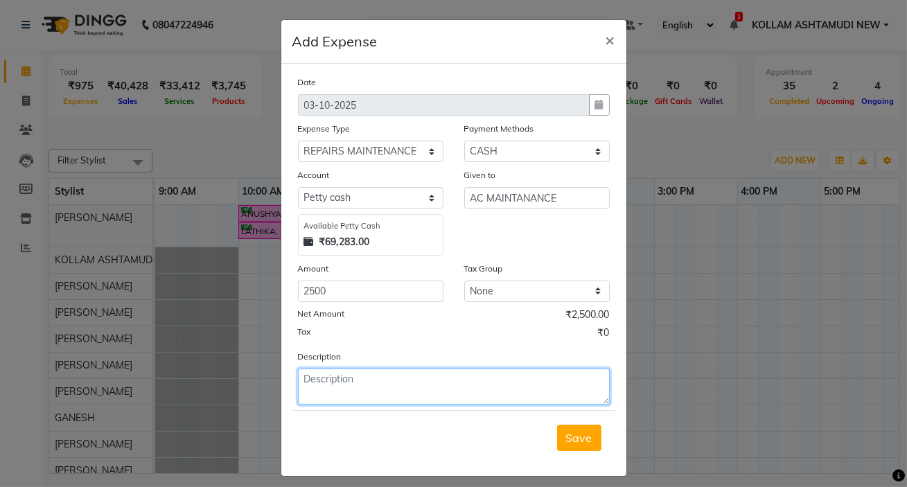
click at [373, 376] on textarea at bounding box center [454, 387] width 312 height 36
type textarea "AC"
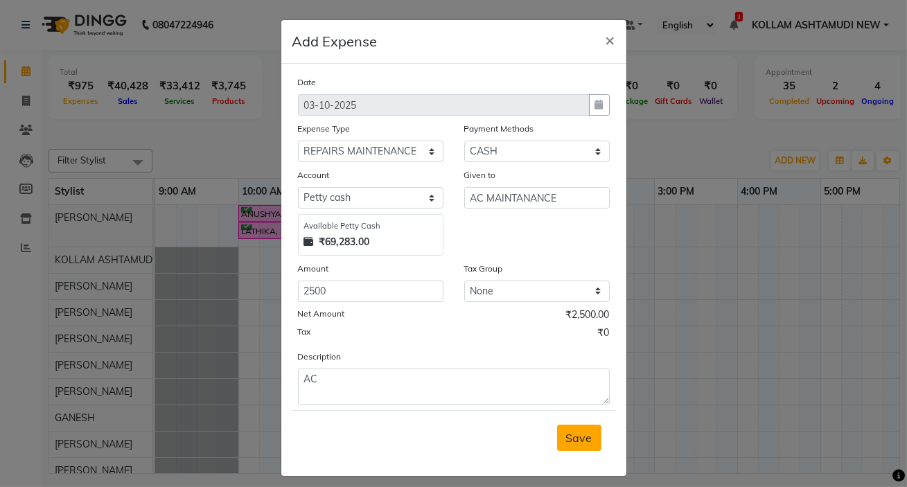
click at [577, 448] on button "Save" at bounding box center [579, 438] width 44 height 26
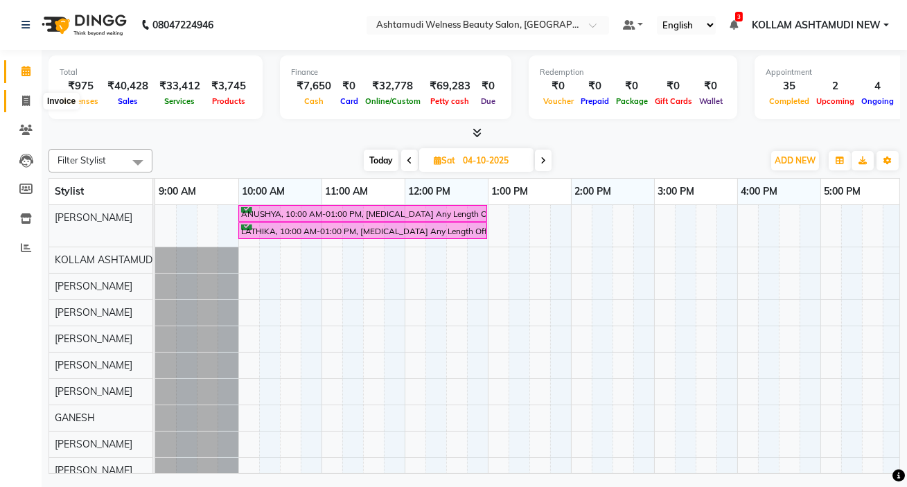
click at [26, 97] on icon at bounding box center [26, 101] width 8 height 10
select select "4529"
select select "service"
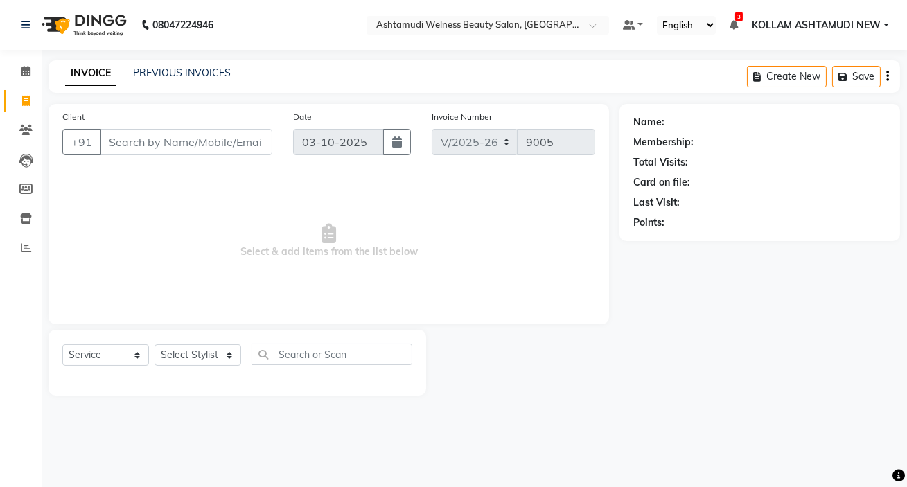
click at [203, 124] on div "Client +91" at bounding box center [167, 137] width 231 height 57
click at [192, 139] on input "Client" at bounding box center [186, 142] width 173 height 26
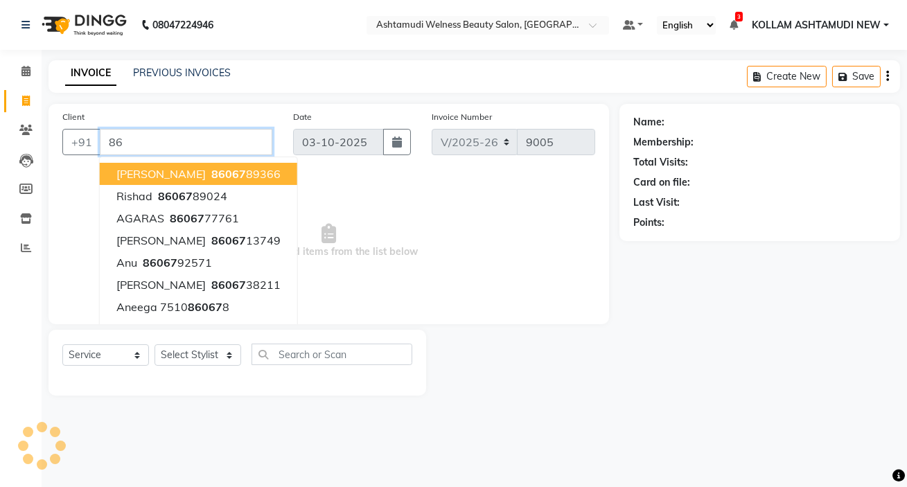
type input "8"
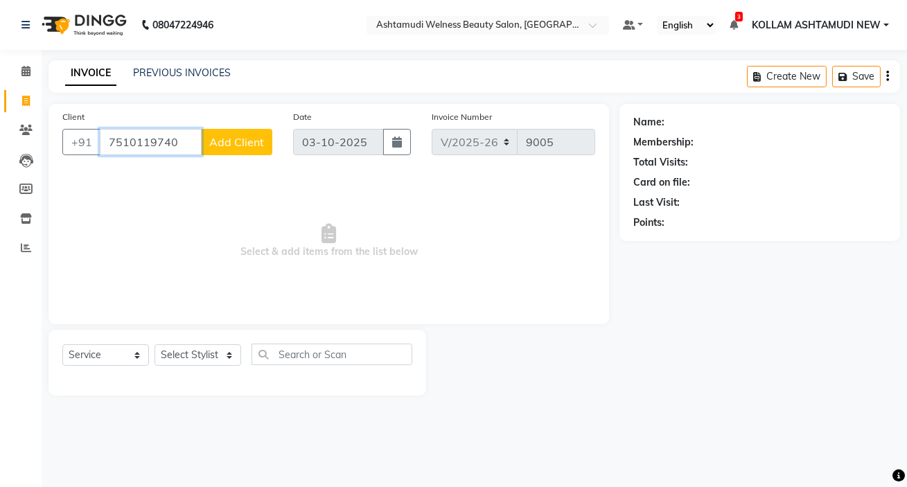
type input "7510119740"
click at [234, 143] on span "Add Client" at bounding box center [236, 142] width 55 height 14
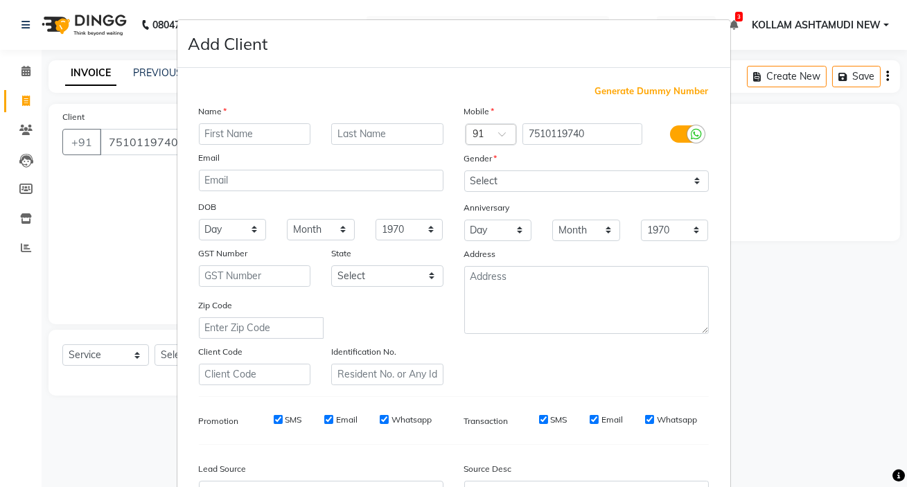
click at [274, 139] on input "text" at bounding box center [255, 133] width 112 height 21
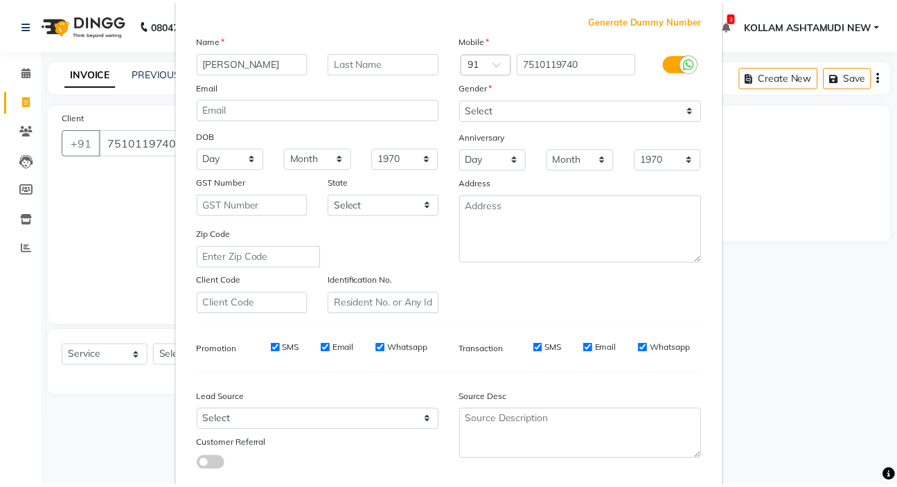
scroll to position [157, 0]
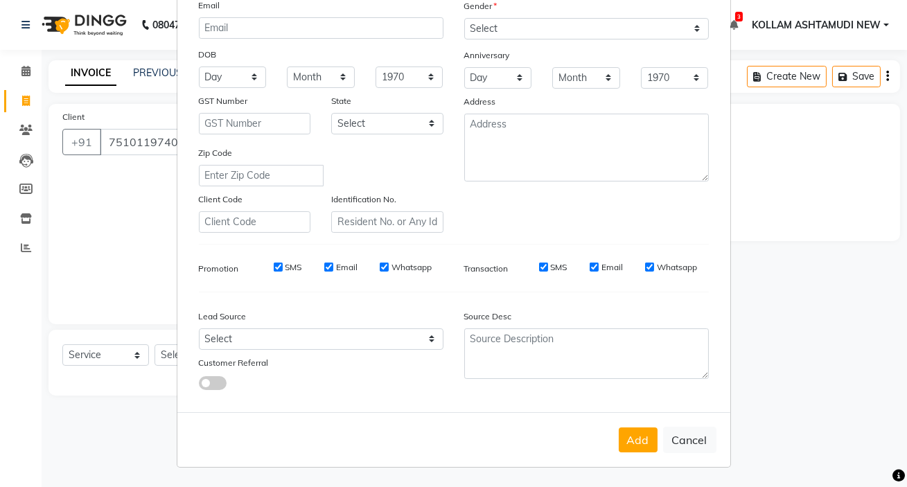
type input "[PERSON_NAME]"
click at [579, 34] on select "Select [DEMOGRAPHIC_DATA] [DEMOGRAPHIC_DATA] Other Prefer Not To Say" at bounding box center [586, 28] width 245 height 21
select select "[DEMOGRAPHIC_DATA]"
click at [464, 18] on select "Select [DEMOGRAPHIC_DATA] [DEMOGRAPHIC_DATA] Other Prefer Not To Say" at bounding box center [586, 28] width 245 height 21
click at [619, 437] on button "Add" at bounding box center [638, 440] width 39 height 25
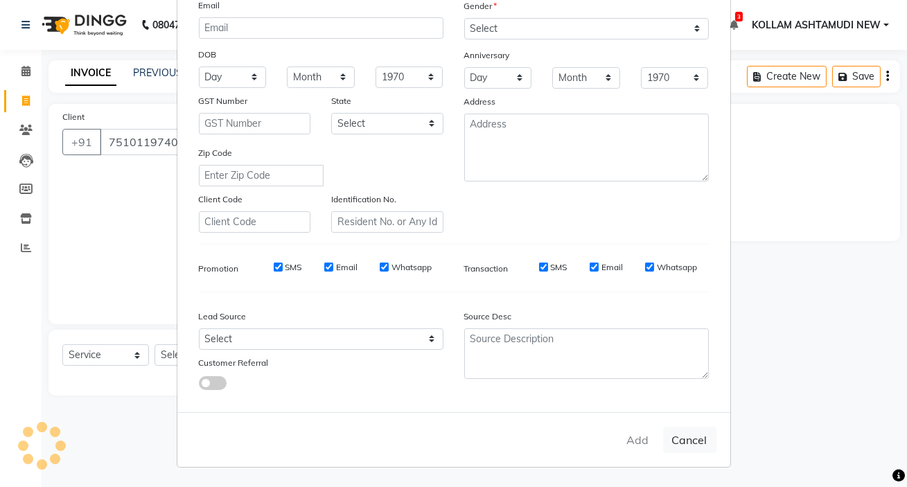
click at [882, 254] on ngb-modal-window "Add Client Generate Dummy Number Name [PERSON_NAME] Email DOB Day 01 02 03 04 0…" at bounding box center [453, 243] width 907 height 487
select select
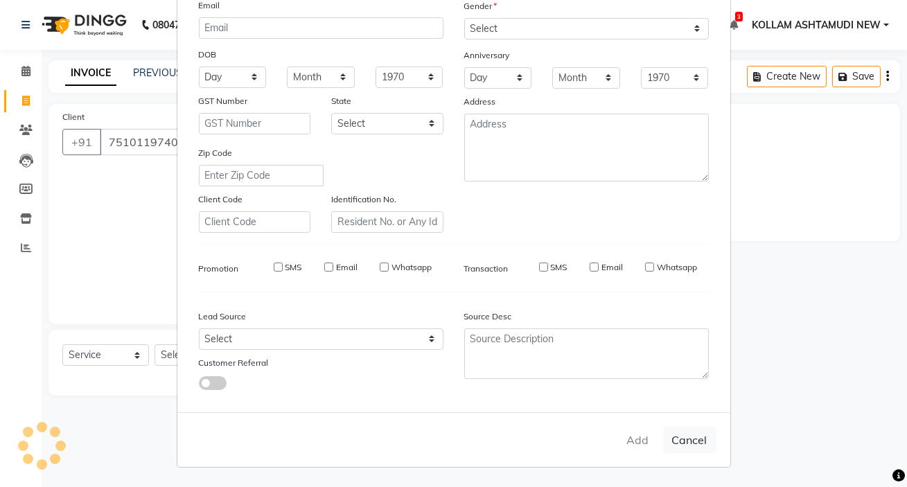
select select
checkbox input "false"
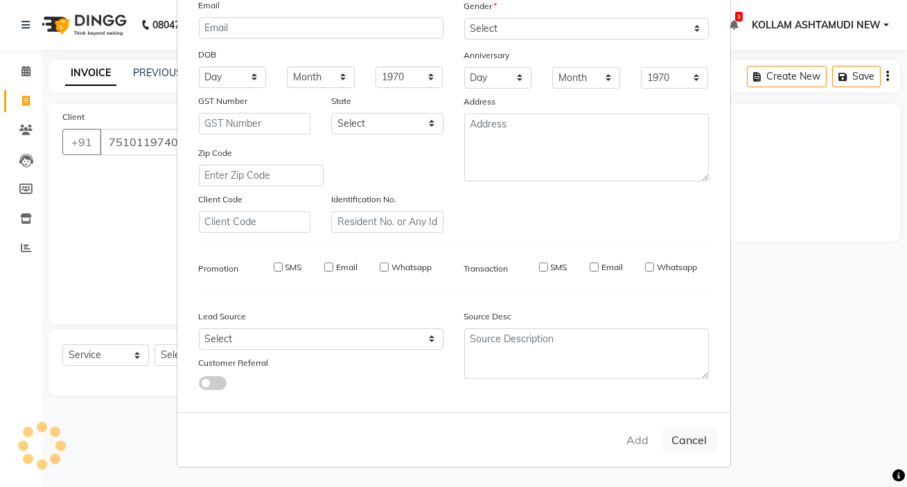
checkbox input "false"
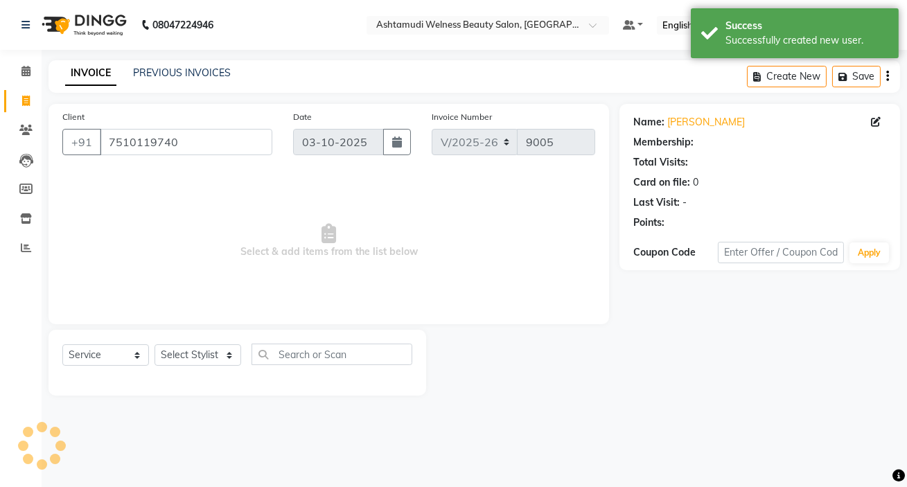
select select "1: Object"
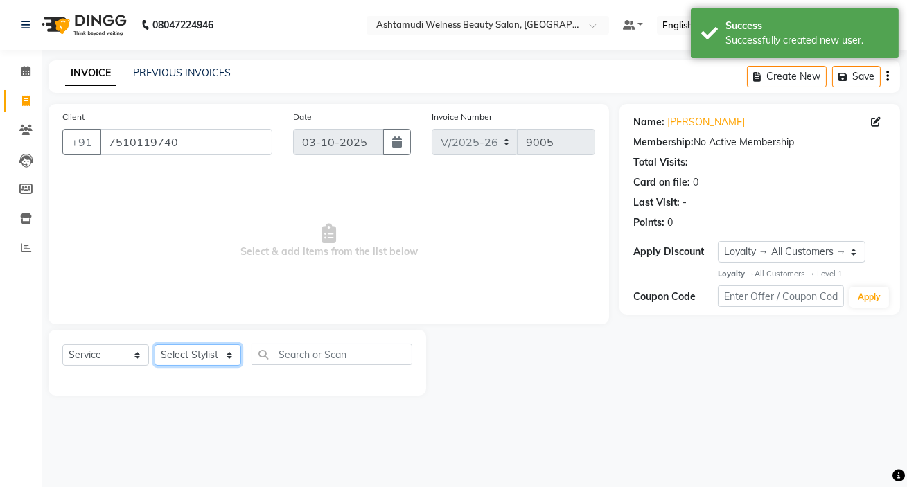
click at [213, 361] on select "Select Stylist [PERSON_NAME] Admin [PERSON_NAME] [PERSON_NAME] [PERSON_NAME] M …" at bounding box center [198, 354] width 87 height 21
select select "25976"
click at [155, 344] on select "Select Stylist [PERSON_NAME] Admin [PERSON_NAME] [PERSON_NAME] [PERSON_NAME] M …" at bounding box center [198, 354] width 87 height 21
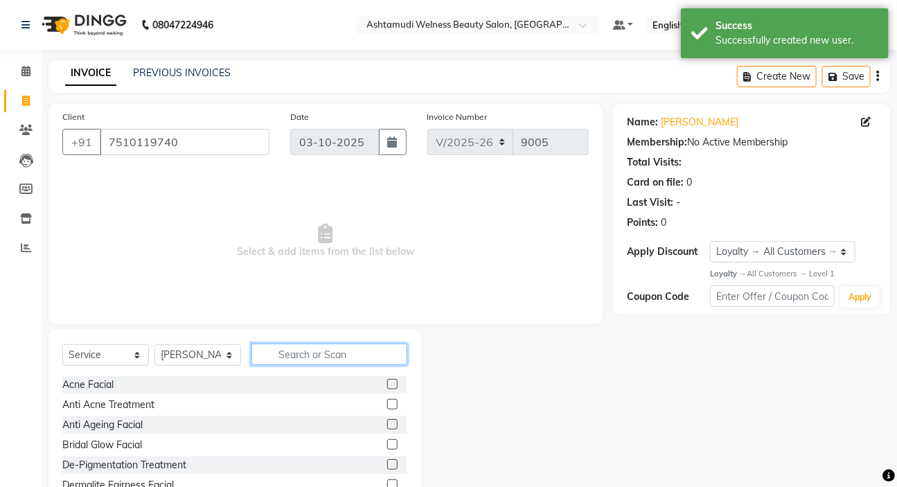
click at [338, 355] on input "text" at bounding box center [330, 354] width 156 height 21
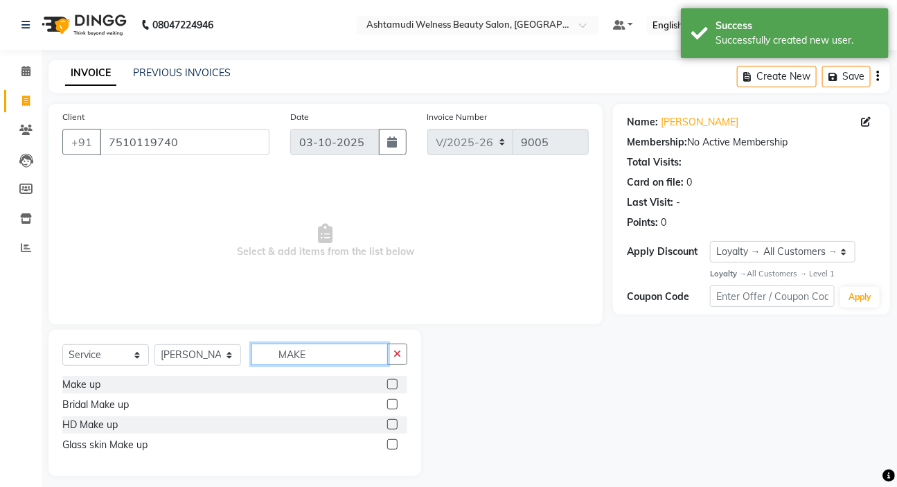
type input "MAKE"
click at [392, 380] on label at bounding box center [392, 384] width 10 height 10
click at [392, 380] on input "checkbox" at bounding box center [391, 384] width 9 height 9
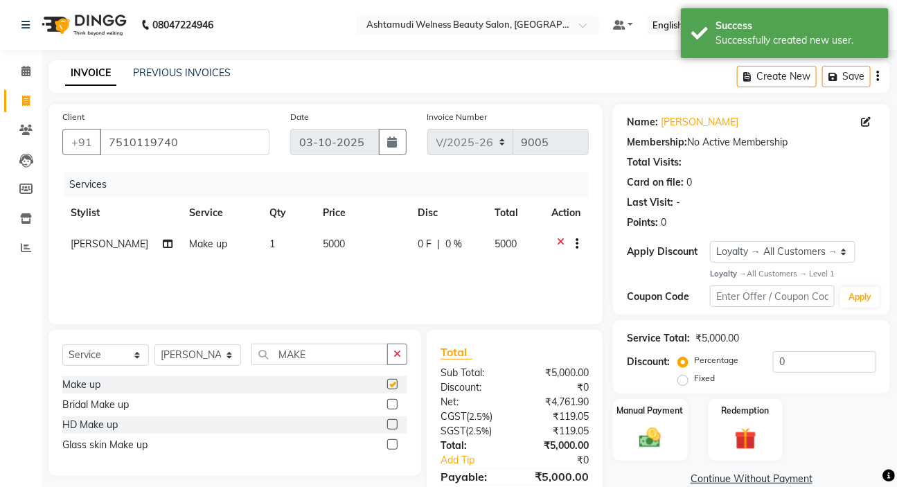
checkbox input "false"
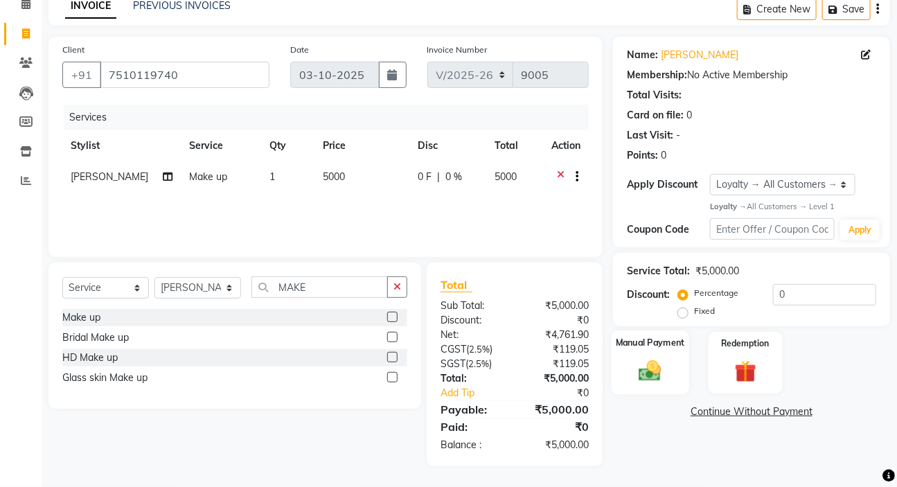
click at [658, 355] on div "Manual Payment" at bounding box center [651, 363] width 78 height 64
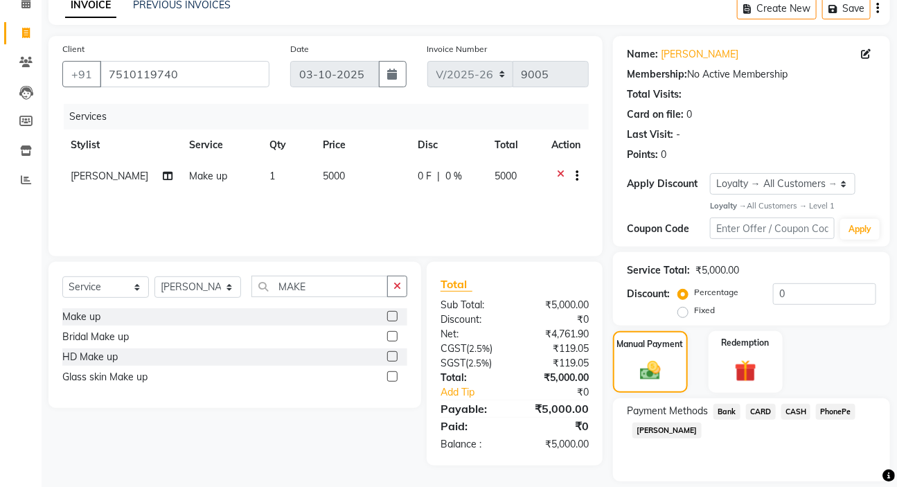
click at [728, 409] on span "Bank" at bounding box center [727, 412] width 27 height 16
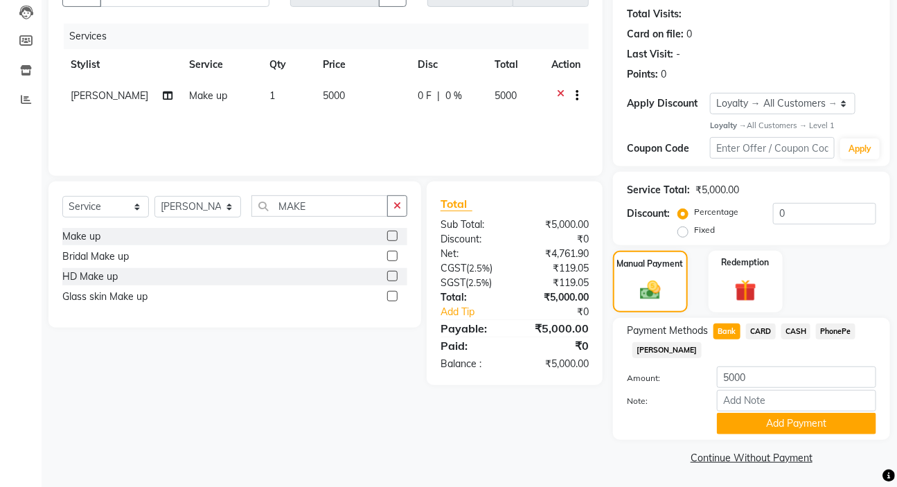
scroll to position [150, 0]
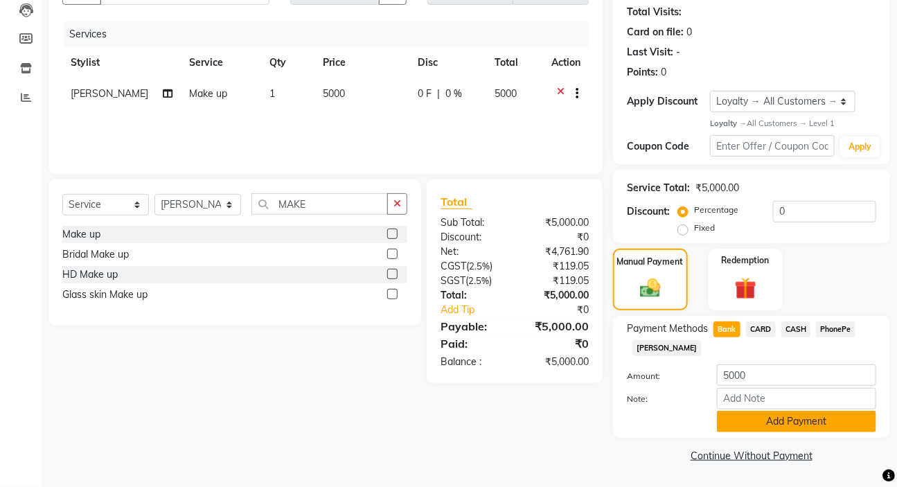
click at [789, 416] on button "Add Payment" at bounding box center [796, 421] width 159 height 21
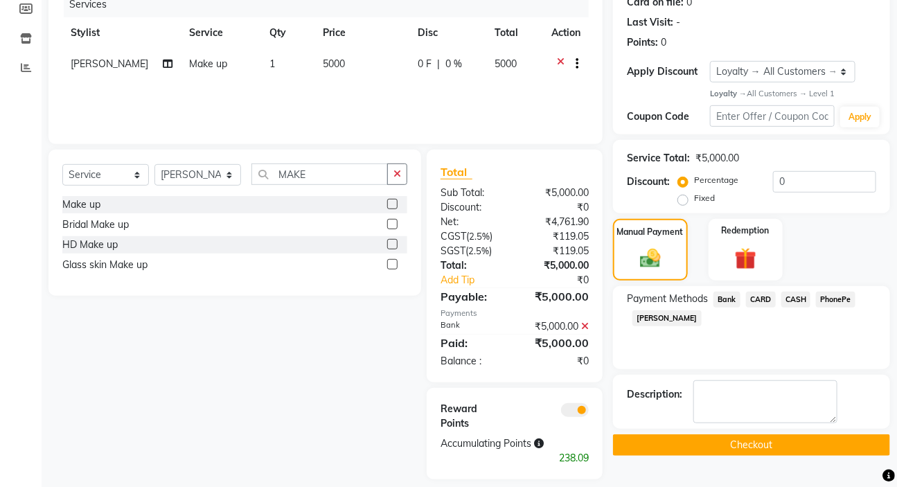
scroll to position [208, 0]
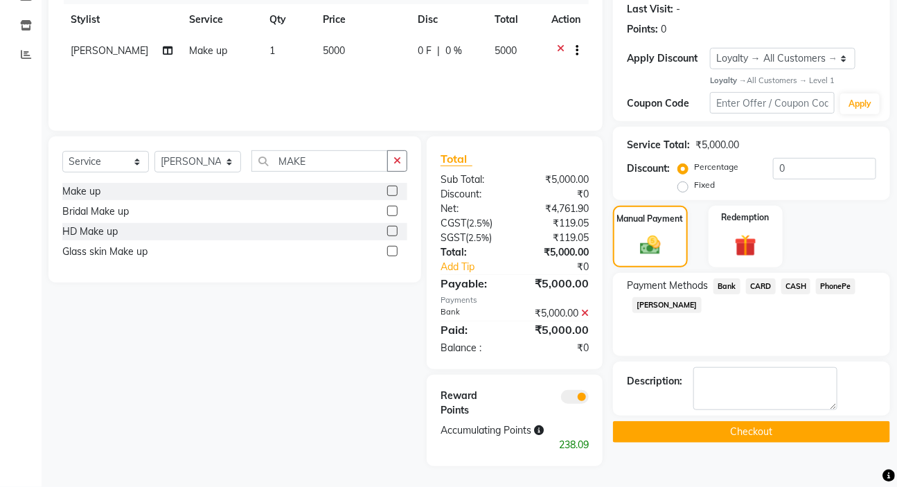
click at [804, 421] on button "Checkout" at bounding box center [751, 431] width 277 height 21
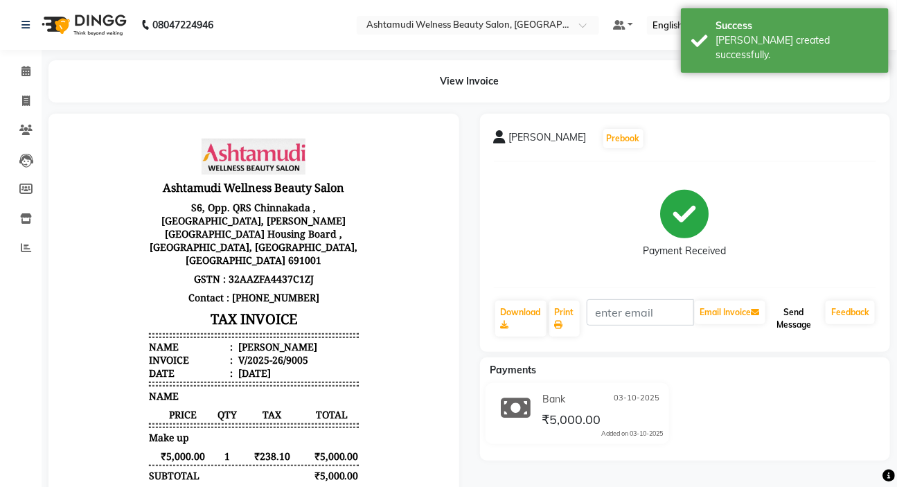
click at [800, 322] on button "Send Message" at bounding box center [794, 319] width 52 height 36
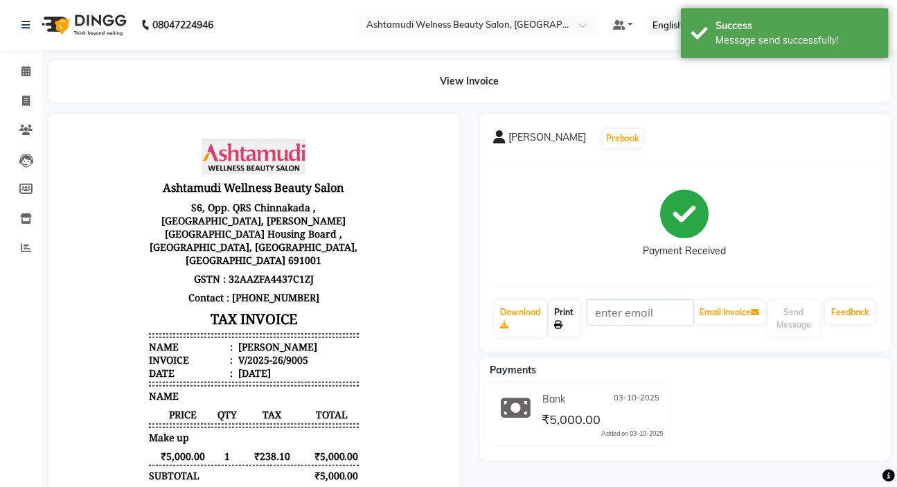
click at [561, 324] on icon at bounding box center [559, 325] width 8 height 8
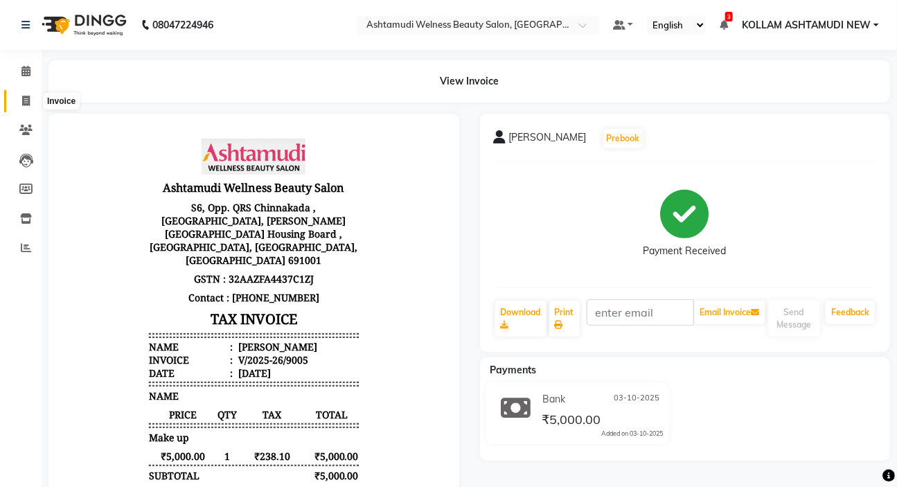
click at [28, 98] on icon at bounding box center [26, 101] width 8 height 10
select select "service"
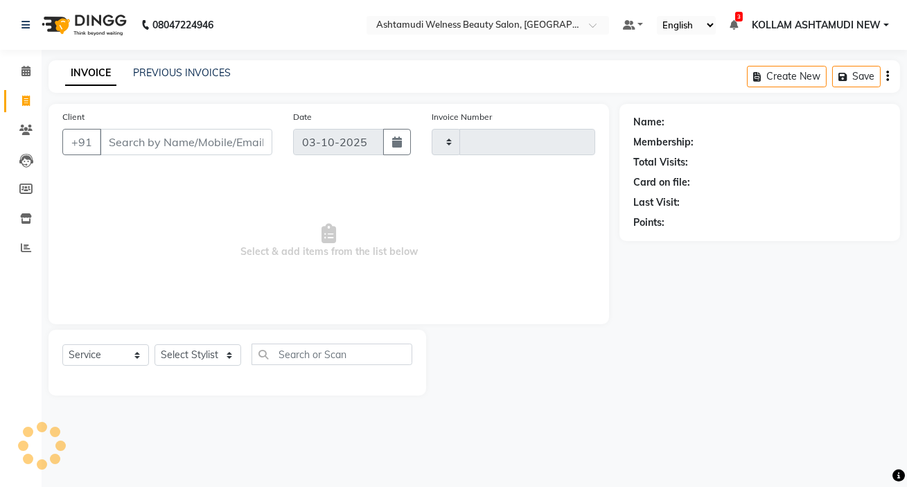
type input "9006"
select select "4529"
click at [160, 154] on input "Client" at bounding box center [186, 142] width 173 height 26
click at [166, 146] on input "Client" at bounding box center [186, 142] width 173 height 26
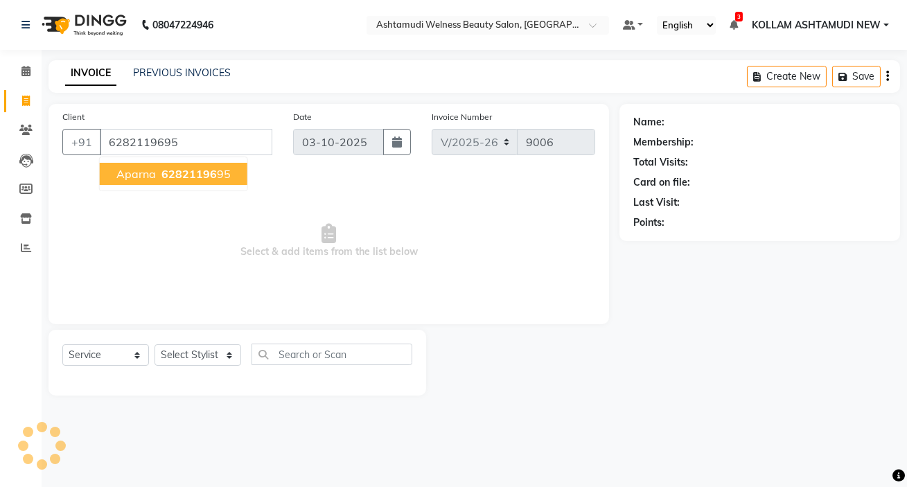
type input "6282119695"
select select "1: Object"
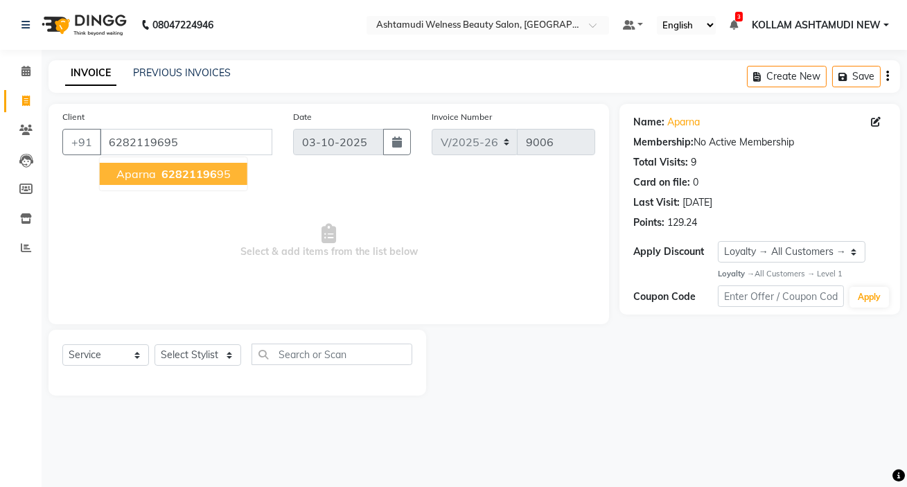
click at [188, 182] on button "aparna 62821196 95" at bounding box center [174, 174] width 148 height 22
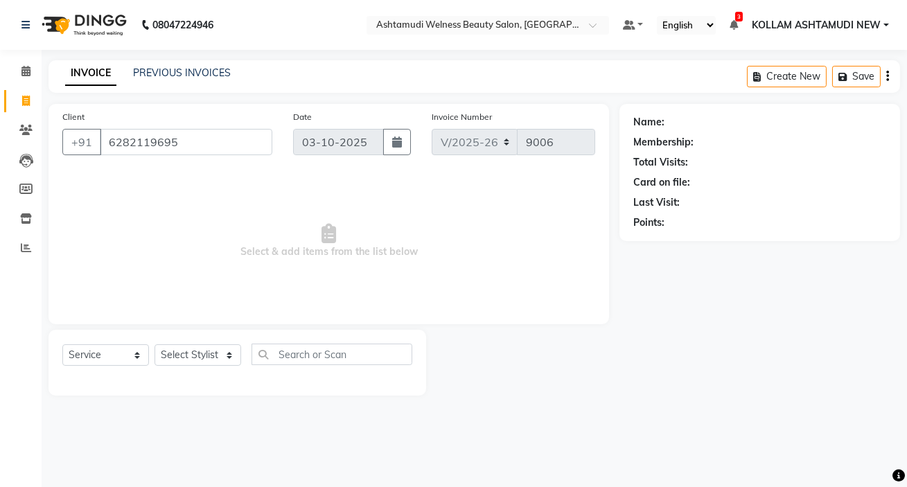
select select "1: Object"
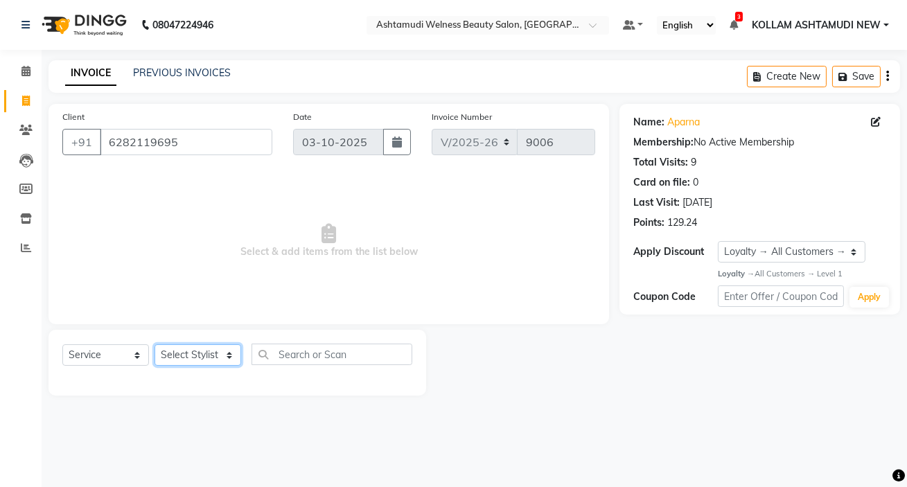
click at [180, 355] on select "Select Stylist [PERSON_NAME] Admin [PERSON_NAME] [PERSON_NAME] [PERSON_NAME] M …" at bounding box center [198, 354] width 87 height 21
select select "69782"
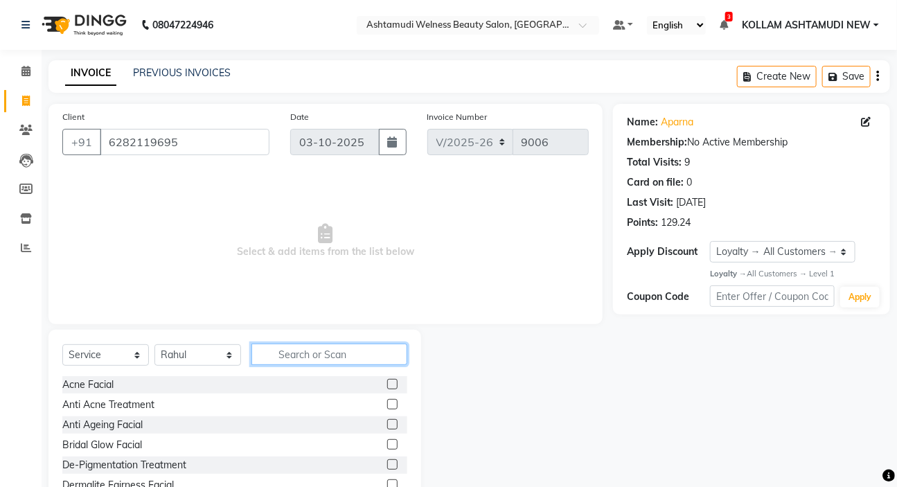
click at [345, 358] on input "text" at bounding box center [330, 354] width 156 height 21
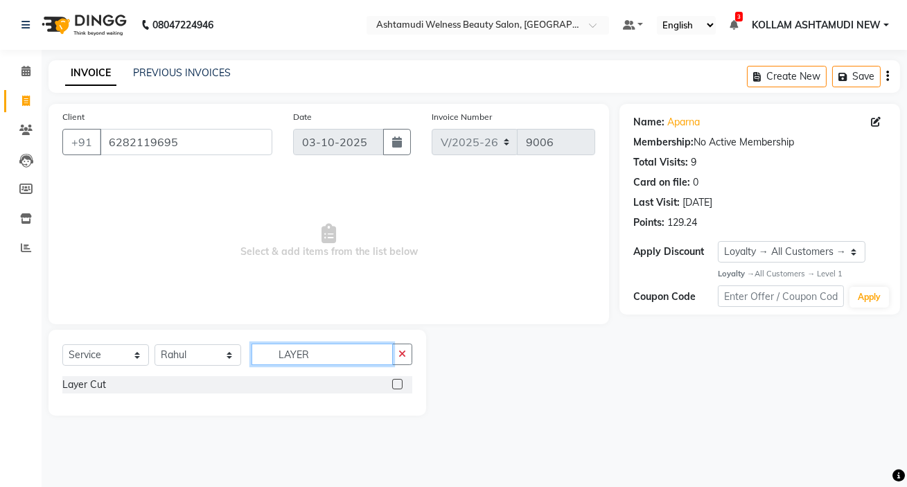
type input "LAYER"
click at [396, 383] on label at bounding box center [397, 384] width 10 height 10
click at [396, 383] on input "checkbox" at bounding box center [396, 384] width 9 height 9
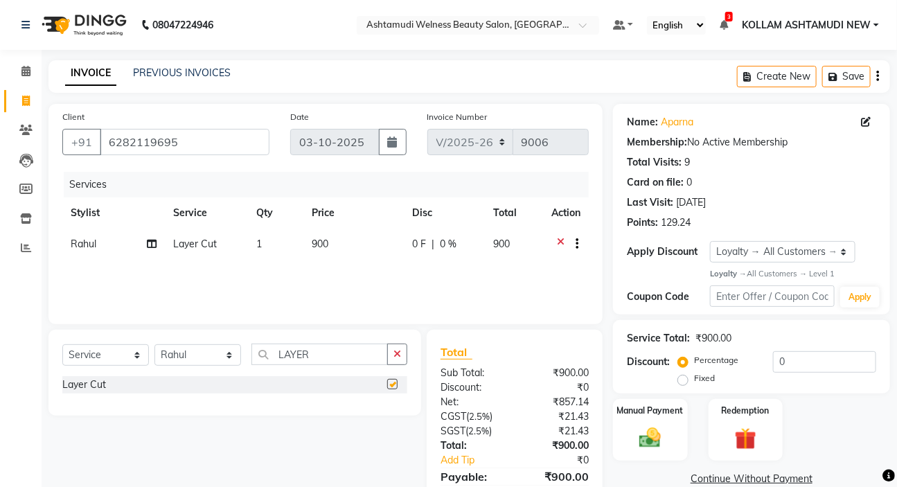
checkbox input "false"
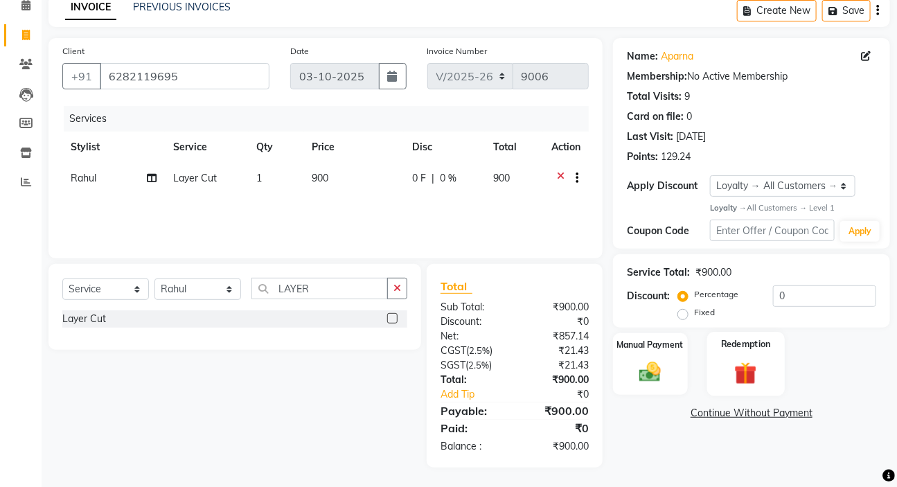
scroll to position [68, 0]
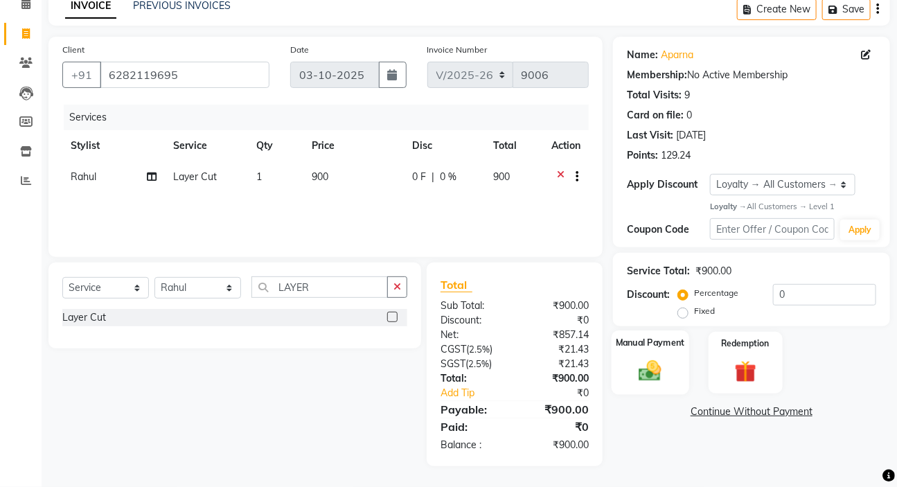
click at [658, 366] on img at bounding box center [650, 371] width 37 height 26
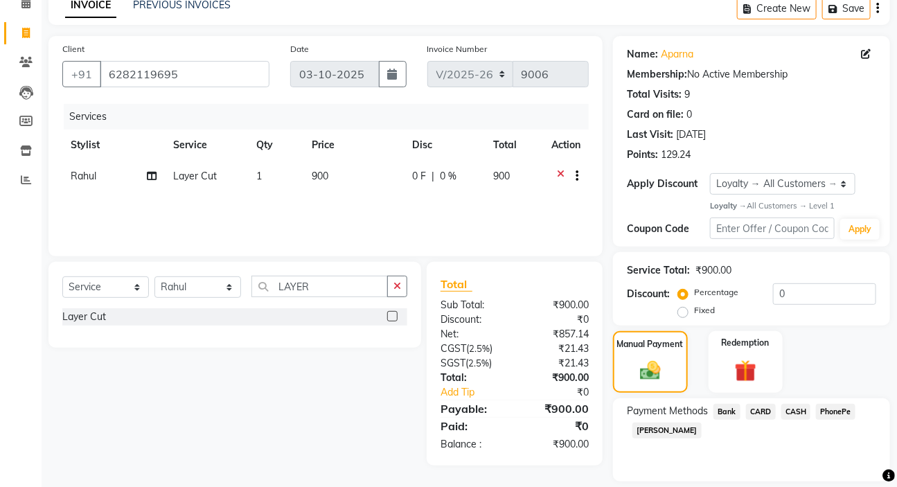
click at [833, 410] on span "PhonePe" at bounding box center [835, 412] width 39 height 16
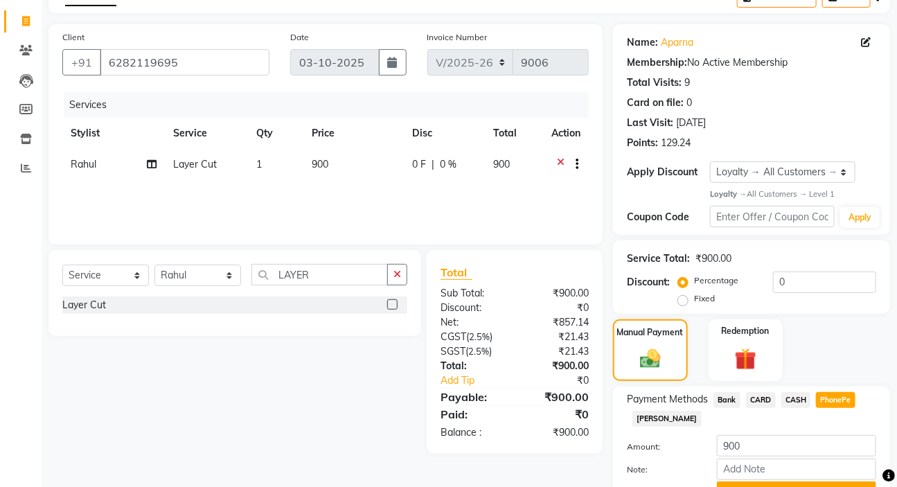
scroll to position [150, 0]
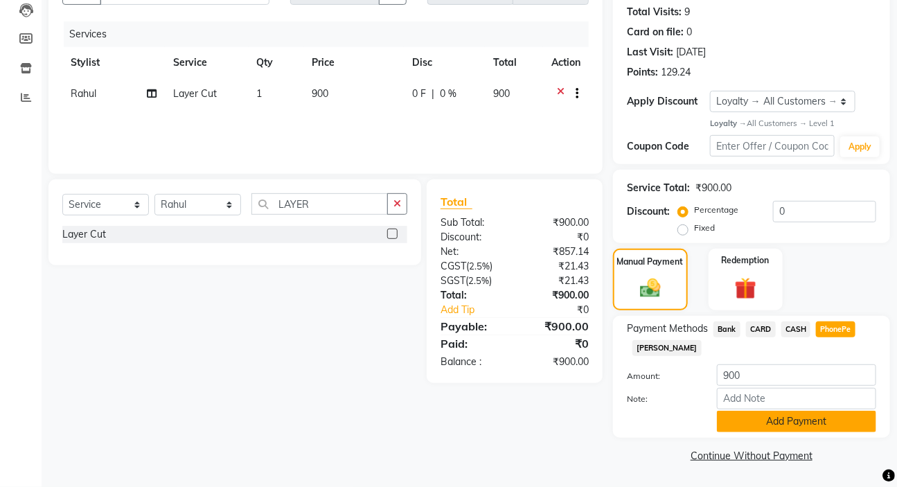
click at [773, 414] on button "Add Payment" at bounding box center [796, 421] width 159 height 21
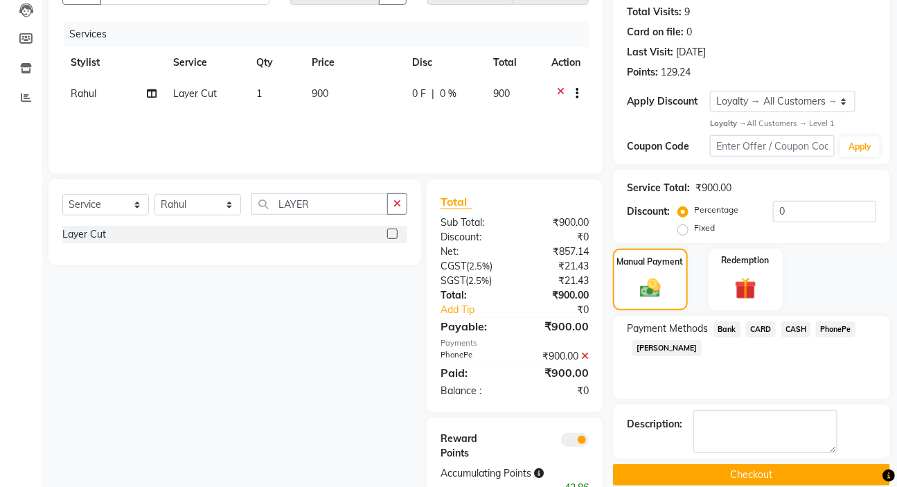
scroll to position [208, 0]
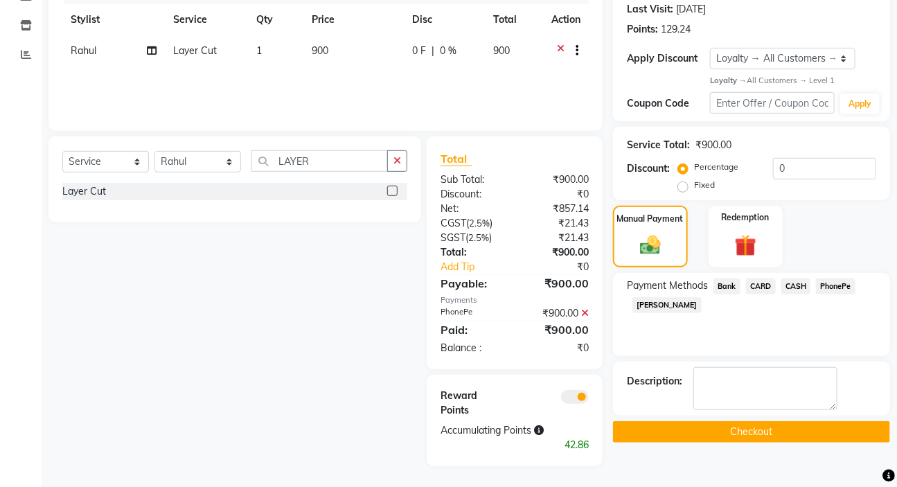
click at [818, 421] on button "Checkout" at bounding box center [751, 431] width 277 height 21
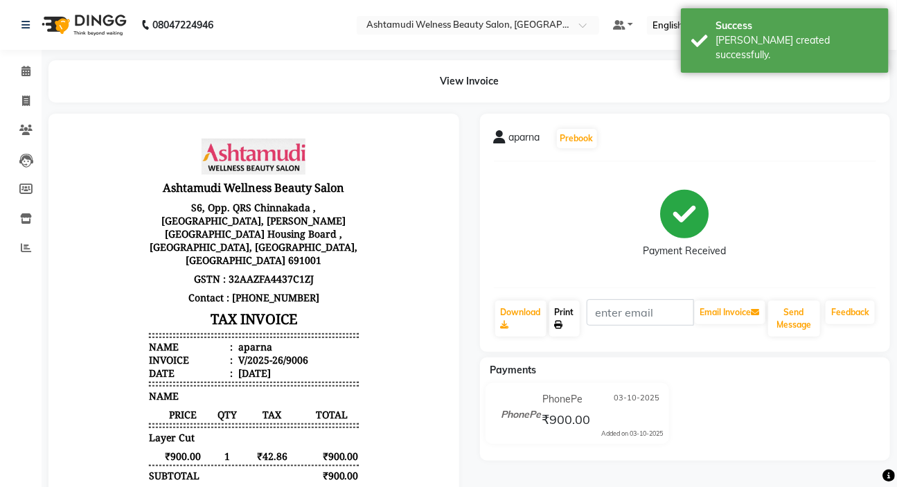
click at [570, 324] on link "Print" at bounding box center [565, 319] width 30 height 36
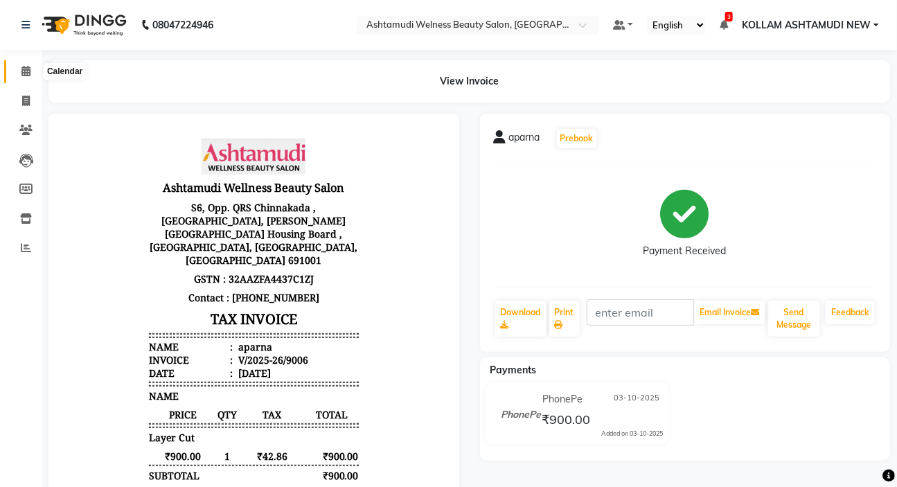
click at [28, 71] on icon at bounding box center [25, 71] width 9 height 10
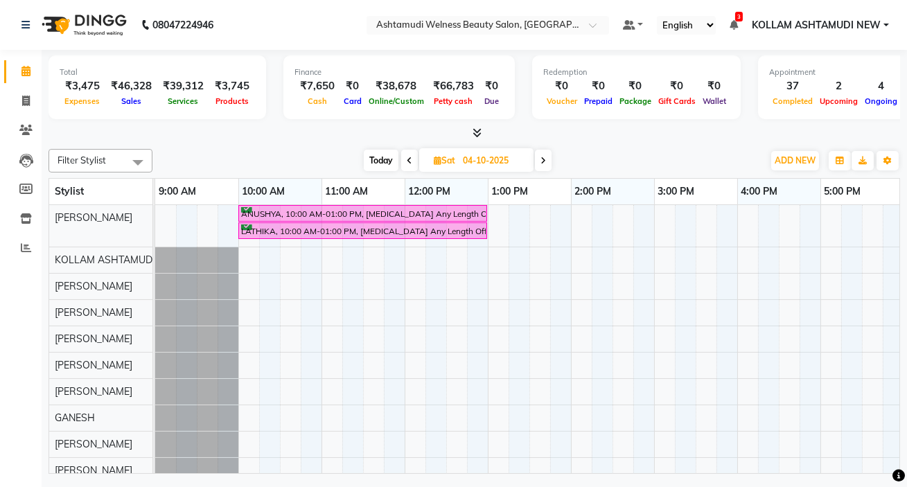
click at [409, 159] on icon at bounding box center [410, 161] width 6 height 8
type input "03-10-2025"
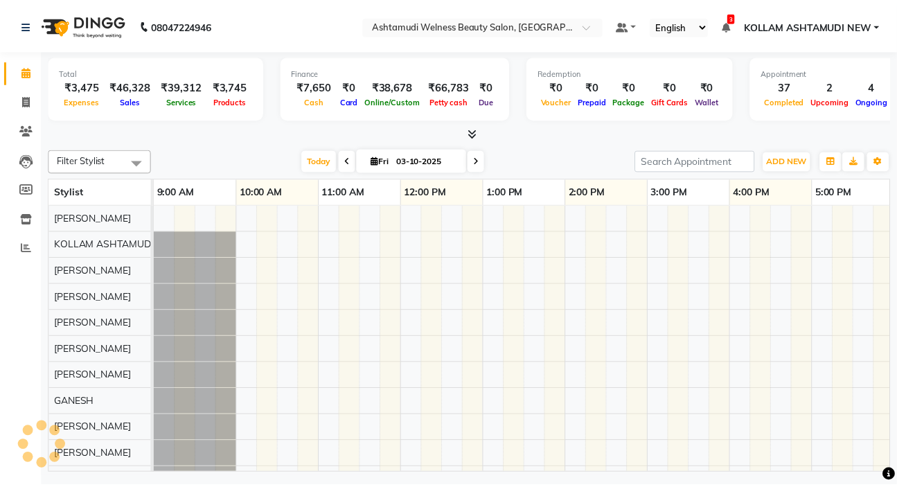
scroll to position [0, 253]
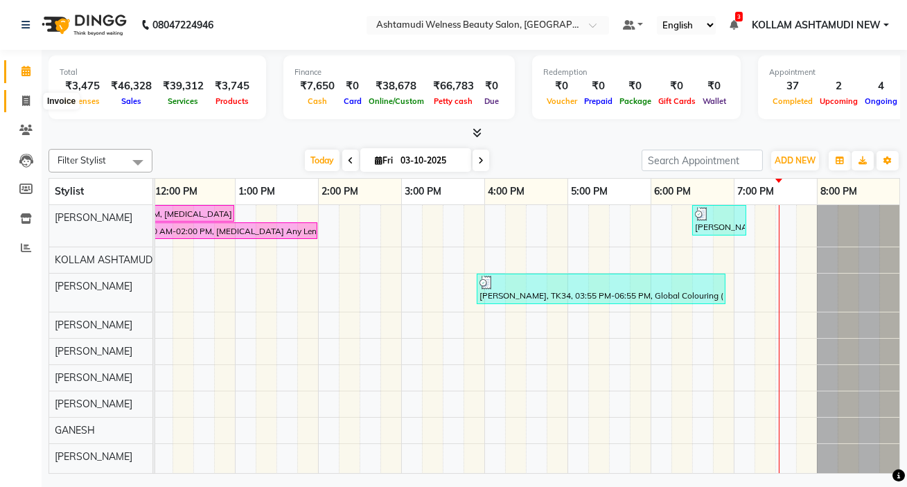
click at [28, 100] on icon at bounding box center [26, 101] width 8 height 10
select select "service"
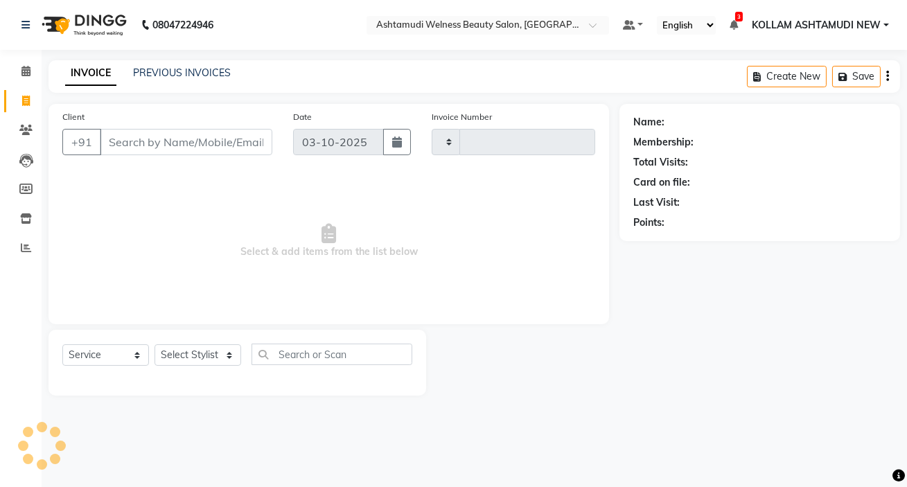
type input "9007"
select select "4529"
click at [227, 360] on select "Select Stylist" at bounding box center [198, 354] width 87 height 21
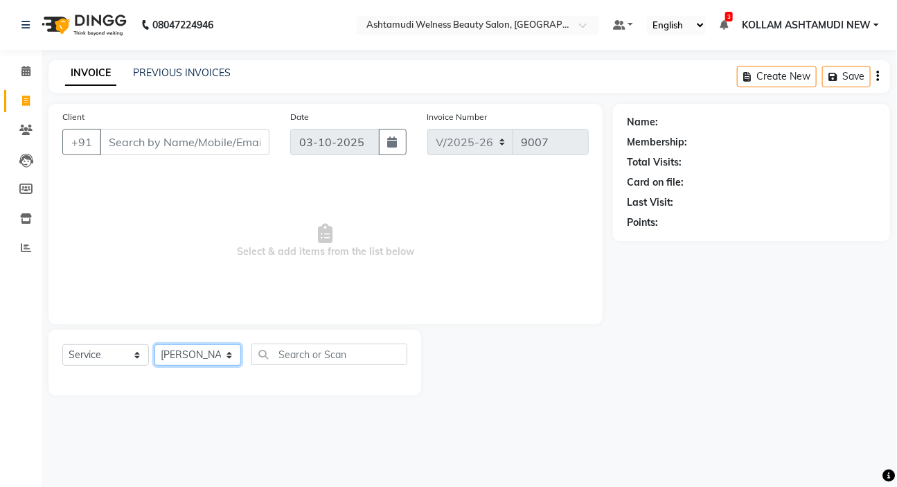
click at [184, 349] on select "Select Stylist [PERSON_NAME] Admin [PERSON_NAME] [PERSON_NAME] [PERSON_NAME] M …" at bounding box center [198, 354] width 87 height 21
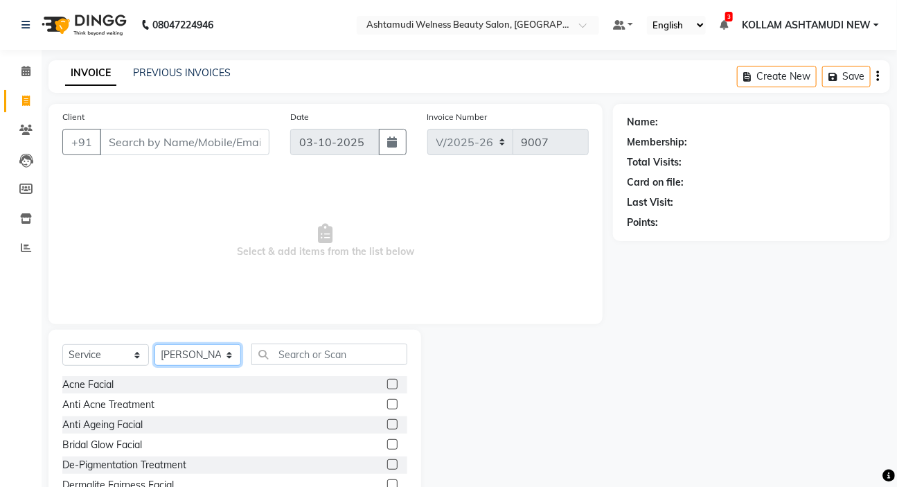
click at [185, 352] on select "Select Stylist [PERSON_NAME] Admin [PERSON_NAME] [PERSON_NAME] [PERSON_NAME] M …" at bounding box center [198, 354] width 87 height 21
select select "41349"
click at [191, 464] on div "De-Pigmentation Treatment" at bounding box center [234, 465] width 345 height 17
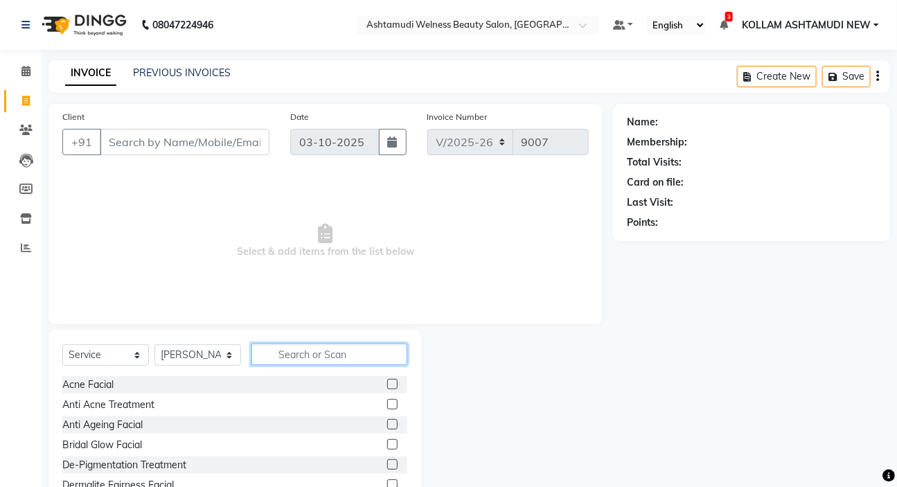
click at [319, 365] on input "text" at bounding box center [330, 354] width 156 height 21
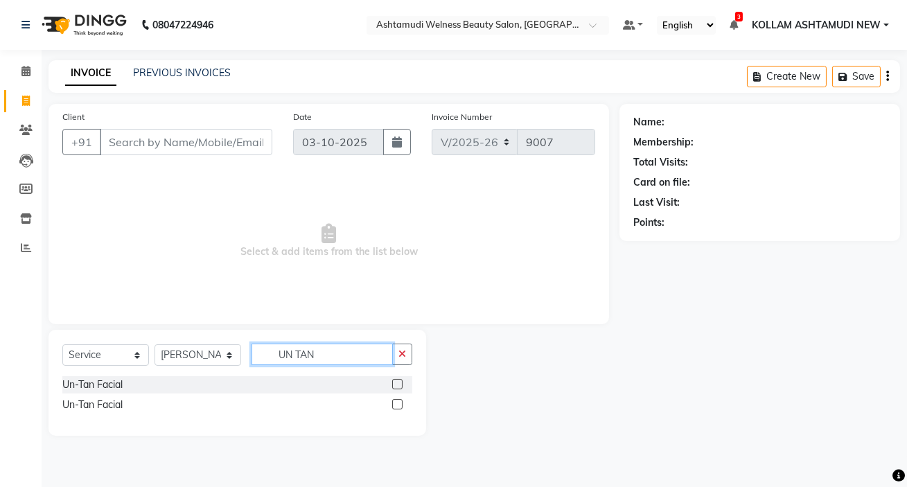
type input "UN TAN"
click at [396, 398] on div at bounding box center [402, 404] width 20 height 17
click at [397, 403] on label at bounding box center [397, 404] width 10 height 10
click at [397, 403] on input "checkbox" at bounding box center [396, 405] width 9 height 9
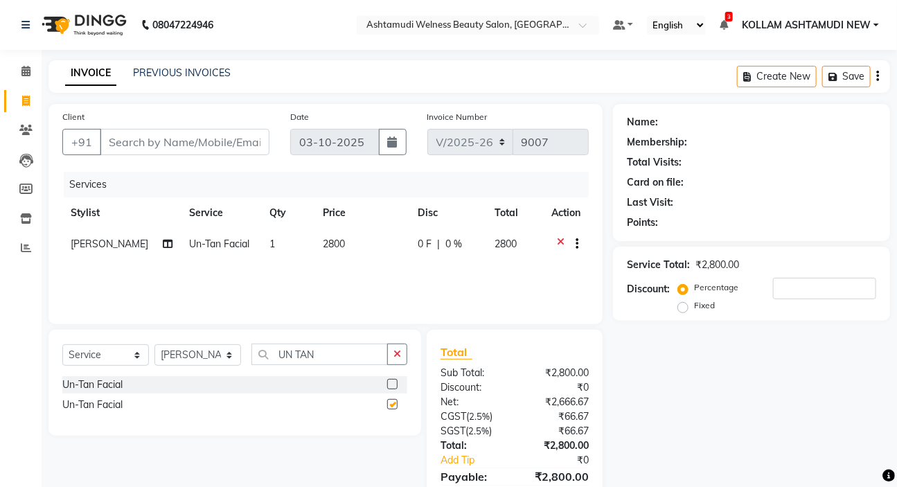
checkbox input "false"
click at [401, 358] on icon "button" at bounding box center [398, 354] width 8 height 10
type input "EYE"
click at [393, 384] on label at bounding box center [392, 384] width 10 height 10
click at [393, 384] on input "checkbox" at bounding box center [391, 384] width 9 height 9
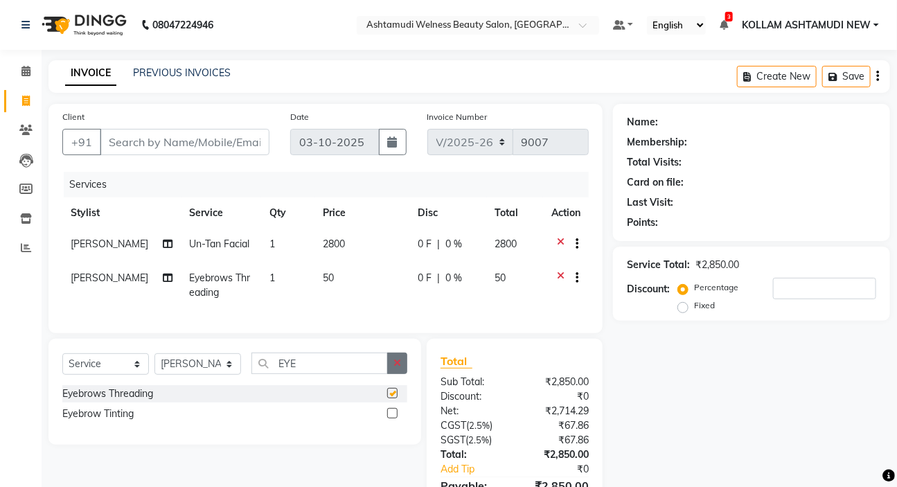
checkbox input "false"
click at [398, 368] on icon "button" at bounding box center [398, 363] width 8 height 10
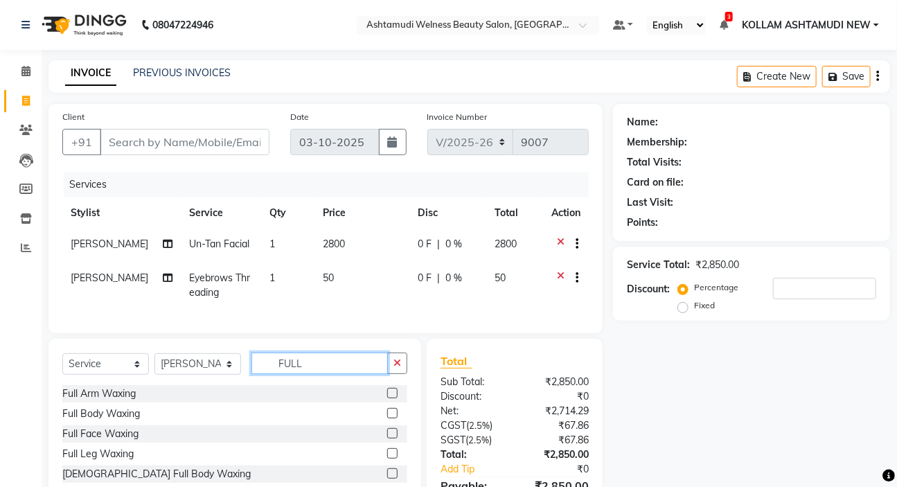
type input "FULL"
click at [387, 398] on label at bounding box center [392, 393] width 10 height 10
click at [387, 398] on input "checkbox" at bounding box center [391, 393] width 9 height 9
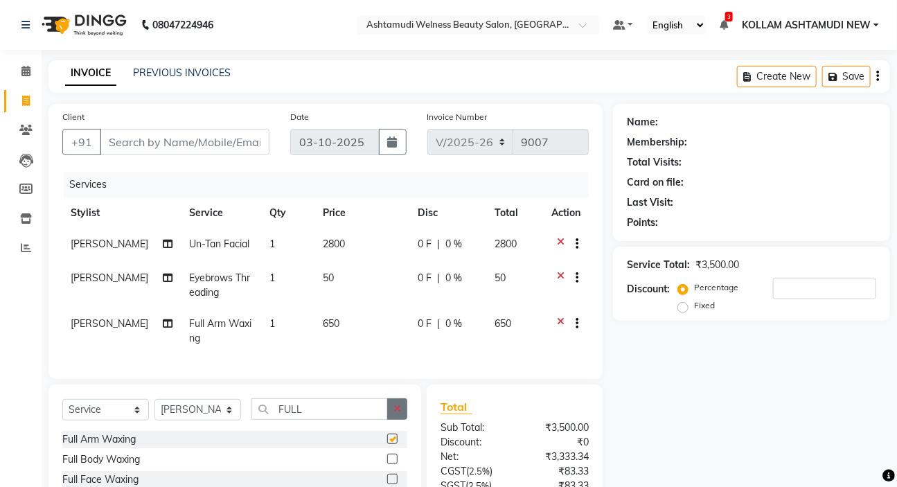
checkbox input "false"
click at [400, 414] on icon "button" at bounding box center [398, 409] width 8 height 10
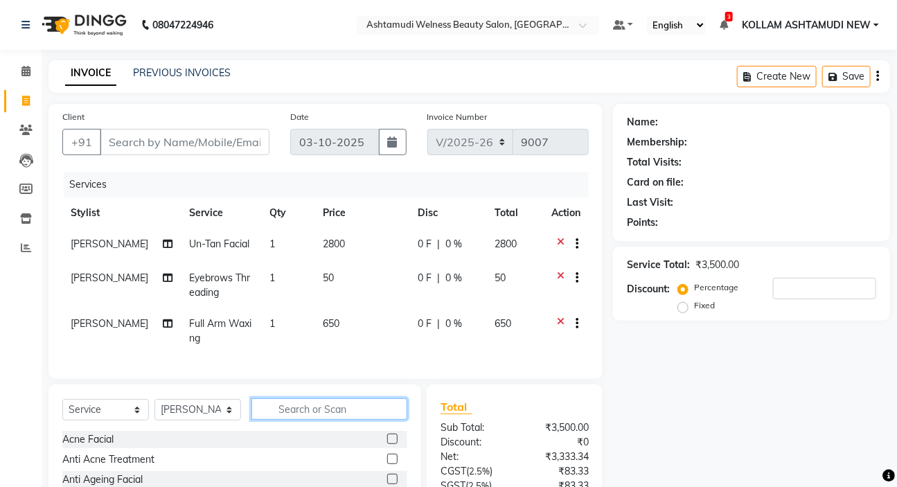
click at [328, 420] on input "text" at bounding box center [330, 408] width 156 height 21
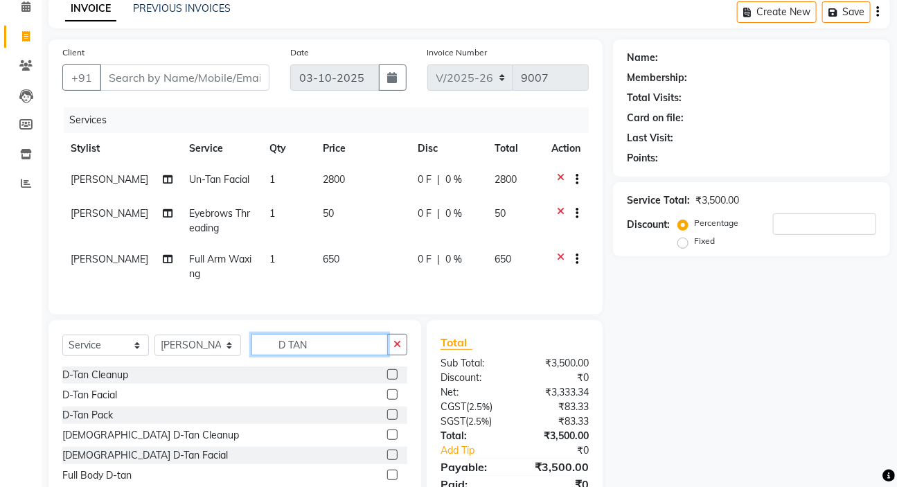
scroll to position [125, 0]
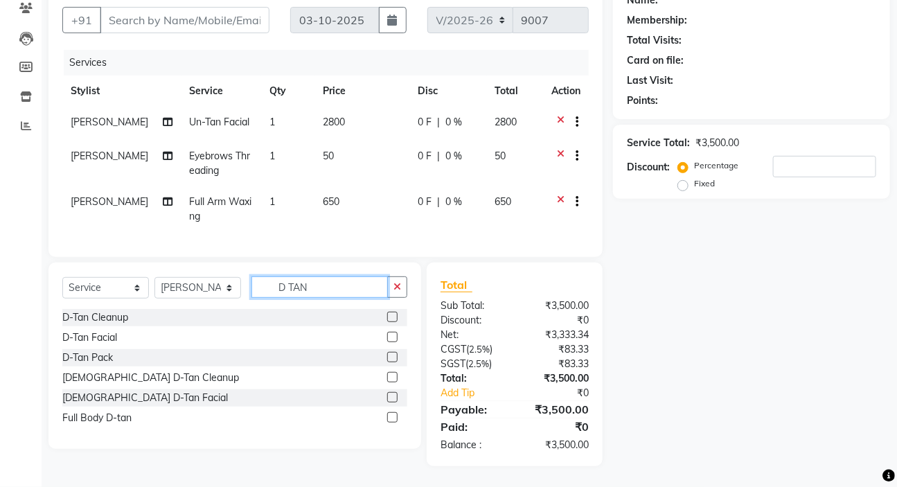
type input "D TAN"
click at [395, 362] on label at bounding box center [392, 357] width 10 height 10
click at [395, 362] on input "checkbox" at bounding box center [391, 357] width 9 height 9
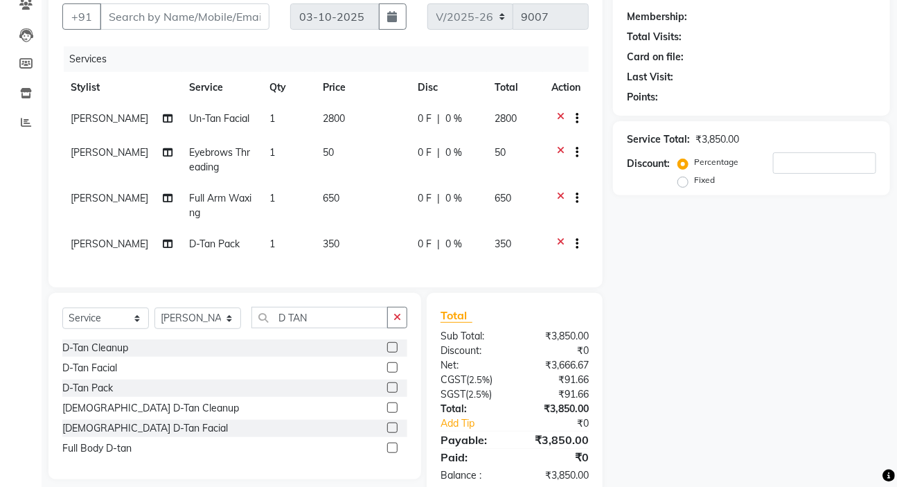
click at [394, 393] on label at bounding box center [392, 388] width 10 height 10
click at [394, 393] on input "checkbox" at bounding box center [391, 388] width 9 height 9
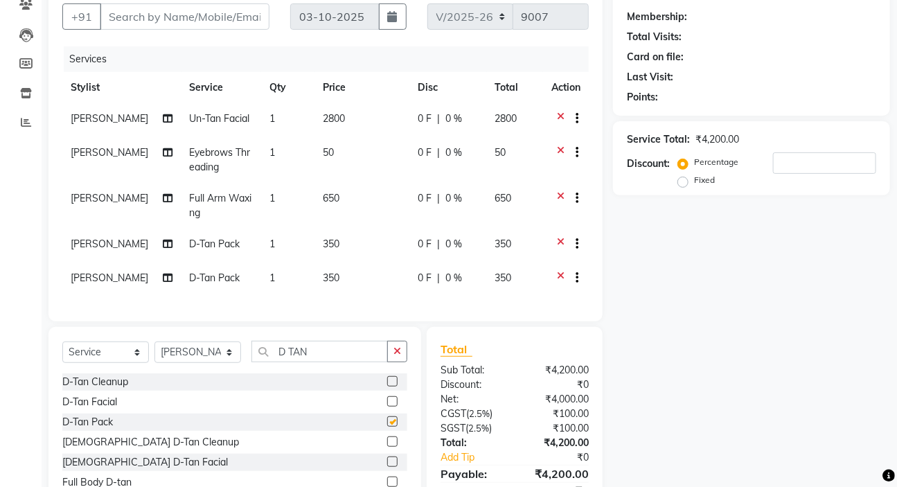
checkbox input "false"
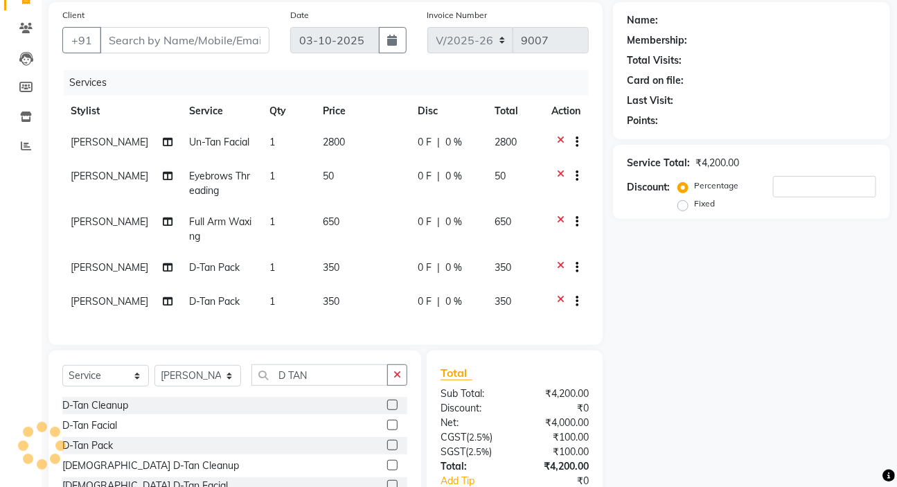
scroll to position [0, 0]
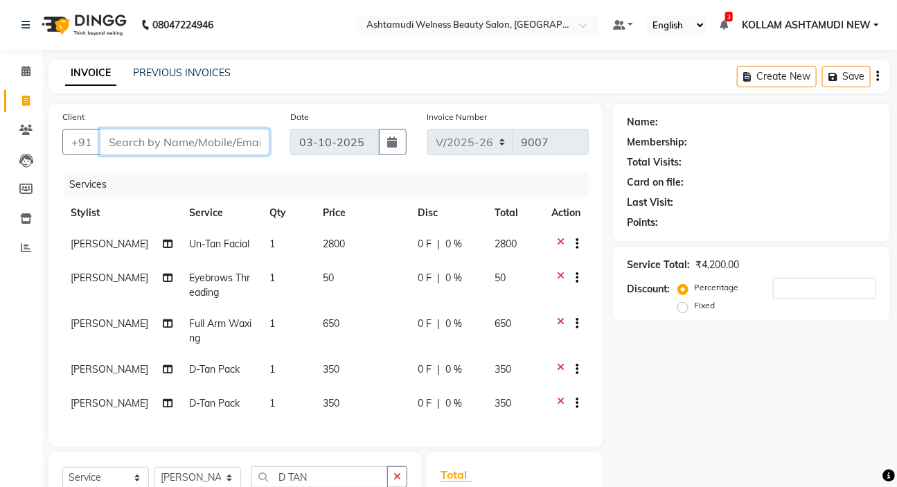
click at [142, 139] on input "Client" at bounding box center [185, 142] width 170 height 26
type input "9"
type input "0"
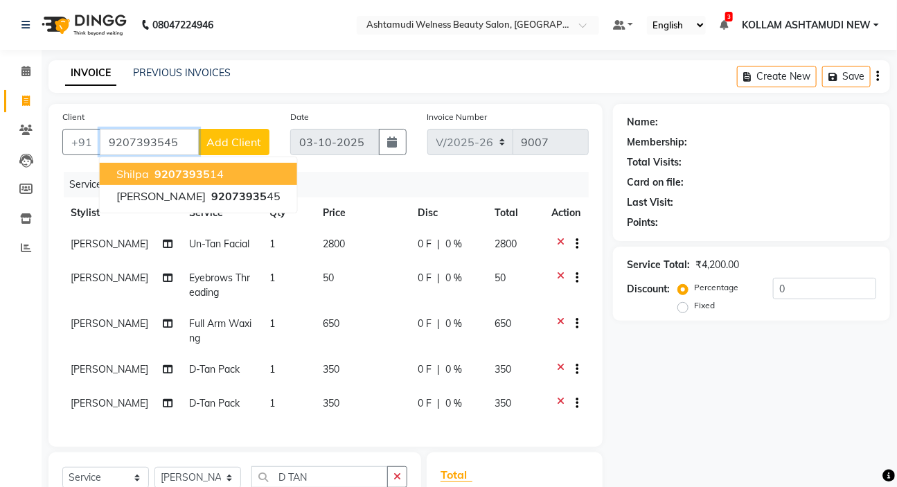
type input "9207393545"
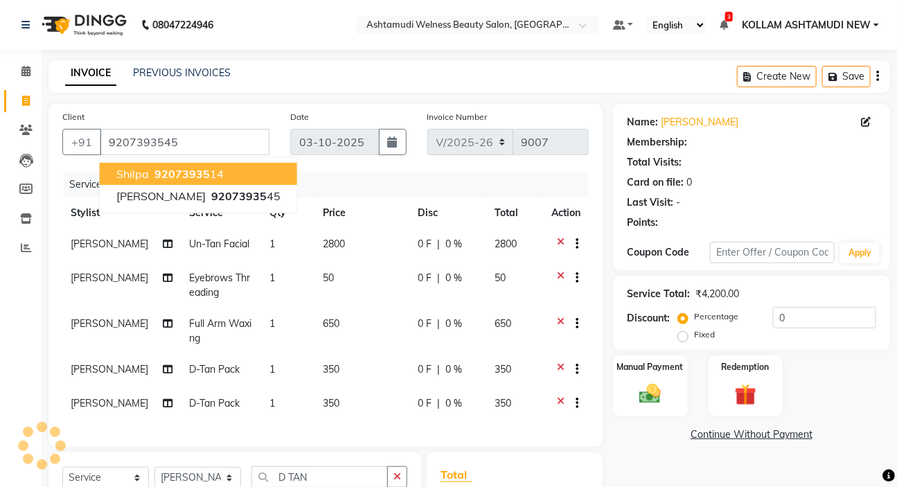
select select "1: Object"
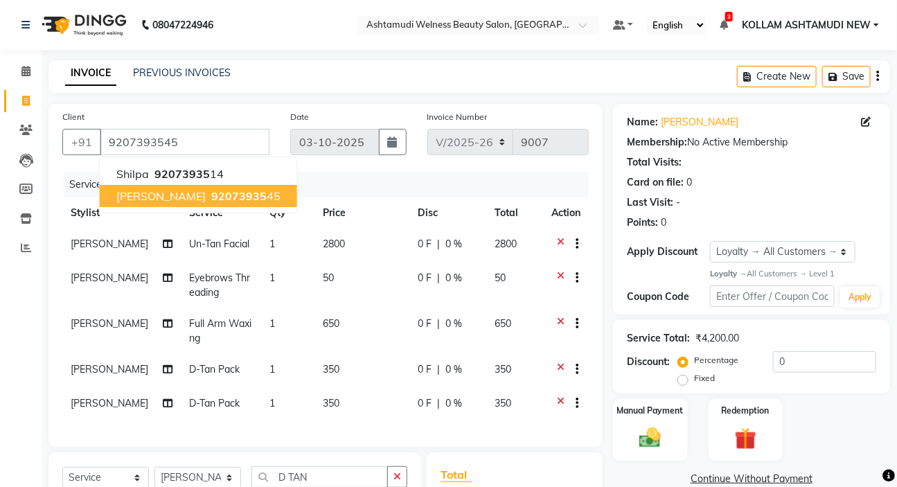
click at [721, 186] on div "Card on file: 0" at bounding box center [751, 182] width 249 height 15
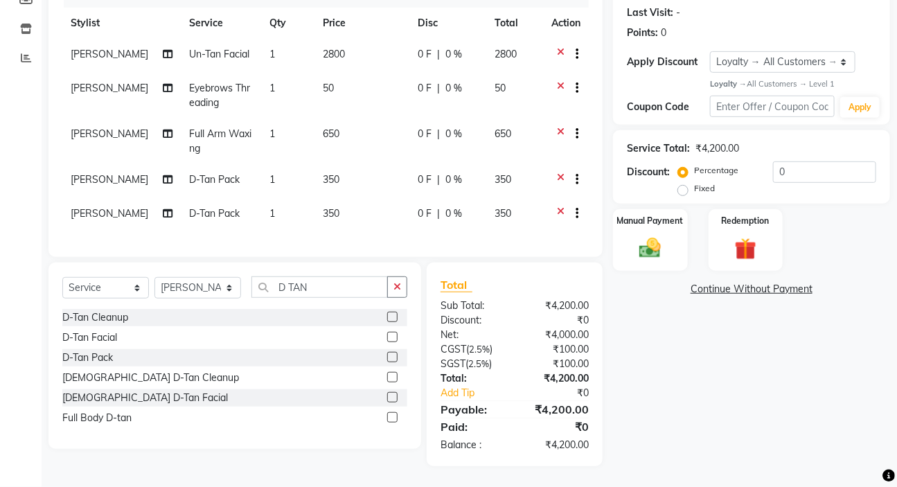
scroll to position [236, 0]
click at [128, 292] on select "Select Service Product Membership Package Voucher Prepaid Gift Card" at bounding box center [105, 287] width 87 height 21
select select "membership"
click at [62, 277] on select "Select Service Product Membership Package Voucher Prepaid Gift Card" at bounding box center [105, 287] width 87 height 21
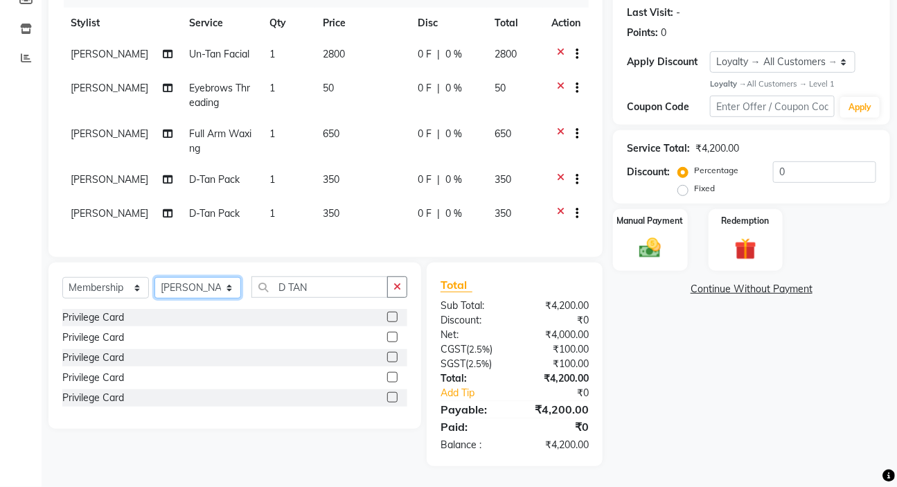
click at [212, 283] on select "Select Stylist [PERSON_NAME] Admin [PERSON_NAME] [PERSON_NAME] [PERSON_NAME] M …" at bounding box center [198, 287] width 87 height 21
select select "92164"
click at [394, 316] on label at bounding box center [392, 317] width 10 height 10
click at [394, 316] on input "checkbox" at bounding box center [391, 317] width 9 height 9
select select "select"
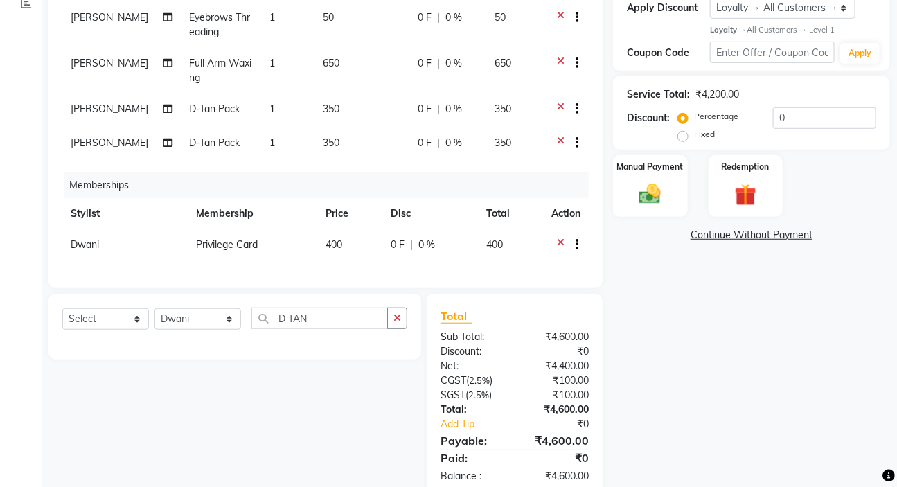
scroll to position [276, 0]
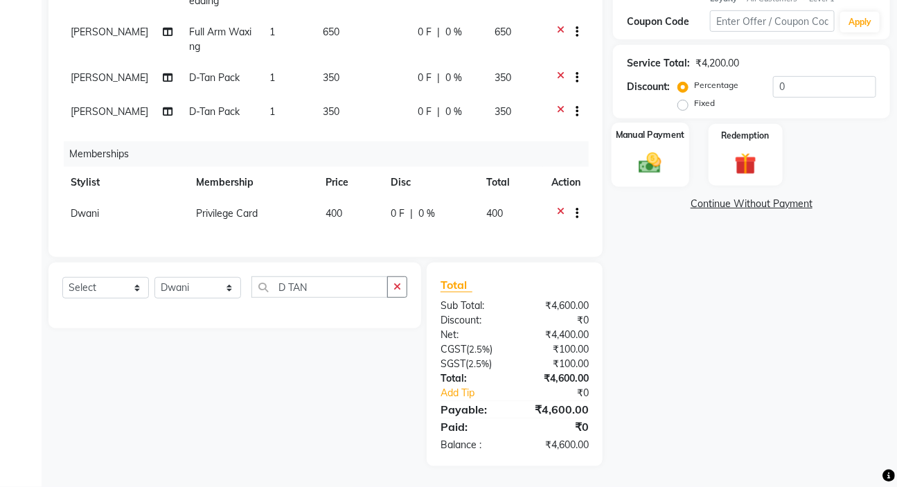
click at [651, 173] on img at bounding box center [650, 163] width 37 height 26
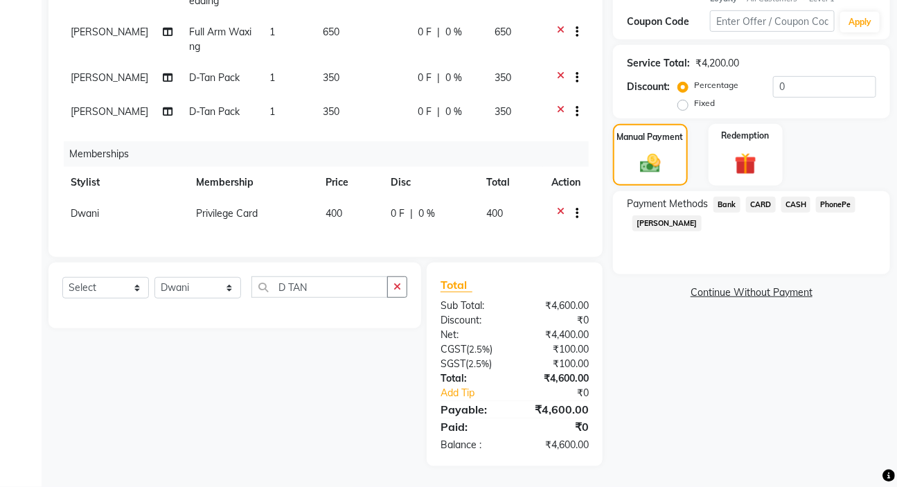
click at [836, 201] on span "PhonePe" at bounding box center [835, 205] width 39 height 16
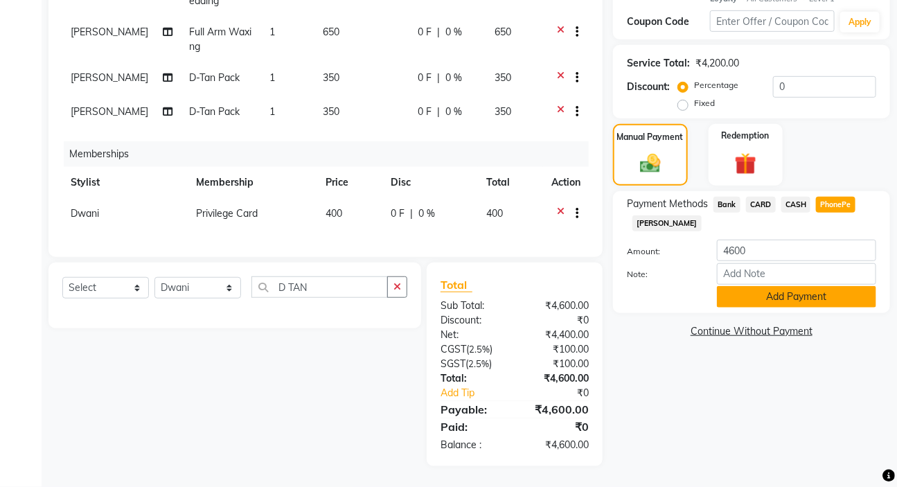
click at [811, 303] on button "Add Payment" at bounding box center [796, 296] width 159 height 21
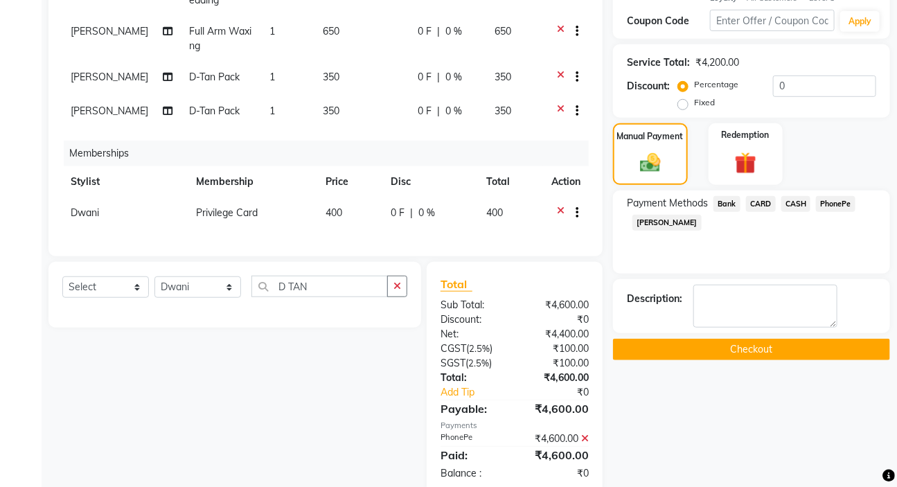
click at [791, 348] on button "Checkout" at bounding box center [751, 349] width 277 height 21
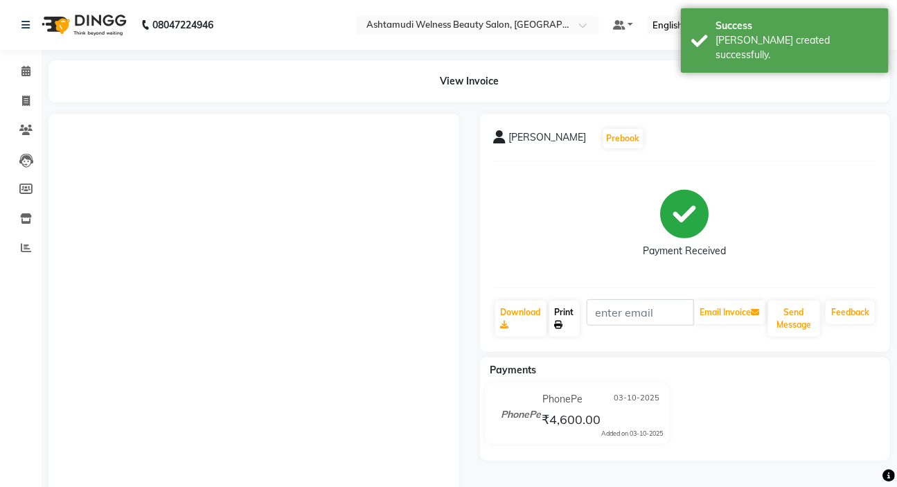
click at [565, 318] on link "Print" at bounding box center [565, 319] width 30 height 36
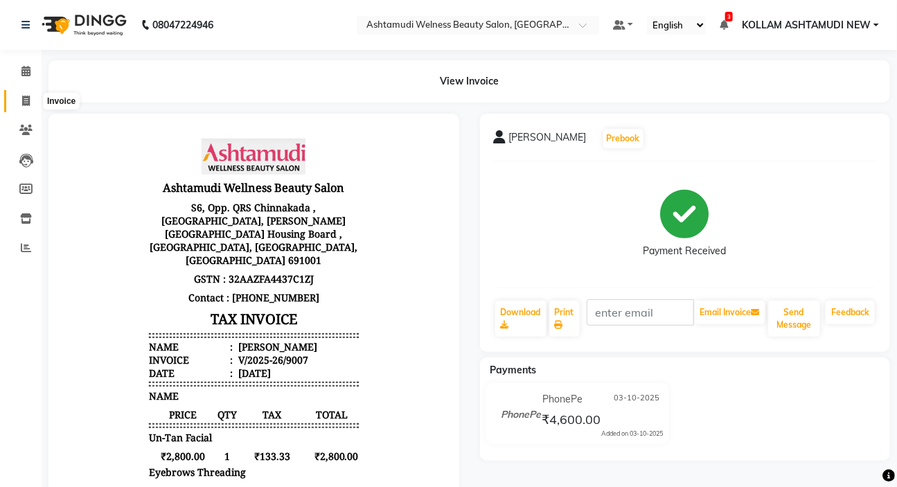
click at [22, 97] on icon at bounding box center [26, 101] width 8 height 10
select select "4529"
select select "service"
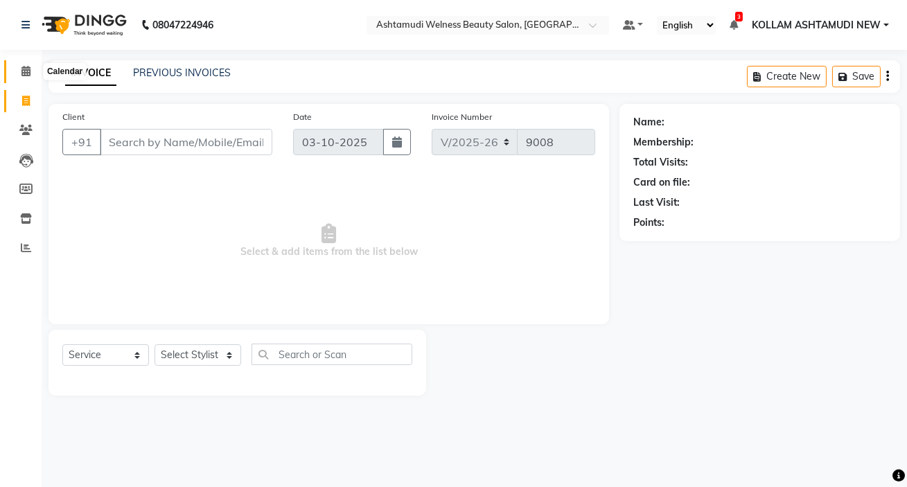
click at [28, 70] on icon at bounding box center [25, 71] width 9 height 10
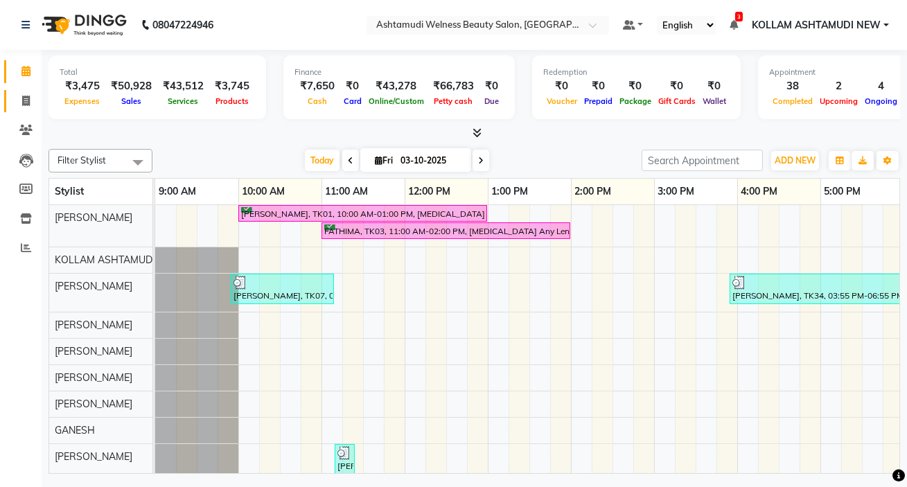
click at [26, 100] on icon at bounding box center [26, 101] width 8 height 10
select select "service"
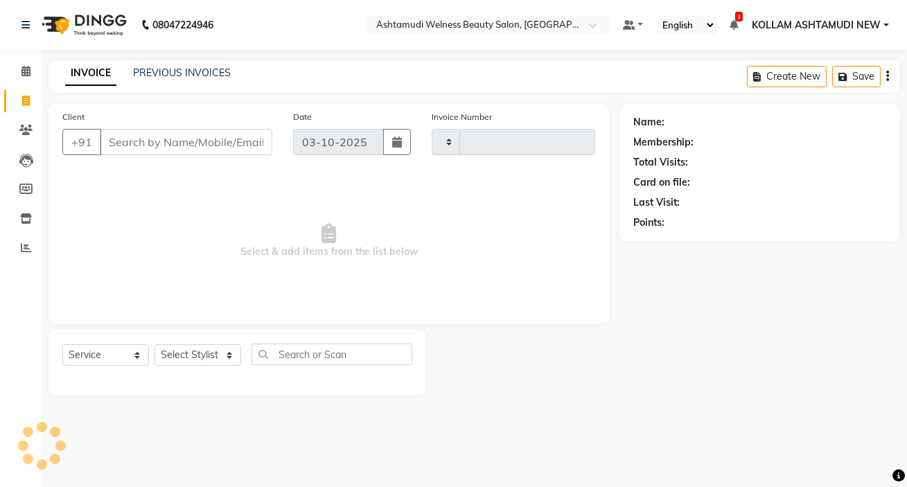
type input "9008"
click at [162, 346] on select "Select Stylist [PERSON_NAME] Admin [PERSON_NAME] [PERSON_NAME] [PERSON_NAME] M …" at bounding box center [198, 354] width 87 height 21
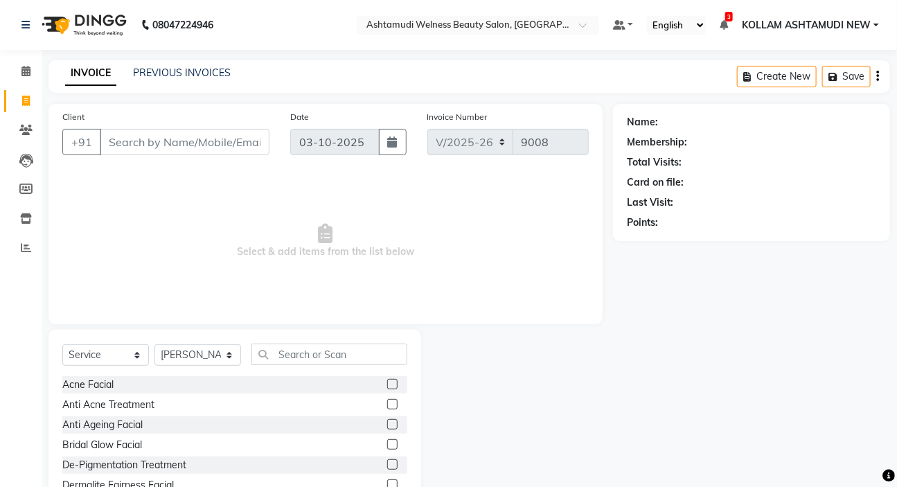
click at [254, 418] on div "Anti Ageing Facial" at bounding box center [234, 424] width 345 height 17
click at [285, 351] on input "text" at bounding box center [330, 354] width 156 height 21
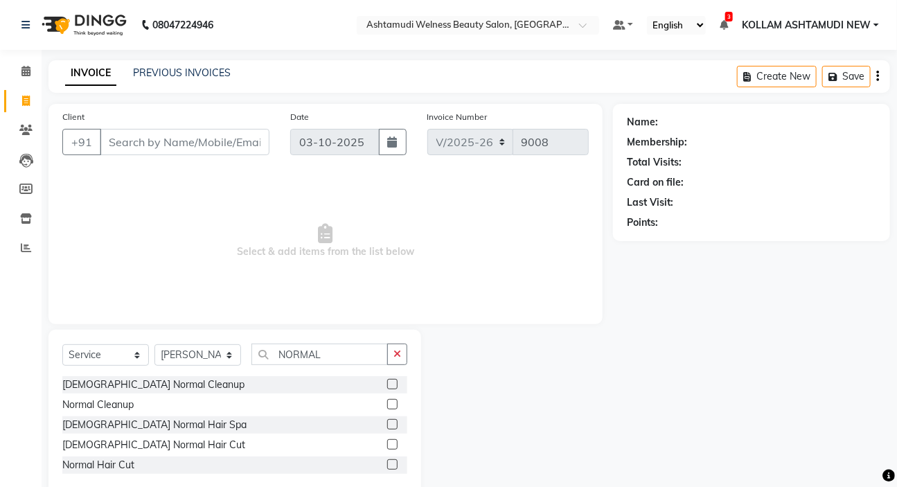
click at [392, 409] on label at bounding box center [392, 404] width 10 height 10
click at [392, 409] on input "checkbox" at bounding box center [391, 405] width 9 height 9
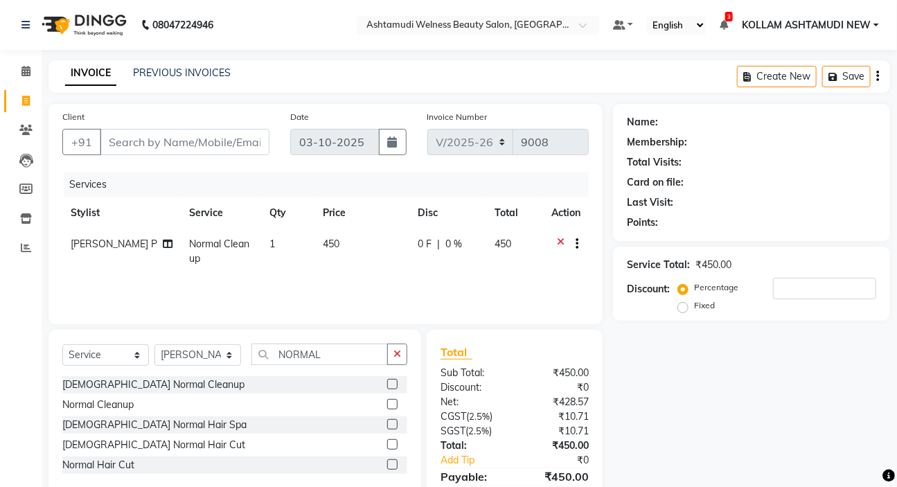
click at [450, 243] on span "0 %" at bounding box center [454, 244] width 17 height 15
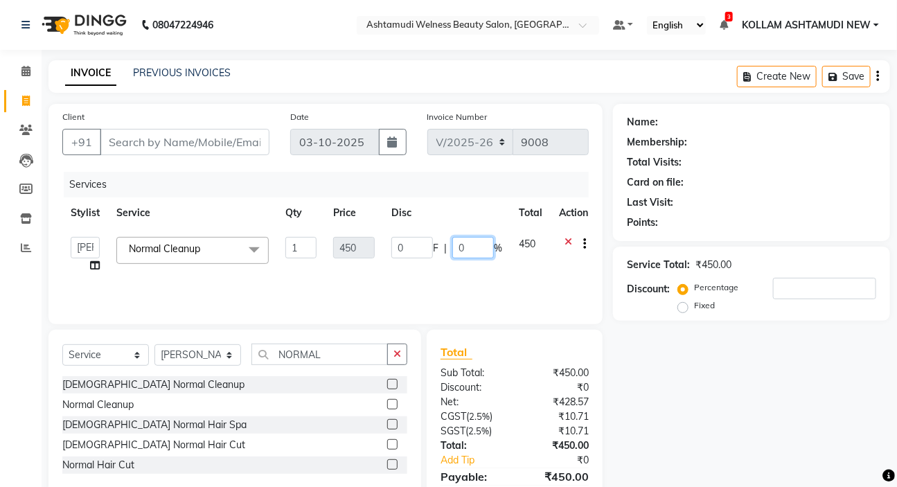
click at [462, 241] on input "0" at bounding box center [473, 247] width 42 height 21
click at [459, 185] on div "Services" at bounding box center [332, 185] width 536 height 26
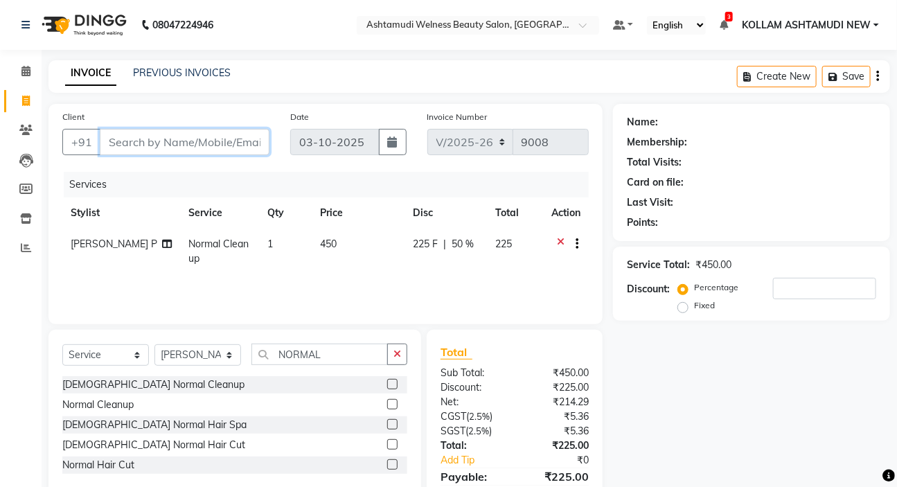
click at [197, 139] on input "Client" at bounding box center [185, 142] width 170 height 26
click at [198, 141] on input "Client" at bounding box center [185, 142] width 170 height 26
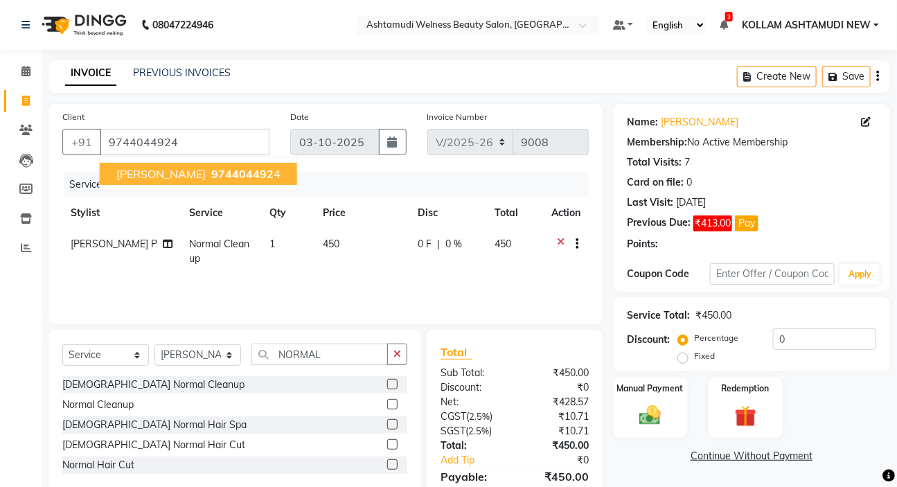
click at [840, 179] on div "Card on file: 0" at bounding box center [751, 182] width 249 height 15
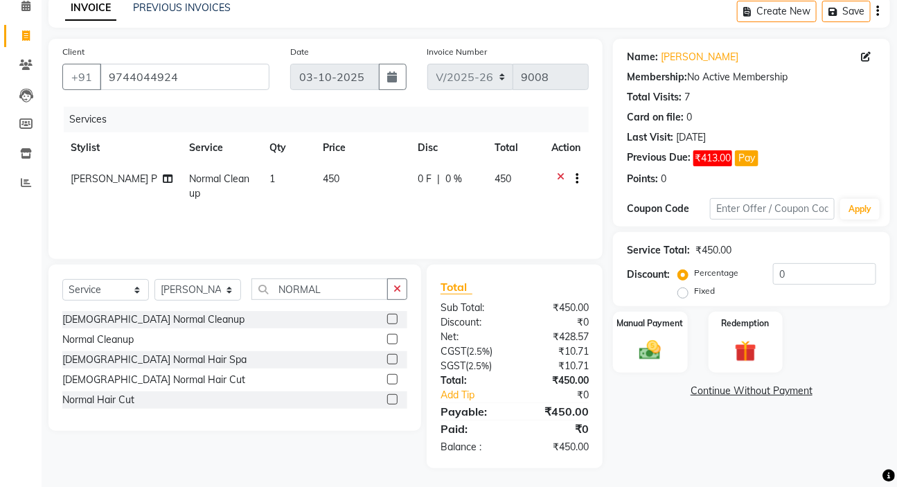
scroll to position [68, 0]
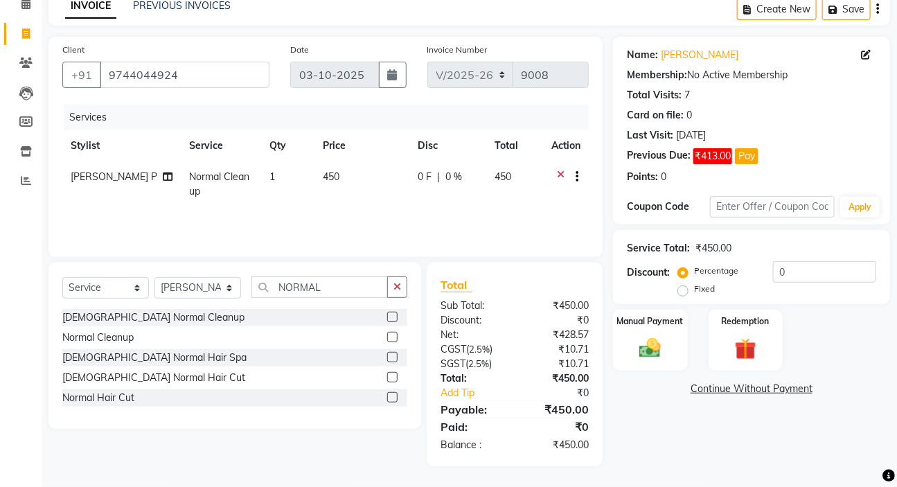
click at [452, 173] on span "0 %" at bounding box center [454, 177] width 17 height 15
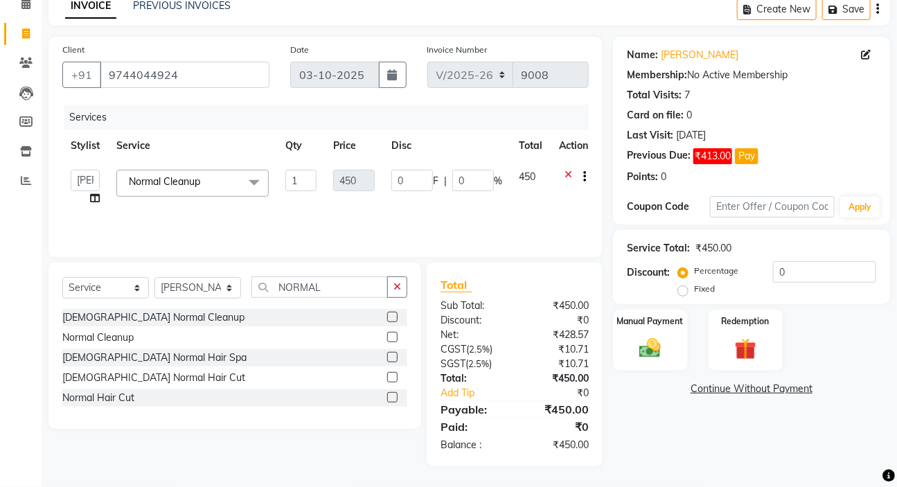
click at [452, 173] on input "0" at bounding box center [473, 180] width 42 height 21
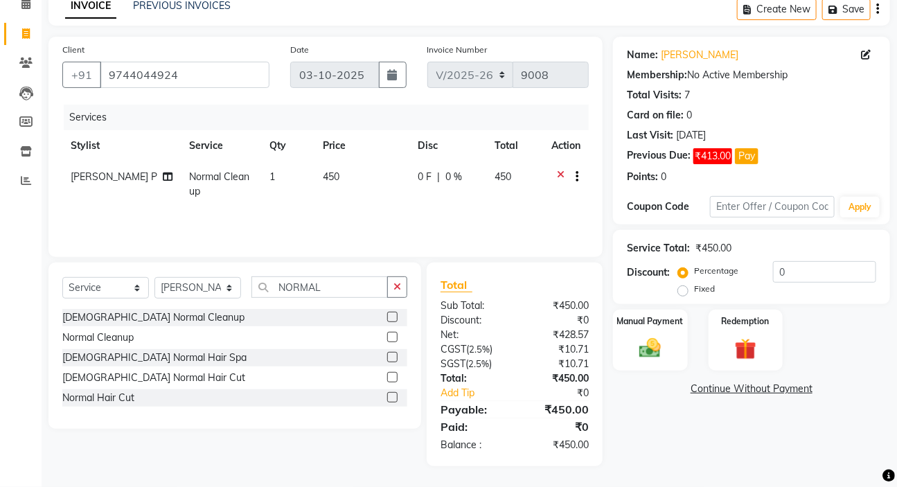
click at [438, 170] on div "0 F | 0 %" at bounding box center [448, 177] width 61 height 15
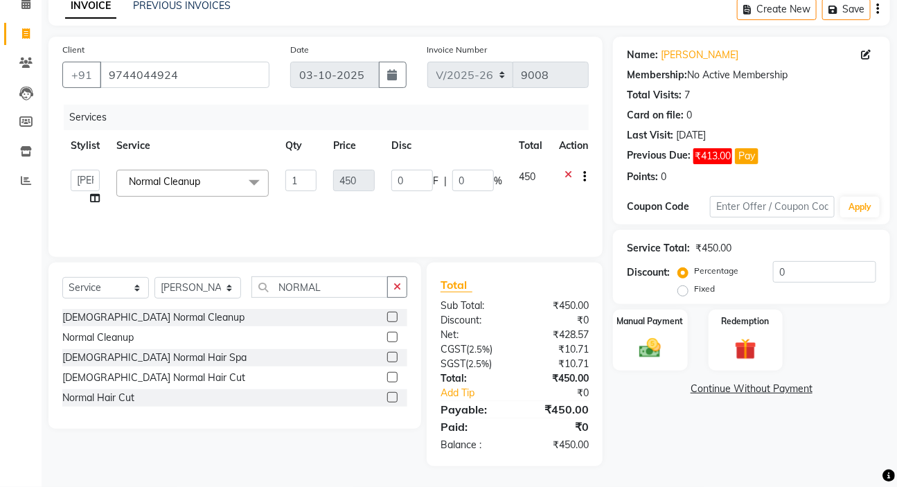
click at [494, 181] on span "%" at bounding box center [498, 181] width 8 height 15
click at [489, 182] on input "0" at bounding box center [473, 180] width 42 height 21
click at [489, 132] on tr "Stylist Service Qty Price Disc Total Action" at bounding box center [329, 145] width 534 height 31
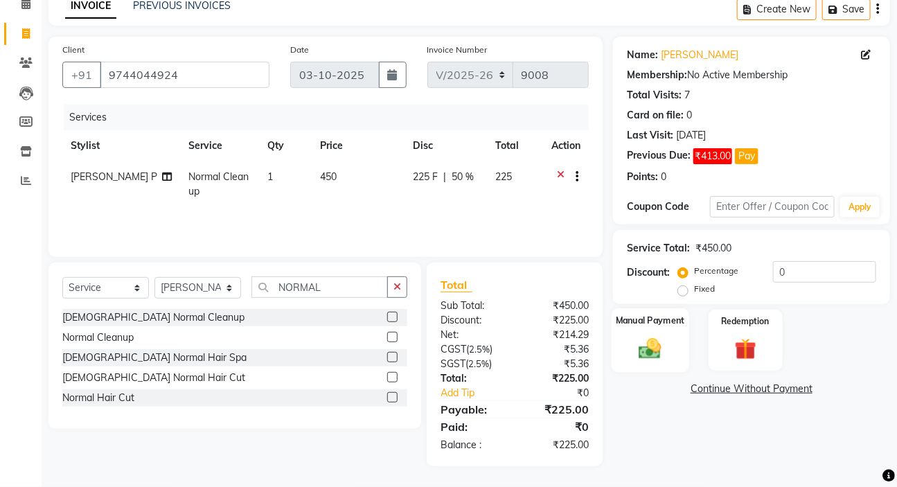
click at [667, 344] on img at bounding box center [650, 348] width 37 height 26
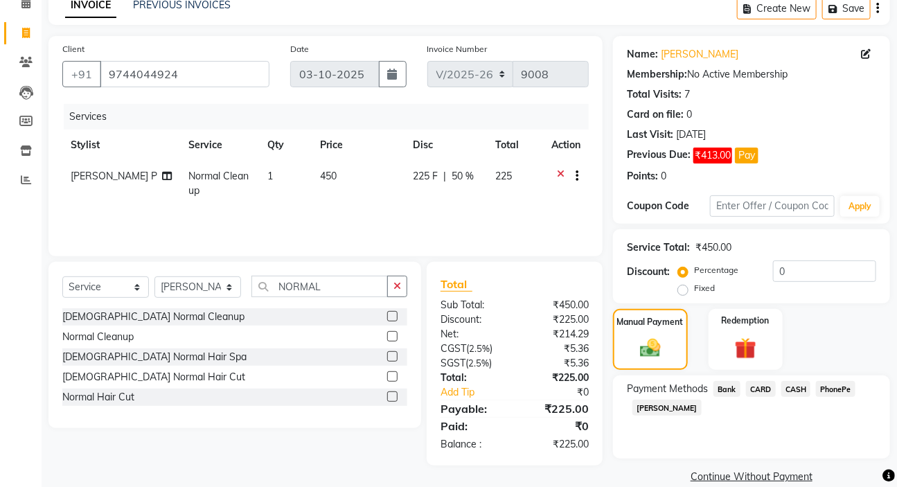
click at [854, 387] on span "PhonePe" at bounding box center [835, 389] width 39 height 16
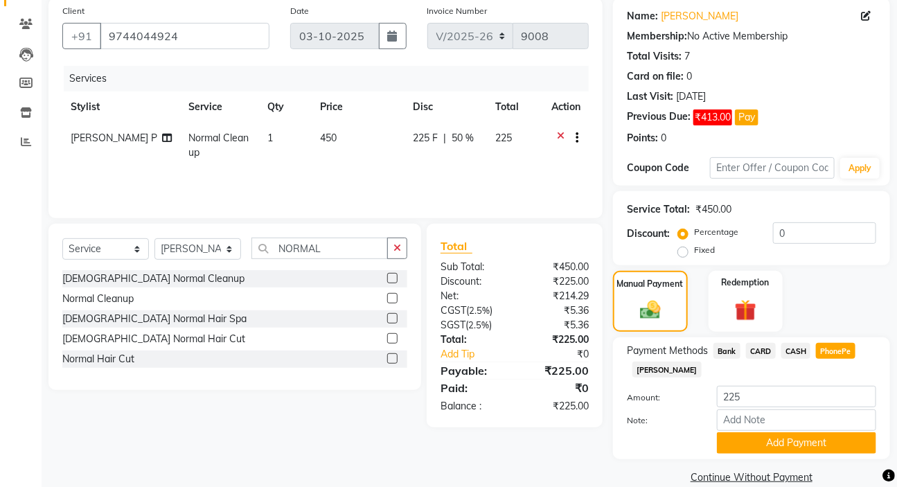
scroll to position [128, 0]
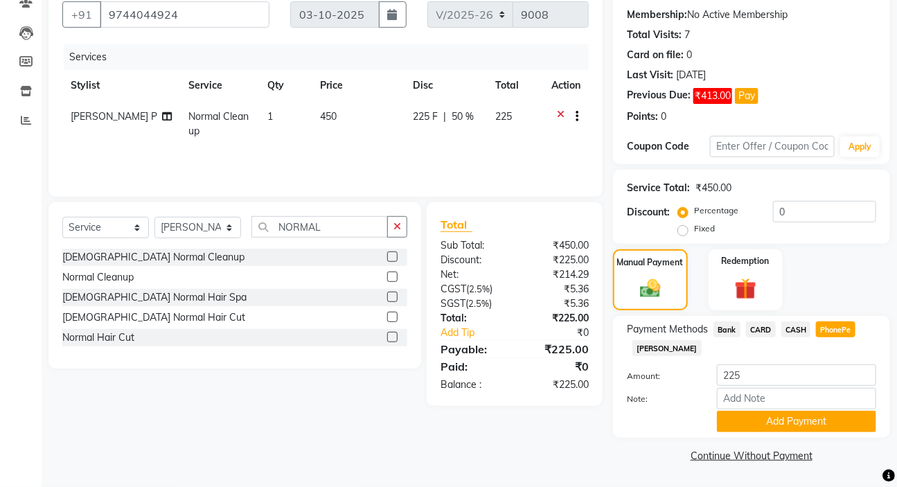
click at [843, 329] on span "PhonePe" at bounding box center [835, 330] width 39 height 16
click at [816, 424] on button "Add Payment" at bounding box center [796, 421] width 159 height 21
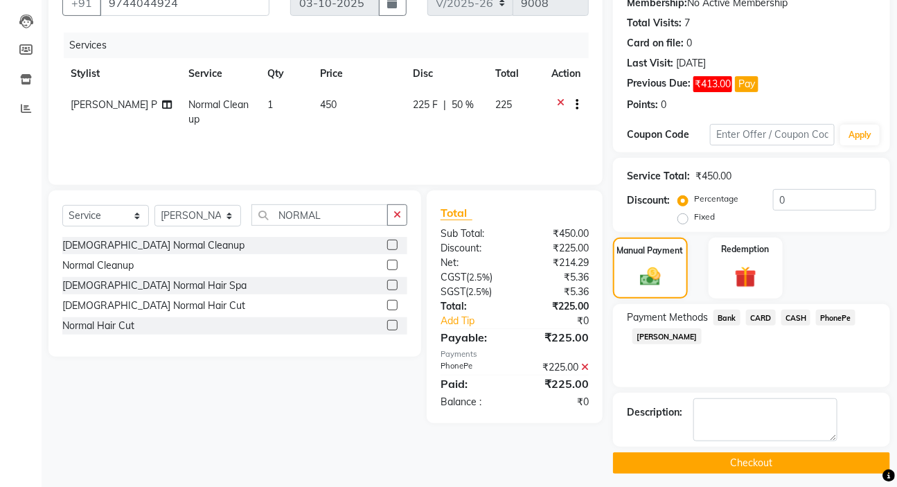
scroll to position [146, 0]
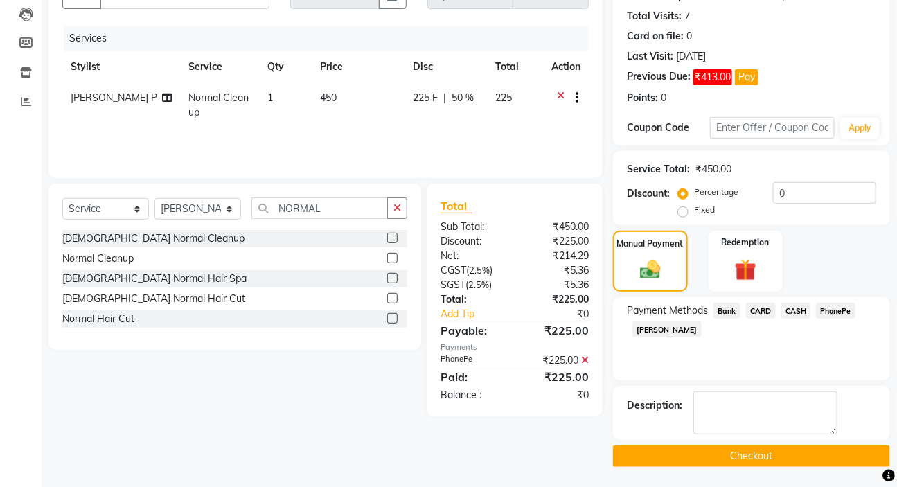
click at [721, 462] on button "Checkout" at bounding box center [751, 456] width 277 height 21
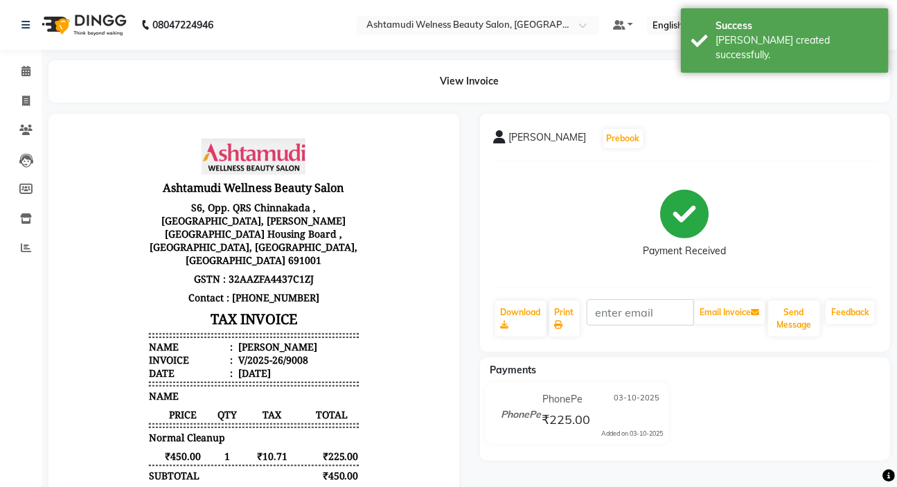
click at [38, 73] on div "View Invoice" at bounding box center [469, 81] width 863 height 42
click at [27, 66] on icon at bounding box center [25, 71] width 9 height 10
